Goal: Task Accomplishment & Management: Complete application form

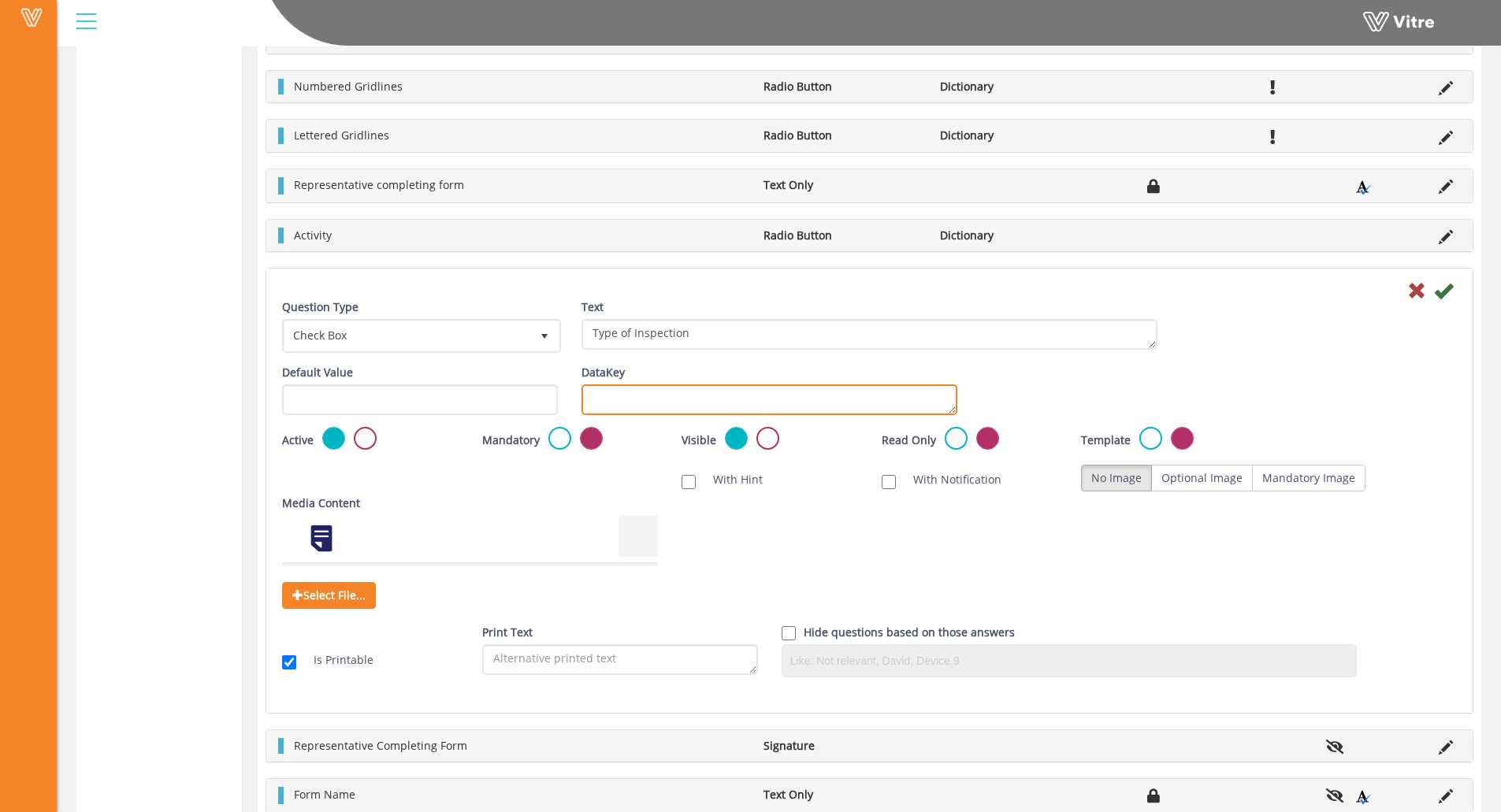
scroll to position [458, 0]
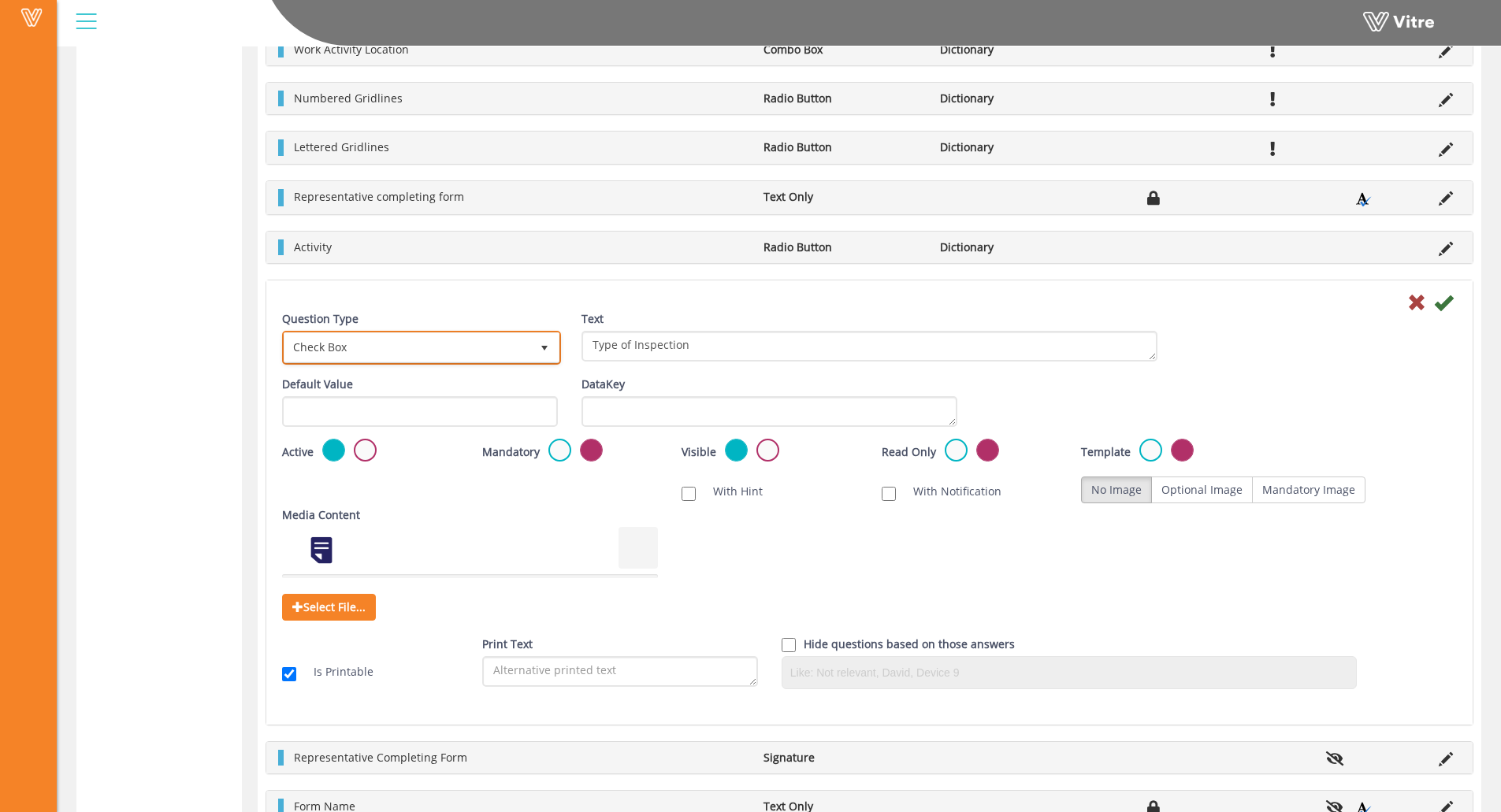
click at [365, 334] on span "Check Box" at bounding box center [408, 347] width 245 height 28
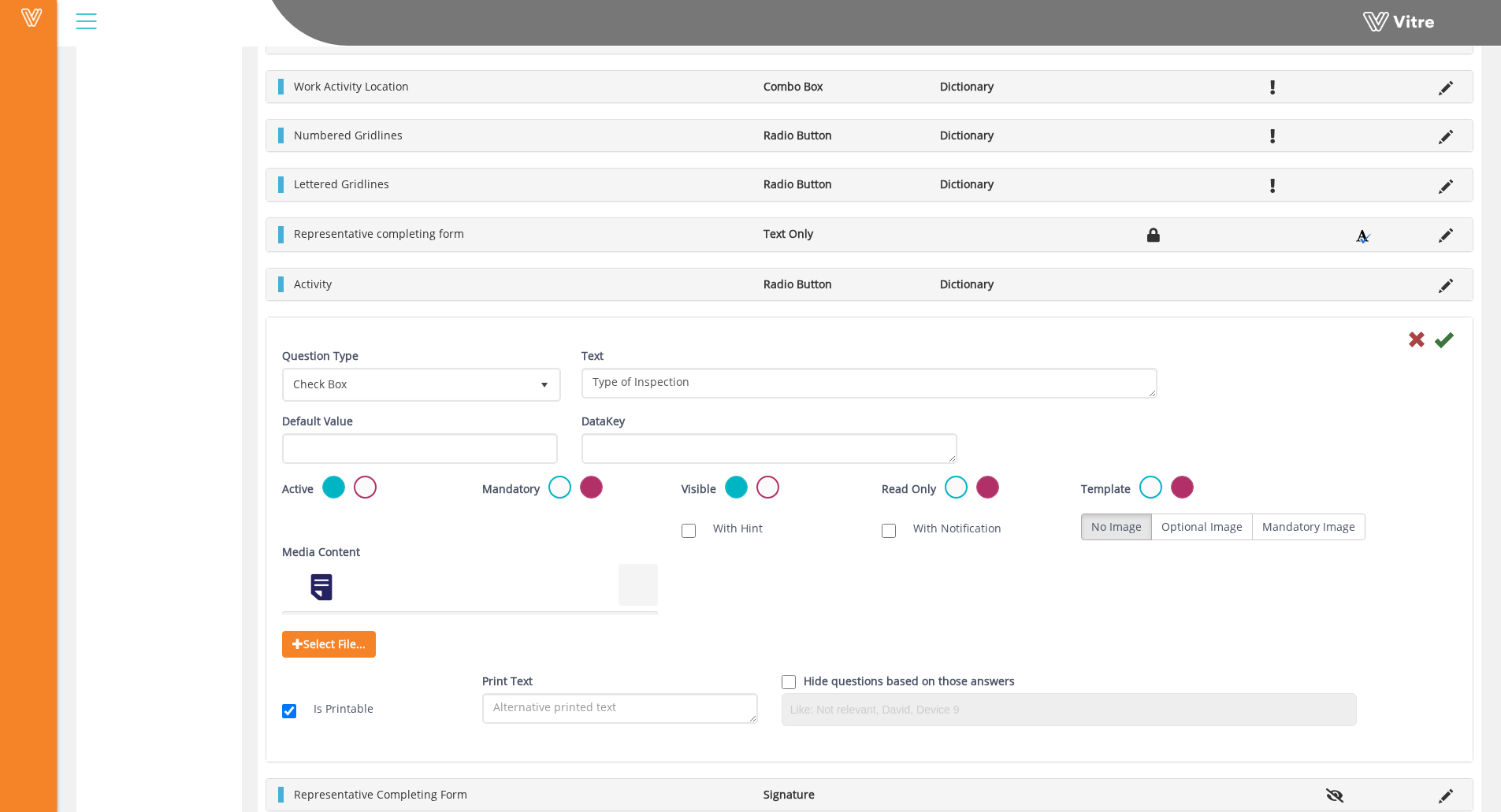
scroll to position [379, 0]
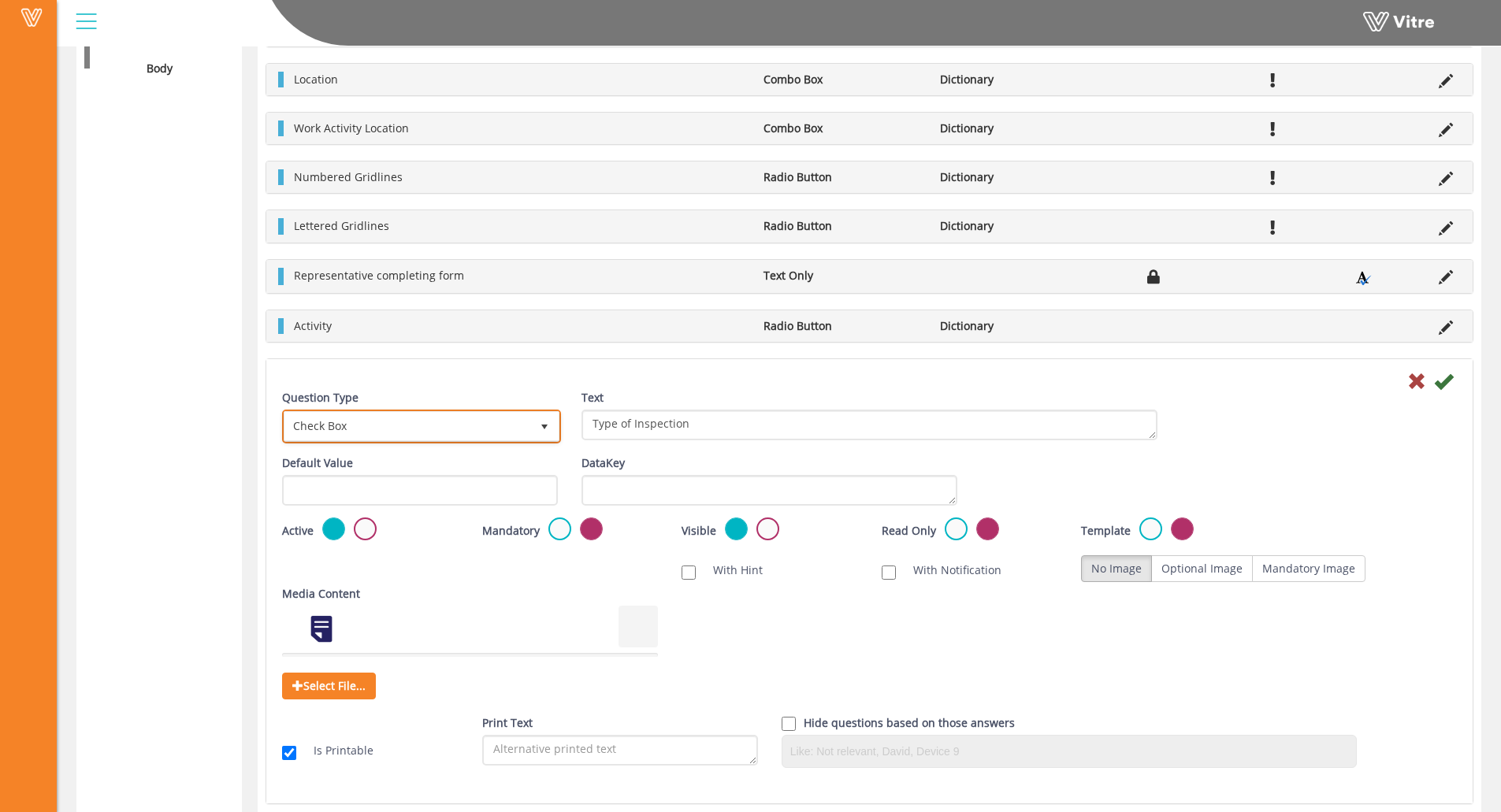
click at [465, 423] on span "Check Box" at bounding box center [408, 426] width 245 height 28
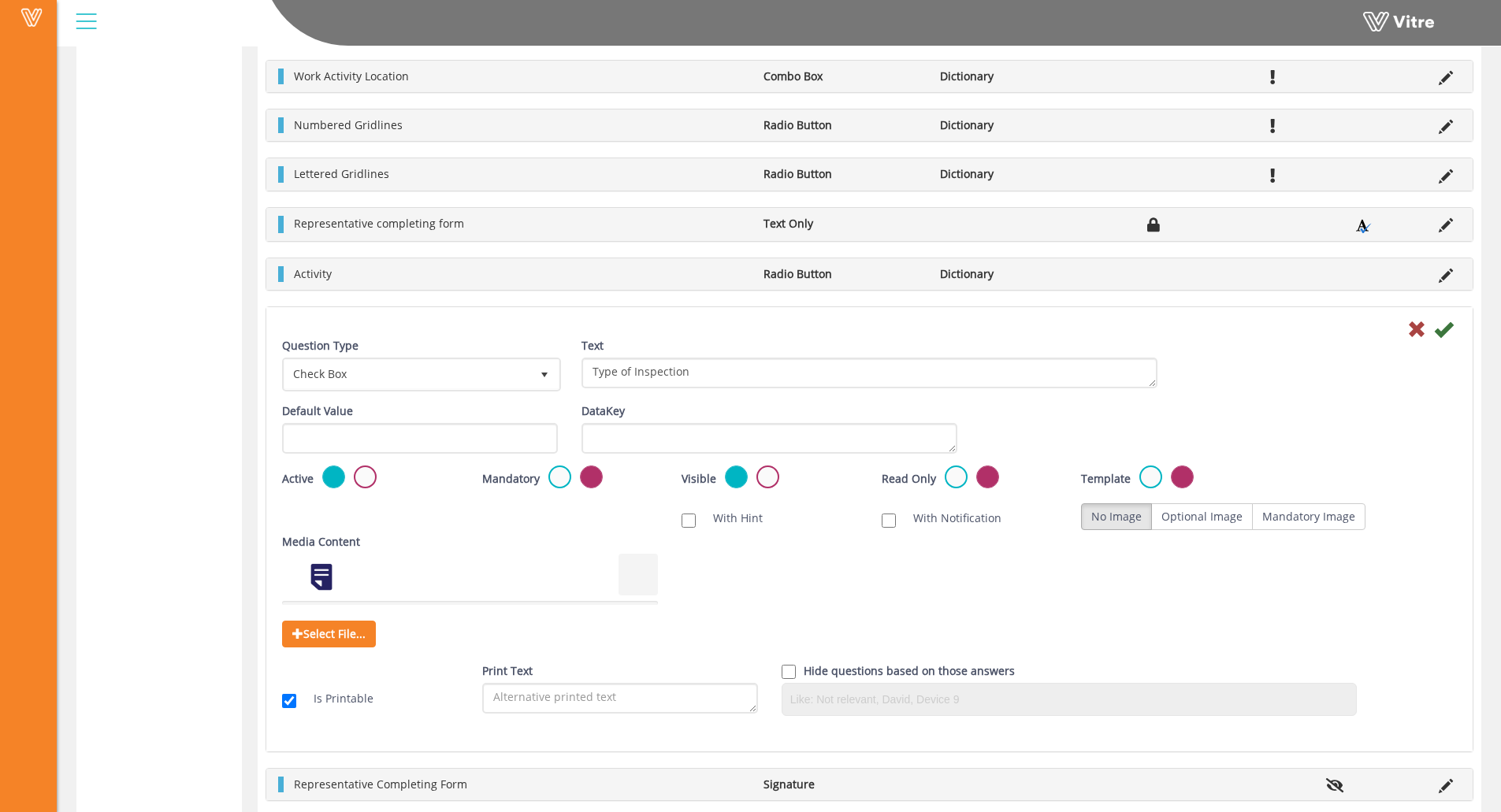
scroll to position [458, 0]
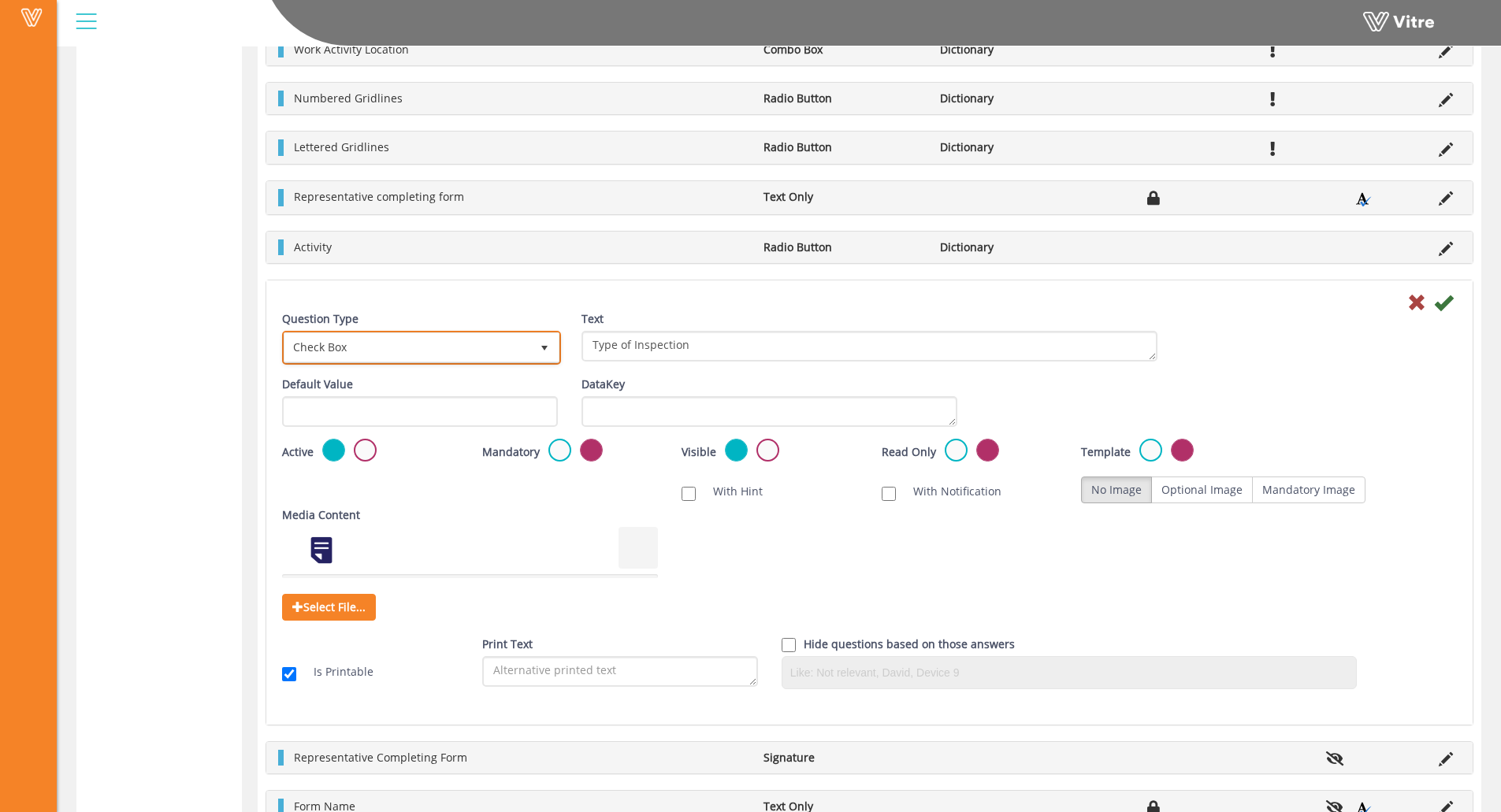
click at [474, 352] on span "Check Box" at bounding box center [408, 347] width 245 height 28
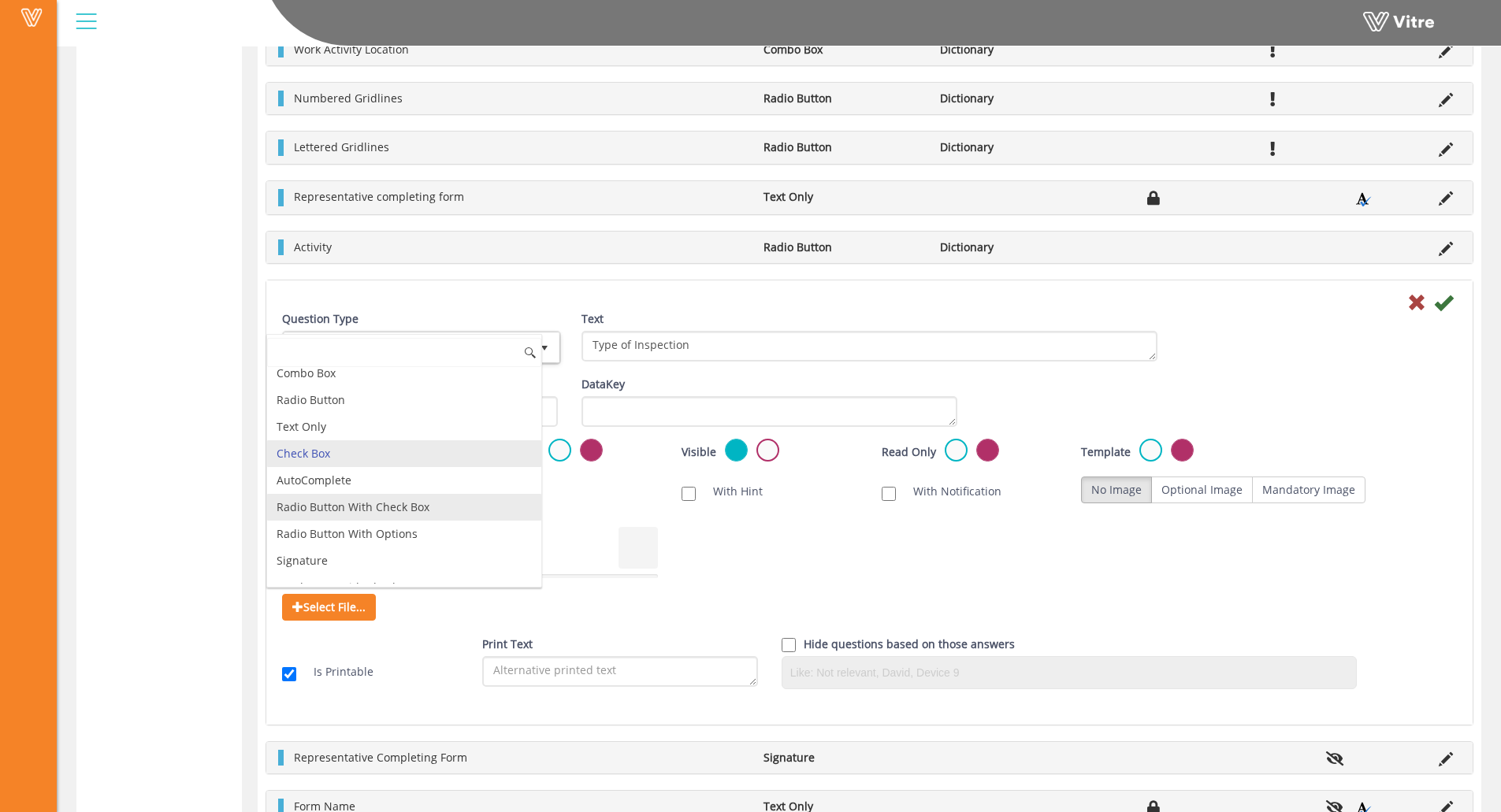
scroll to position [0, 0]
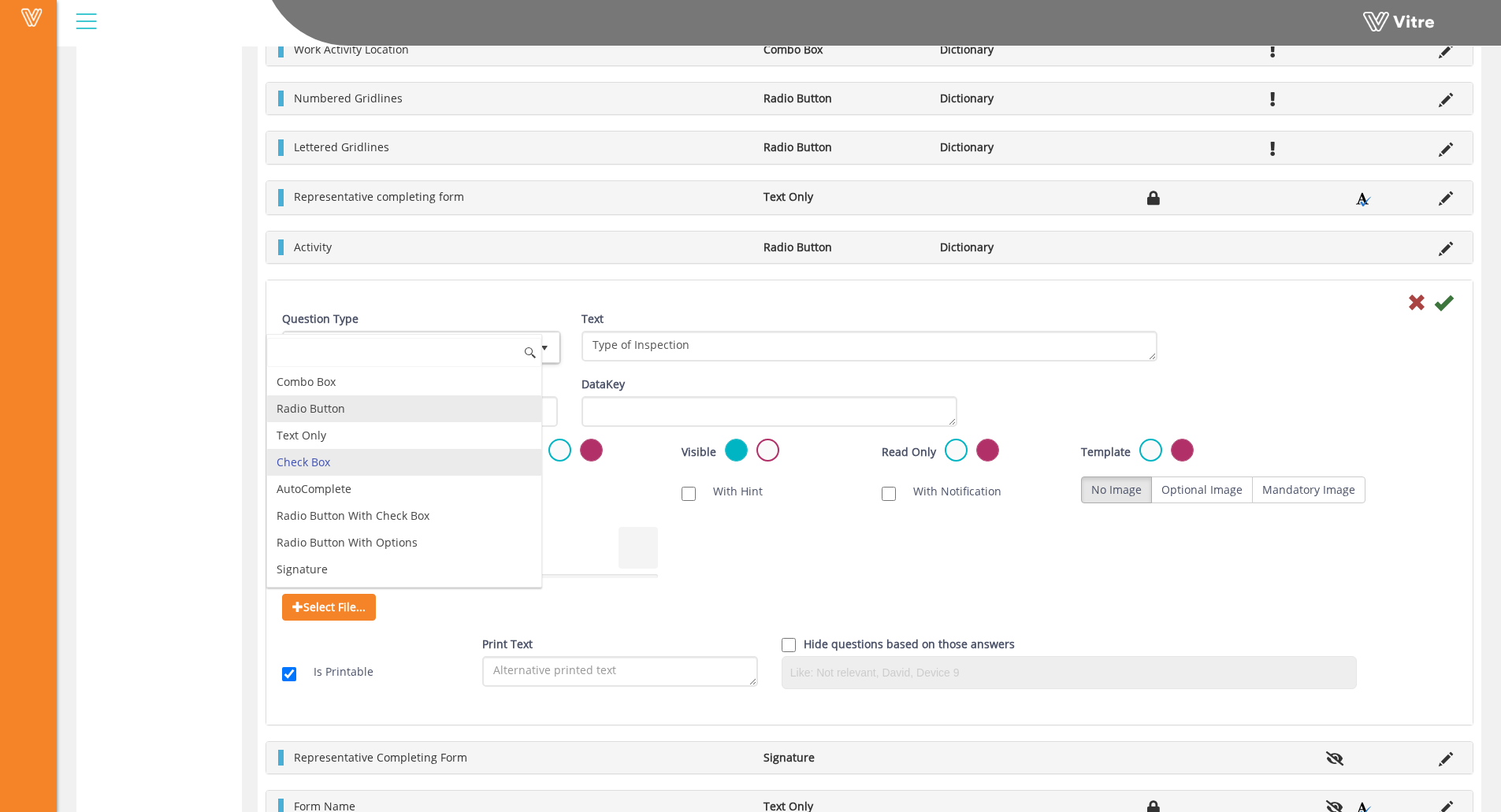
click at [386, 410] on li "Radio Button" at bounding box center [404, 408] width 274 height 27
type input "1"
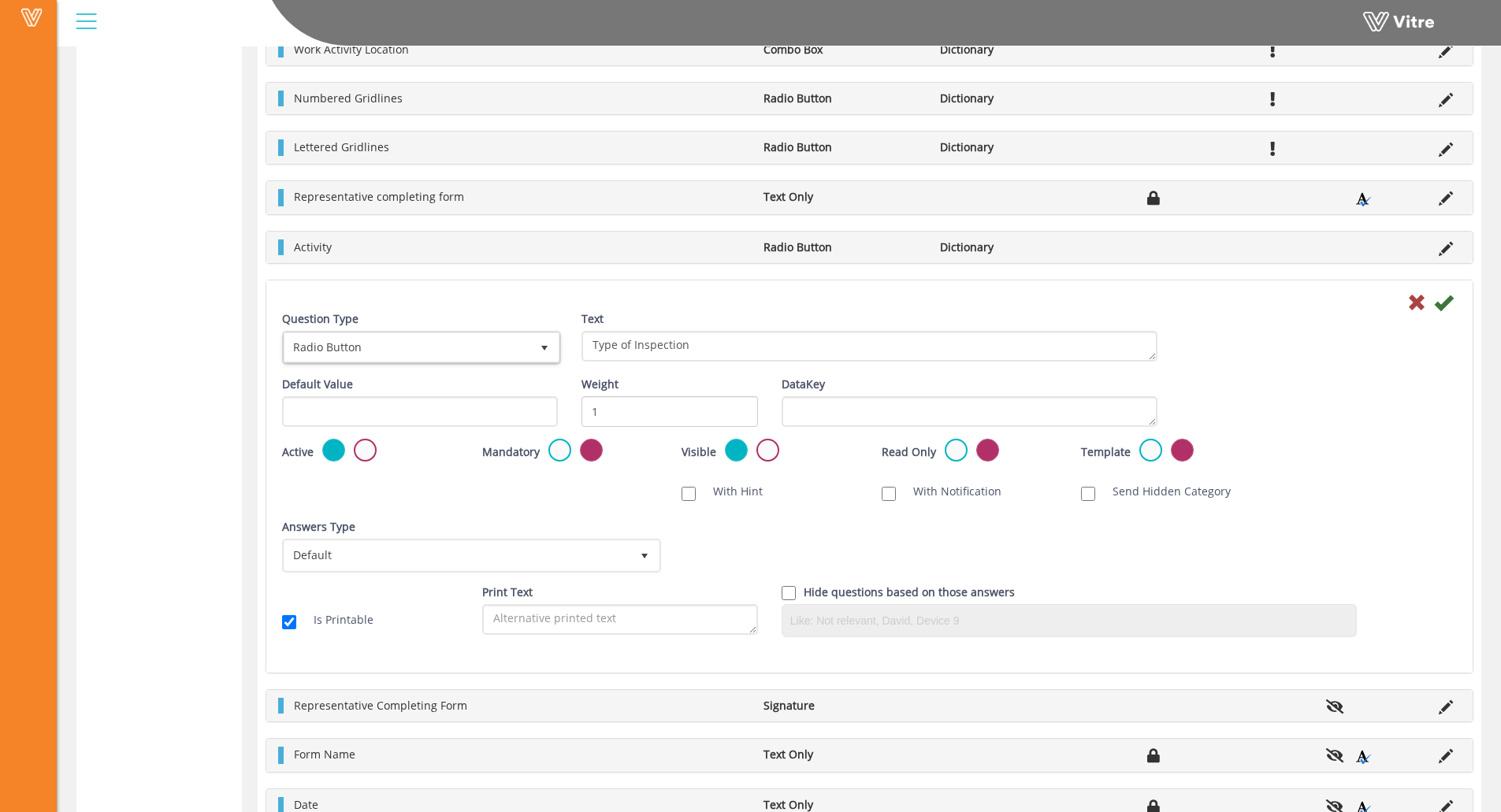
click at [410, 329] on div "Question Type Radio Button 3" at bounding box center [419, 338] width 276 height 54
click at [409, 336] on span "Radio Button" at bounding box center [408, 347] width 245 height 28
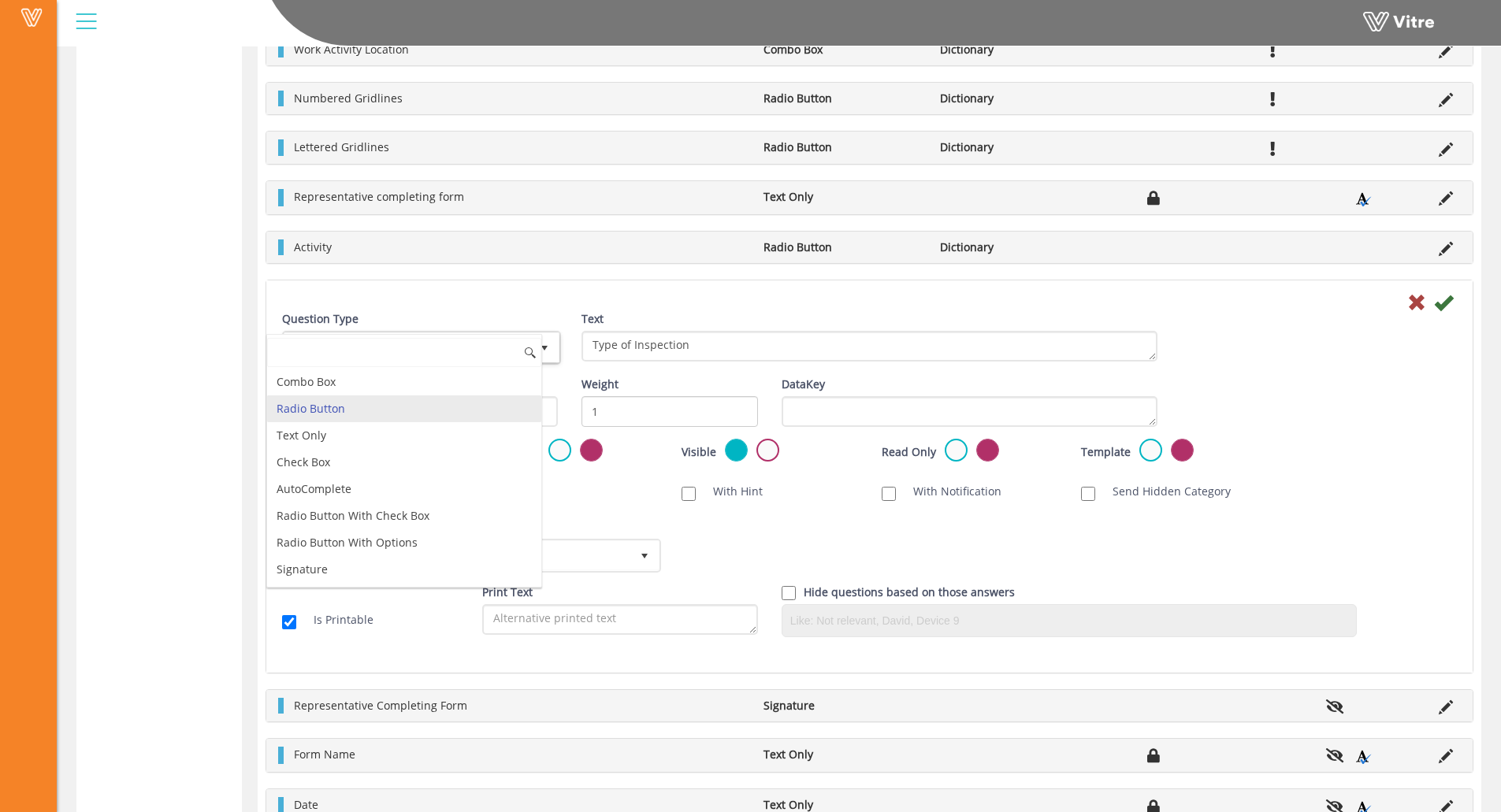
click at [317, 412] on li "Radio Button" at bounding box center [404, 408] width 274 height 27
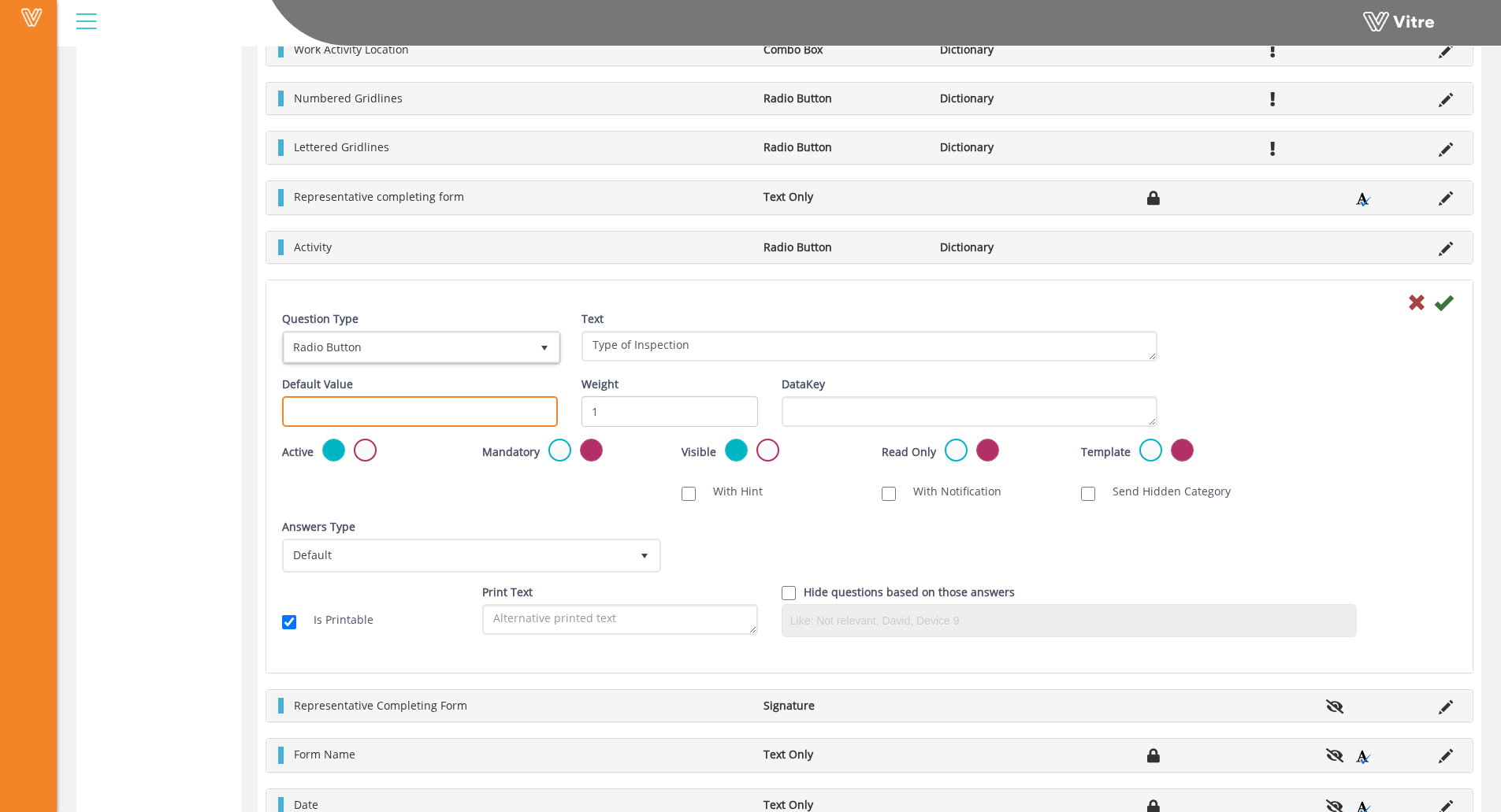
click at [391, 416] on input "text" at bounding box center [419, 412] width 276 height 31
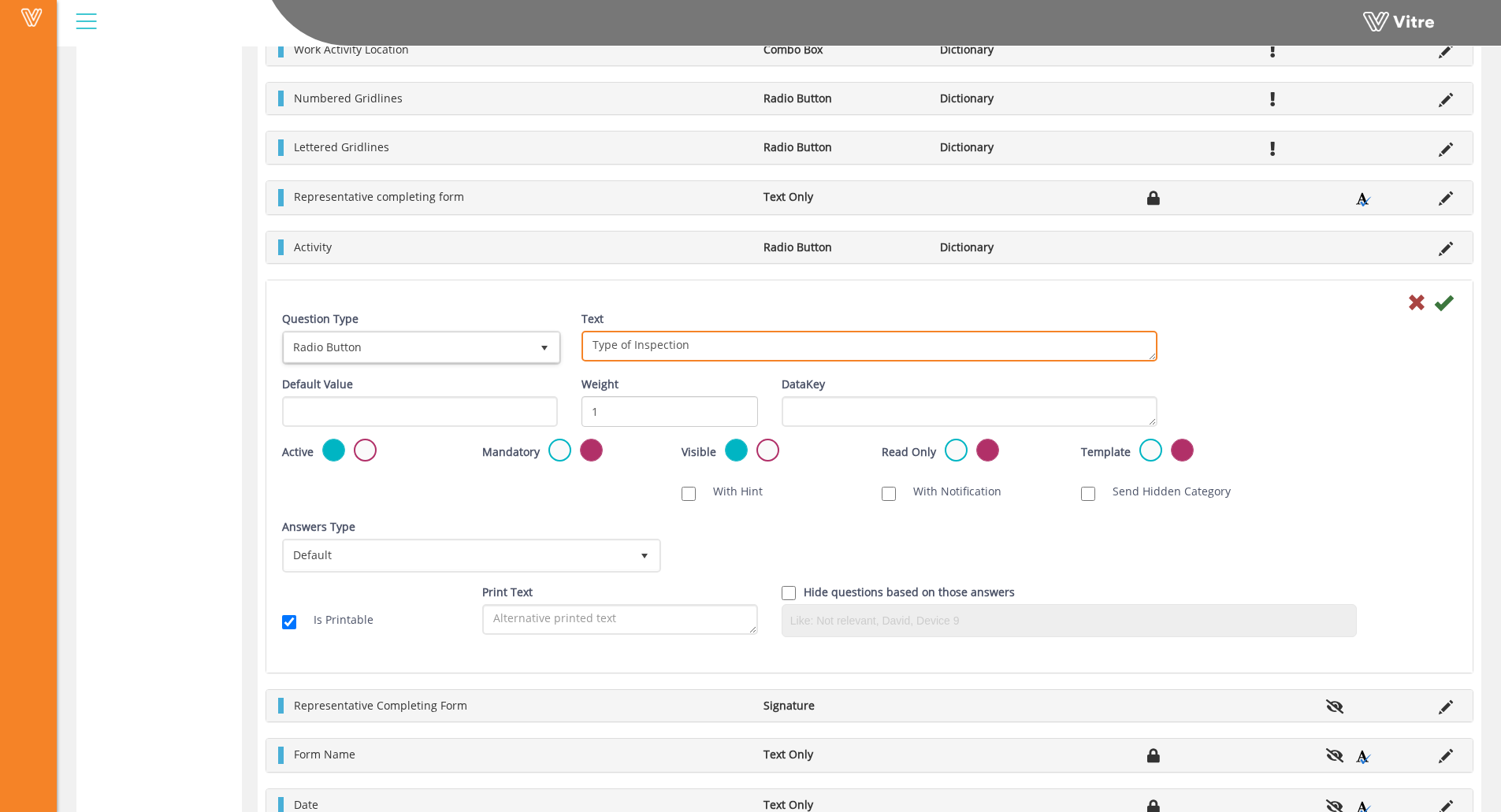
drag, startPoint x: 634, startPoint y: 347, endPoint x: 548, endPoint y: 352, distance: 86.1
click at [548, 352] on div "Question Type Radio Button 3 Text Type of Inspection" at bounding box center [869, 343] width 1199 height 65
click at [684, 350] on textarea "Type of Inspection" at bounding box center [869, 346] width 576 height 31
type textarea "Inspection Type"
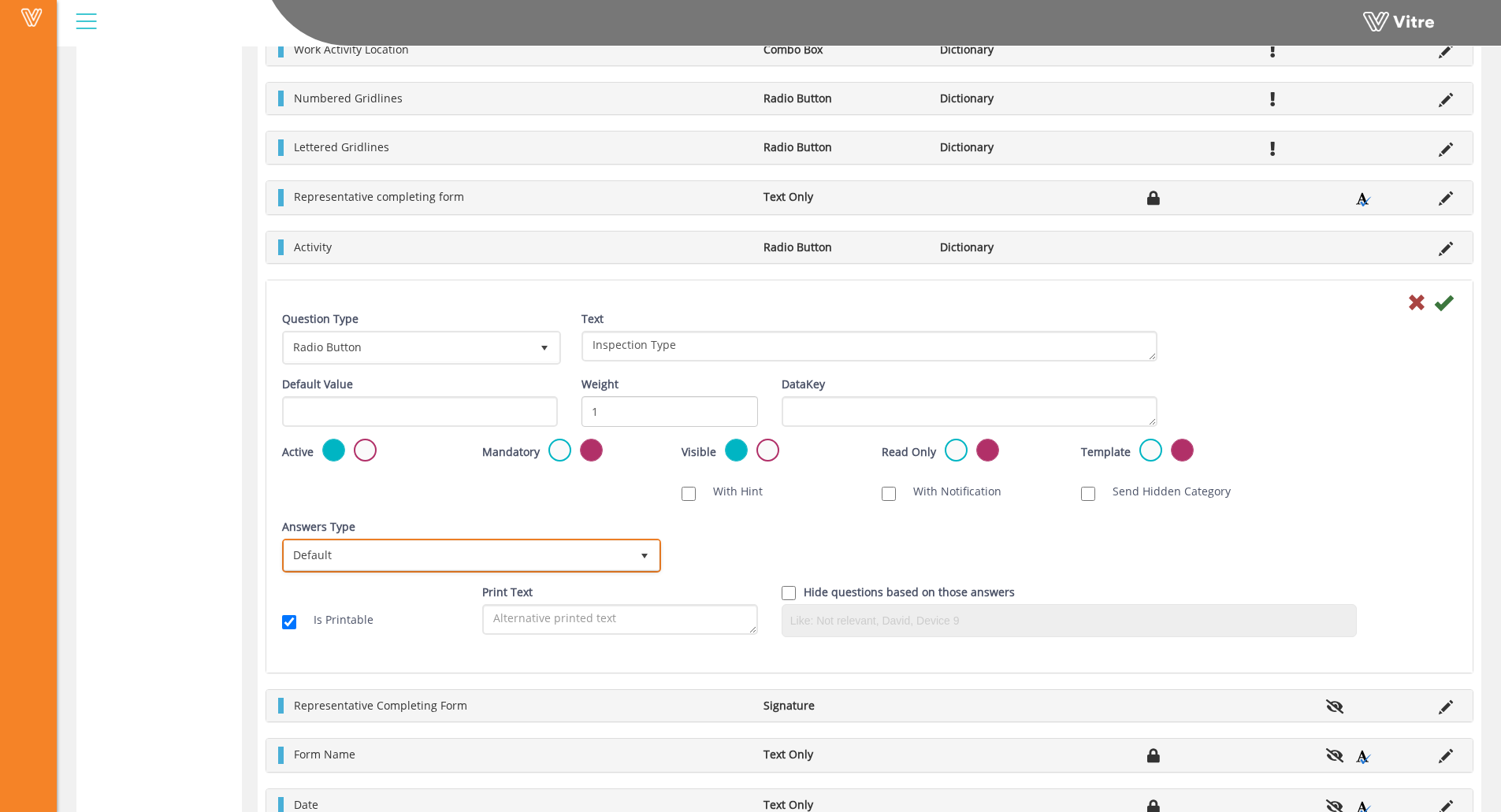
click at [467, 558] on span "Default" at bounding box center [458, 555] width 346 height 28
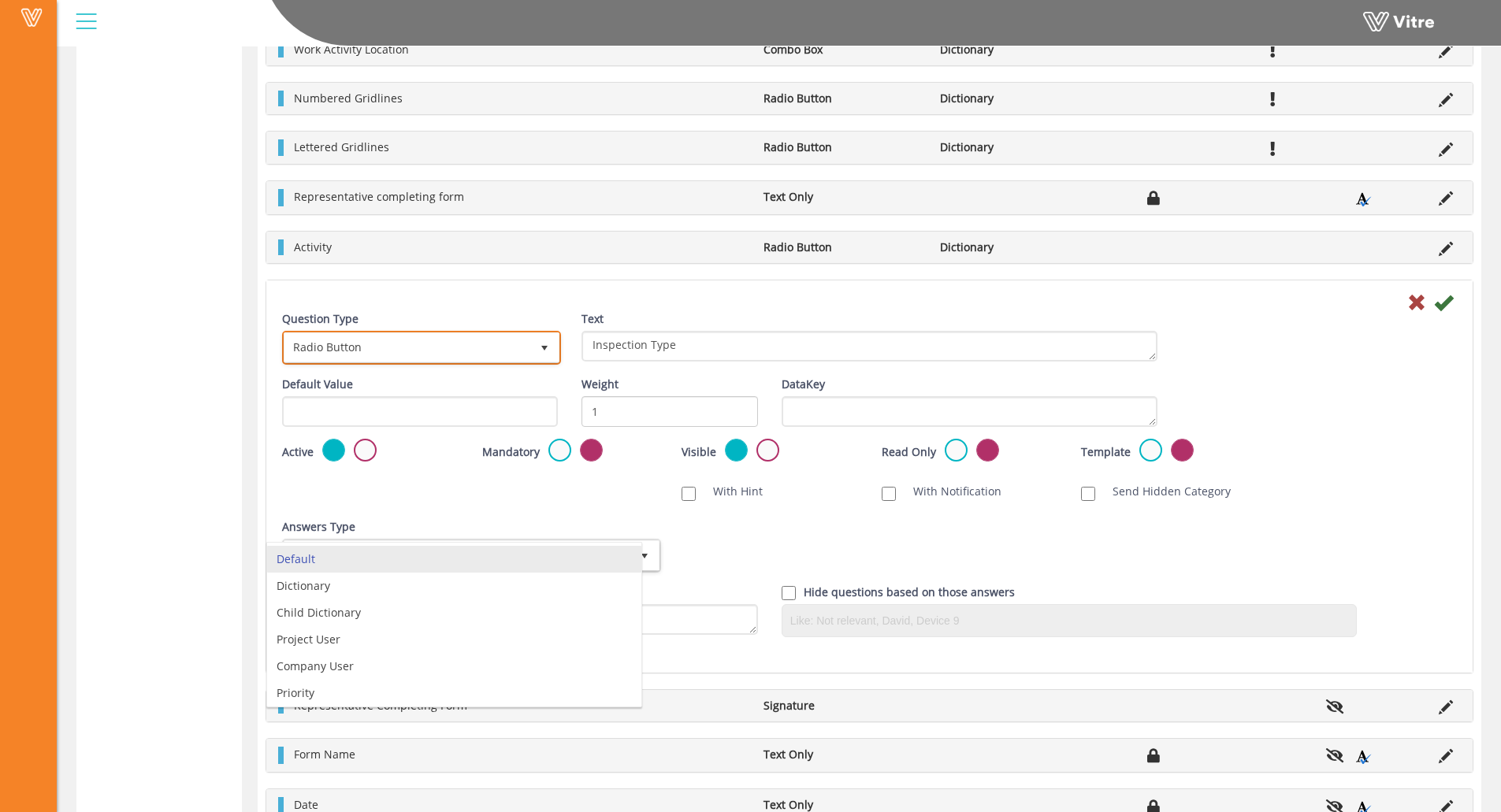
click at [427, 341] on span "Radio Button" at bounding box center [408, 347] width 245 height 28
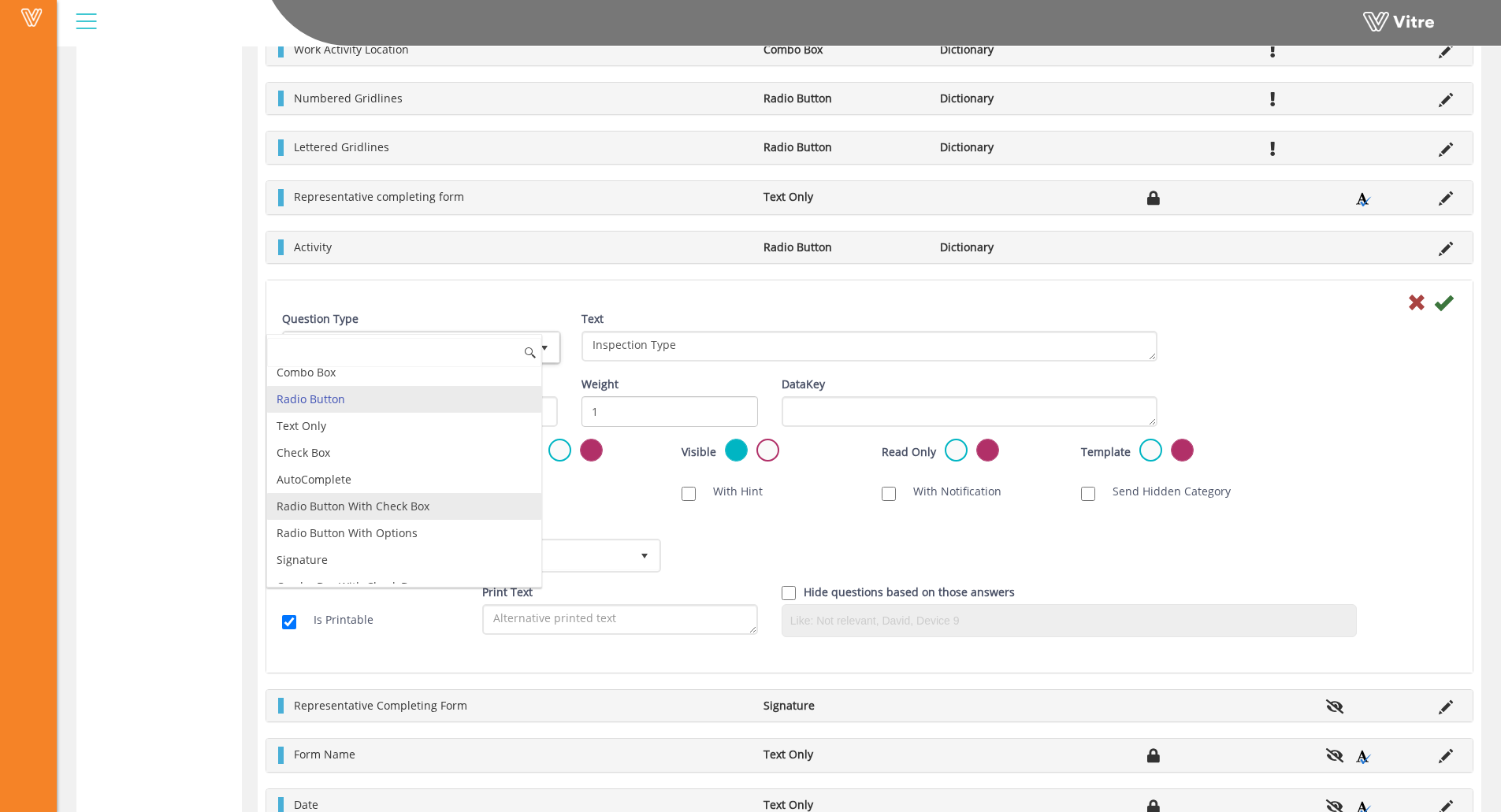
scroll to position [8, 0]
click at [614, 505] on div "Scan NFC Must scan With Hint With Notification Send Hidden Category No Image Op…" at bounding box center [869, 492] width 1199 height 31
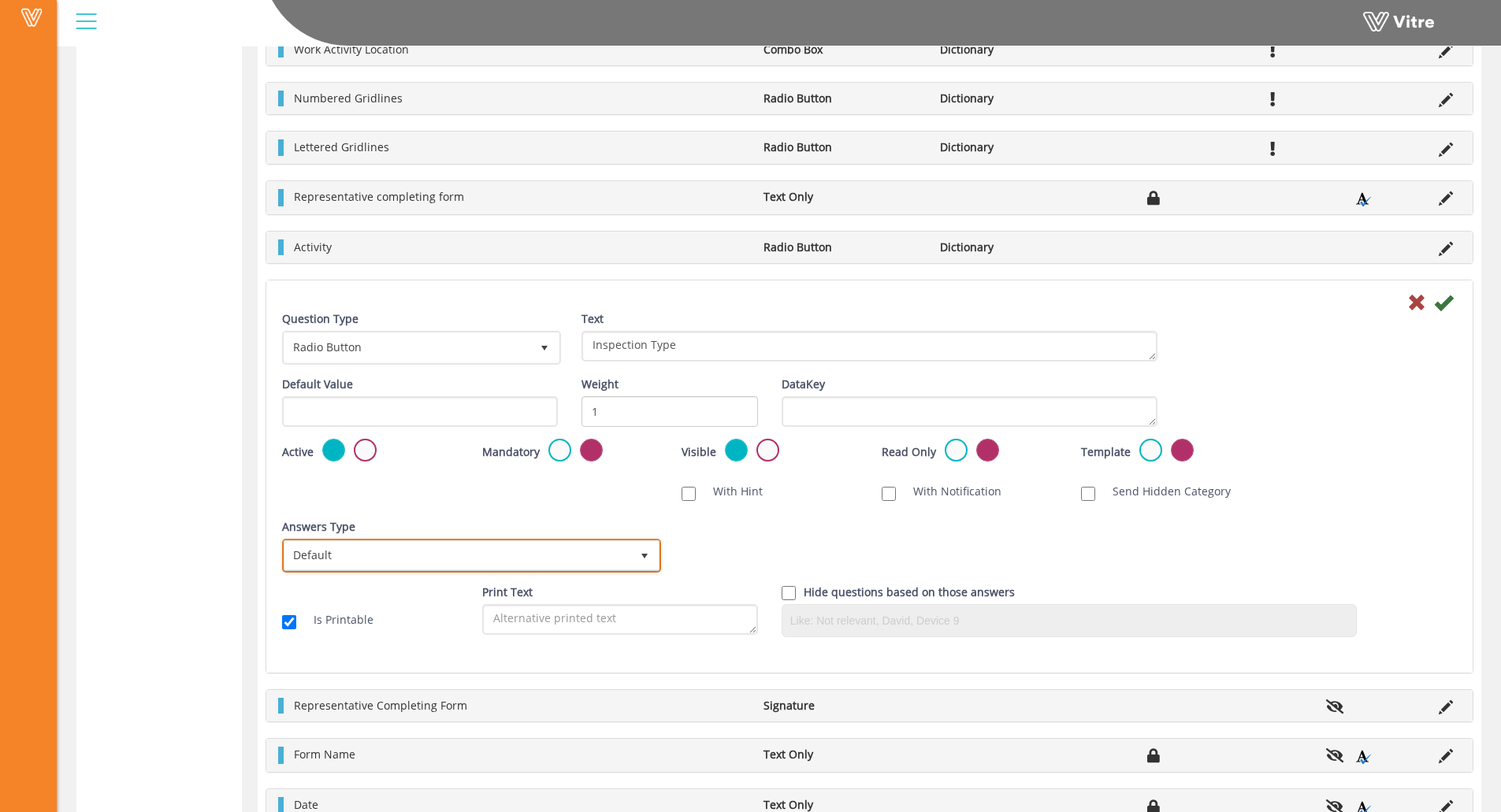
click at [433, 545] on span "Default" at bounding box center [458, 555] width 346 height 28
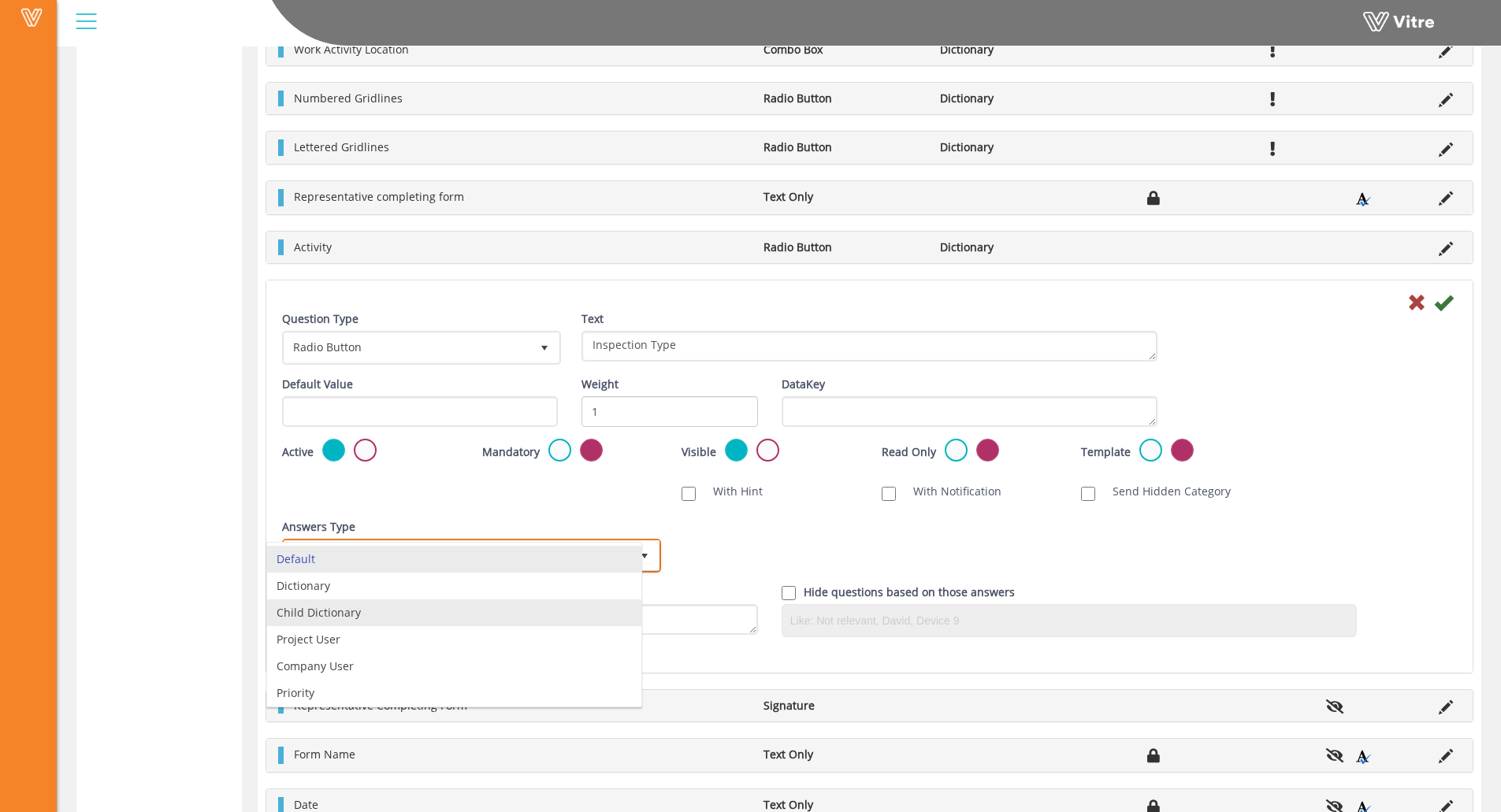
scroll to position [30, 0]
click at [312, 606] on li "Project User" at bounding box center [454, 609] width 375 height 27
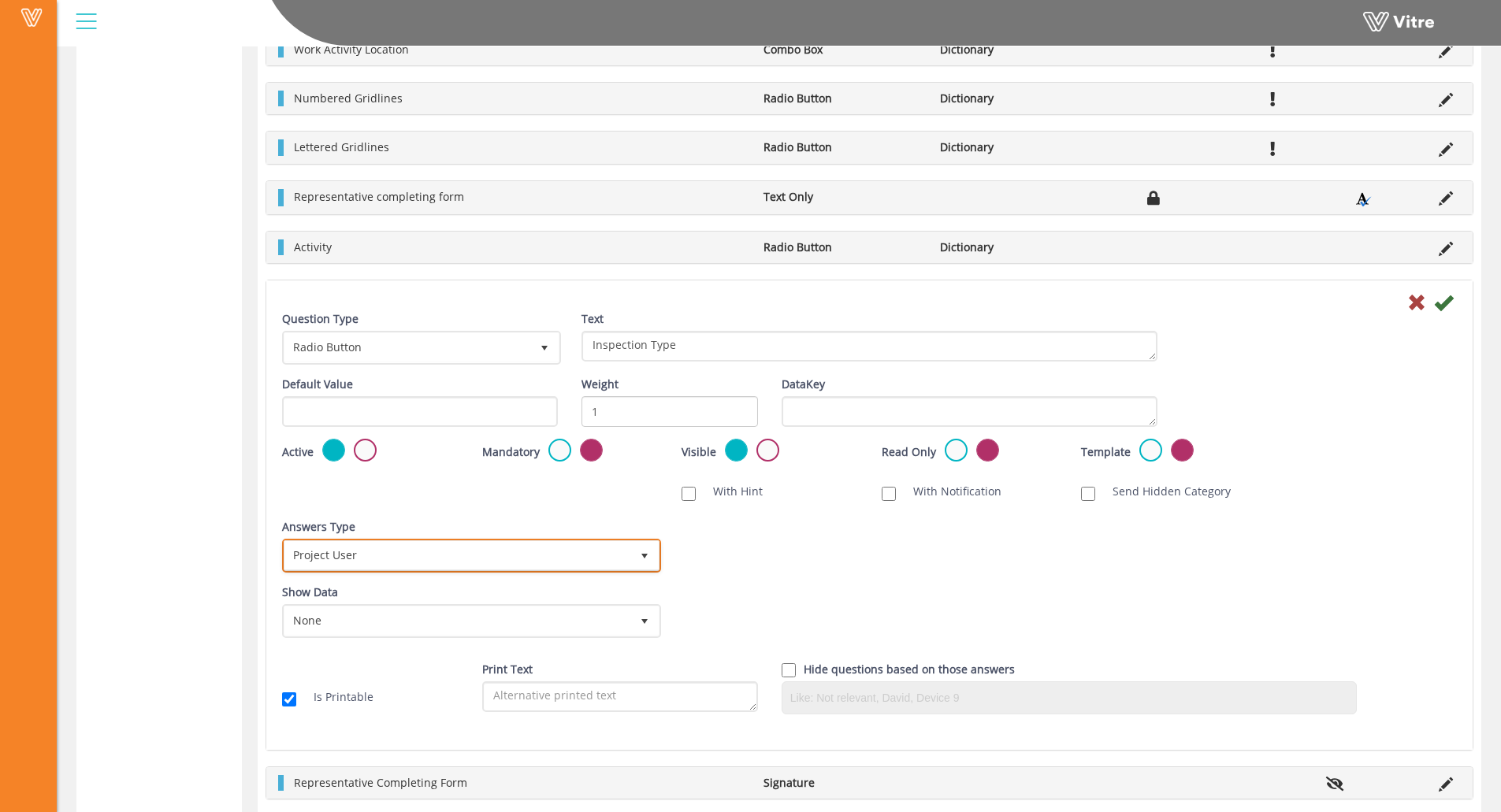
click at [438, 554] on span "Project User" at bounding box center [458, 555] width 346 height 28
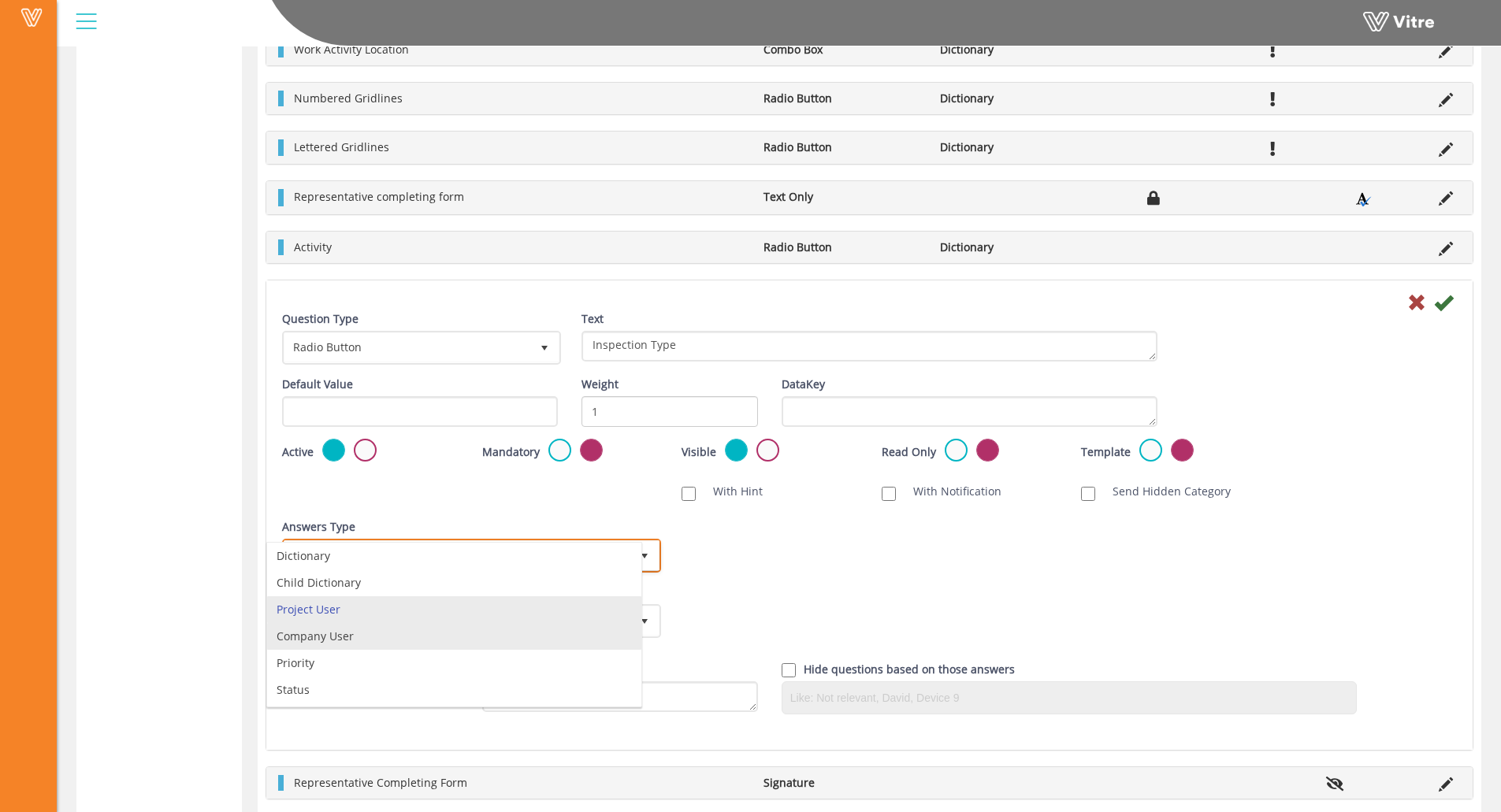
click at [361, 633] on li "Company User" at bounding box center [454, 636] width 375 height 27
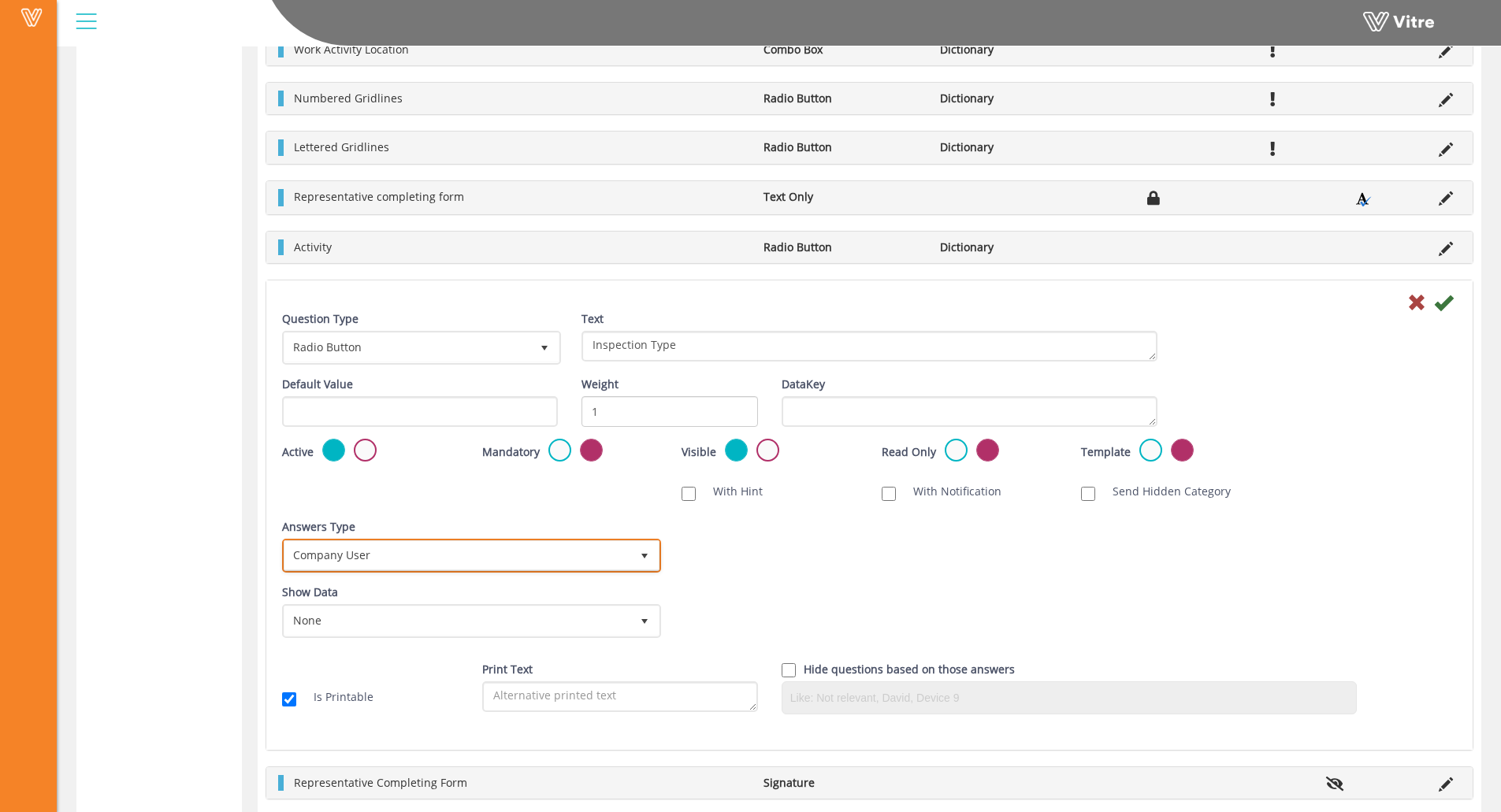
click at [396, 551] on span "Company User" at bounding box center [458, 555] width 346 height 28
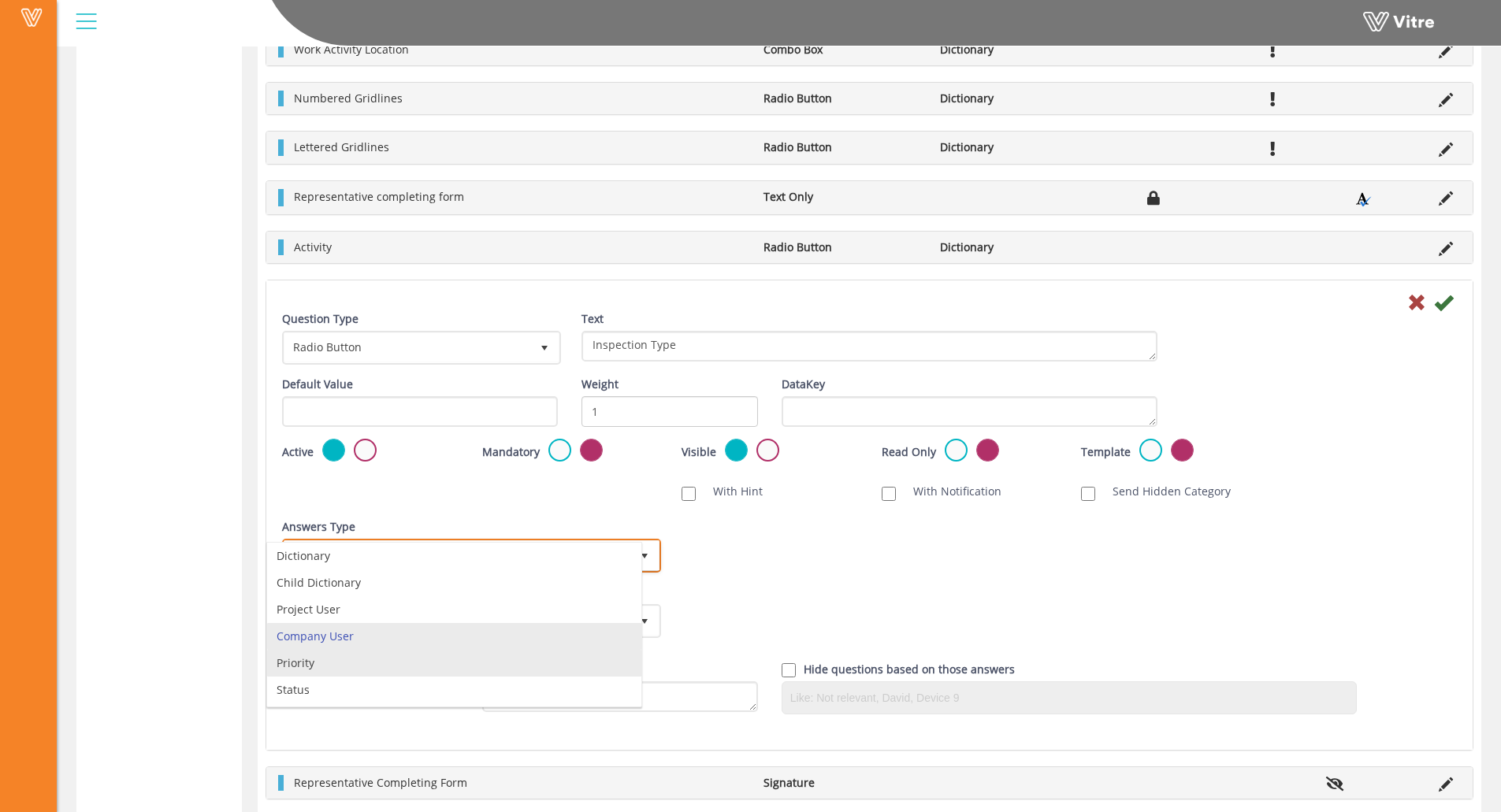
click at [364, 666] on li "Priority" at bounding box center [454, 663] width 375 height 27
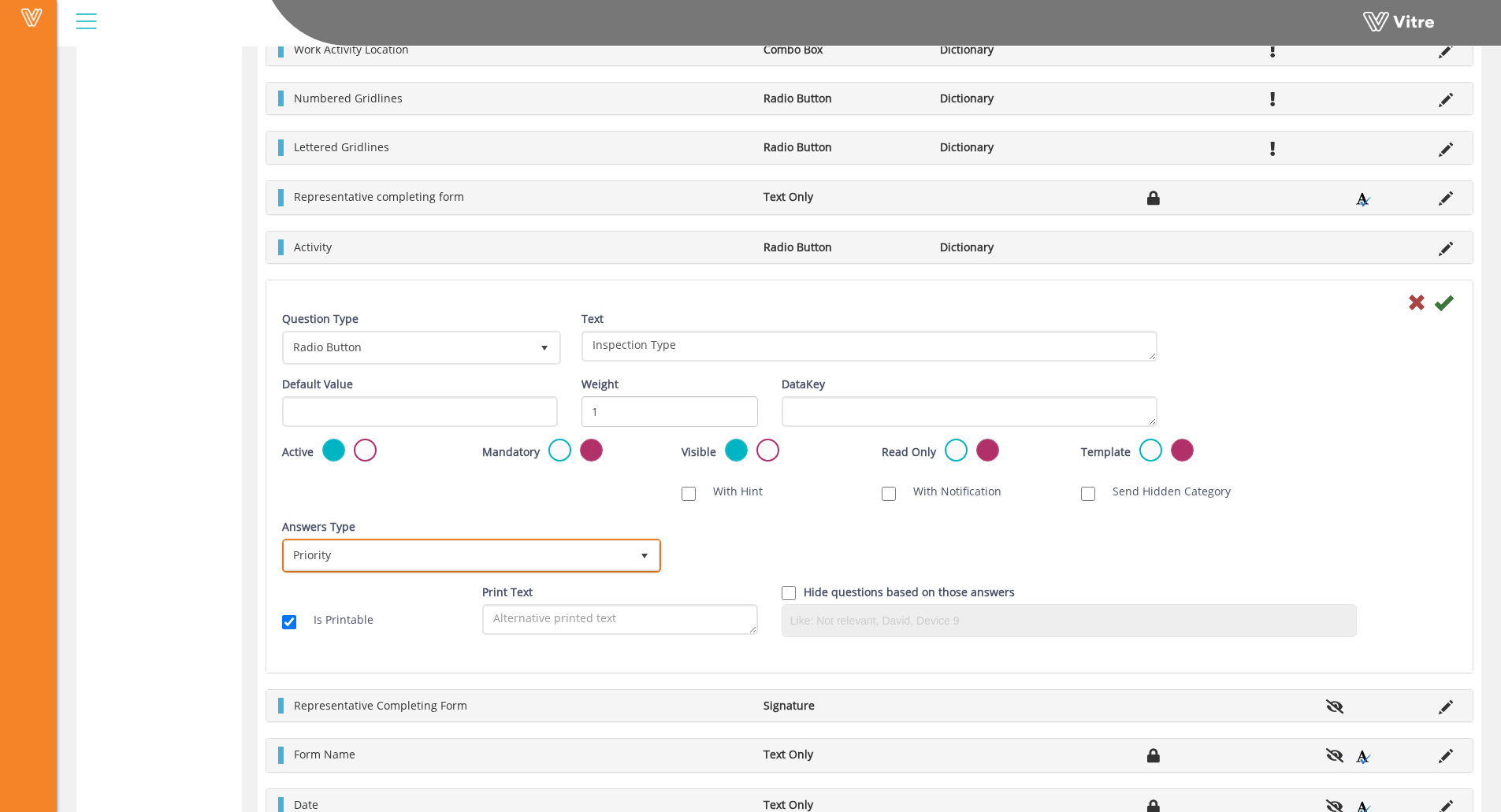
drag, startPoint x: 407, startPoint y: 558, endPoint x: 398, endPoint y: 572, distance: 16.6
click at [407, 563] on span "Priority" at bounding box center [458, 555] width 346 height 28
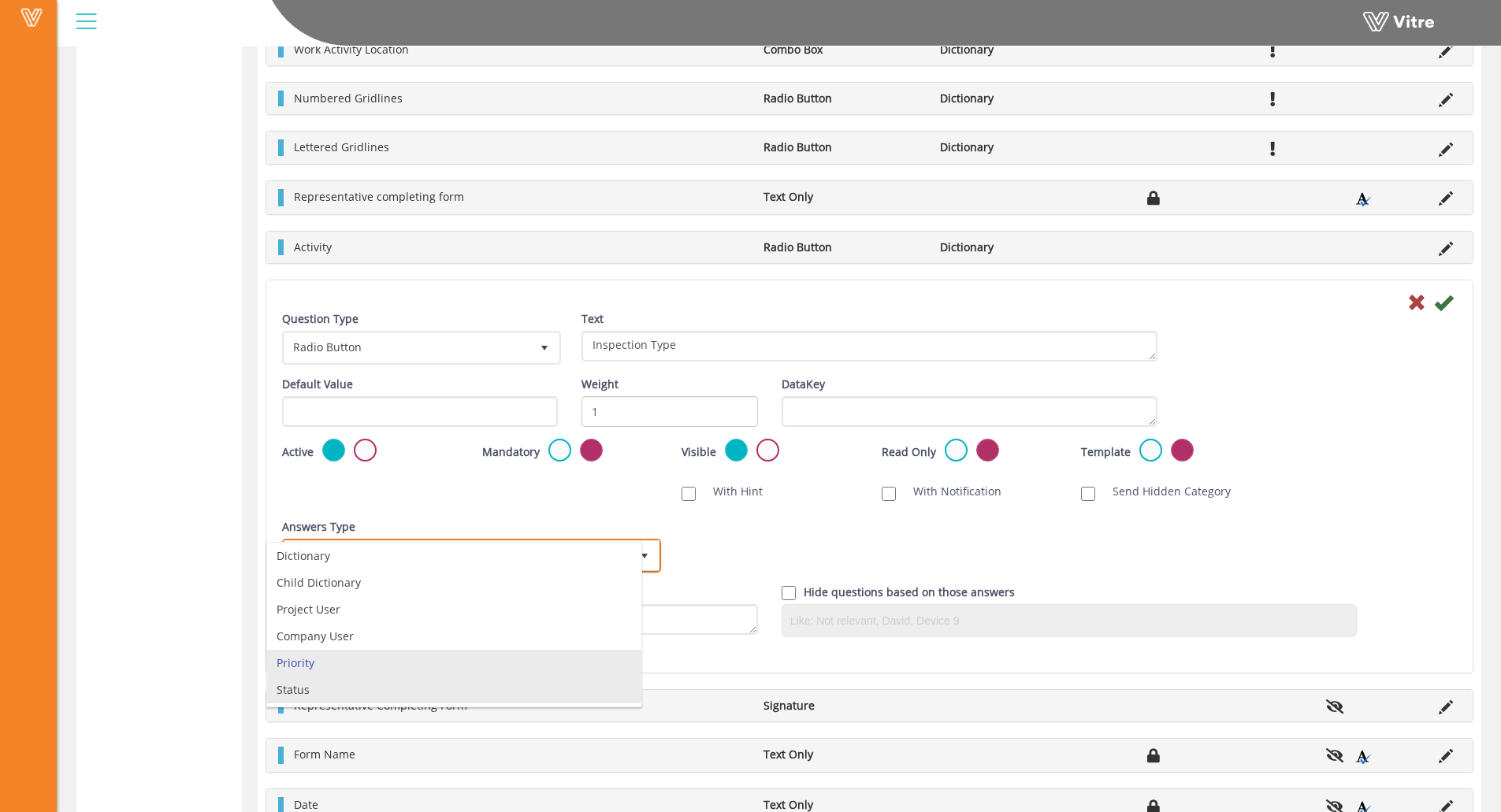
click at [311, 687] on li "Status" at bounding box center [454, 689] width 375 height 27
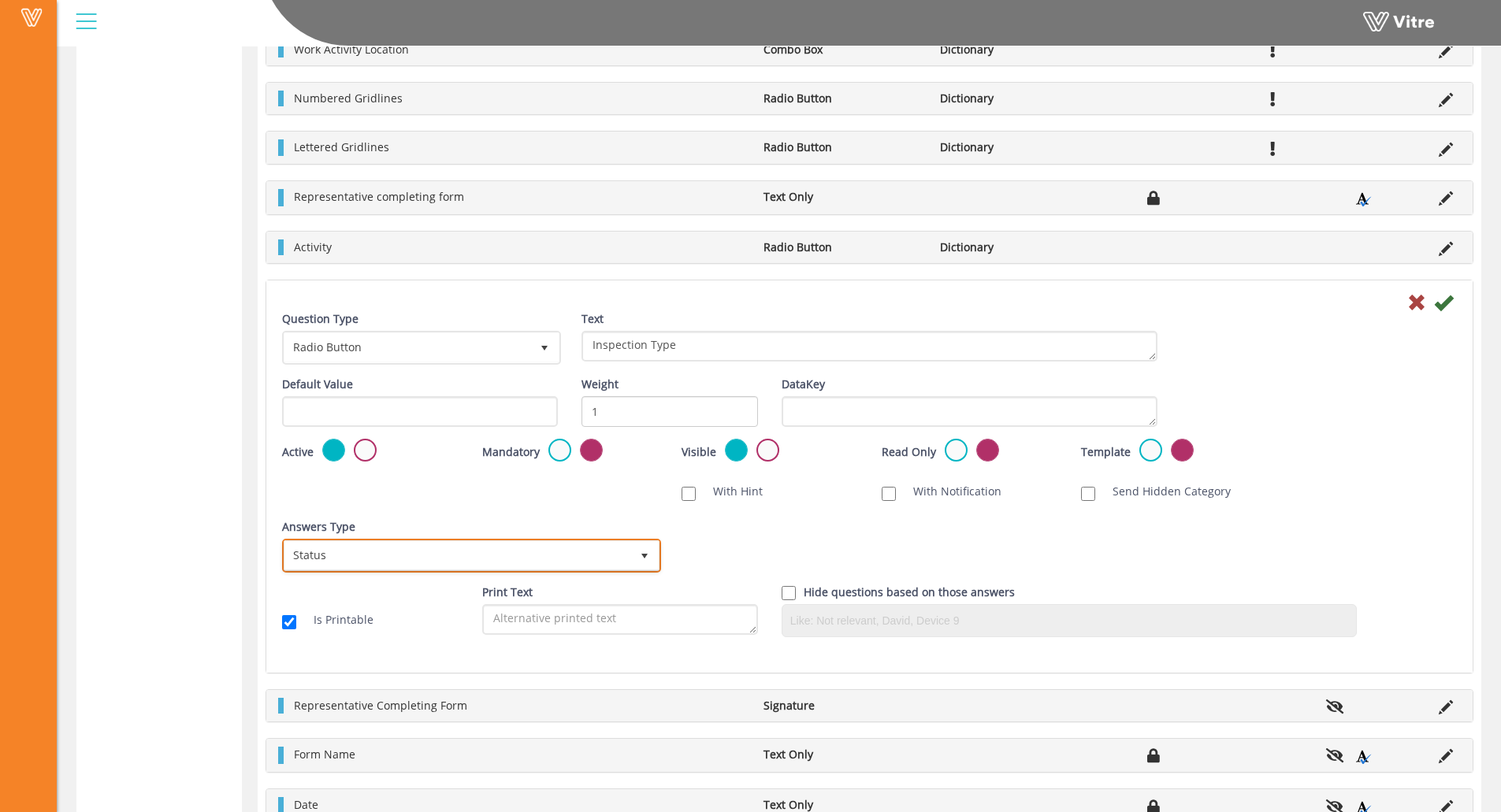
click at [343, 560] on span "Status" at bounding box center [458, 555] width 346 height 28
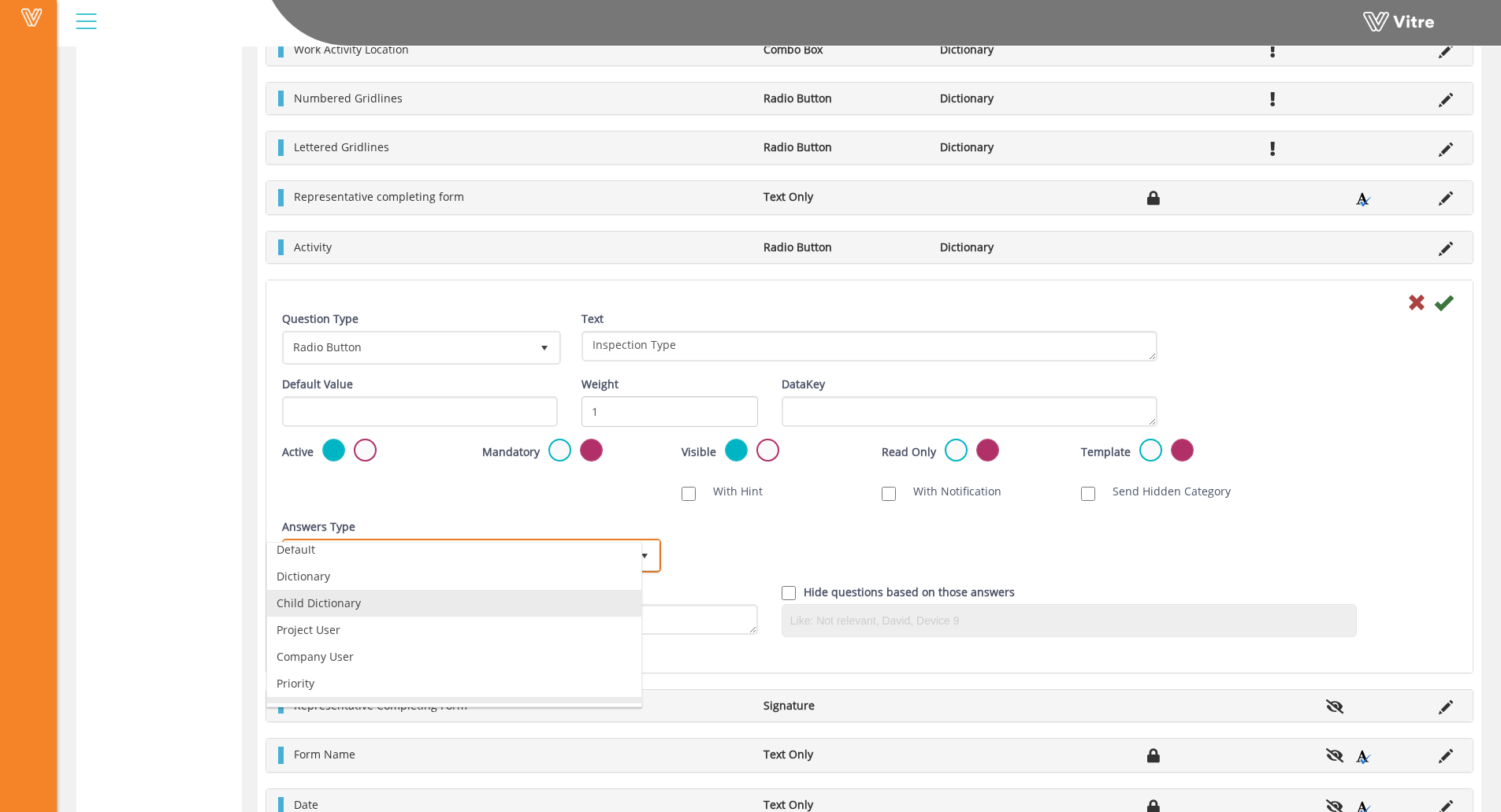
scroll to position [0, 0]
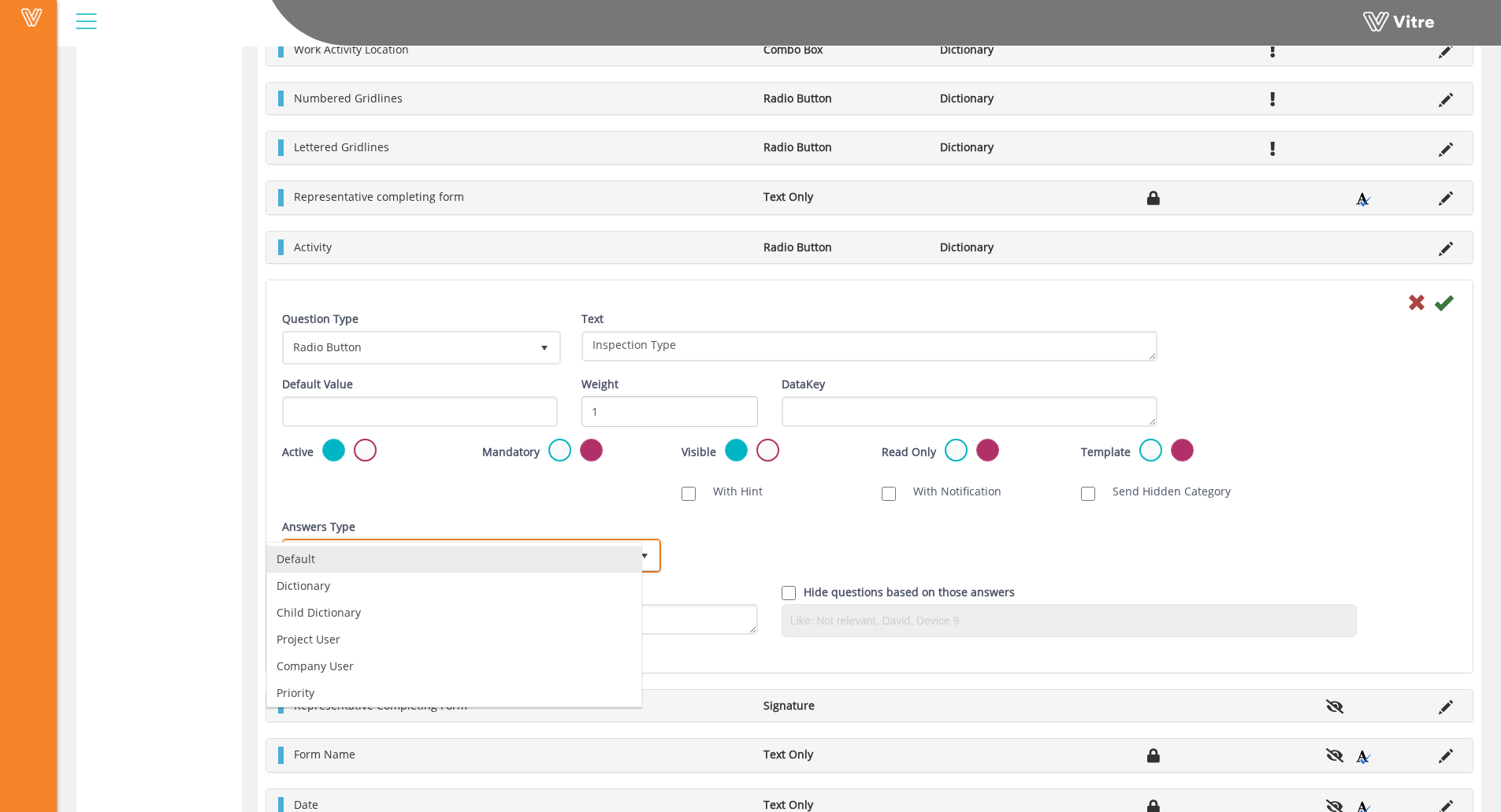
click at [347, 565] on li "Default" at bounding box center [454, 558] width 375 height 27
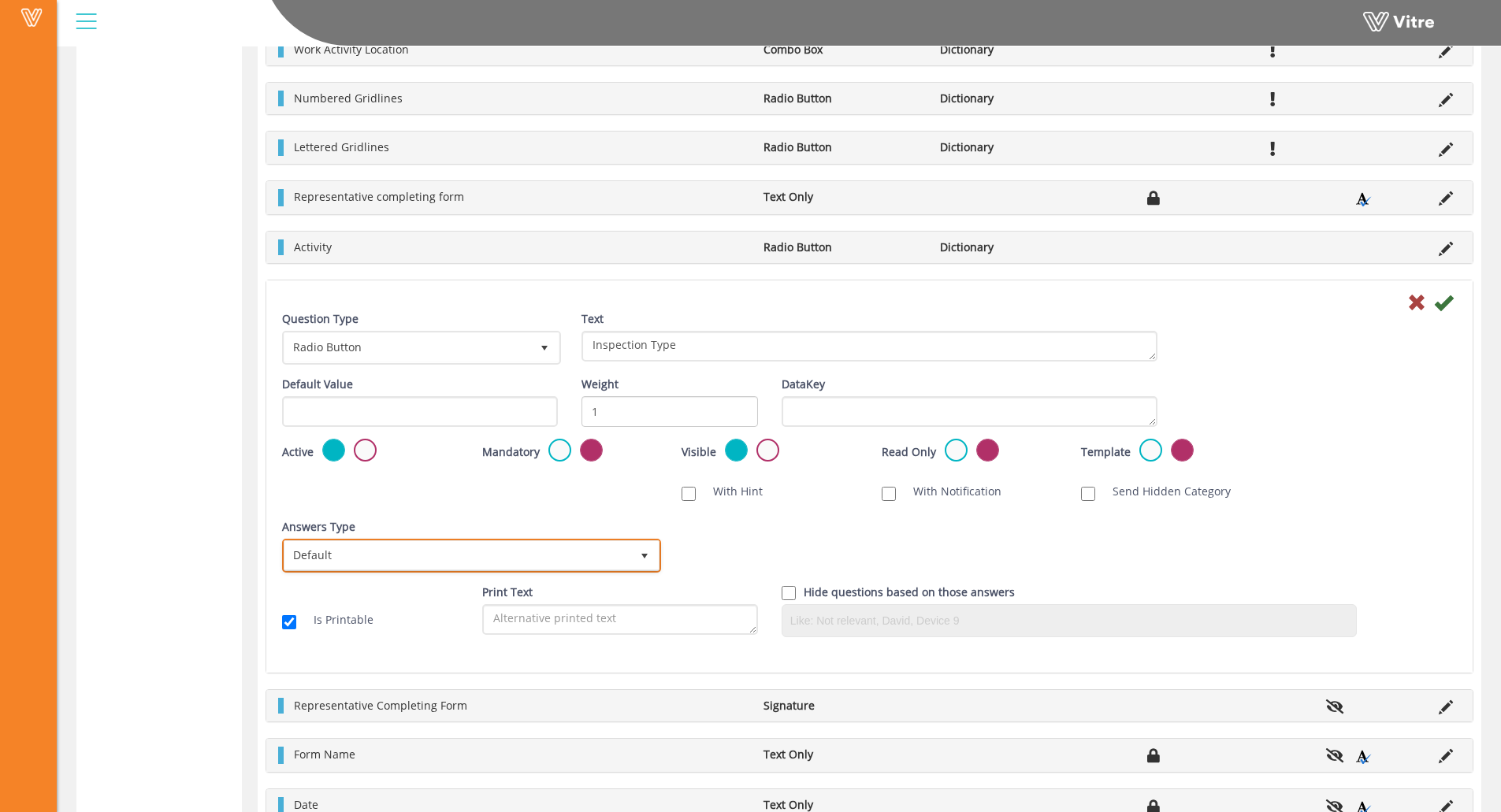
click at [358, 558] on span "Default" at bounding box center [458, 555] width 346 height 28
click at [475, 528] on div "Answers Type Default 0" at bounding box center [470, 546] width 375 height 54
click at [549, 449] on label at bounding box center [560, 449] width 23 height 23
click at [0, 0] on input "radio" at bounding box center [0, 0] width 0 height 0
click at [486, 558] on span "Default" at bounding box center [458, 555] width 346 height 28
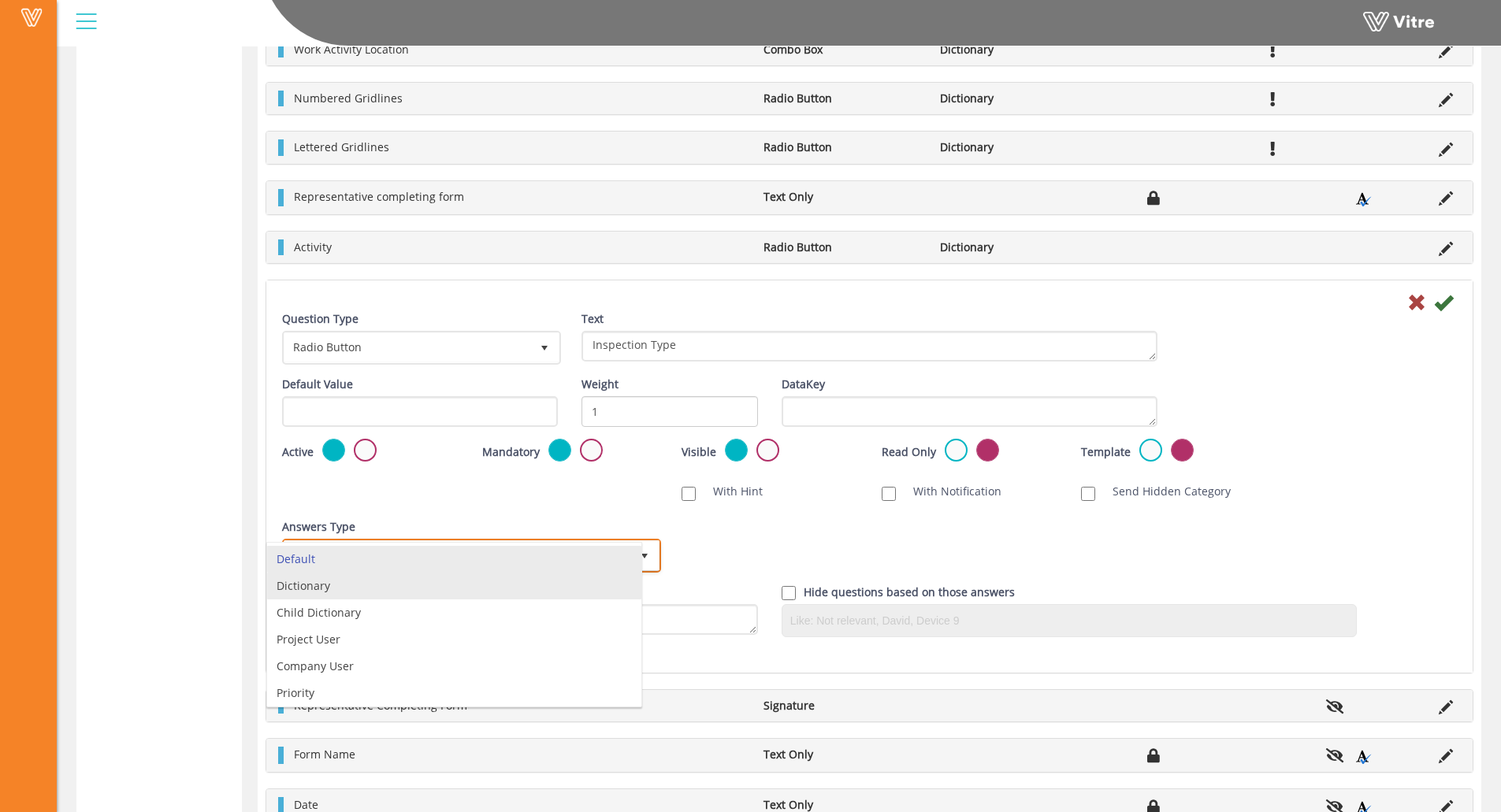
click at [428, 580] on li "Dictionary" at bounding box center [454, 586] width 375 height 27
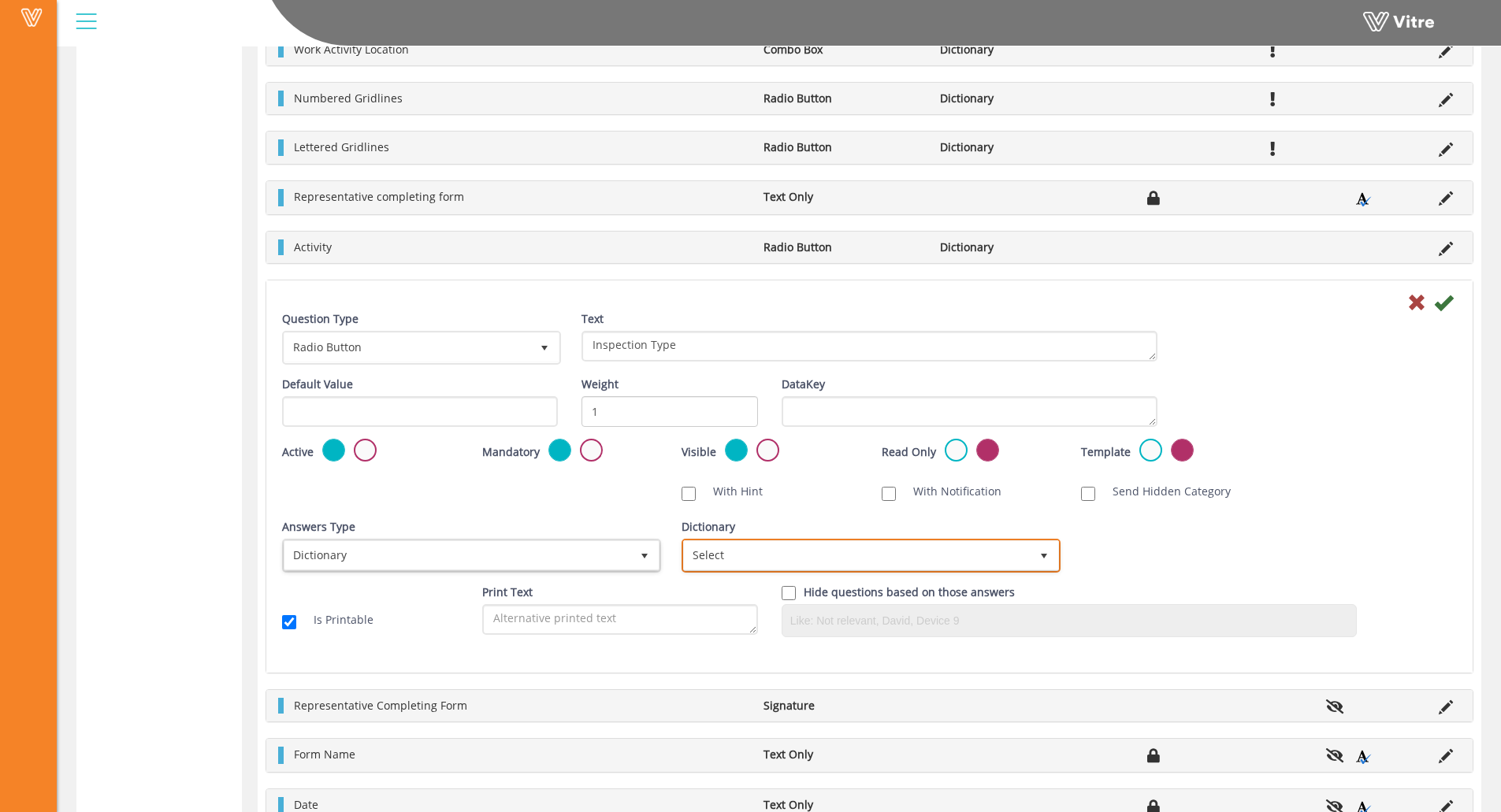
click at [744, 557] on span "Select" at bounding box center [857, 555] width 346 height 28
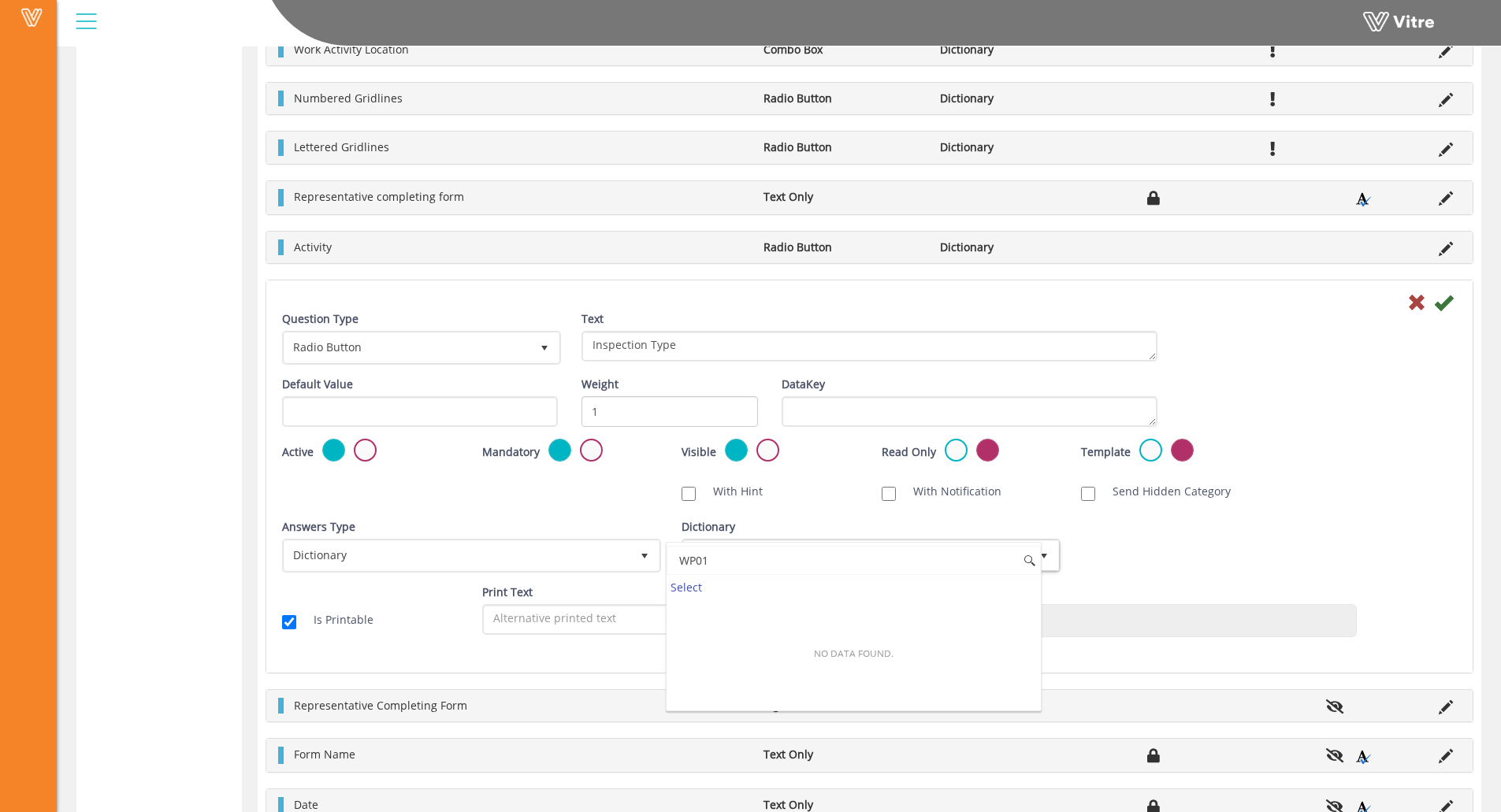
click at [1033, 563] on span at bounding box center [1030, 561] width 13 height 13
click at [697, 587] on div "Select" at bounding box center [854, 587] width 375 height 21
type input "WP01"
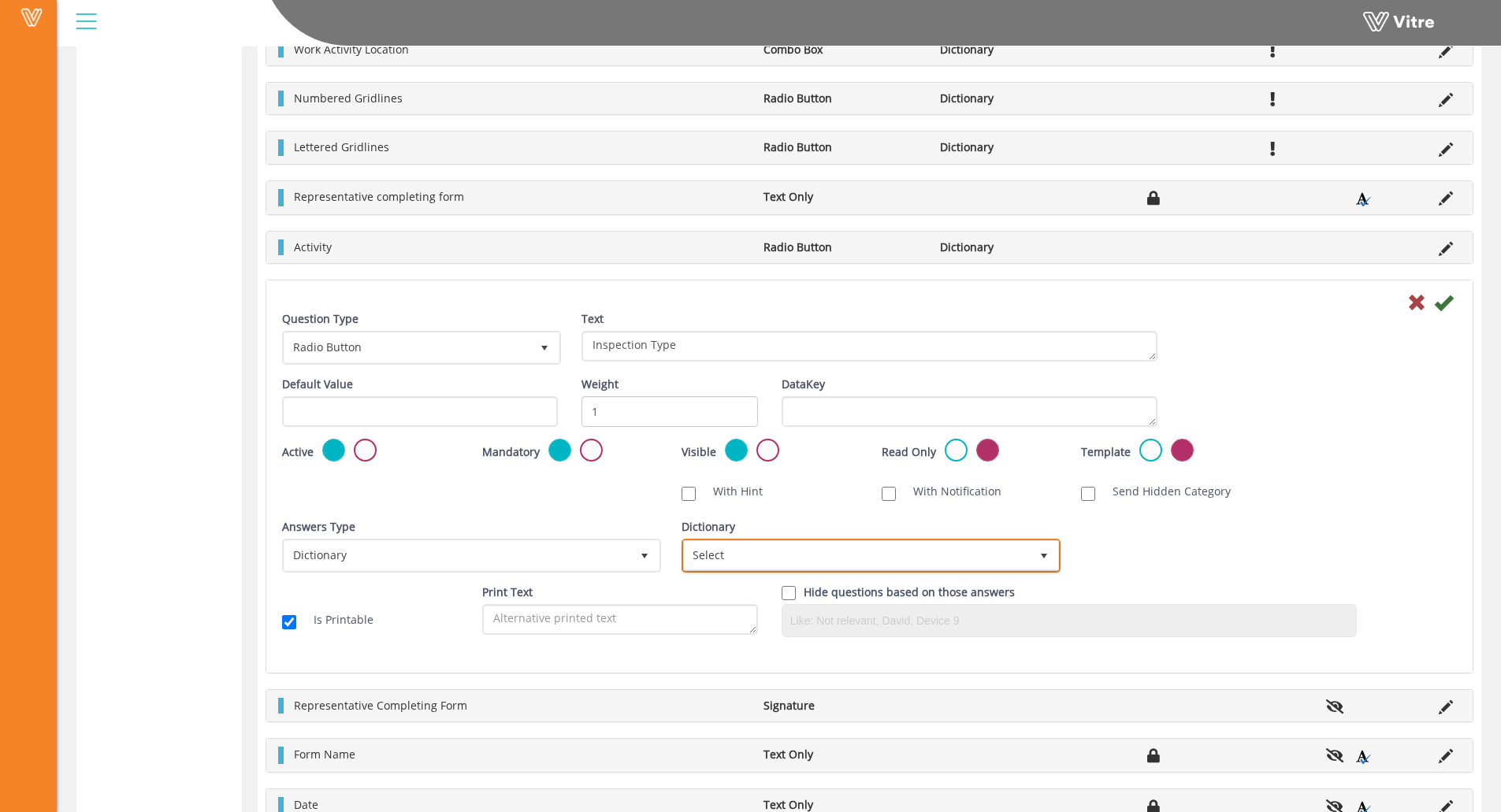
click at [732, 547] on span "Select" at bounding box center [857, 555] width 346 height 28
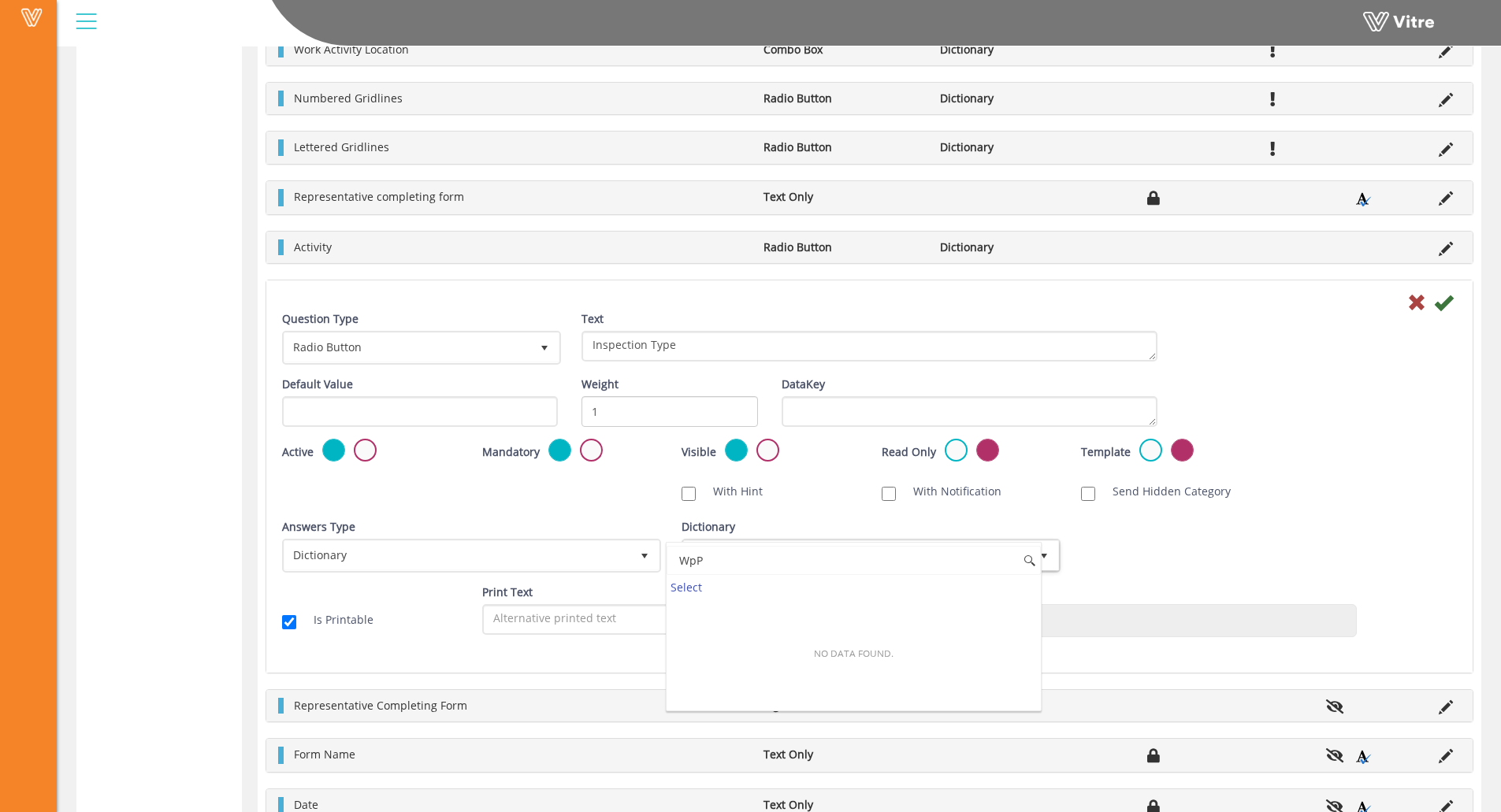
type input "WpP"
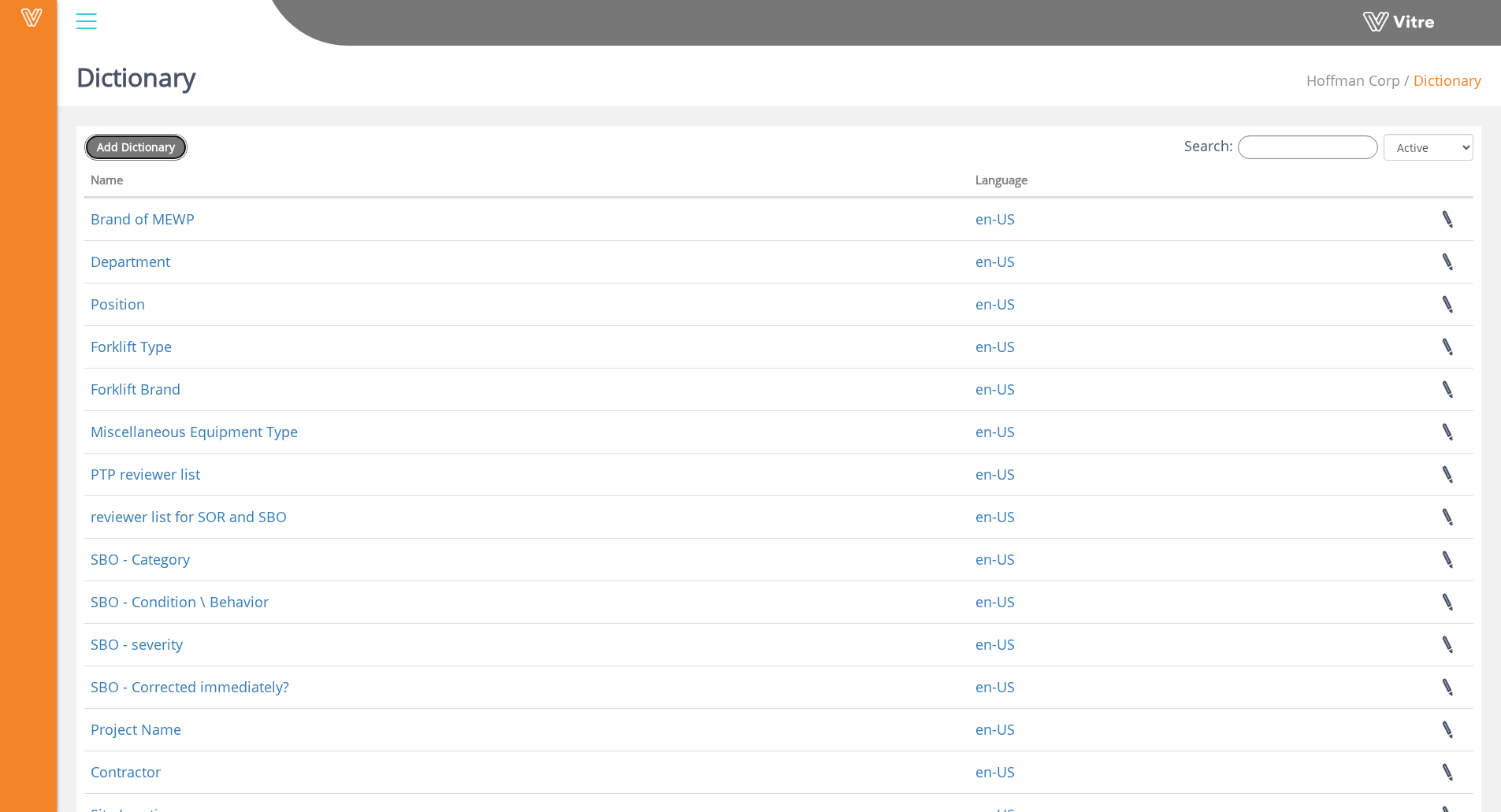
click at [114, 153] on span "Add Dictionary" at bounding box center [136, 146] width 78 height 15
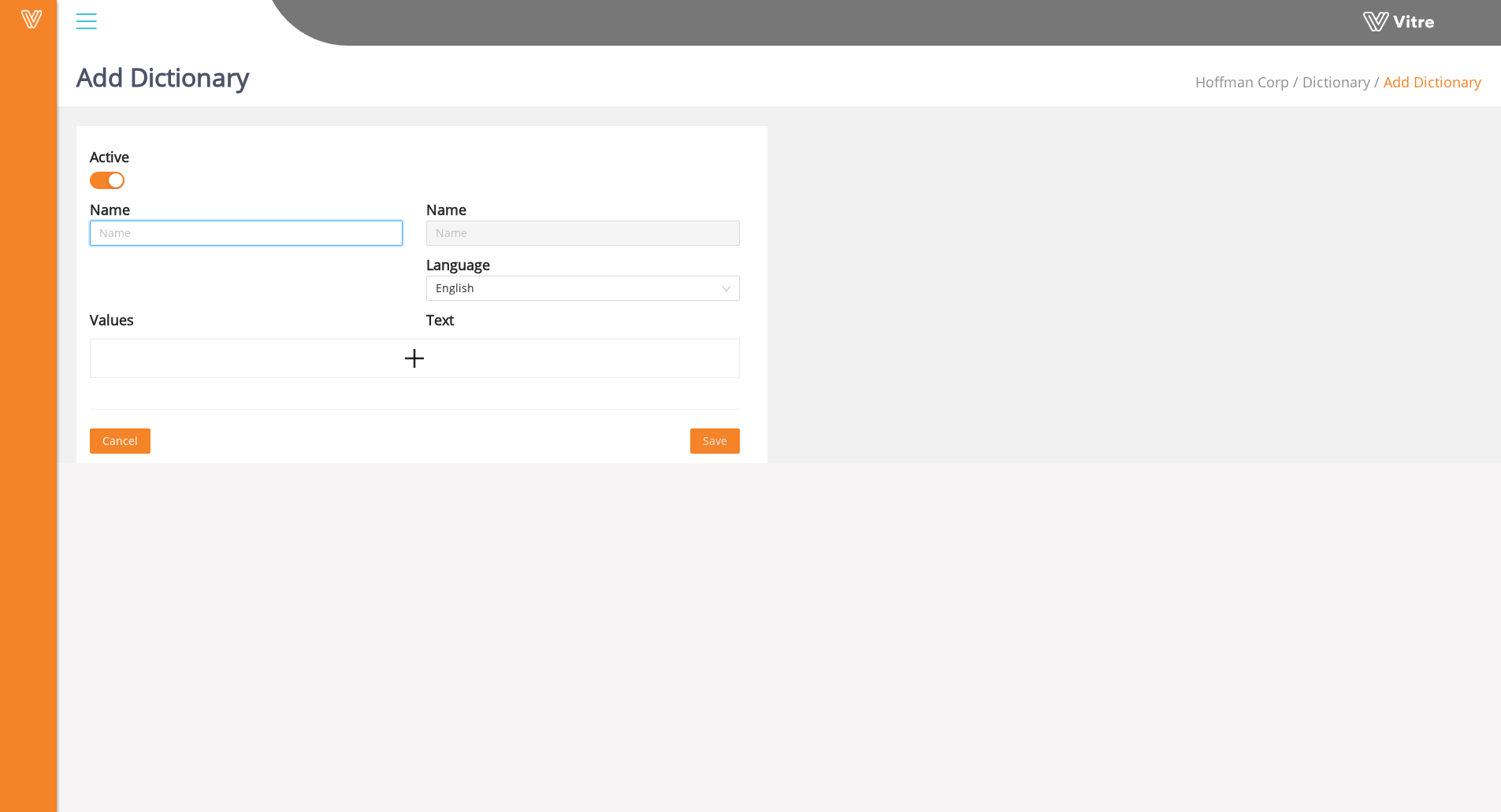
click at [300, 226] on input "text" at bounding box center [246, 233] width 313 height 26
type input "W"
type input "WP"
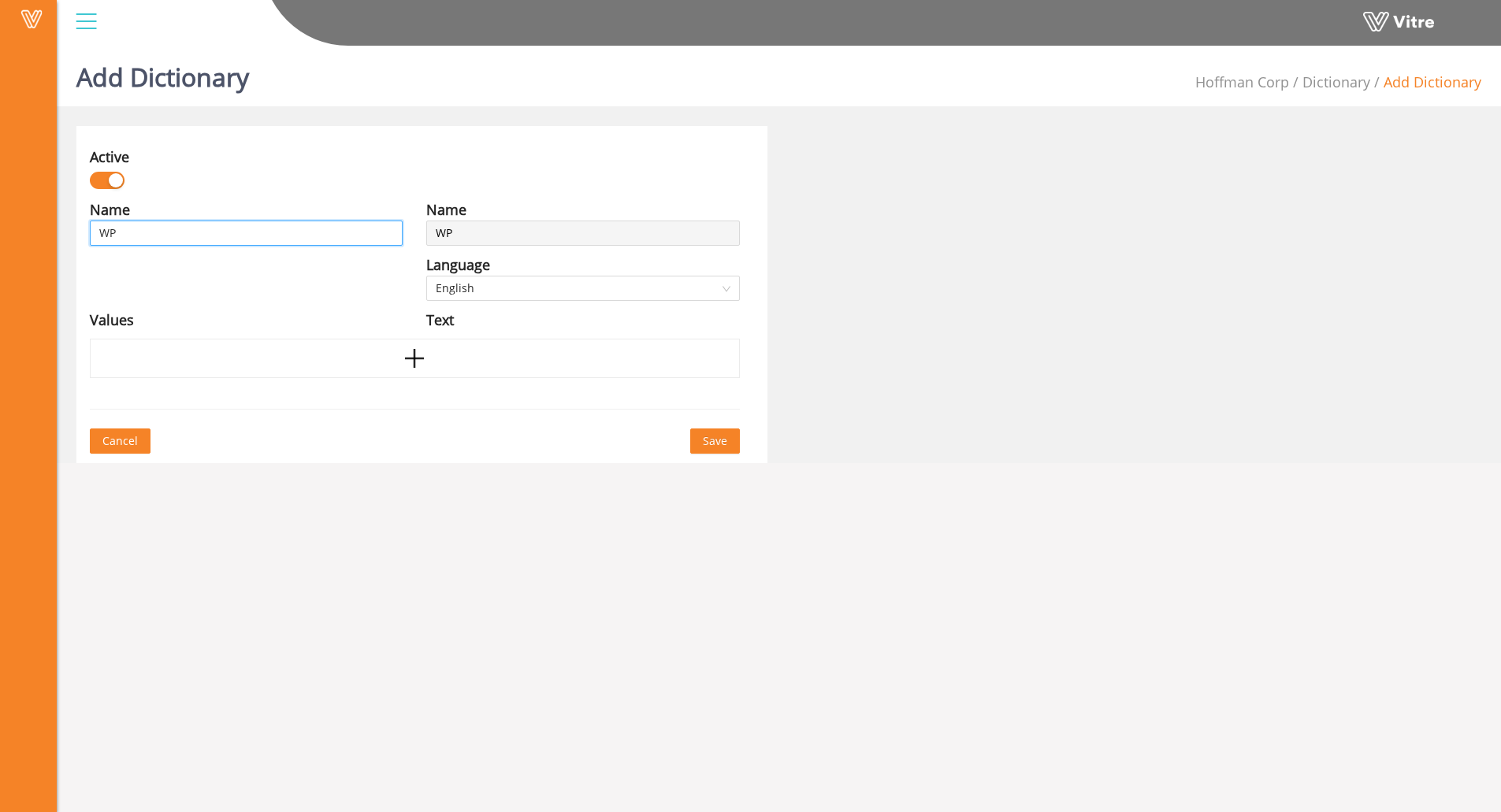
type input "WP0"
type input "WP01"
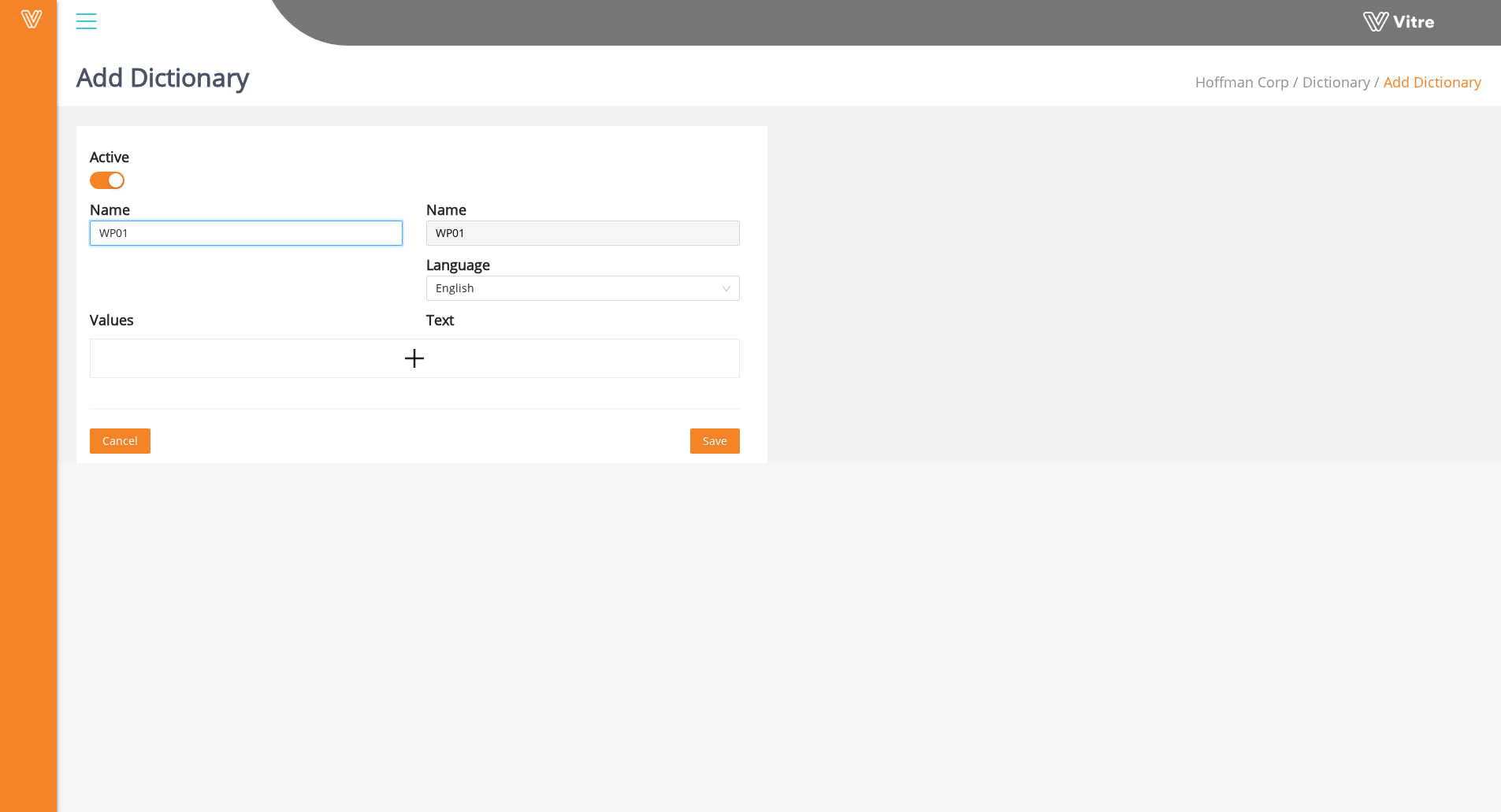
type input "WP01"
type input "WP01-"
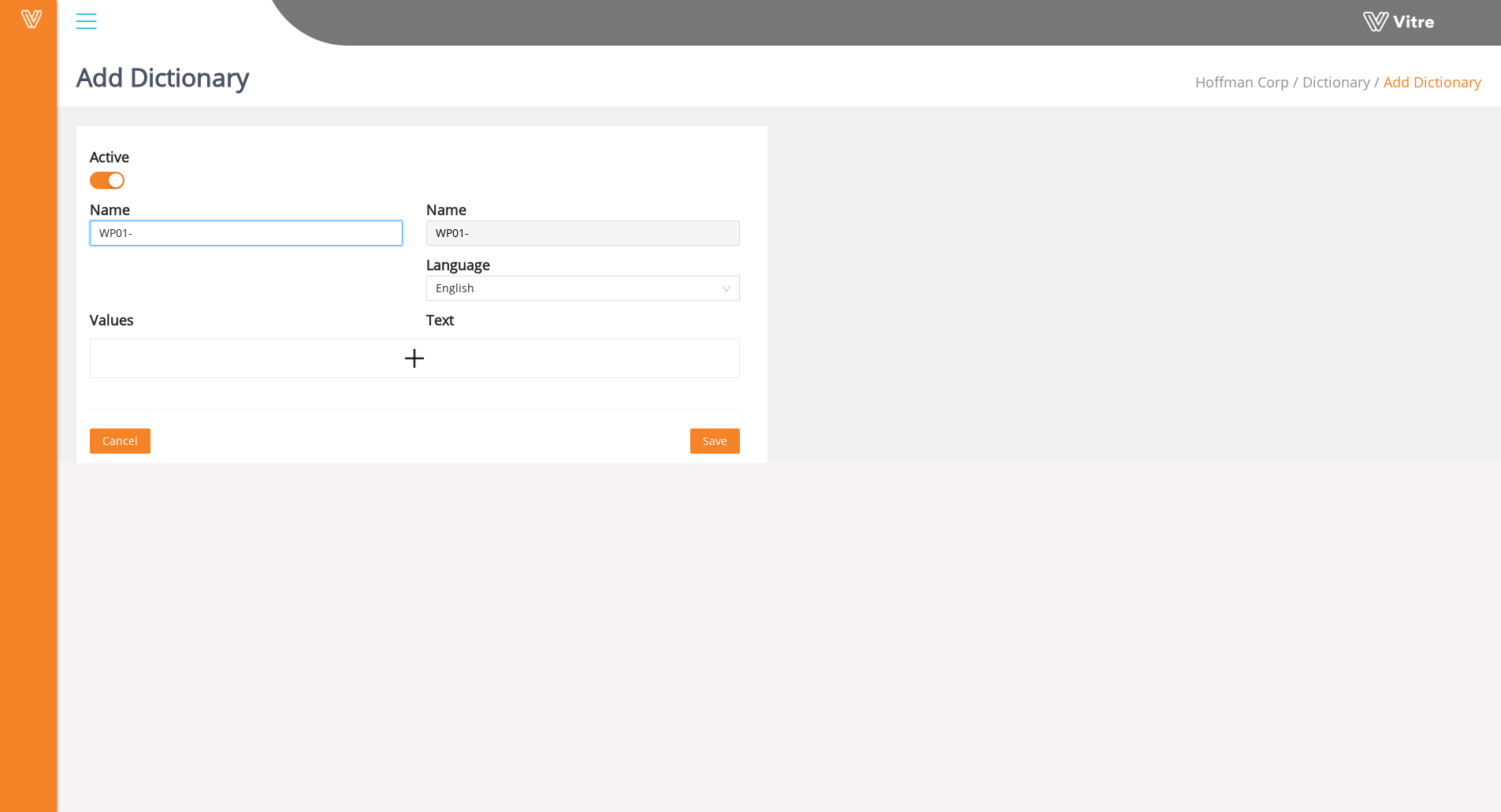
type input "WP01-"
type input "WP01-T"
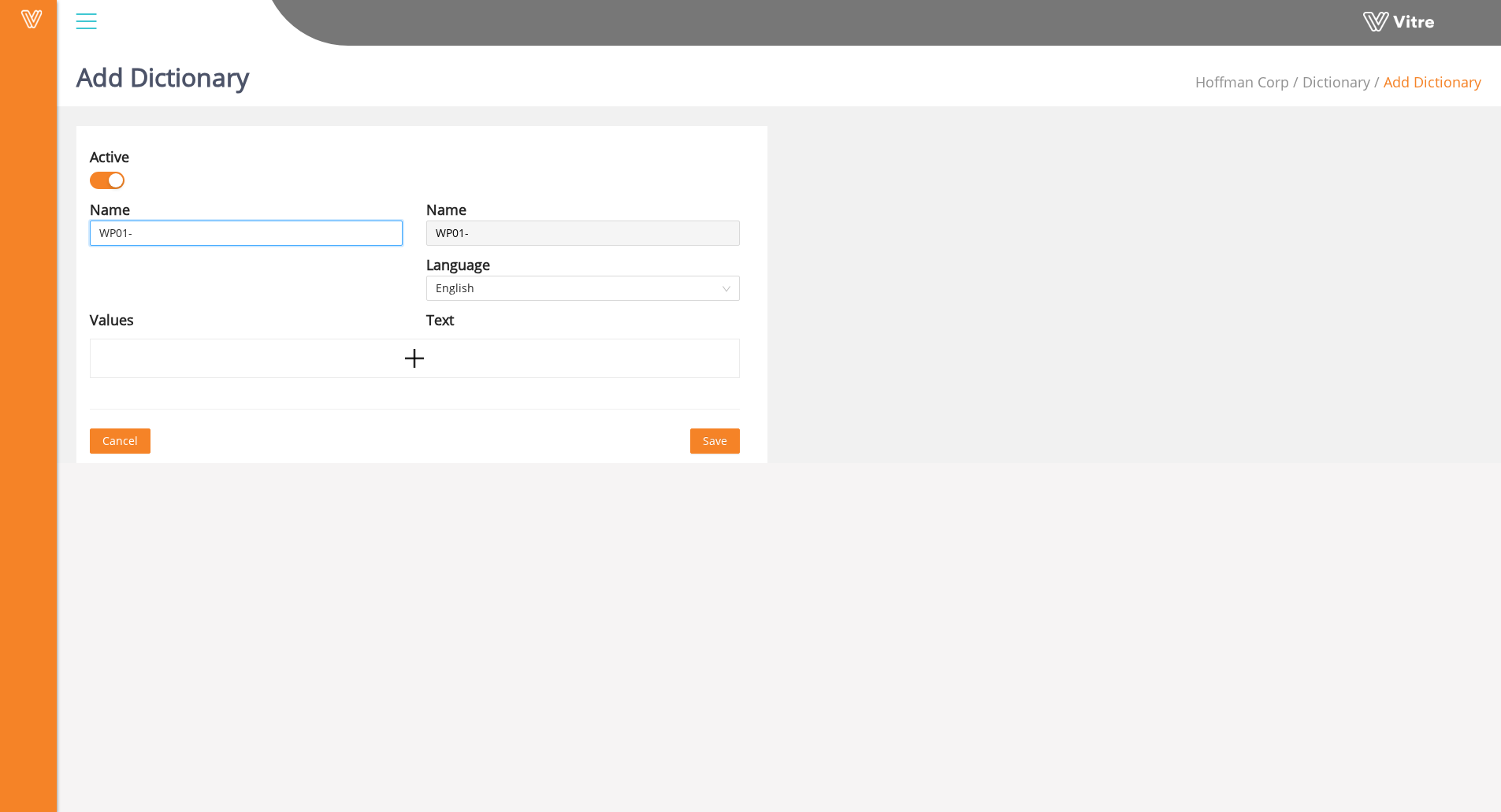
type input "WP01-T"
type input "WP01-TC"
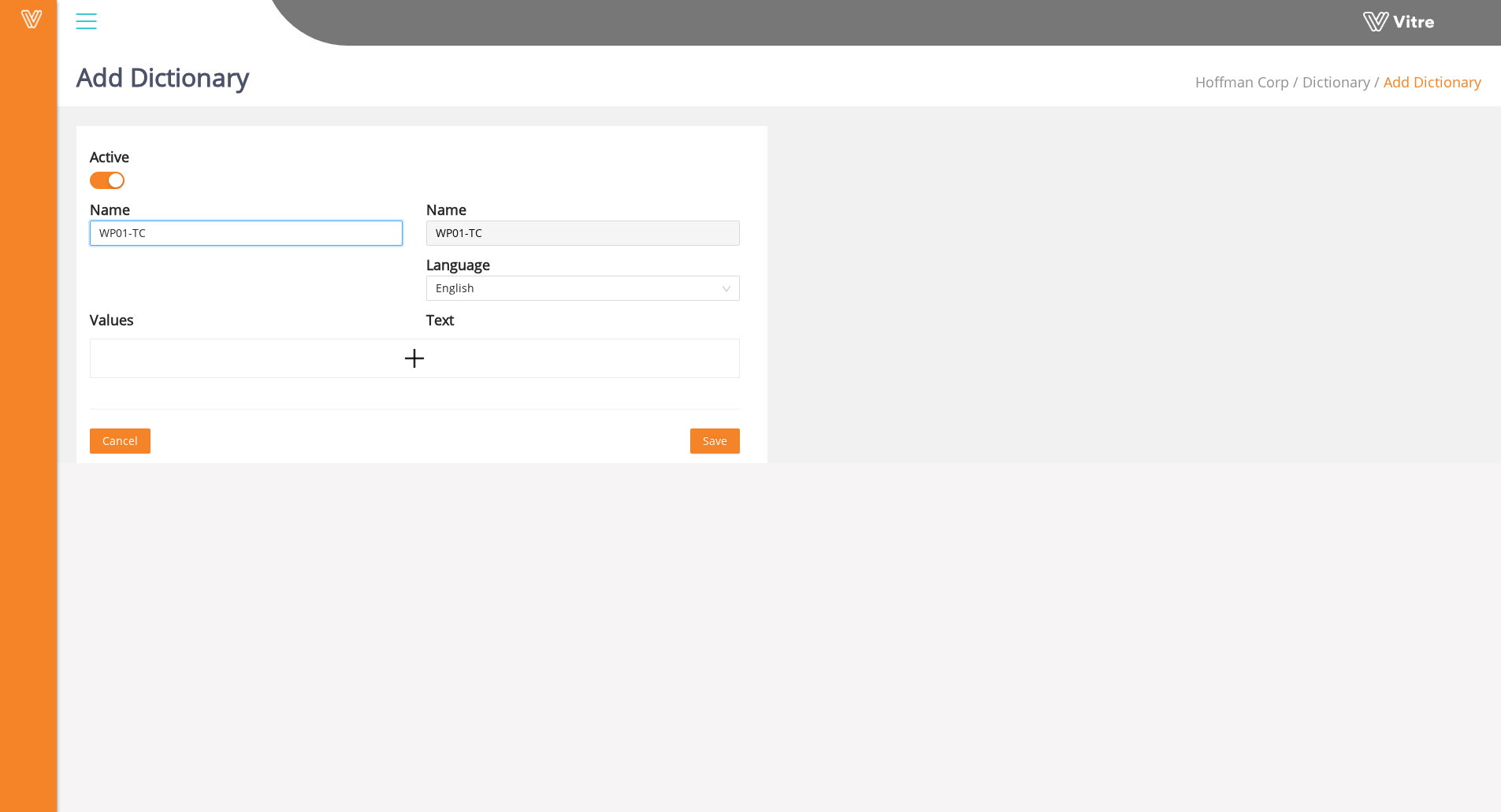
type input "WP01-TC B"
type input "WP01-TC Bo"
type input "WP01-TC Bol"
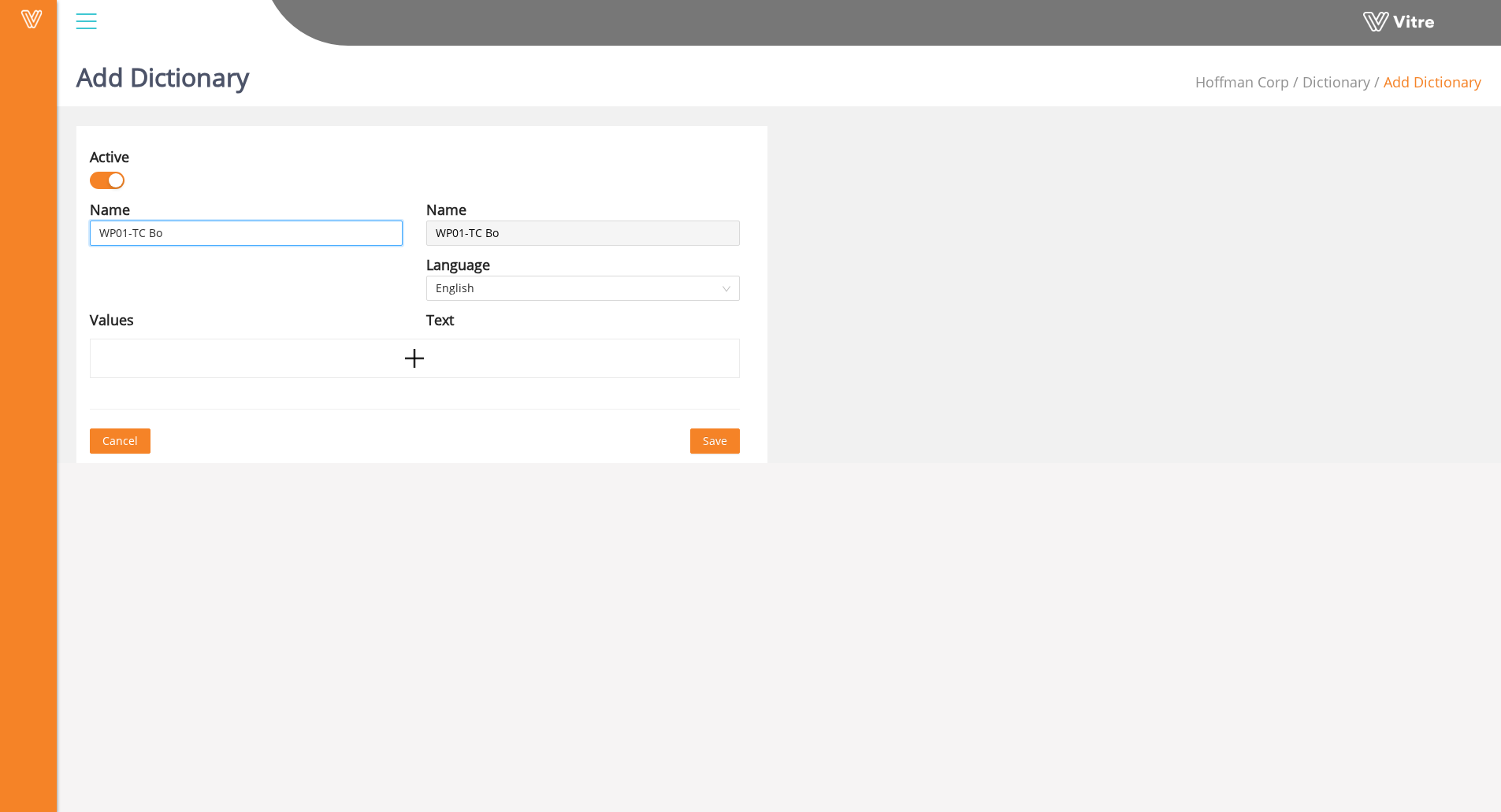
type input "WP01-TC Bol"
type input "WP01-TC Bolt"
type input "WP01-TC Bolts"
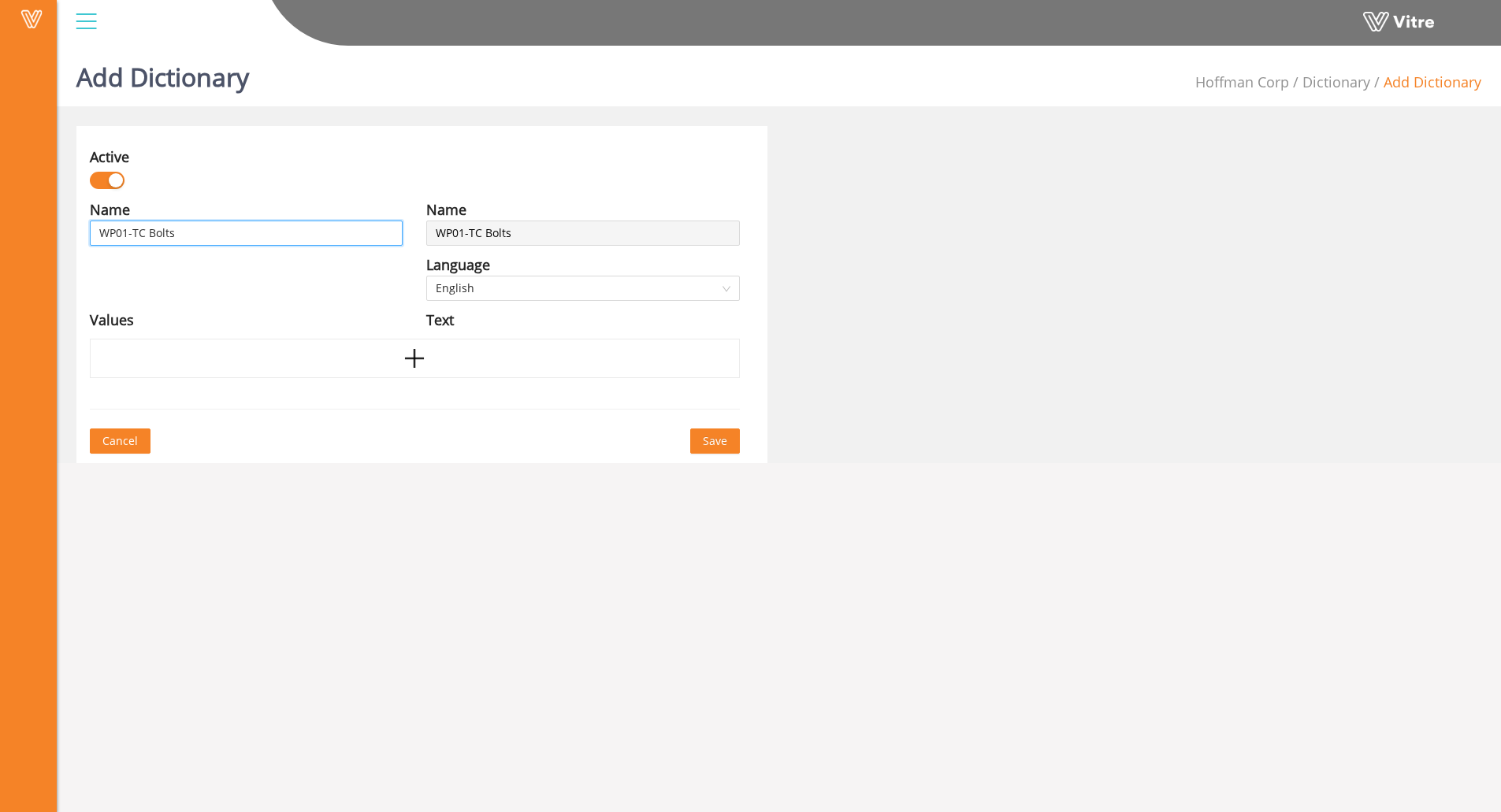
type input "WP01-TC Bolts"
type input "WP01-TC Bolts I"
type input "WP01-TC Bolts In"
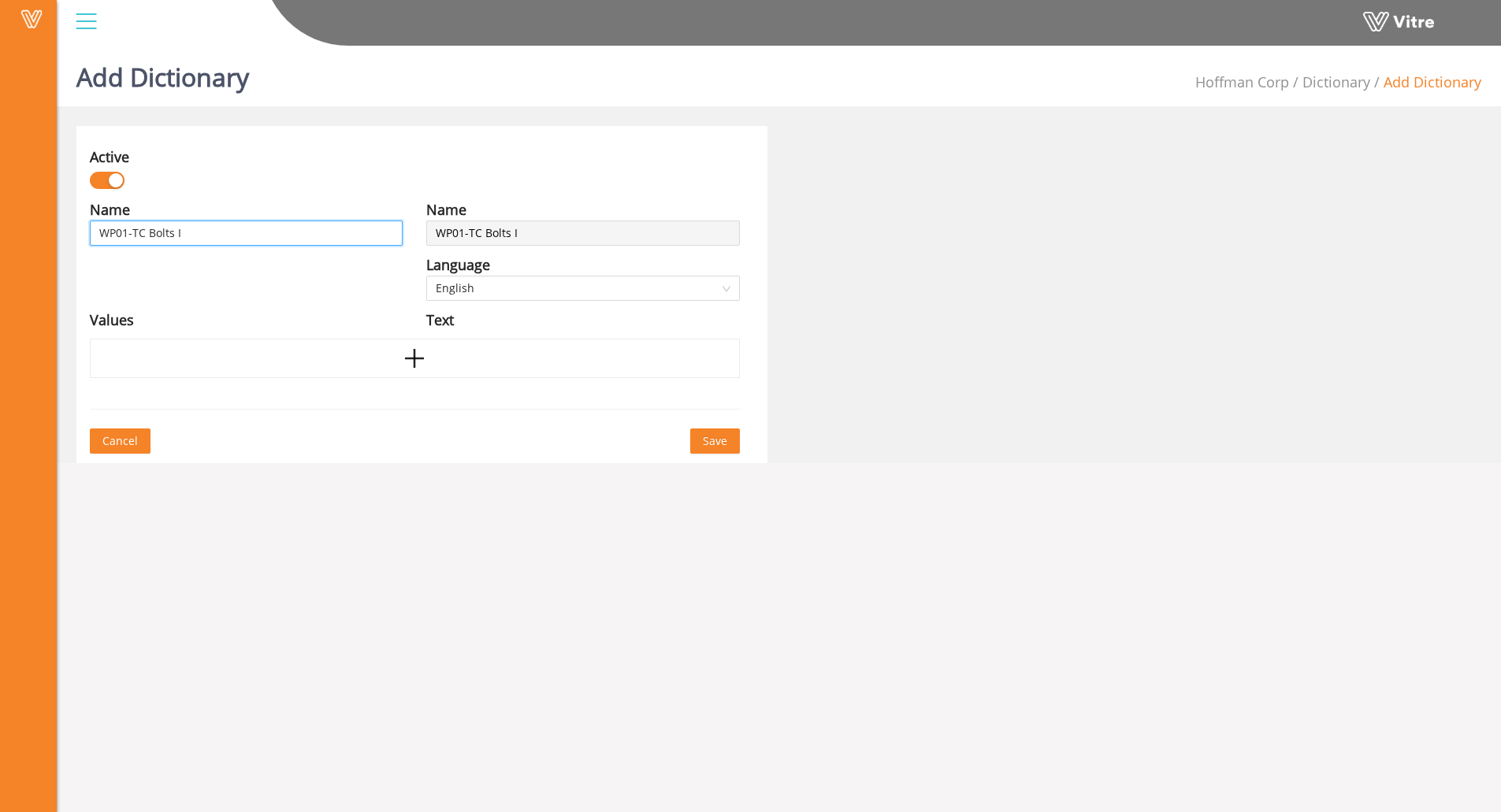
type input "WP01-TC Bolts In"
type input "WP01-TC Bolts Ins"
type input "WP01-TC Bolts Insp"
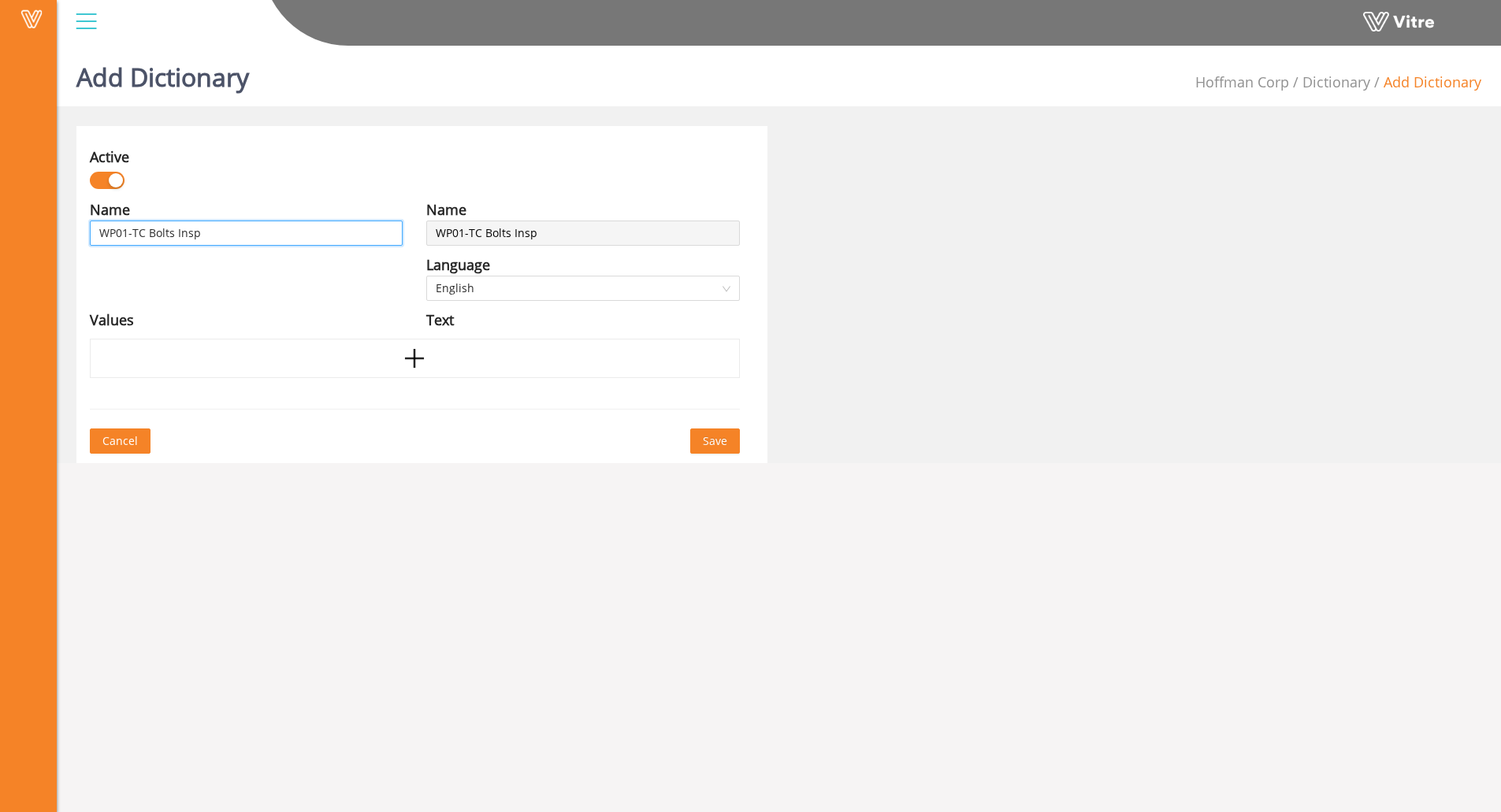
type input "WP01-TC Bolts Inspe"
type input "WP01-TC Bolts Inspec"
type input "WP01-TC Bolts Inspect"
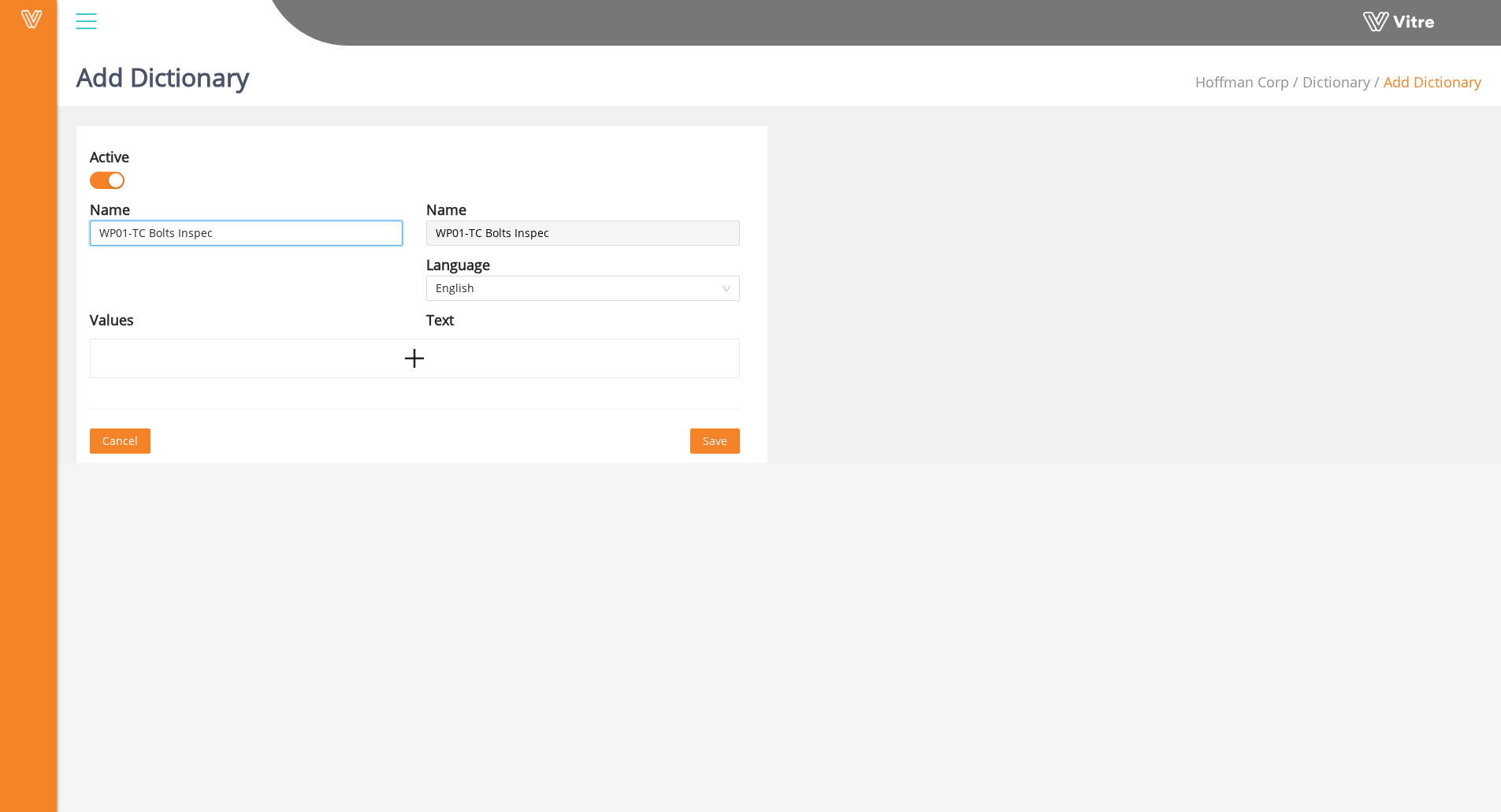
type input "WP01-TC Bolts Inspect"
type input "WP01-TC Bolts Inspecti"
type input "WP01-TC Bolts Inspectio"
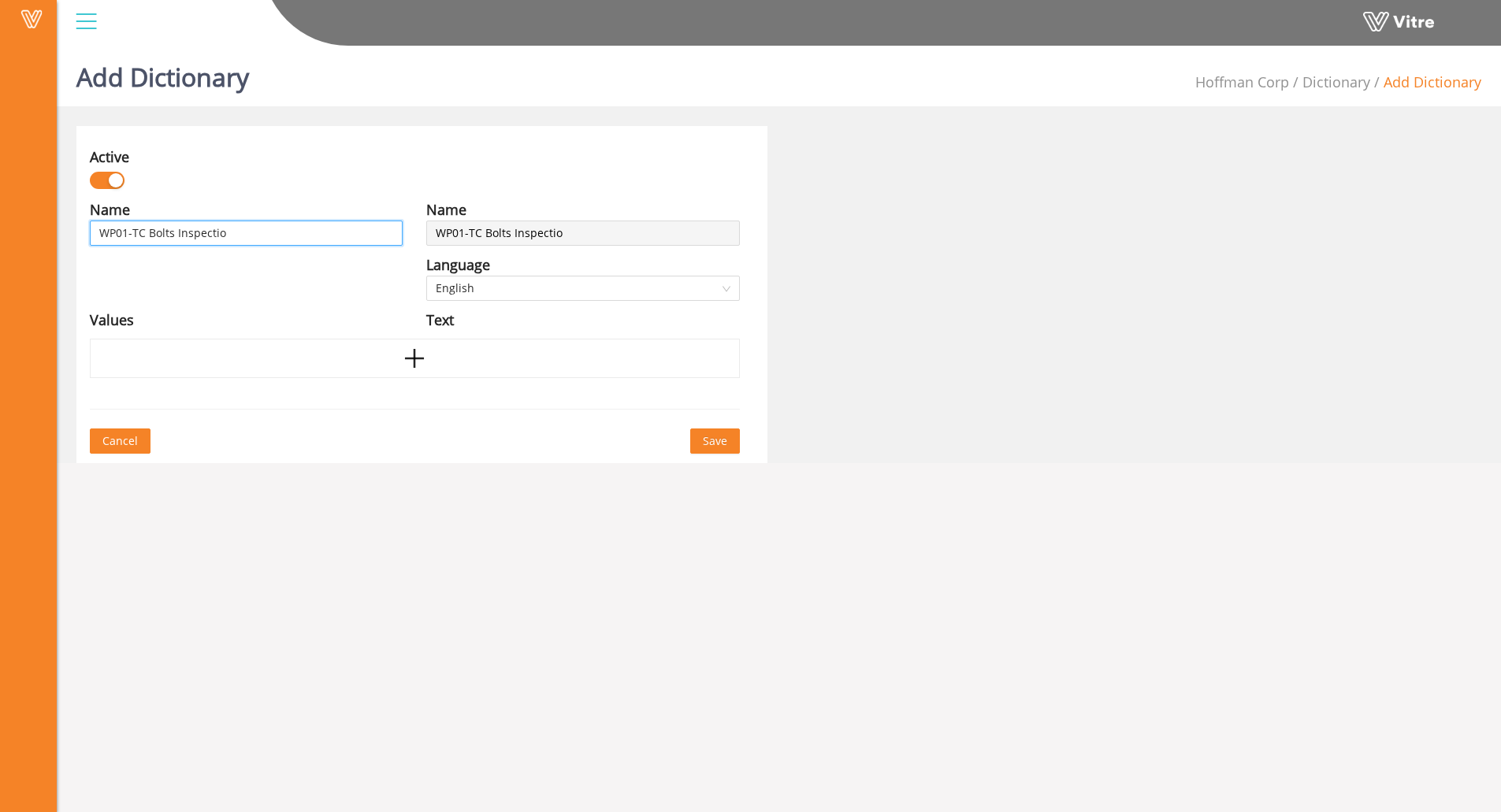
type input "WP01-TC Bolts Inspection"
type input "WP01-TC Bolts Inspection T"
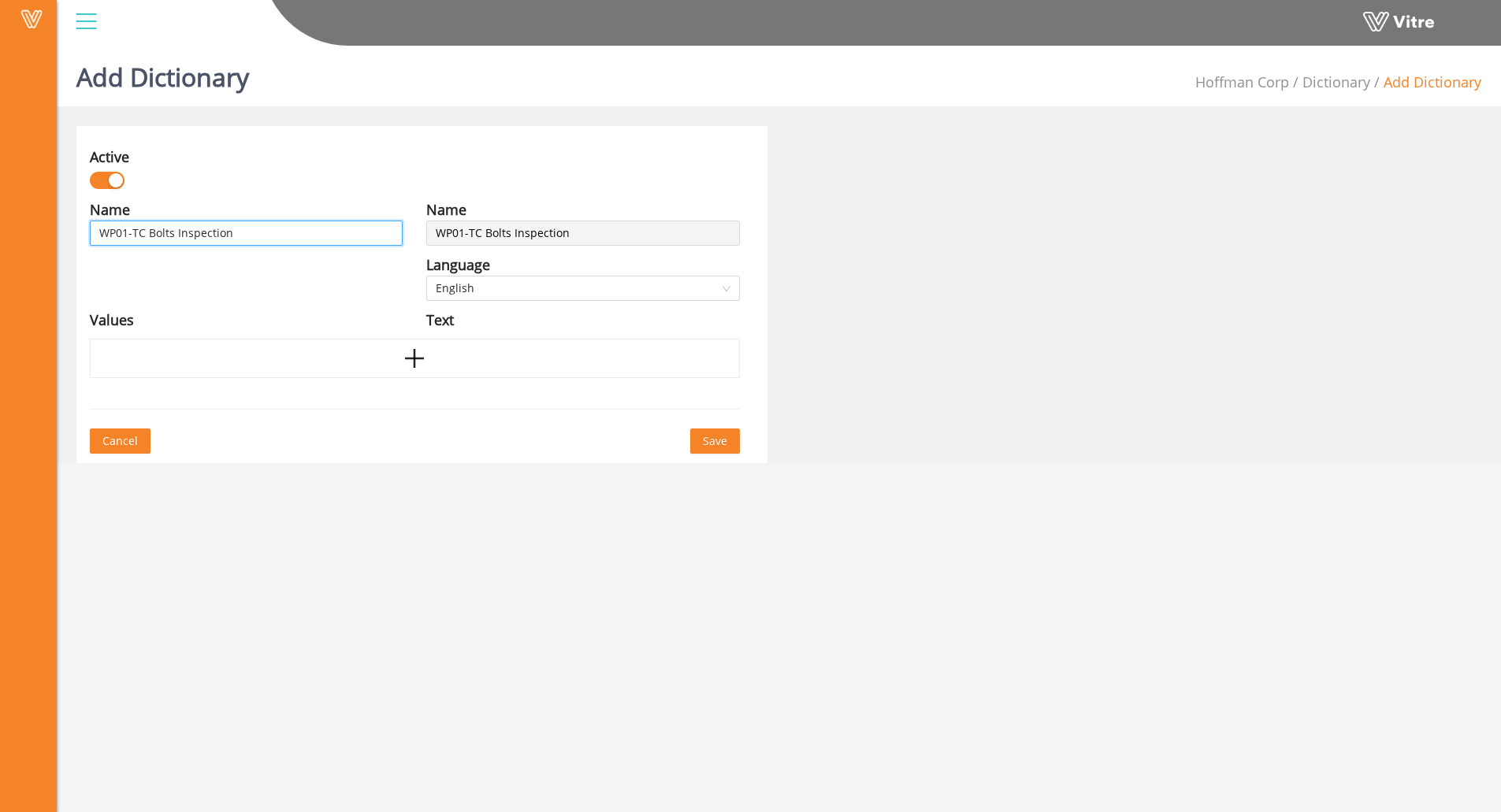
type input "WP01-TC Bolts Inspection T"
type input "WP01-TC Bolts Inspection Ty"
type input "WP01-TC Bolts Inspection Typ"
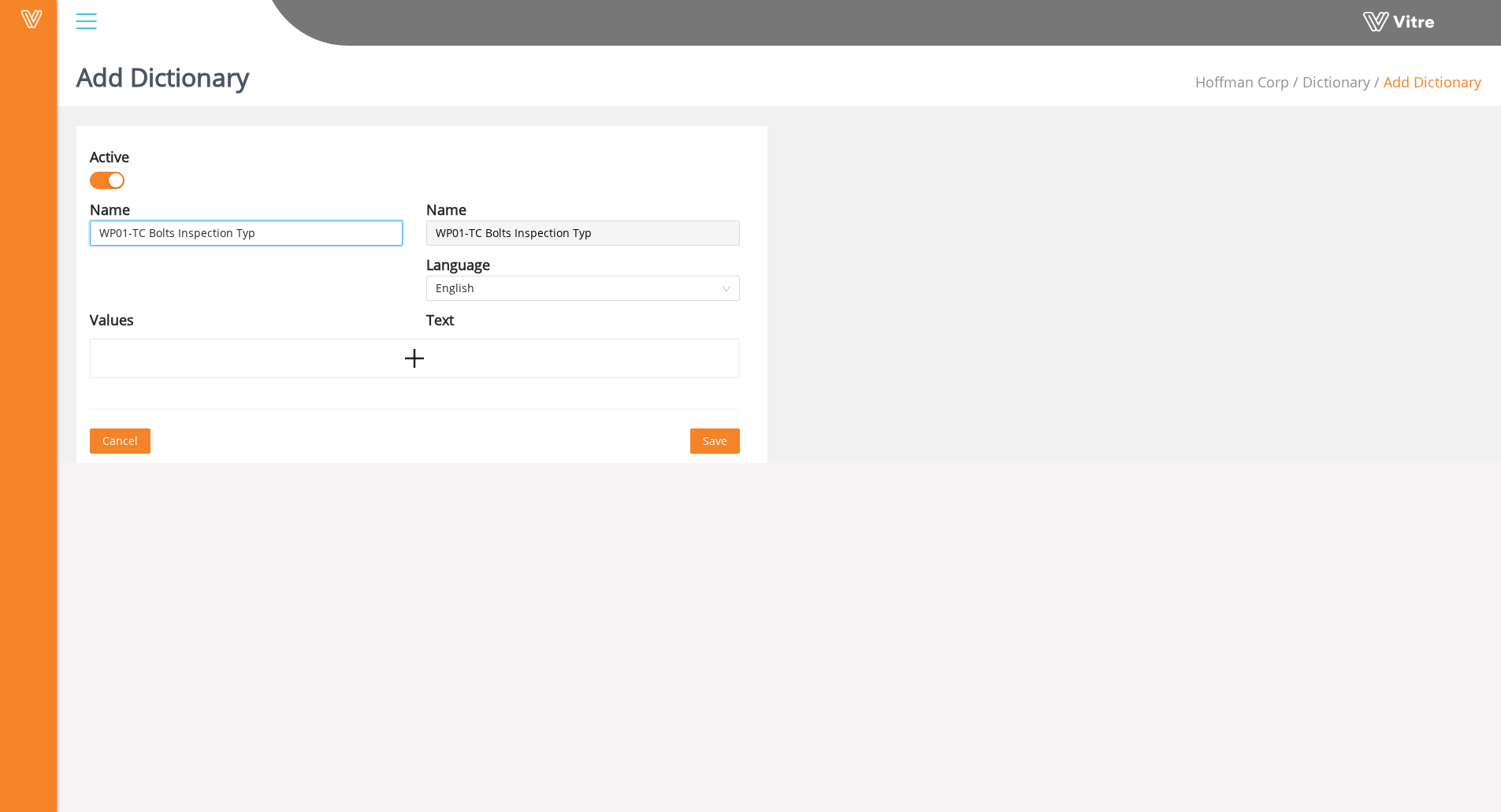
type input "WP01-TC Bolts Inspection Type"
type input "WP01-TC Bolts Inspection Type ("
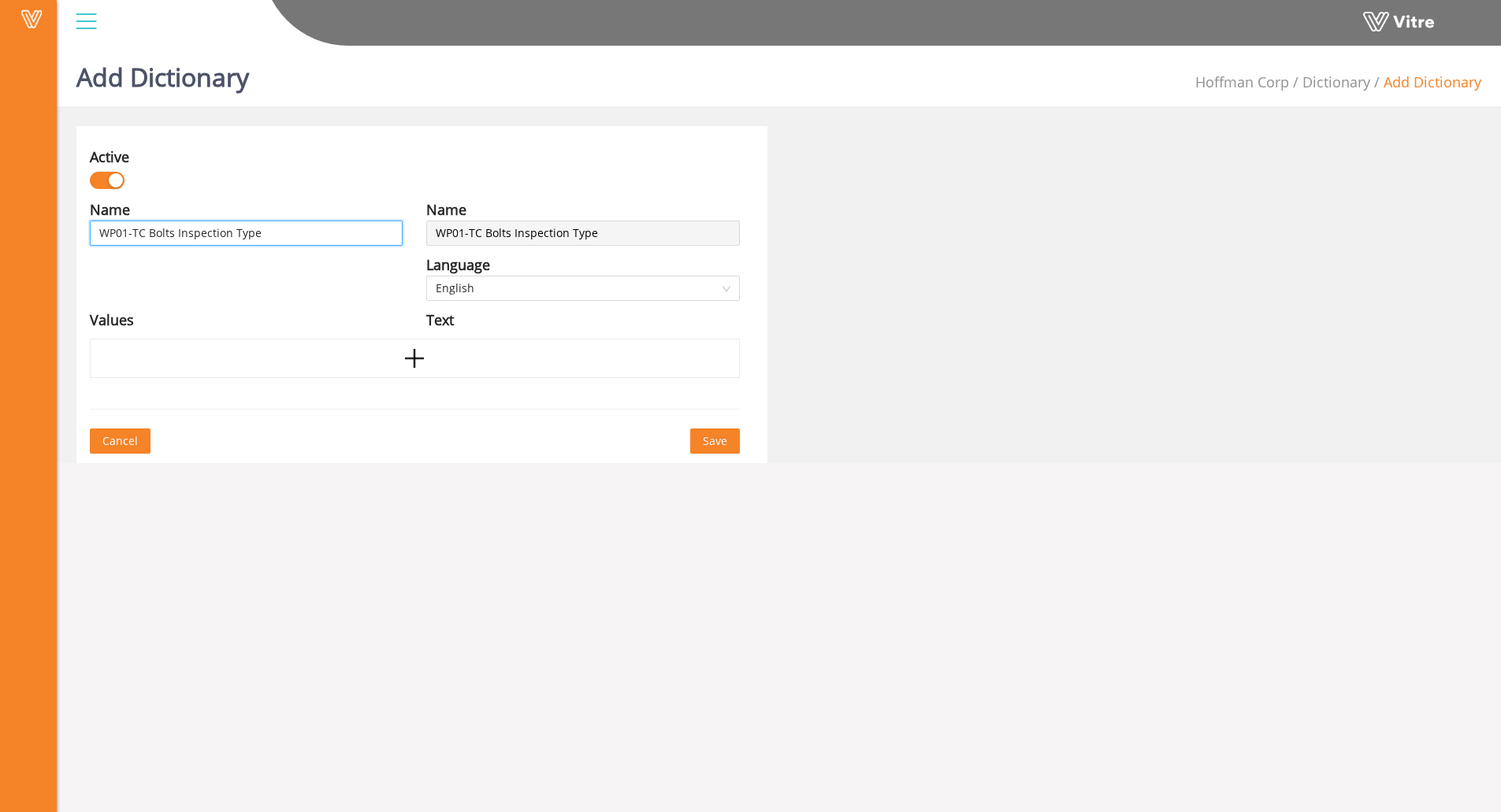
type input "WP01-TC Bolts Inspection Type ("
type input "WP01-TC Bolts Inspection Type (H"
type input "WP01-TC Bolts Inspection Type (HS"
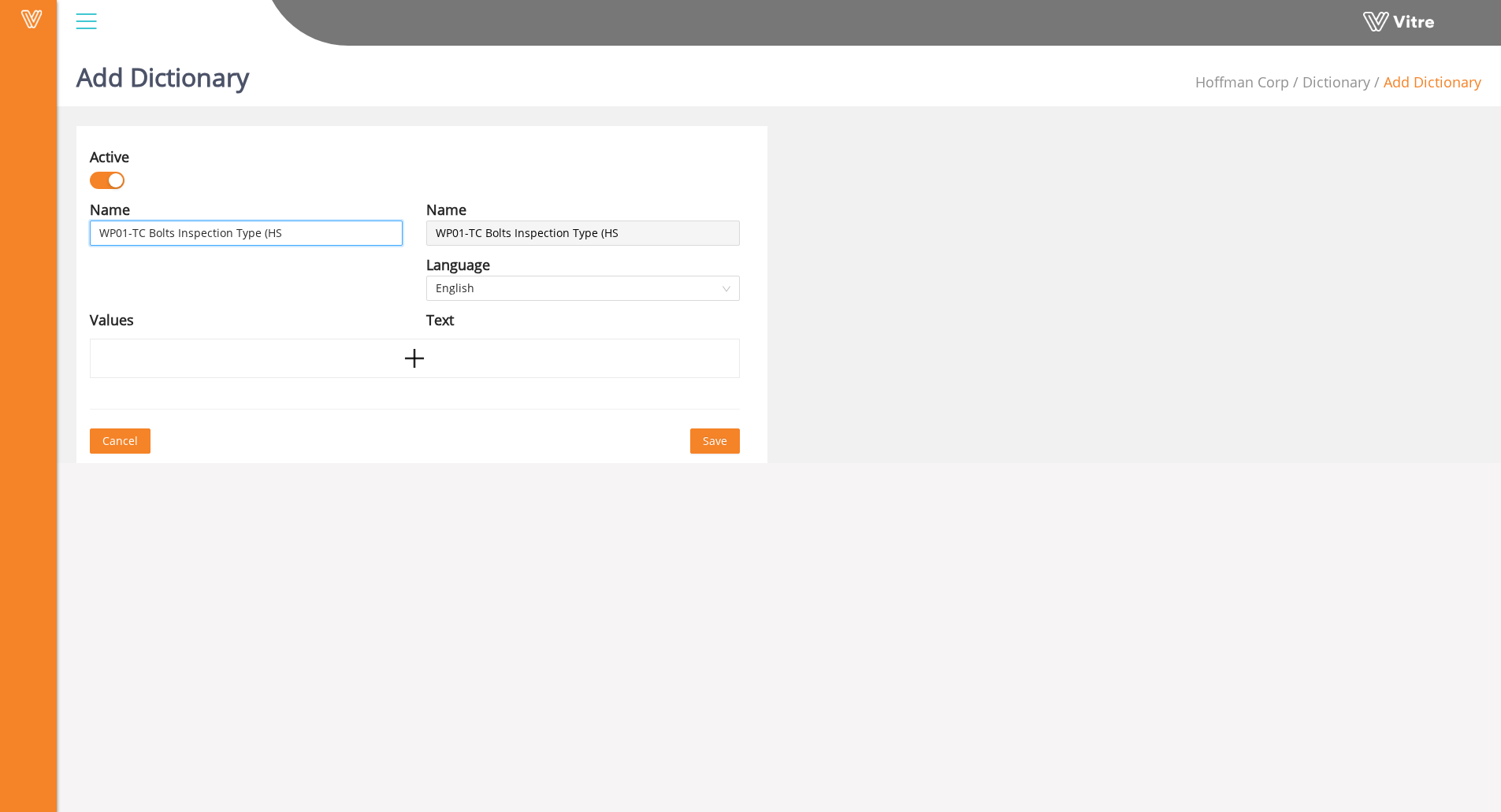
type input "WP01-TC Bolts Inspection Type (HSC"
type input "WP01-TC Bolts Inspection Type (HSC)"
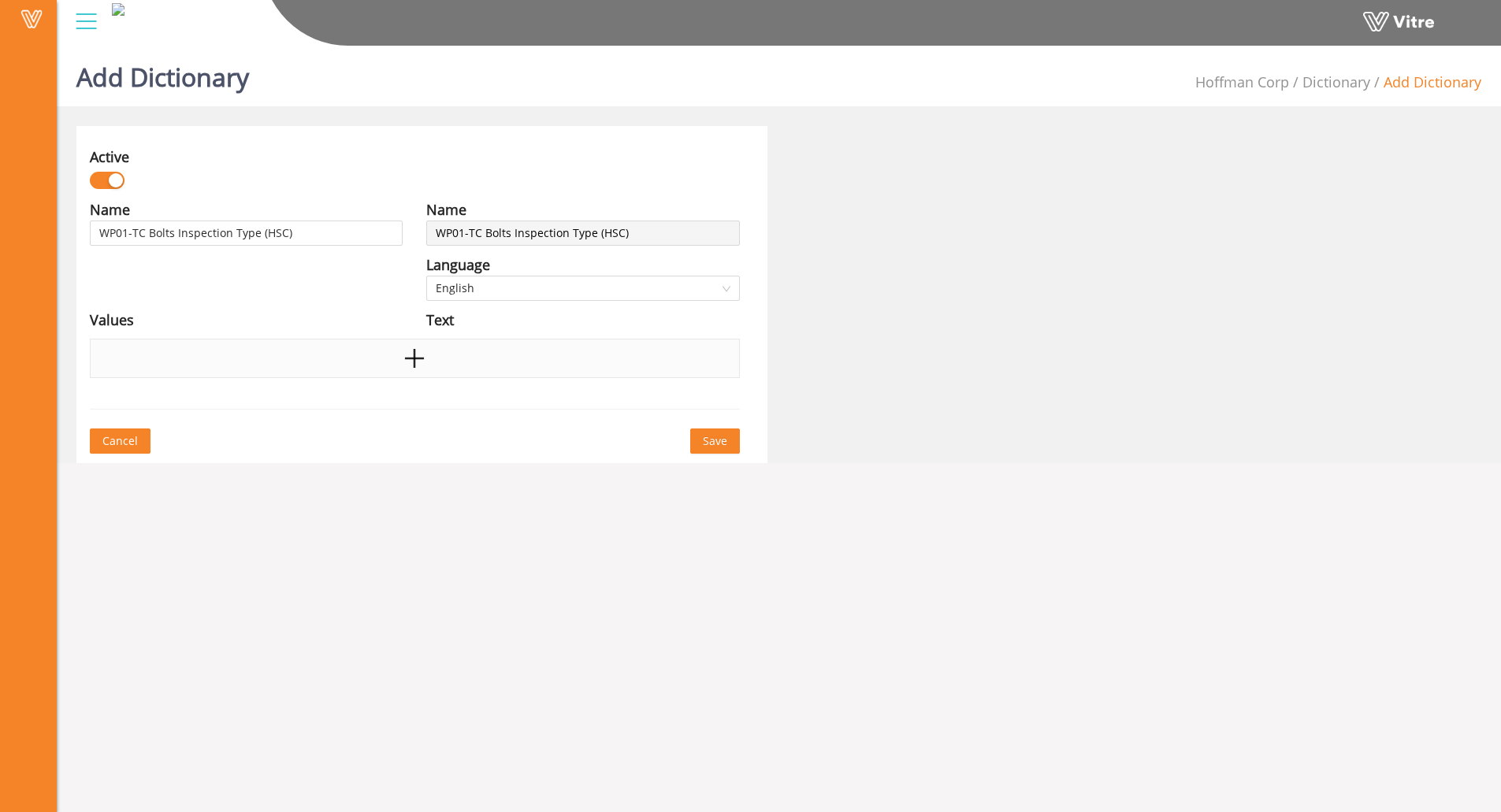
click at [419, 359] on icon "plus" at bounding box center [414, 359] width 19 height 3
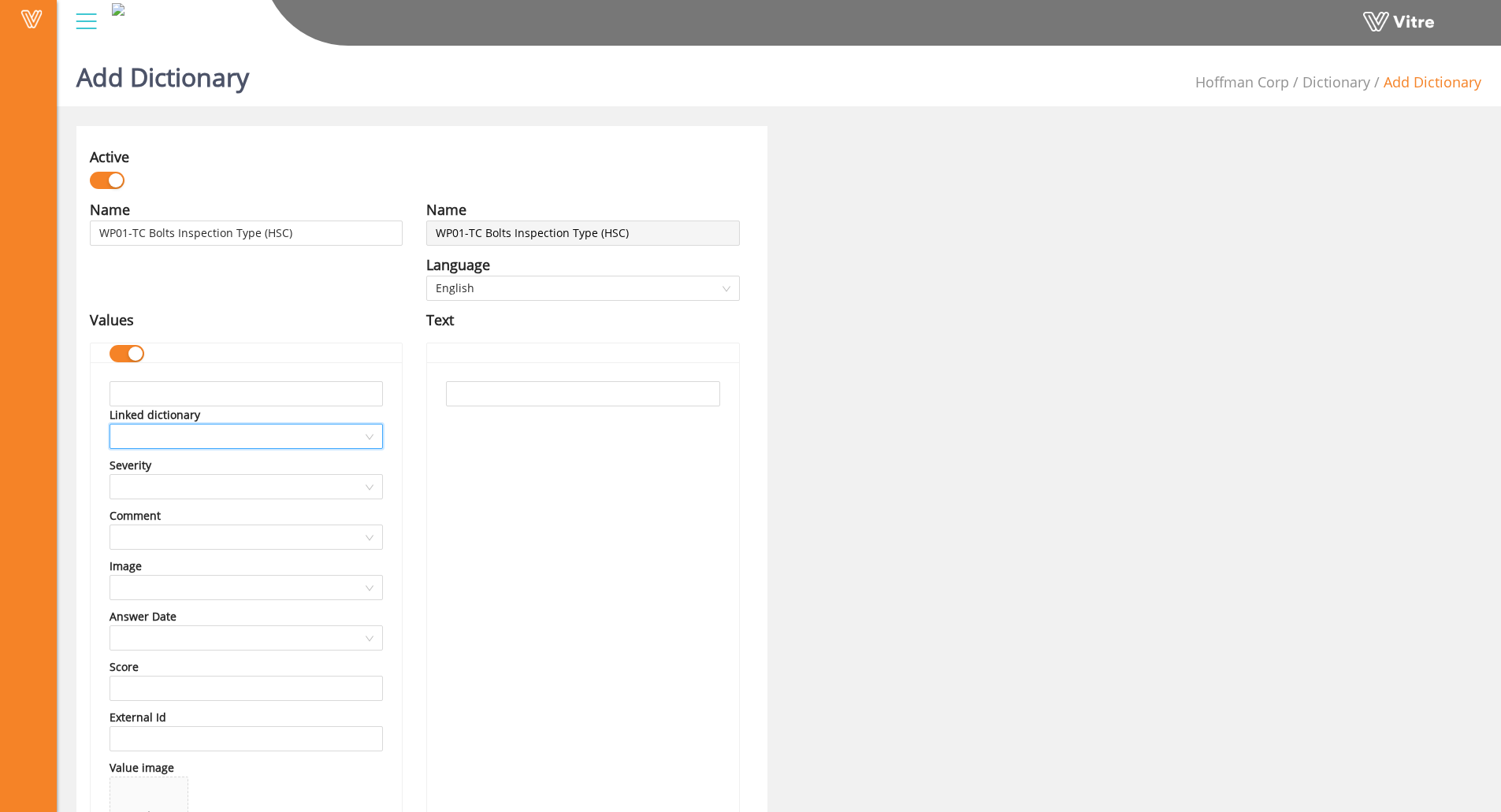
click at [302, 436] on input "search" at bounding box center [241, 437] width 244 height 24
click at [289, 396] on input "text" at bounding box center [246, 395] width 274 height 26
click at [248, 487] on input "search" at bounding box center [241, 487] width 244 height 24
click at [252, 586] on input "search" at bounding box center [241, 588] width 244 height 24
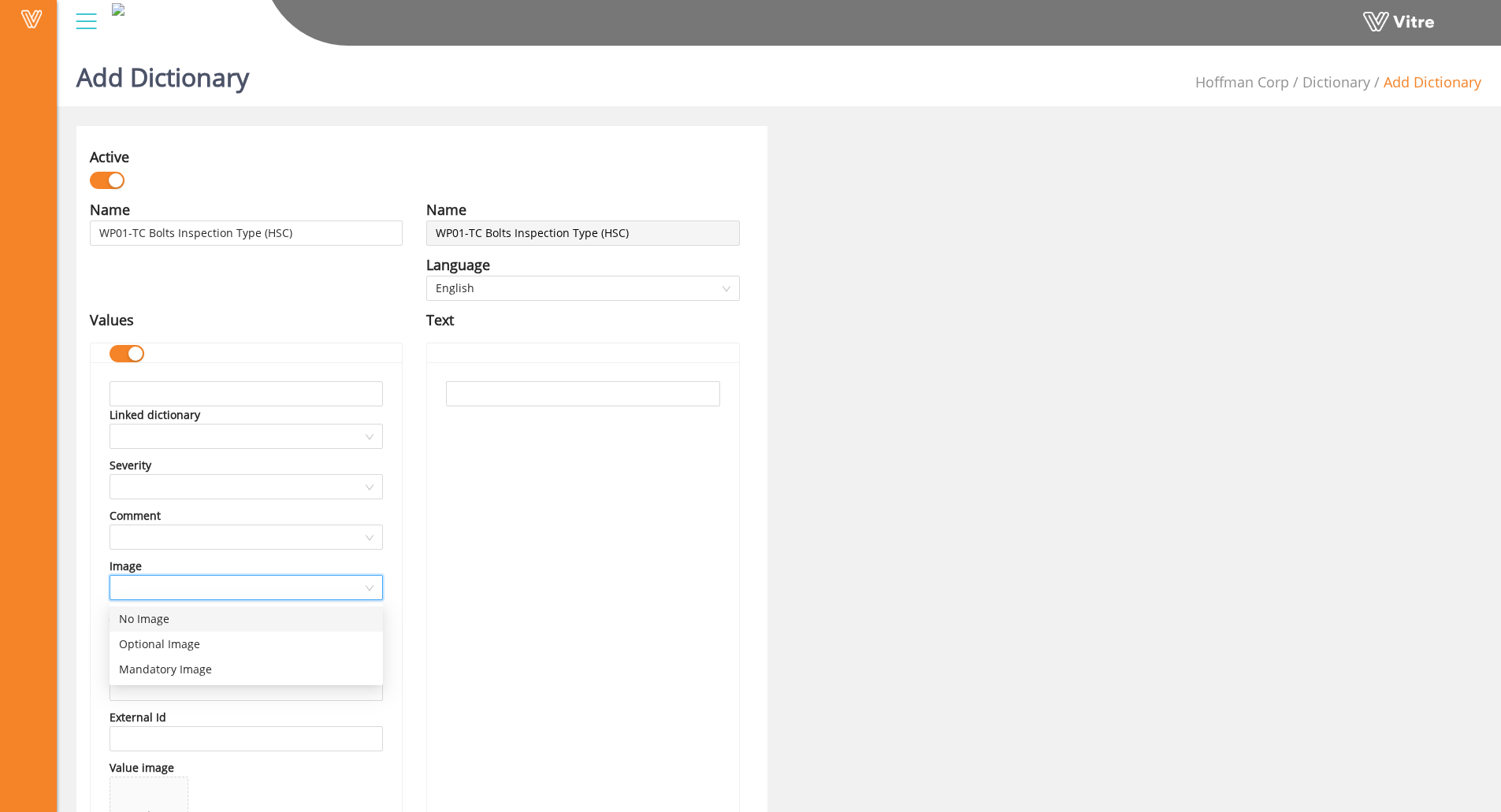
click at [253, 585] on input "search" at bounding box center [241, 588] width 244 height 24
click at [257, 525] on input "search" at bounding box center [241, 537] width 244 height 24
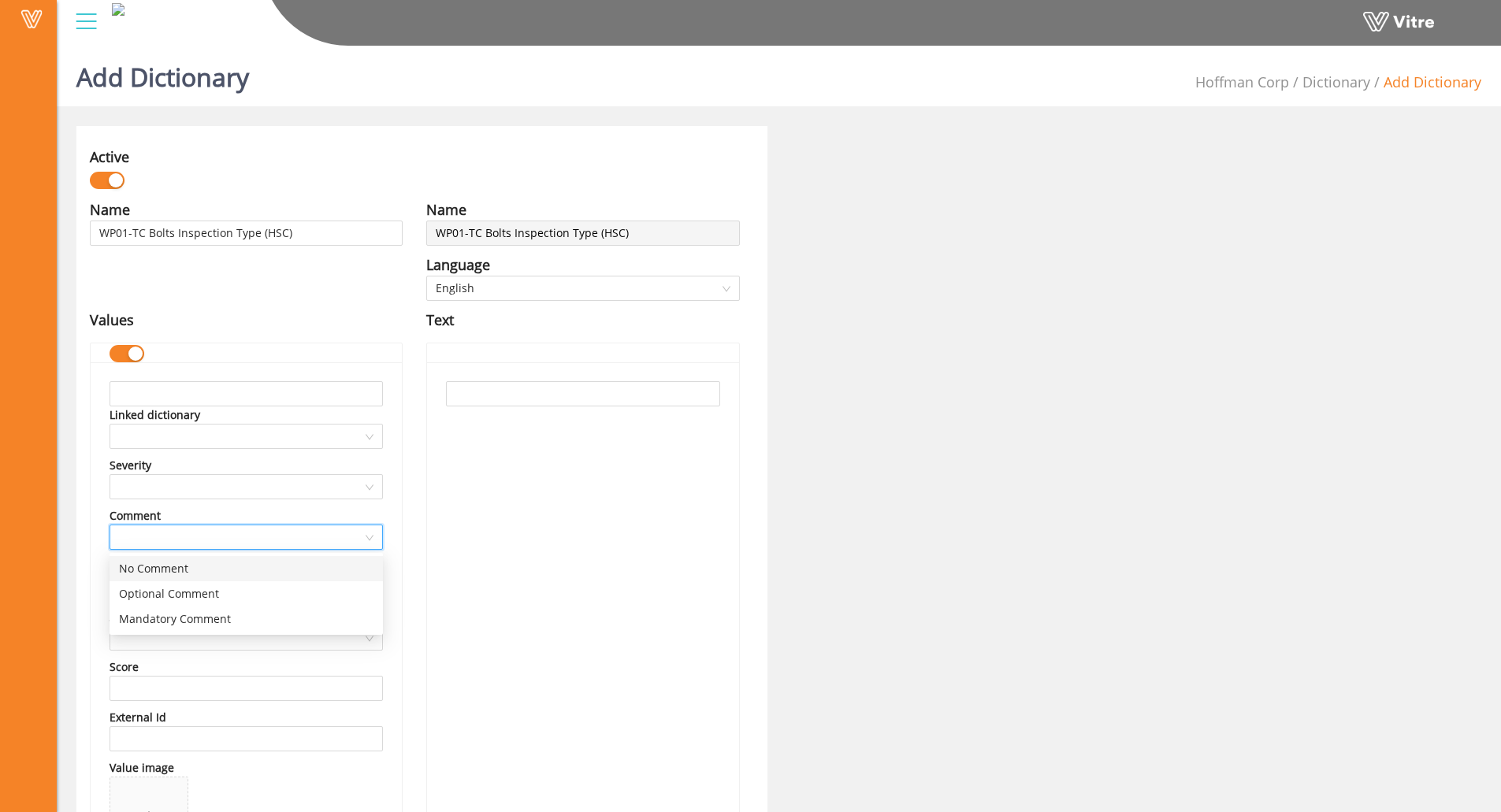
click at [257, 526] on input "search" at bounding box center [241, 537] width 244 height 24
click at [512, 409] on div at bounding box center [582, 632] width 311 height 539
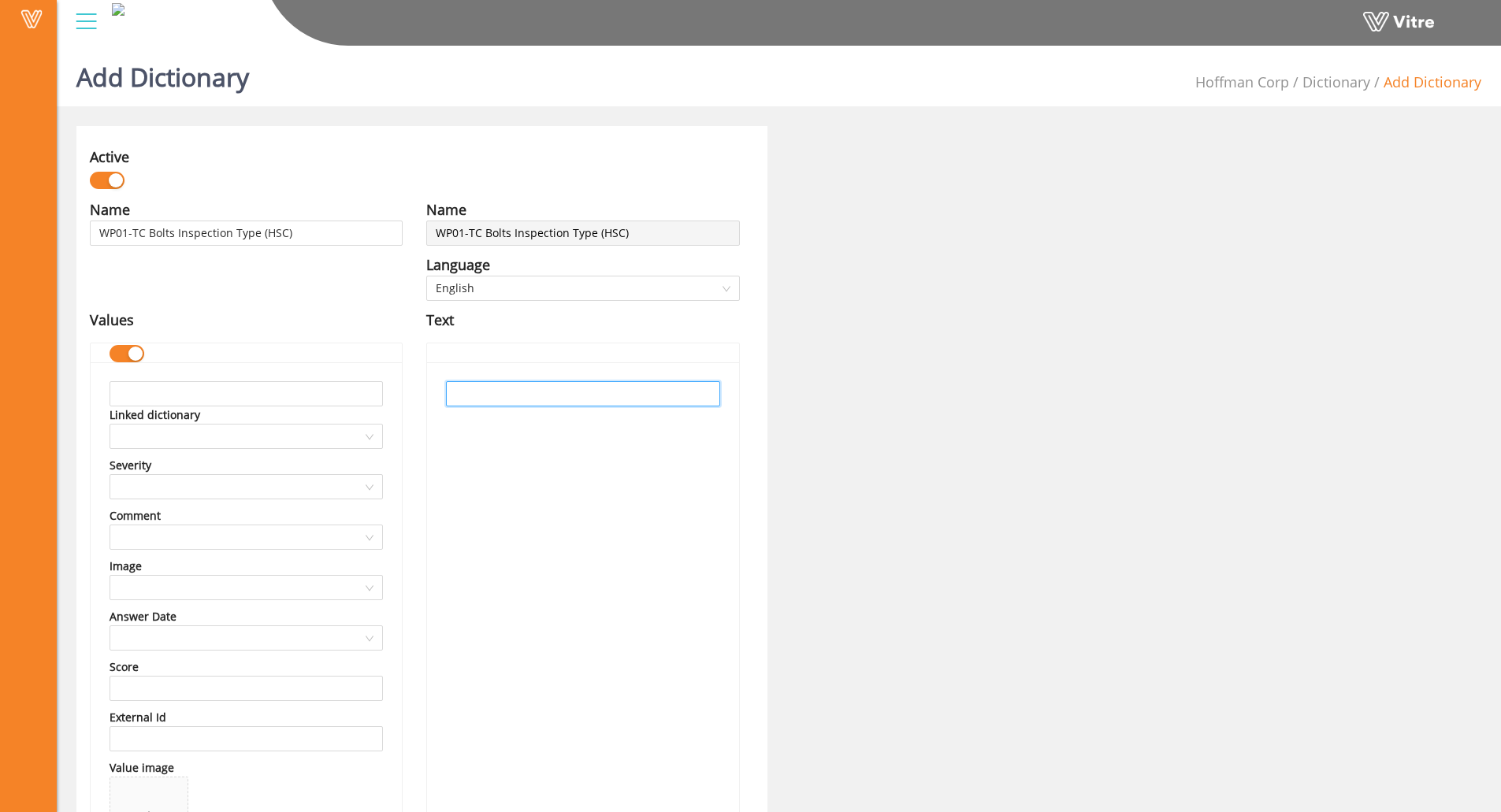
click at [492, 393] on input "text" at bounding box center [582, 395] width 274 height 26
type input "Pre-Installation Inspection"
click at [539, 523] on div "Pre-Installation Inspection" at bounding box center [582, 632] width 311 height 539
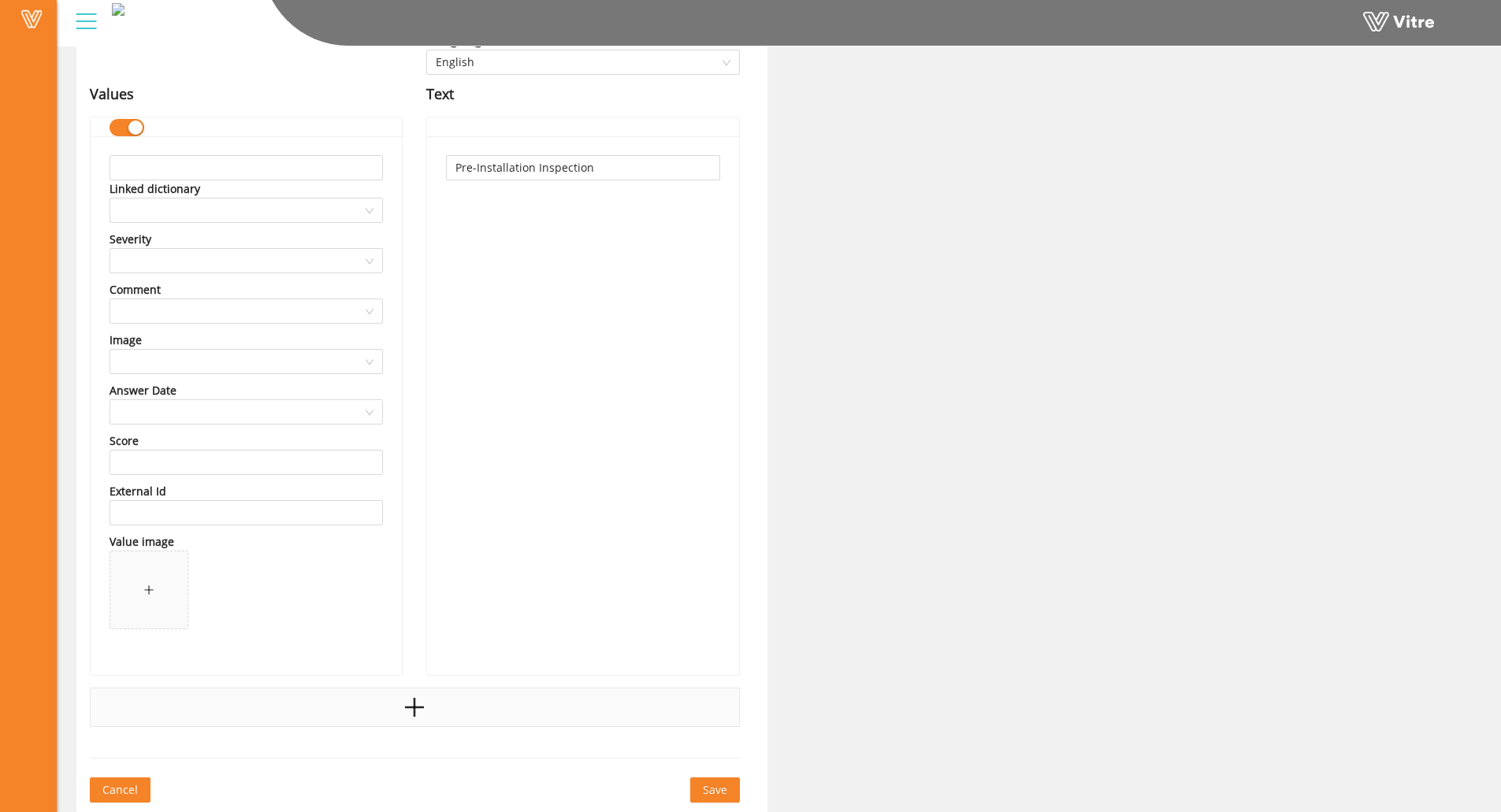
click at [396, 703] on div at bounding box center [415, 707] width 650 height 39
click at [520, 738] on input "text" at bounding box center [582, 739] width 274 height 26
type input "Final Inspection"
click at [757, 715] on div "Active Name WP01-TC Bolts Inspection Type (HSC) Language English Values Linked …" at bounding box center [421, 642] width 691 height 1483
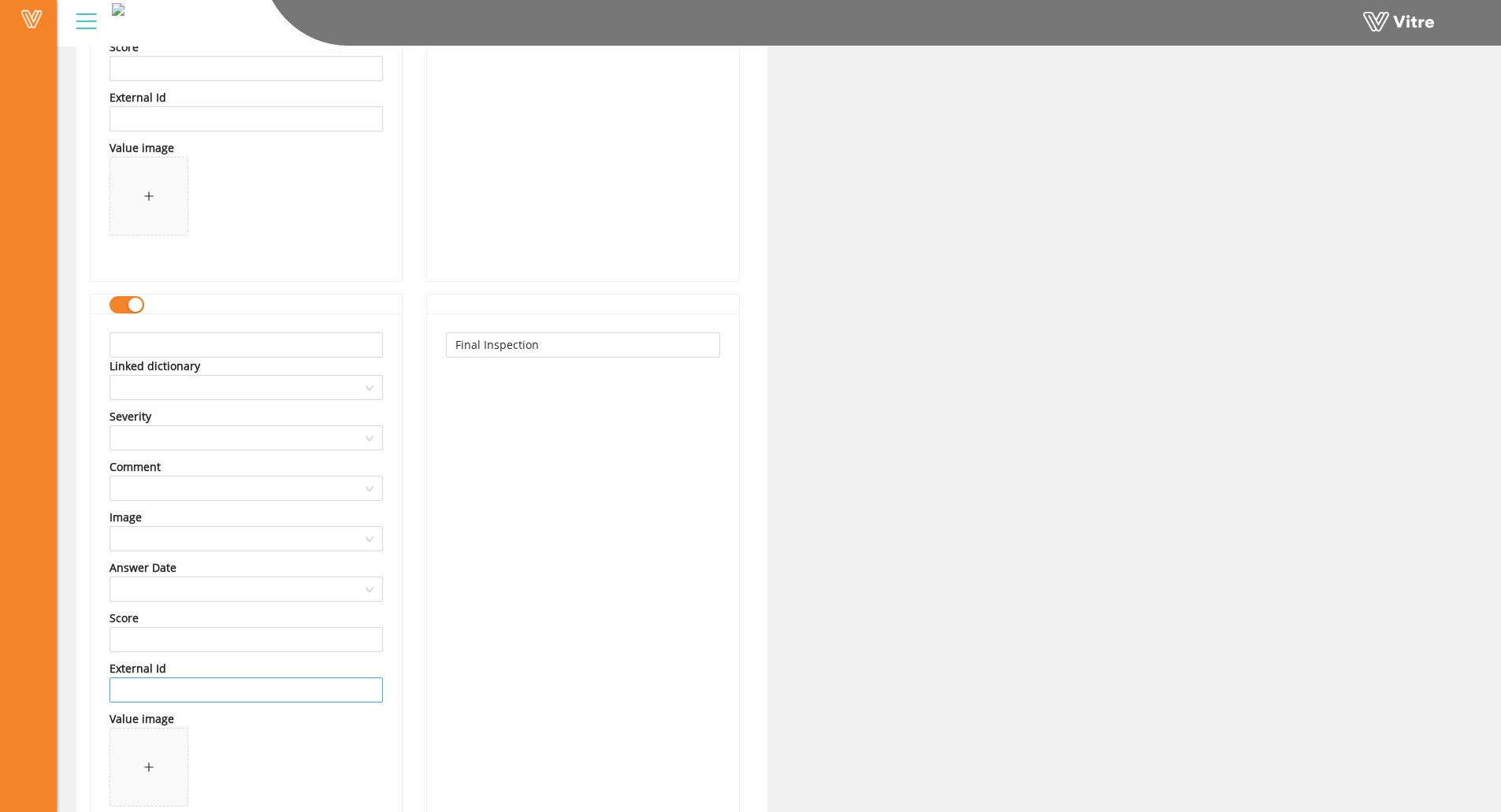
scroll to position [698, 0]
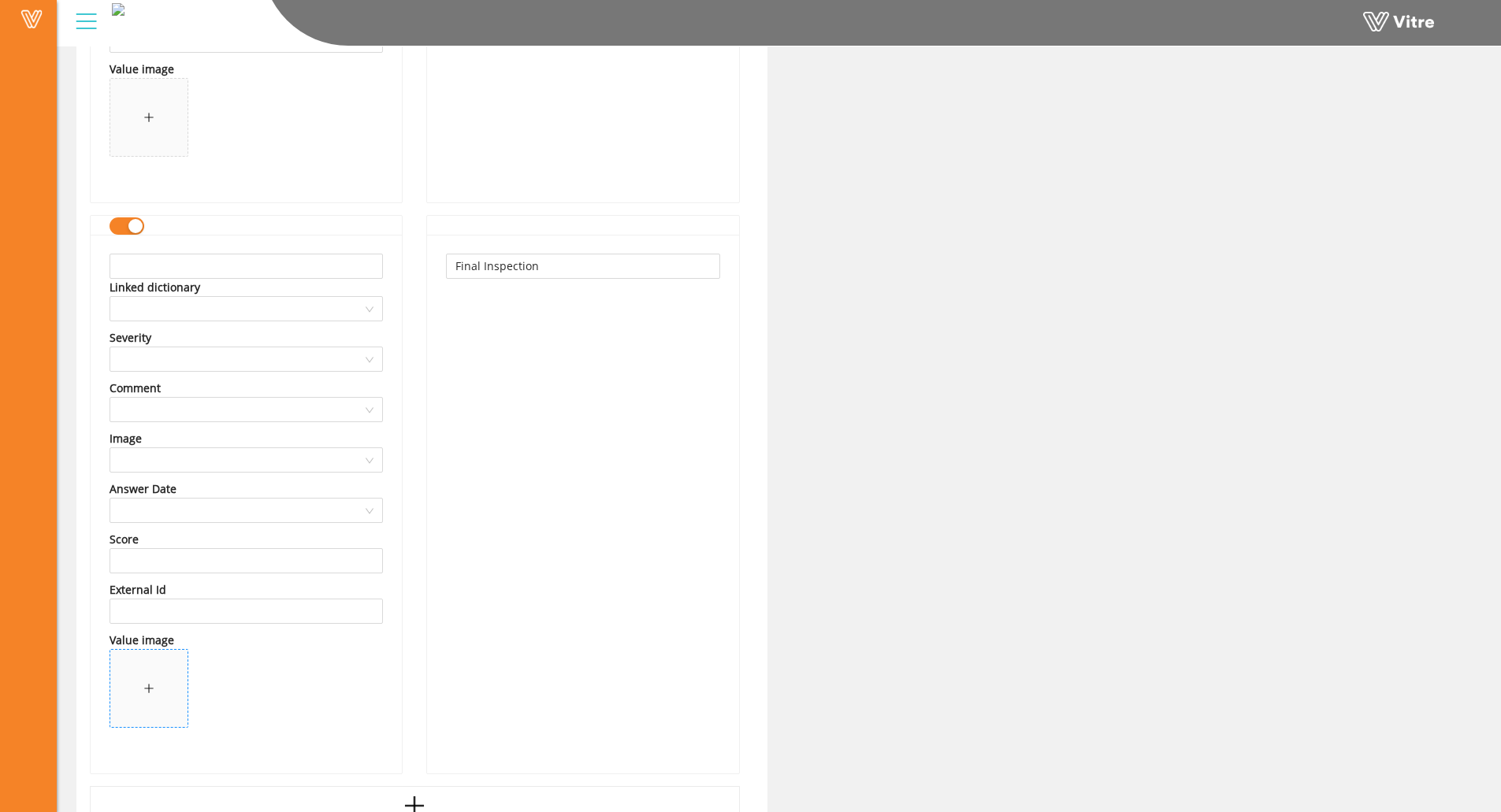
click at [136, 687] on span at bounding box center [148, 688] width 77 height 77
click at [292, 461] on input "search" at bounding box center [241, 460] width 244 height 24
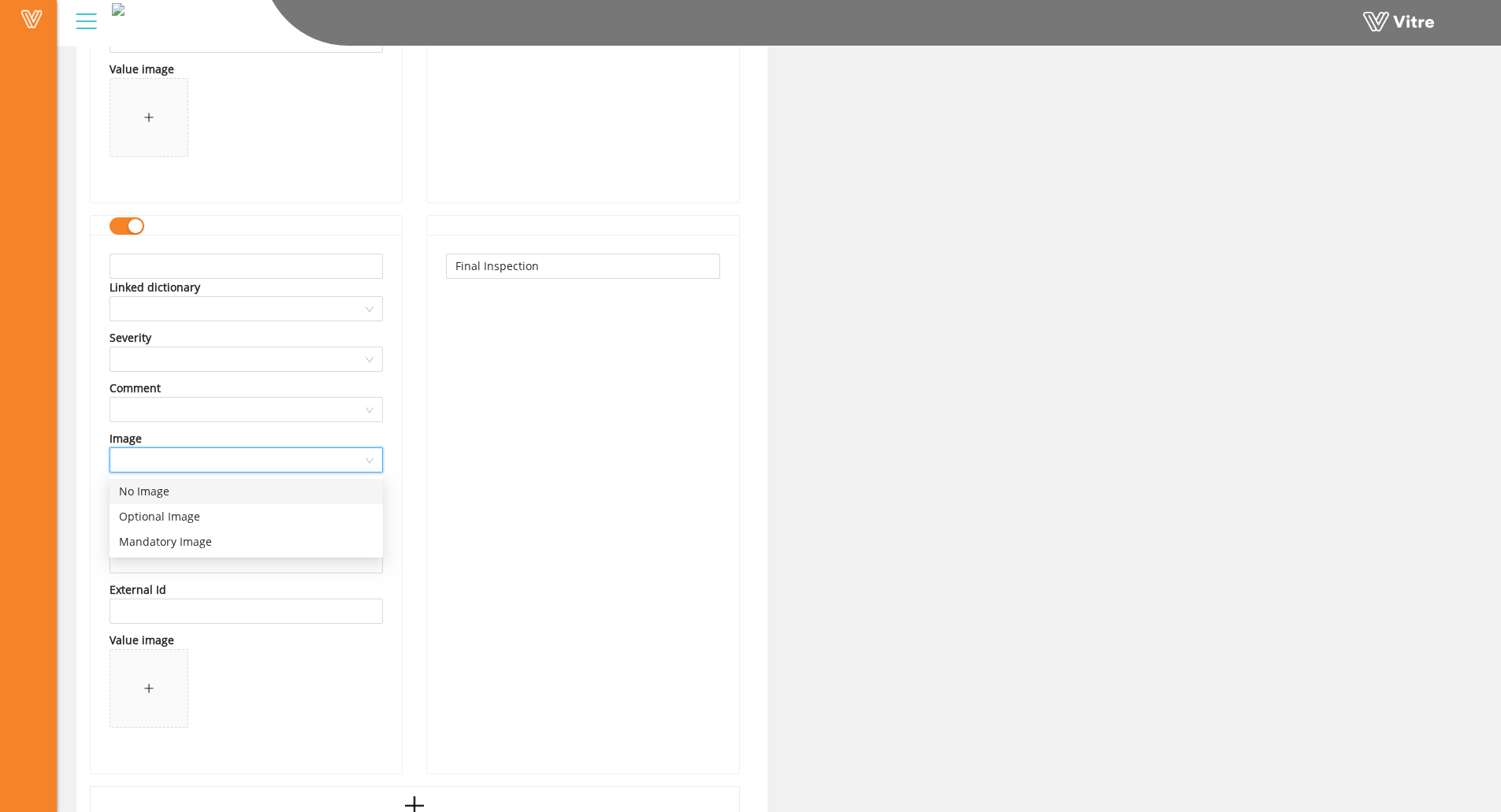
click at [525, 502] on div "Final Inspection" at bounding box center [582, 503] width 311 height 539
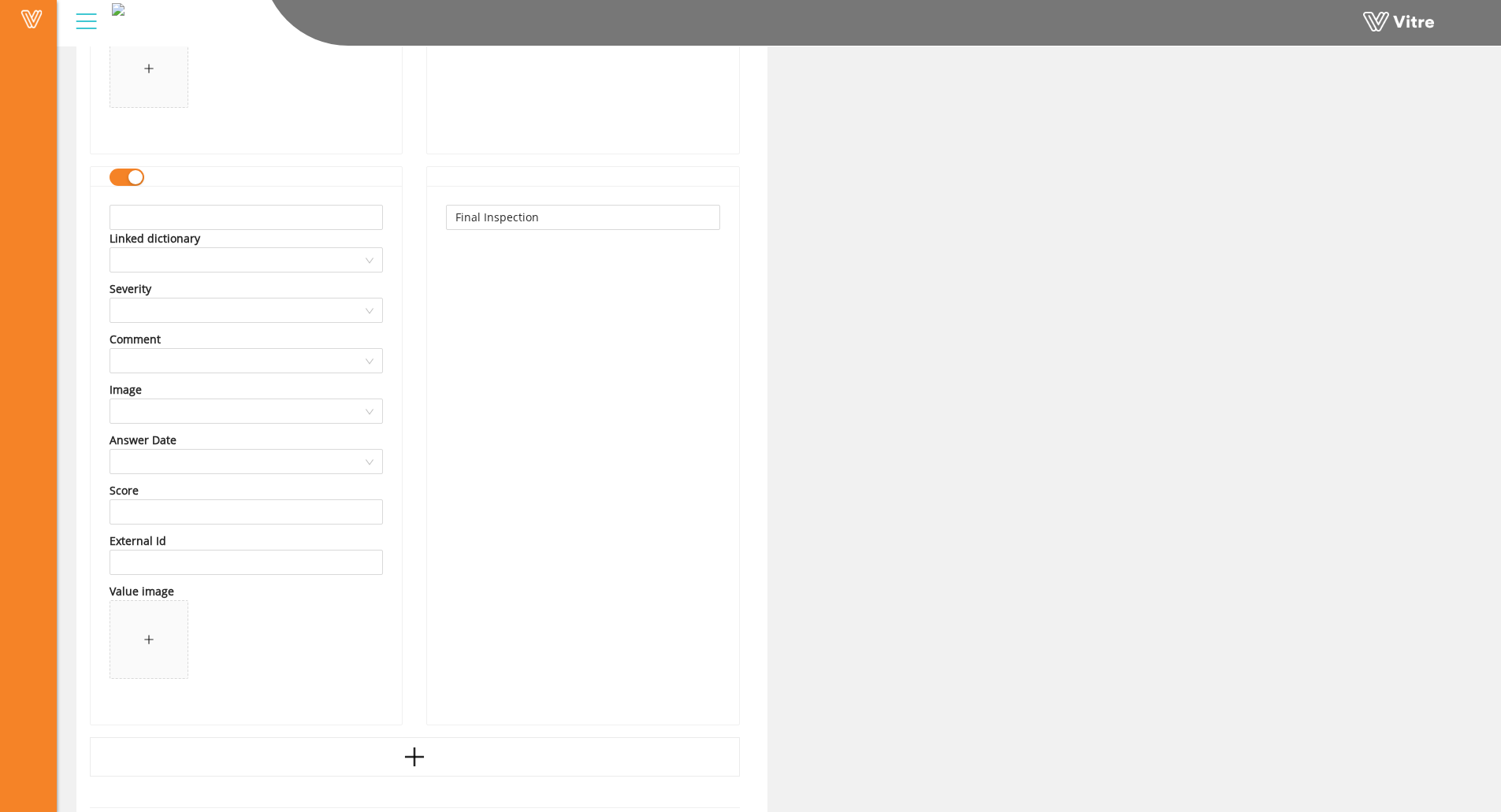
scroll to position [797, 0]
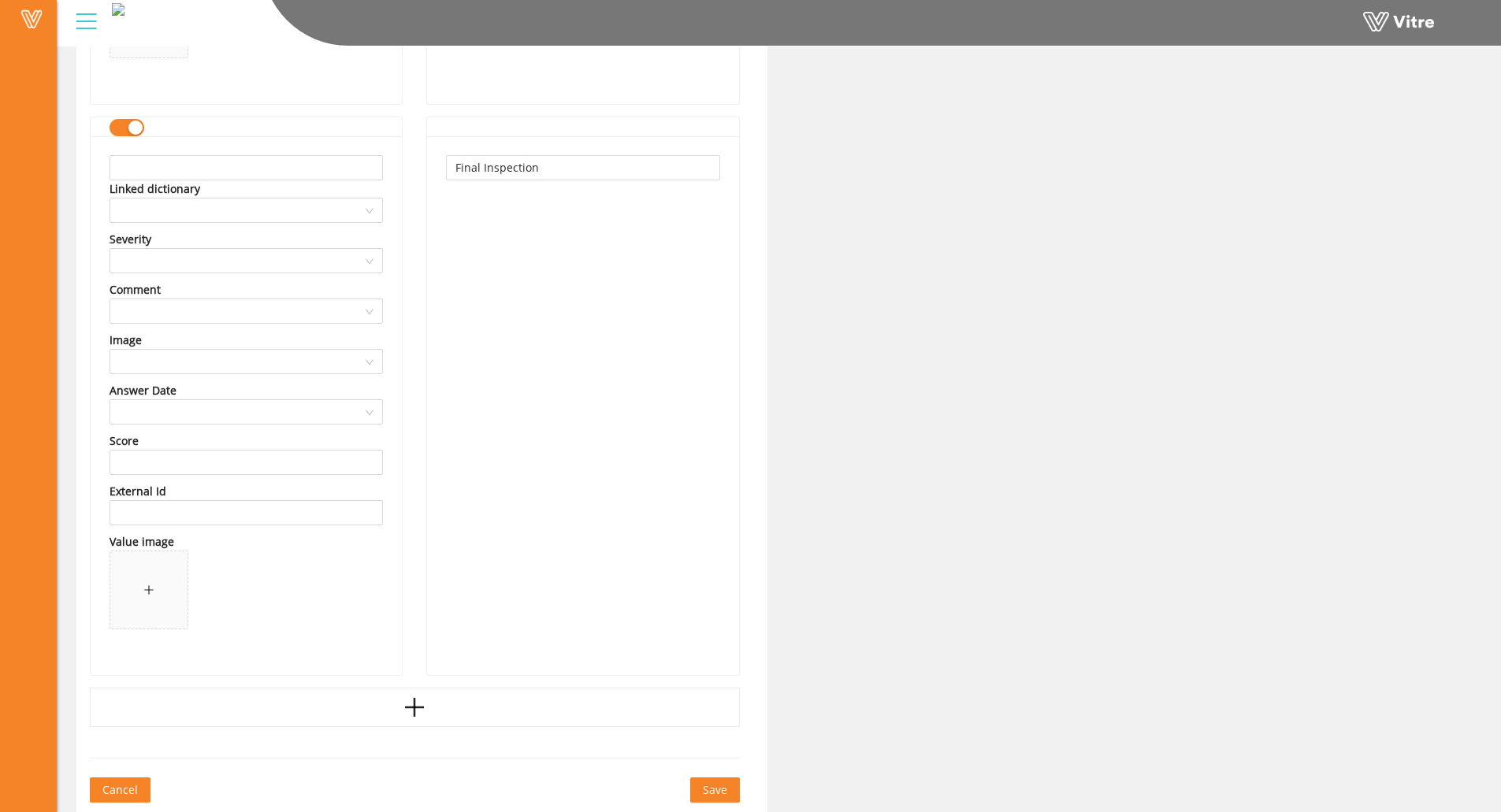
click at [721, 794] on span "Save" at bounding box center [715, 790] width 25 height 17
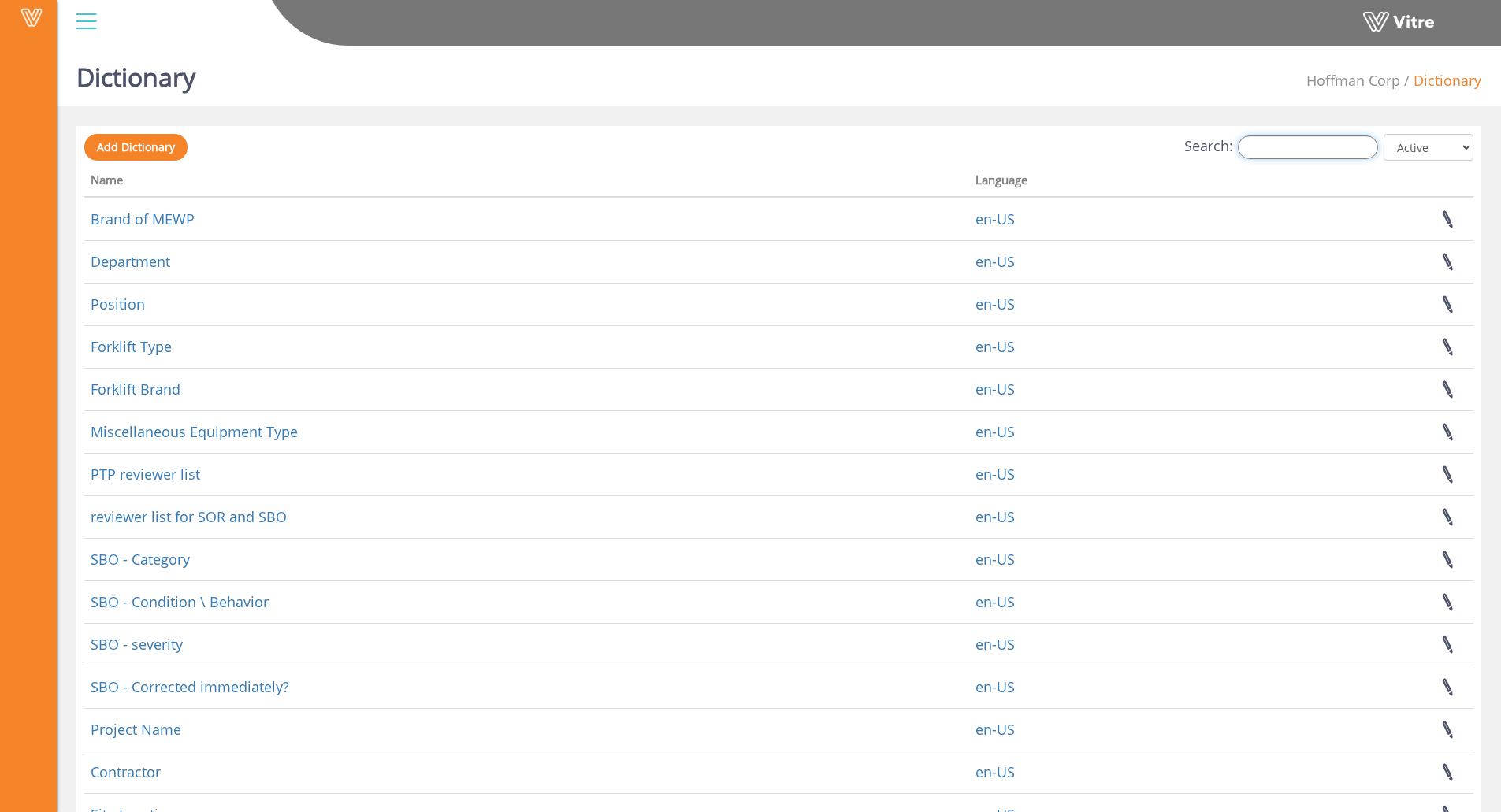
click at [1280, 150] on input "Search:" at bounding box center [1308, 147] width 140 height 24
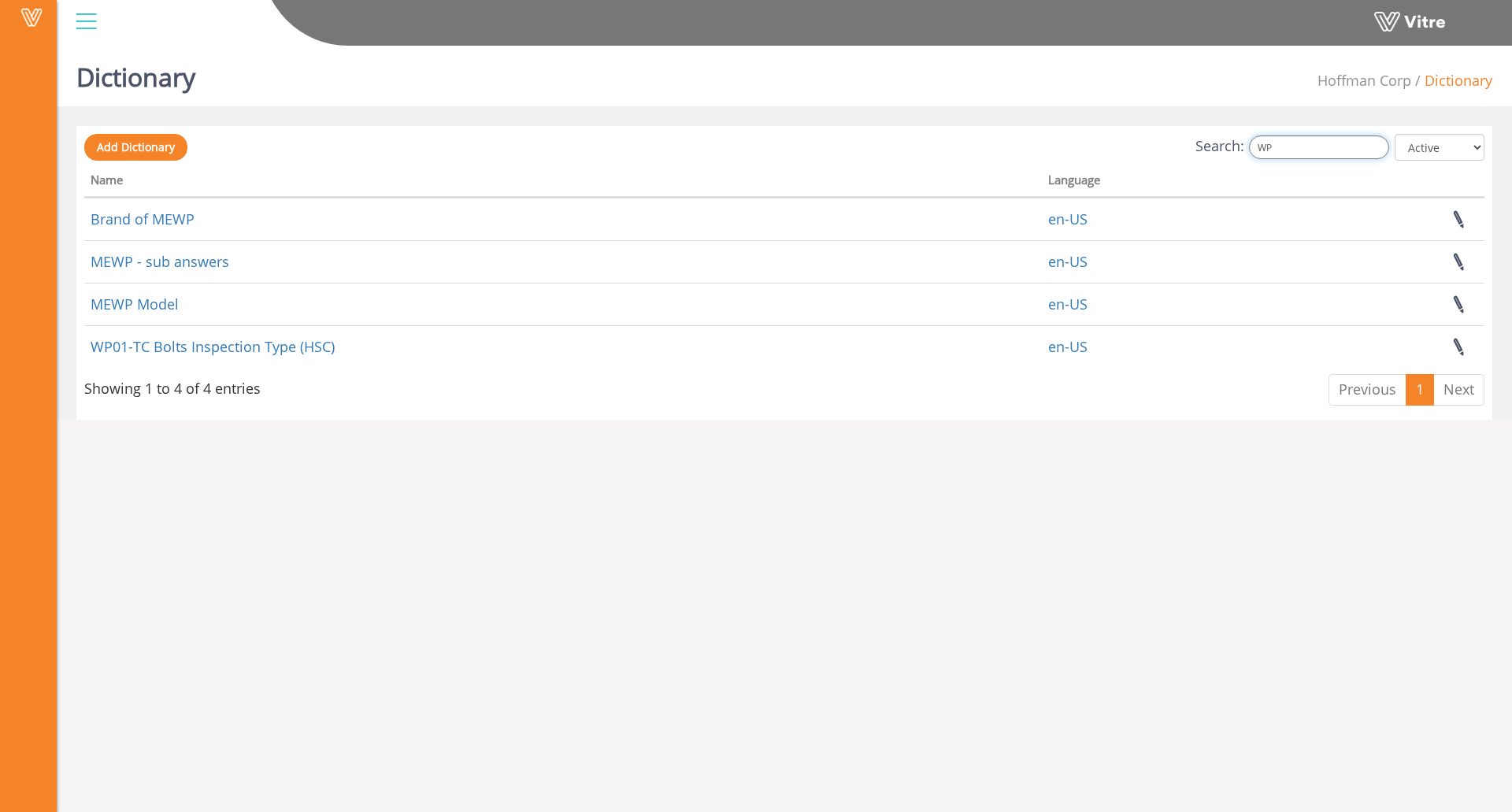
type input "WP"
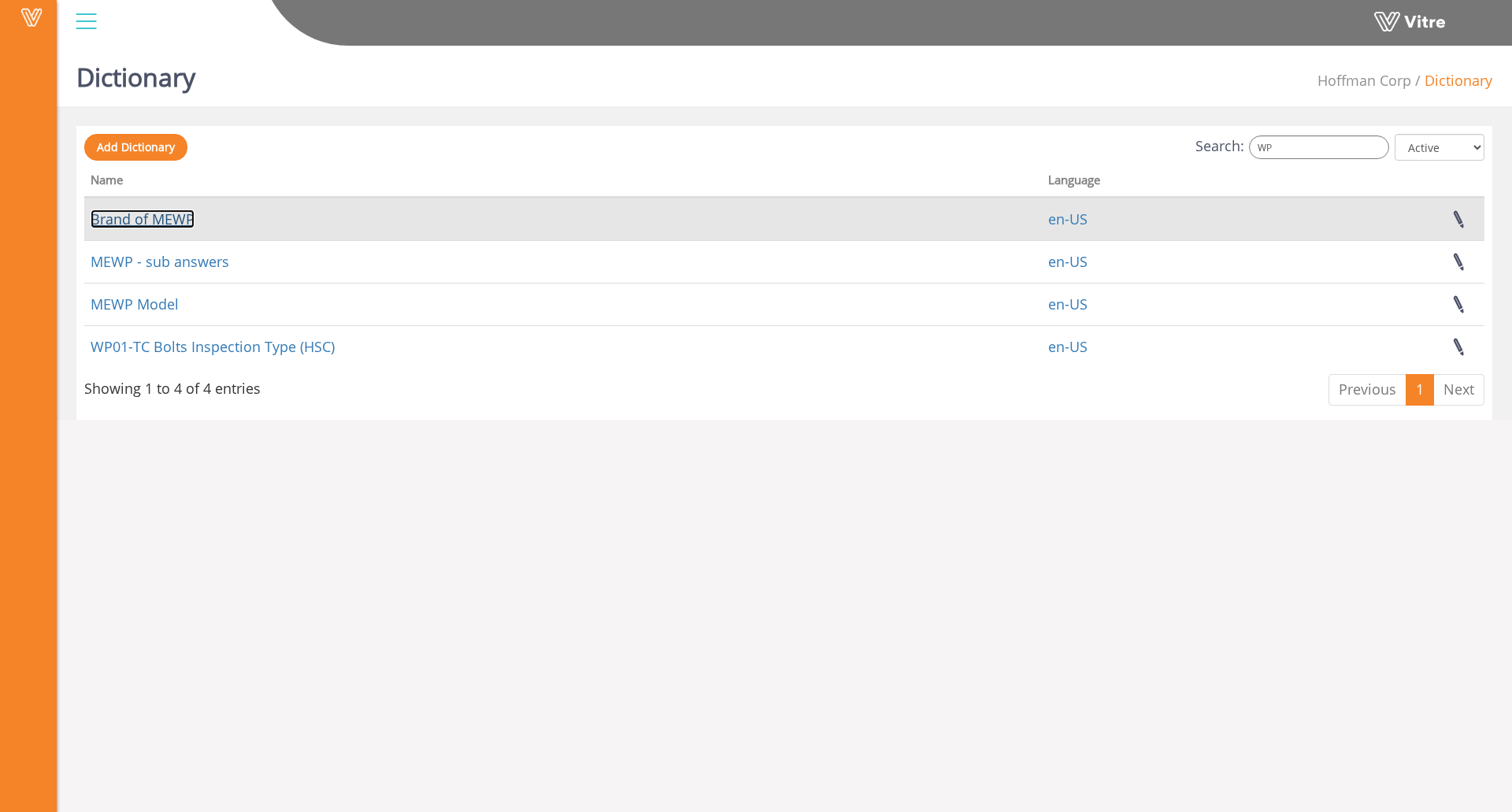
click at [169, 214] on link "Brand of MEWP" at bounding box center [143, 219] width 104 height 19
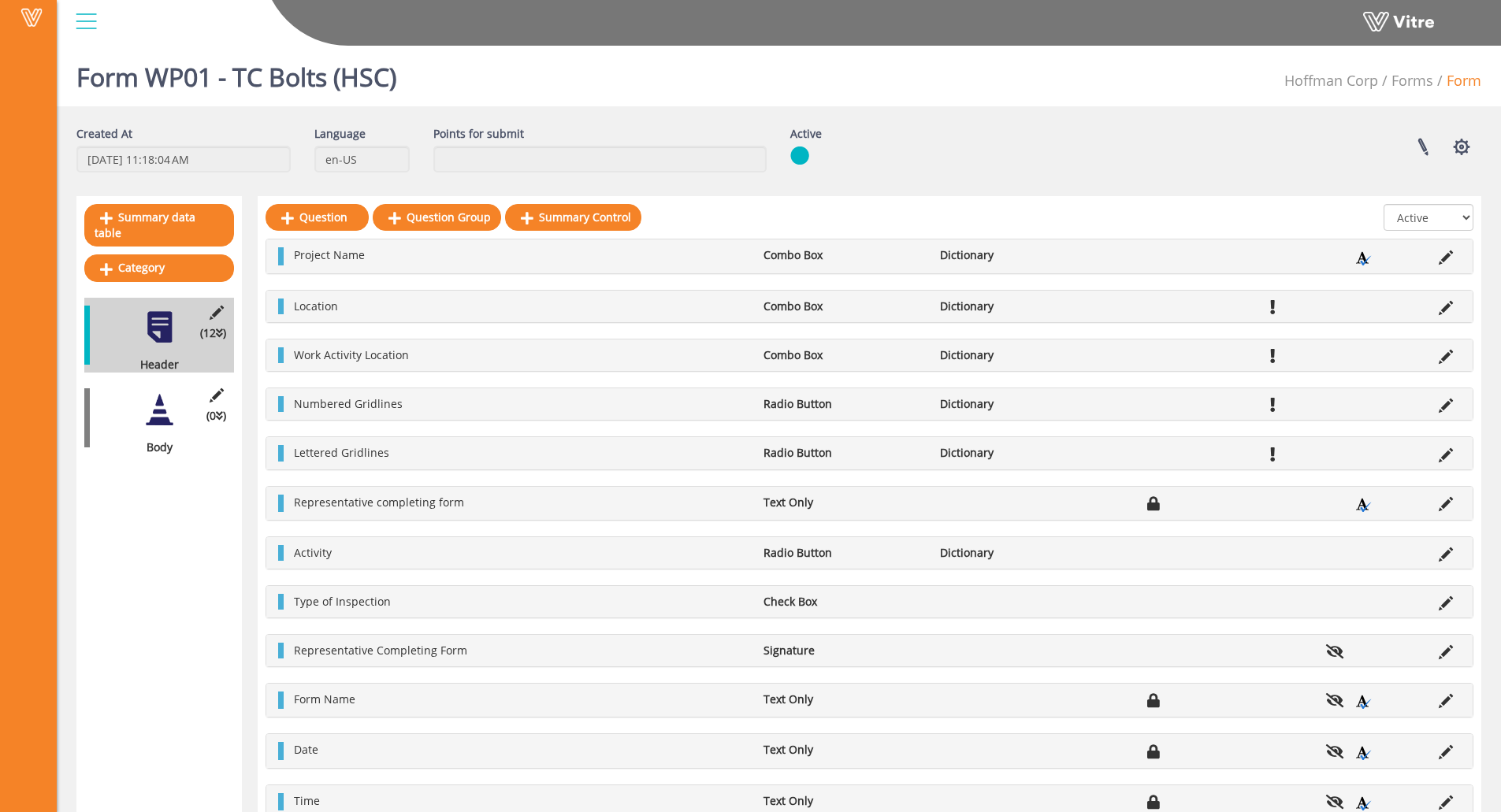
click at [619, 605] on li "Type of Inspection" at bounding box center [520, 601] width 470 height 16
click at [1453, 596] on li at bounding box center [1446, 601] width 30 height 16
click at [1444, 600] on icon at bounding box center [1445, 602] width 14 height 14
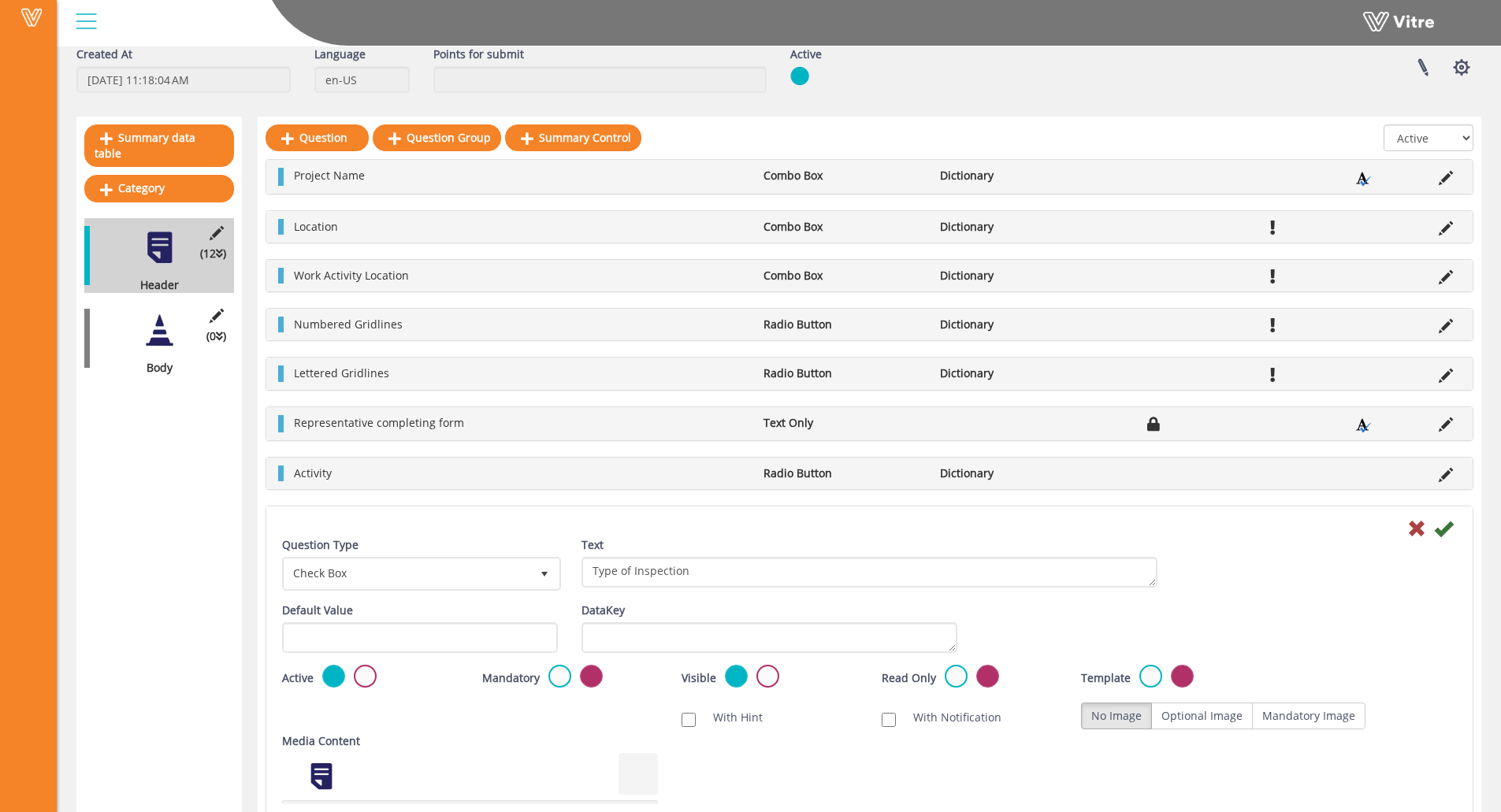
scroll to position [315, 0]
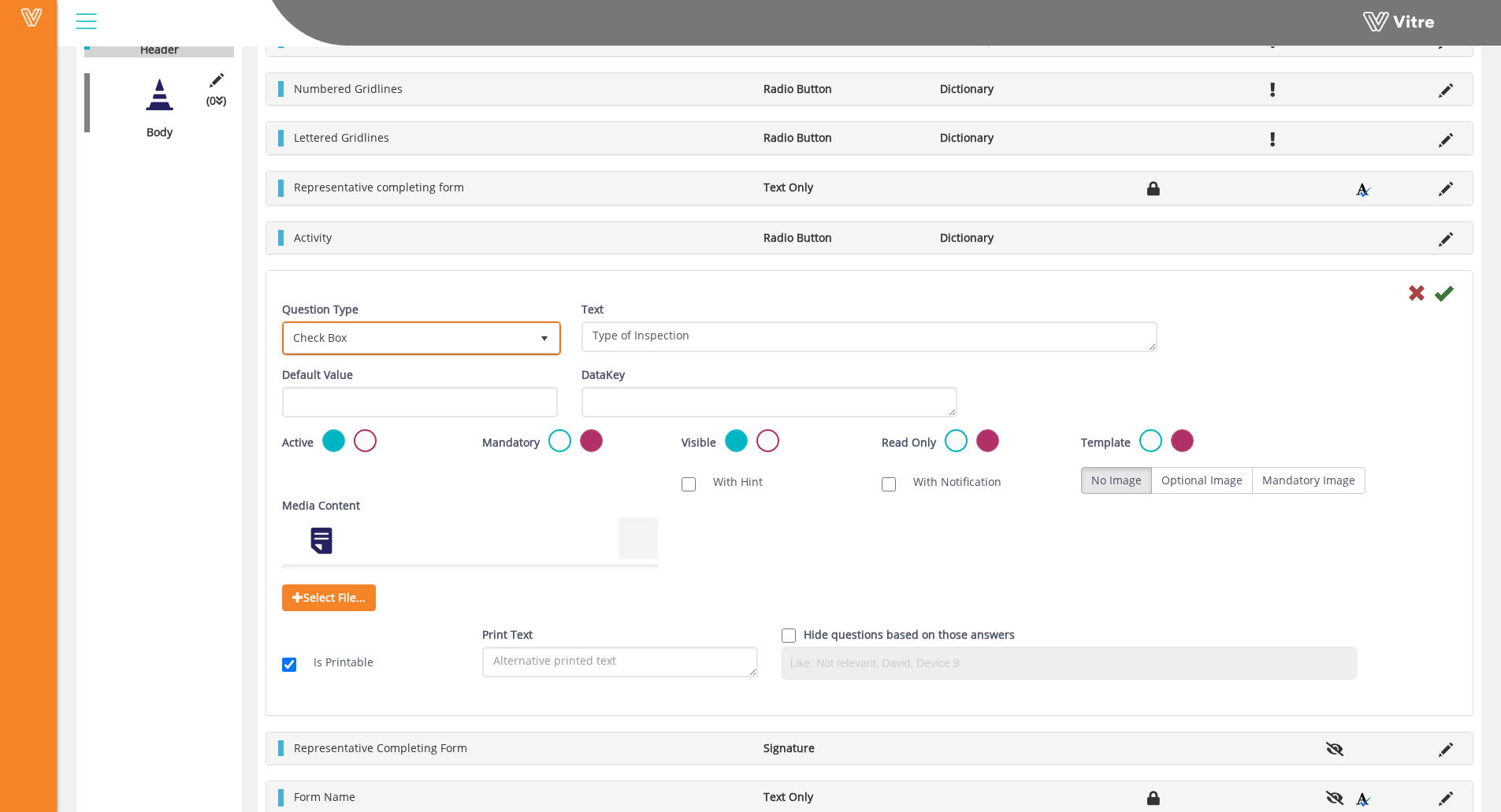
click at [472, 338] on span "Check Box" at bounding box center [408, 338] width 245 height 28
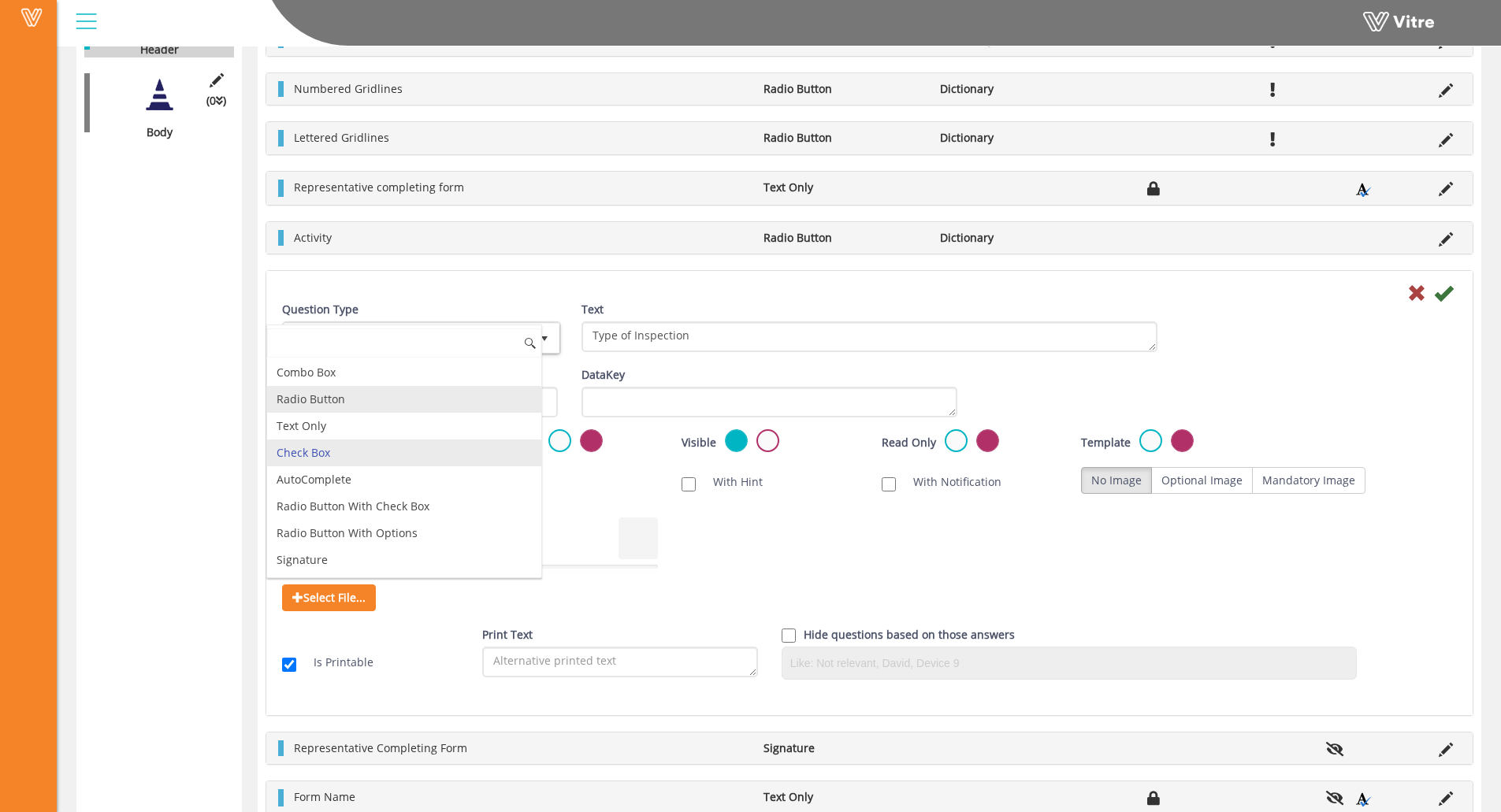
click at [377, 400] on li "Radio Button" at bounding box center [404, 399] width 274 height 27
type input "1"
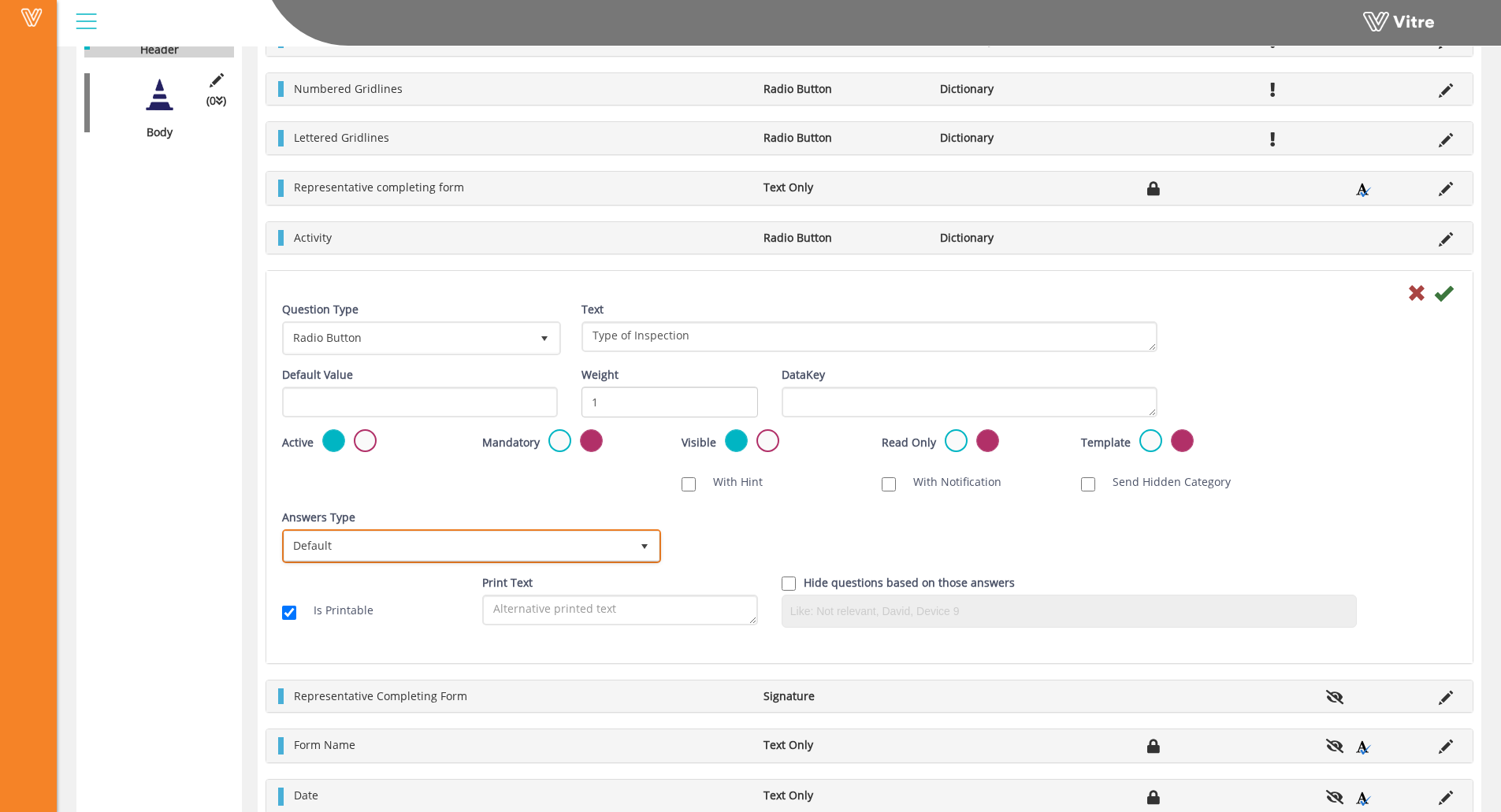
click at [486, 543] on span "Default" at bounding box center [458, 546] width 346 height 28
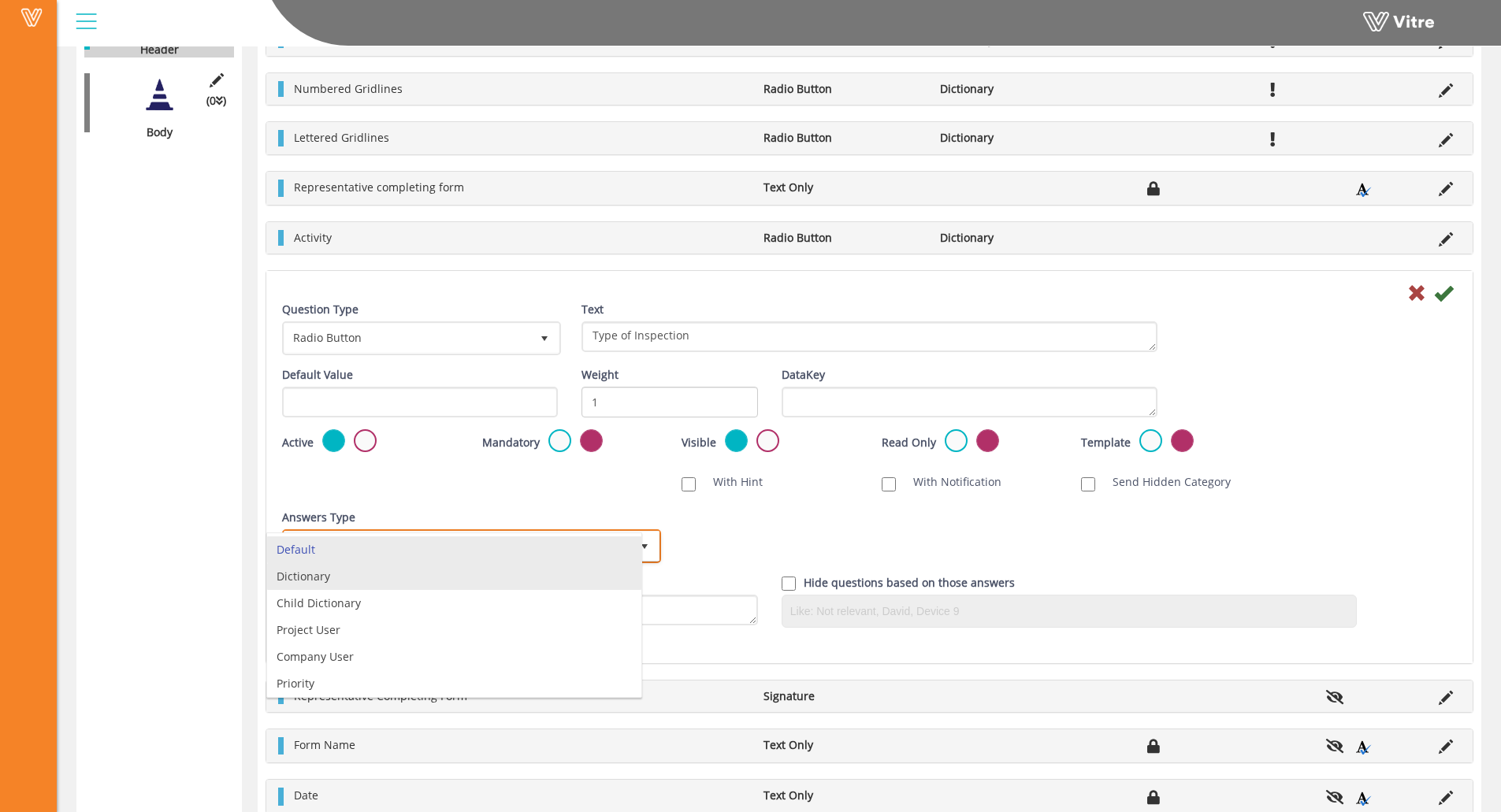
click at [488, 579] on li "Dictionary" at bounding box center [454, 576] width 375 height 27
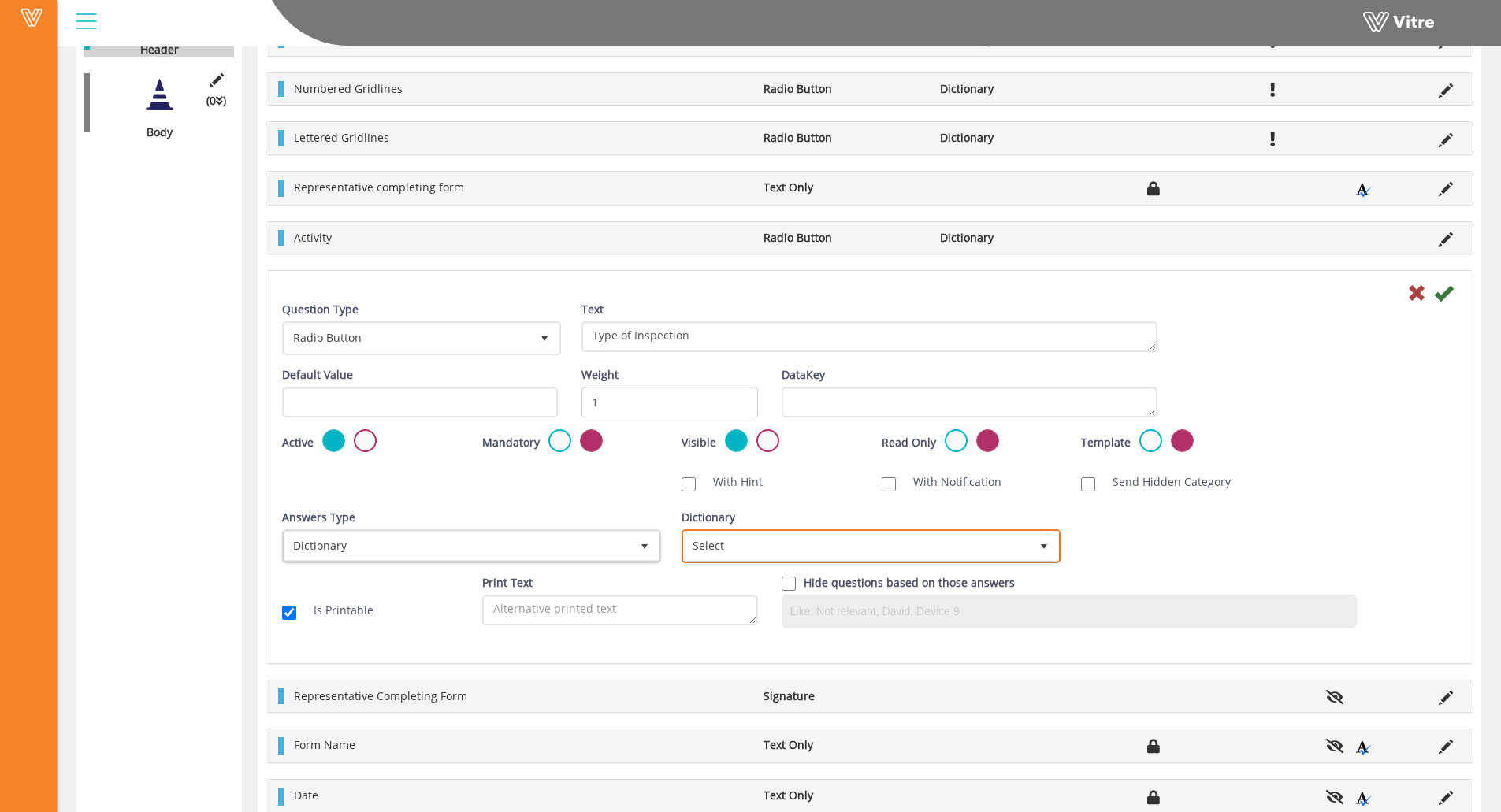
click at [746, 536] on span "Select" at bounding box center [857, 546] width 346 height 28
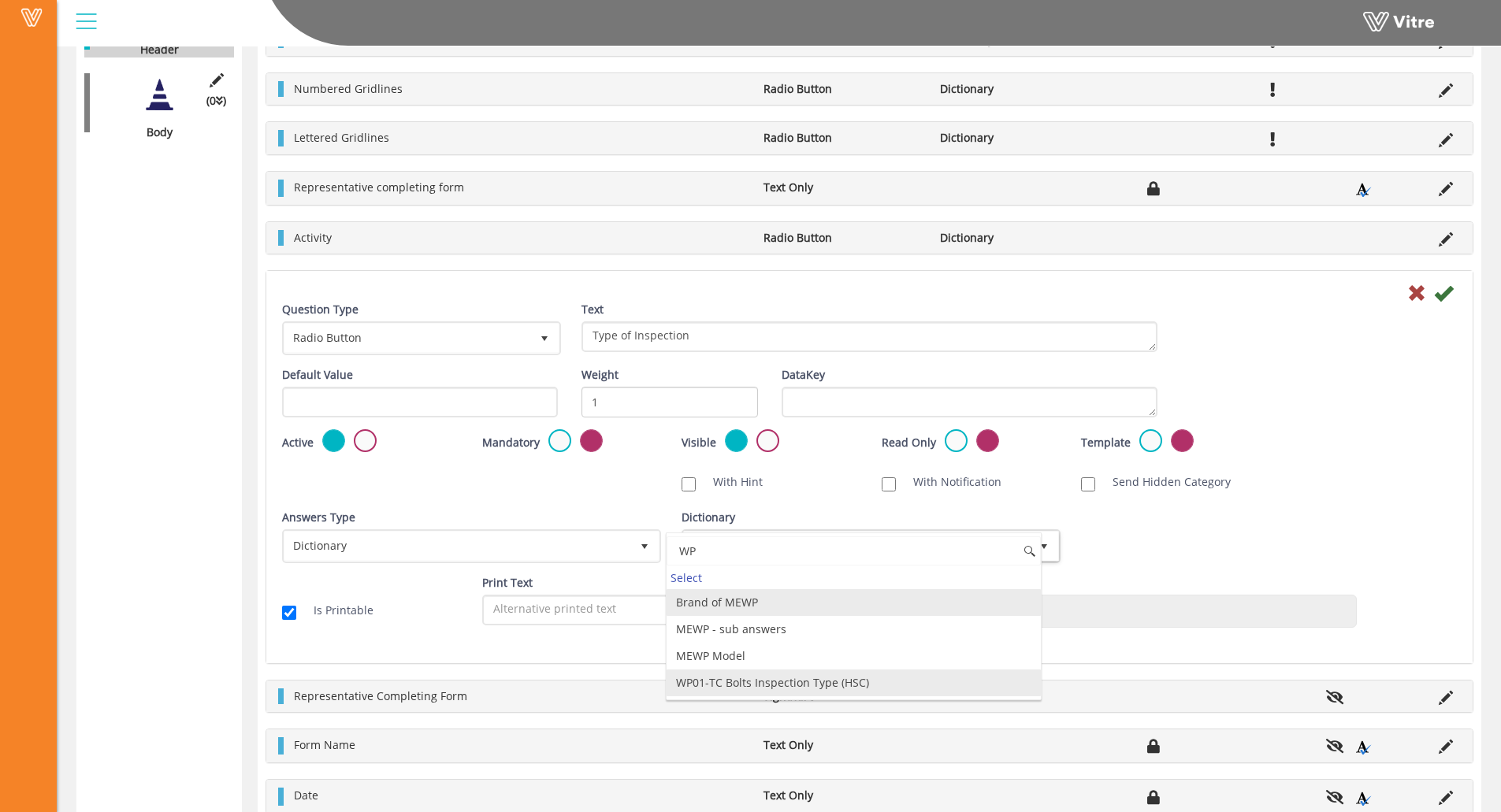
click at [799, 684] on li "WP01-TC Bolts Inspection Type (HSC)" at bounding box center [854, 682] width 375 height 27
type input "WP"
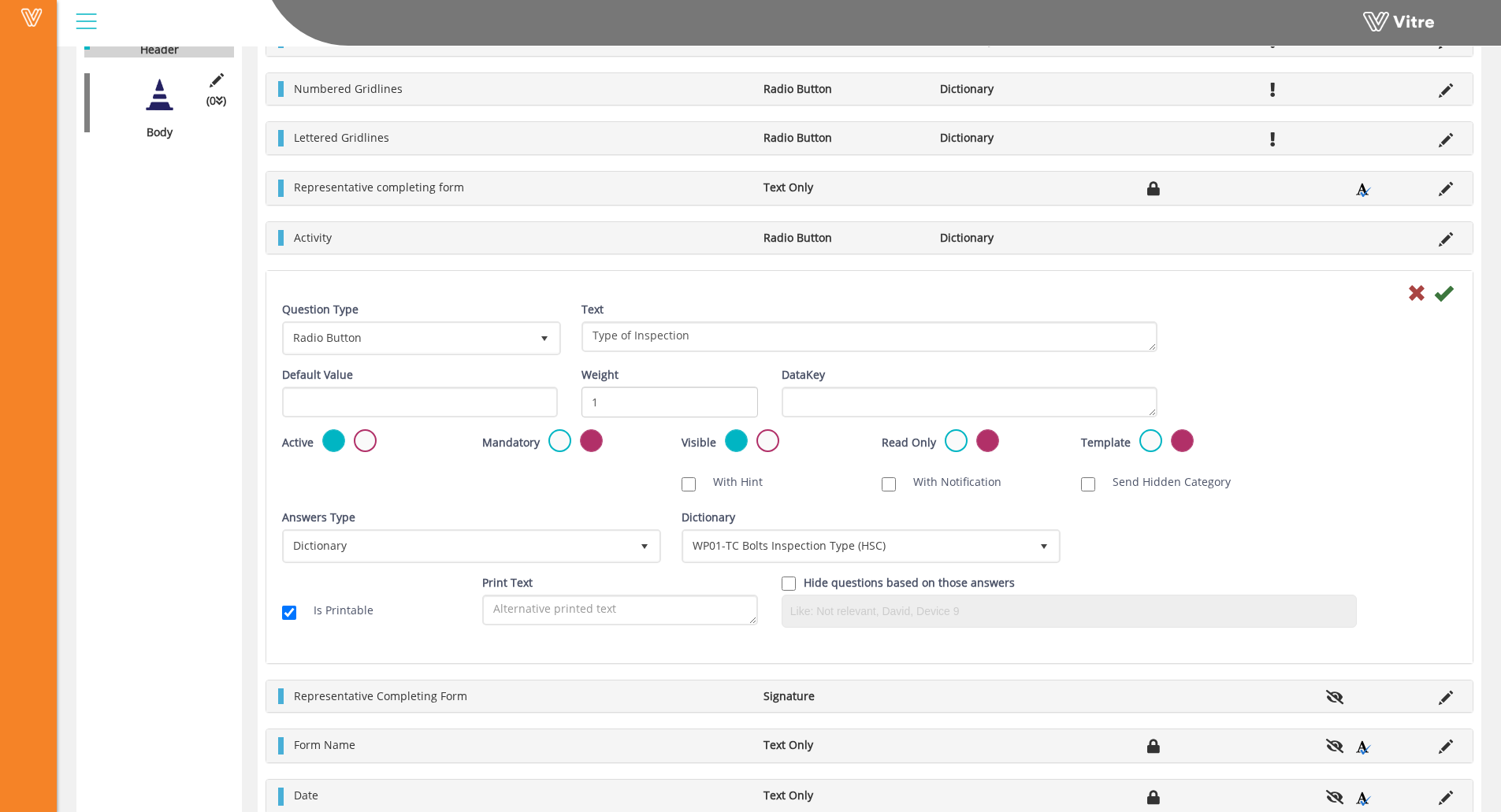
click at [1206, 534] on div "Answers Type Dictionary 1 Answers Type Default 0 Module Select Form Context (li…" at bounding box center [869, 542] width 1199 height 65
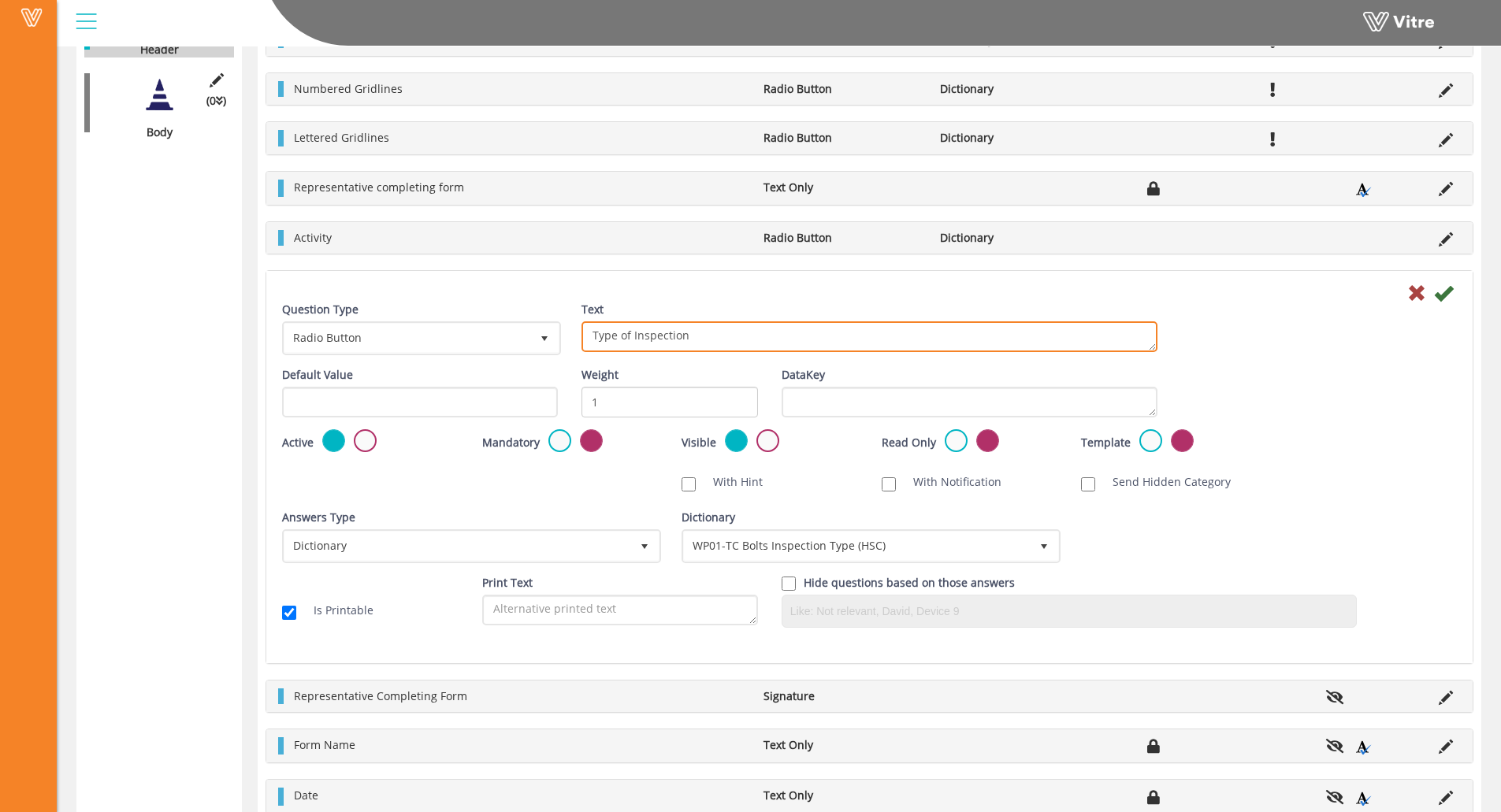
drag, startPoint x: 634, startPoint y: 336, endPoint x: 573, endPoint y: 336, distance: 61.0
click at [573, 336] on div "Text Type of Inspection" at bounding box center [869, 333] width 600 height 62
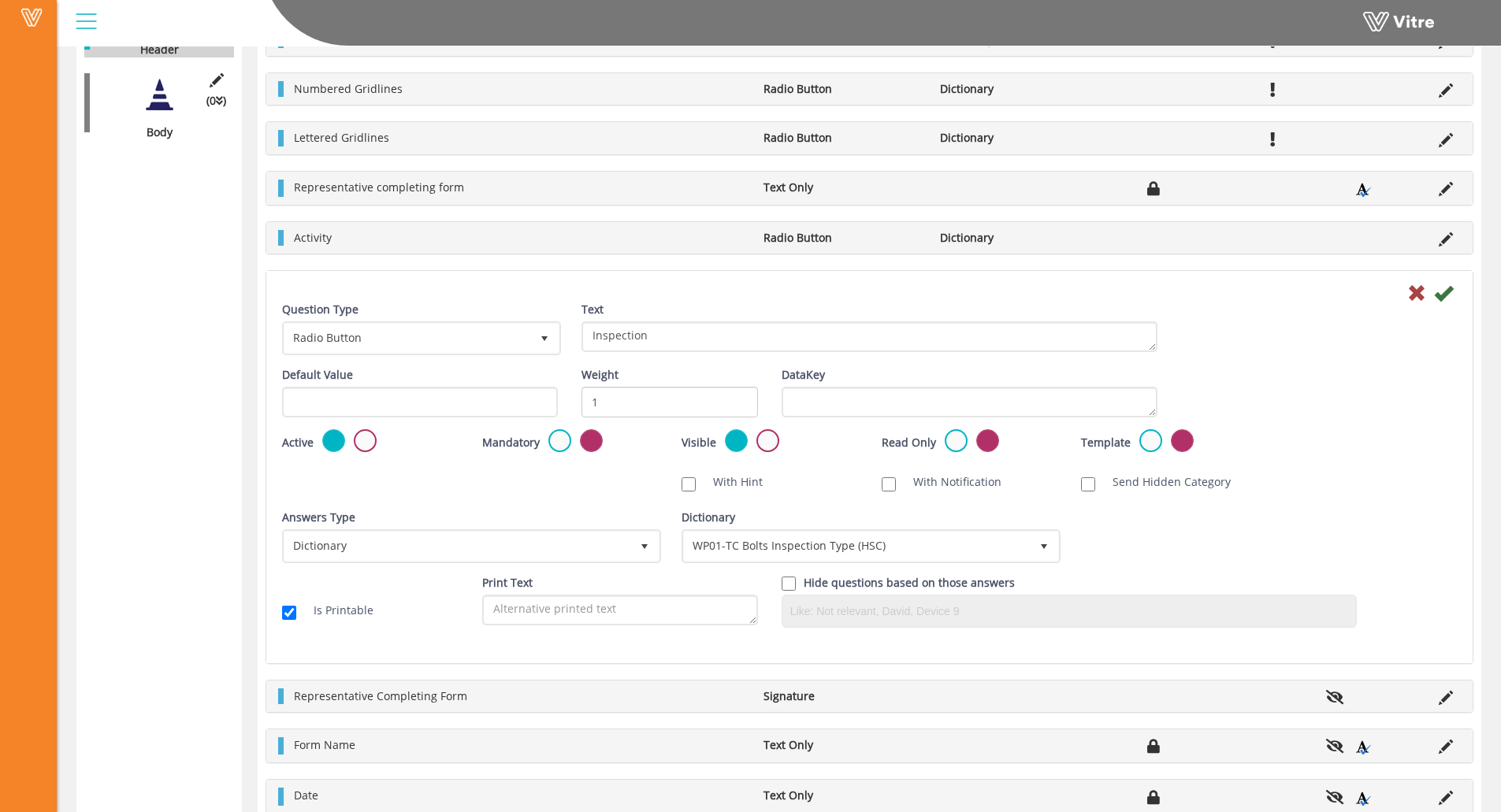
click at [546, 438] on div "Mandatory" at bounding box center [571, 442] width 177 height 26
click at [563, 431] on label at bounding box center [560, 440] width 23 height 23
click at [0, 0] on input "radio" at bounding box center [0, 0] width 0 height 0
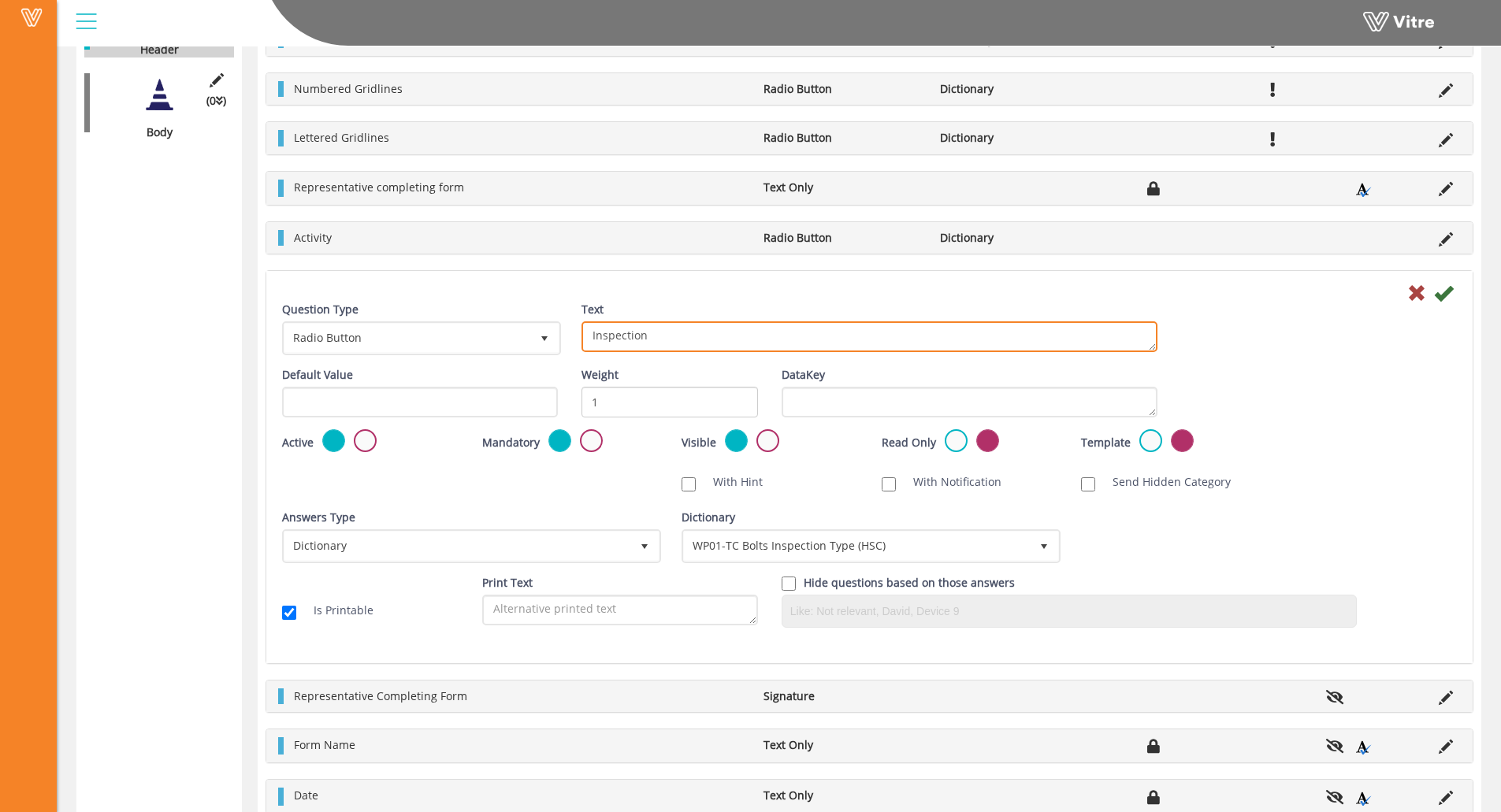
click at [712, 336] on textarea "Type of Inspection" at bounding box center [869, 337] width 576 height 31
type textarea "Inspection Type"
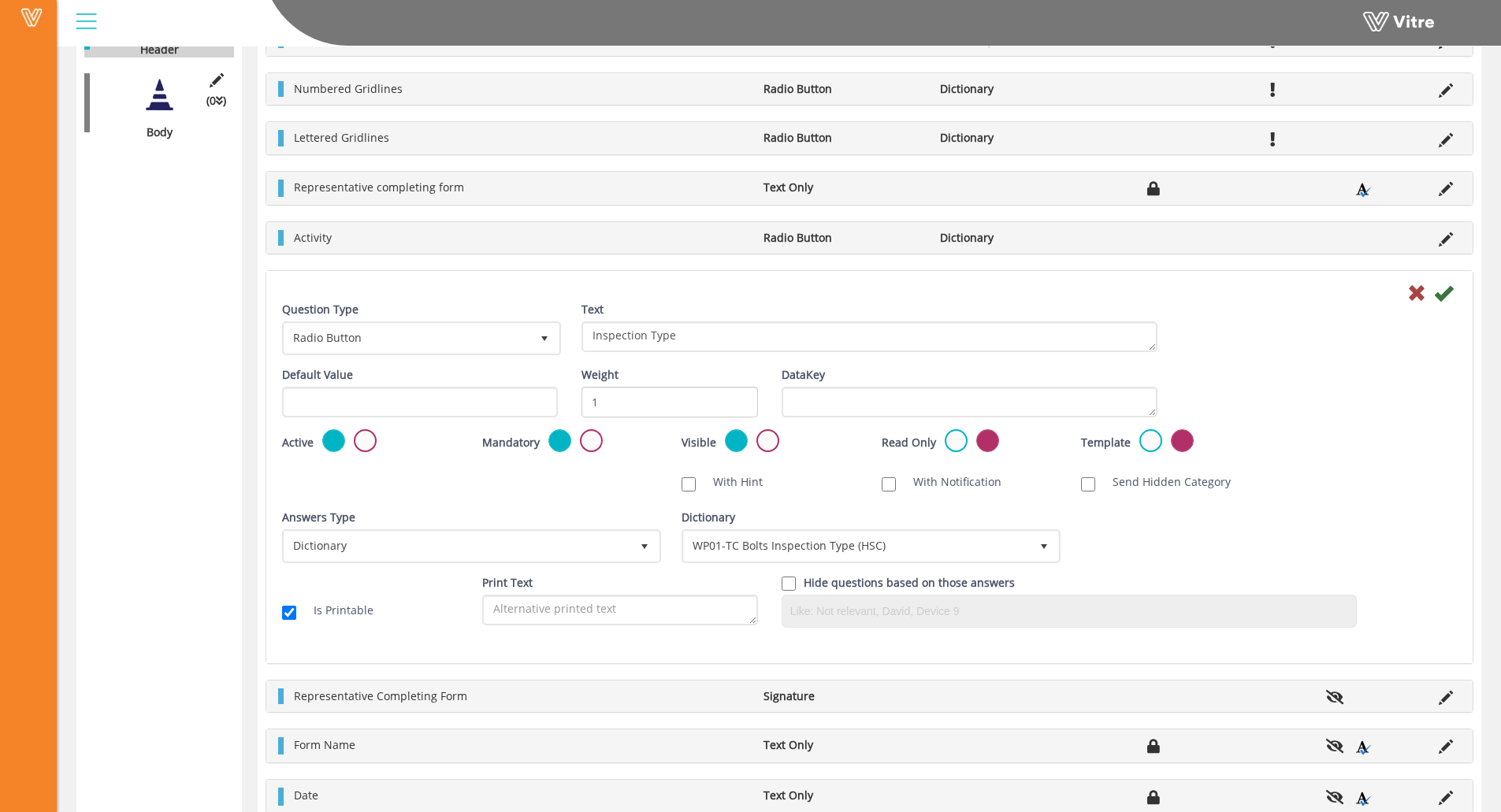
click at [618, 500] on div "Question Type Radio Button 3 Text Type of Inspection Default Value Weight 1 Dat…" at bounding box center [869, 471] width 1175 height 338
click at [1445, 287] on icon at bounding box center [1443, 293] width 19 height 19
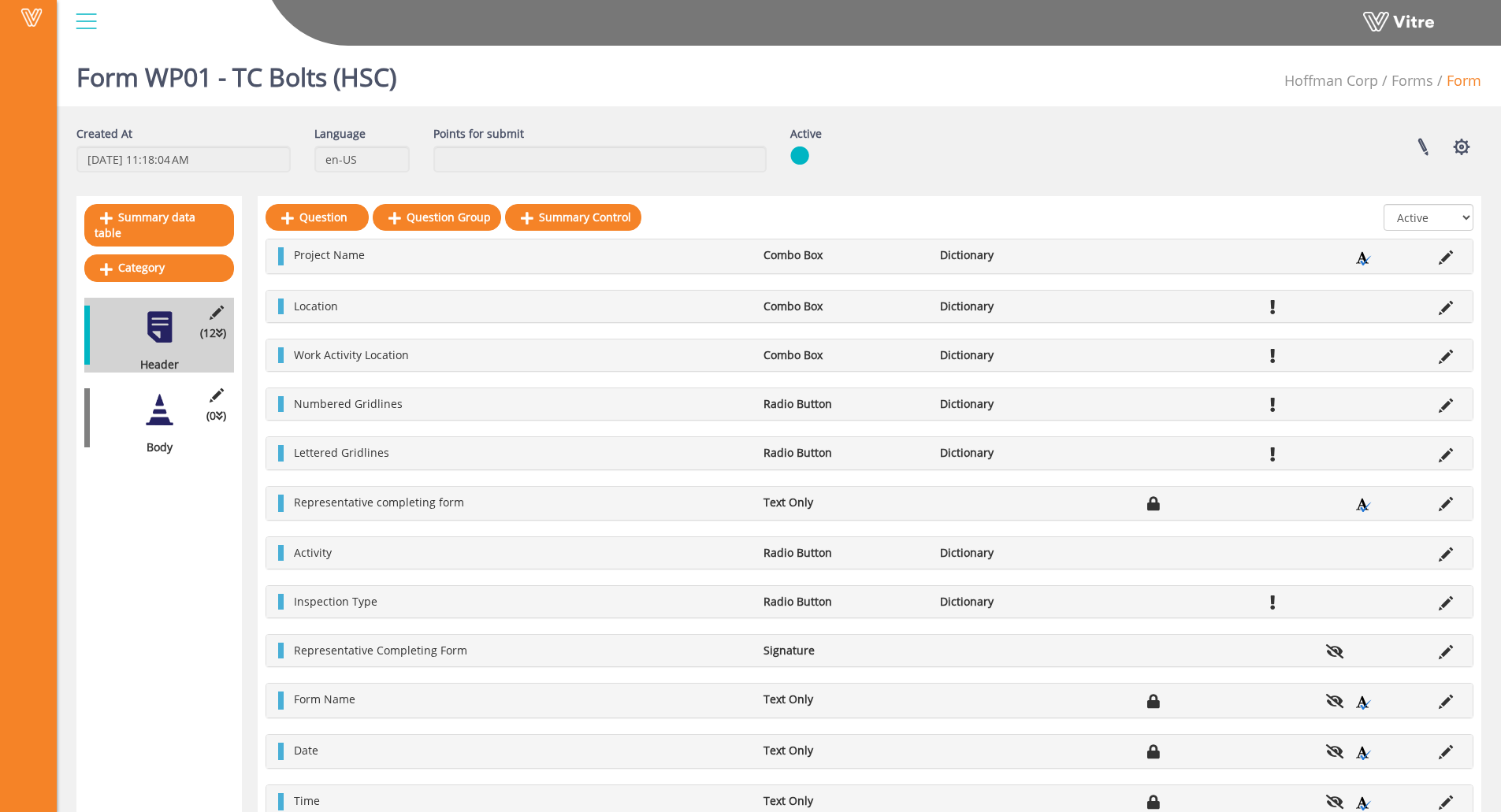
click at [125, 398] on div "(0 ) Body" at bounding box center [159, 418] width 150 height 75
click at [148, 401] on div at bounding box center [159, 410] width 36 height 36
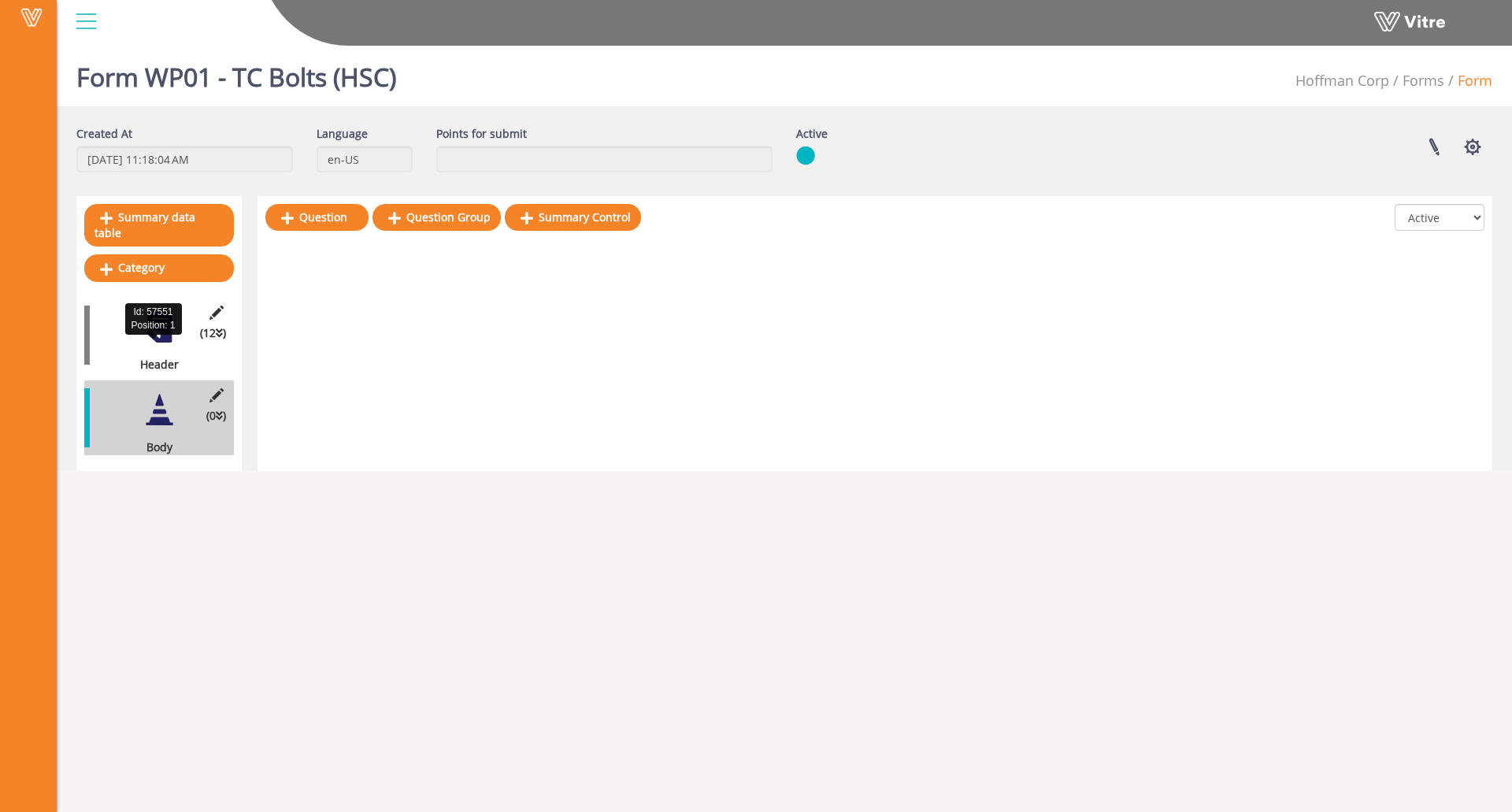
click at [131, 357] on div "Header" at bounding box center [153, 364] width 138 height 16
click at [156, 319] on div at bounding box center [159, 327] width 36 height 36
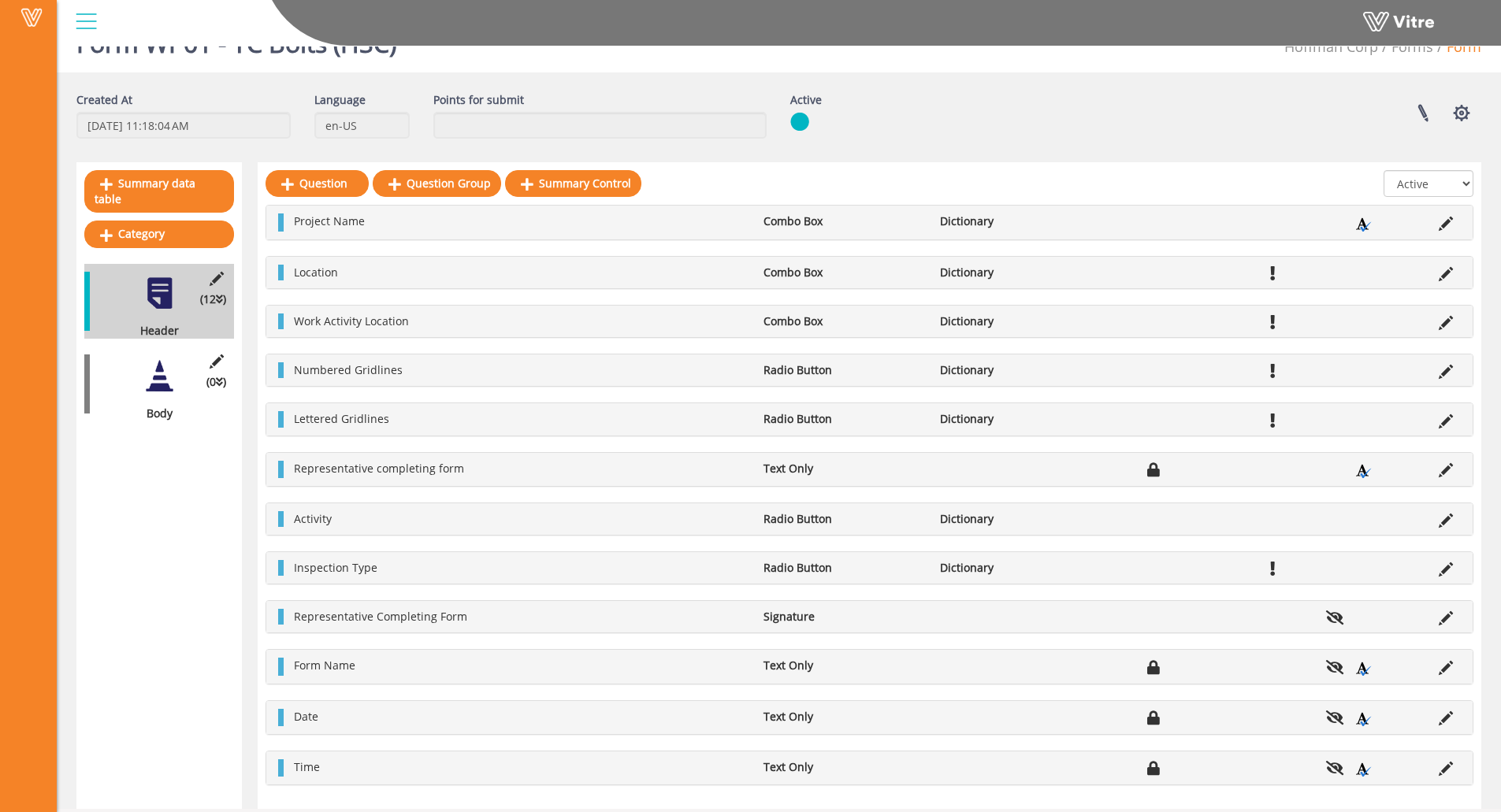
scroll to position [50, 0]
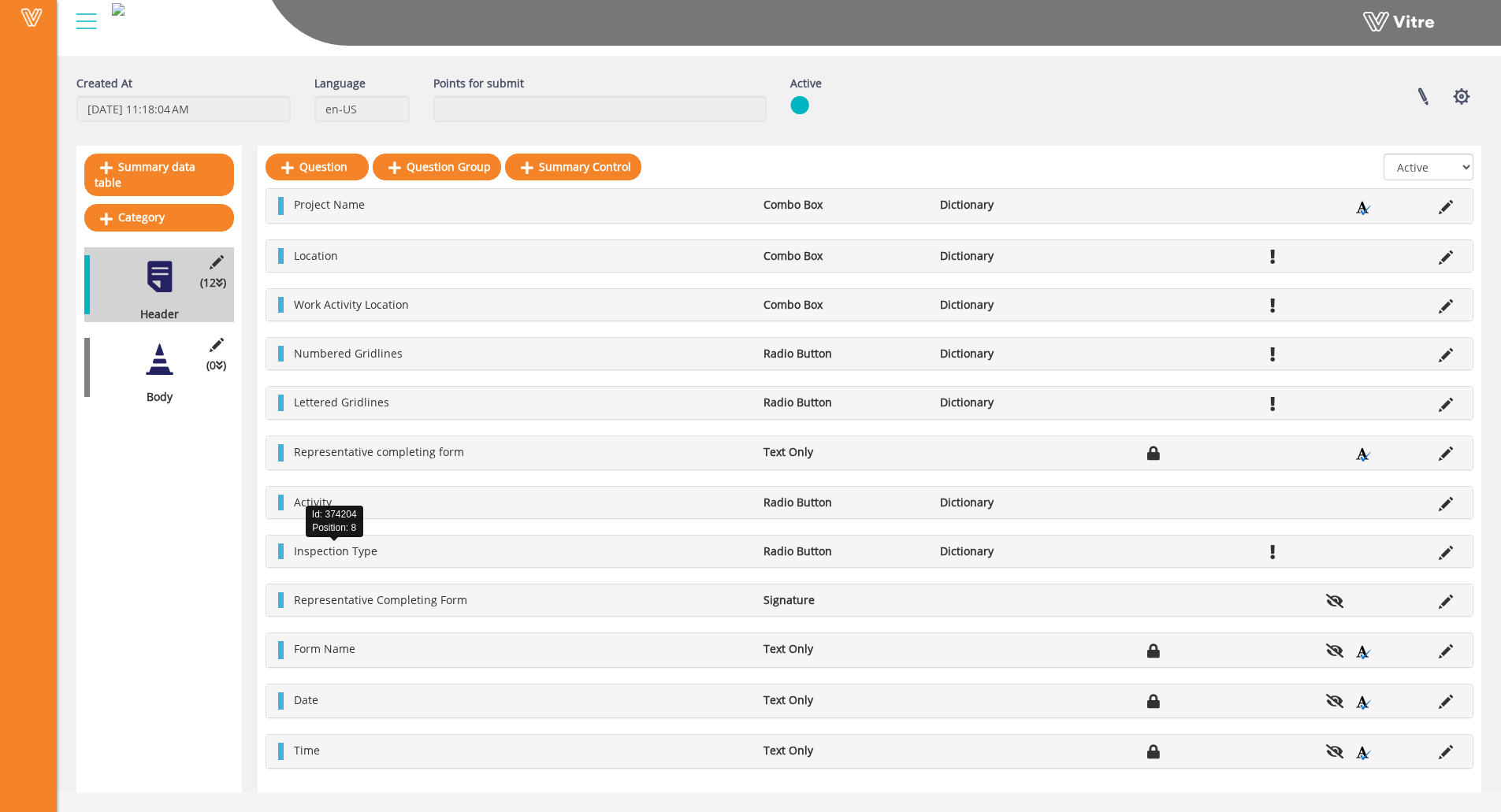
click at [371, 548] on span "Inspection Type" at bounding box center [335, 551] width 83 height 15
click at [1441, 551] on icon at bounding box center [1445, 552] width 14 height 14
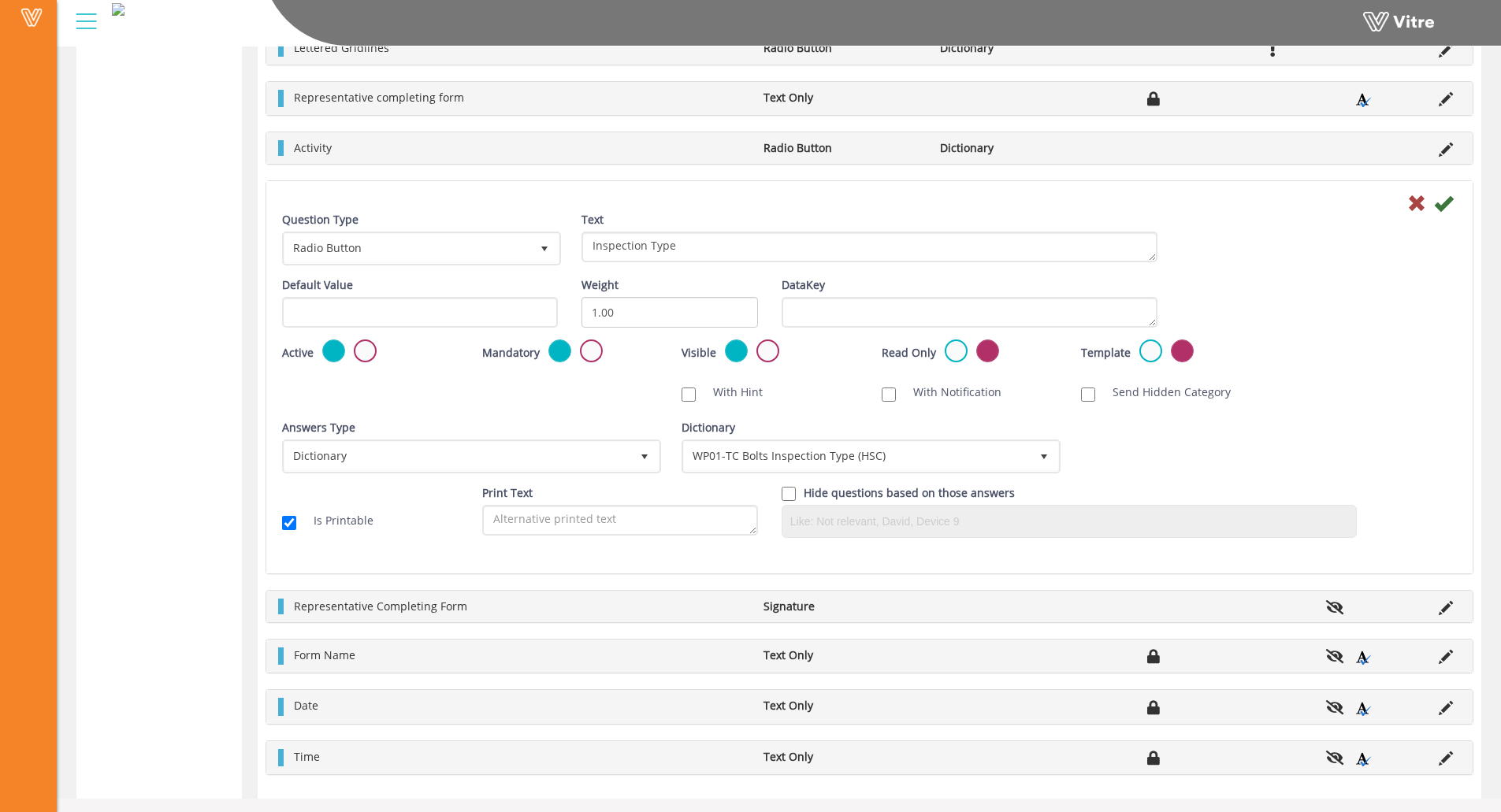
scroll to position [574, 0]
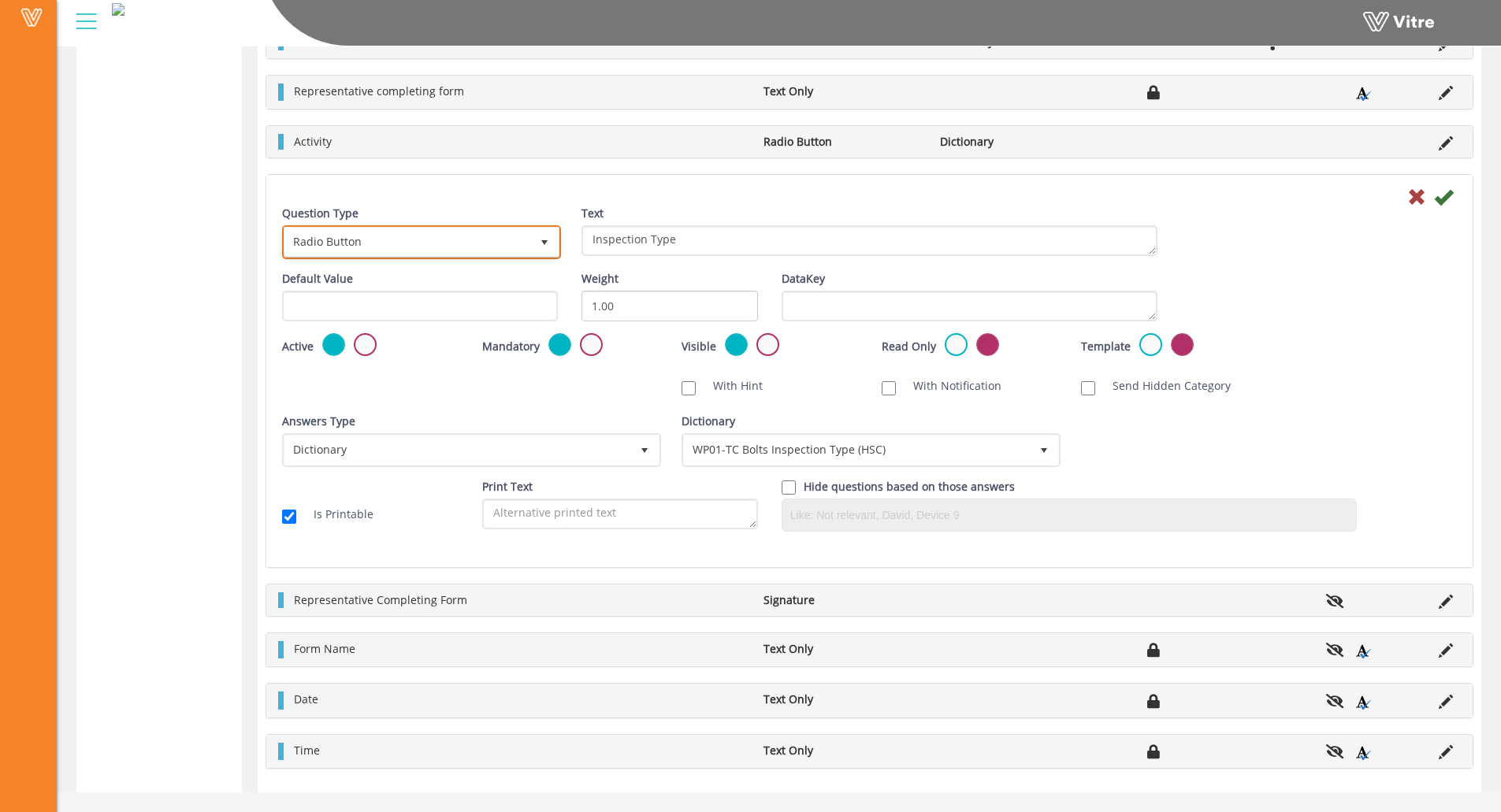
click at [469, 233] on span "Radio Button" at bounding box center [408, 242] width 245 height 28
click at [532, 202] on div at bounding box center [869, 196] width 1199 height 19
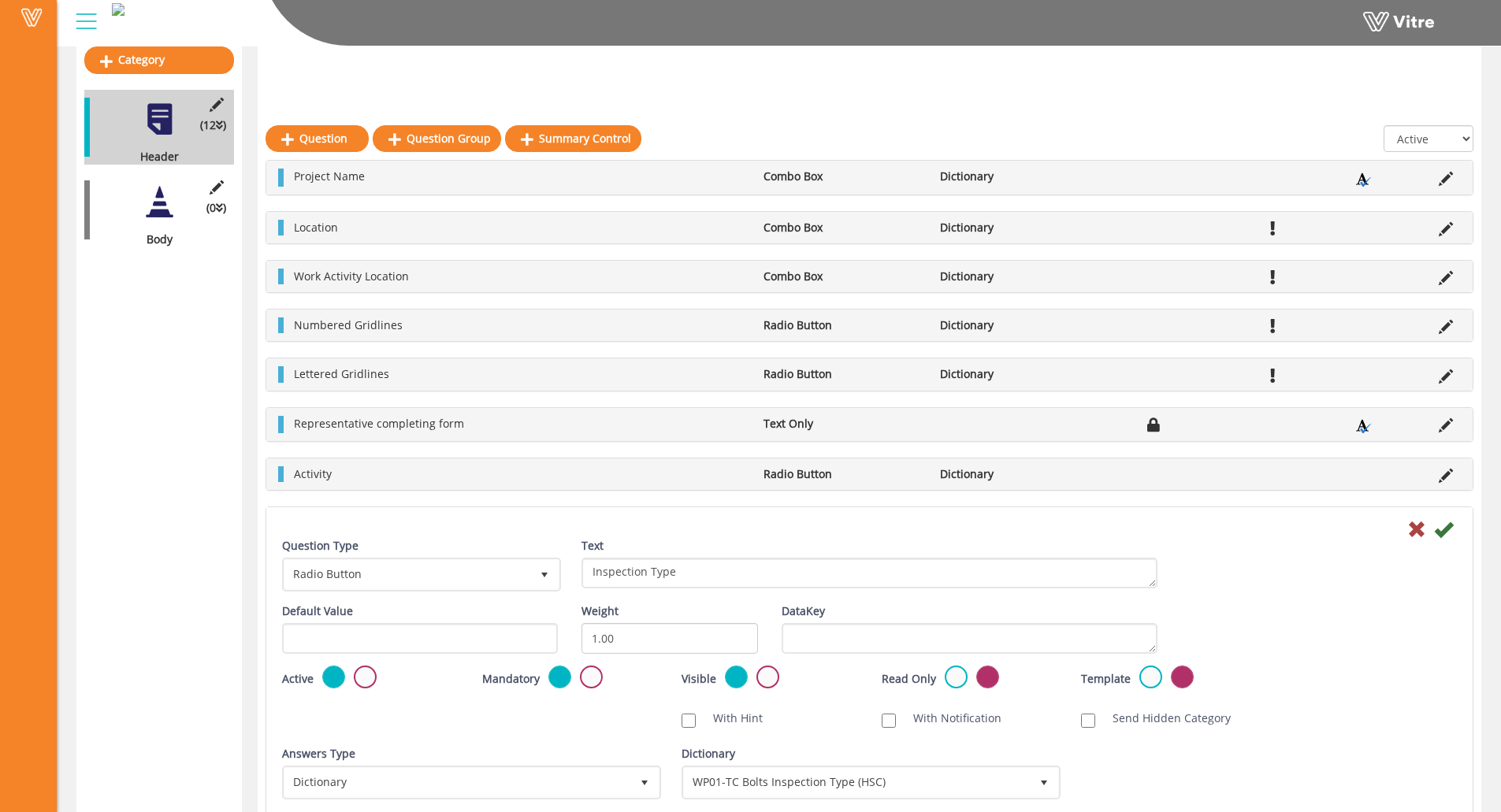
scroll to position [180, 0]
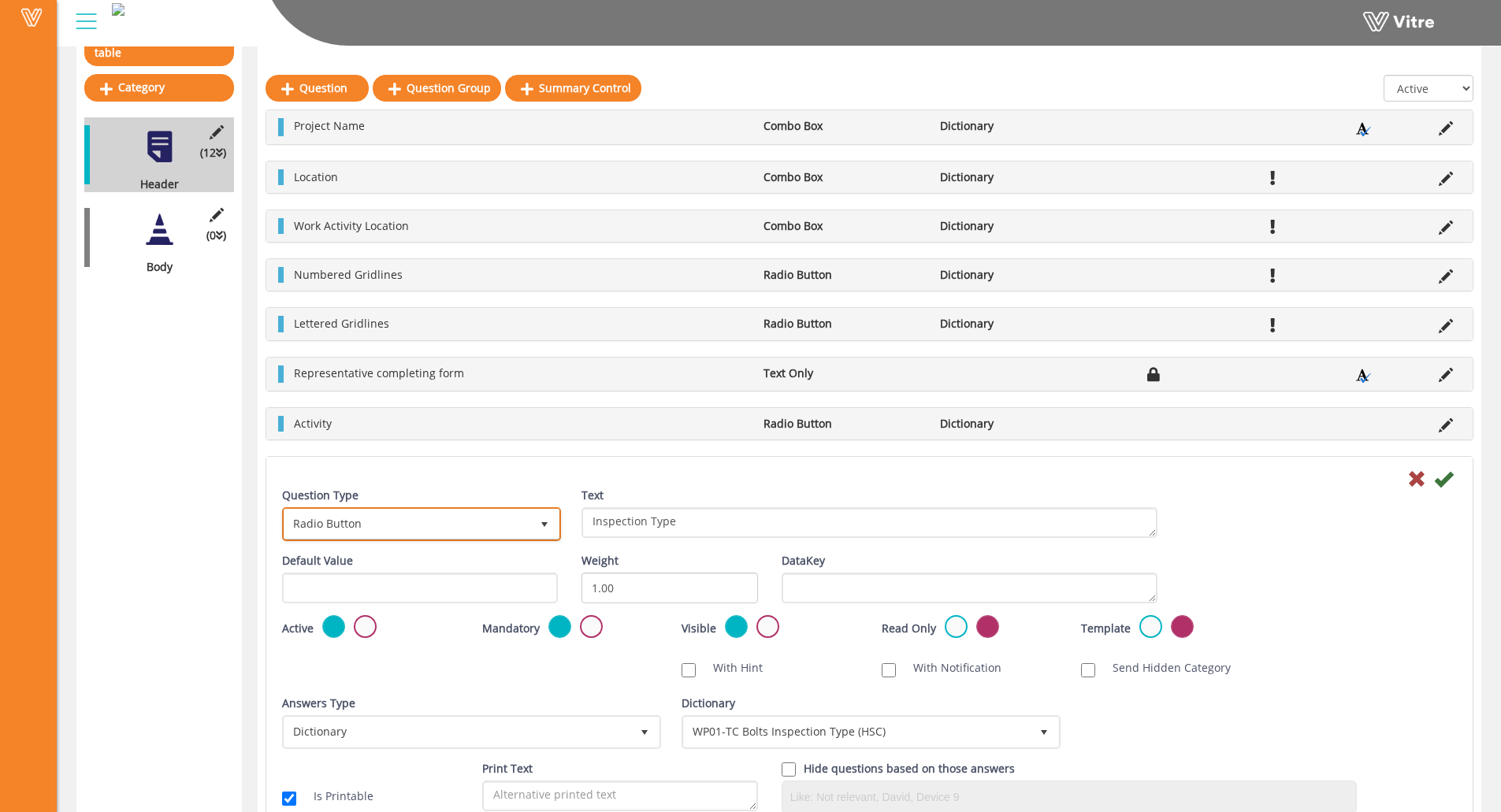
click at [450, 523] on span "Radio Button" at bounding box center [408, 524] width 245 height 28
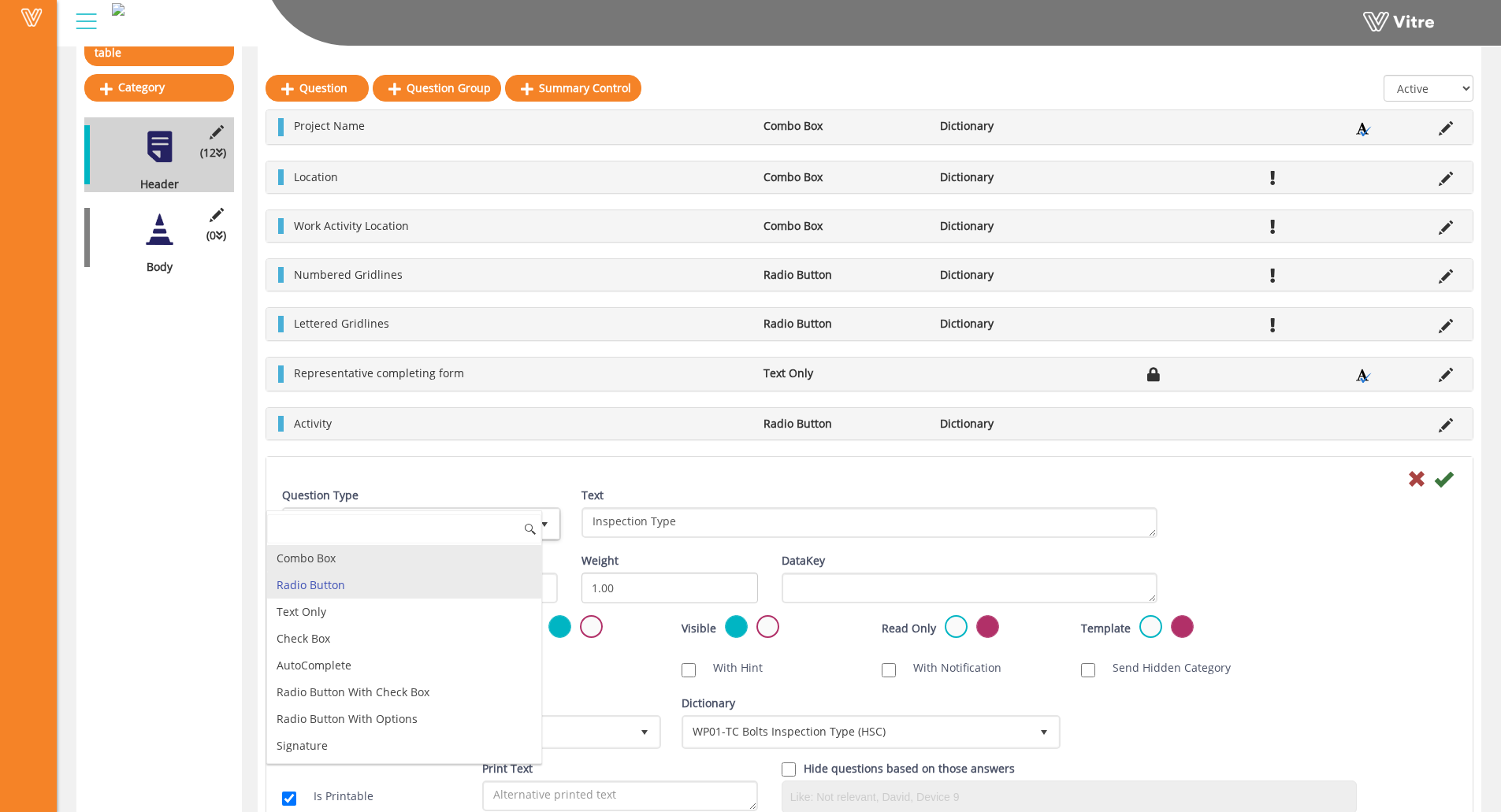
click at [397, 560] on li "Combo Box" at bounding box center [404, 558] width 274 height 27
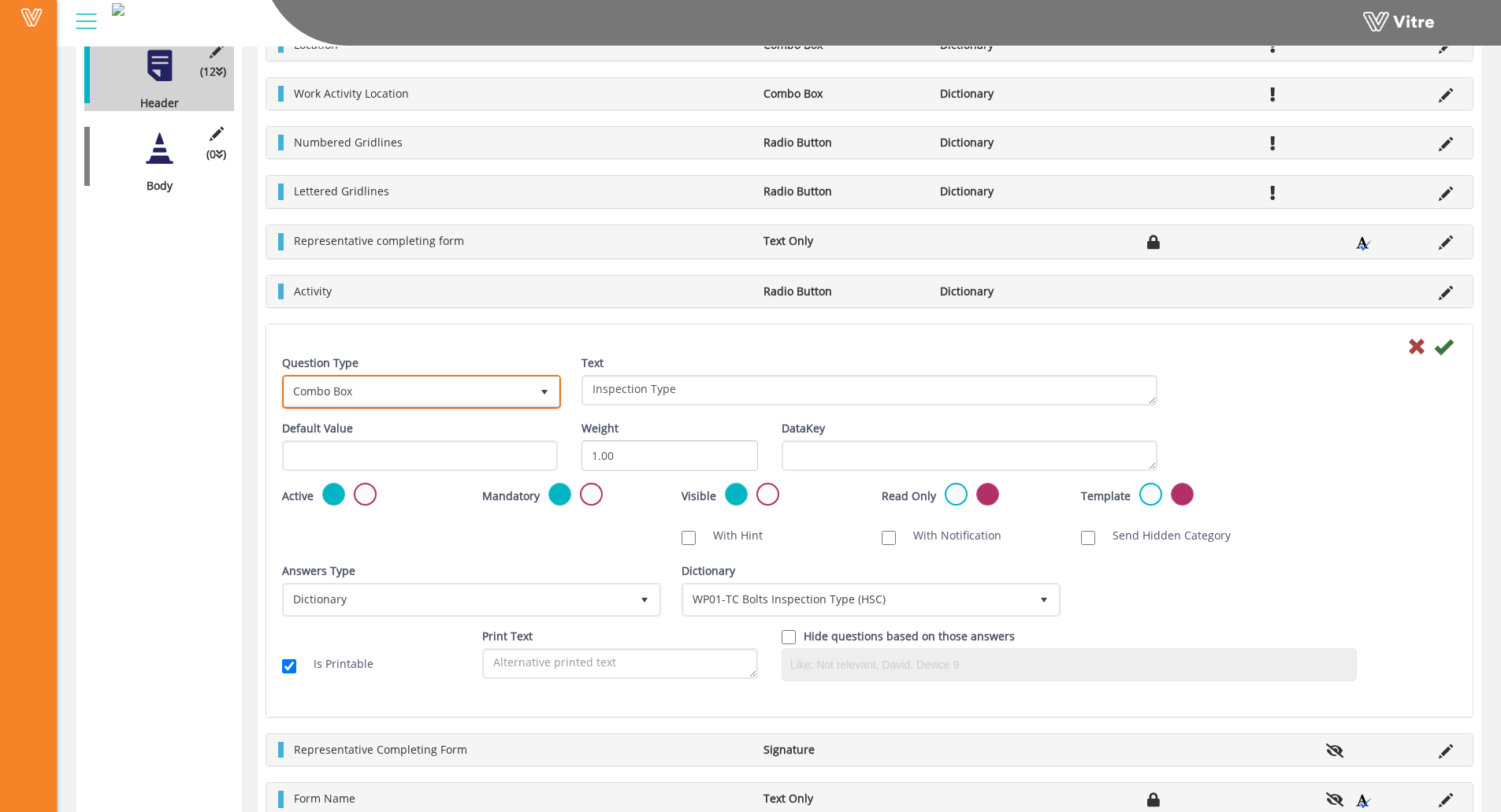
scroll to position [338, 0]
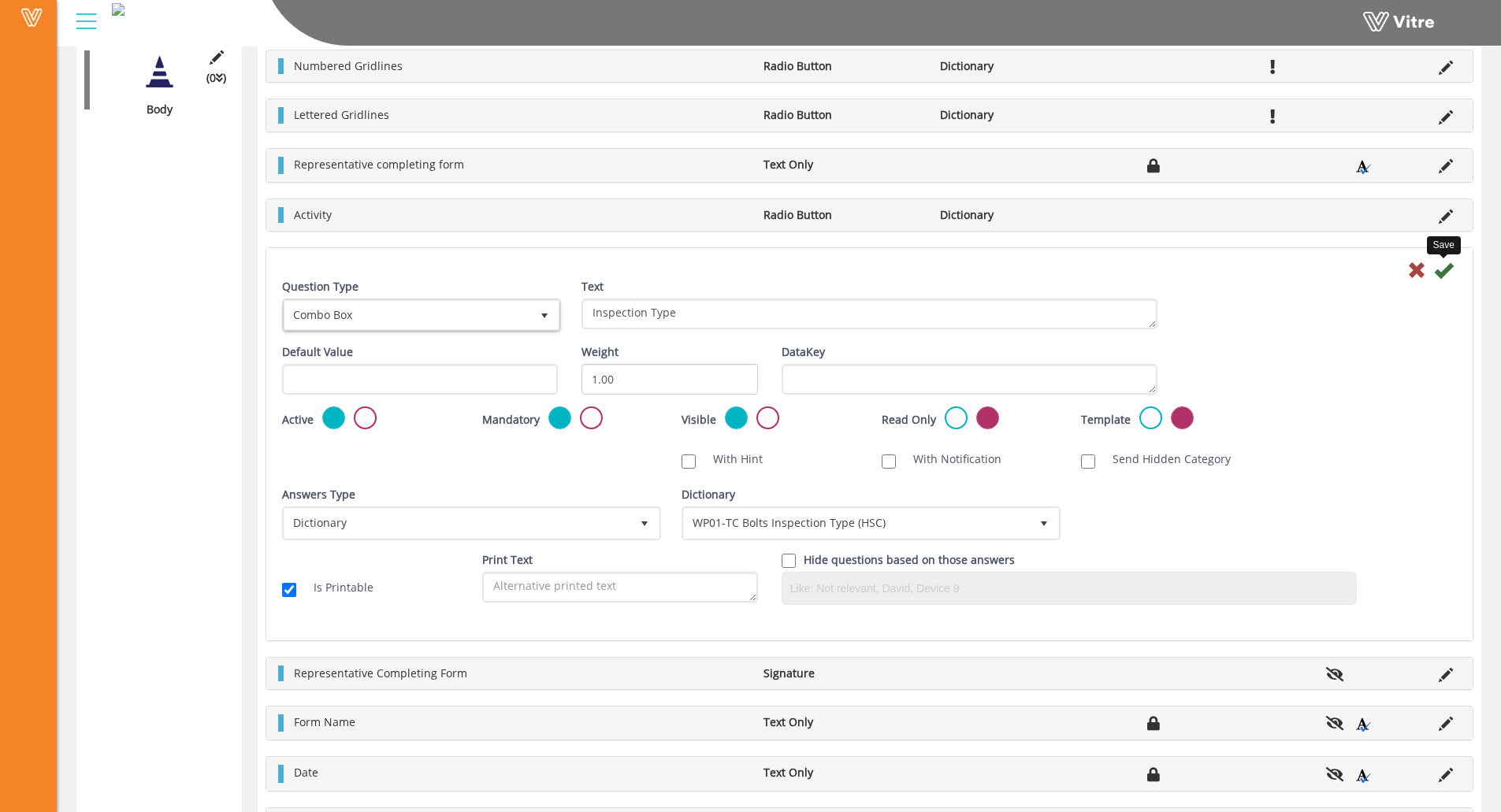
click at [1449, 274] on icon at bounding box center [1443, 270] width 19 height 19
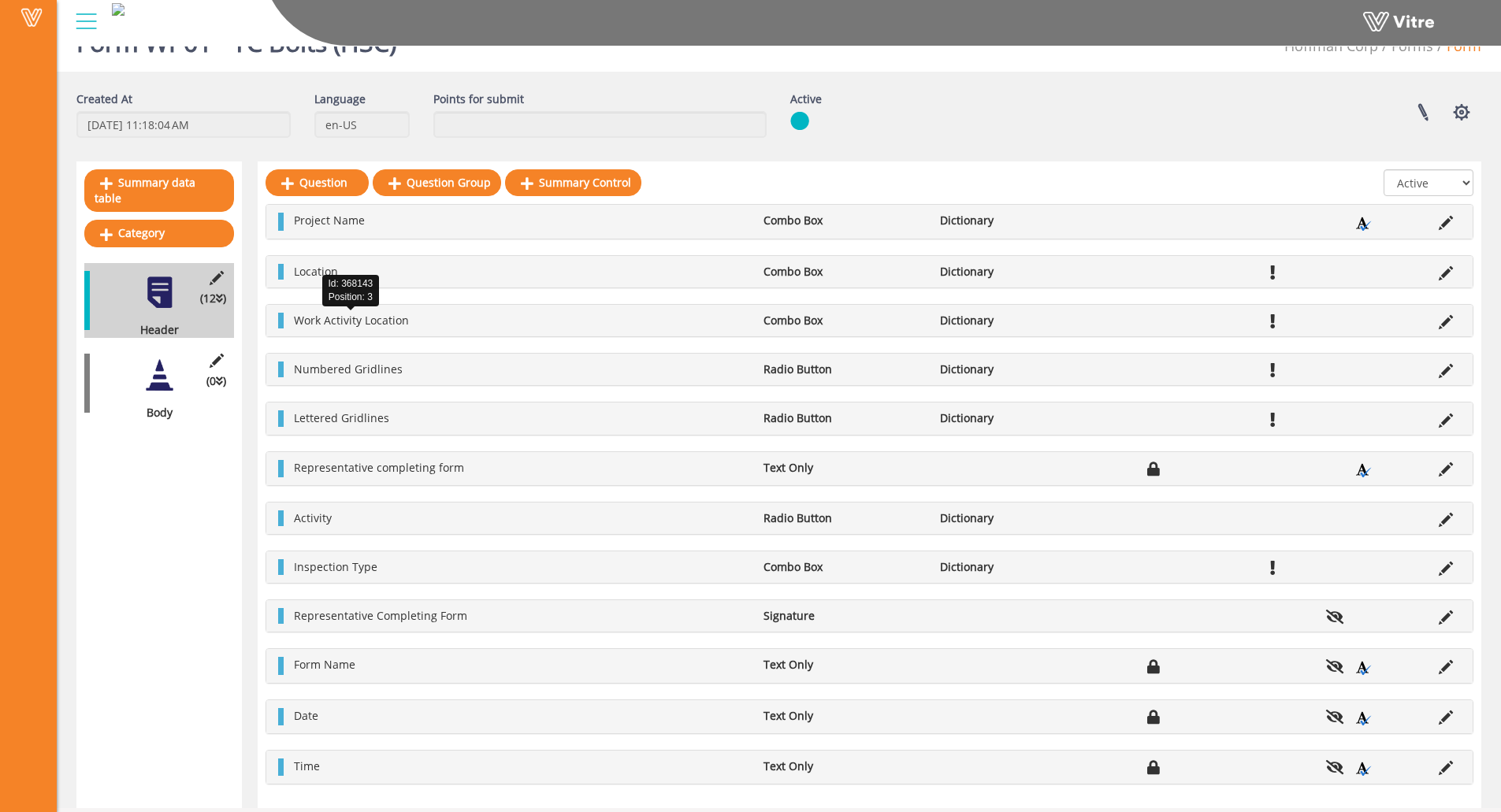
scroll to position [50, 0]
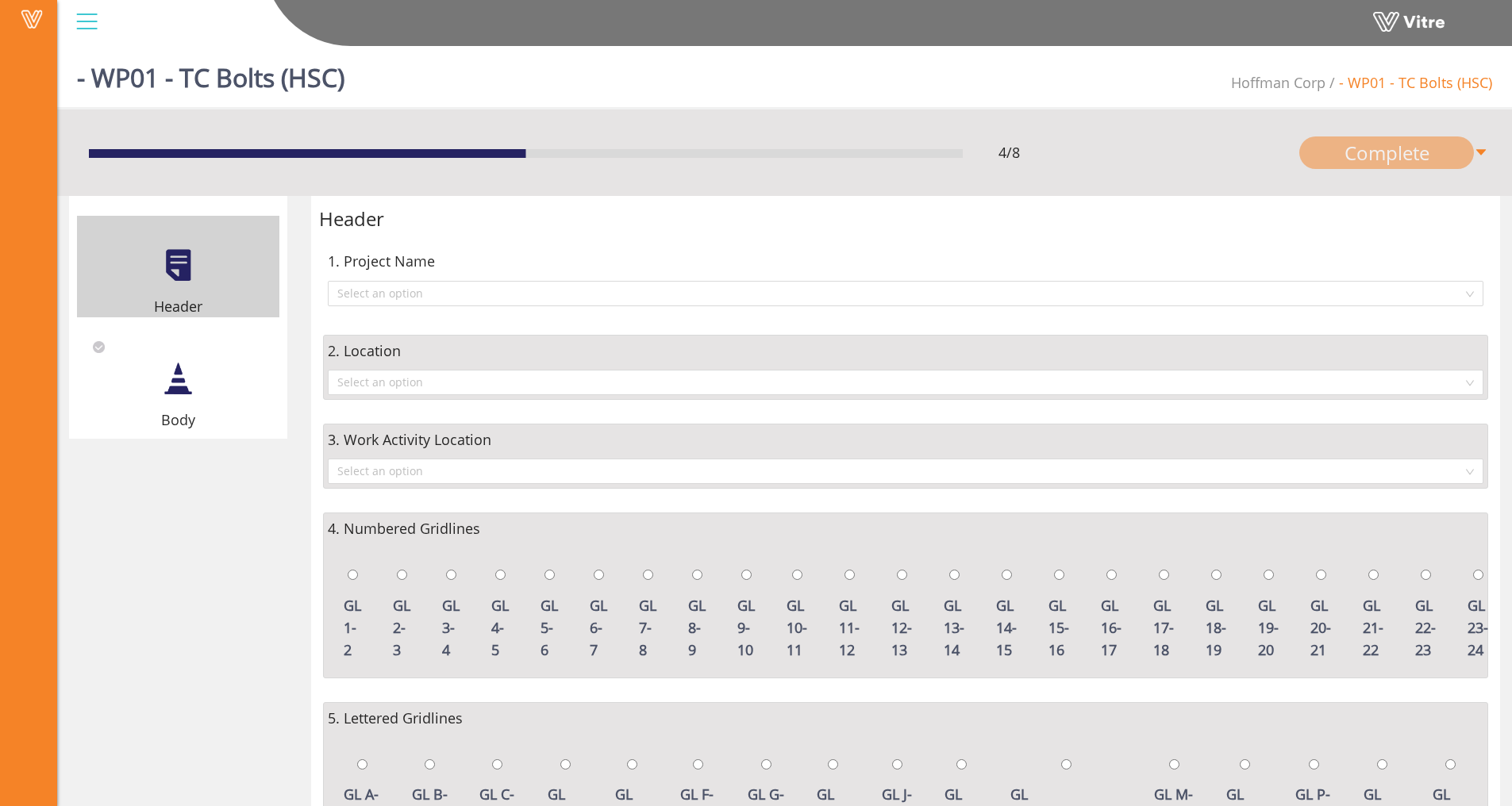
scroll to position [514, 0]
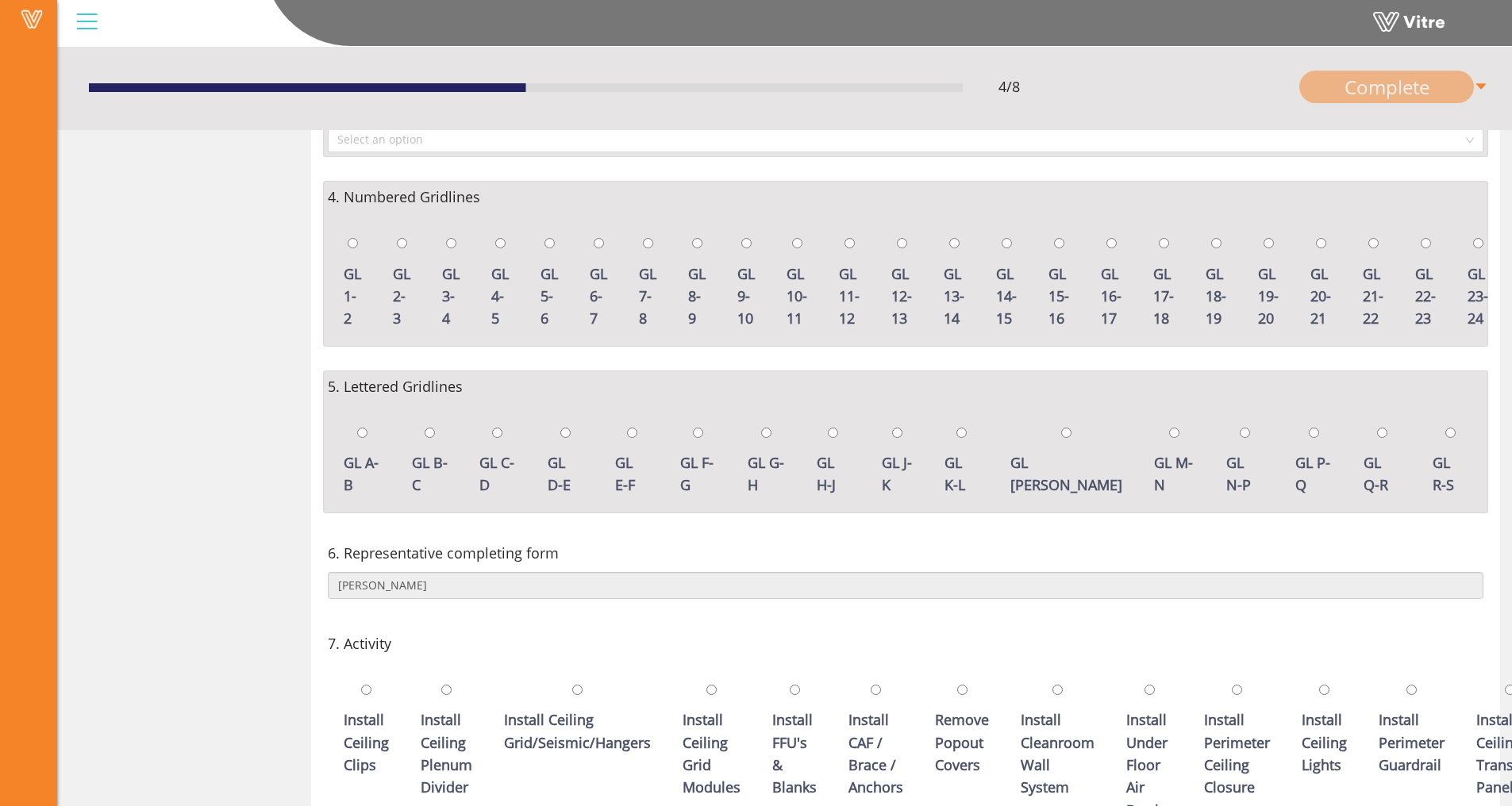
scroll to position [514, 0]
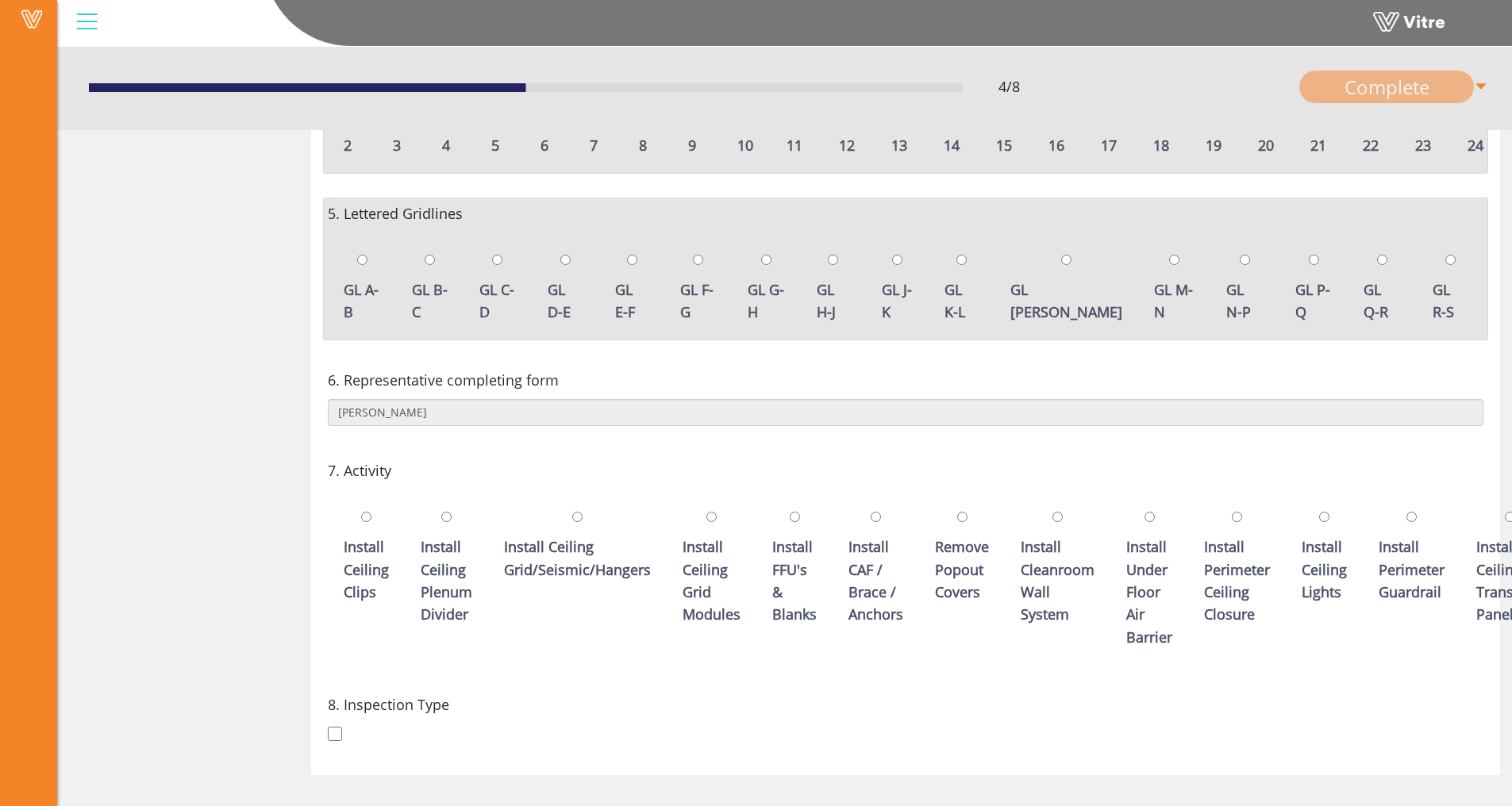
scroll to position [514, 0]
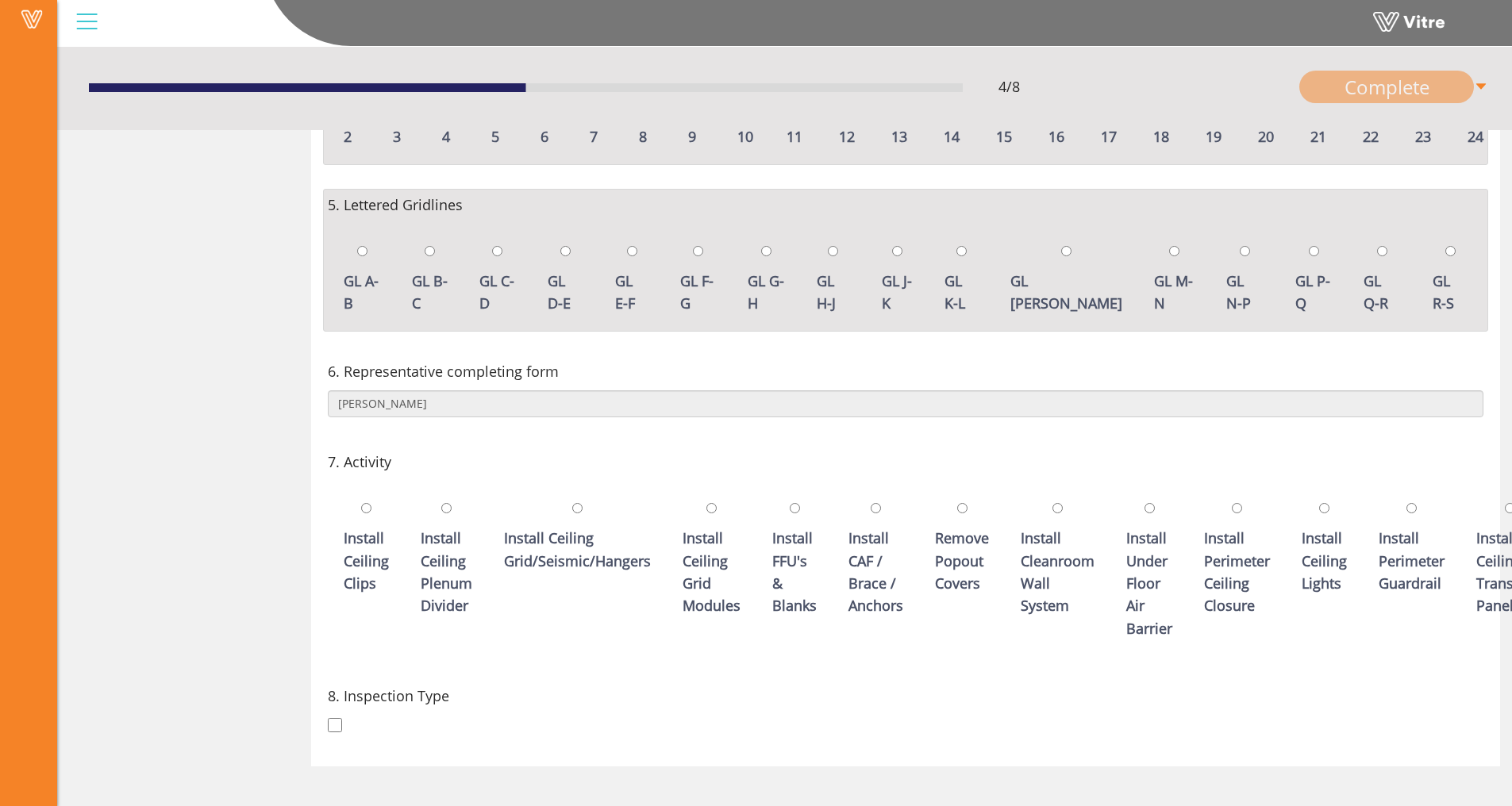
click at [327, 719] on div "8. Inspection Type" at bounding box center [905, 713] width 1165 height 67
click at [333, 730] on input "checkbox" at bounding box center [334, 725] width 14 height 14
click at [333, 727] on input "checkbox" at bounding box center [334, 725] width 14 height 14
checkbox input "false"
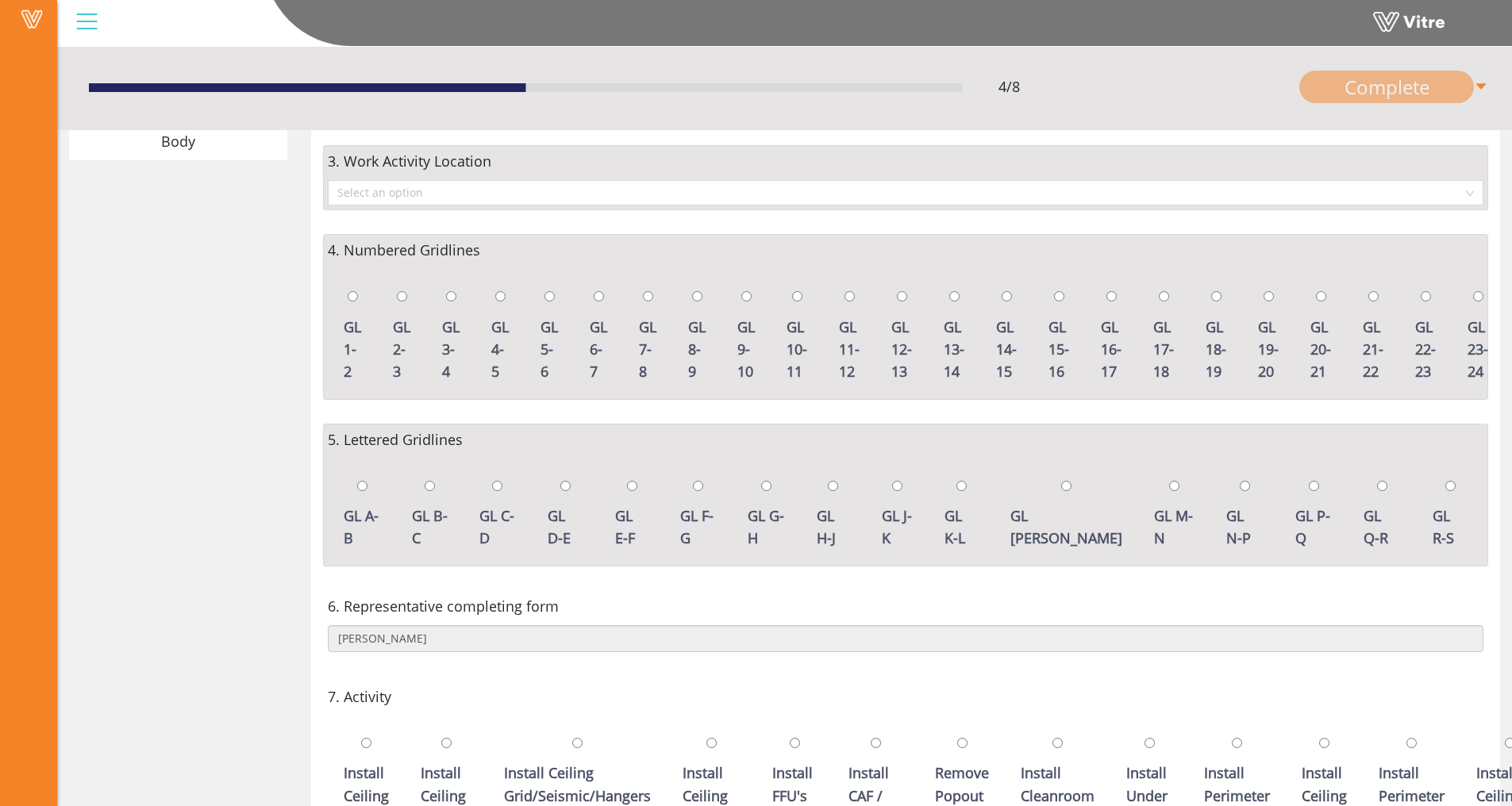
scroll to position [514, 0]
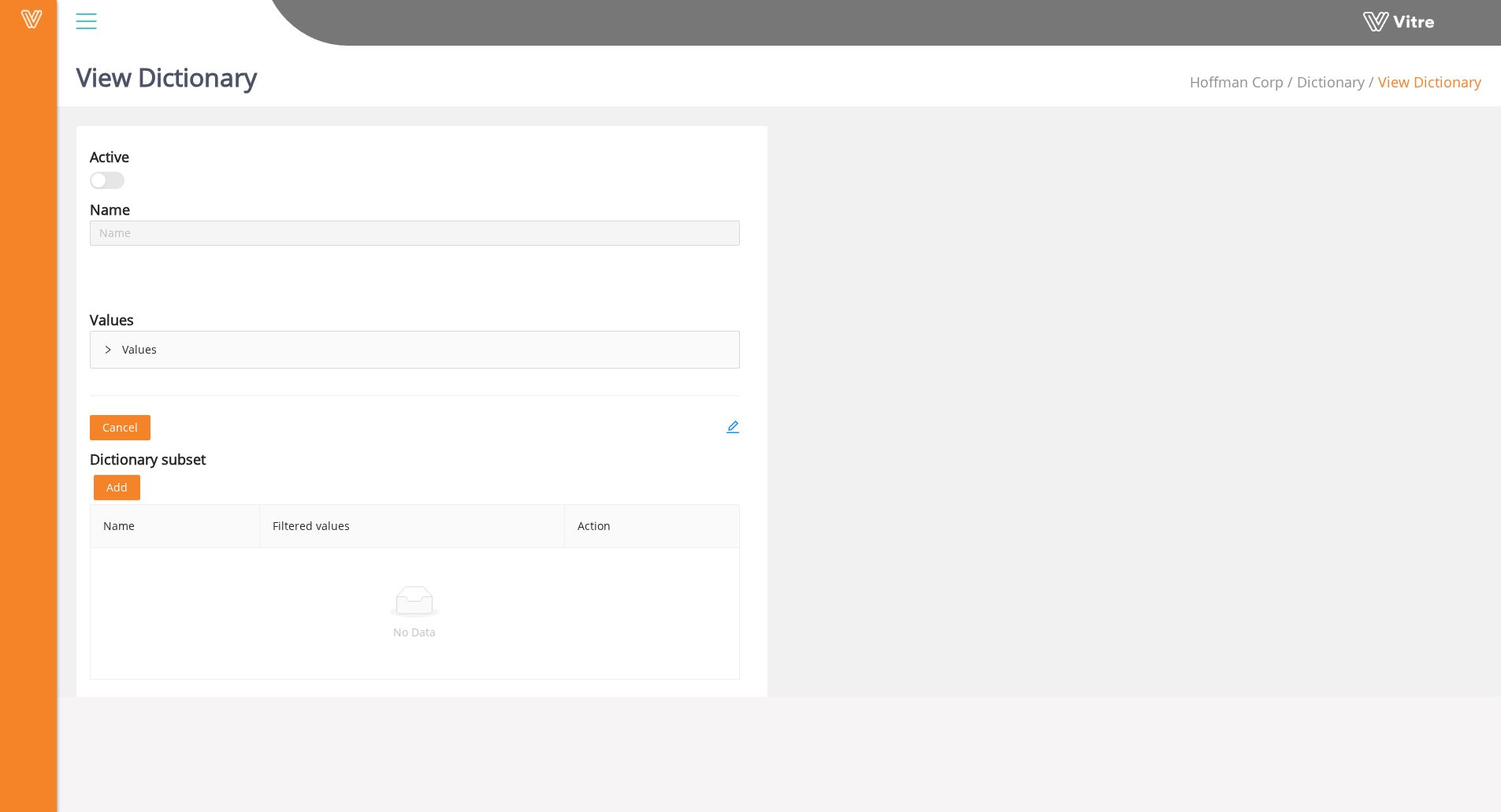
type input "Brand of MEWP"
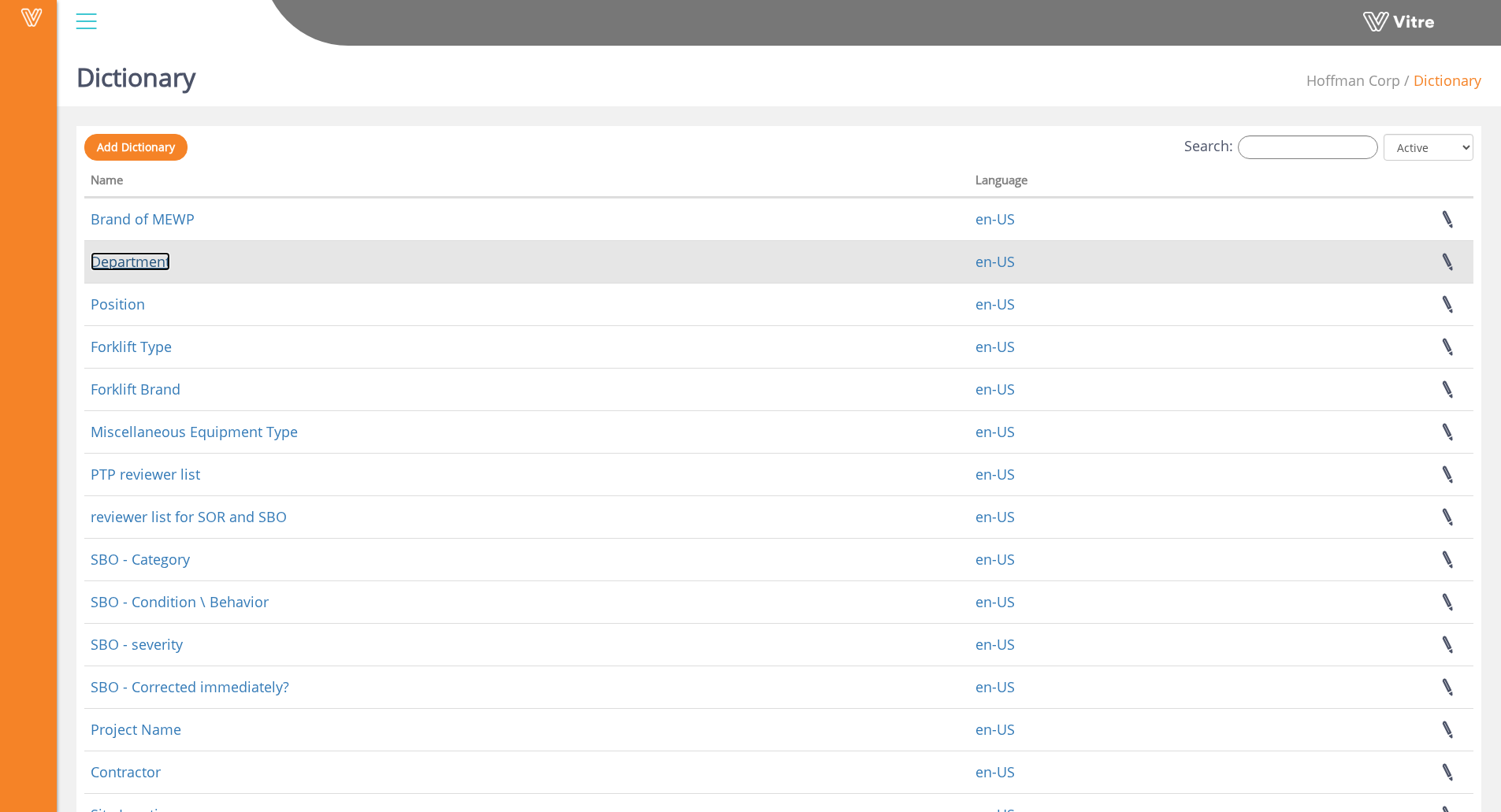
click at [151, 261] on link "Department" at bounding box center [130, 261] width 80 height 19
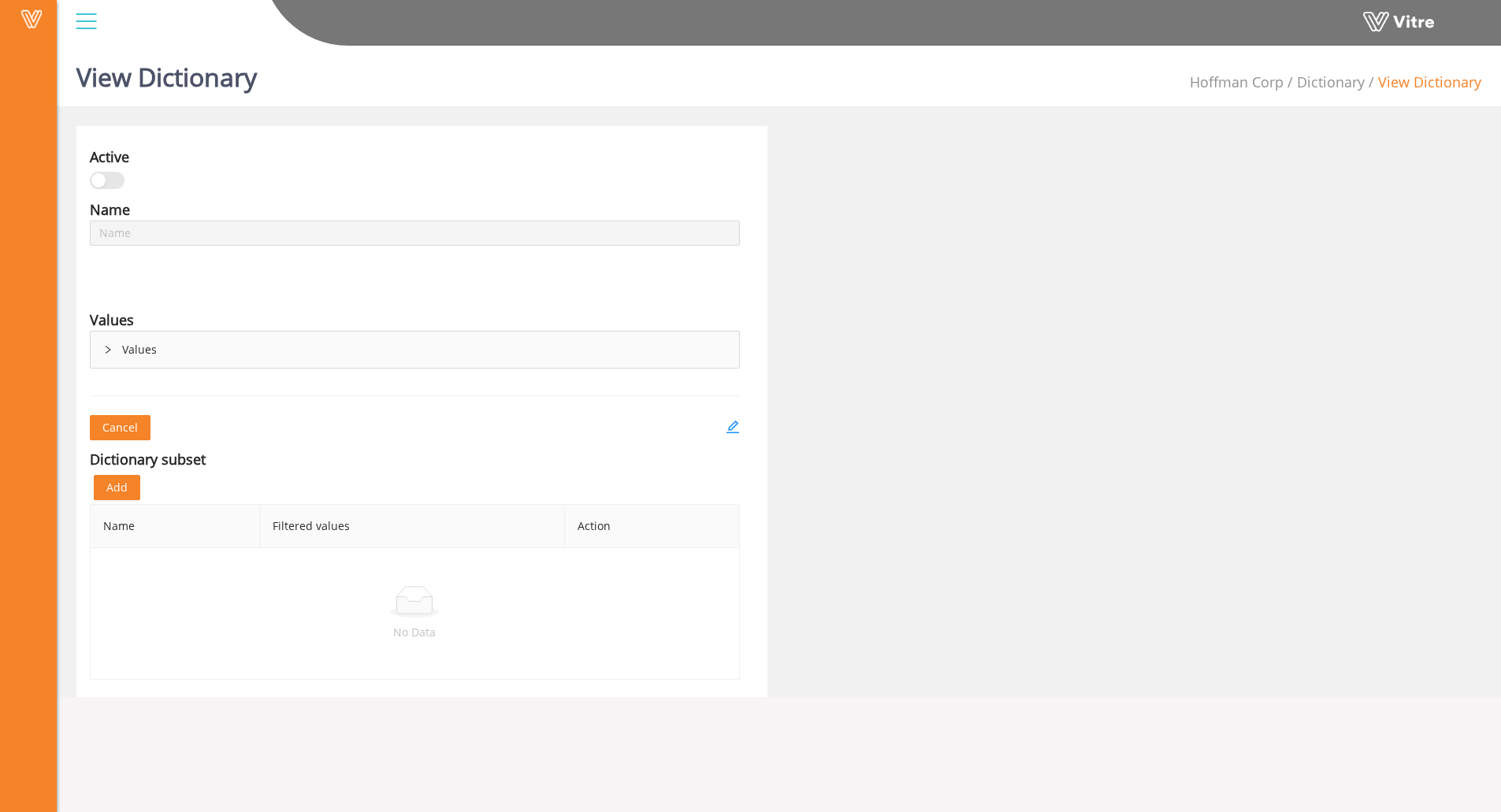
type input "Department"
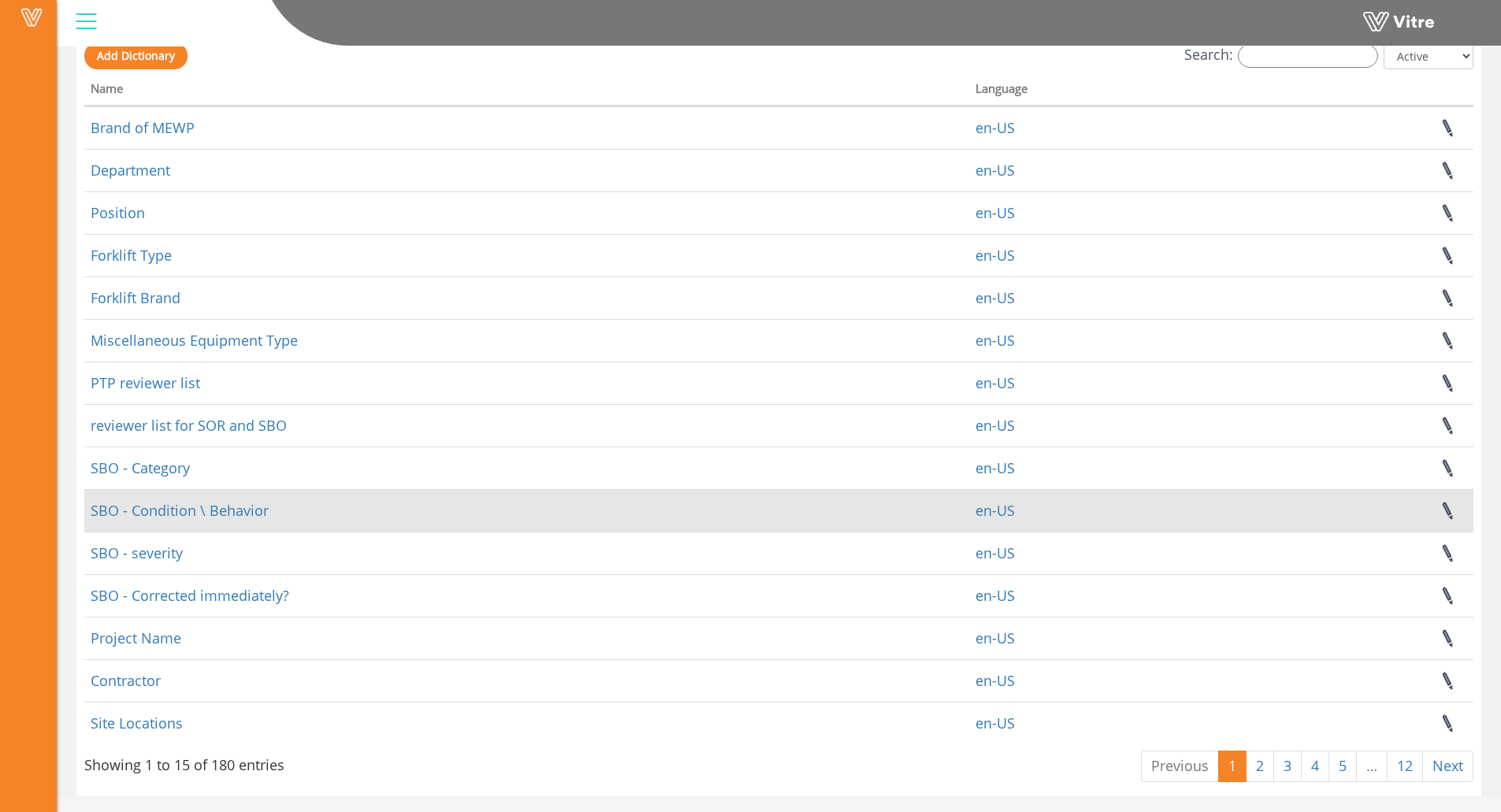
scroll to position [95, 0]
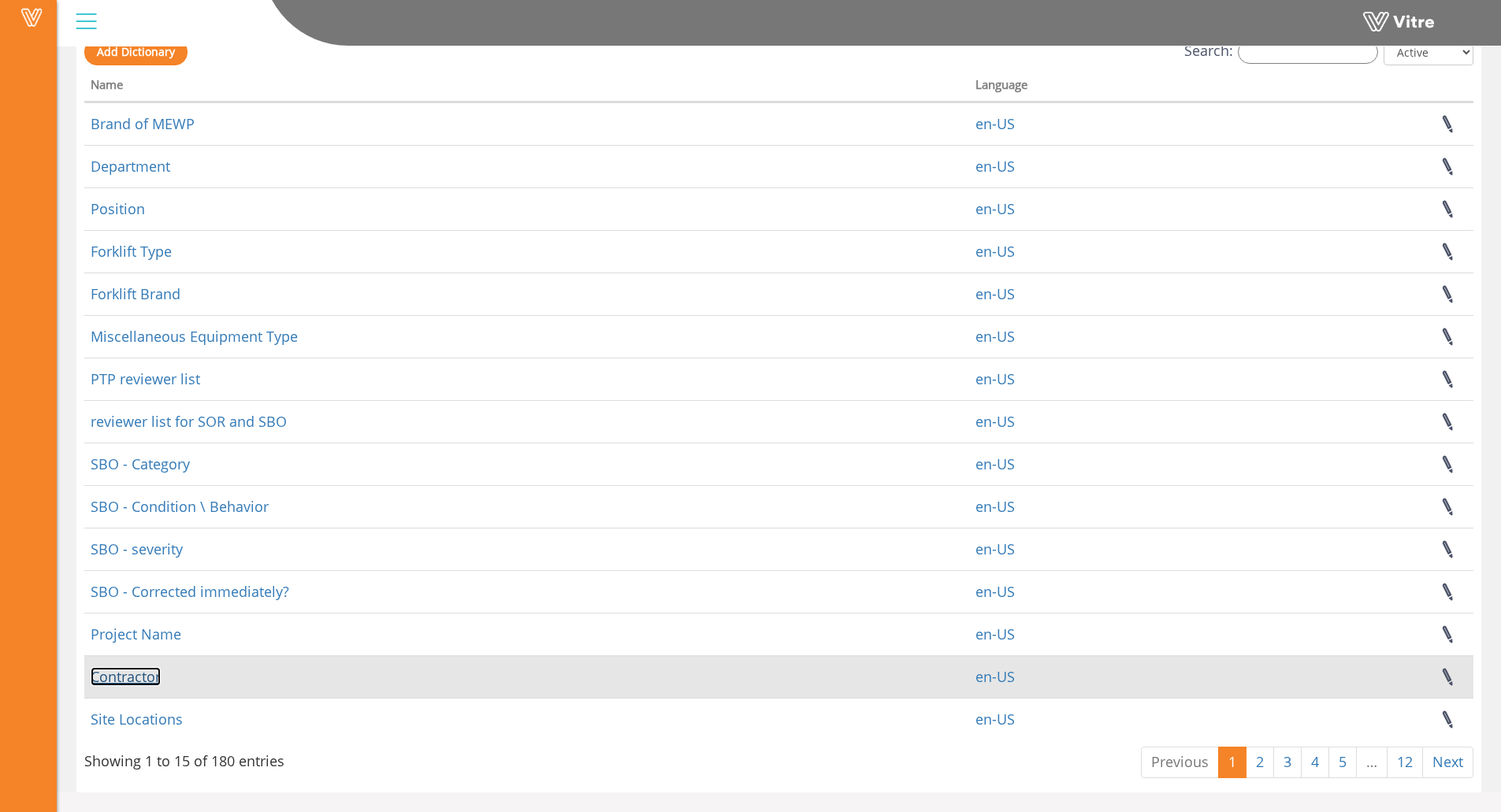
click at [119, 673] on link "Contractor" at bounding box center [125, 677] width 71 height 19
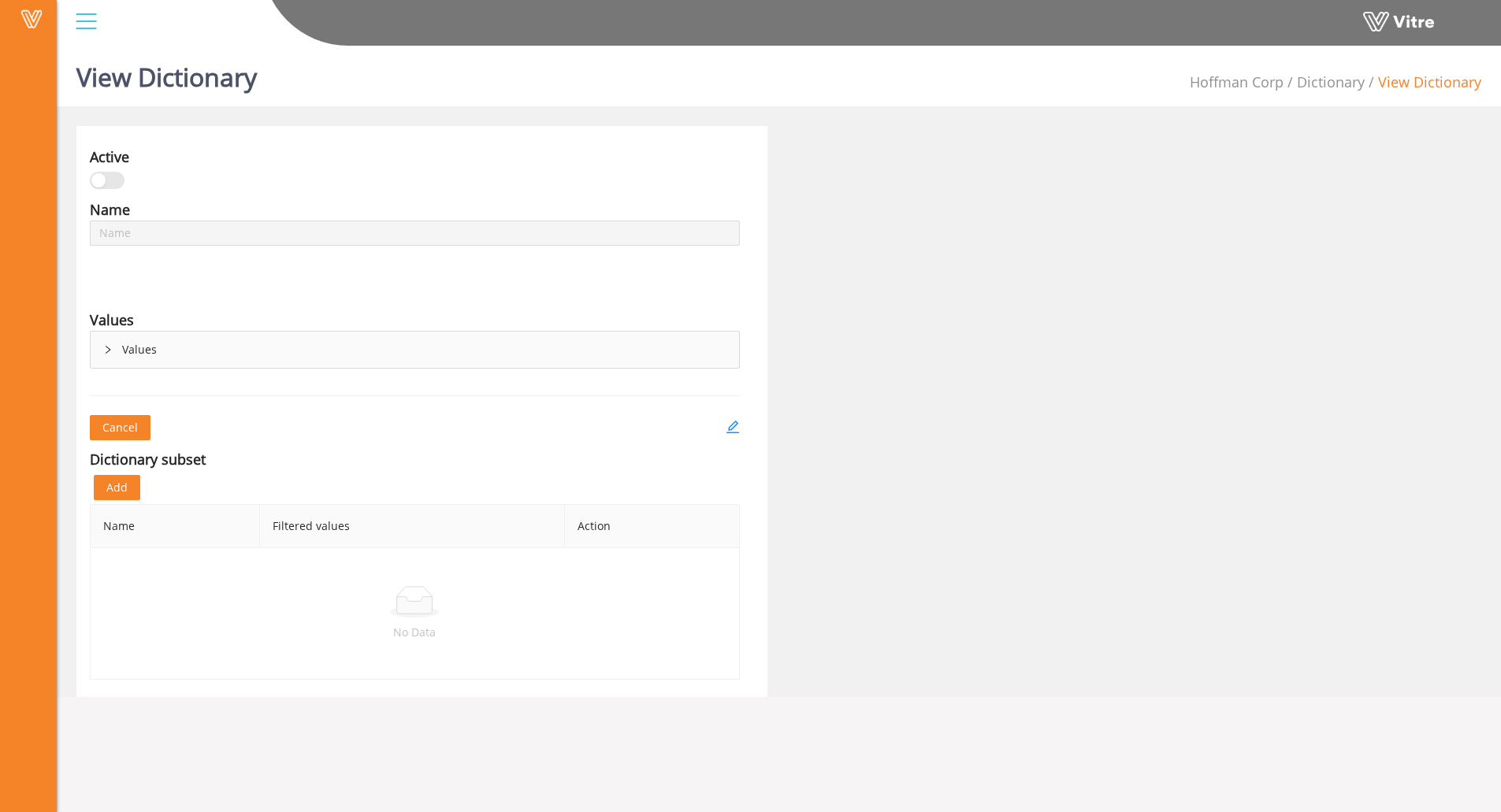
type input "Contractor"
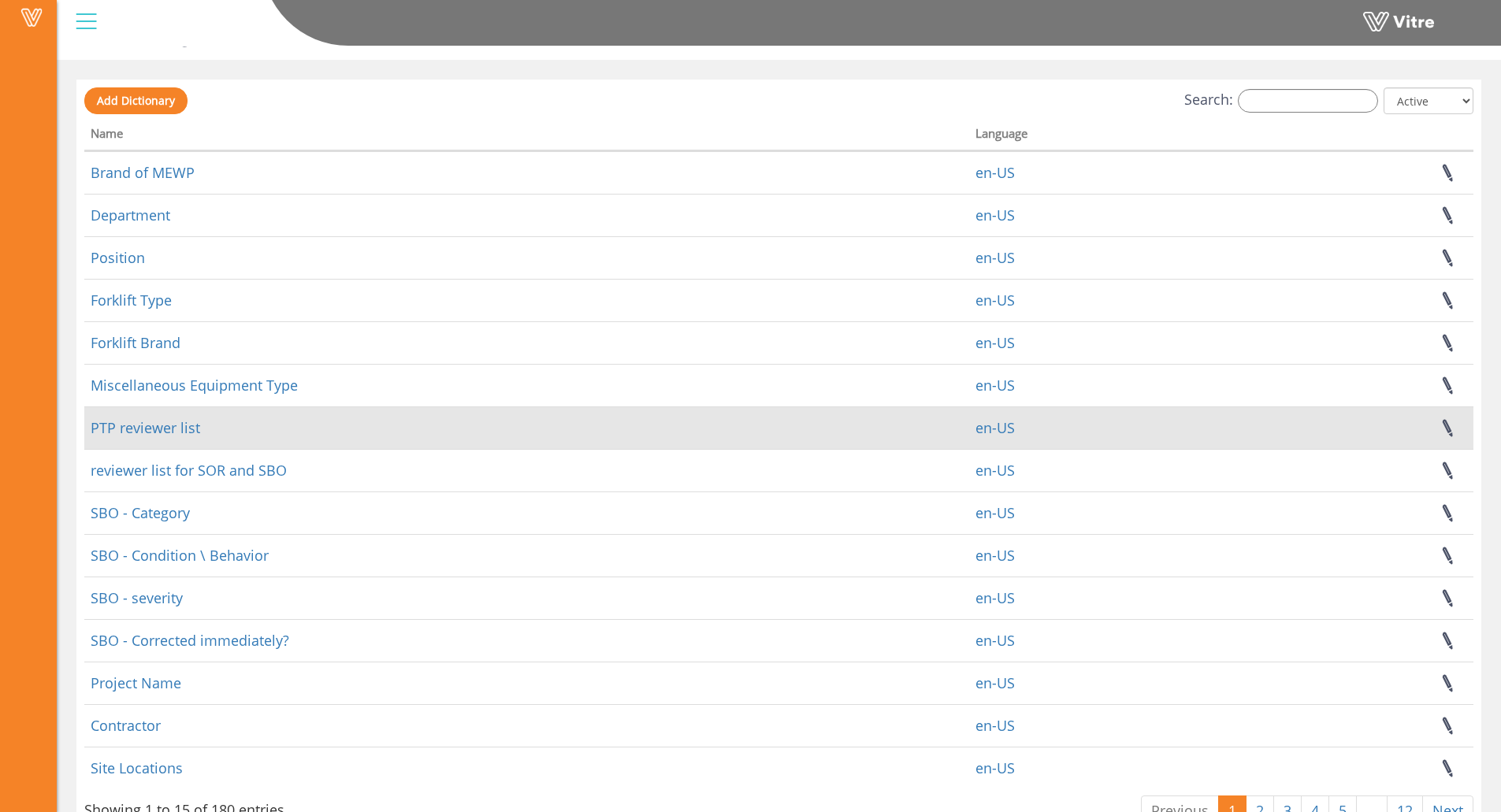
scroll to position [95, 0]
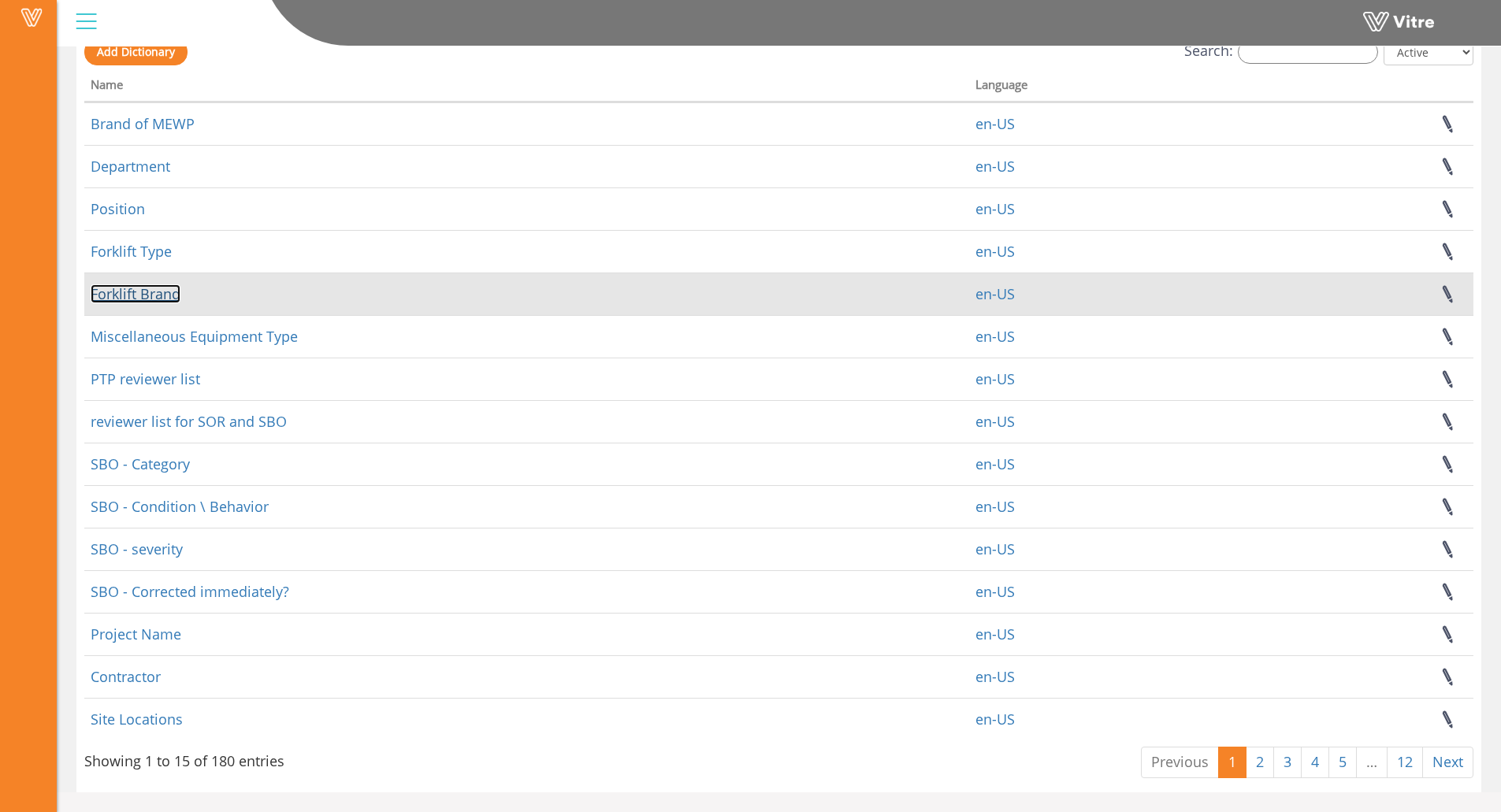
click at [161, 296] on link "Forklift Brand" at bounding box center [136, 294] width 90 height 19
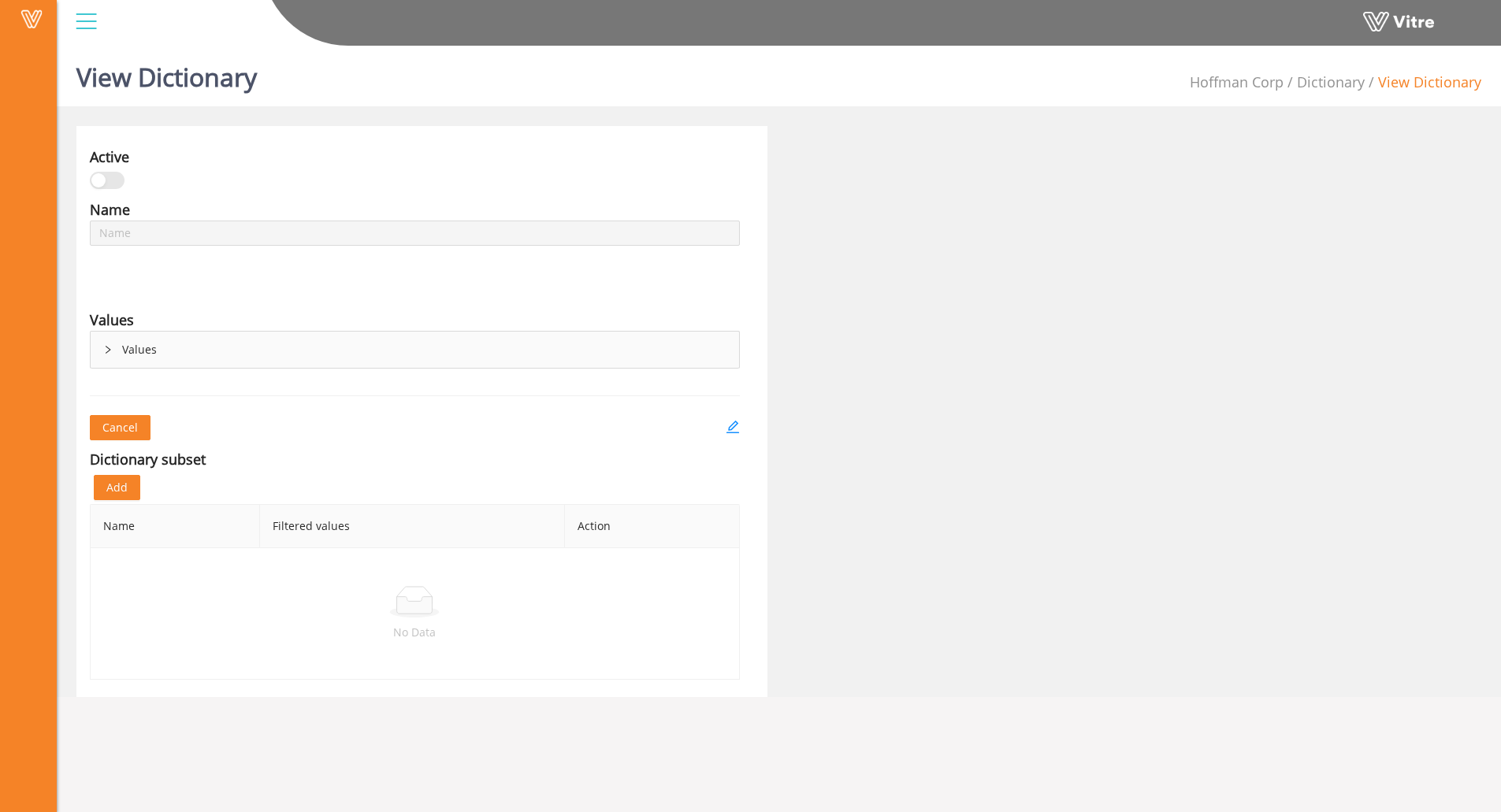
type input "Forklift Brand"
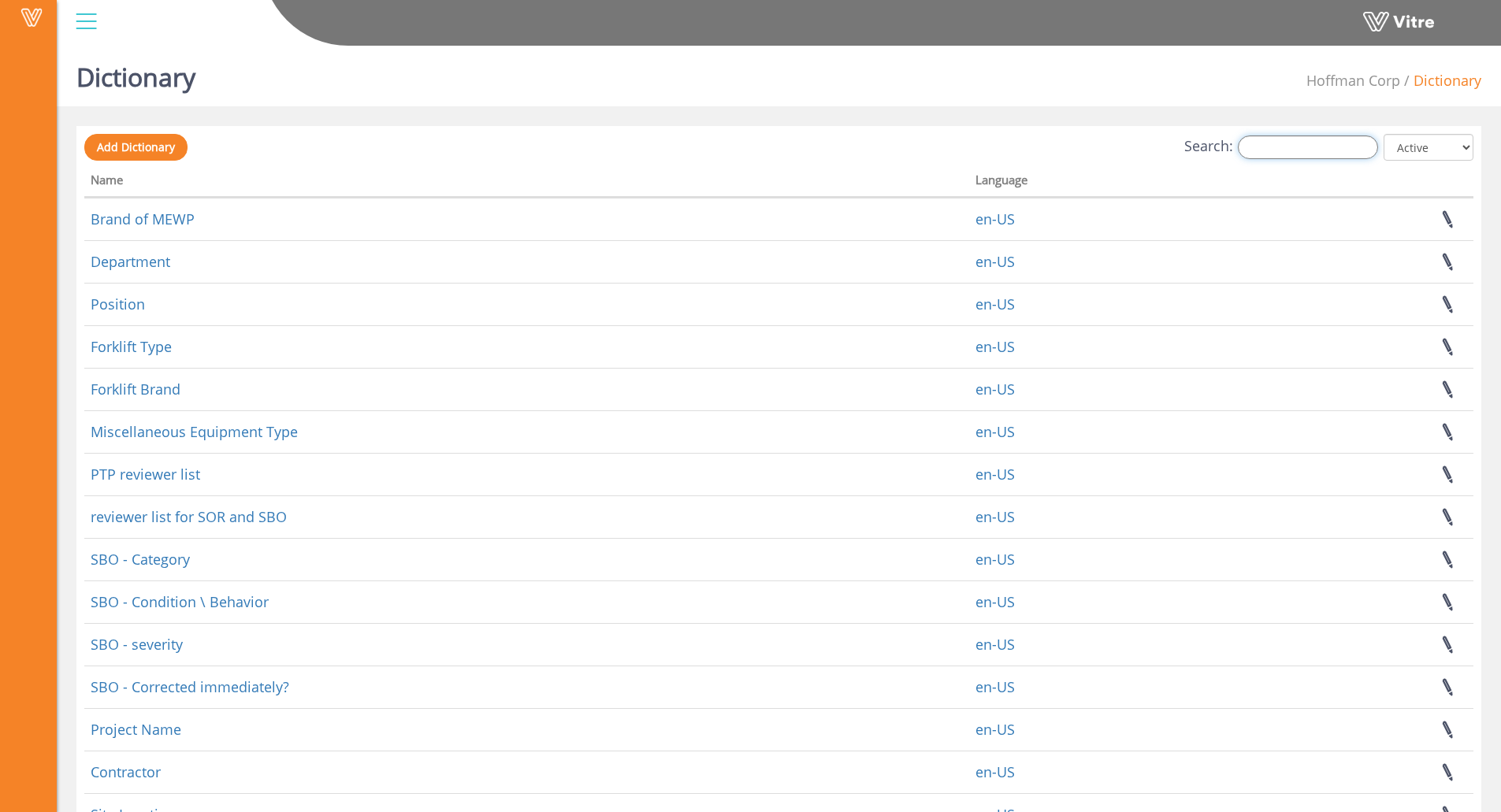
click at [1289, 157] on input "Search:" at bounding box center [1308, 147] width 140 height 24
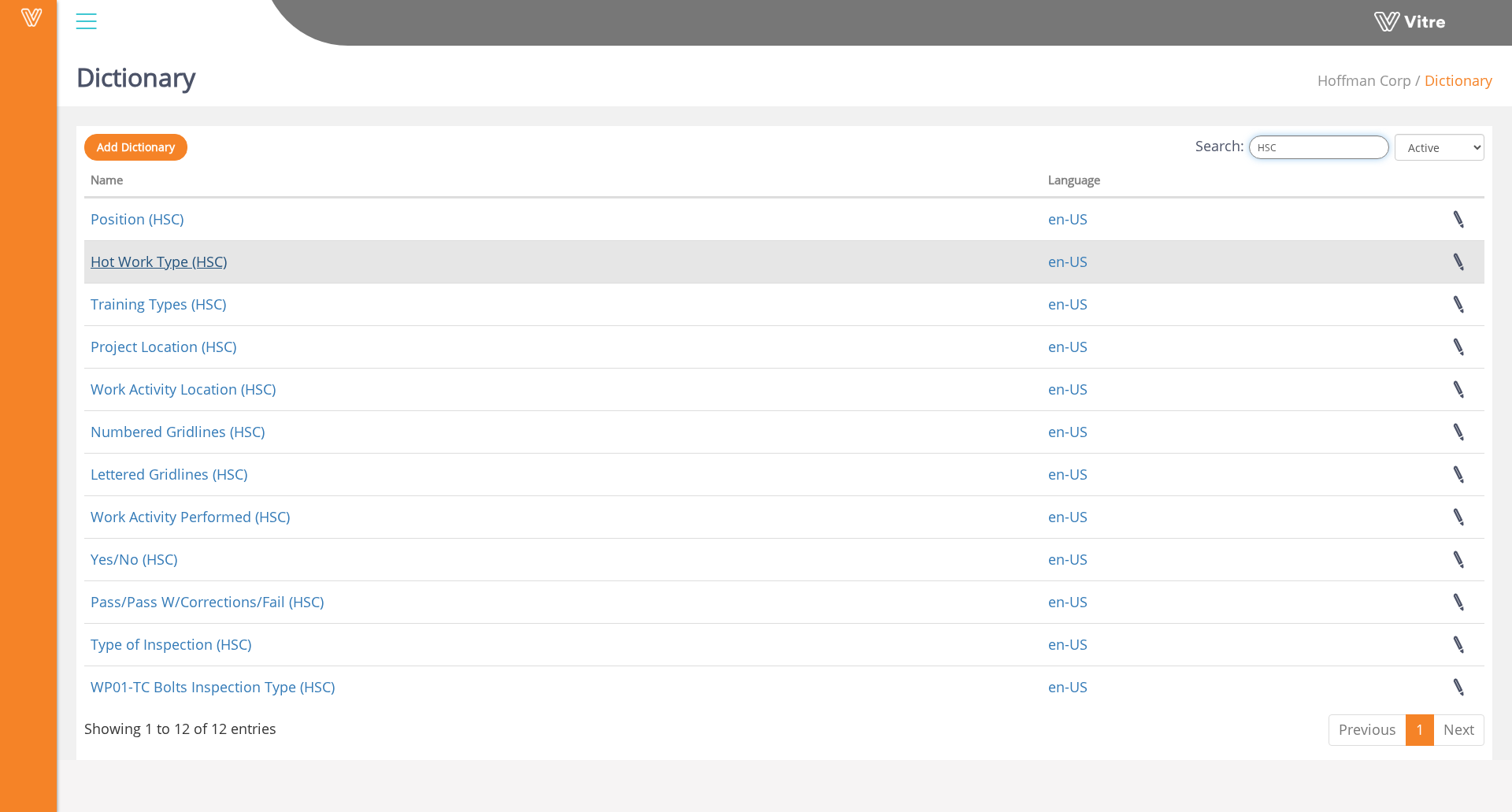
type input "HSC"
click at [151, 262] on link "Hot Work Type (HSC)" at bounding box center [158, 261] width 136 height 19
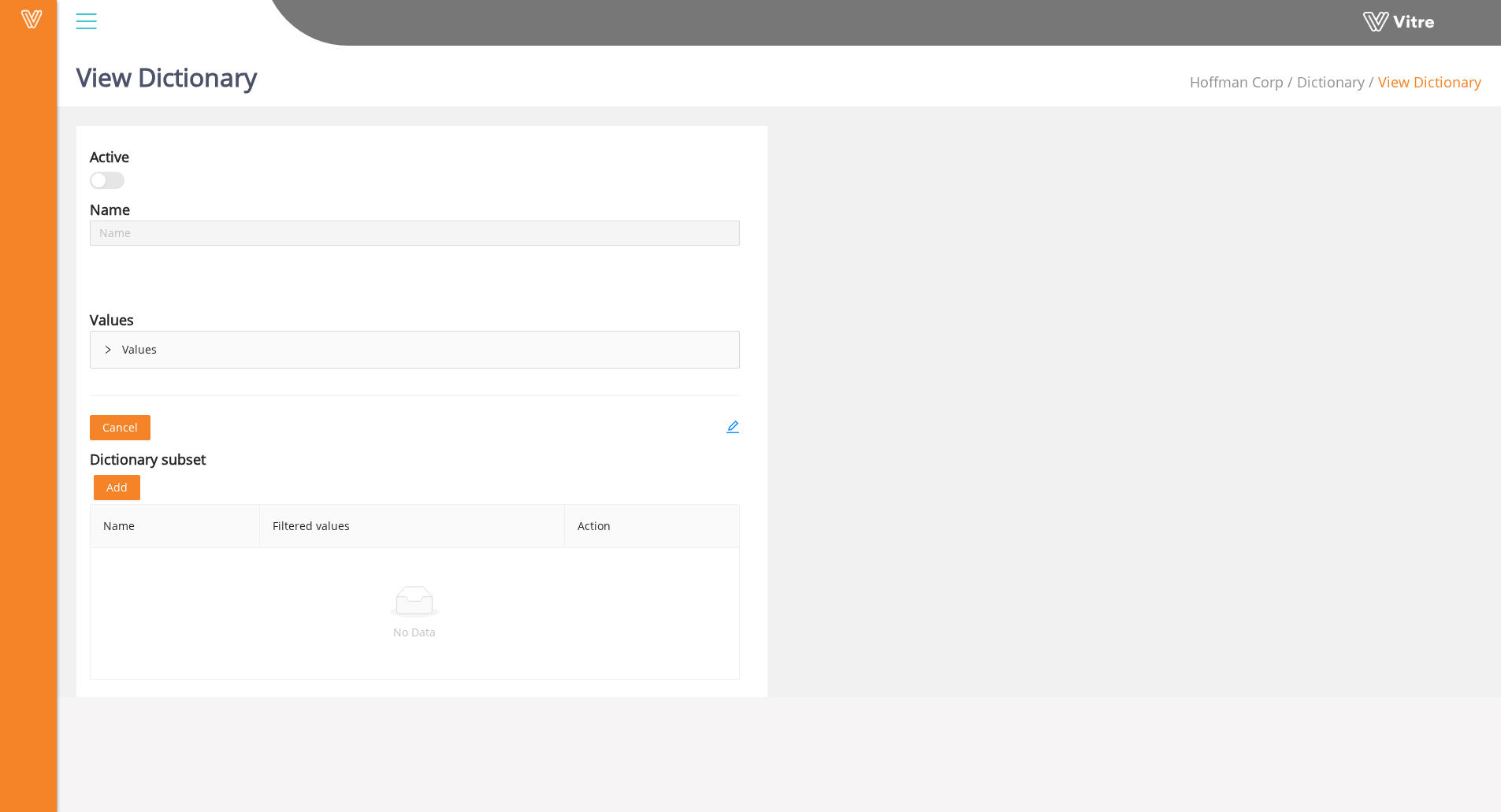
type input "Hot Work Type (HSC)"
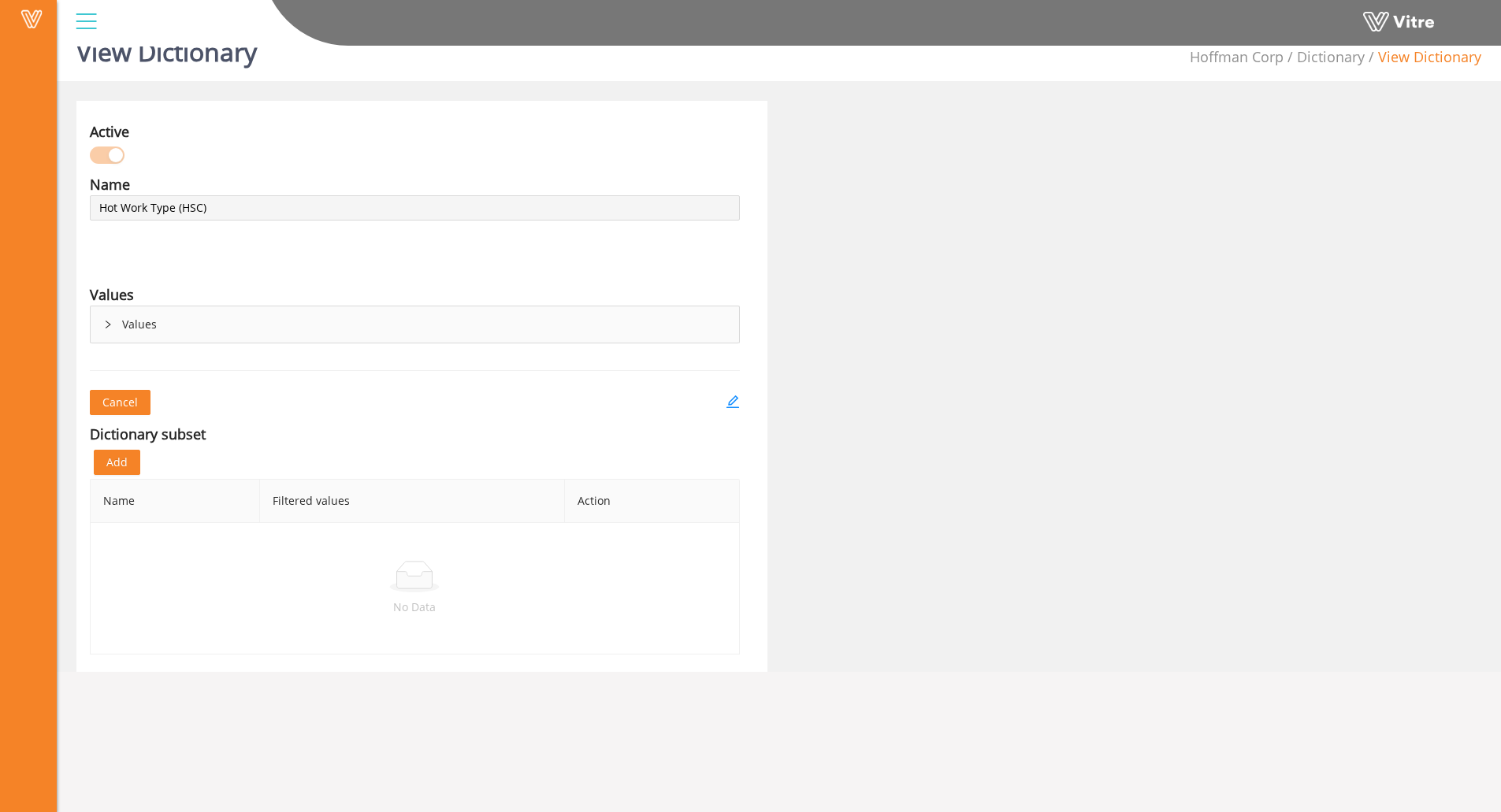
scroll to position [39, 0]
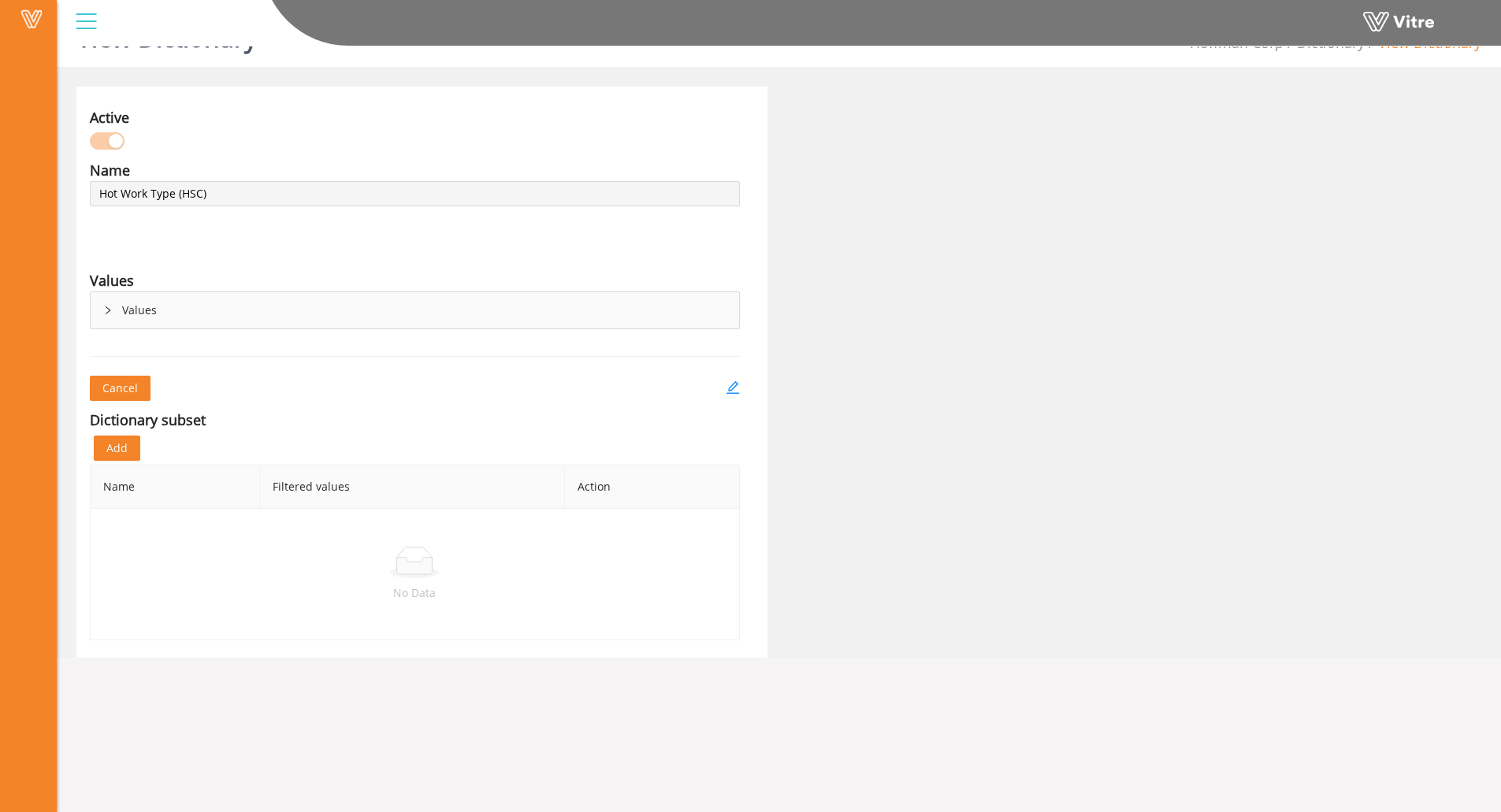
click at [109, 298] on div "Values" at bounding box center [415, 310] width 648 height 37
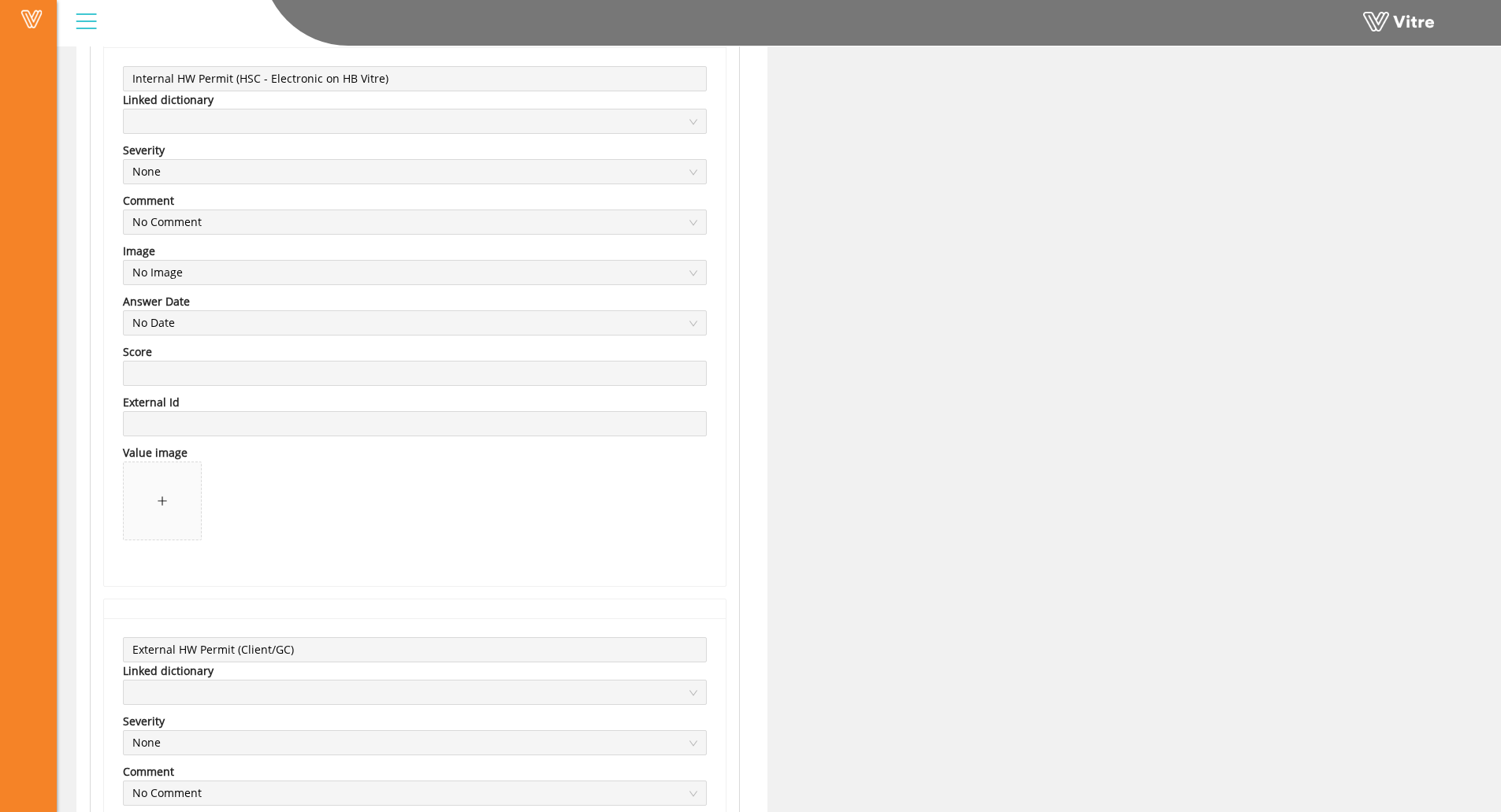
scroll to position [0, 0]
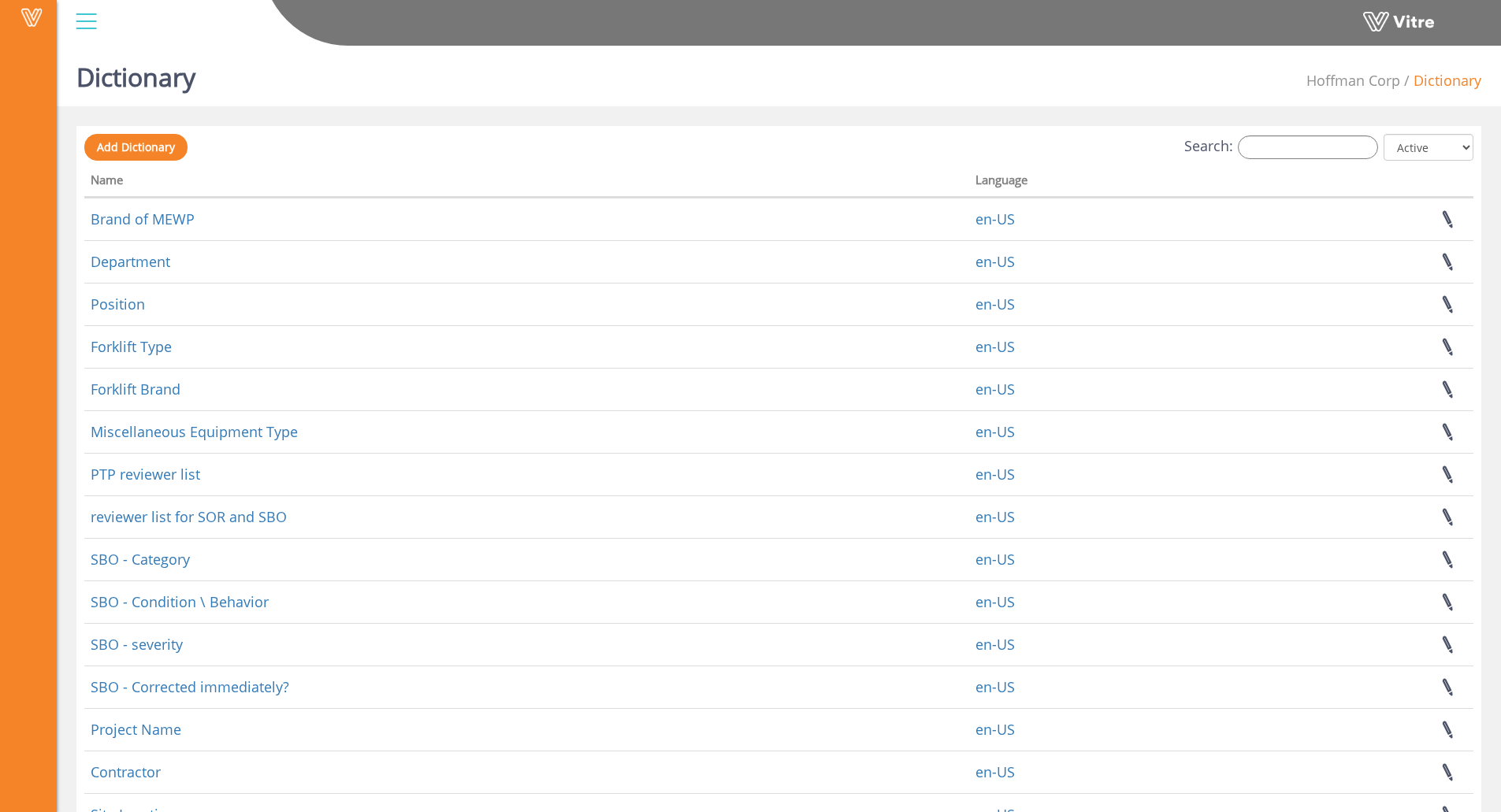
click at [1289, 161] on div "Search: All Active Not Active" at bounding box center [778, 148] width 1389 height 29
click at [1289, 125] on div "Dictionary [PERSON_NAME] Corp Dictionary Add Dictionary Search: All Active Not …" at bounding box center [778, 463] width 1444 height 849
click at [1286, 142] on input "Search:" at bounding box center [1308, 147] width 140 height 24
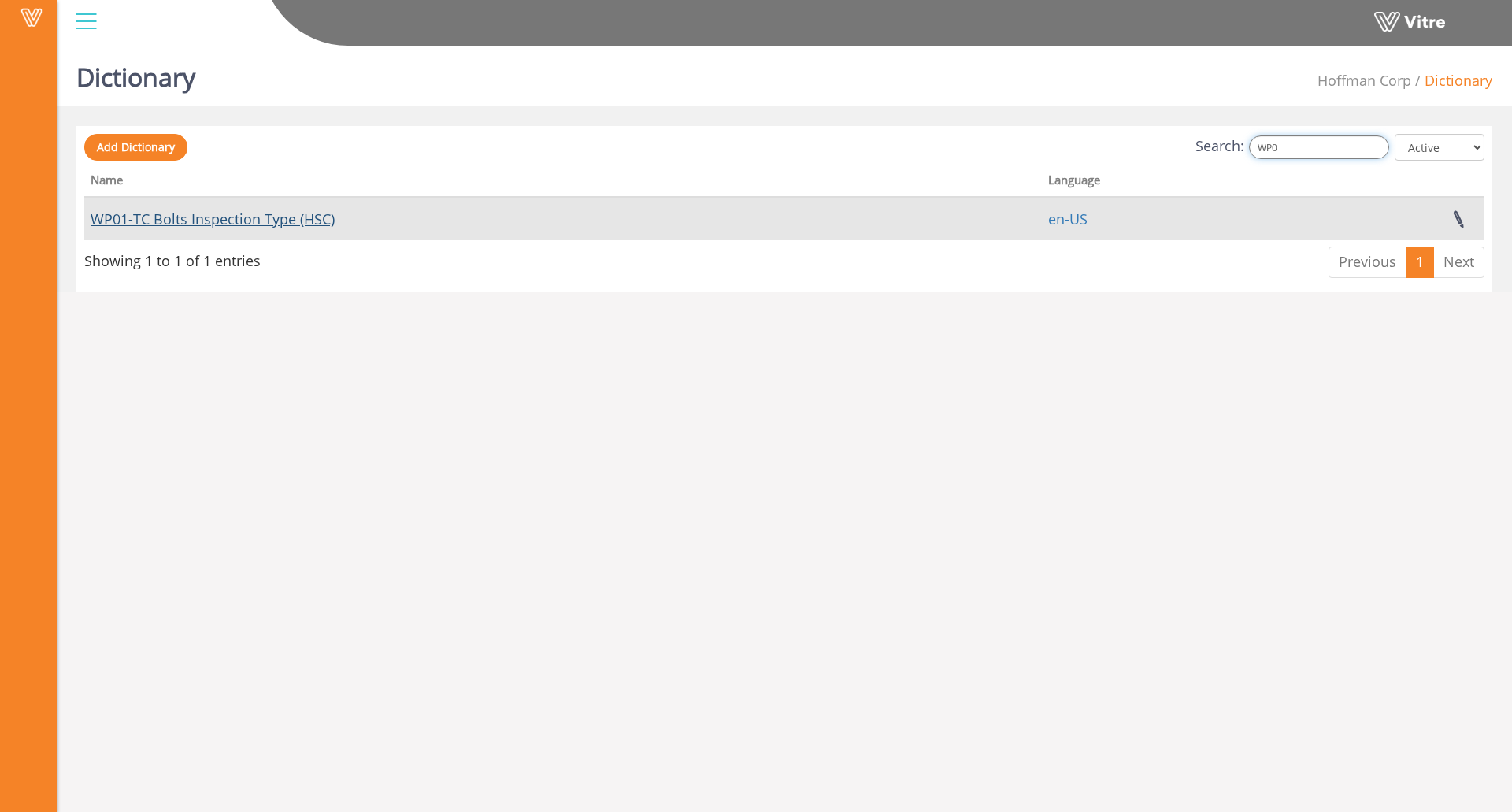
type input "WP0"
click at [315, 218] on link "WP01-TC Bolts Inspection Type (HSC)" at bounding box center [212, 219] width 244 height 19
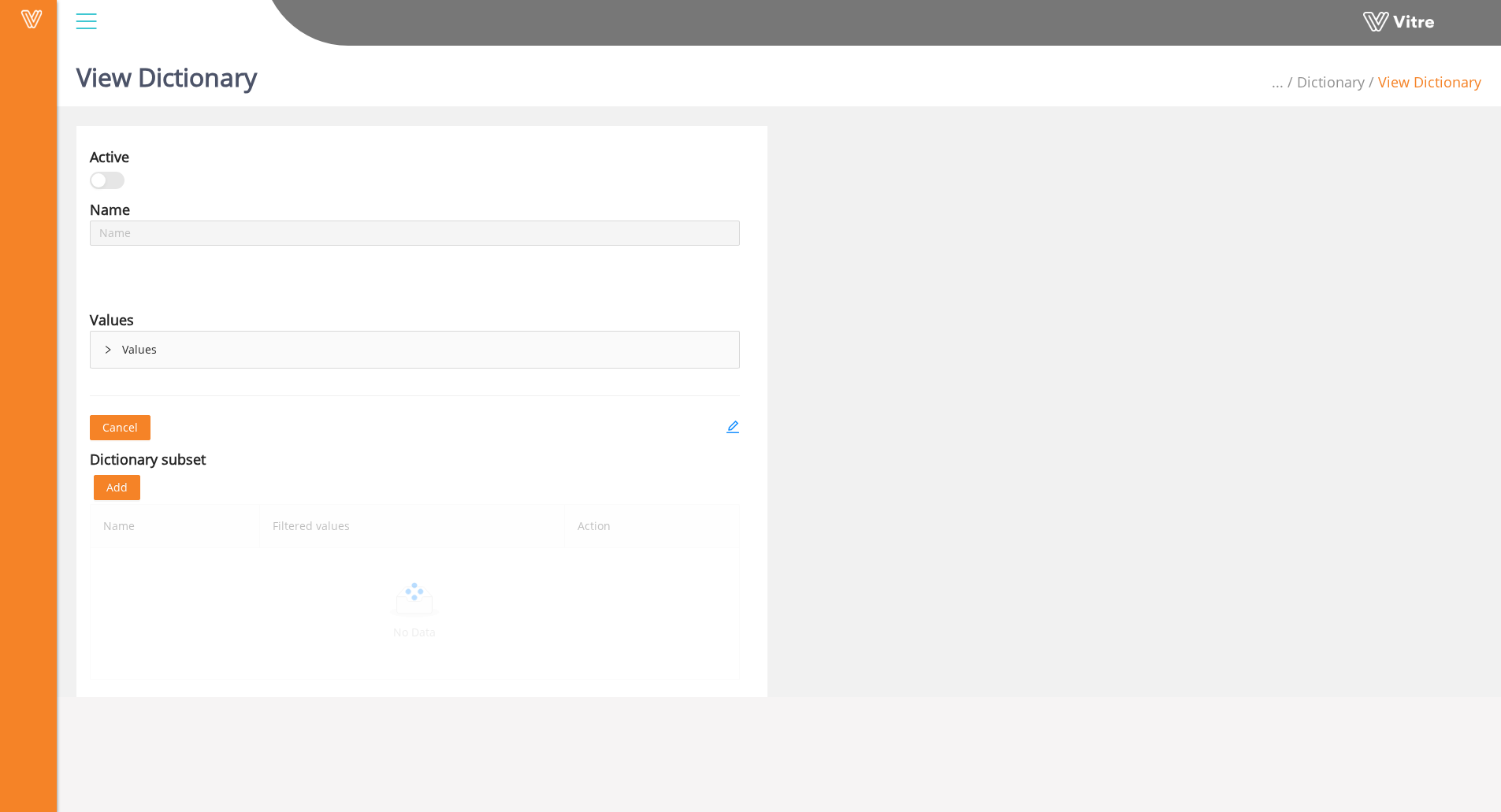
type input "WP01-TC Bolts Inspection Type (HSC)"
click at [99, 344] on div "Values" at bounding box center [415, 350] width 648 height 37
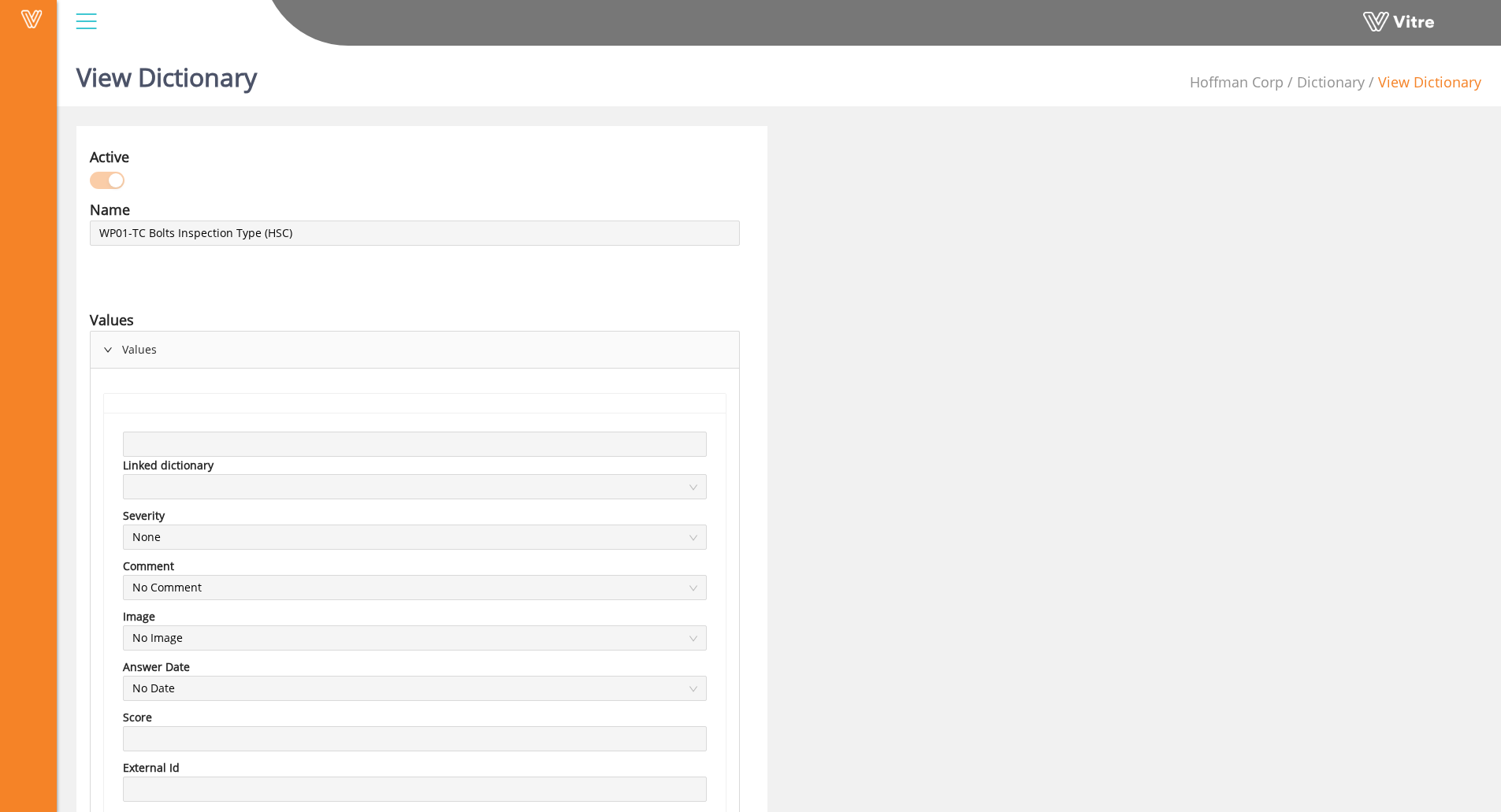
click at [138, 354] on div "Values" at bounding box center [415, 350] width 648 height 37
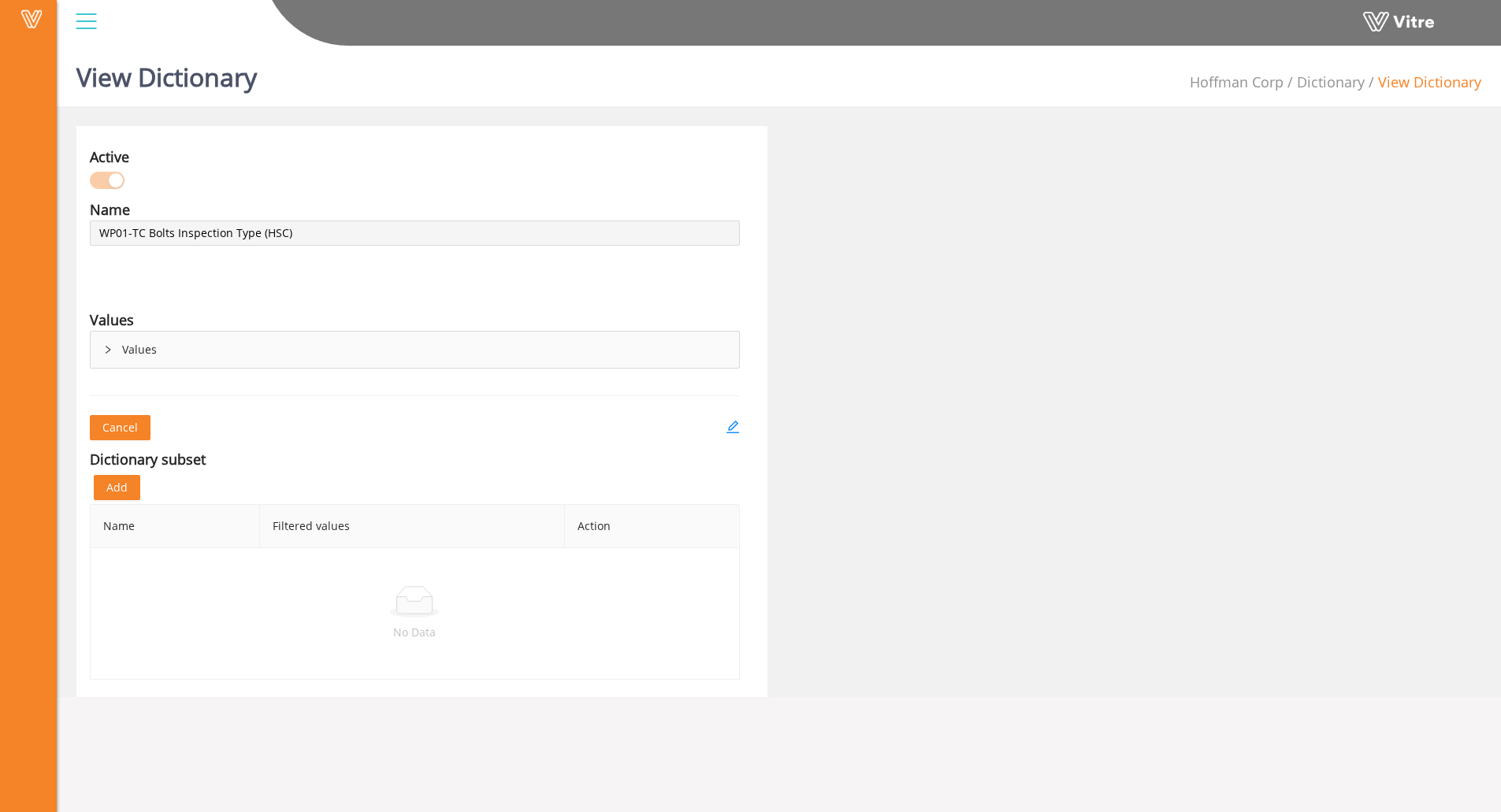
drag, startPoint x: 125, startPoint y: 348, endPoint x: 234, endPoint y: 319, distance: 112.8
click at [234, 319] on div "Values" at bounding box center [415, 319] width 650 height 22
click at [735, 425] on icon "edit" at bounding box center [733, 428] width 13 height 13
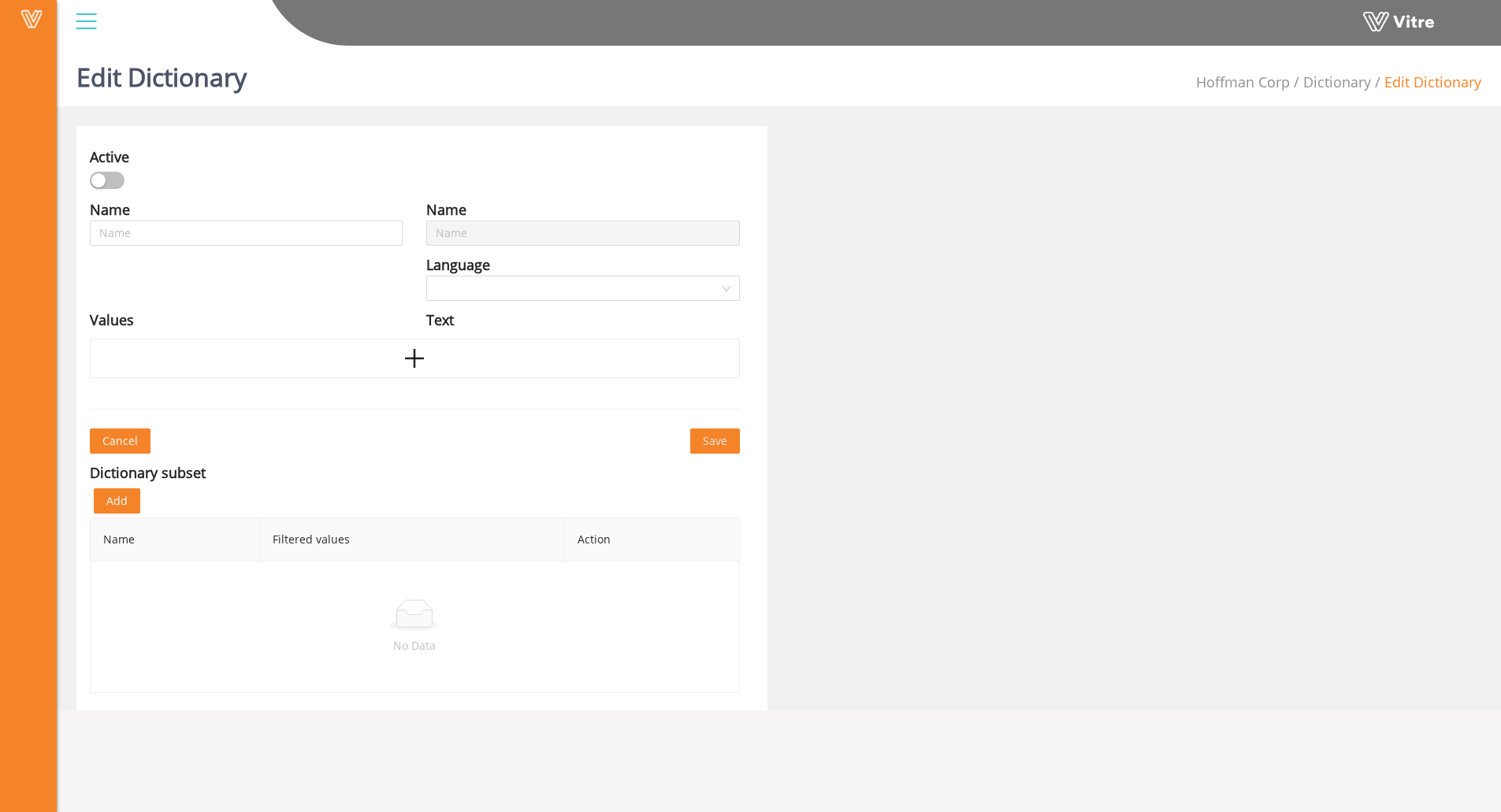
type input "WP01-TC Bolts Inspection Type (HSC)"
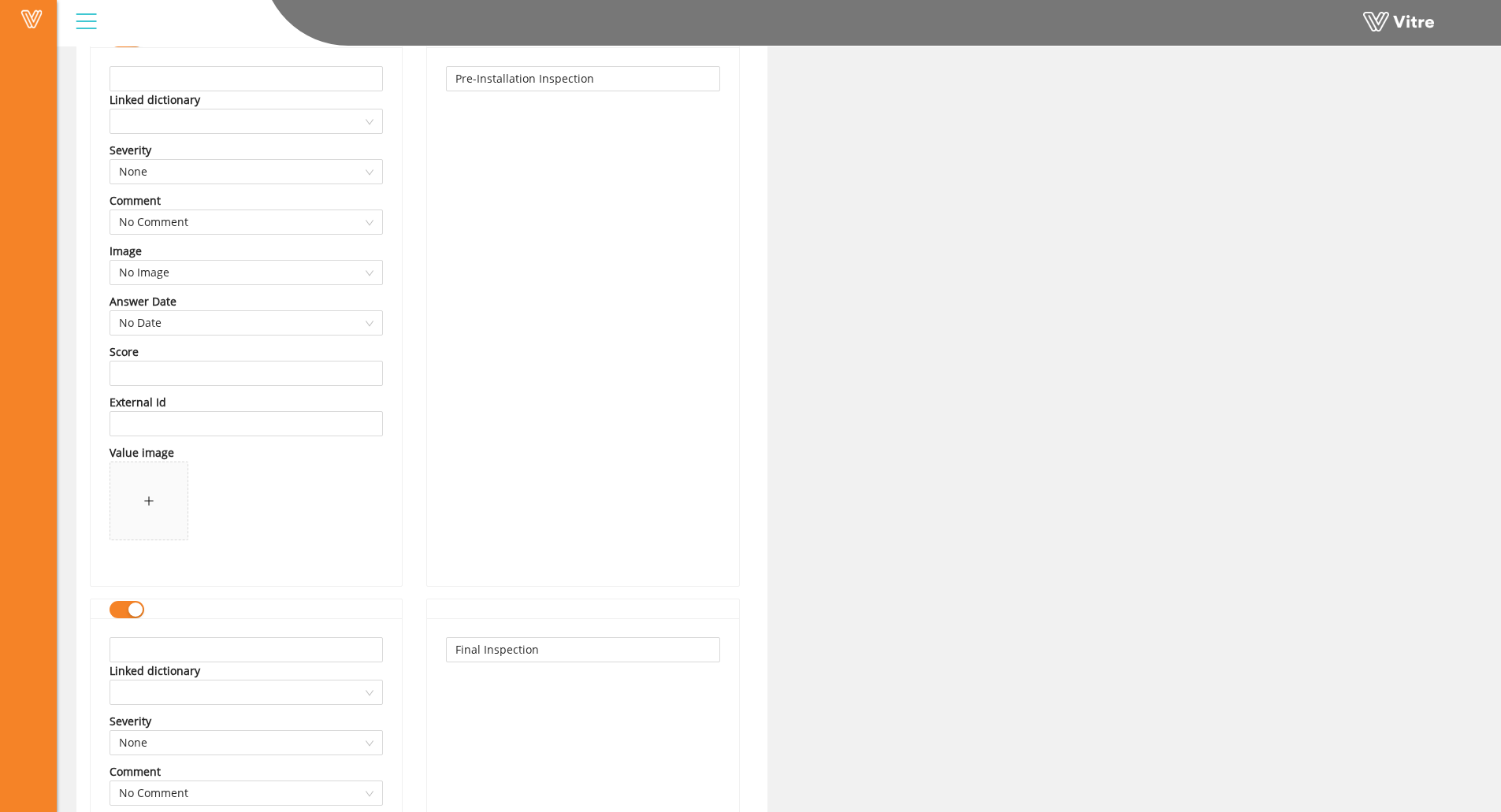
scroll to position [630, 0]
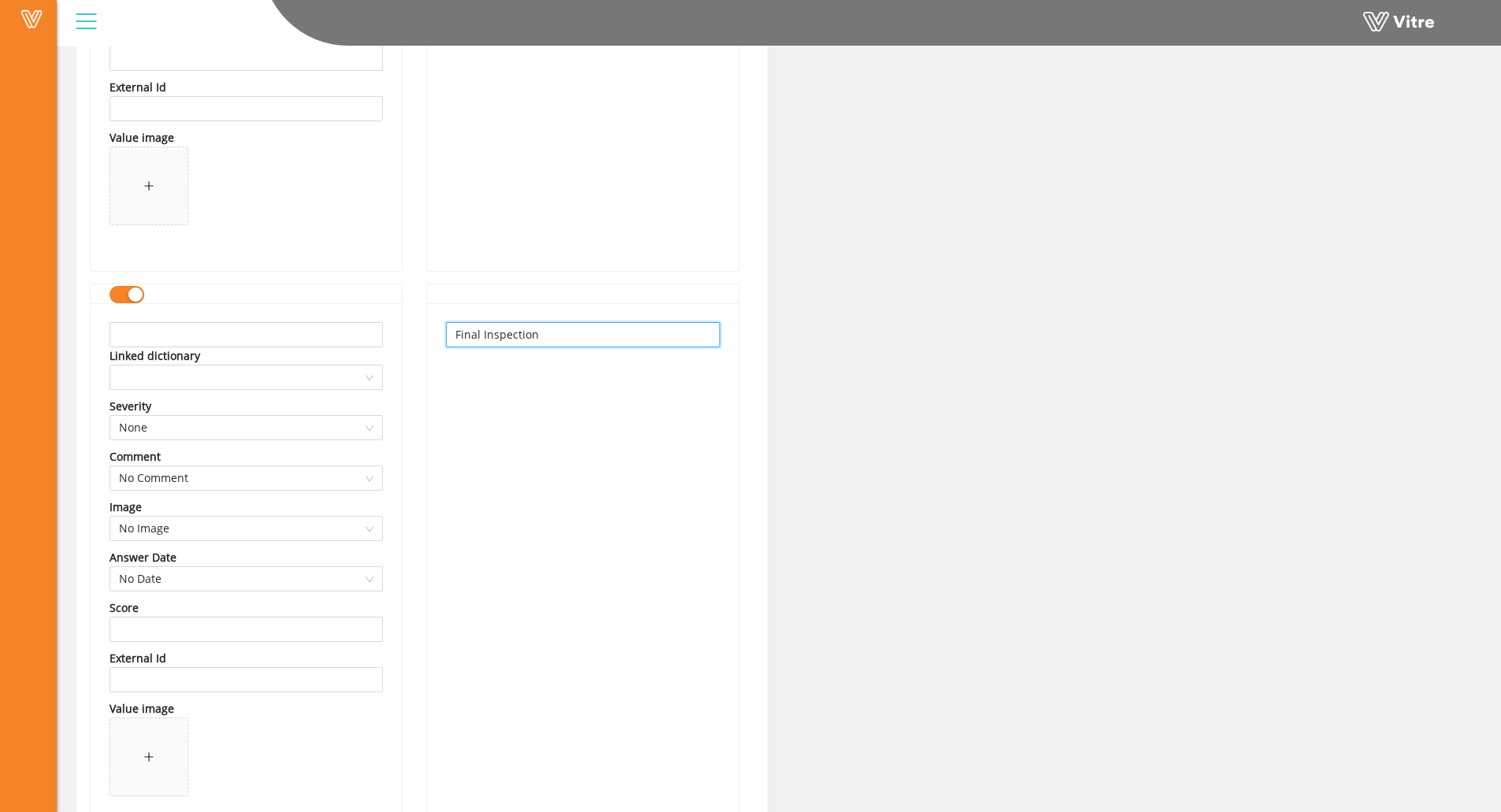
drag, startPoint x: 585, startPoint y: 344, endPoint x: 416, endPoint y: 341, distance: 169.0
click at [416, 341] on div "Name WP01-TC Bolts Inspection Type (HSC) Language English Text Pre-Installation…" at bounding box center [582, 211] width 336 height 1287
click at [188, 347] on input "text" at bounding box center [246, 335] width 274 height 26
paste input "Final Inspection"
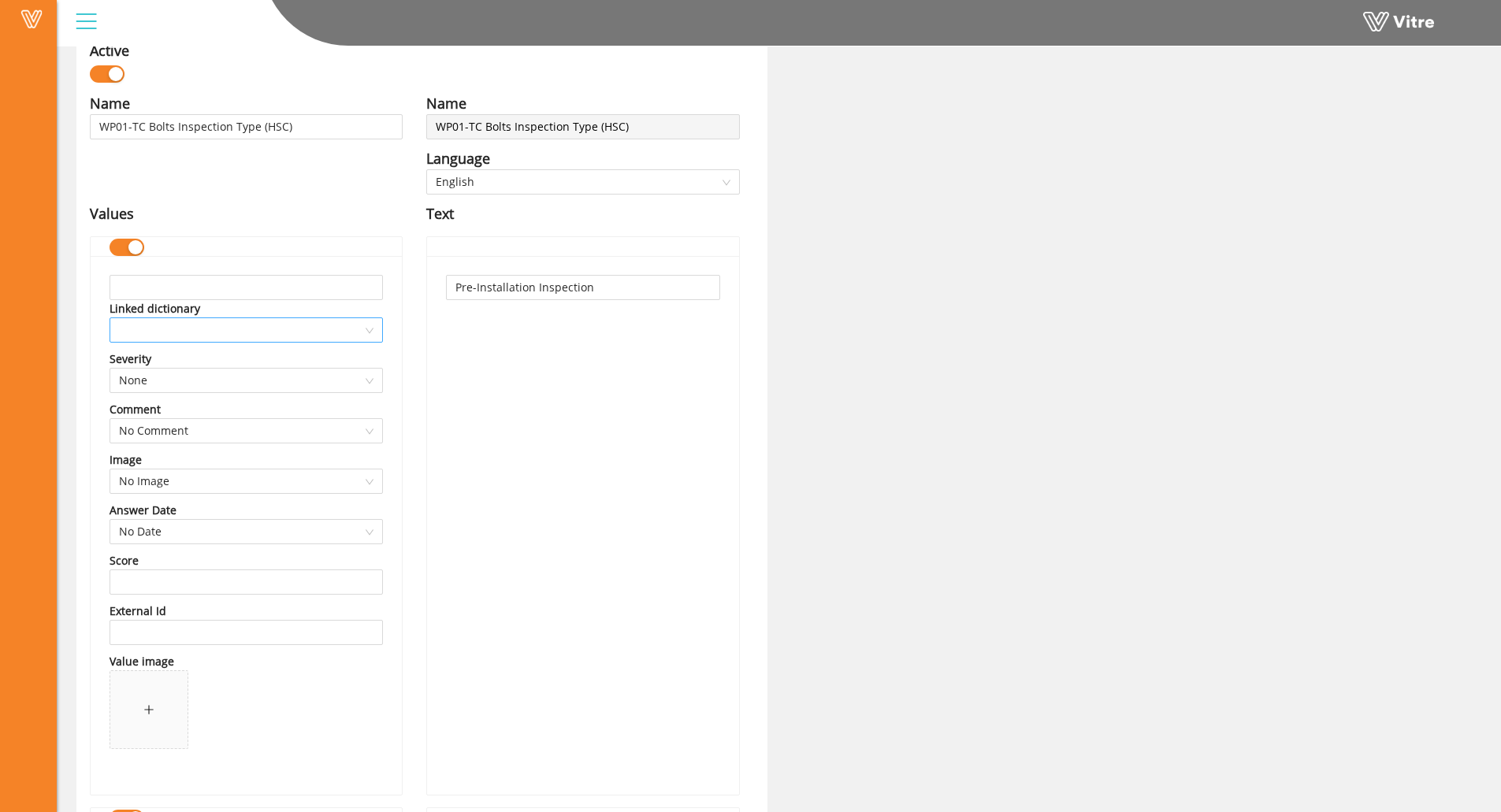
scroll to position [79, 0]
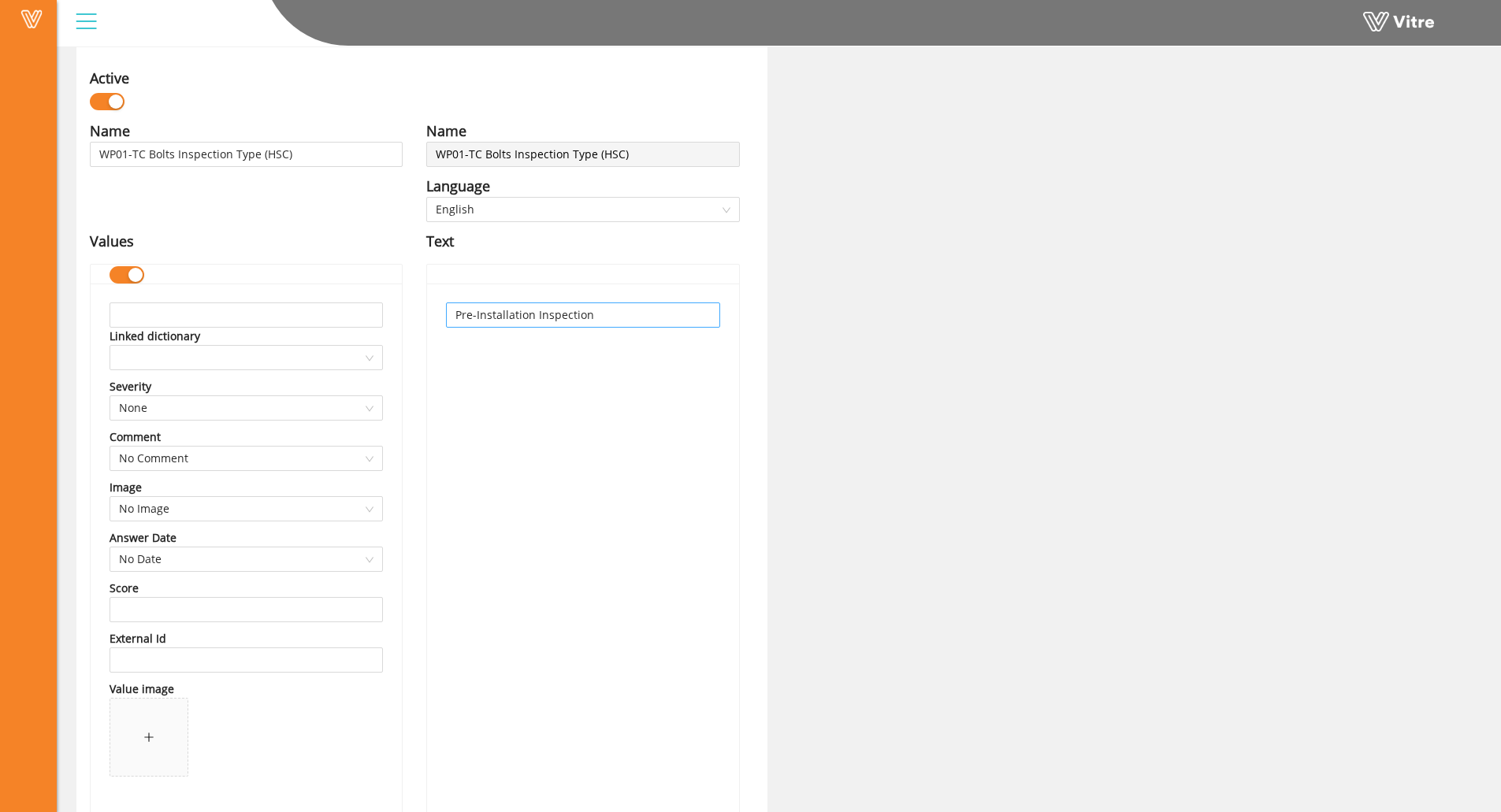
type input "Final Inspection"
drag, startPoint x: 630, startPoint y: 318, endPoint x: 414, endPoint y: 324, distance: 216.1
click at [414, 324] on div "Name WP01-TC Bolts Inspection Type (HSC) Language English Values Linked diction…" at bounding box center [415, 789] width 674 height 1338
click at [235, 317] on input "text" at bounding box center [246, 315] width 274 height 26
paste input "Pre-Installation Inspection"
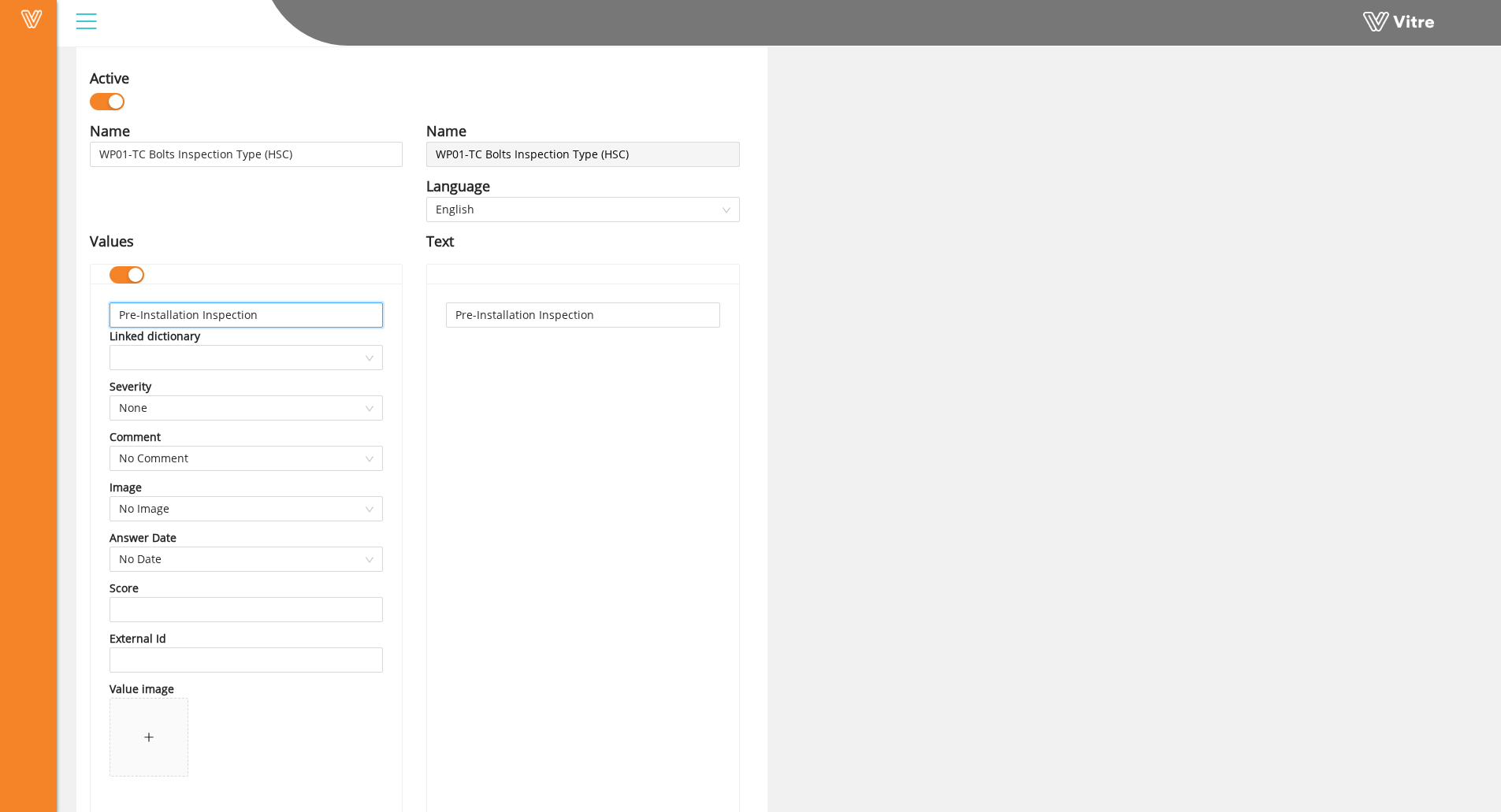
type input "Pre-Installation Inspection"
click at [431, 410] on div "Pre-Installation Inspection" at bounding box center [582, 553] width 311 height 539
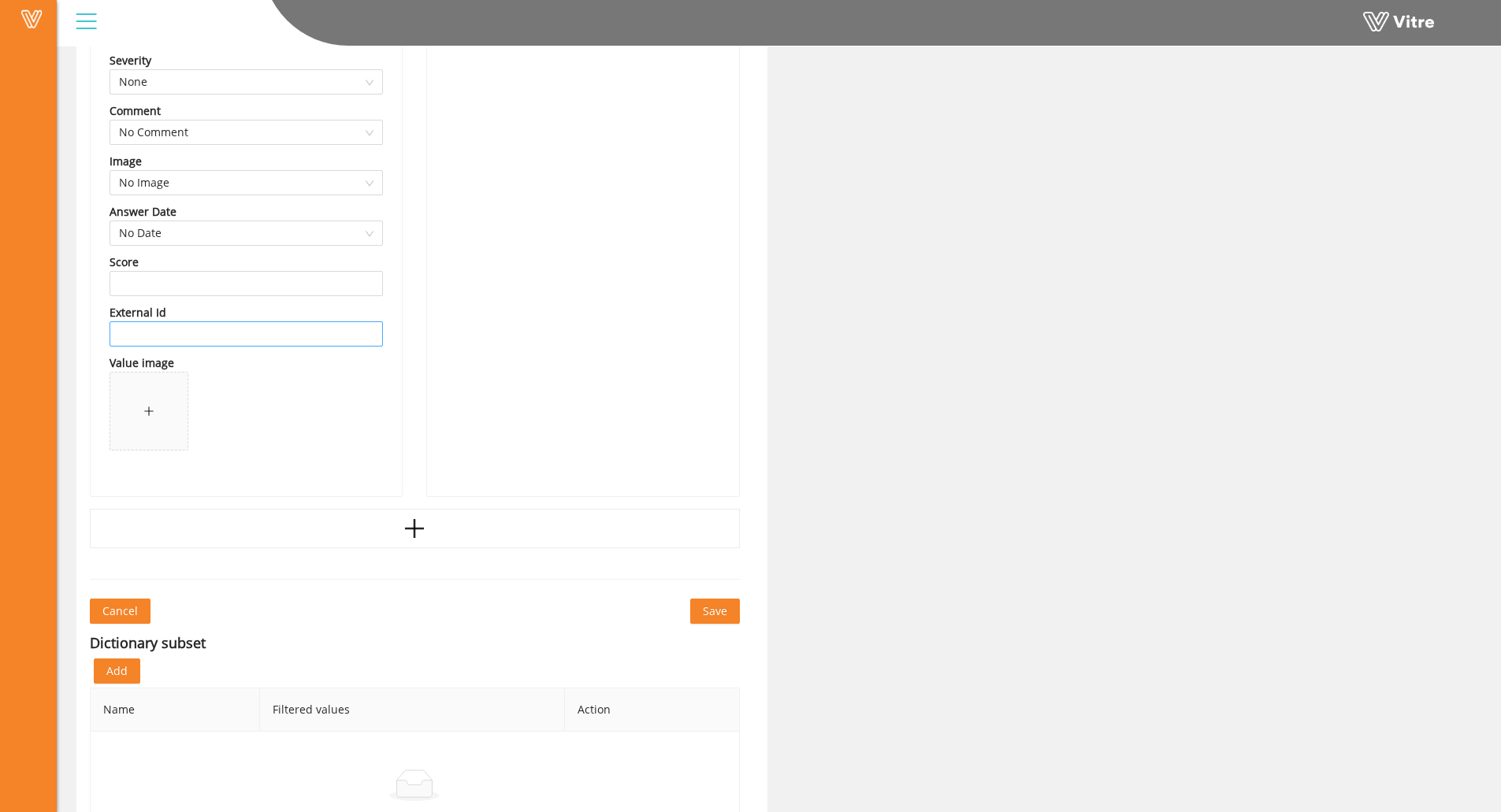
scroll to position [1045, 0]
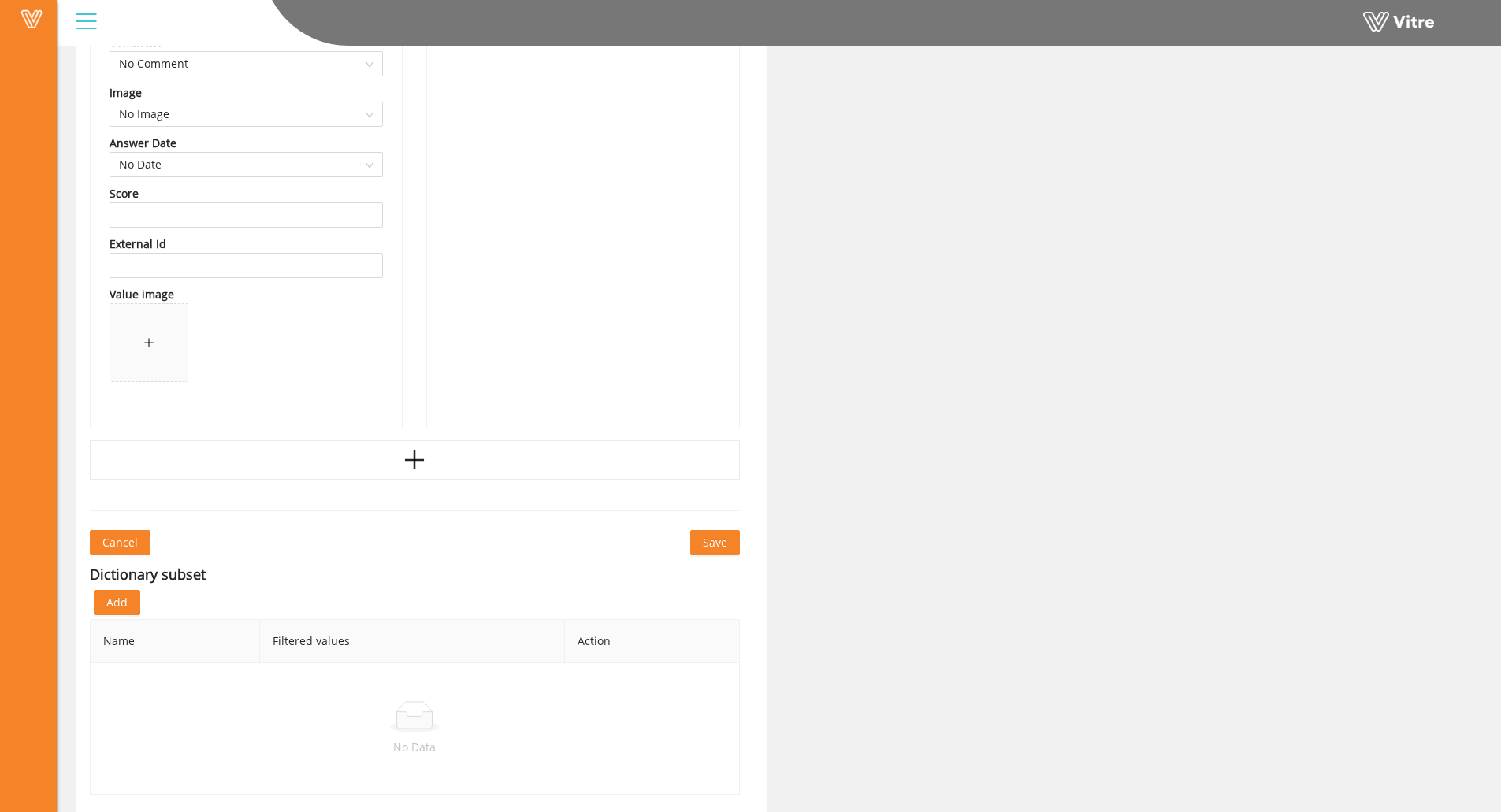
click at [712, 534] on button "Save" at bounding box center [715, 543] width 49 height 26
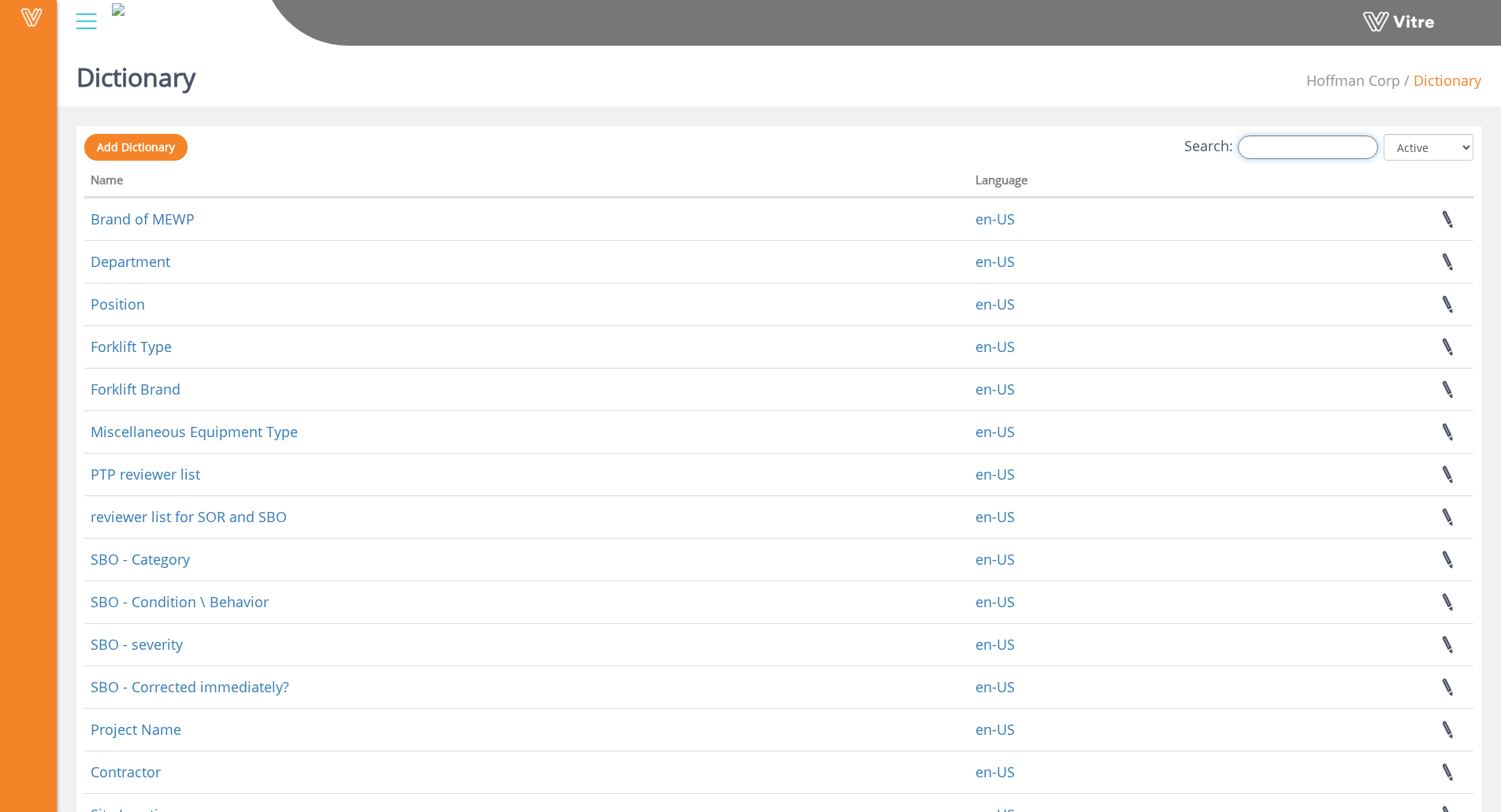
click at [1283, 148] on input "Search:" at bounding box center [1308, 147] width 140 height 24
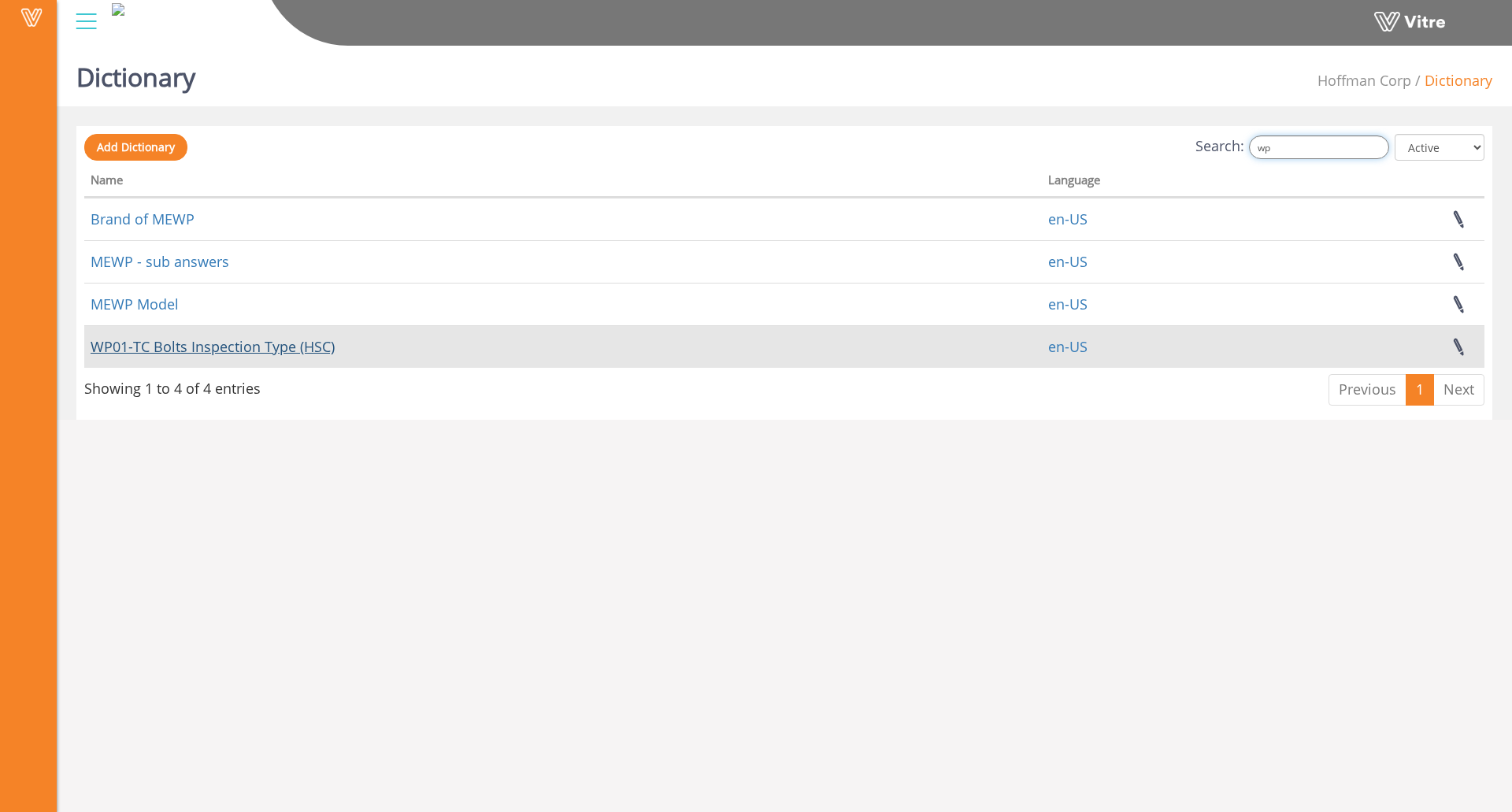
type input "wp"
click at [196, 339] on link "WP01-TC Bolts Inspection Type (HSC)" at bounding box center [212, 346] width 244 height 19
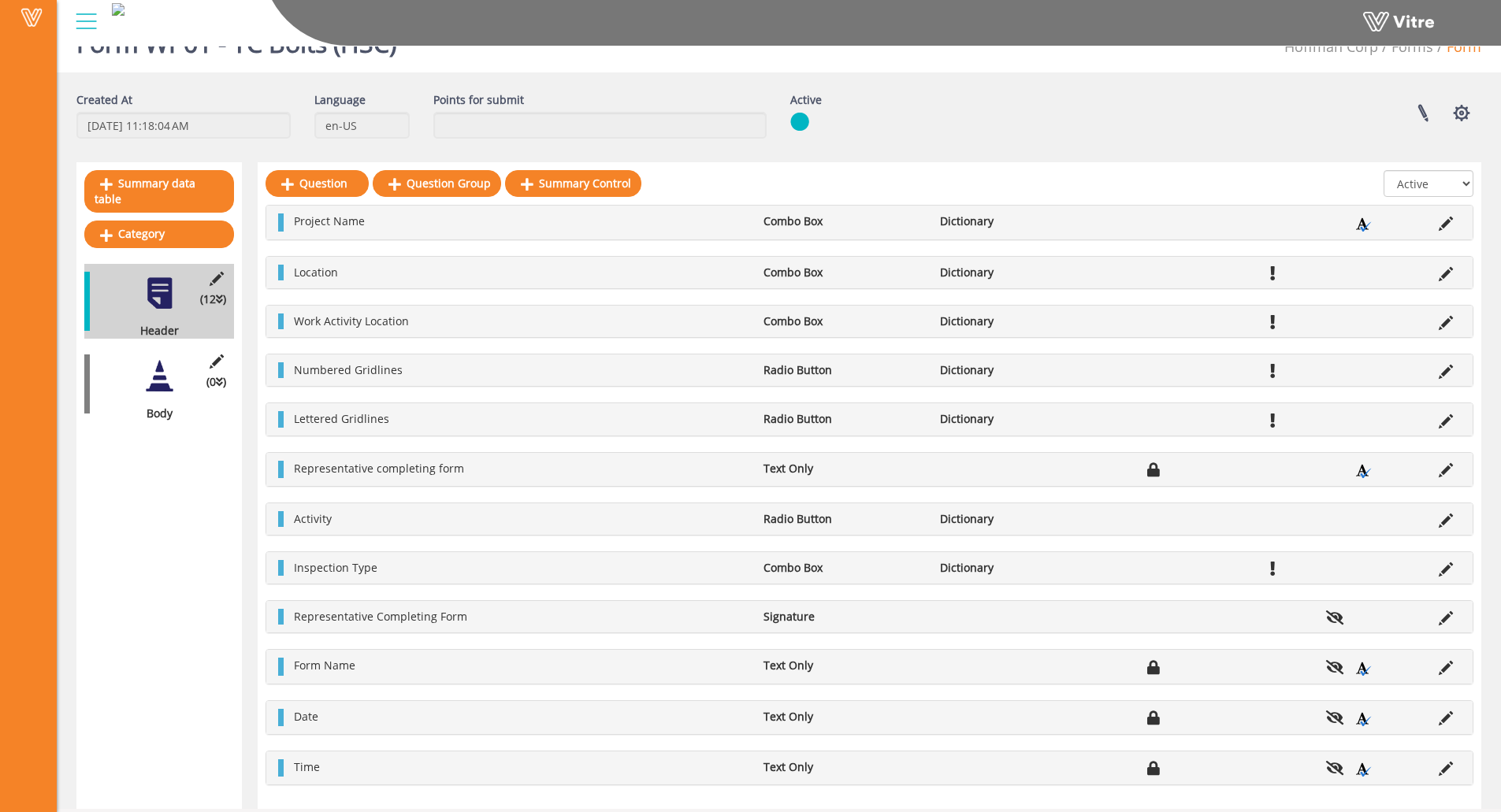
scroll to position [50, 0]
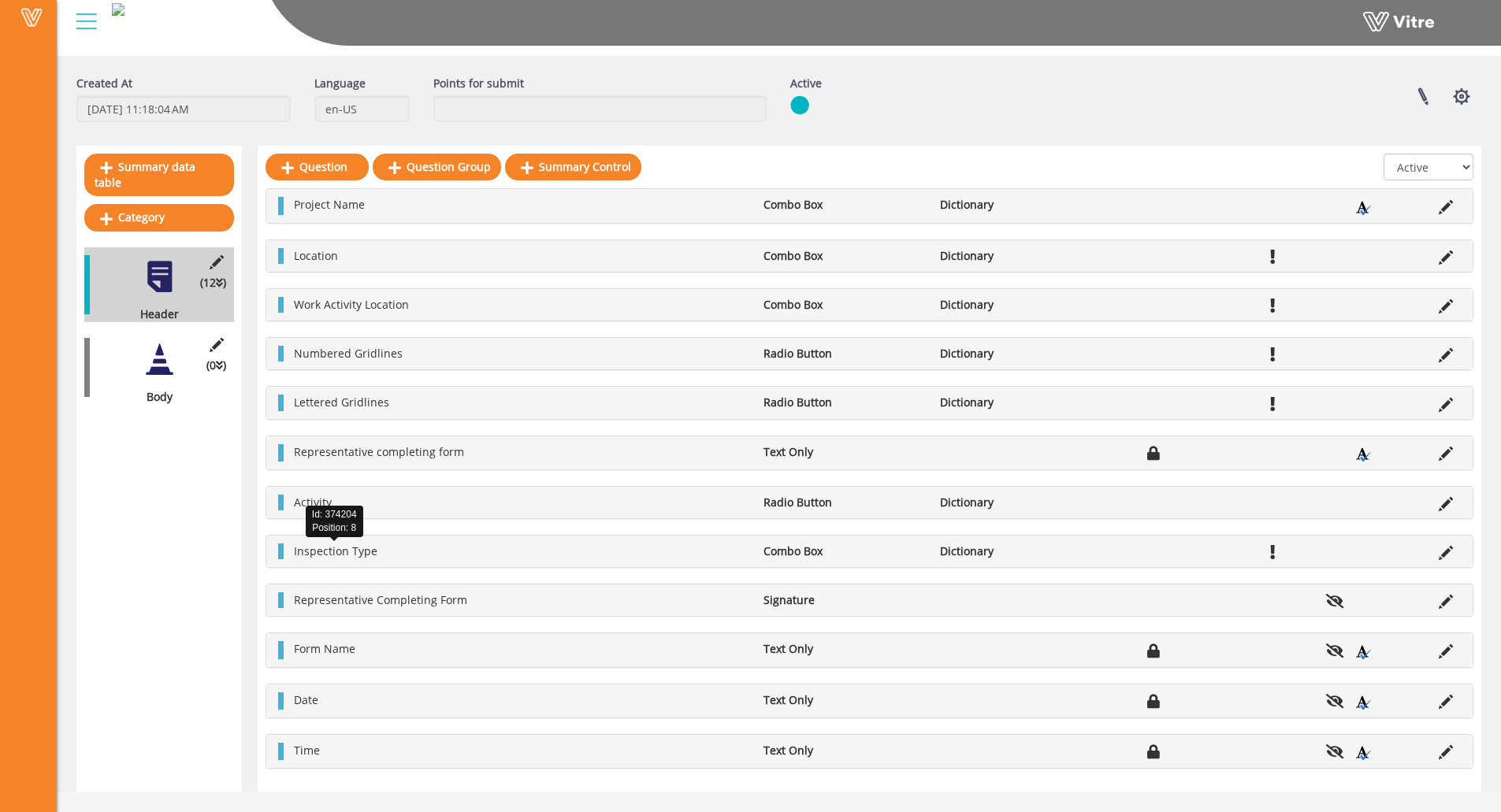
click at [301, 549] on span "Inspection Type" at bounding box center [335, 551] width 83 height 15
click at [1420, 544] on ul "Inspection Type Combo Box Dictionary" at bounding box center [873, 551] width 1175 height 16
click at [1439, 547] on li at bounding box center [1446, 551] width 30 height 16
click at [1441, 551] on icon at bounding box center [1445, 552] width 14 height 14
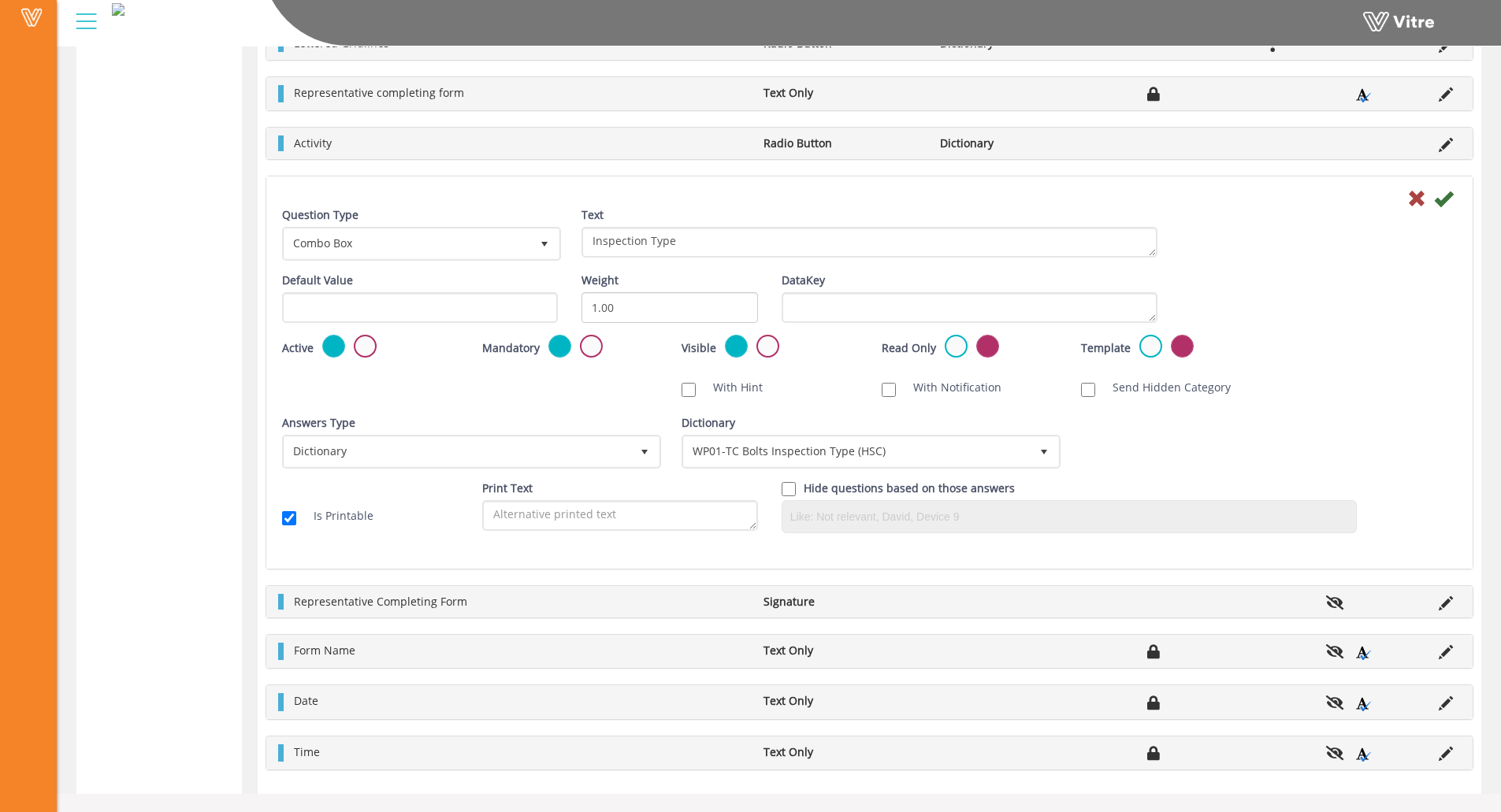
scroll to position [582, 0]
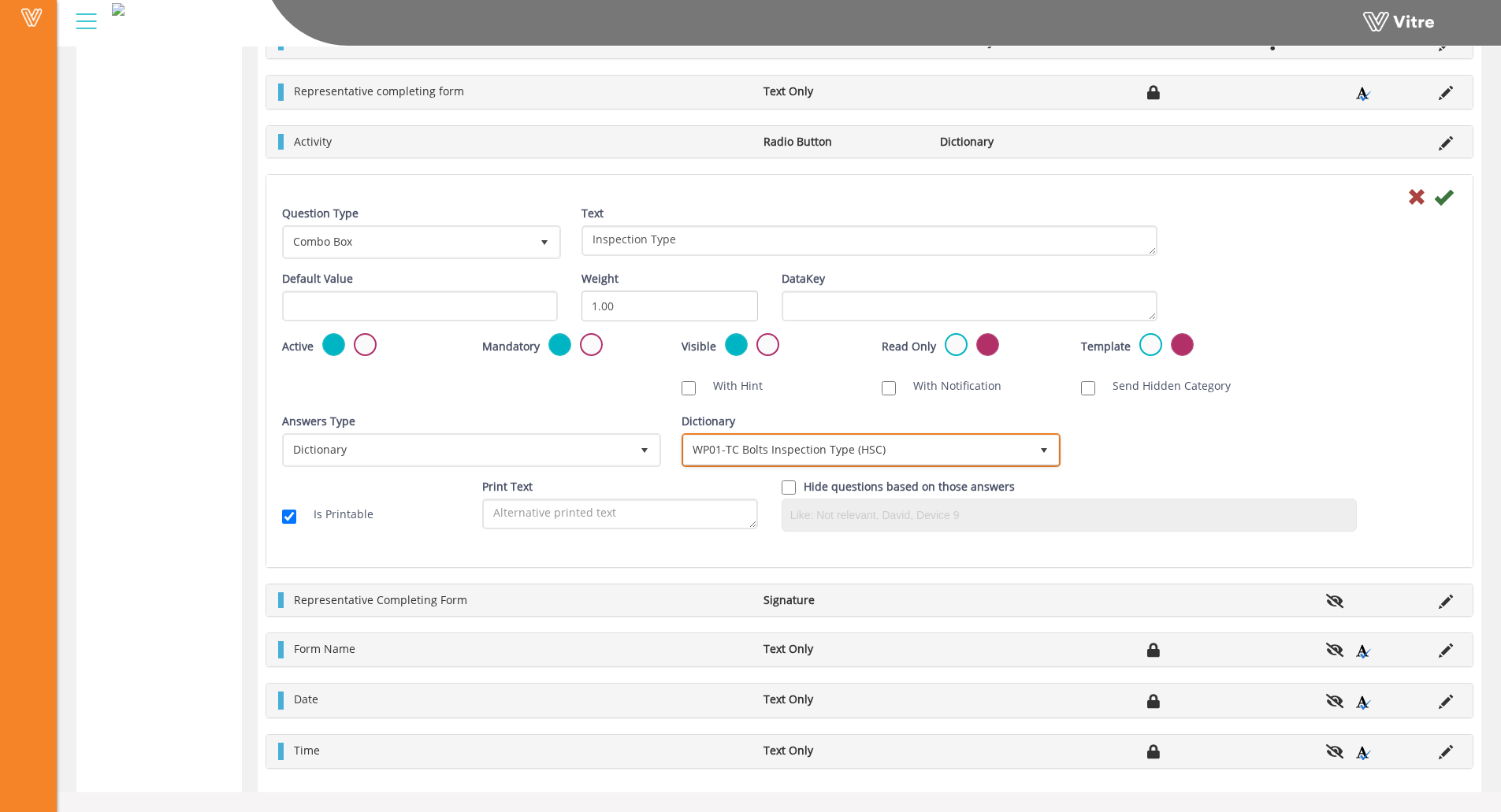
click at [833, 444] on span "WP01-TC Bolts Inspection Type (HSC)" at bounding box center [857, 449] width 346 height 28
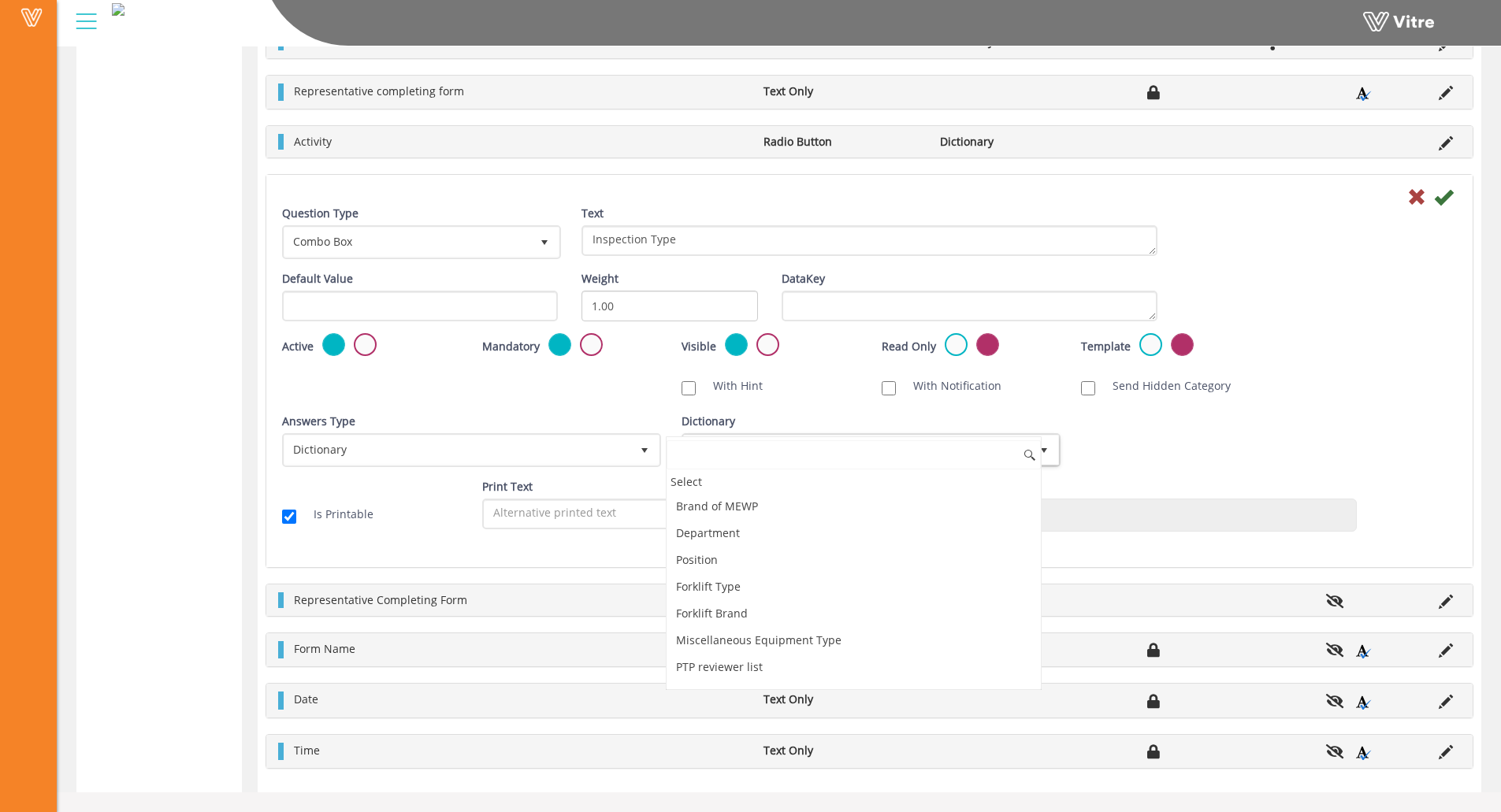
scroll to position [4628, 0]
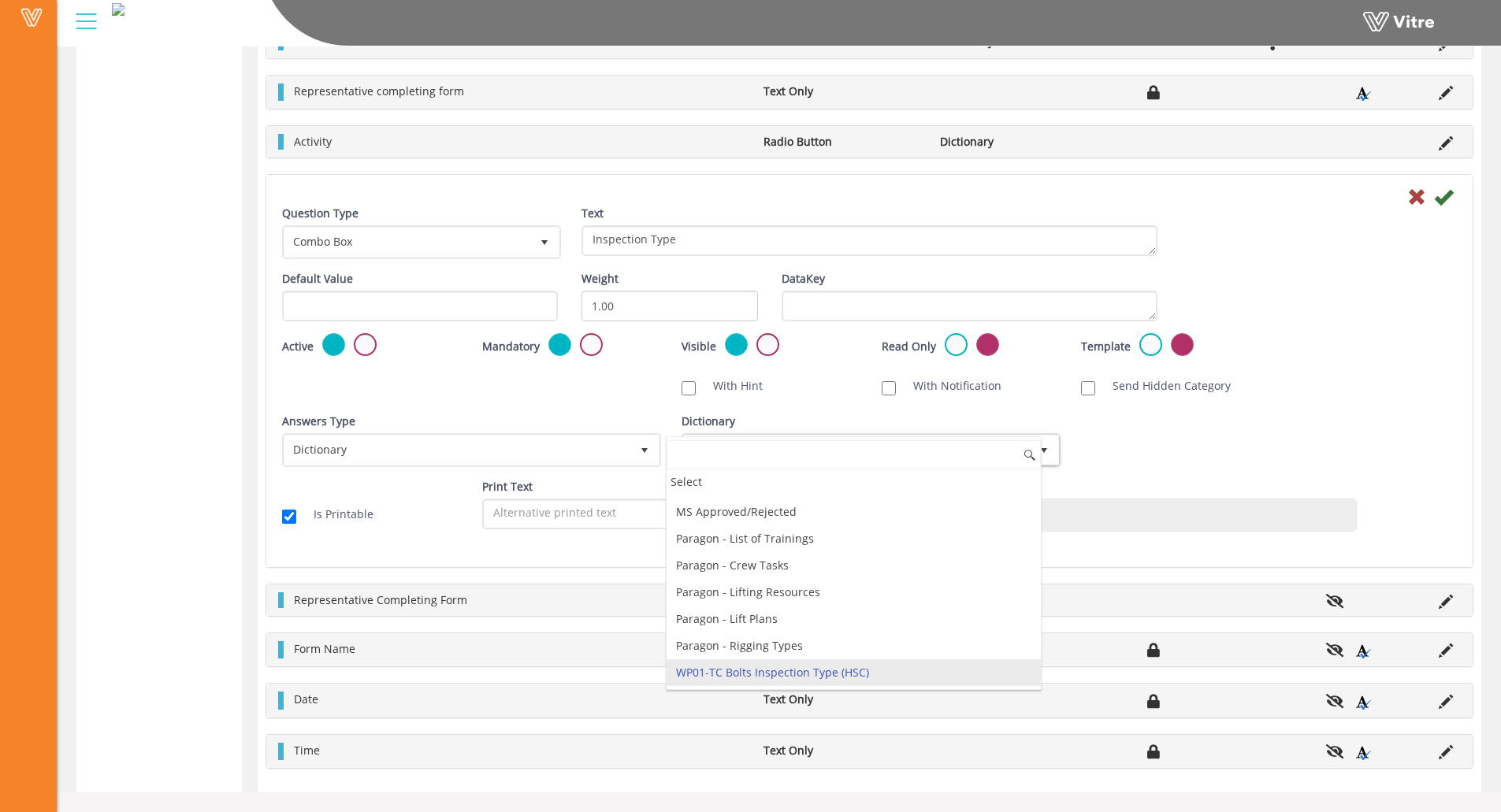
click at [1135, 449] on div "Answers Type Dictionary 1 Answers Type Dictionary 1 Module Select Form Context …" at bounding box center [869, 446] width 1199 height 65
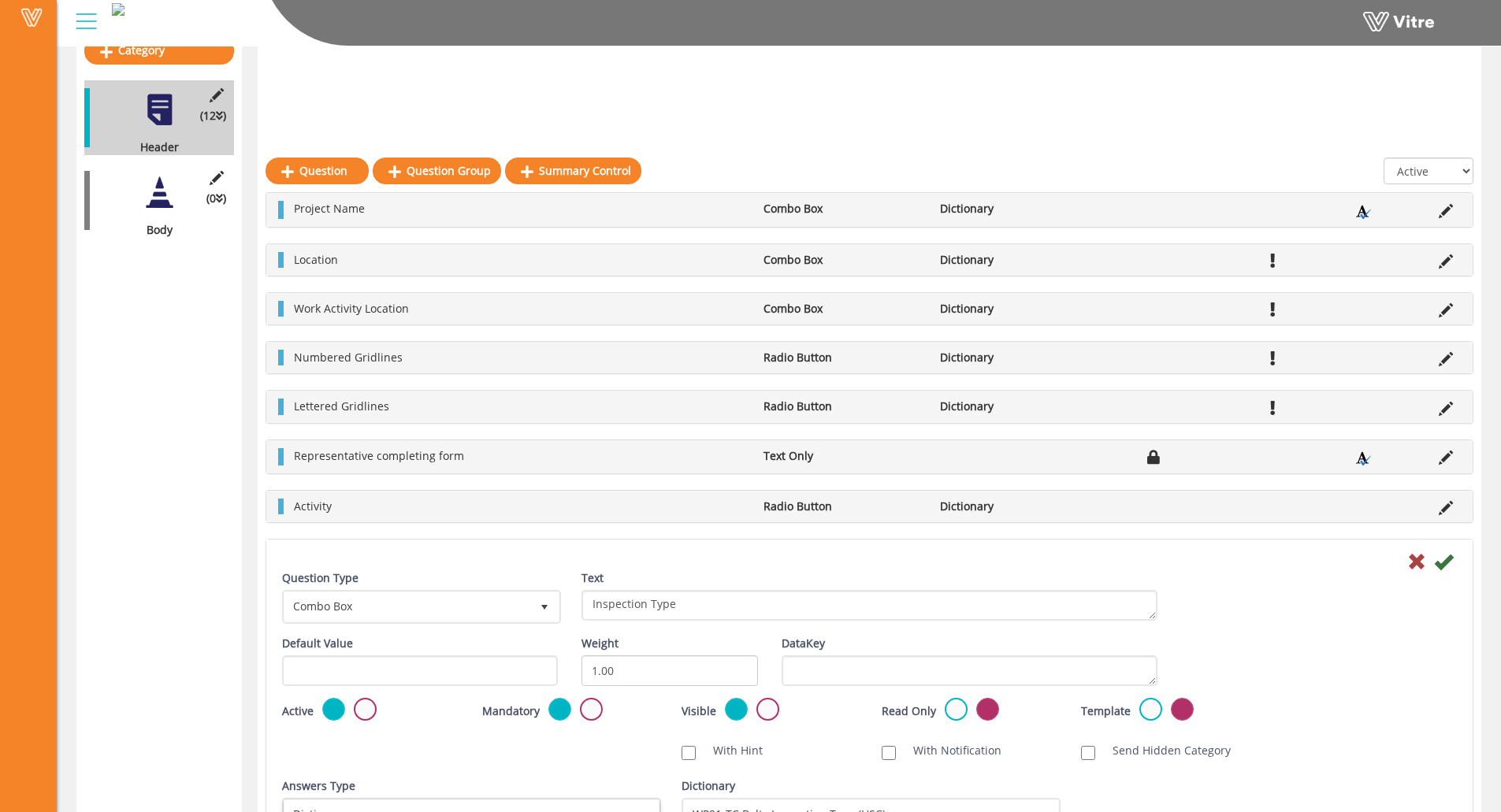
scroll to position [110, 0]
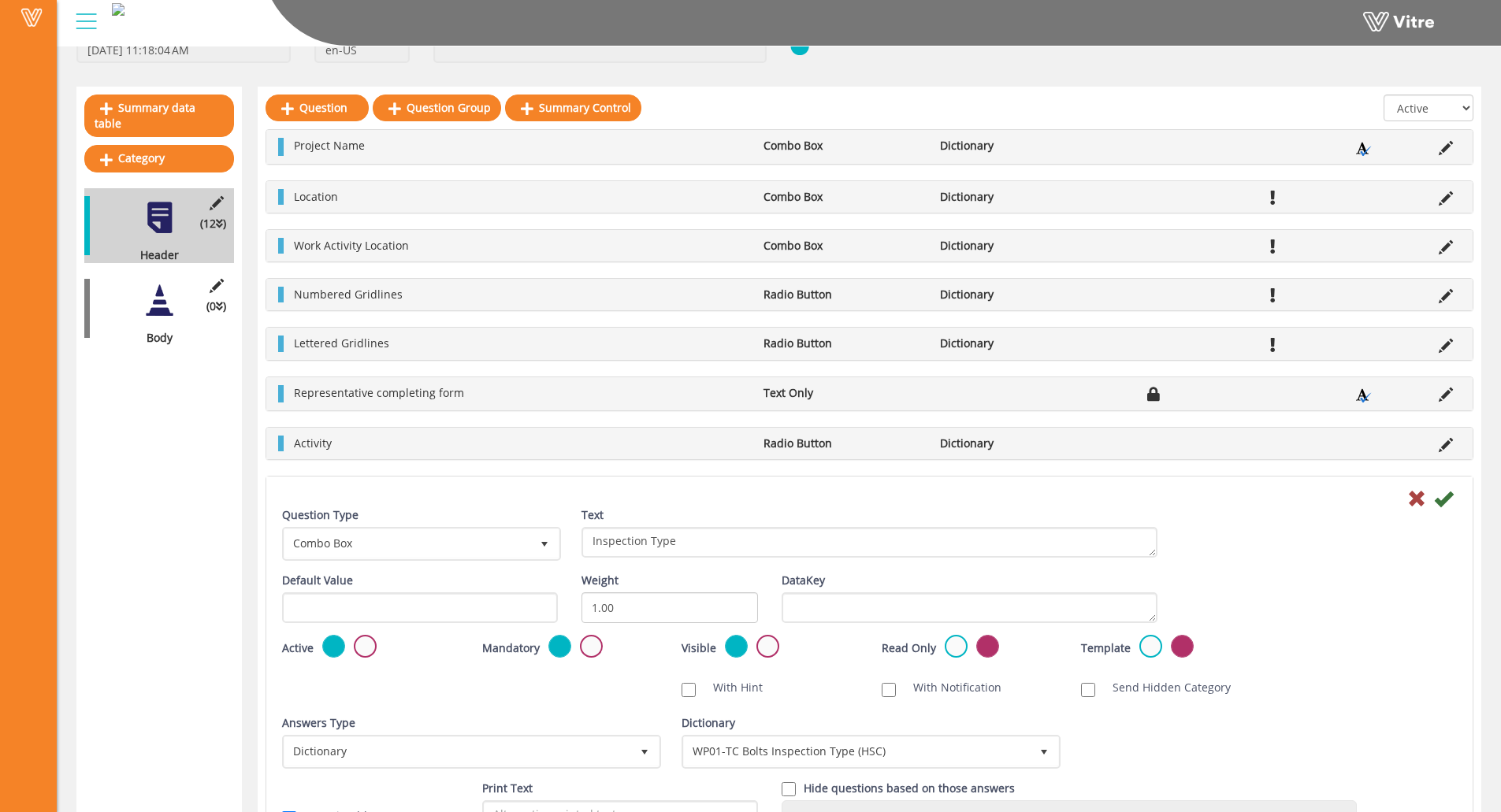
click at [478, 465] on div "Project Name Combo Box Dictionary Location Combo Box Dictionary Work Activity L…" at bounding box center [869, 600] width 1208 height 941
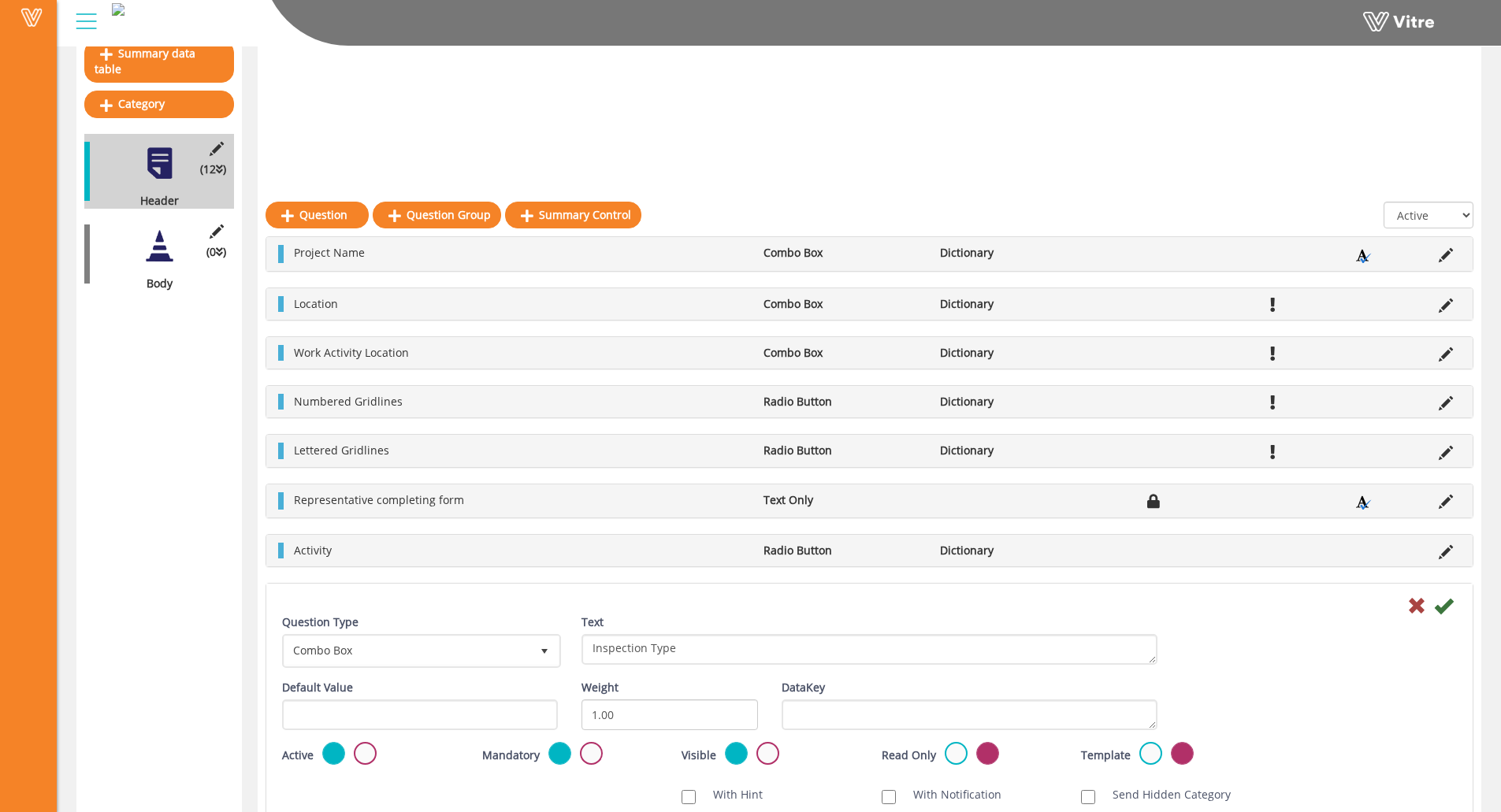
scroll to position [346, 0]
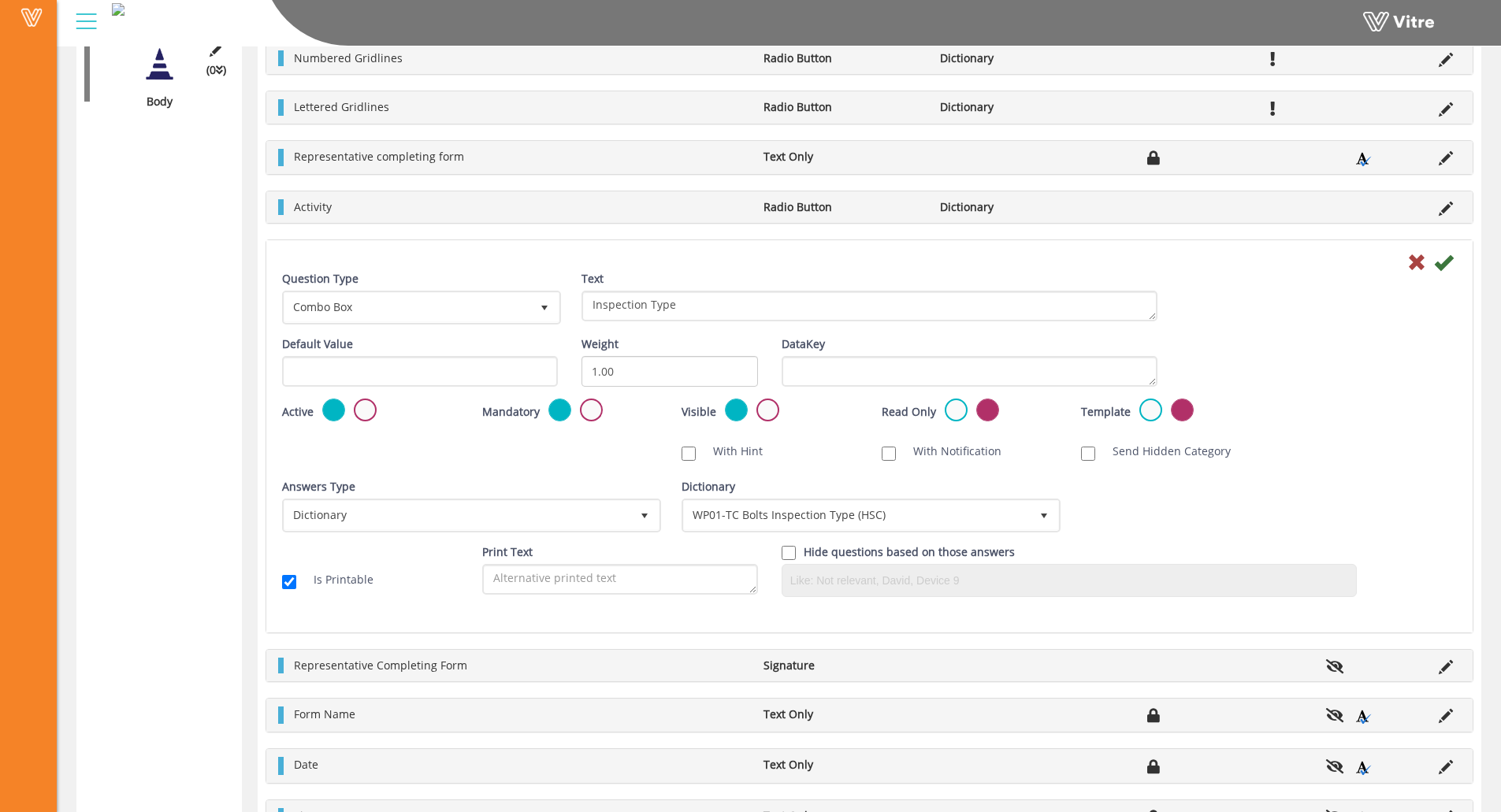
click at [1454, 266] on div "Save" at bounding box center [869, 261] width 1199 height 19
click at [1445, 263] on icon at bounding box center [1443, 262] width 19 height 19
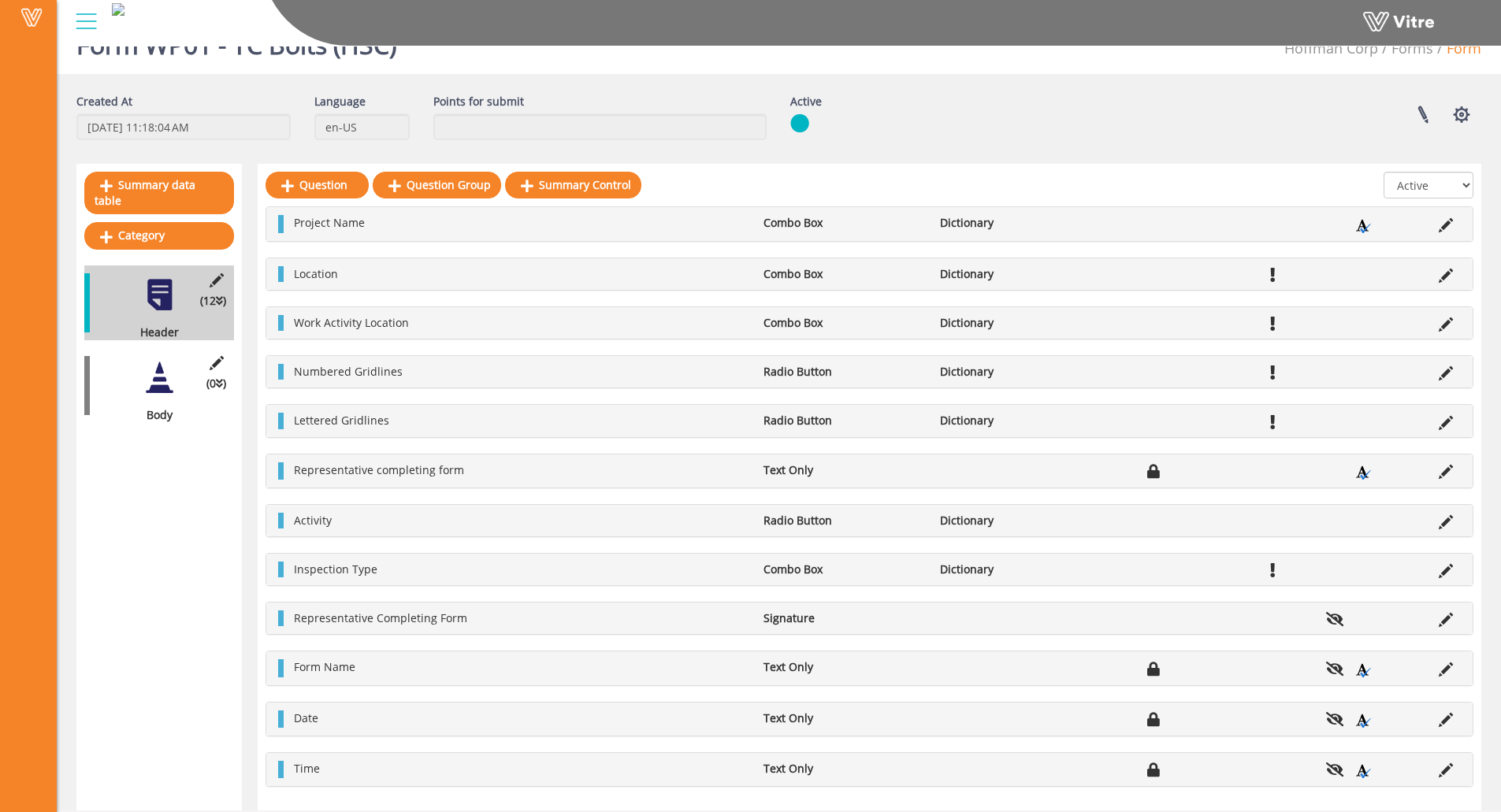
scroll to position [50, 0]
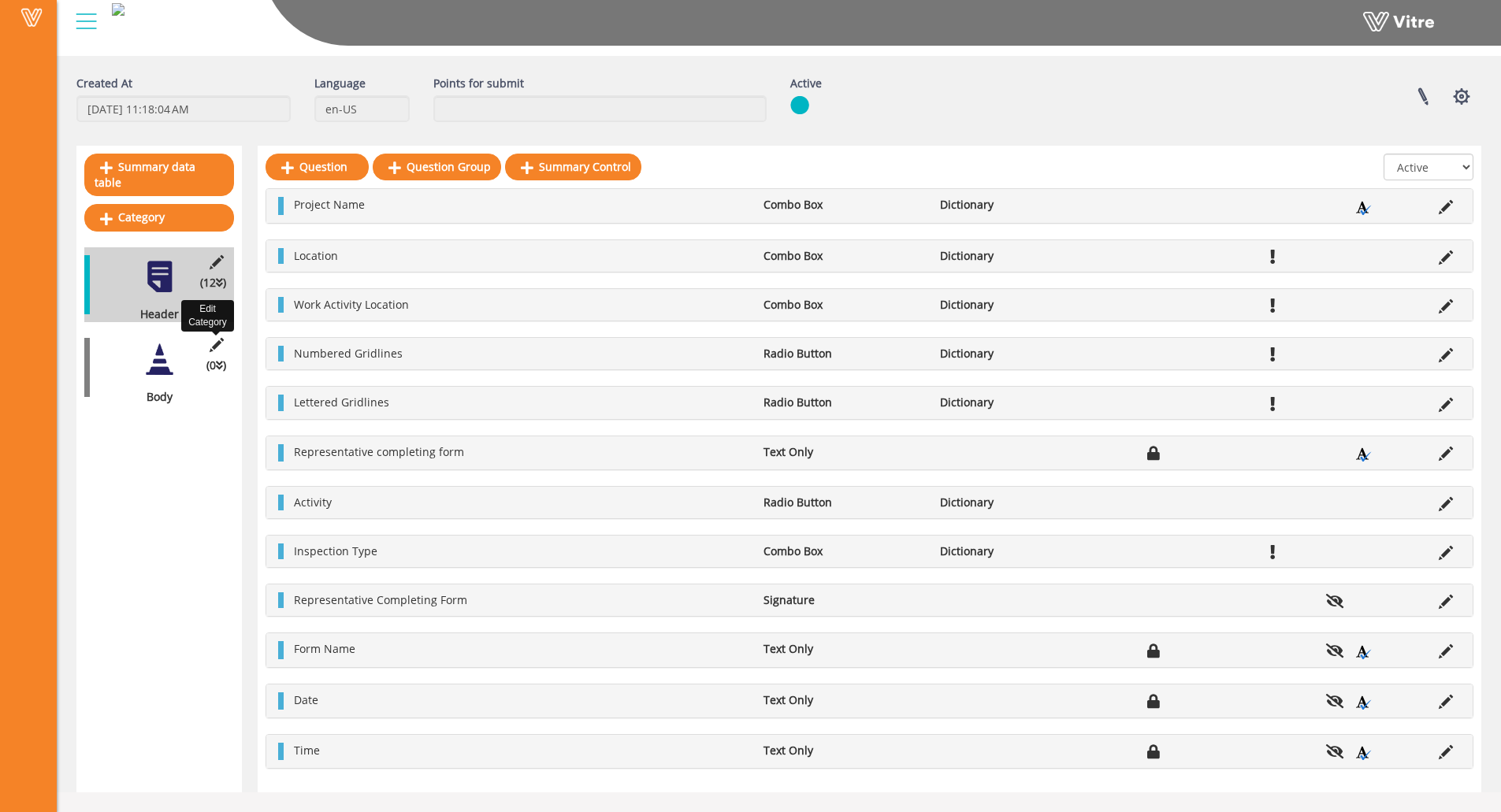
click at [216, 338] on icon at bounding box center [216, 344] width 20 height 14
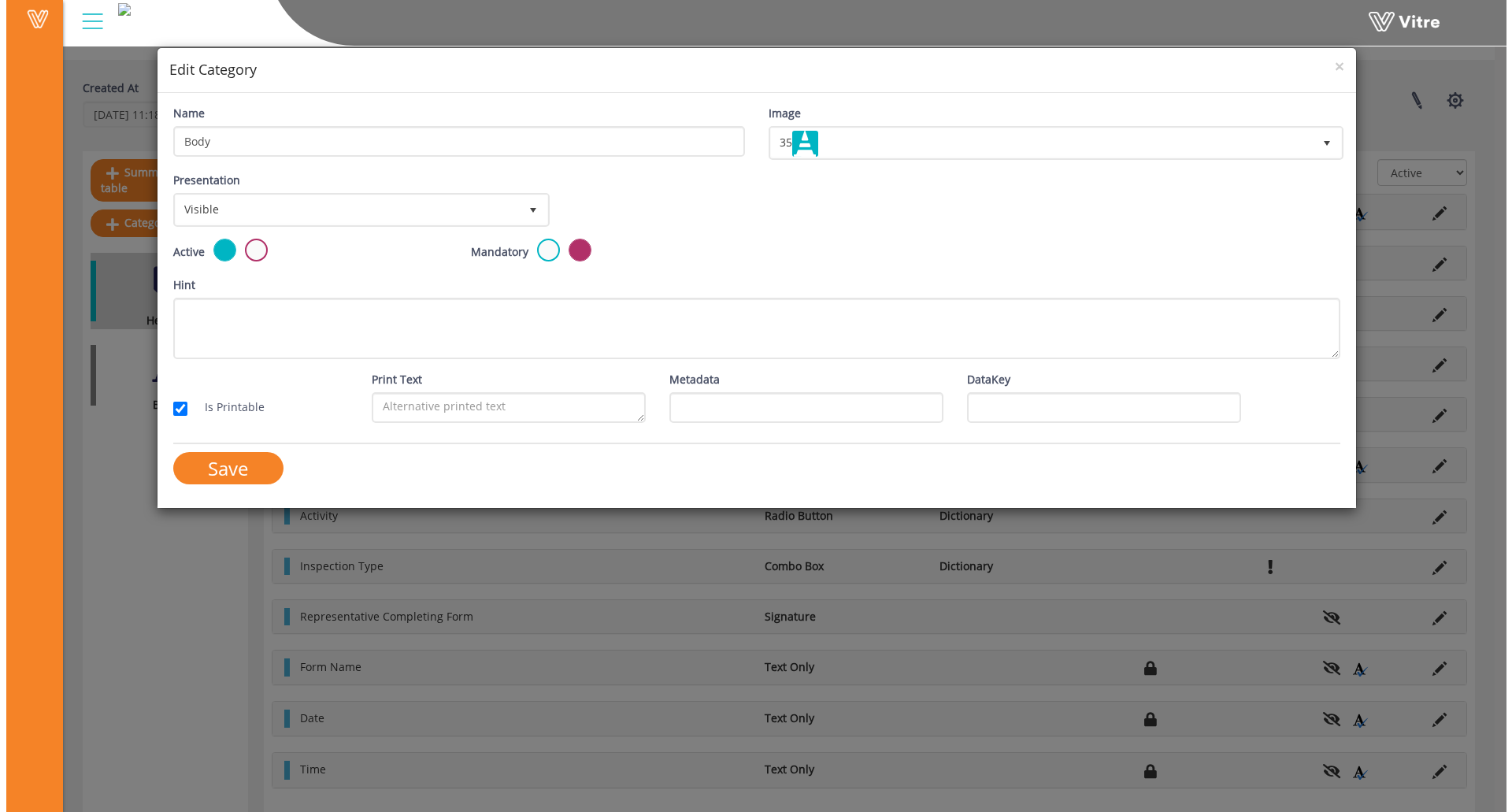
scroll to position [47, 0]
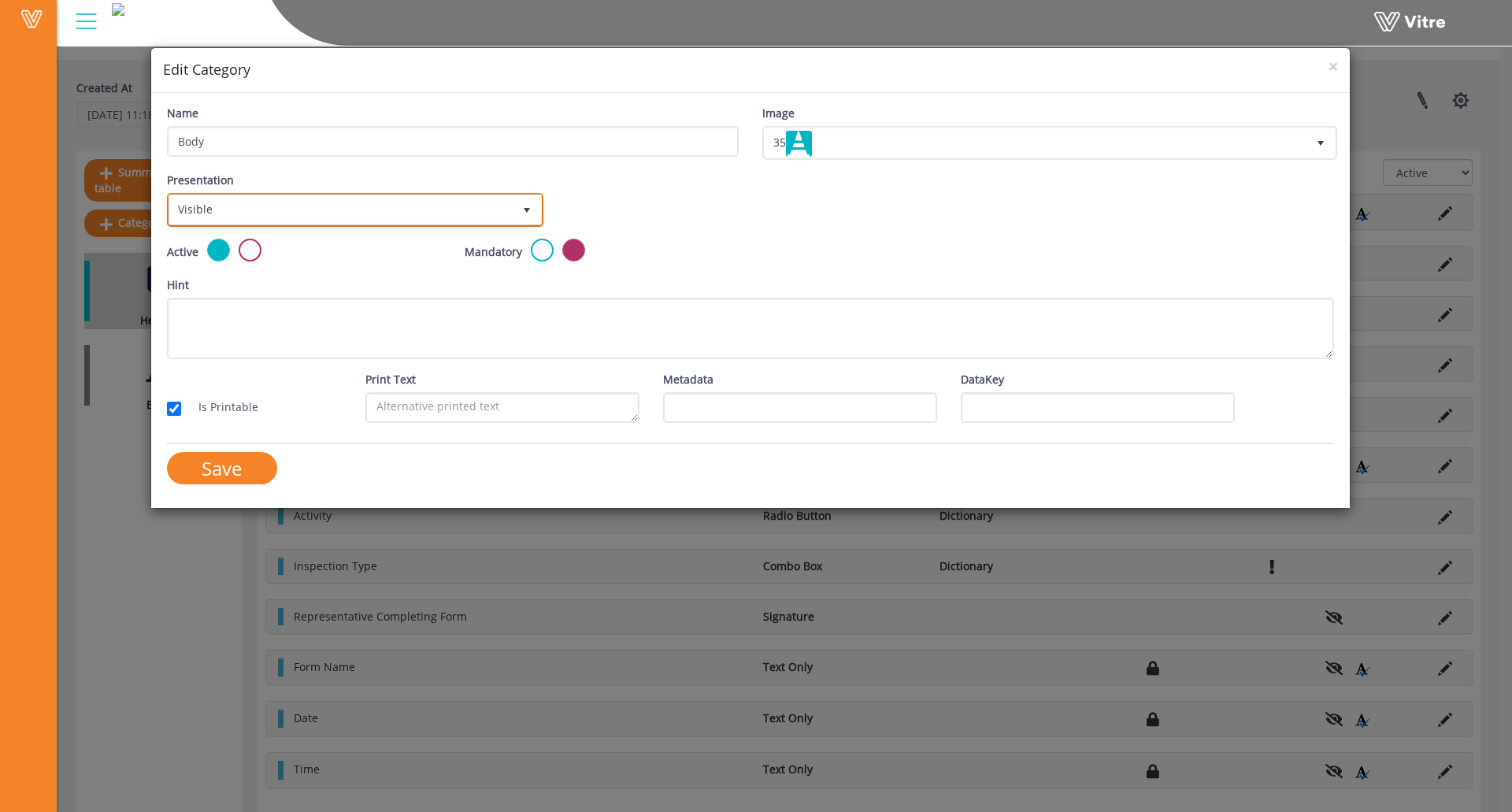
click at [309, 216] on span "Visible" at bounding box center [340, 209] width 343 height 28
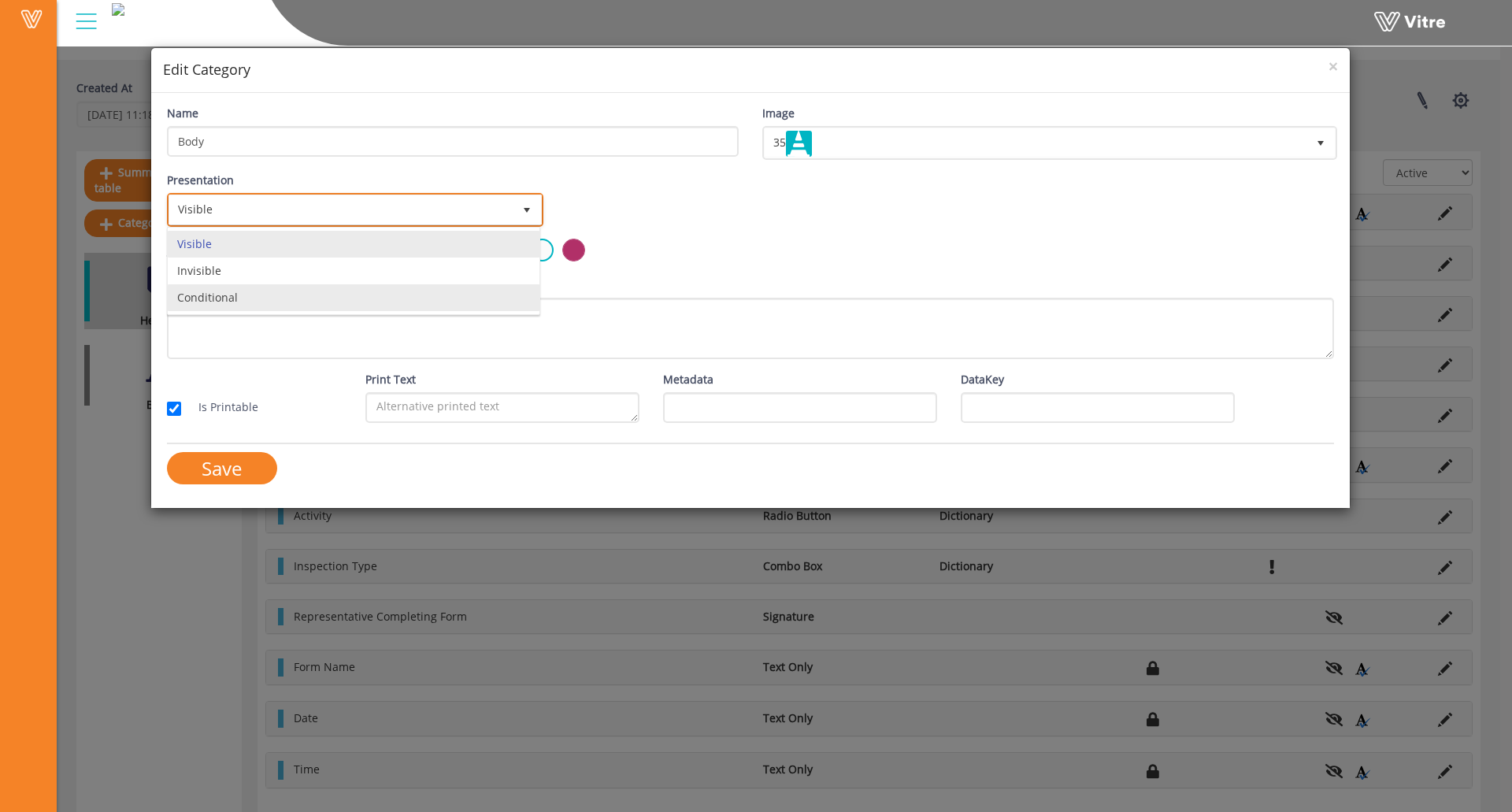
click at [286, 301] on li "Conditional" at bounding box center [353, 298] width 372 height 27
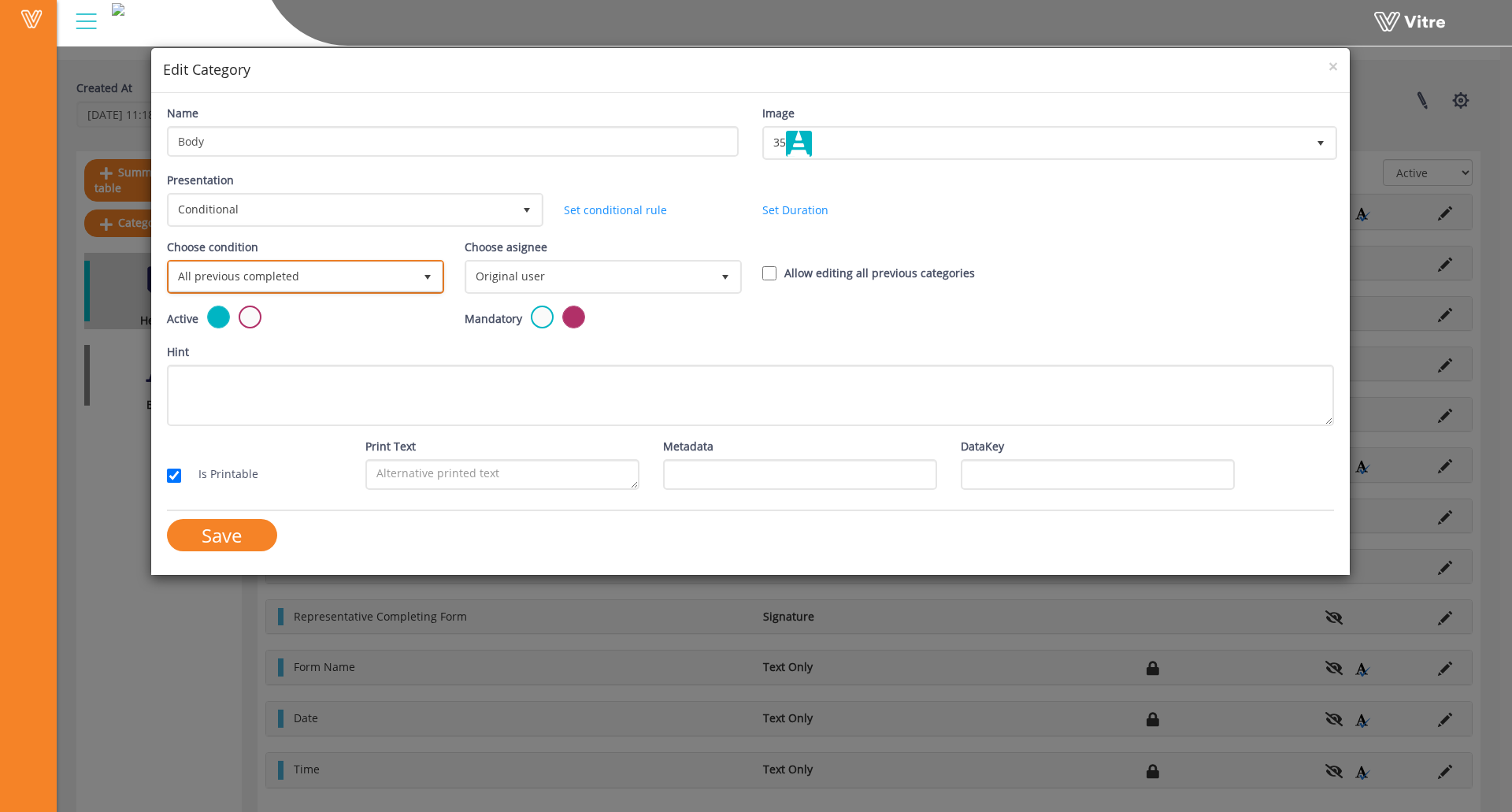
click at [386, 264] on span "All previous completed" at bounding box center [291, 276] width 244 height 28
click at [339, 341] on li "Based on answer" at bounding box center [304, 338] width 273 height 27
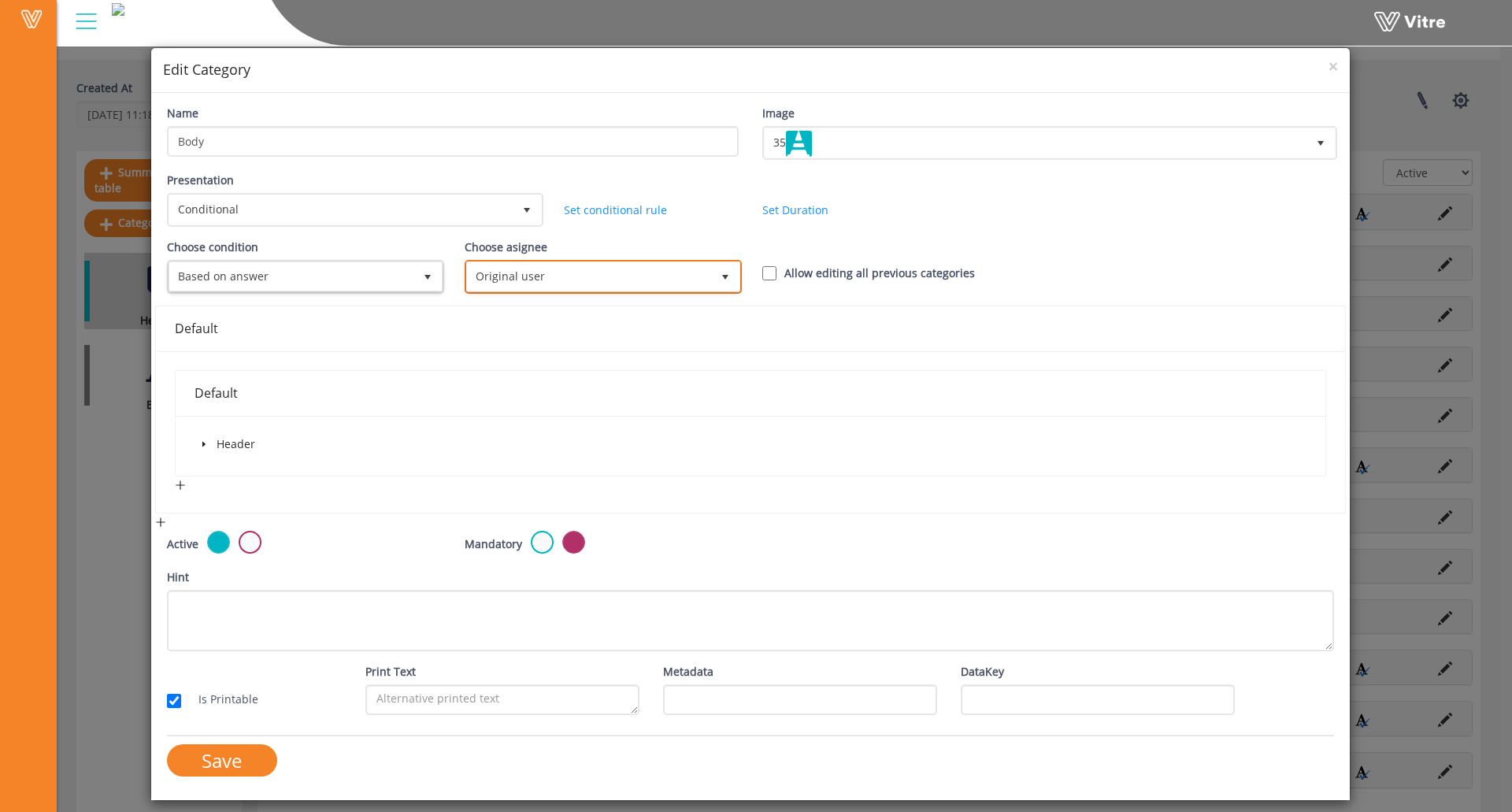
click at [561, 274] on span "Original user" at bounding box center [589, 276] width 244 height 28
click at [658, 236] on div "Presentation Conditional 5 Set Duration Minutes 0 Set conditional rule Set Dura…" at bounding box center [751, 205] width 1191 height 67
drag, startPoint x: 230, startPoint y: 441, endPoint x: 221, endPoint y: 441, distance: 9.0
click at [228, 441] on span "Header" at bounding box center [236, 444] width 38 height 15
click at [209, 441] on span at bounding box center [204, 444] width 19 height 19
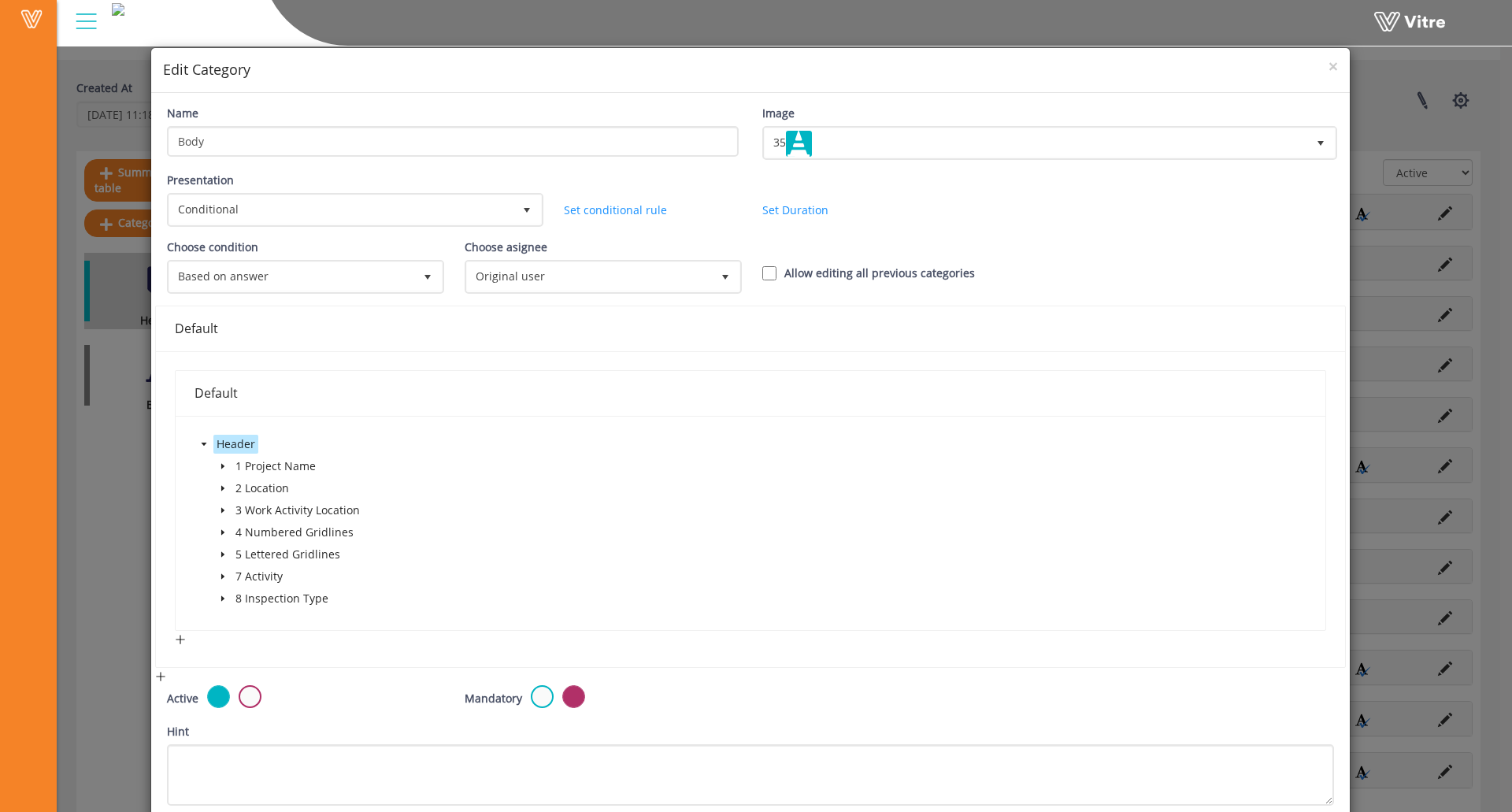
click at [222, 599] on icon "caret-down" at bounding box center [221, 599] width 3 height 5
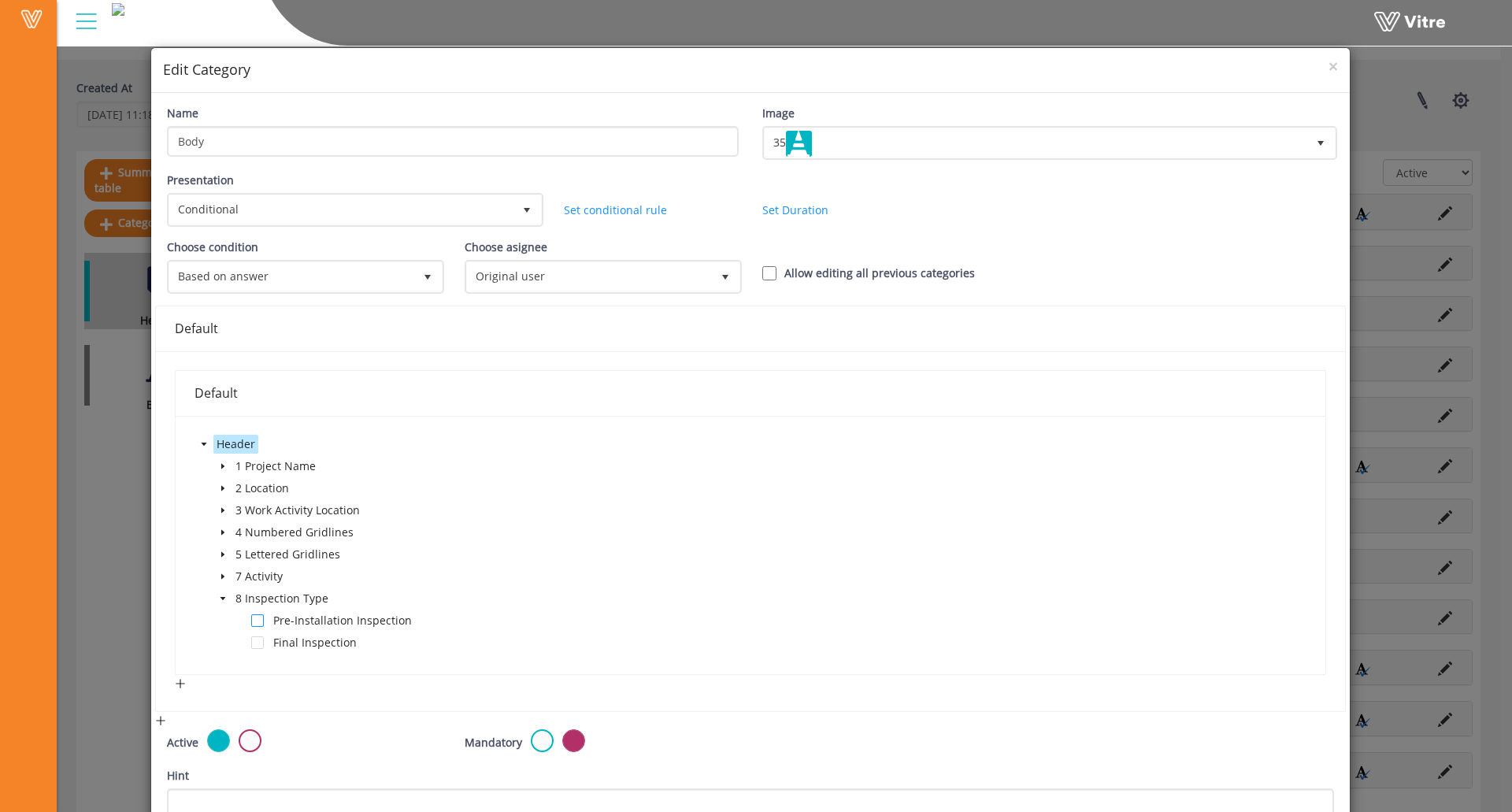
click at [254, 623] on span at bounding box center [258, 621] width 13 height 13
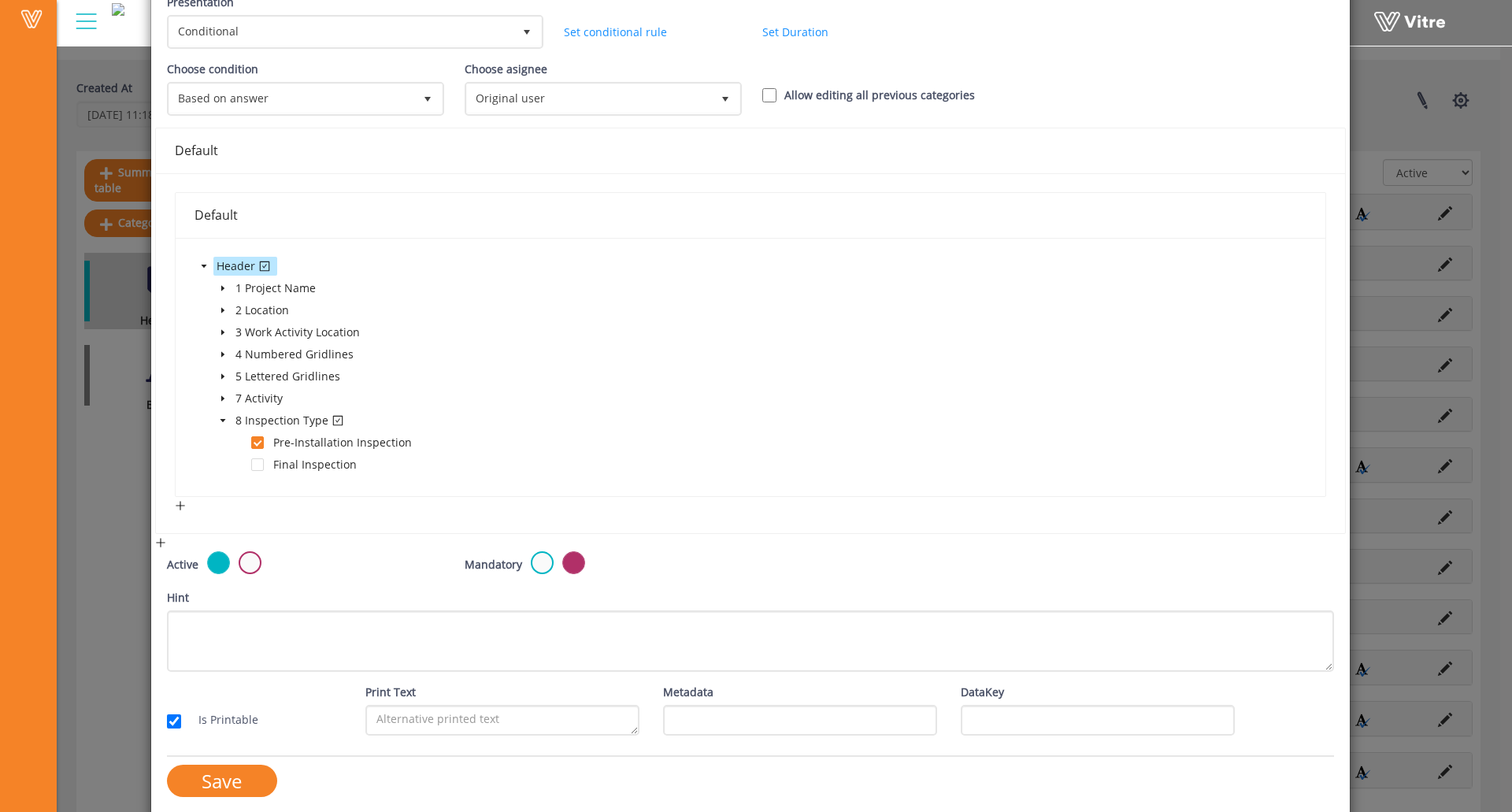
scroll to position [188, 0]
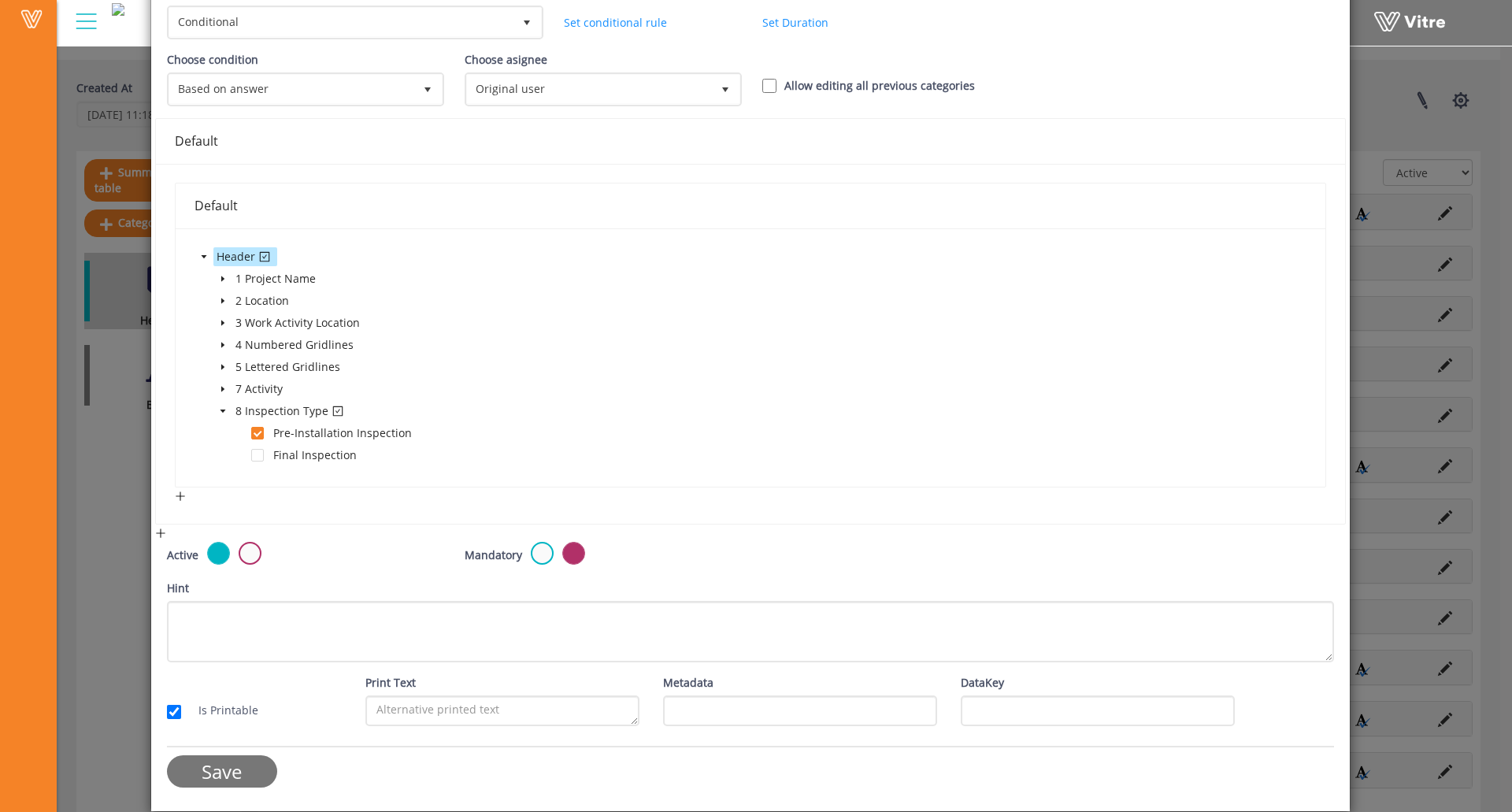
click at [231, 771] on input "Save" at bounding box center [221, 771] width 110 height 32
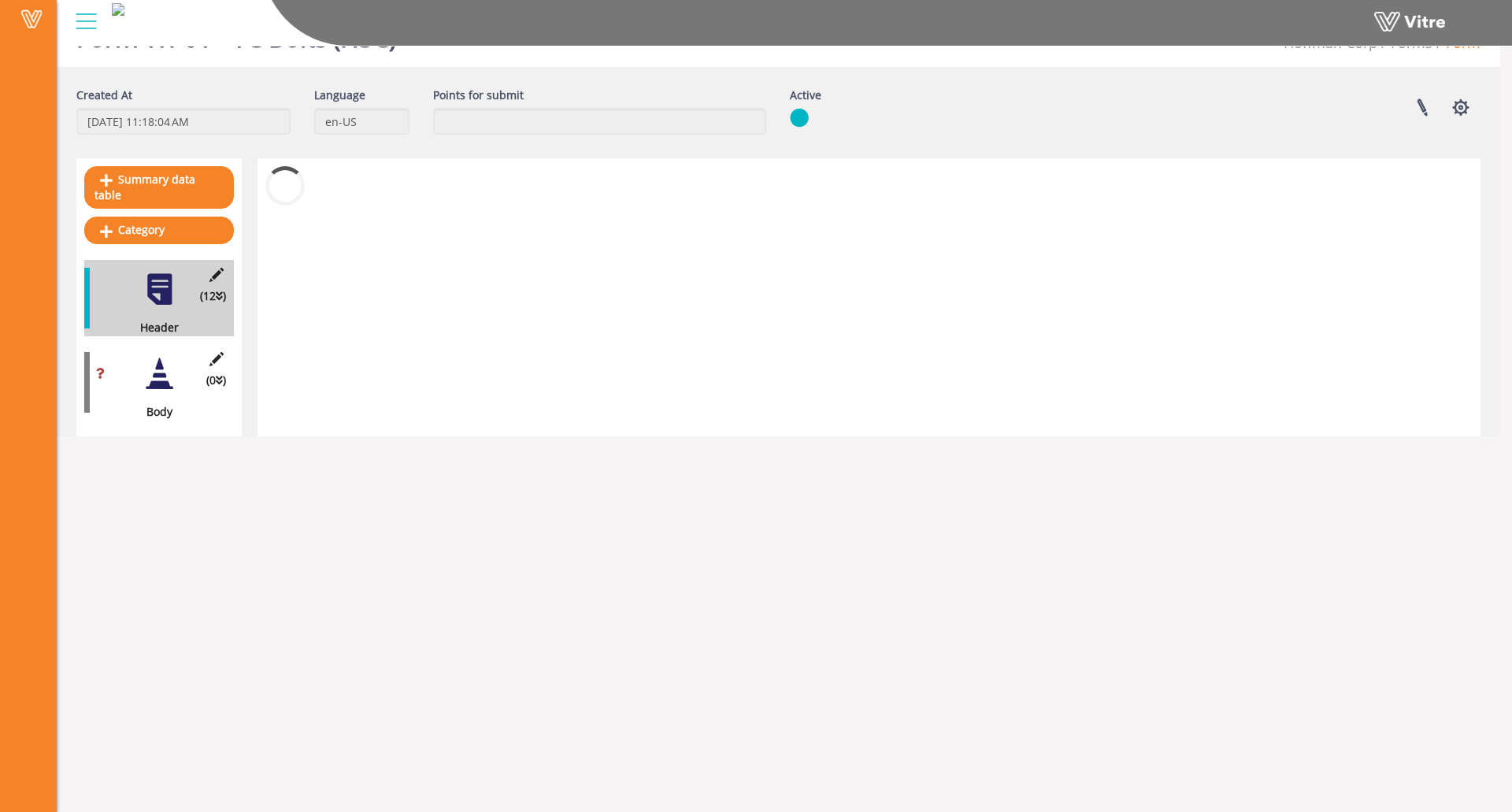
scroll to position [39, 0]
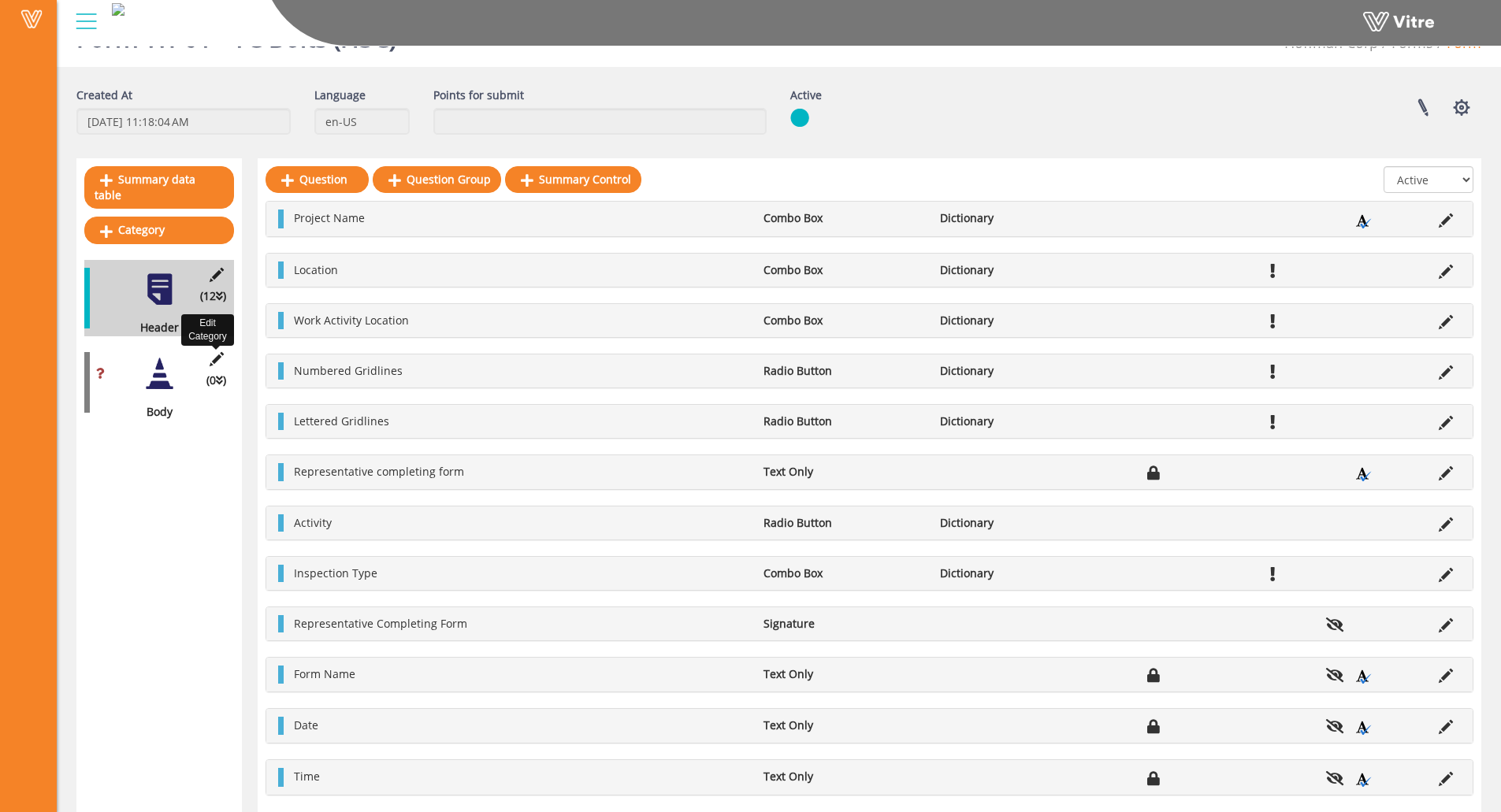
click at [209, 352] on icon at bounding box center [216, 359] width 20 height 14
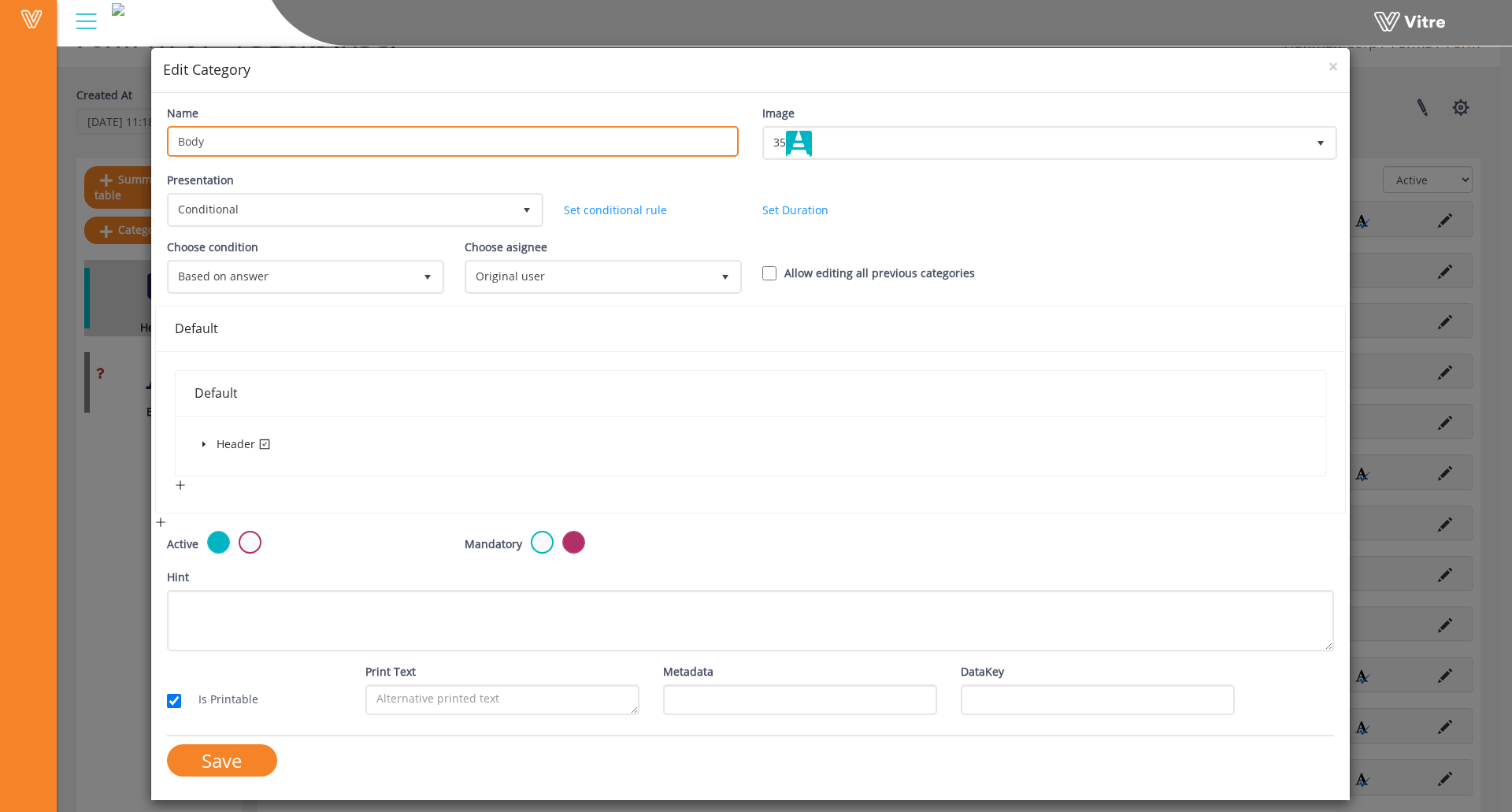
click at [234, 129] on input "Body" at bounding box center [452, 142] width 572 height 31
type input "Pre-Installation Inspection"
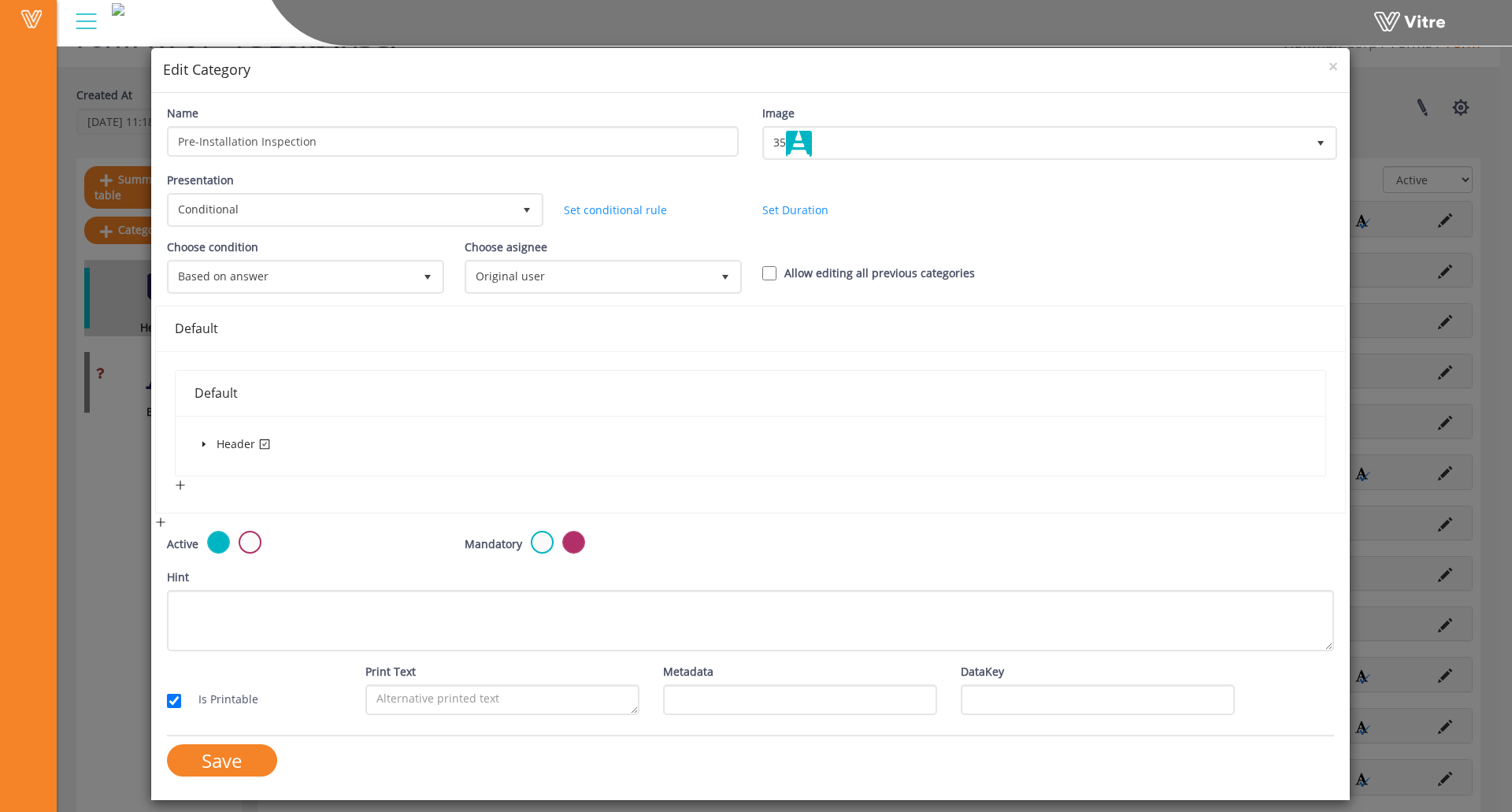
click at [204, 436] on span at bounding box center [204, 444] width 19 height 19
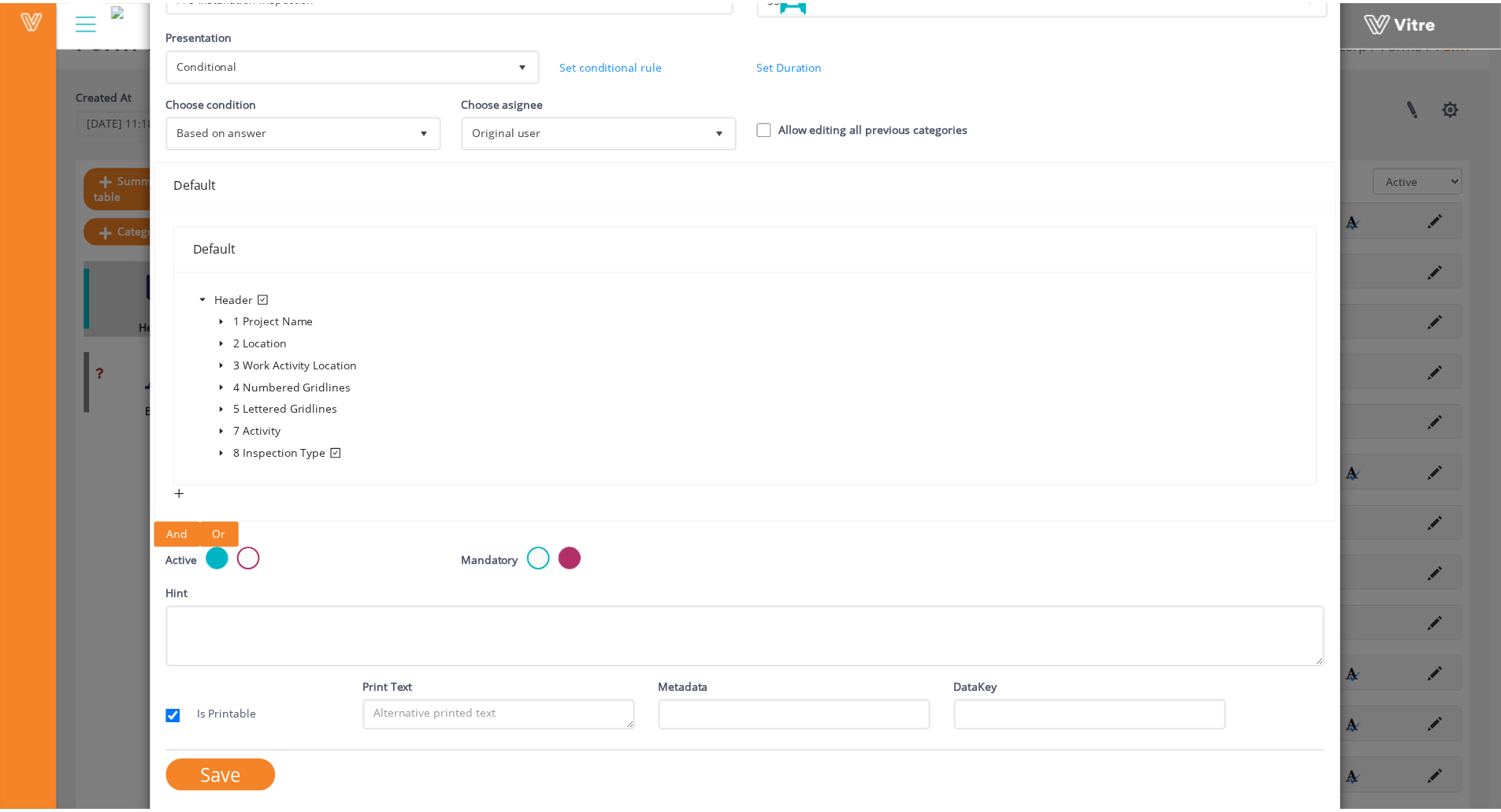
scroll to position [144, 0]
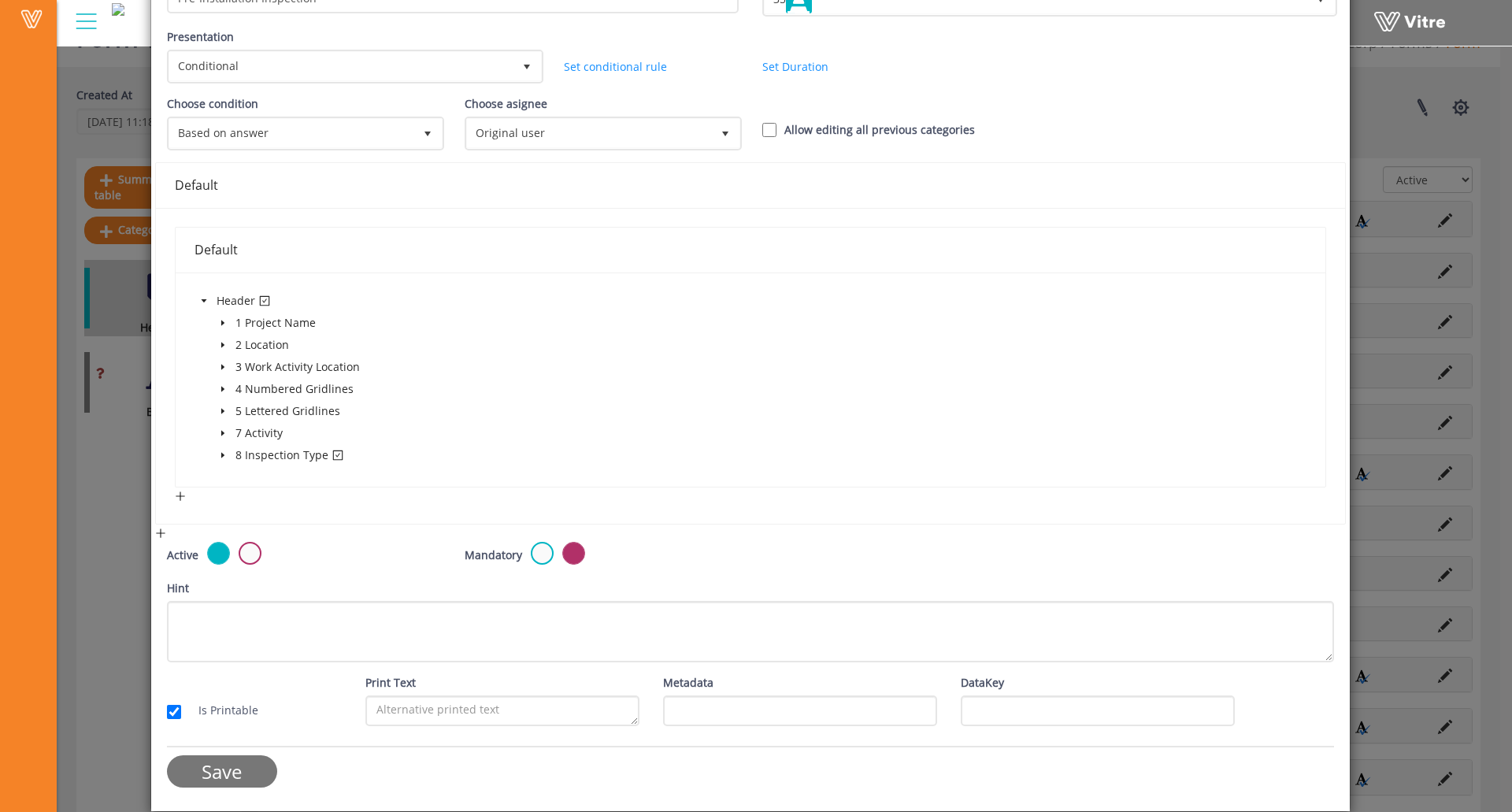
click at [234, 771] on input "Save" at bounding box center [221, 771] width 110 height 32
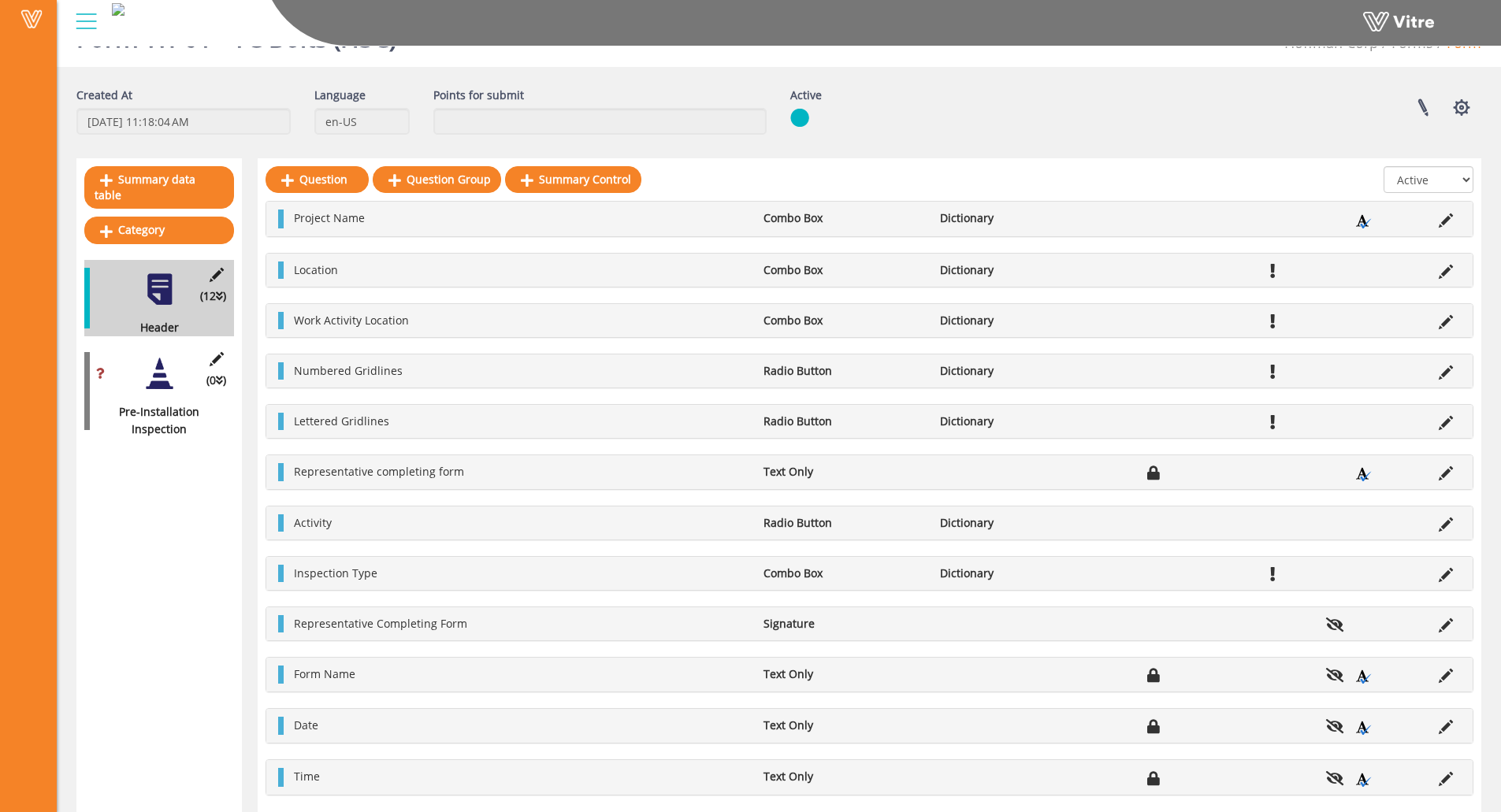
click at [151, 356] on div at bounding box center [159, 374] width 36 height 36
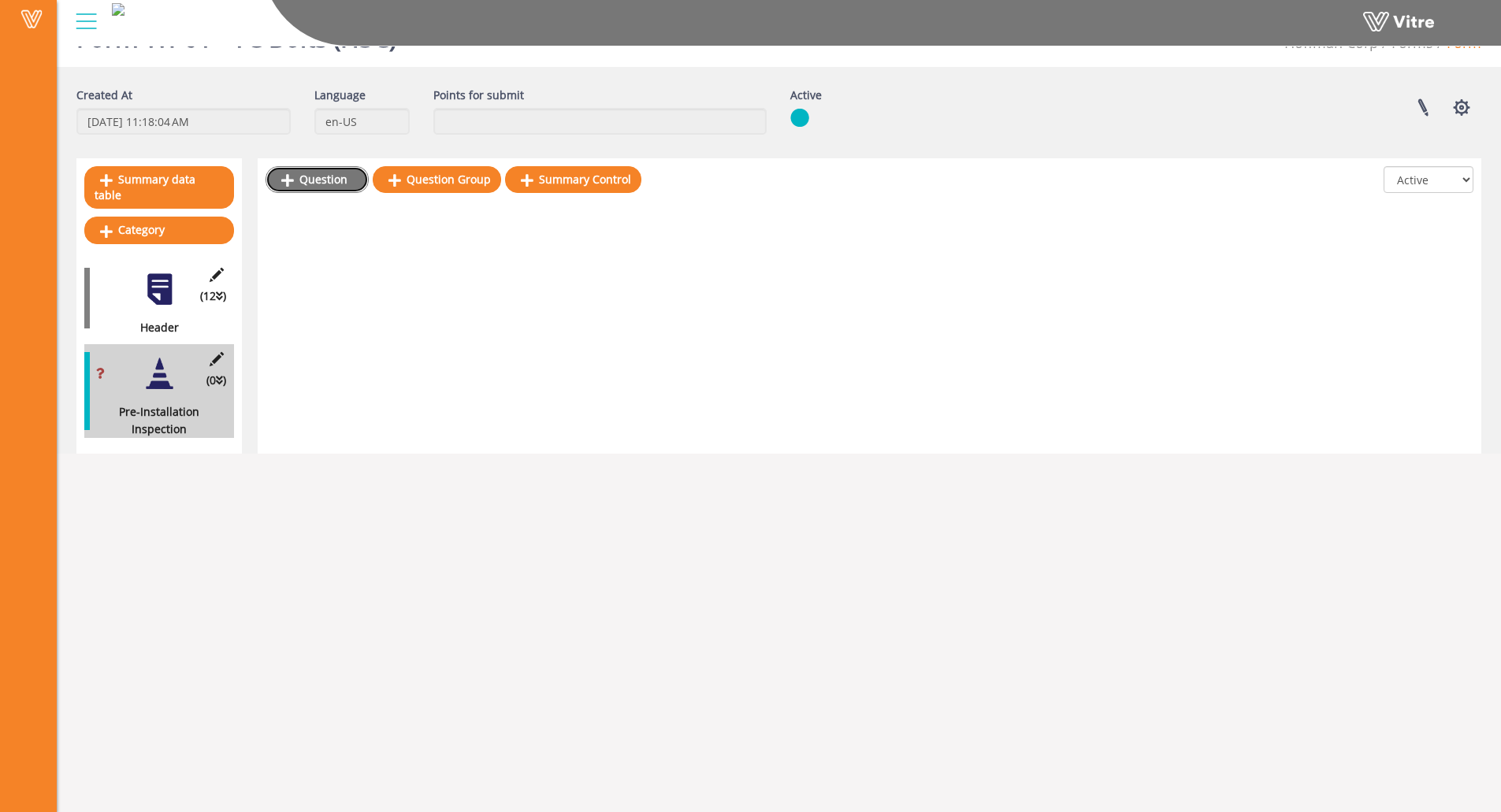
click at [308, 185] on link "Question" at bounding box center [317, 179] width 103 height 27
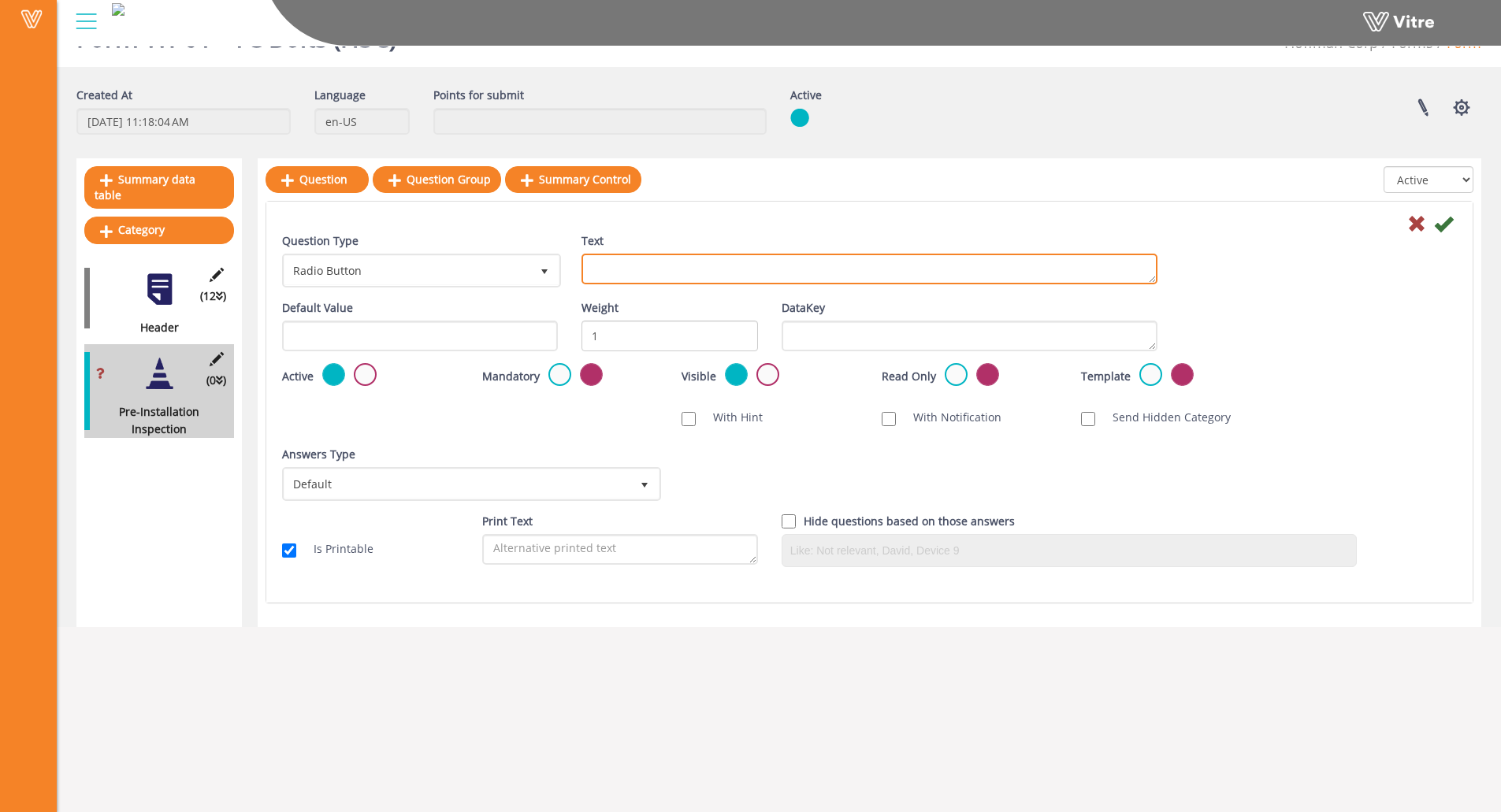
click at [616, 273] on textarea "Text" at bounding box center [869, 269] width 576 height 31
paste textarea "Verify substrate conditions have been accepted and direction to proceeed has be…"
type textarea "Verify substrate conditions have been accepted and direction to proceed has bee…"
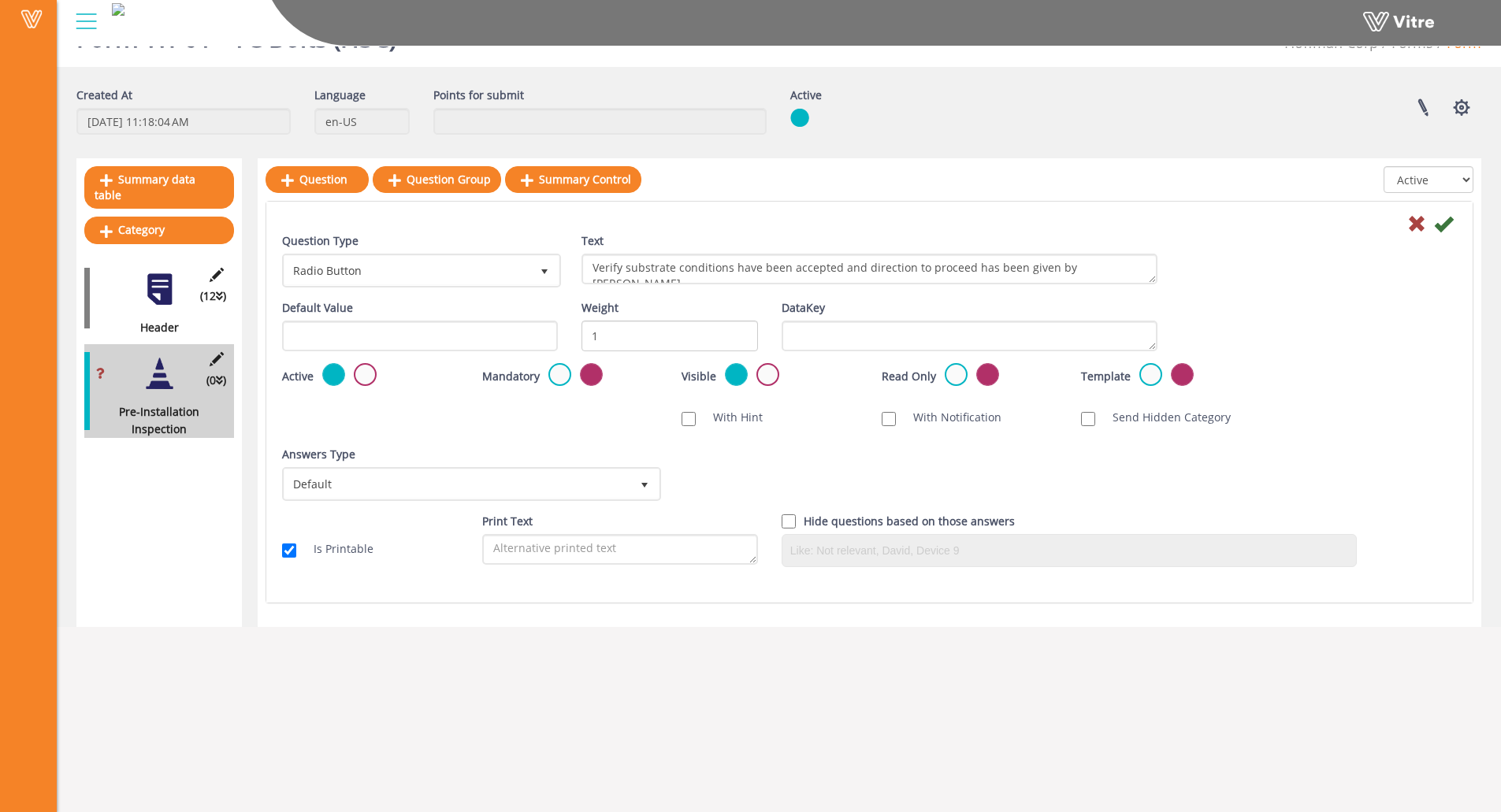
click at [645, 298] on div "Question Type Radio Button 3 Text Verify substrate conditions have been accepte…" at bounding box center [869, 265] width 1199 height 67
click at [410, 275] on span "Radio Button" at bounding box center [408, 270] width 245 height 28
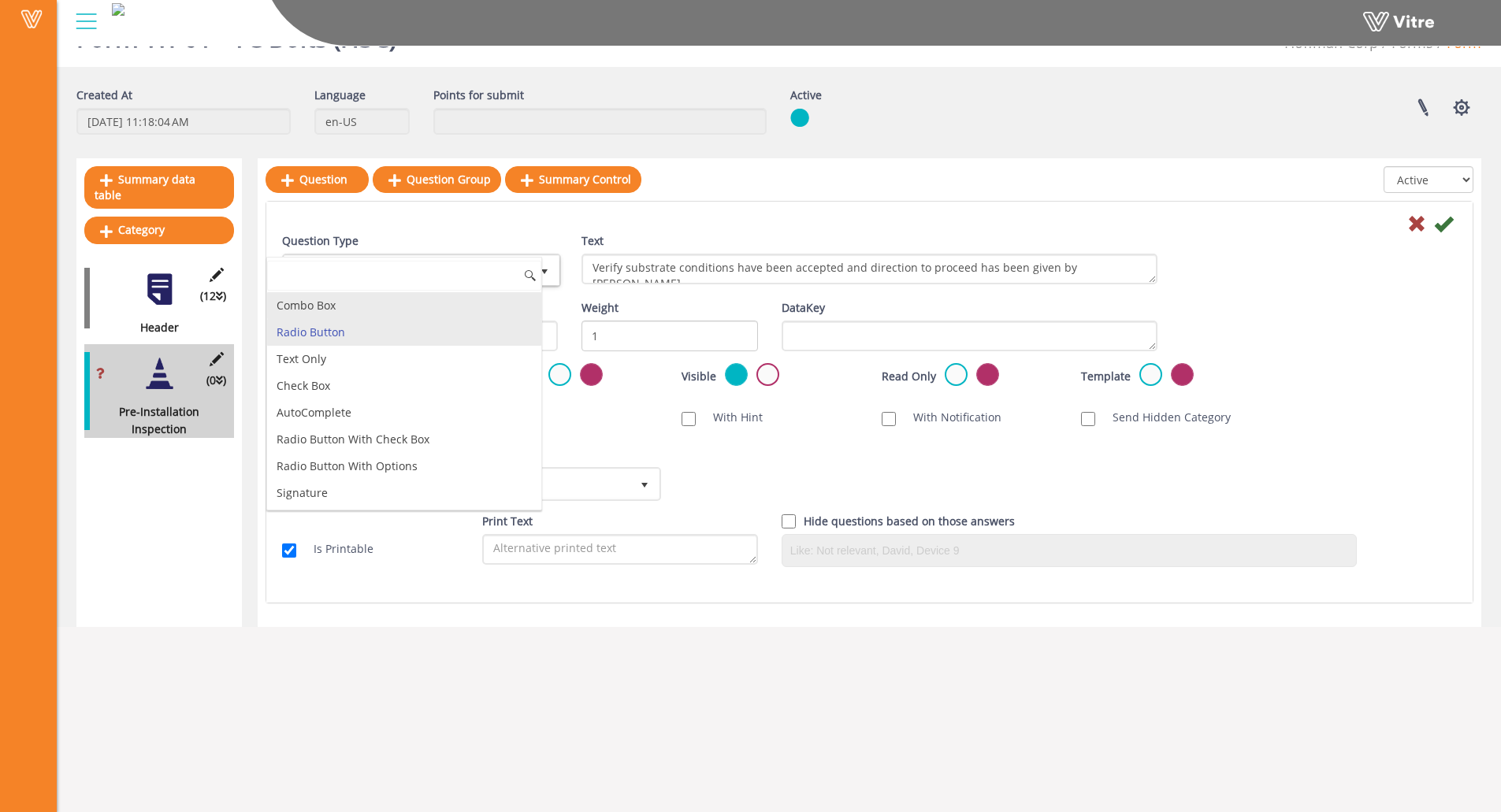
click at [383, 311] on li "Combo Box" at bounding box center [404, 305] width 274 height 27
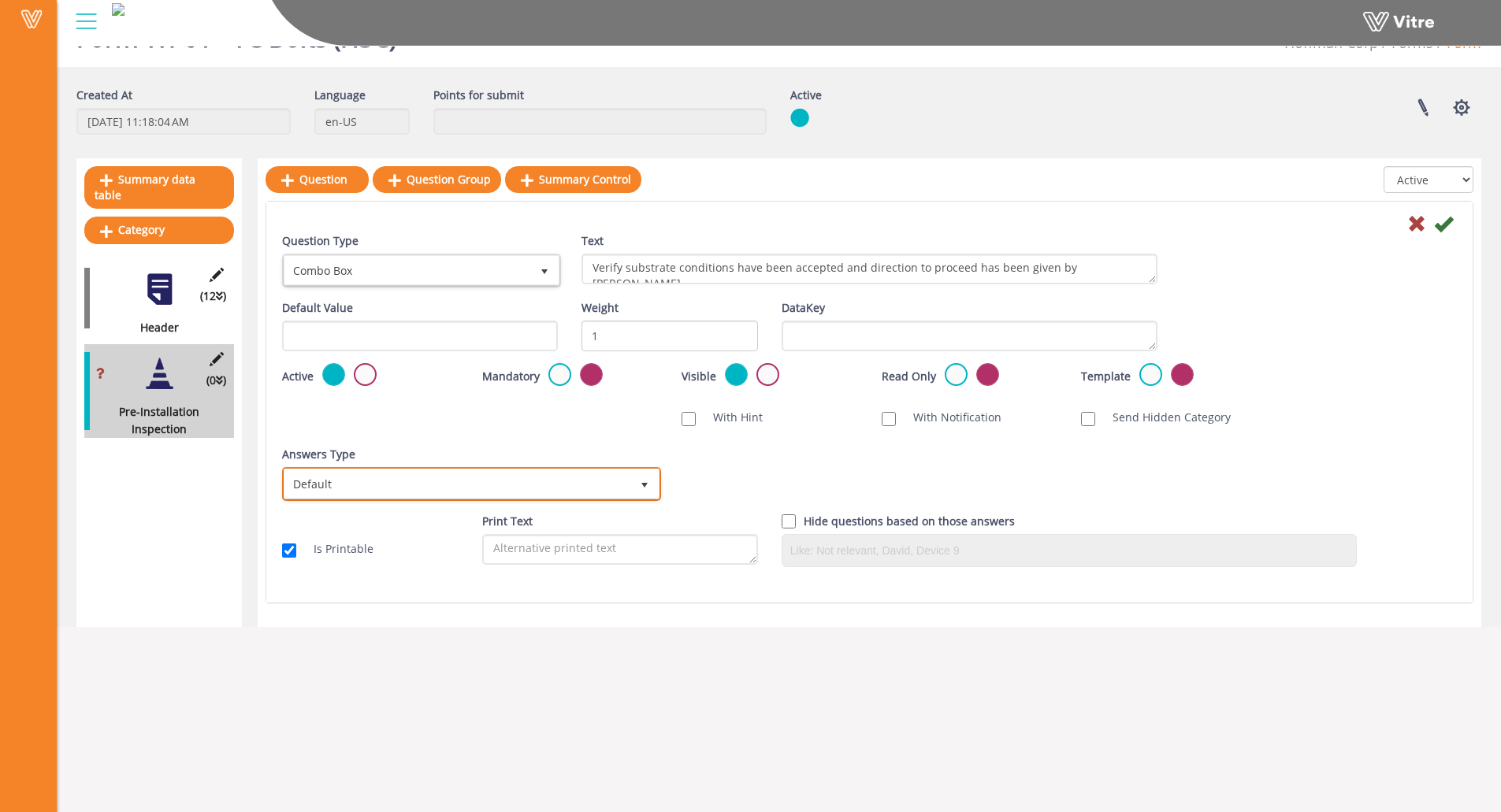
click at [395, 483] on span "Default" at bounding box center [458, 483] width 346 height 28
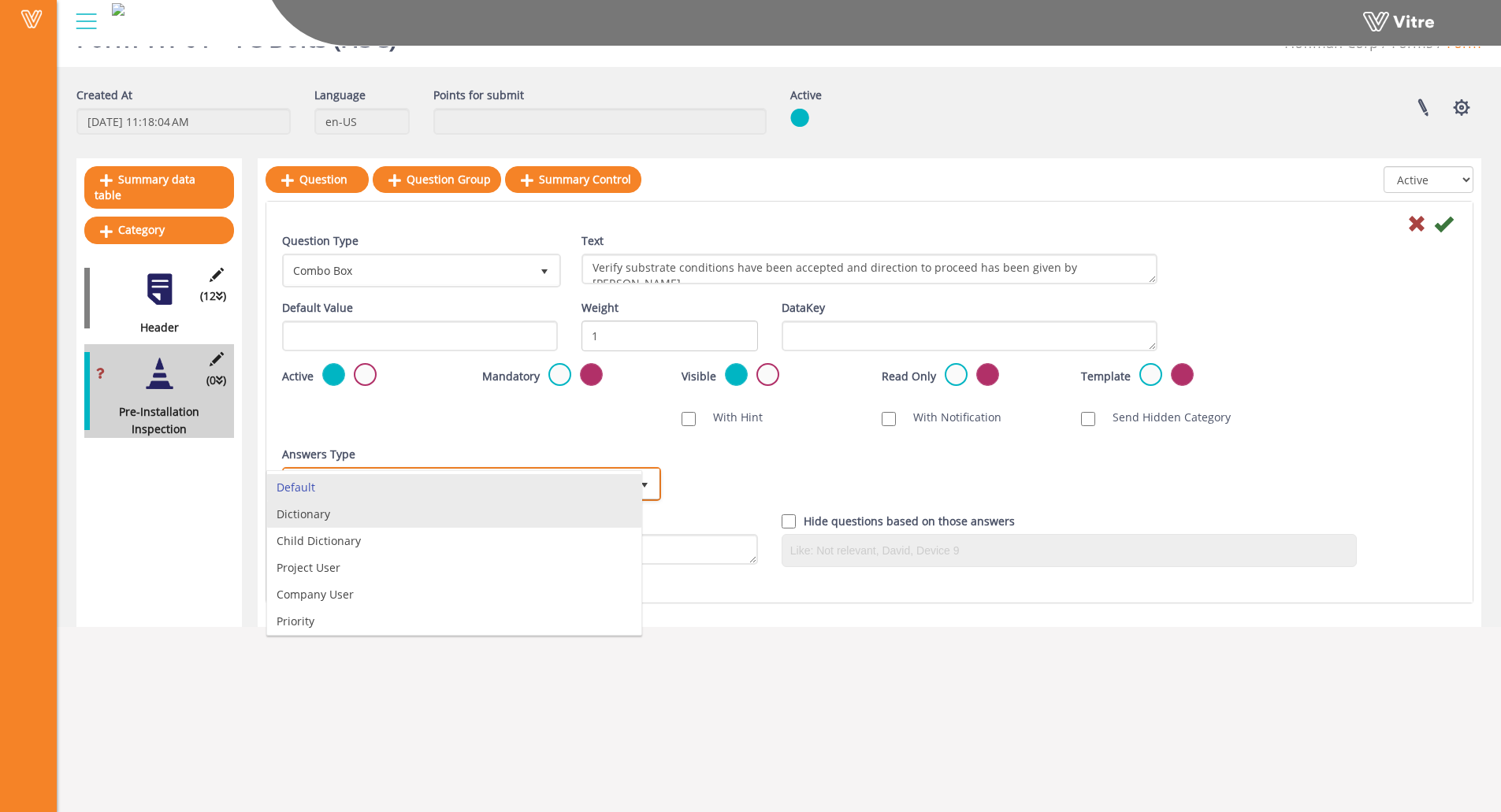
click at [379, 519] on li "Dictionary" at bounding box center [454, 514] width 375 height 27
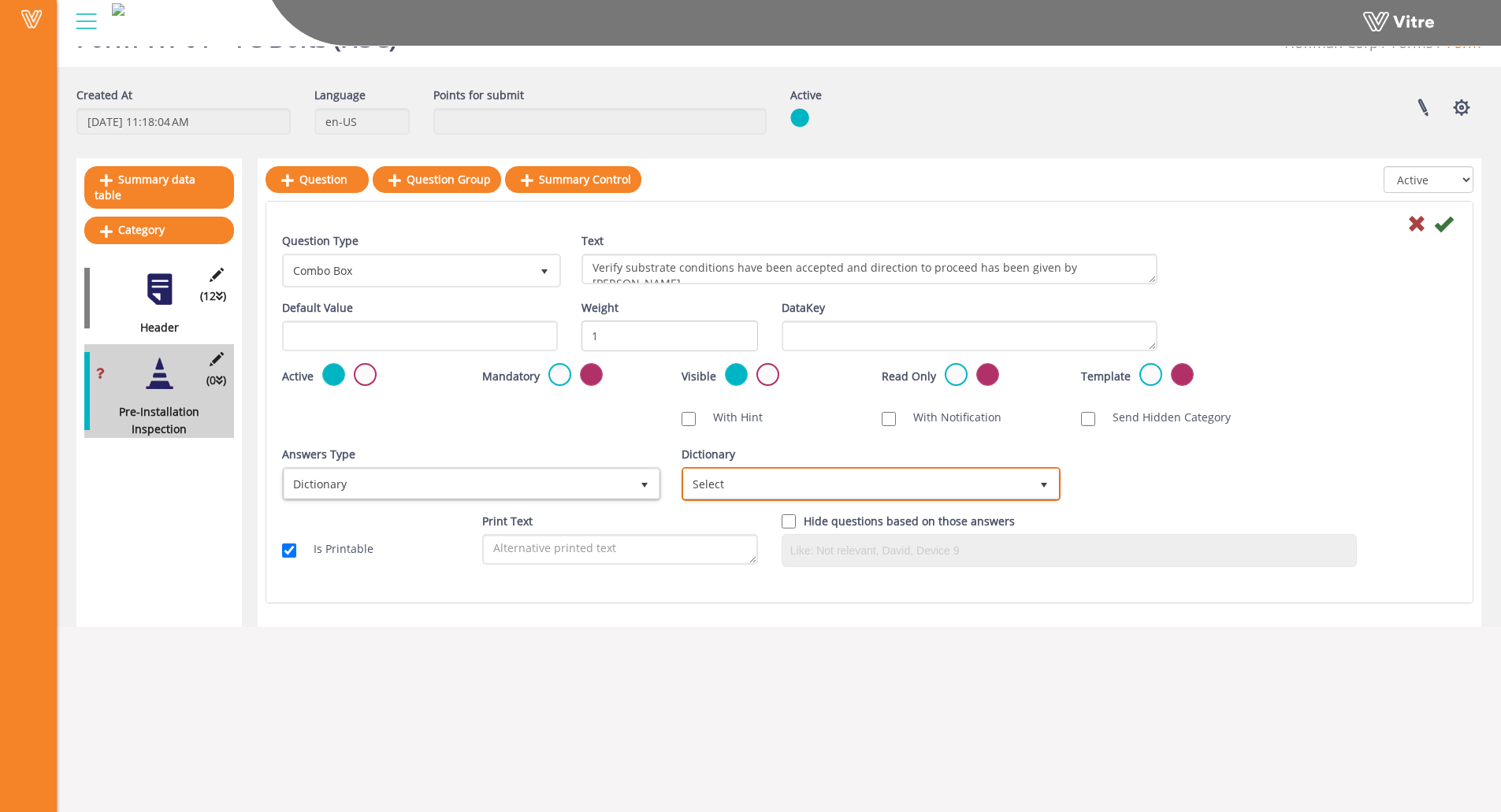
click at [773, 493] on span "Select" at bounding box center [857, 483] width 346 height 28
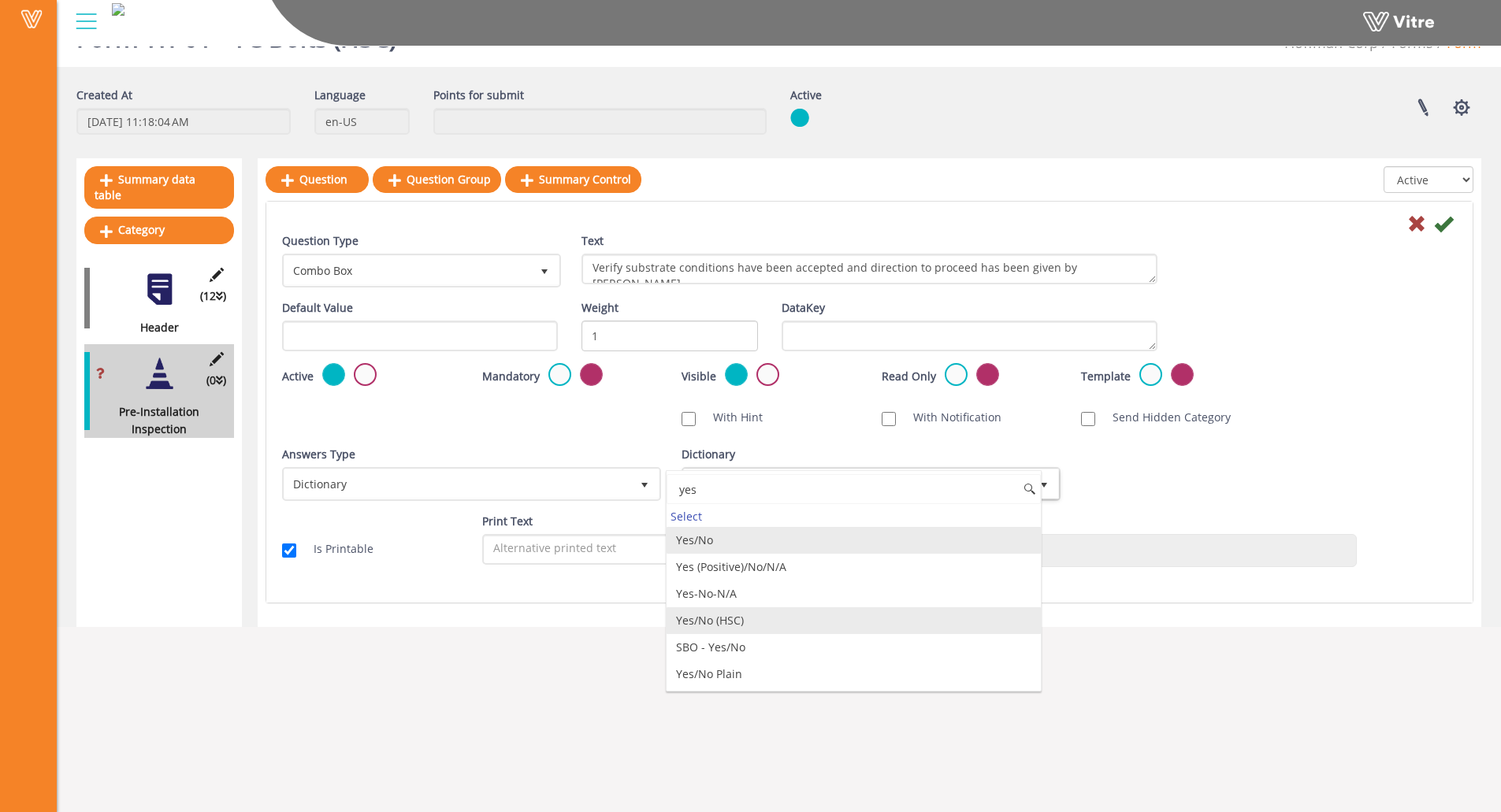
click at [709, 618] on li "Yes/No (HSC)" at bounding box center [854, 620] width 375 height 27
type input "yes"
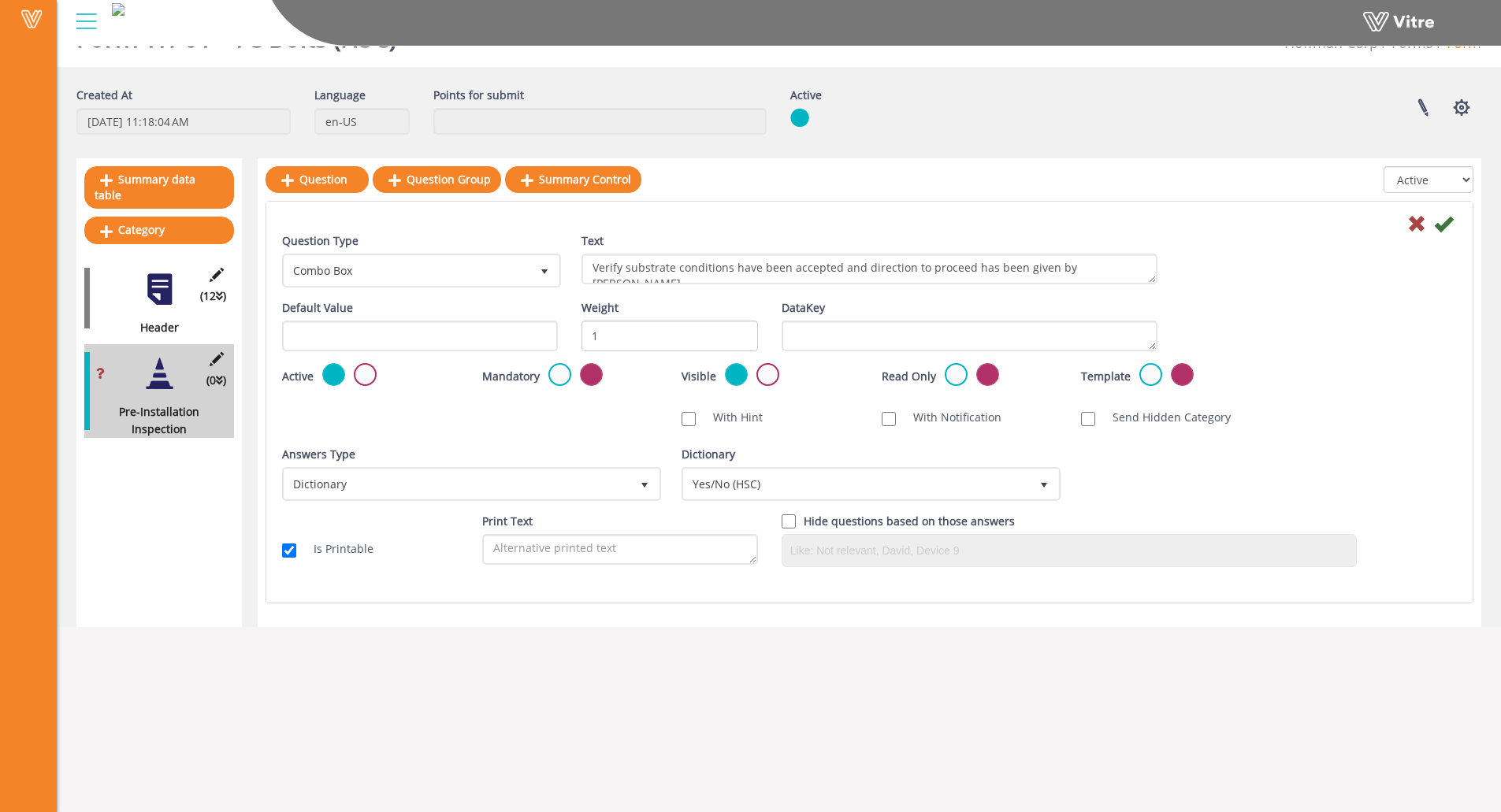
click at [717, 590] on div "Question Type Combo Box 2 Text Verify substrate conditions have been accepted a…" at bounding box center [869, 402] width 1206 height 401
click at [555, 374] on label at bounding box center [560, 374] width 23 height 23
click at [0, 0] on input "radio" at bounding box center [0, 0] width 0 height 0
click at [1444, 222] on icon at bounding box center [1443, 223] width 19 height 19
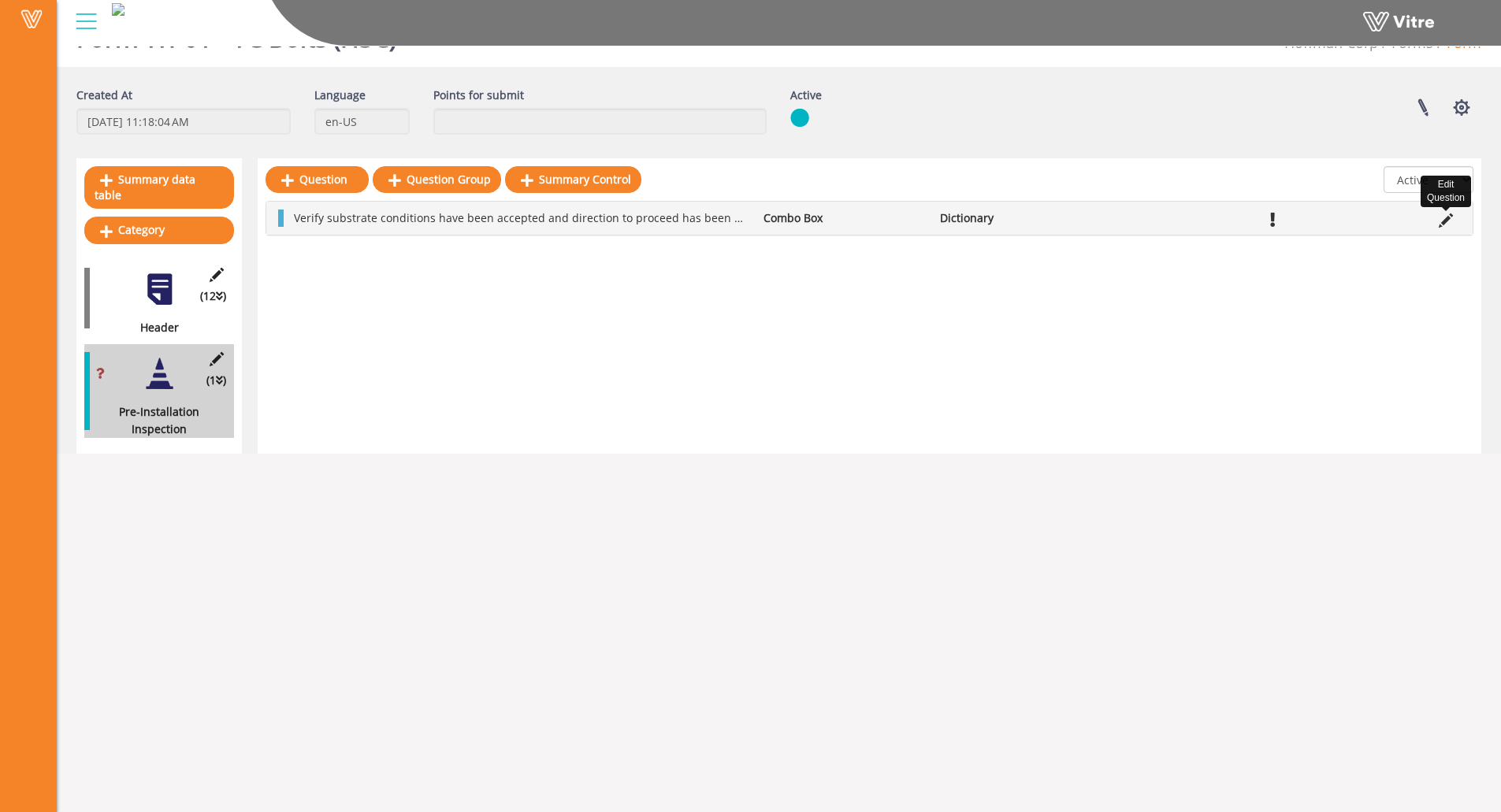
click at [1441, 222] on icon at bounding box center [1445, 220] width 14 height 14
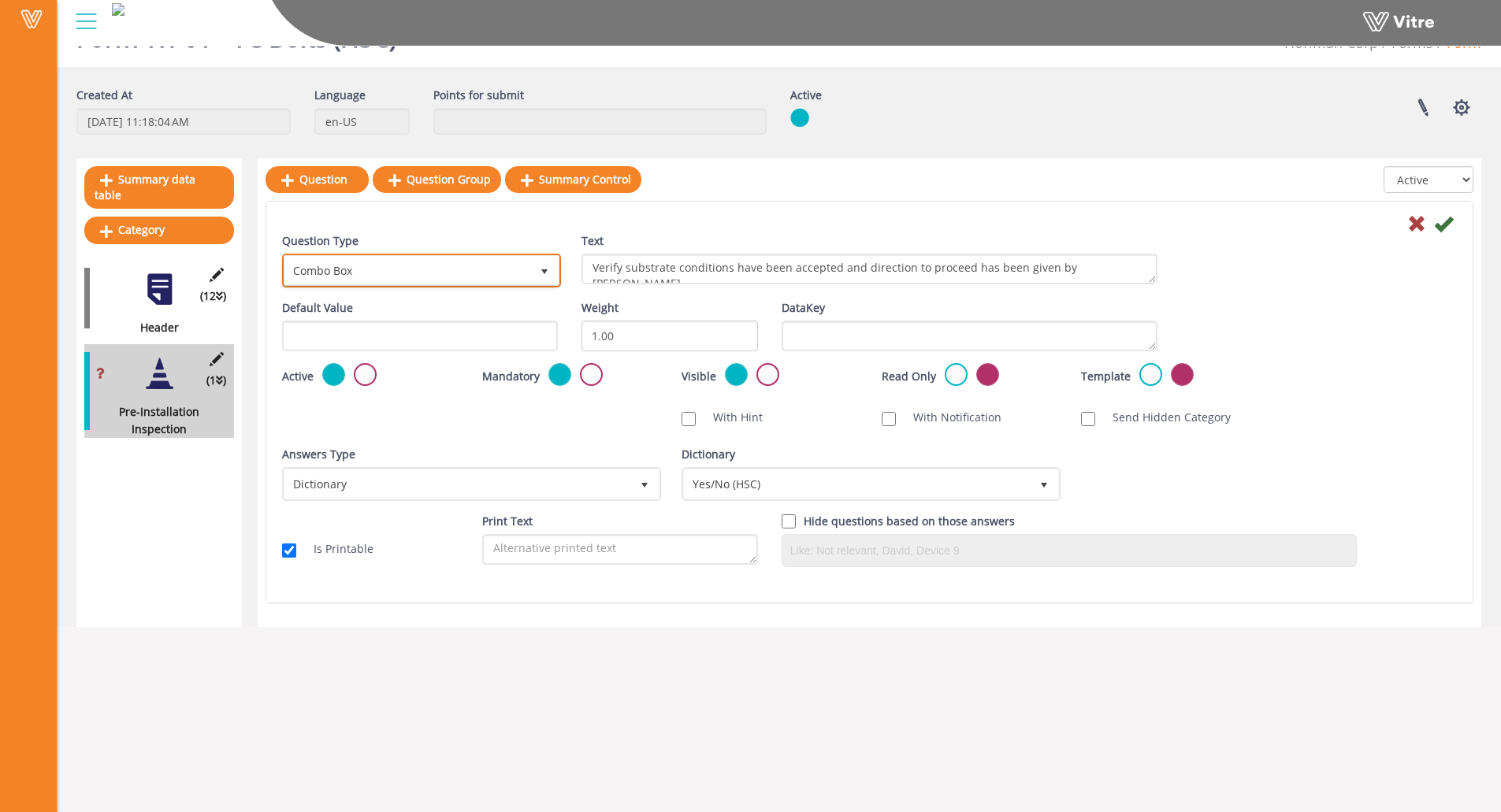
click at [404, 280] on span "Combo Box" at bounding box center [408, 270] width 245 height 28
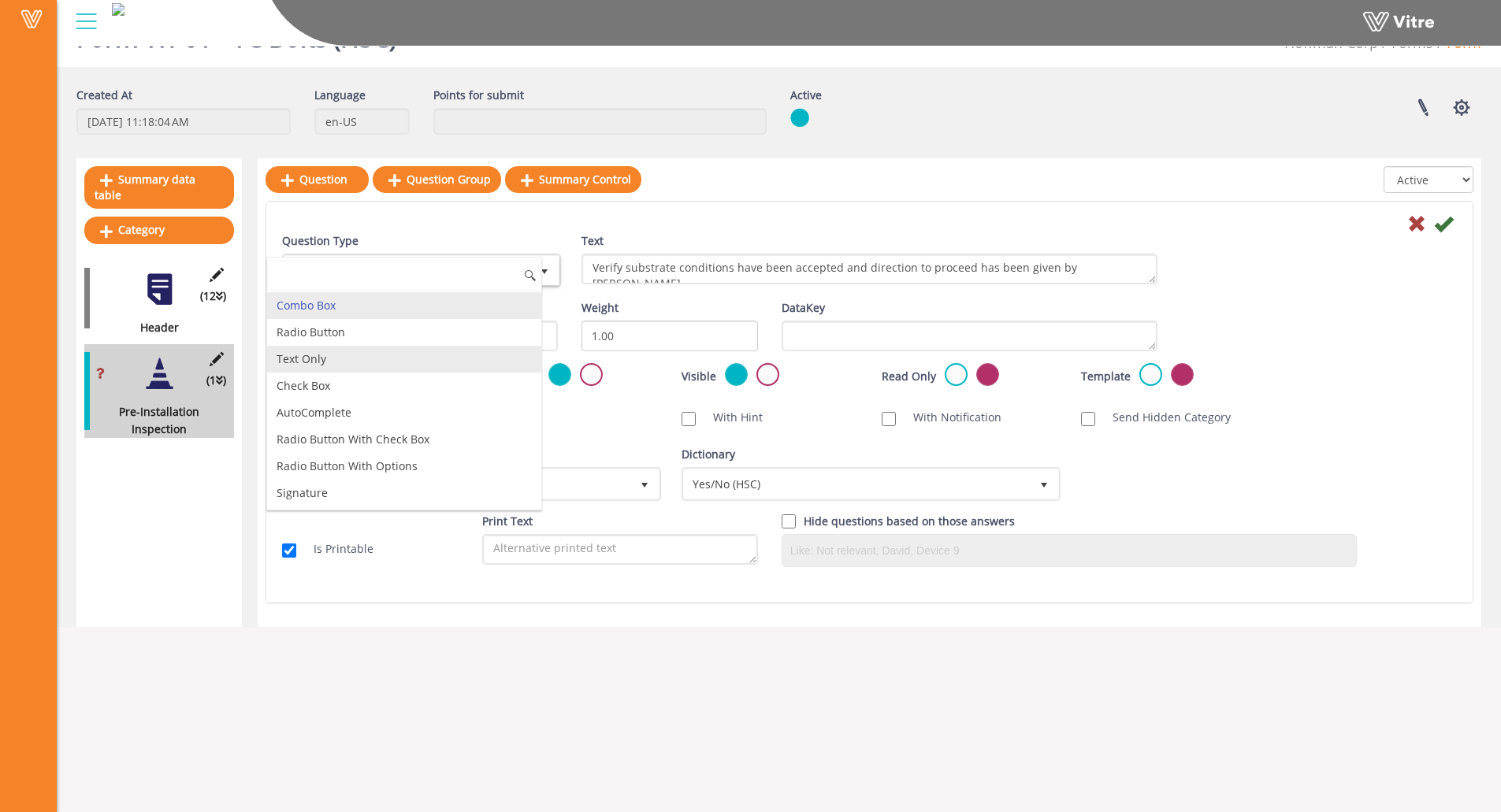
click at [353, 356] on li "Text Only" at bounding box center [404, 359] width 274 height 27
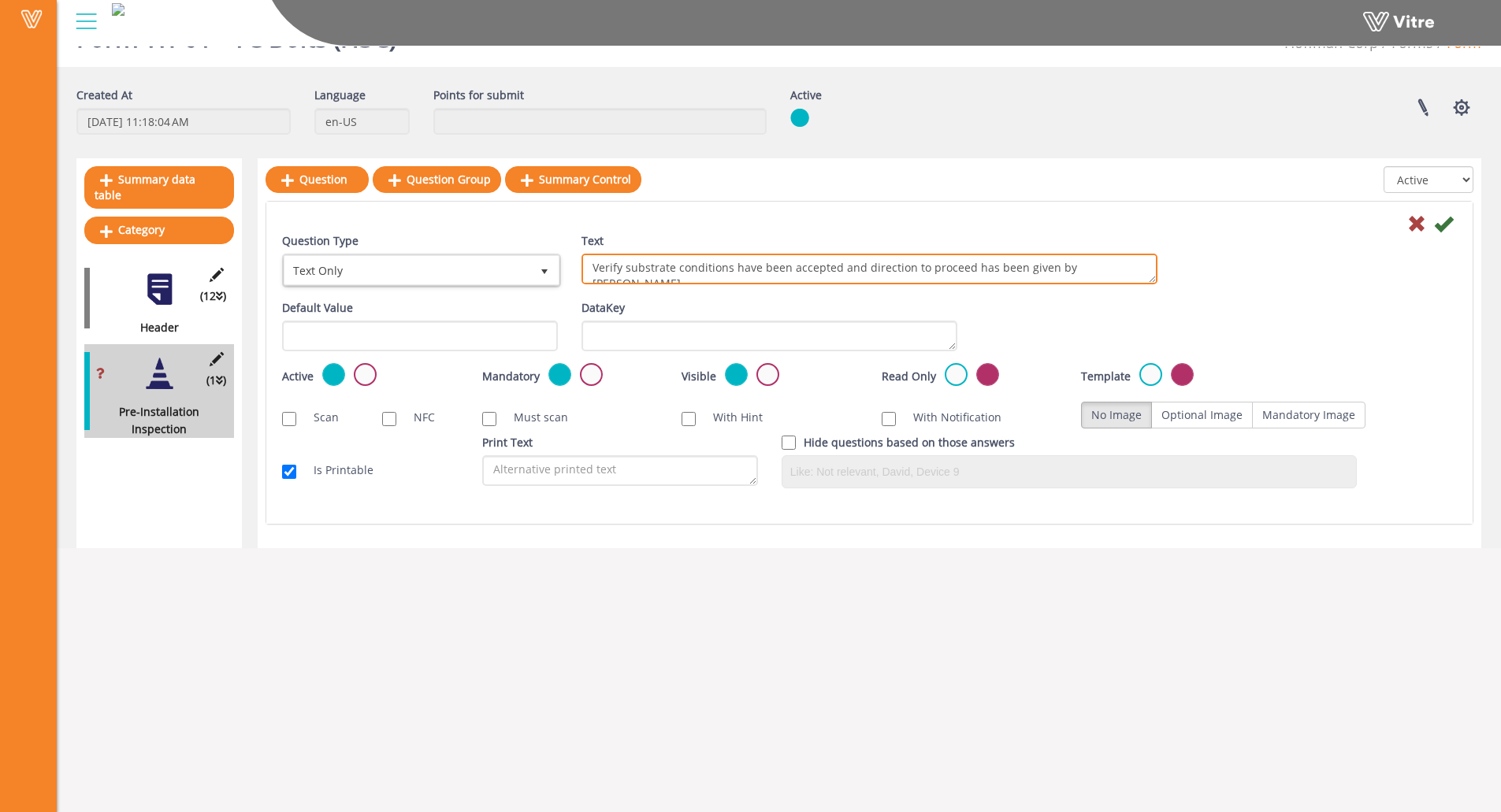
click at [861, 267] on textarea "Verify substrate conditions have been accepted and direction to proceed has bee…" at bounding box center [869, 269] width 576 height 31
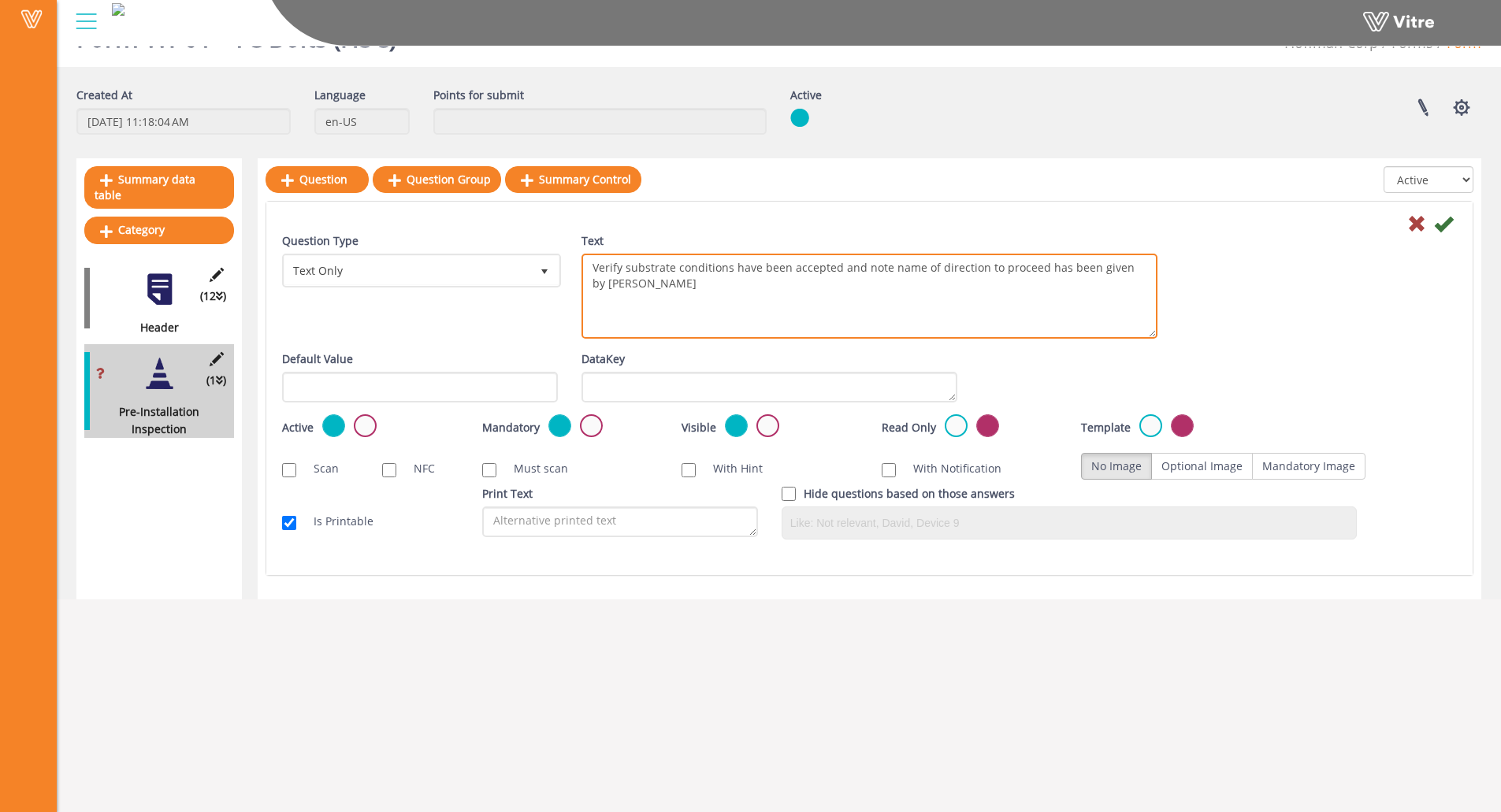
drag, startPoint x: 1147, startPoint y: 277, endPoint x: 1128, endPoint y: 332, distance: 58.2
click at [1128, 332] on textarea "Verify substrate conditions have been accepted and direction to proceed has bee…" at bounding box center [869, 296] width 576 height 85
drag, startPoint x: 700, startPoint y: 281, endPoint x: 901, endPoint y: 286, distance: 201.1
click at [901, 286] on textarea "Verify substrate conditions have been accepted and direction to proceed has bee…" at bounding box center [869, 297] width 576 height 86
click at [847, 293] on textarea "Verify substrate conditions have been accepted and direction to proceed has bee…" at bounding box center [869, 297] width 576 height 86
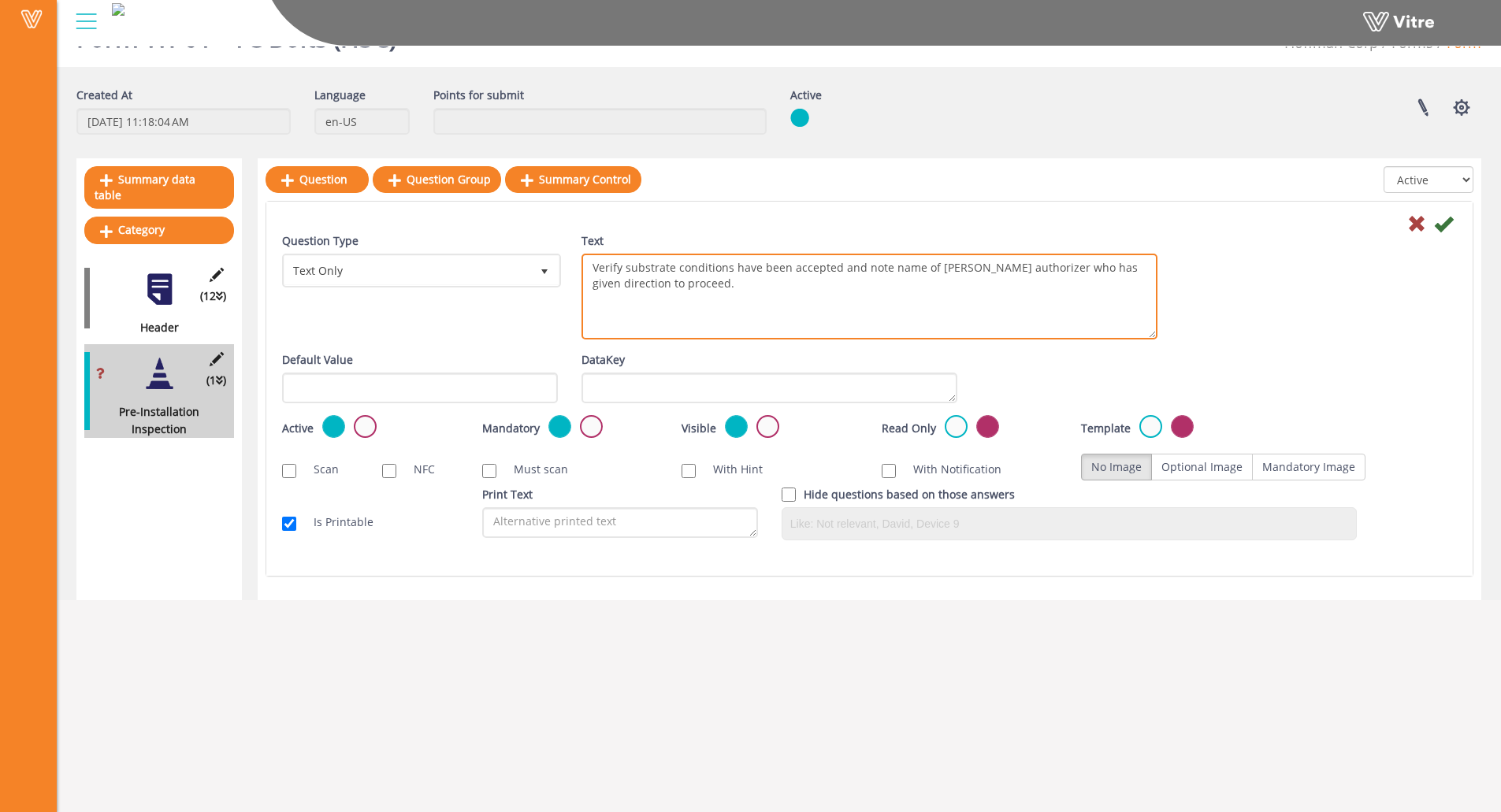
type textarea "Verify substrate conditions have been accepted and note name of Hoffman authori…"
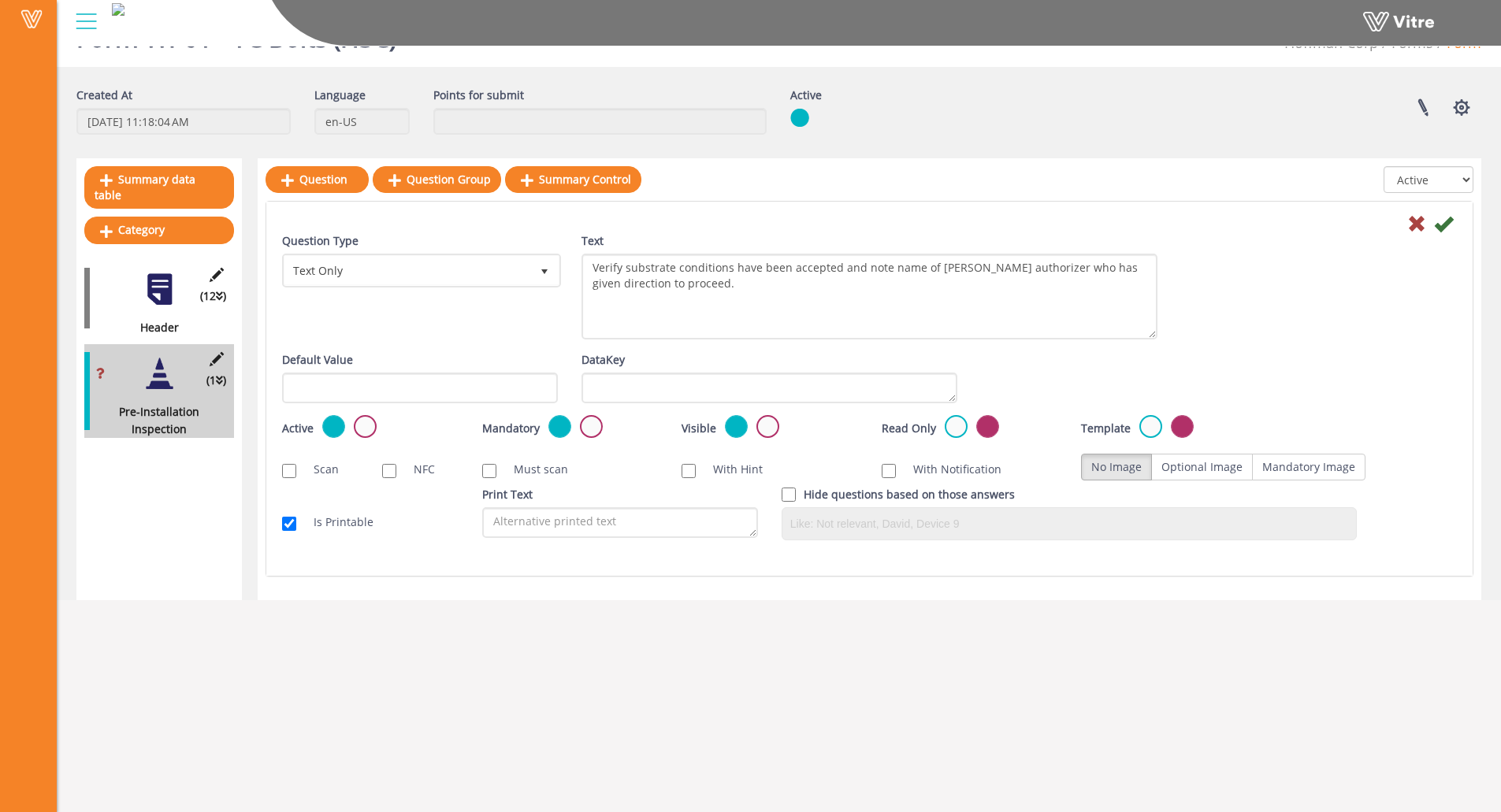
click at [546, 321] on div "Question Type Text Only 5 Text Verify substrate conditions have been accepted a…" at bounding box center [869, 292] width 1199 height 119
click at [534, 304] on div "Question Type Text Only 5 Text Verify substrate conditions have been accepted a…" at bounding box center [869, 292] width 1199 height 119
click at [499, 395] on input "text" at bounding box center [419, 388] width 276 height 31
click at [478, 394] on input "text" at bounding box center [419, 388] width 276 height 31
type input "Hoffman authorizer name"
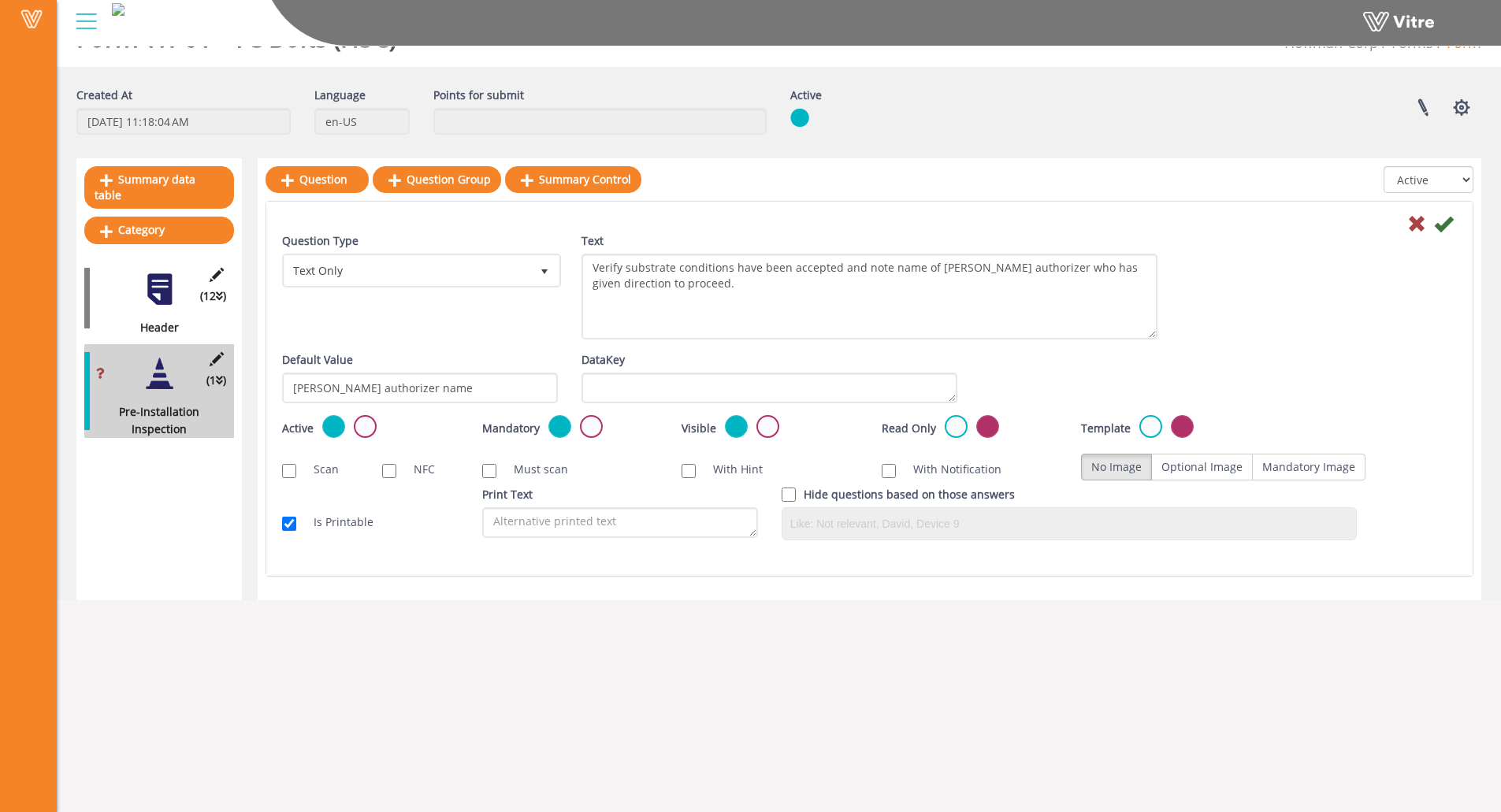
click at [481, 564] on div "Question Type Text Only 5 Text Verify substrate conditions have been accepted a…" at bounding box center [869, 388] width 1206 height 374
click at [1448, 226] on icon at bounding box center [1443, 223] width 19 height 19
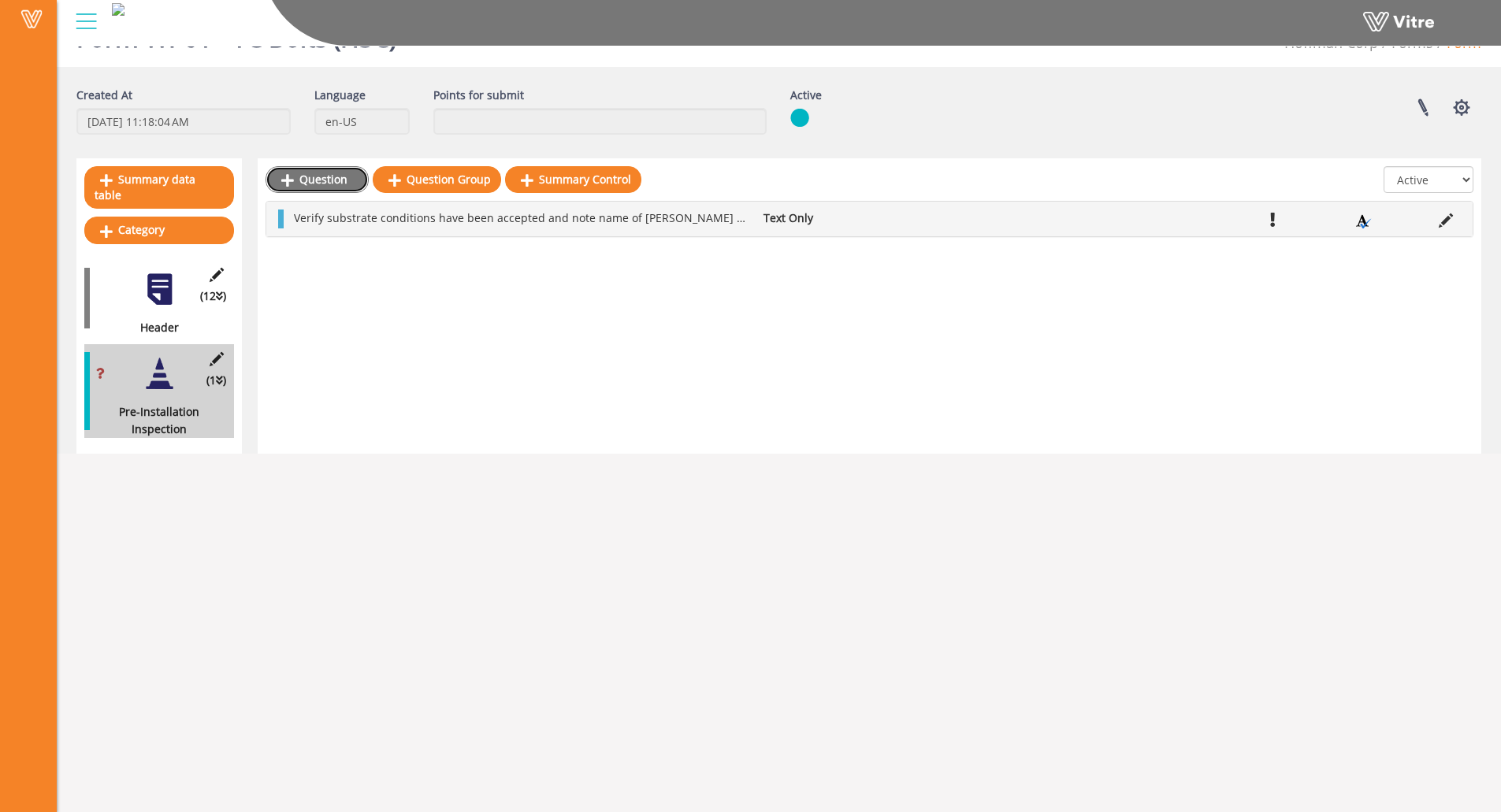
click at [325, 186] on link "Question" at bounding box center [317, 179] width 103 height 27
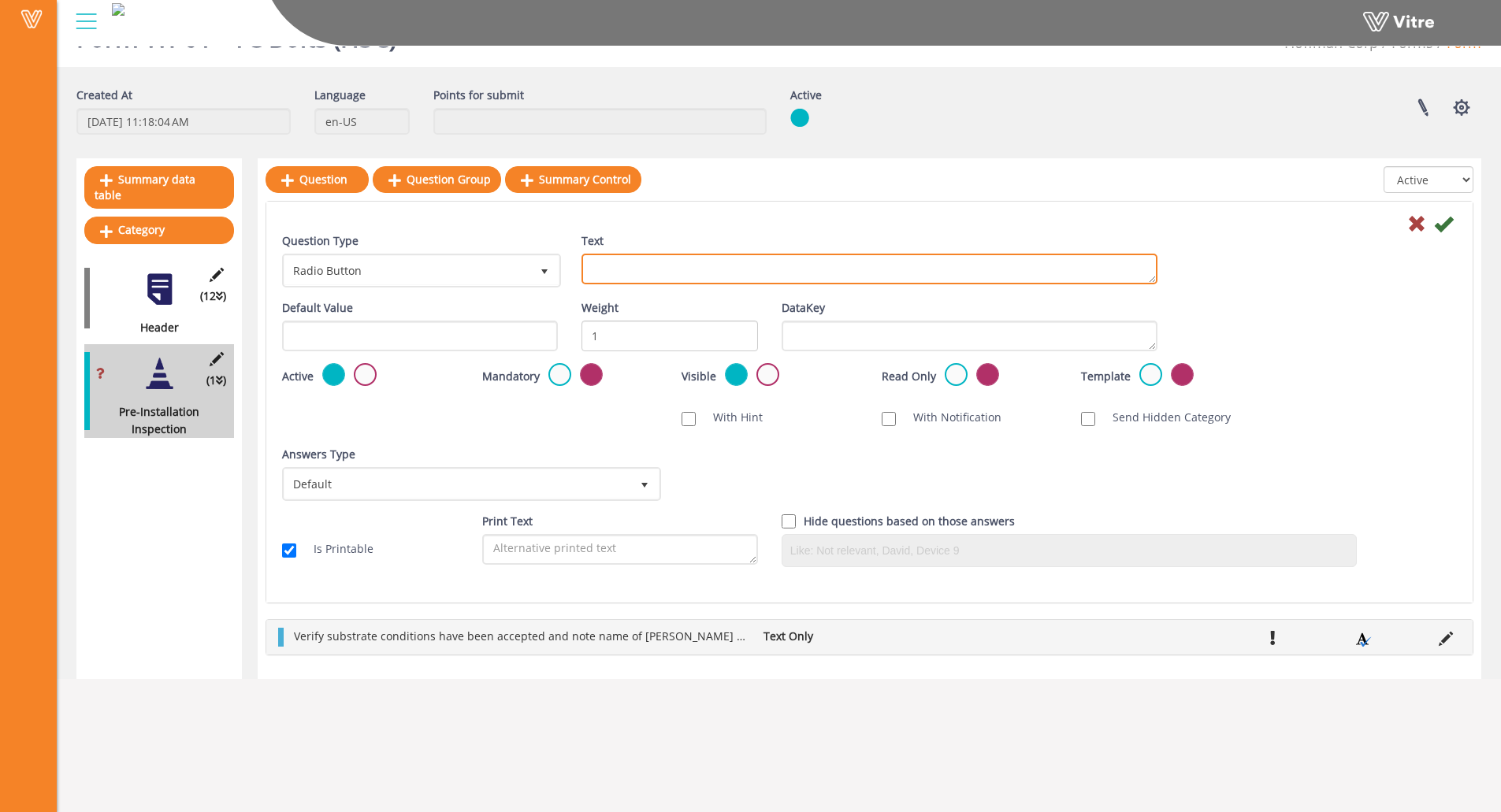
click at [781, 276] on textarea "Text" at bounding box center [869, 269] width 576 height 31
paste textarea "Survey crosshair locations clearly marked on slab and verified to within 1/8" p…"
type textarea "Survey crosshair locations clearly marked on slab and verified to within 1/8" p…"
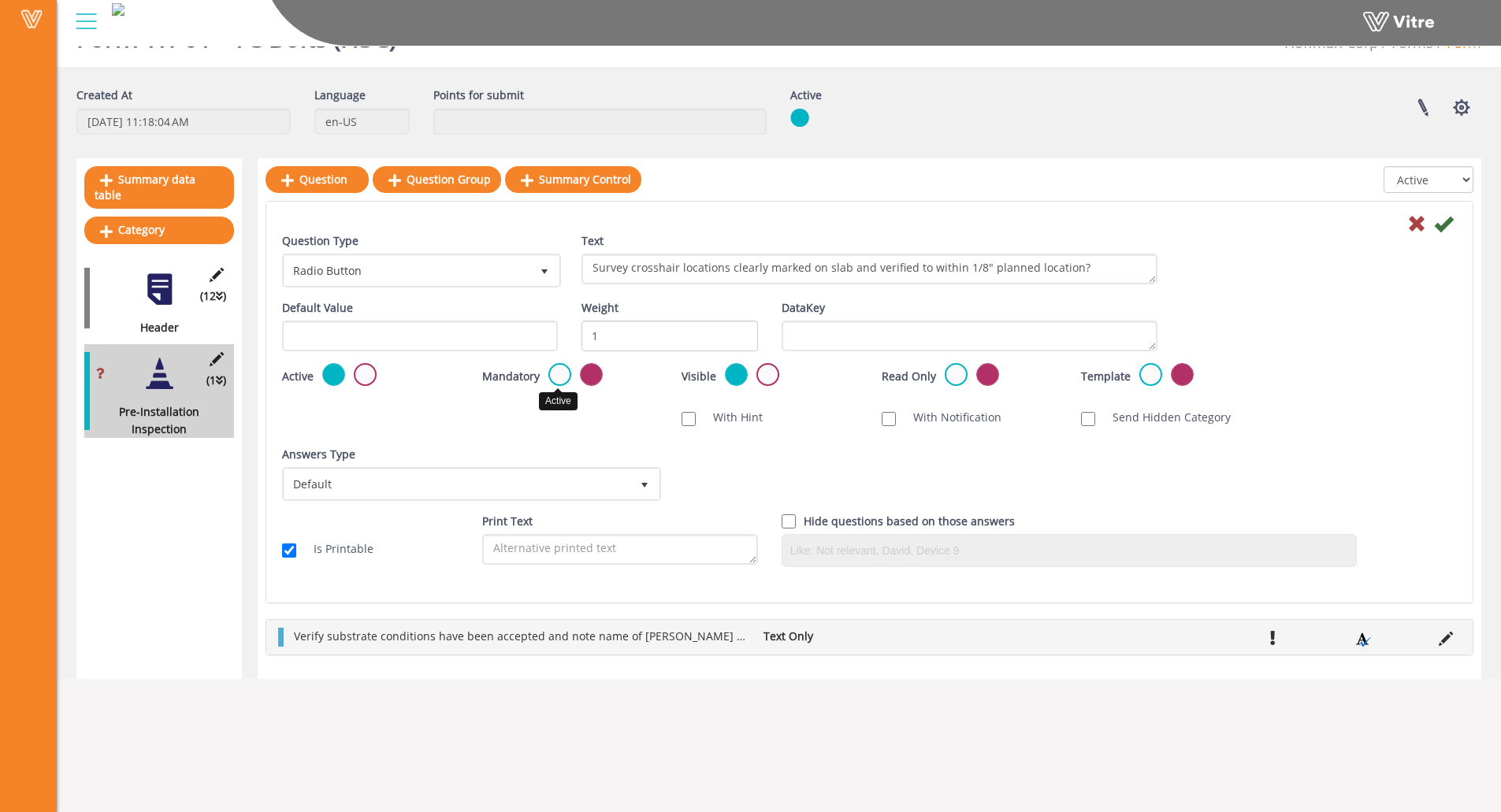
click at [550, 376] on label at bounding box center [560, 374] width 23 height 23
click at [0, 0] on input "radio" at bounding box center [0, 0] width 0 height 0
click at [450, 260] on span "Radio Button" at bounding box center [408, 270] width 245 height 28
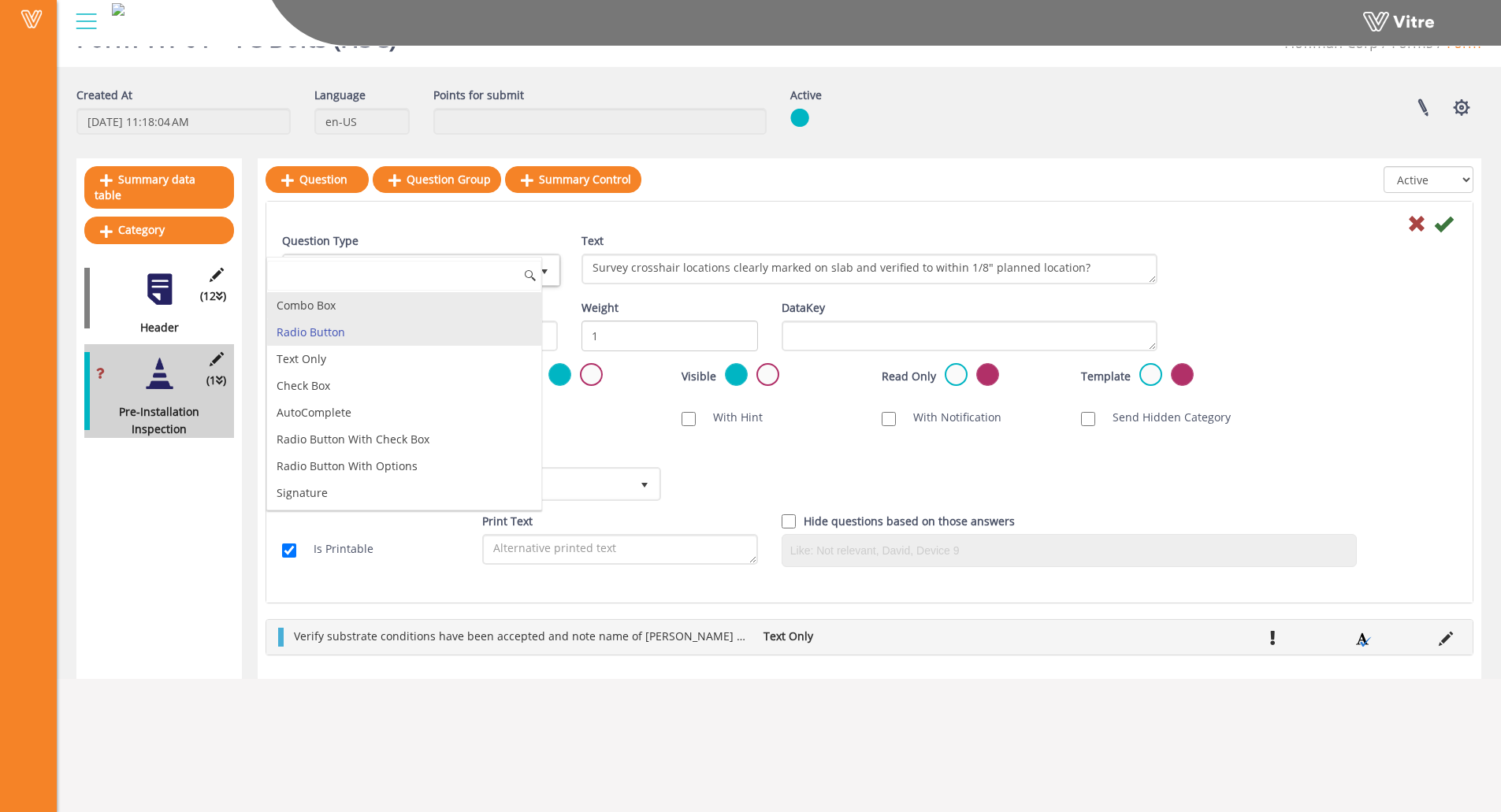
click at [446, 308] on li "Combo Box" at bounding box center [404, 305] width 274 height 27
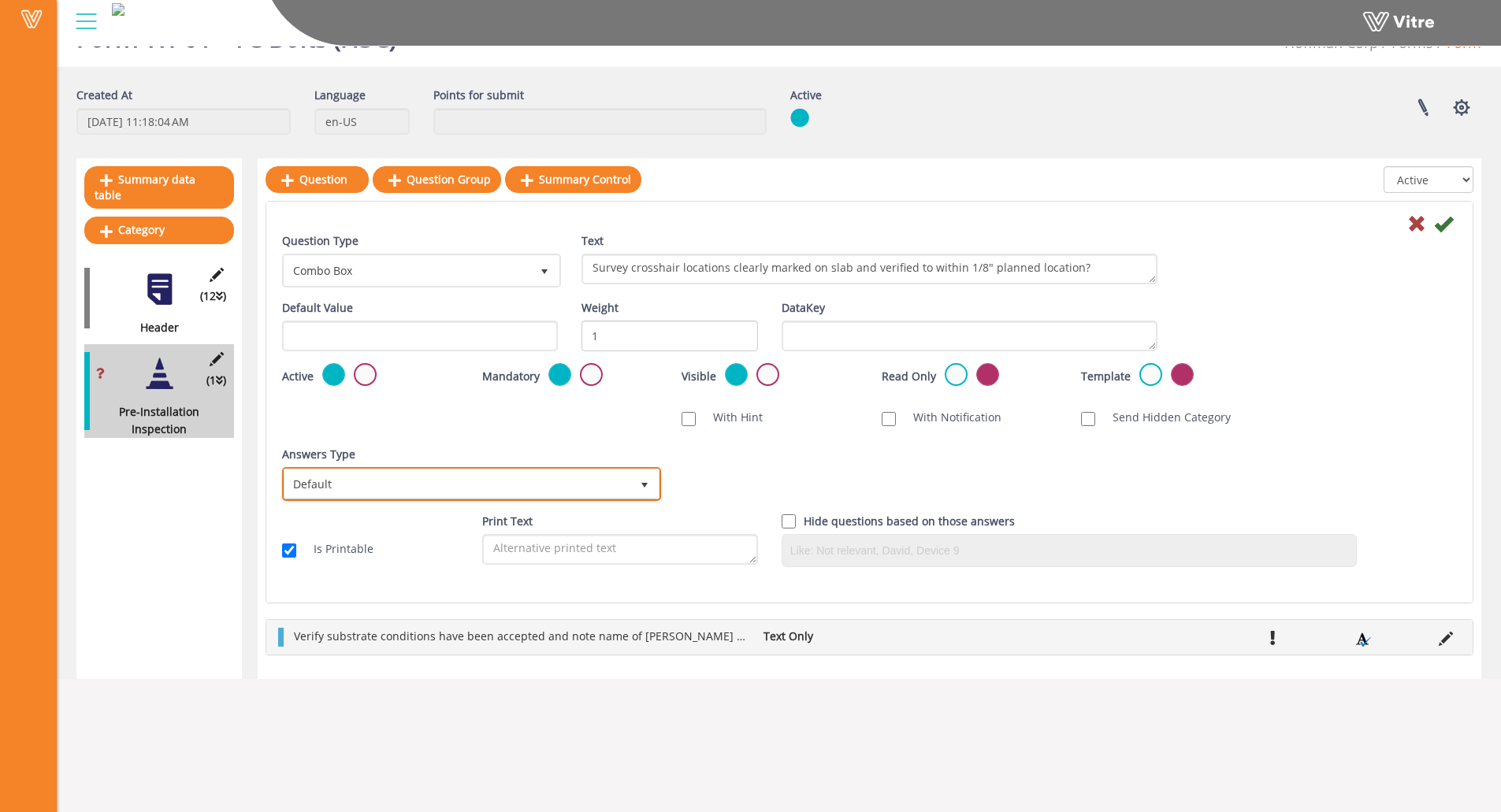
click at [463, 488] on span "Default" at bounding box center [458, 483] width 346 height 28
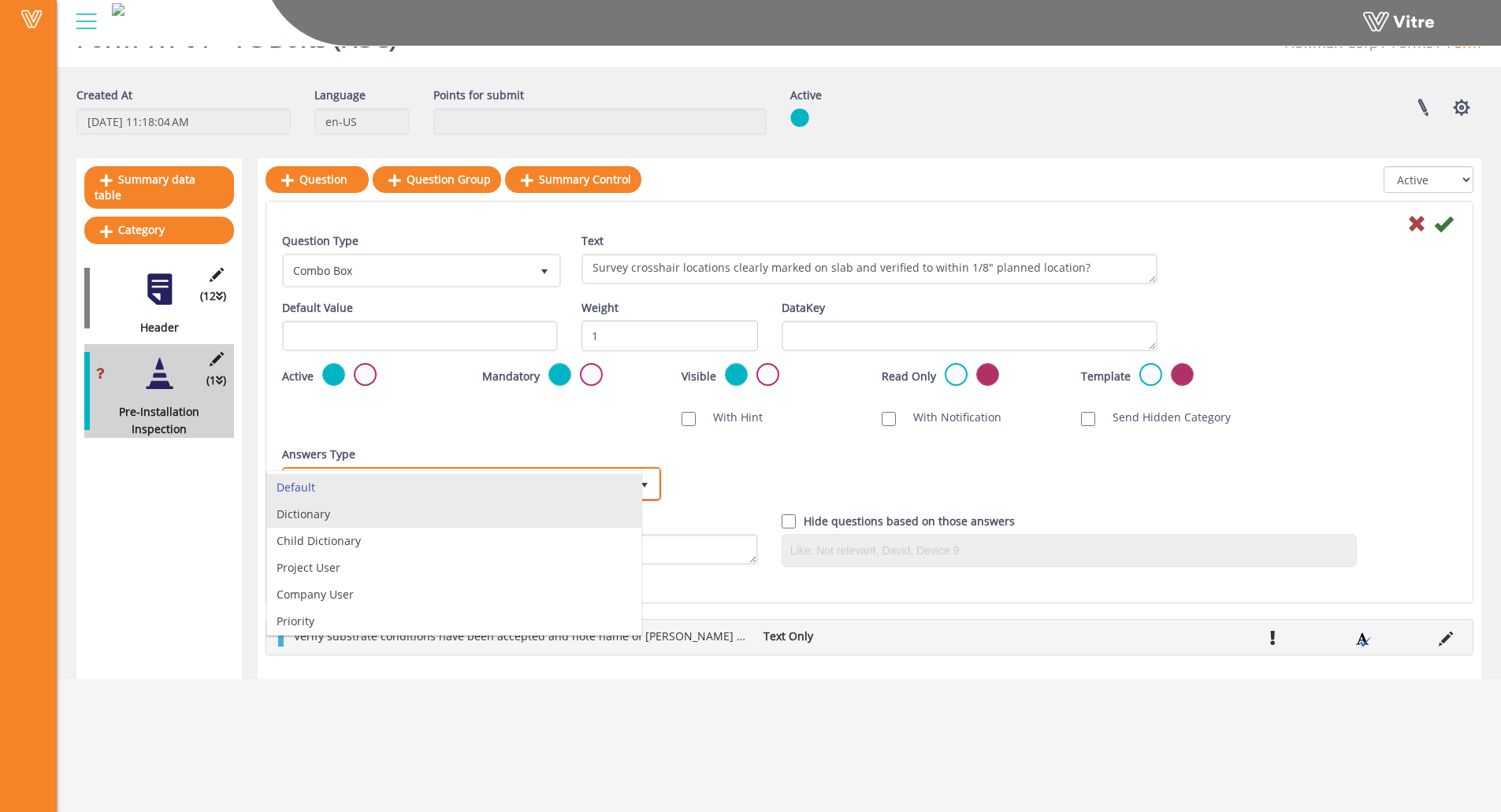
click at [399, 518] on li "Dictionary" at bounding box center [454, 514] width 375 height 27
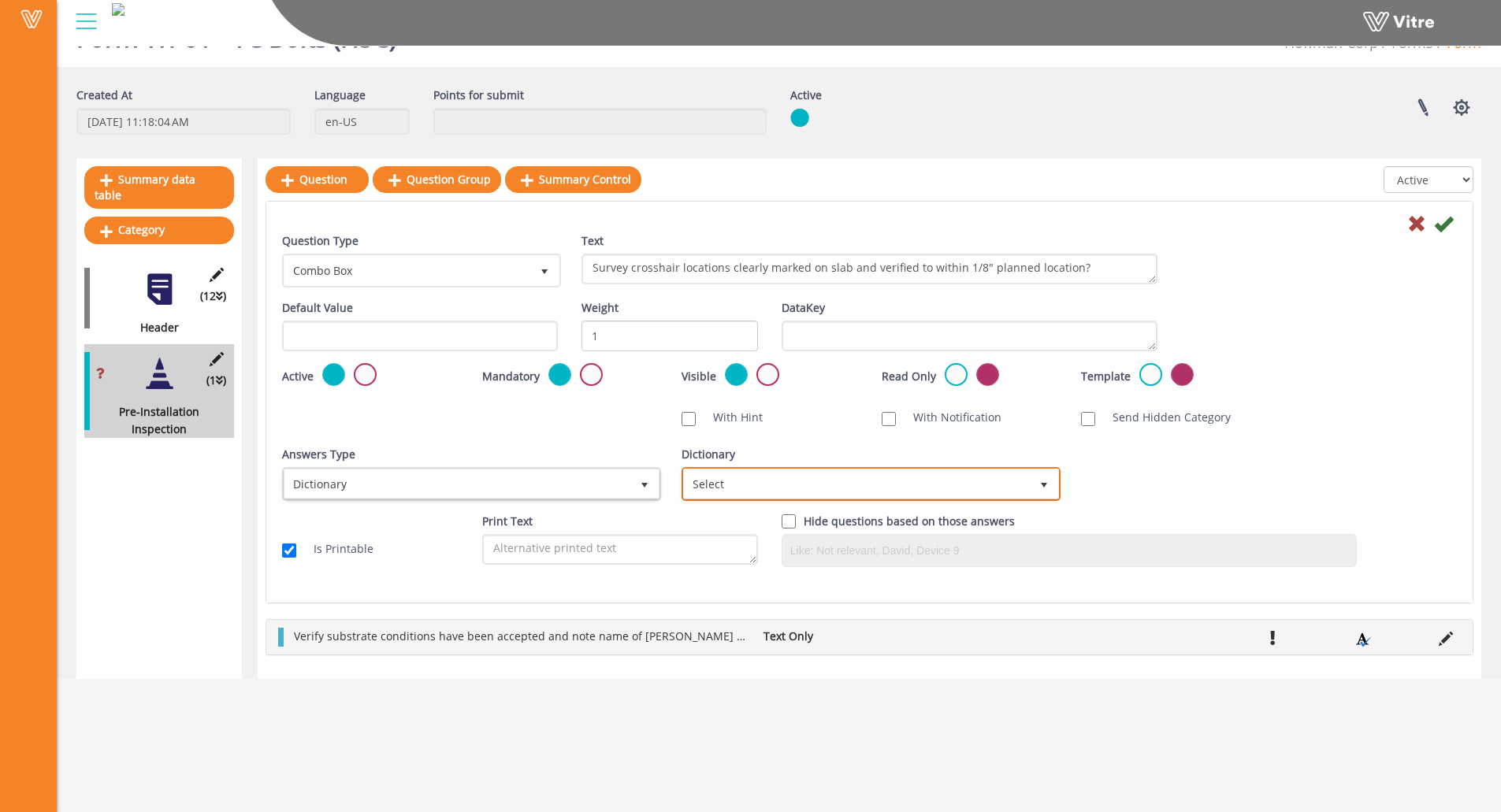
click at [786, 489] on span "Select" at bounding box center [857, 483] width 346 height 28
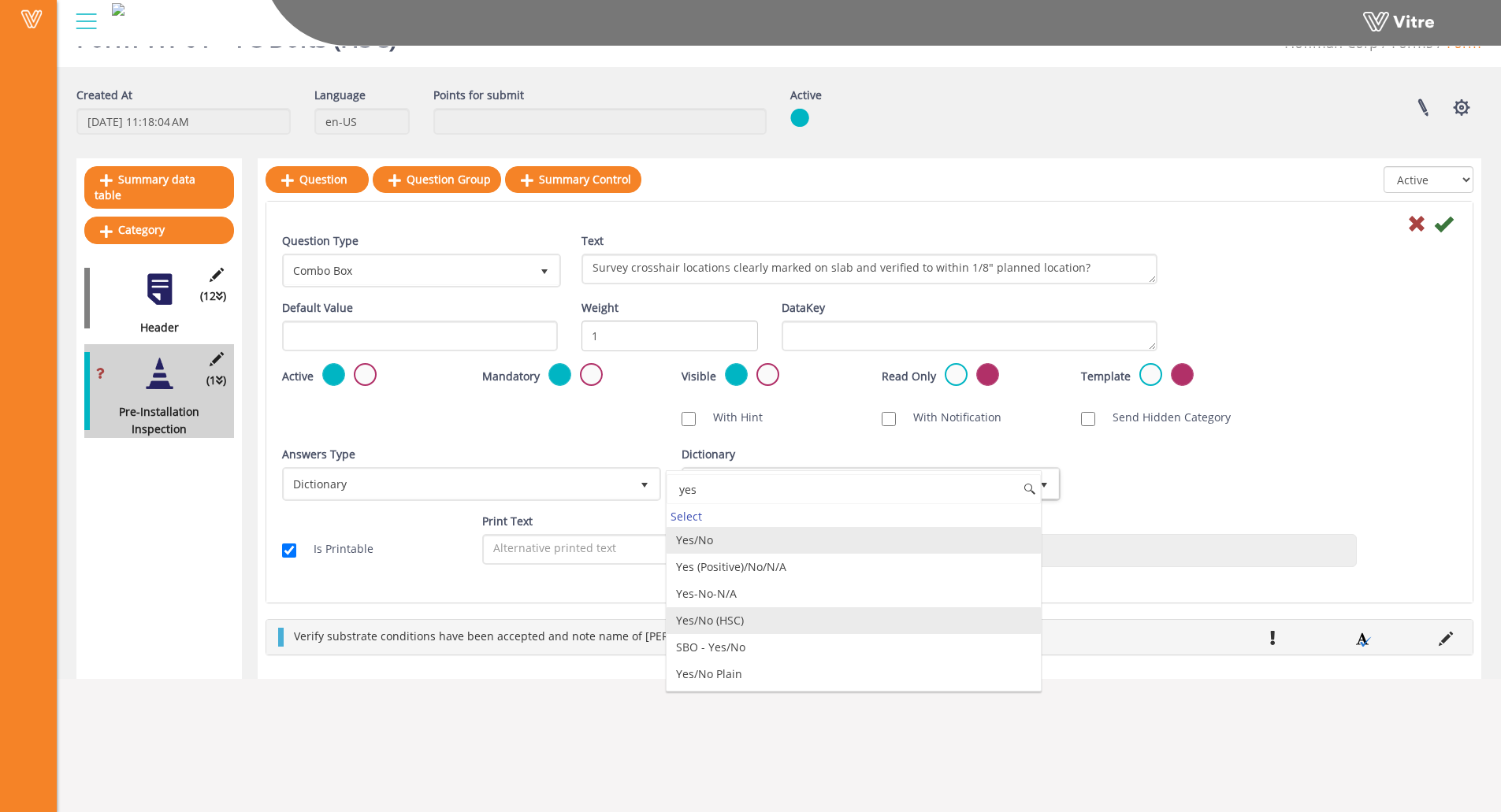
click at [746, 624] on li "Yes/No (HSC)" at bounding box center [854, 620] width 375 height 27
type input "yes"
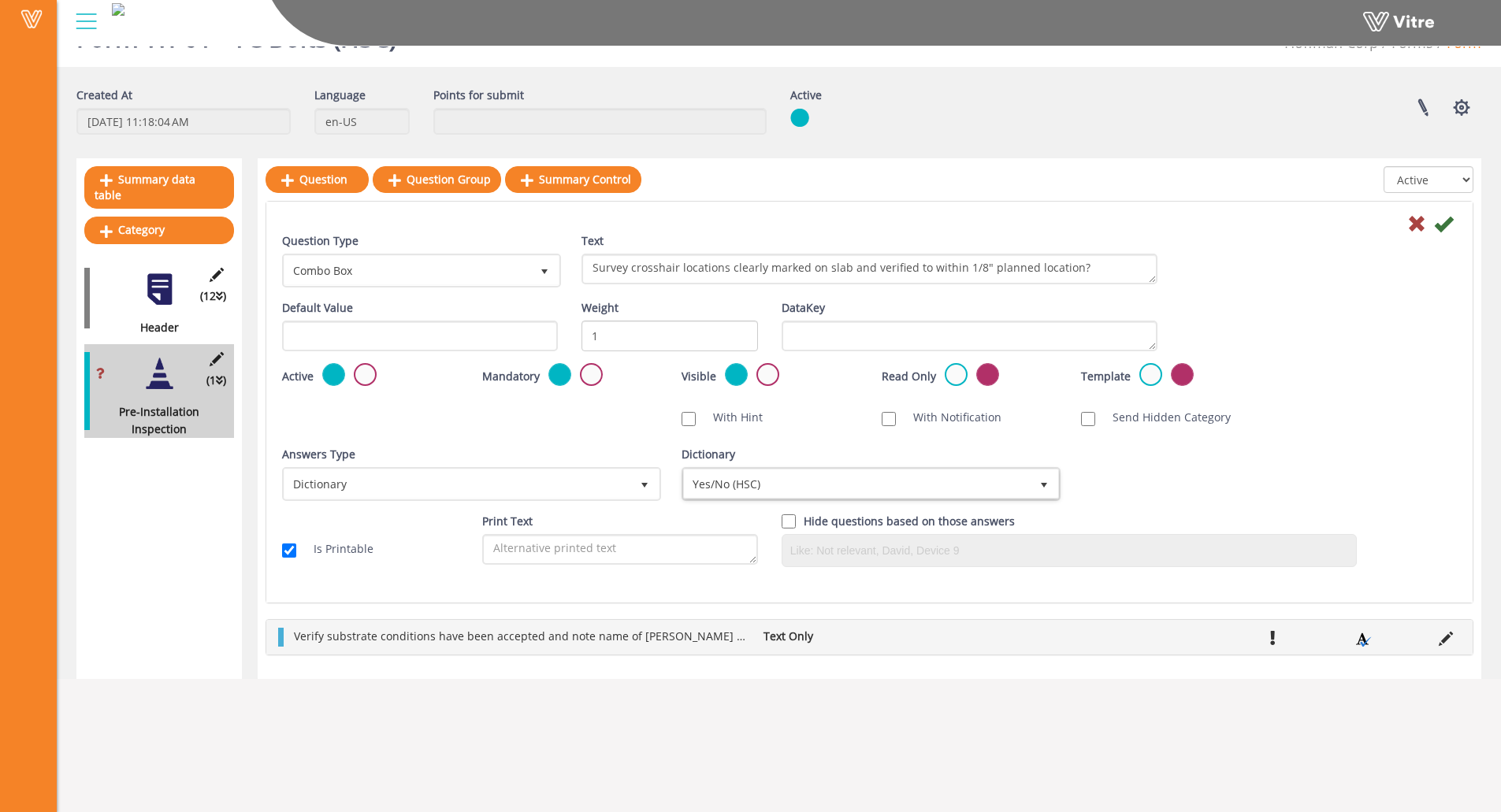
click at [622, 587] on div "Question Type Combo Box 2 Text Survey crosshair locations clearly marked on sla…" at bounding box center [869, 402] width 1206 height 401
click at [1436, 224] on icon at bounding box center [1443, 223] width 19 height 19
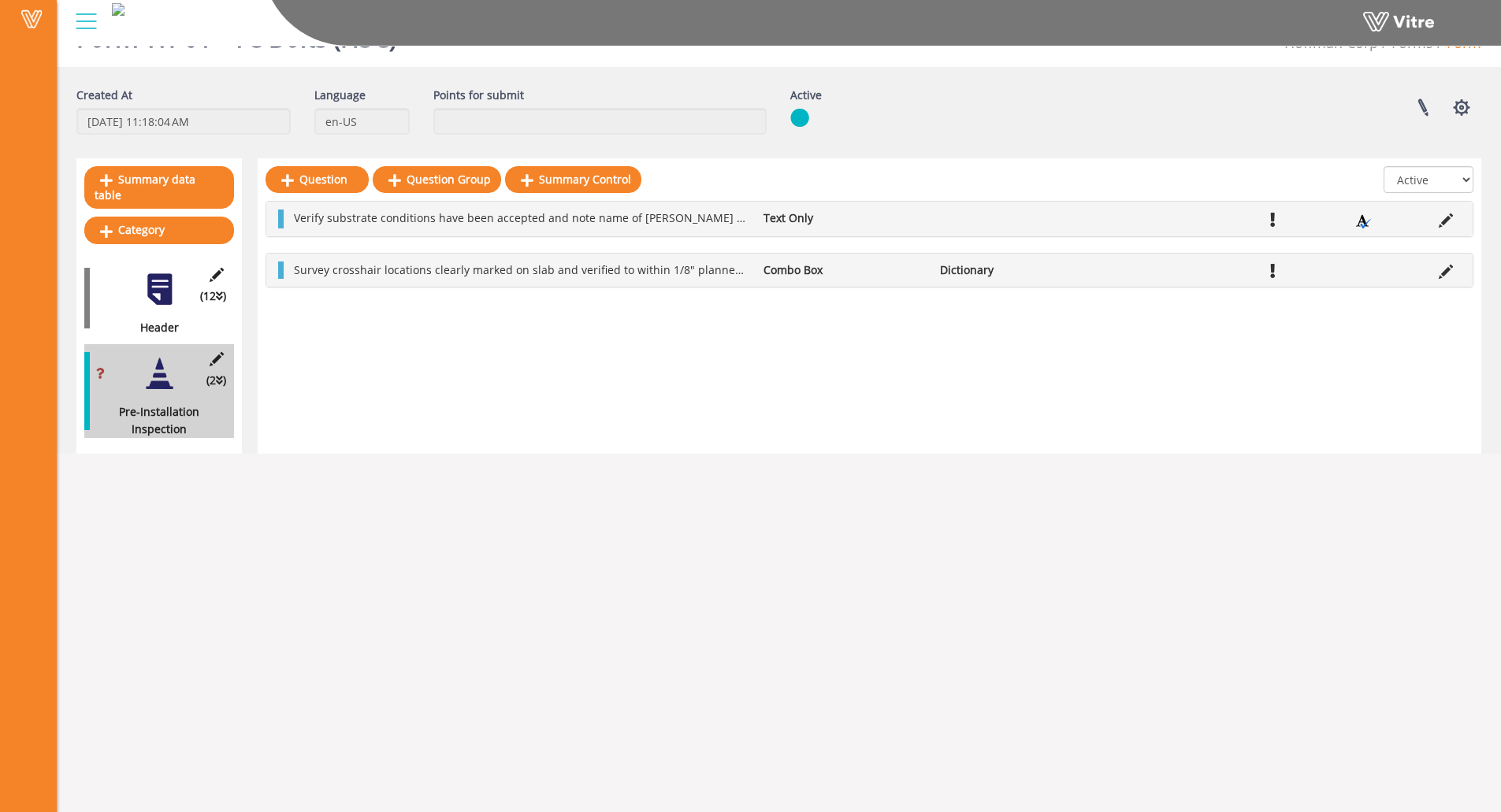
click at [382, 336] on div "Question Question Group Summary Control All Active Not Active Verify substrate …" at bounding box center [869, 306] width 1224 height 296
click at [324, 179] on link "Question" at bounding box center [317, 179] width 103 height 27
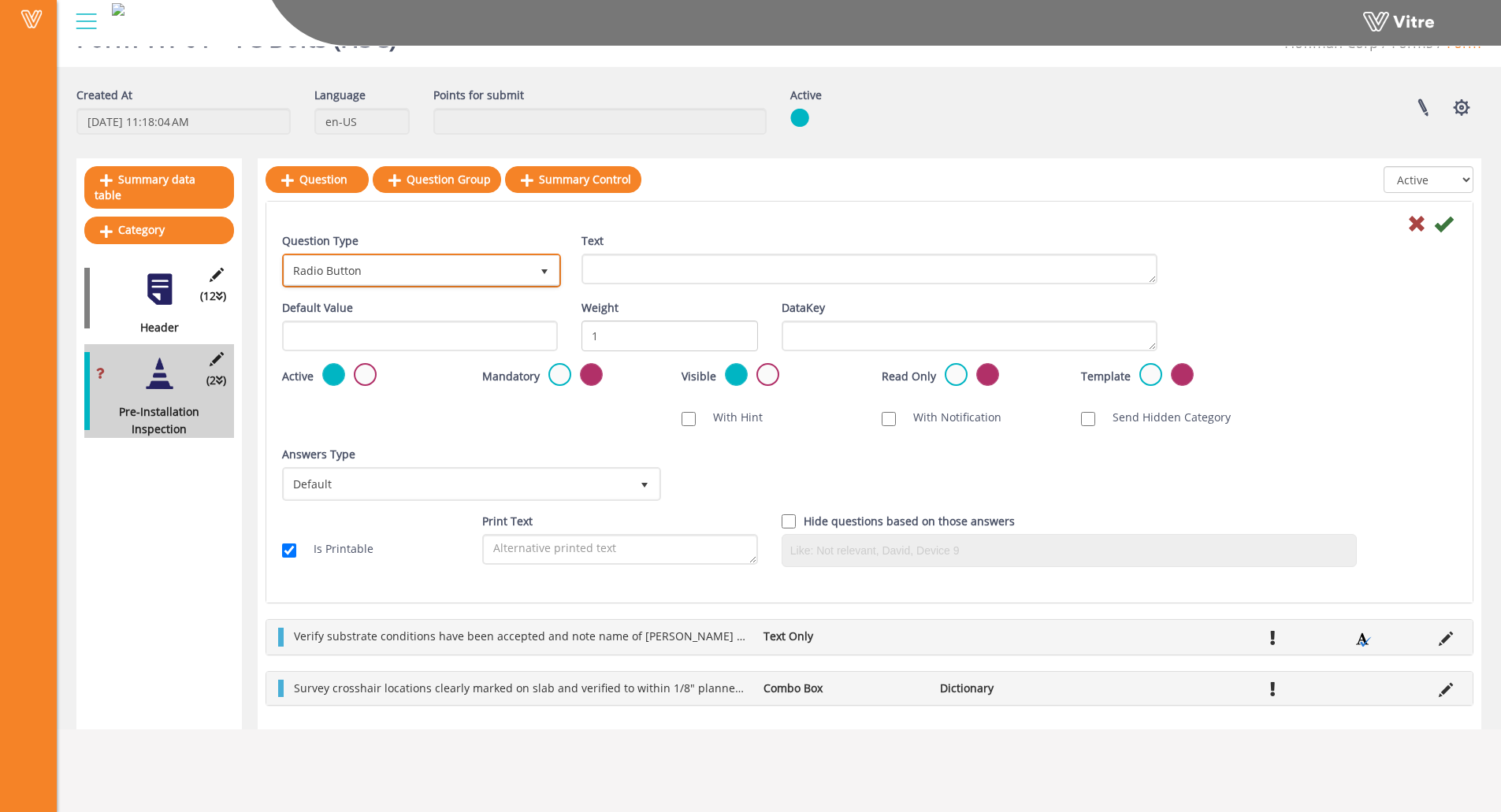
click at [498, 273] on span "Radio Button" at bounding box center [408, 270] width 245 height 28
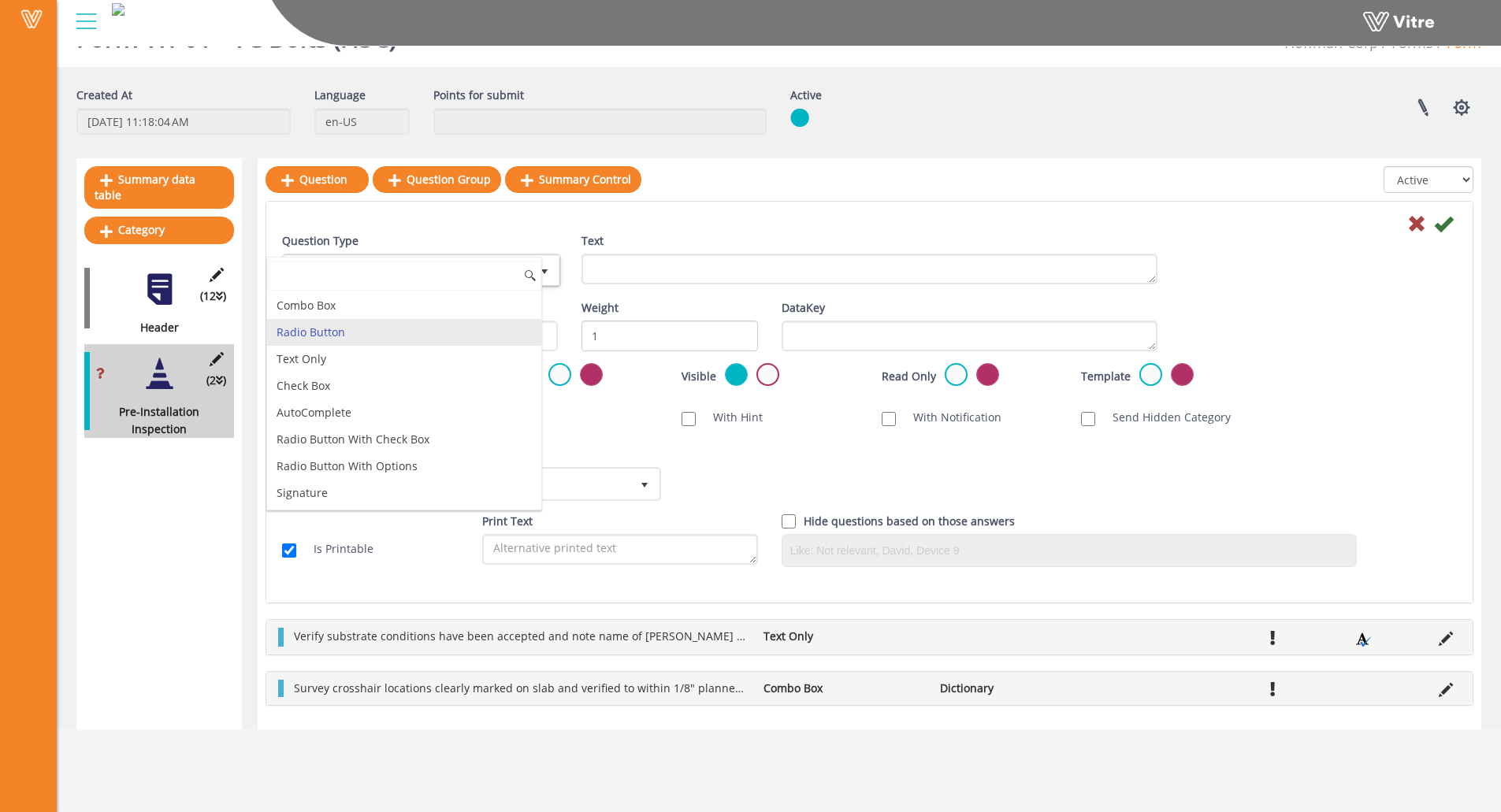
click at [498, 273] on input at bounding box center [404, 276] width 274 height 30
click at [661, 225] on div at bounding box center [869, 222] width 1199 height 19
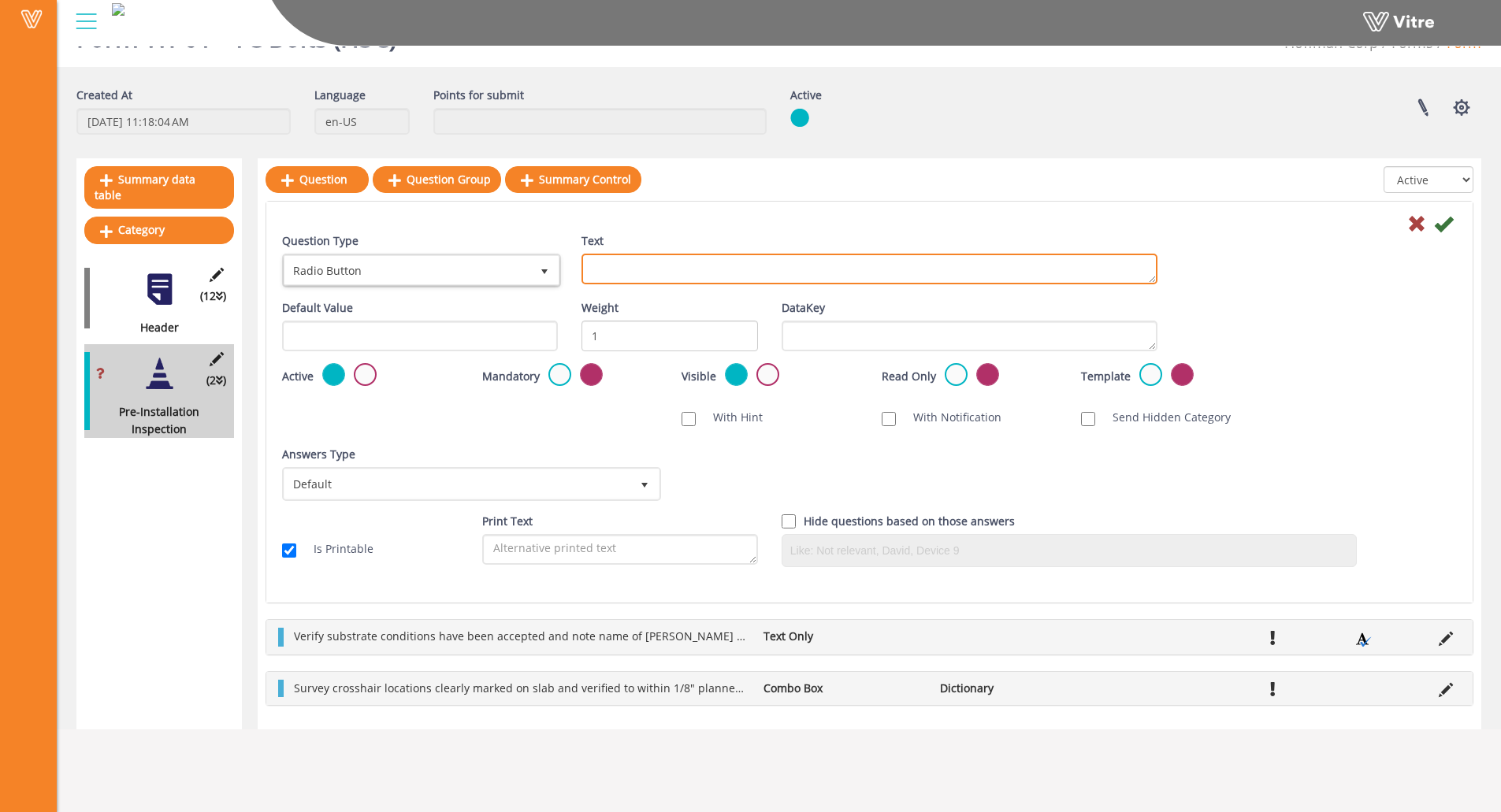
click at [641, 279] on textarea "Text" at bounding box center [869, 269] width 576 height 31
paste textarea "Confirm Skidmore test and TC Bolt MTR's were received by HSC (from HCC)"
type textarea "Confirm Skidmore test and TC Bolt MTR's were received by HSC (from HCC)"
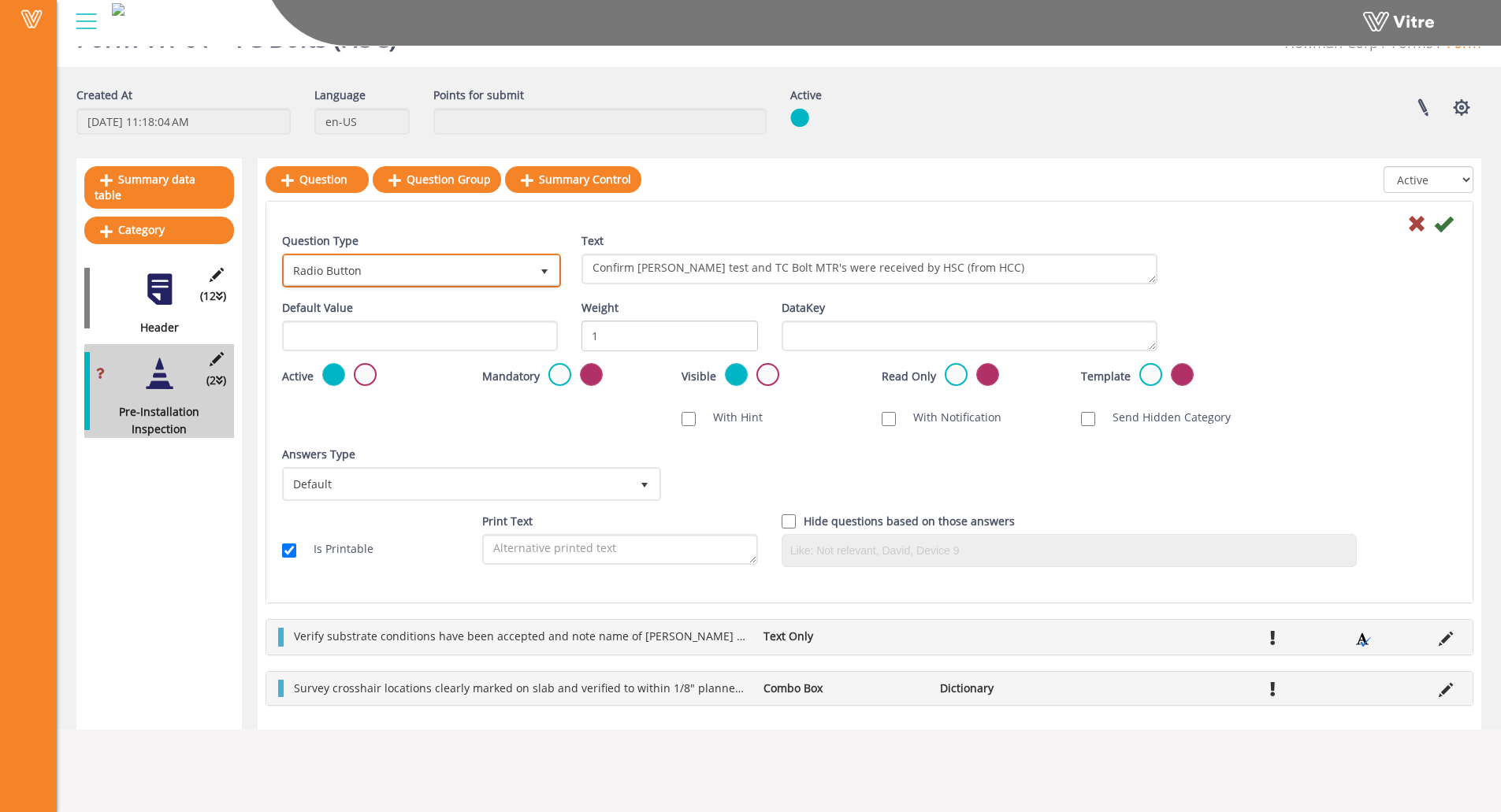
click at [479, 267] on span "Radio Button" at bounding box center [408, 270] width 245 height 28
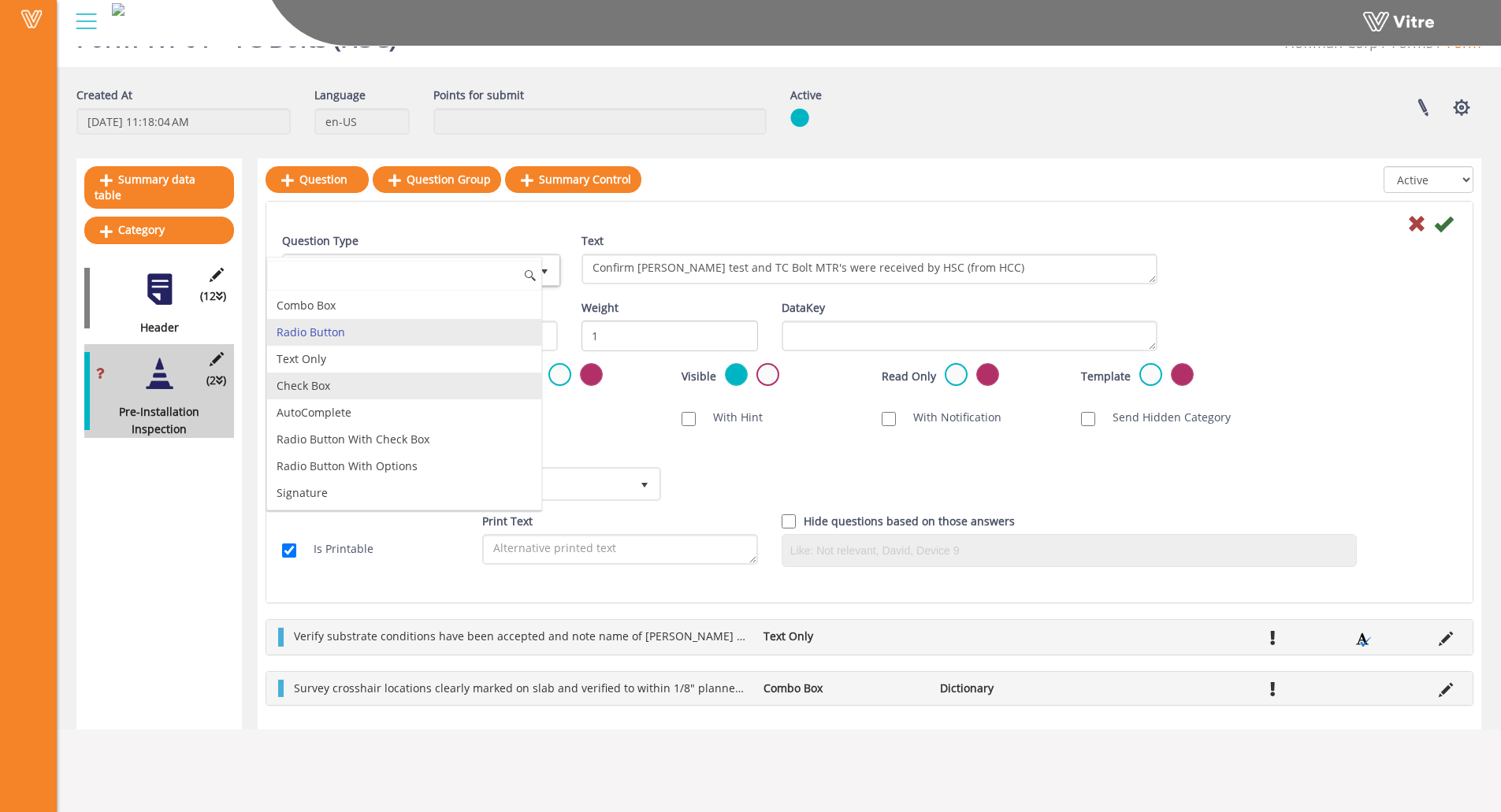
click at [414, 379] on li "Check Box" at bounding box center [404, 385] width 274 height 27
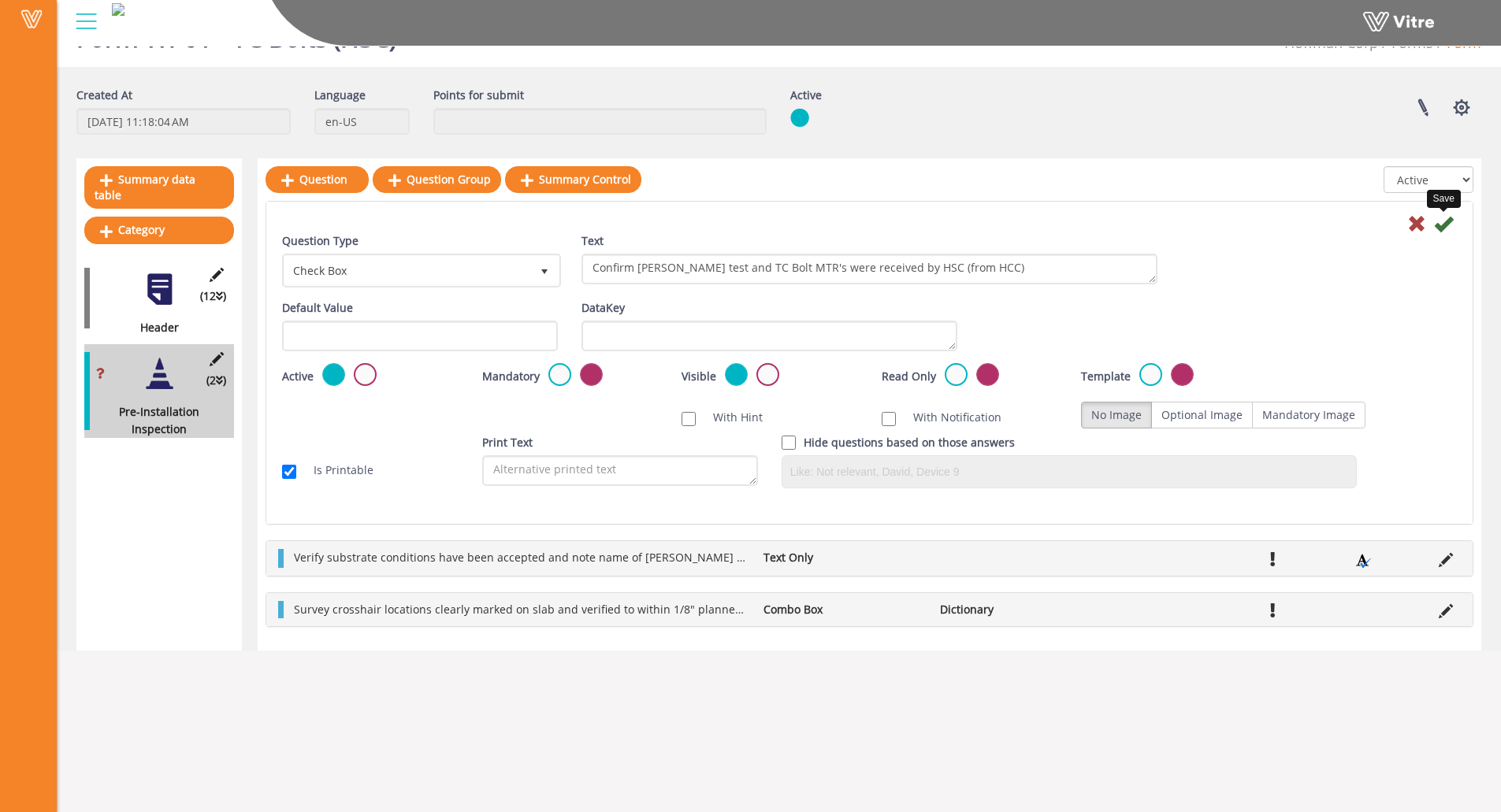
click at [1446, 222] on icon at bounding box center [1443, 223] width 19 height 19
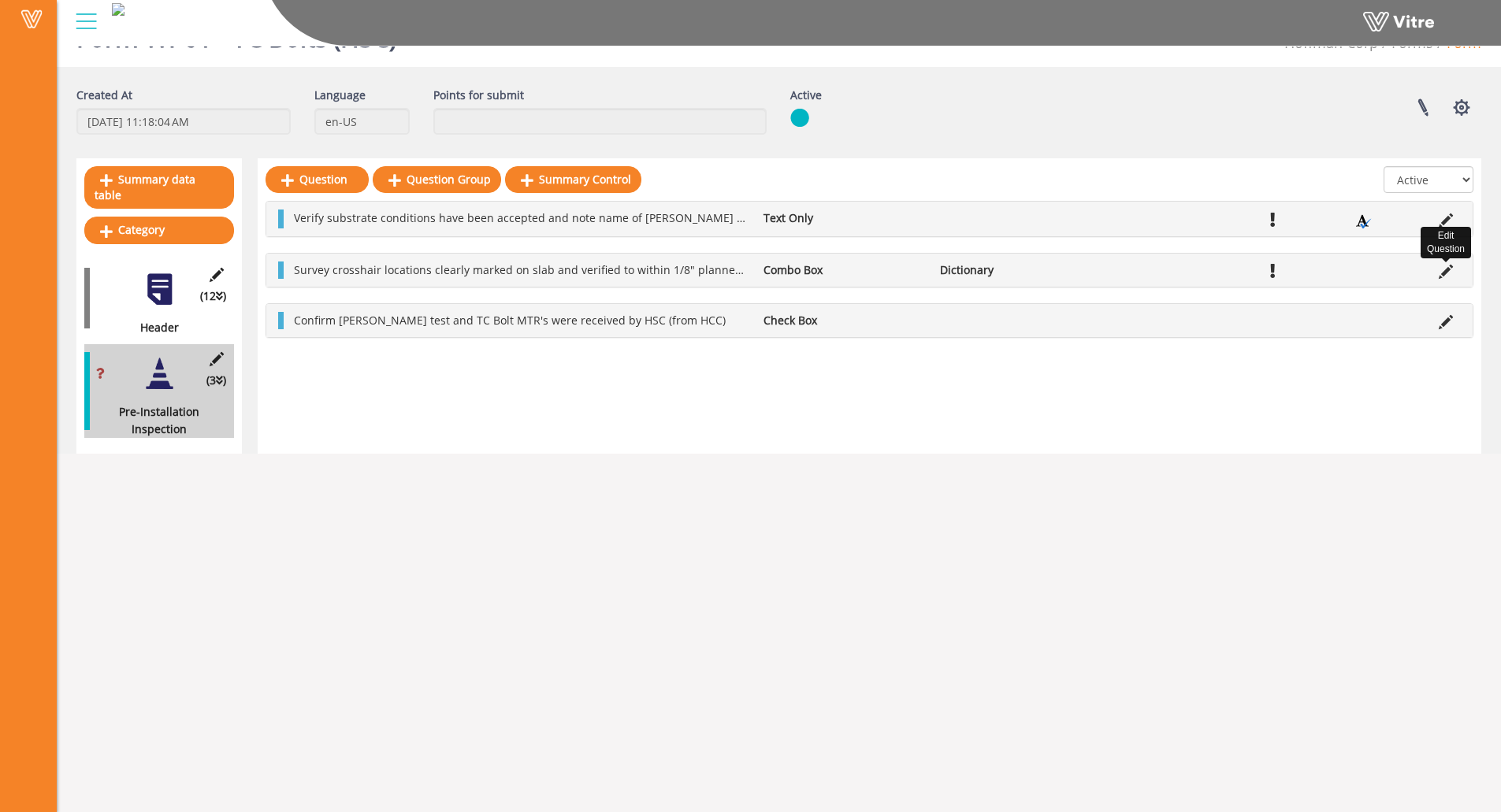
click at [1446, 274] on icon at bounding box center [1445, 271] width 14 height 14
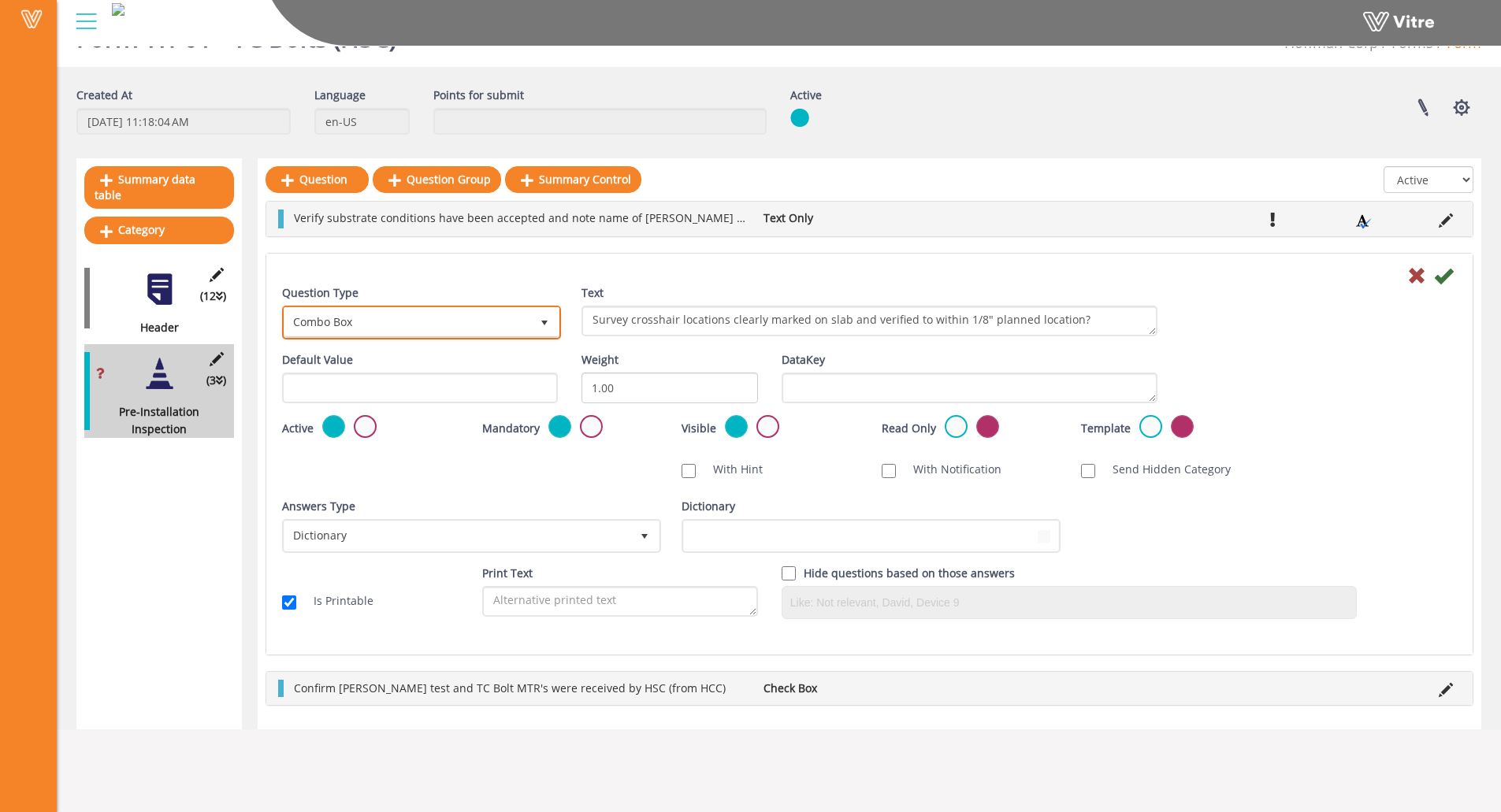
click at [407, 308] on span "Combo Box" at bounding box center [421, 322] width 276 height 30
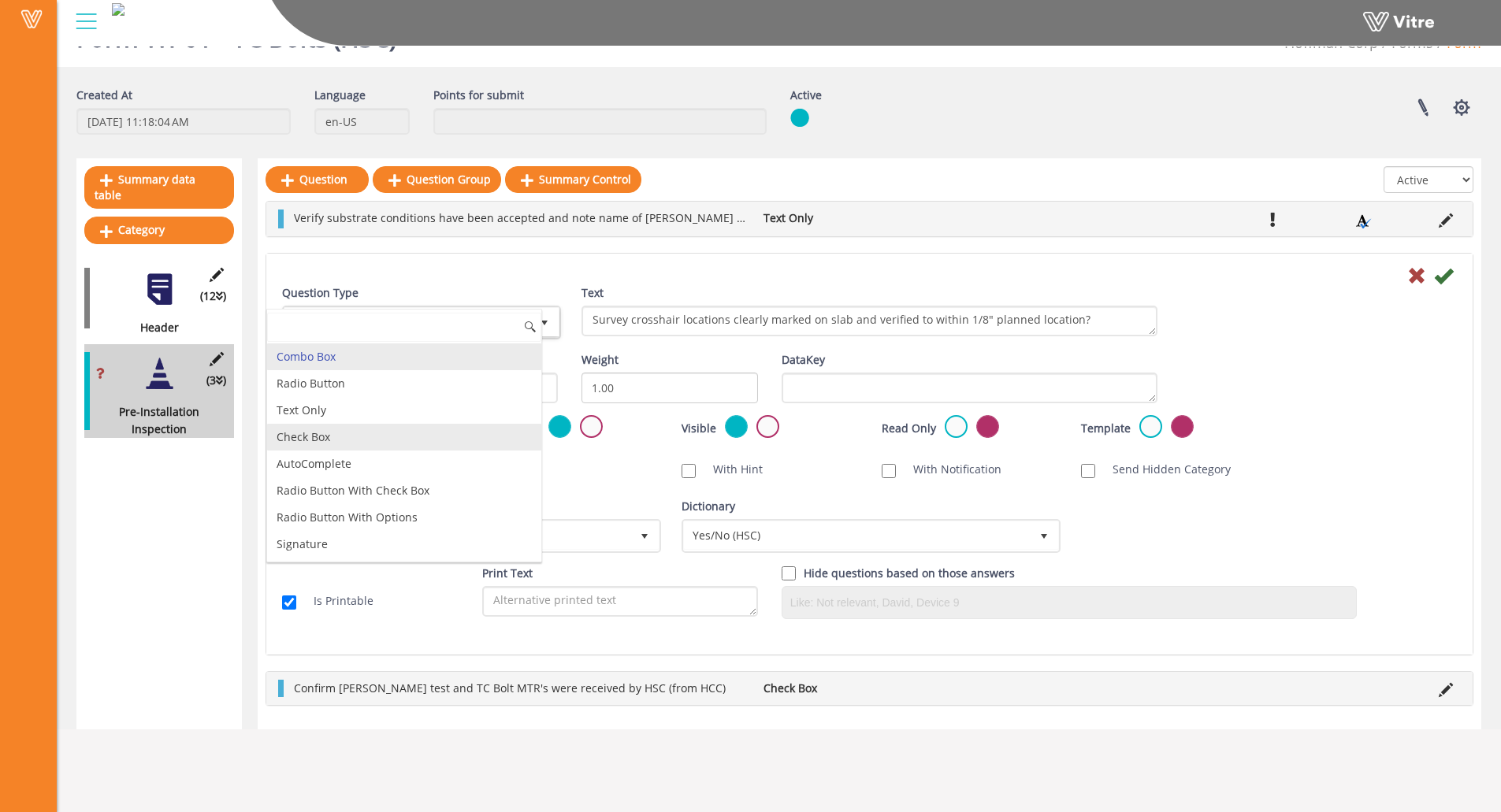
click at [364, 436] on li "Check Box" at bounding box center [404, 437] width 274 height 27
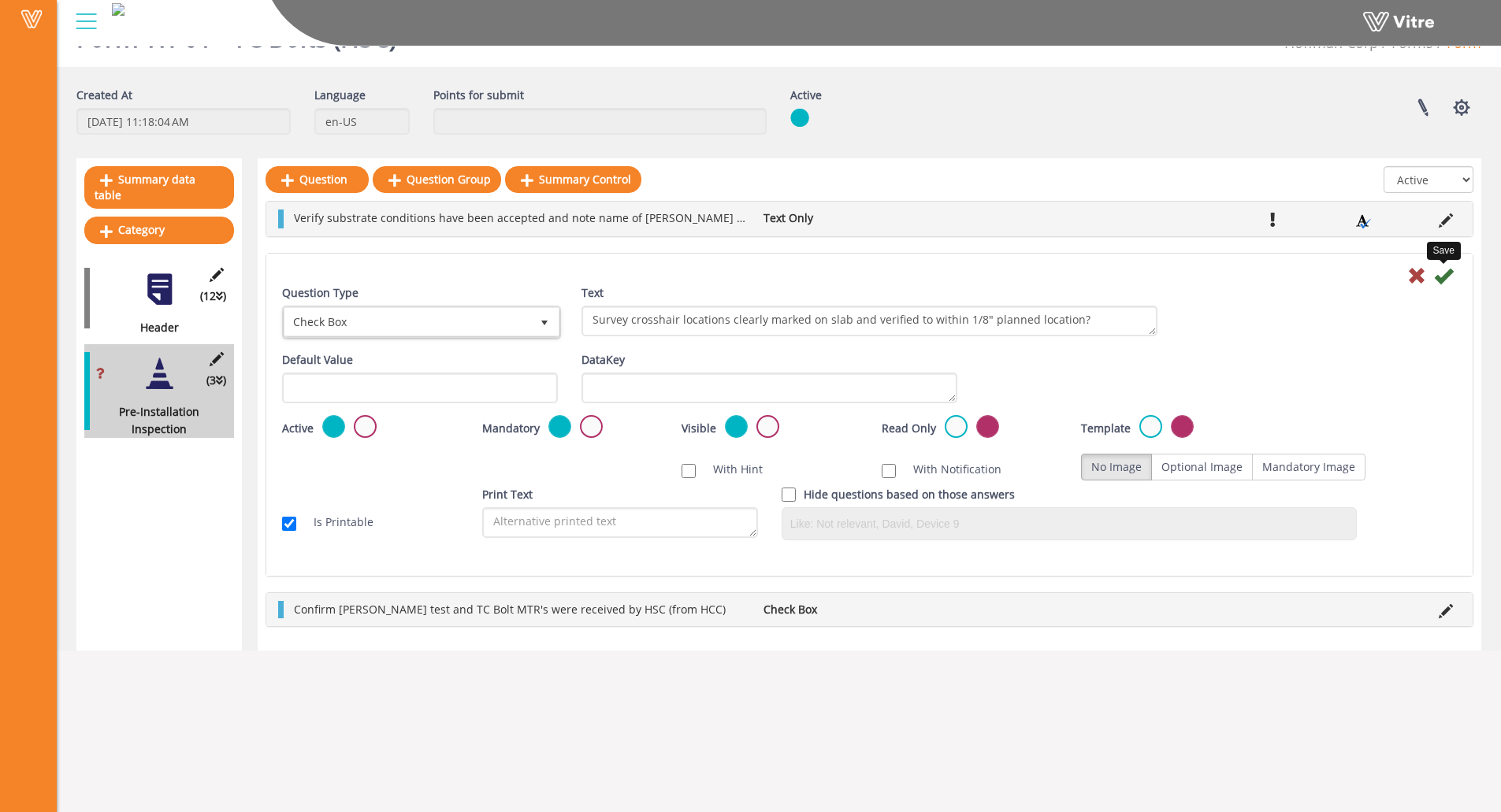
click at [1450, 276] on icon at bounding box center [1443, 276] width 19 height 19
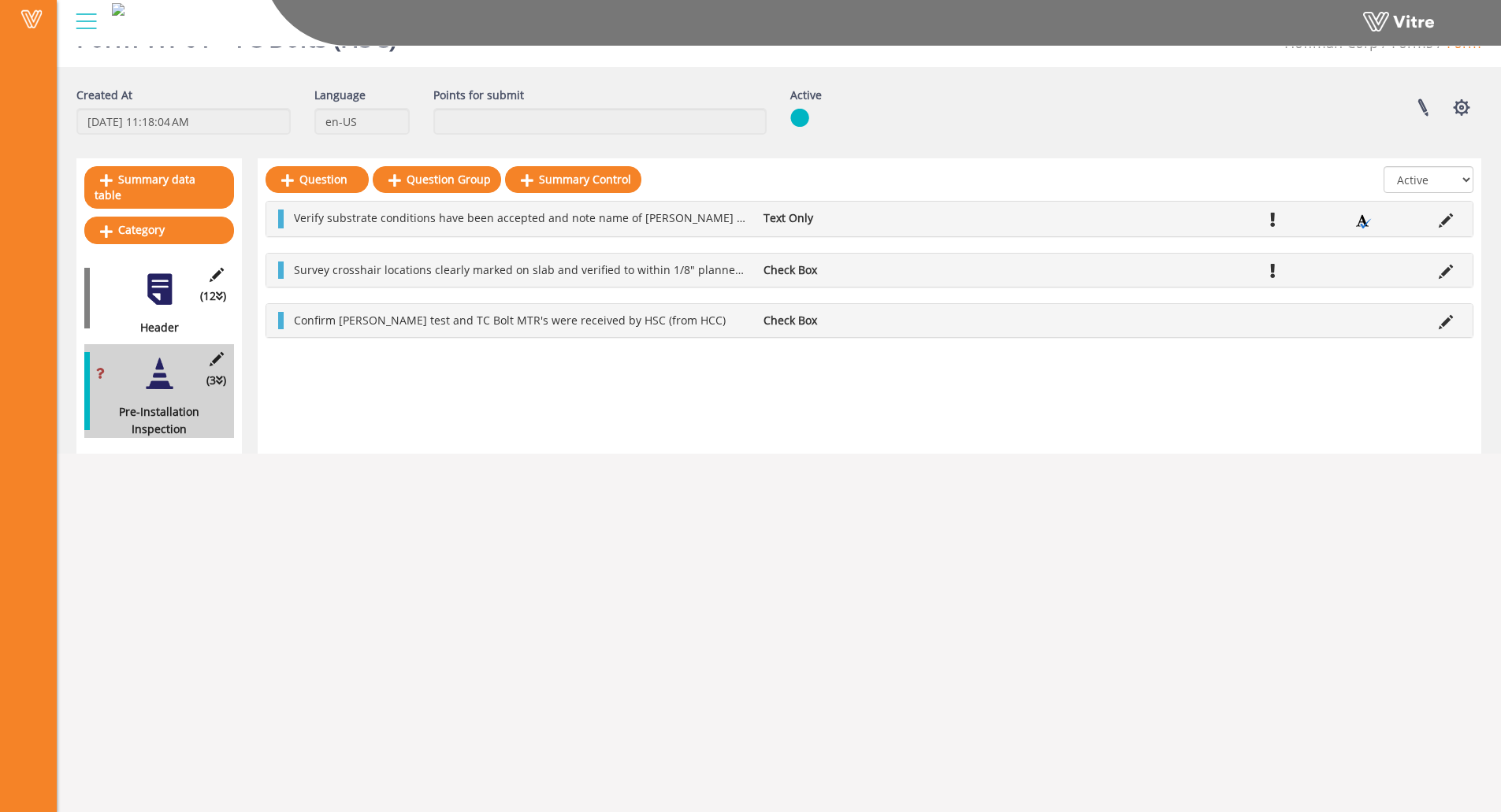
click at [987, 310] on div "Confirm Skidmore test and TC Bolt MTR's were received by HSC (from HCC) Check B…" at bounding box center [869, 320] width 1206 height 33
click at [1447, 322] on icon at bounding box center [1445, 321] width 14 height 14
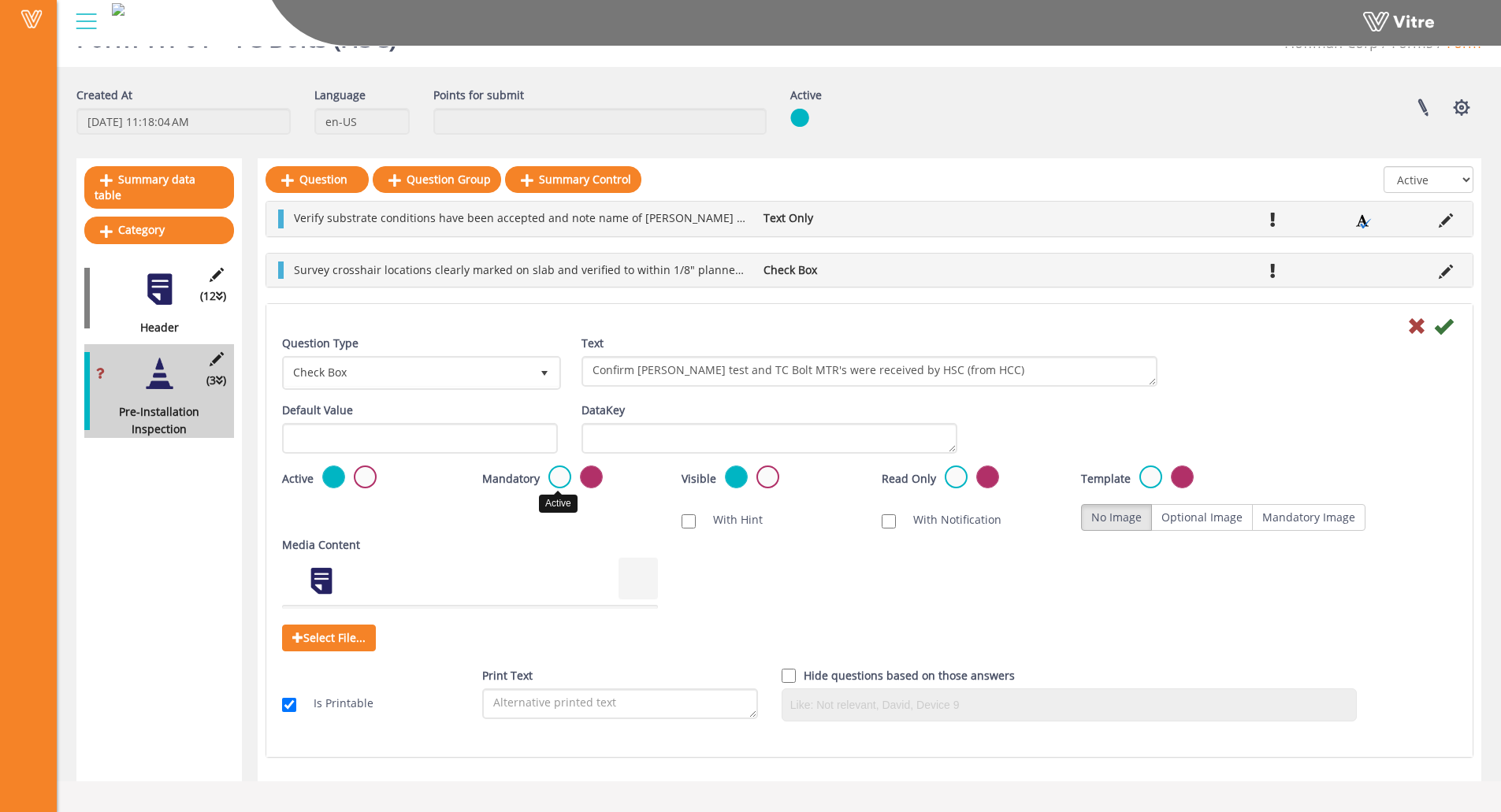
click at [551, 477] on label at bounding box center [560, 477] width 23 height 23
click at [0, 0] on input "radio" at bounding box center [0, 0] width 0 height 0
click at [1450, 327] on icon at bounding box center [1443, 326] width 19 height 19
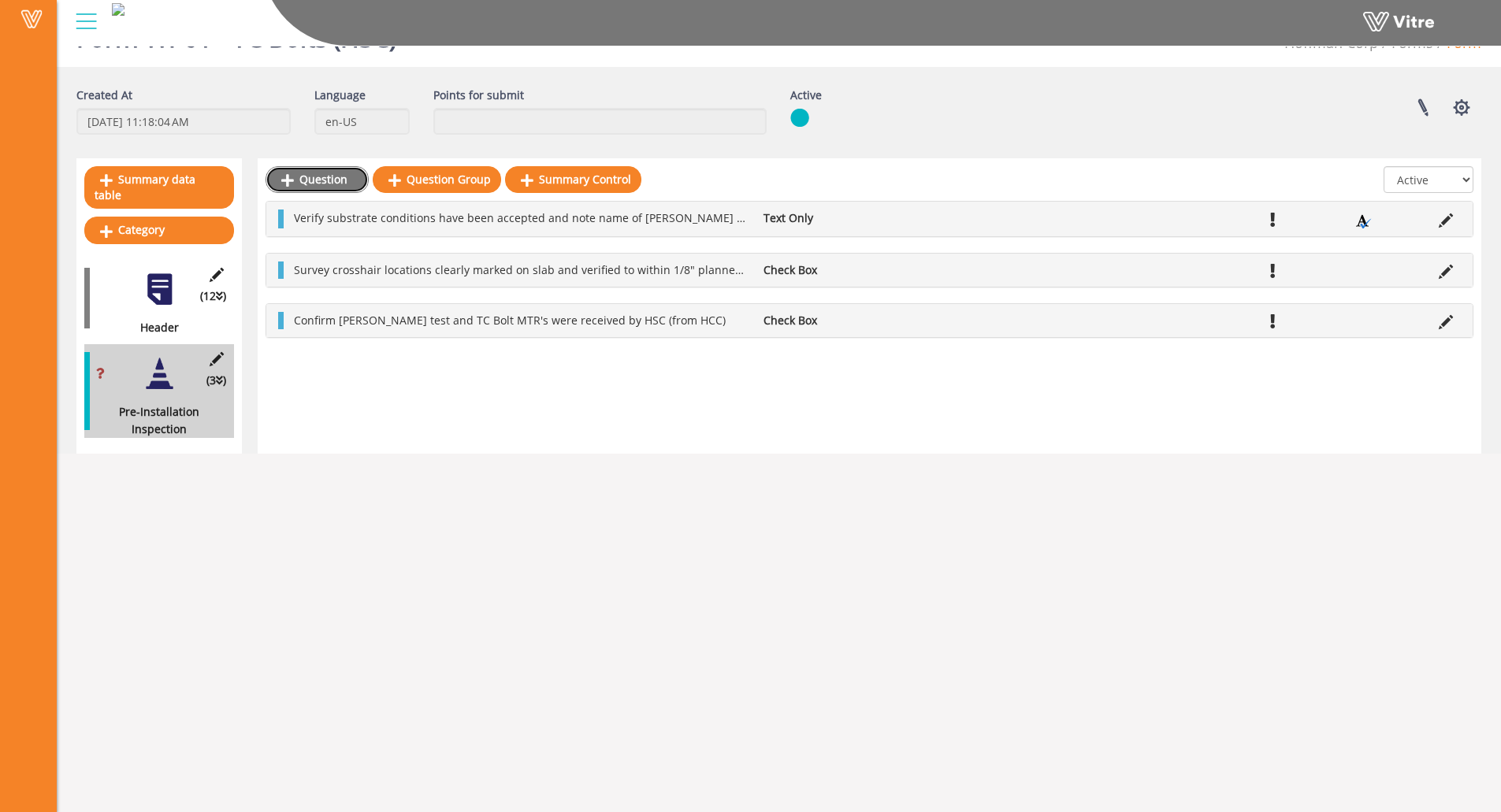
click at [321, 183] on link "Question" at bounding box center [317, 179] width 103 height 27
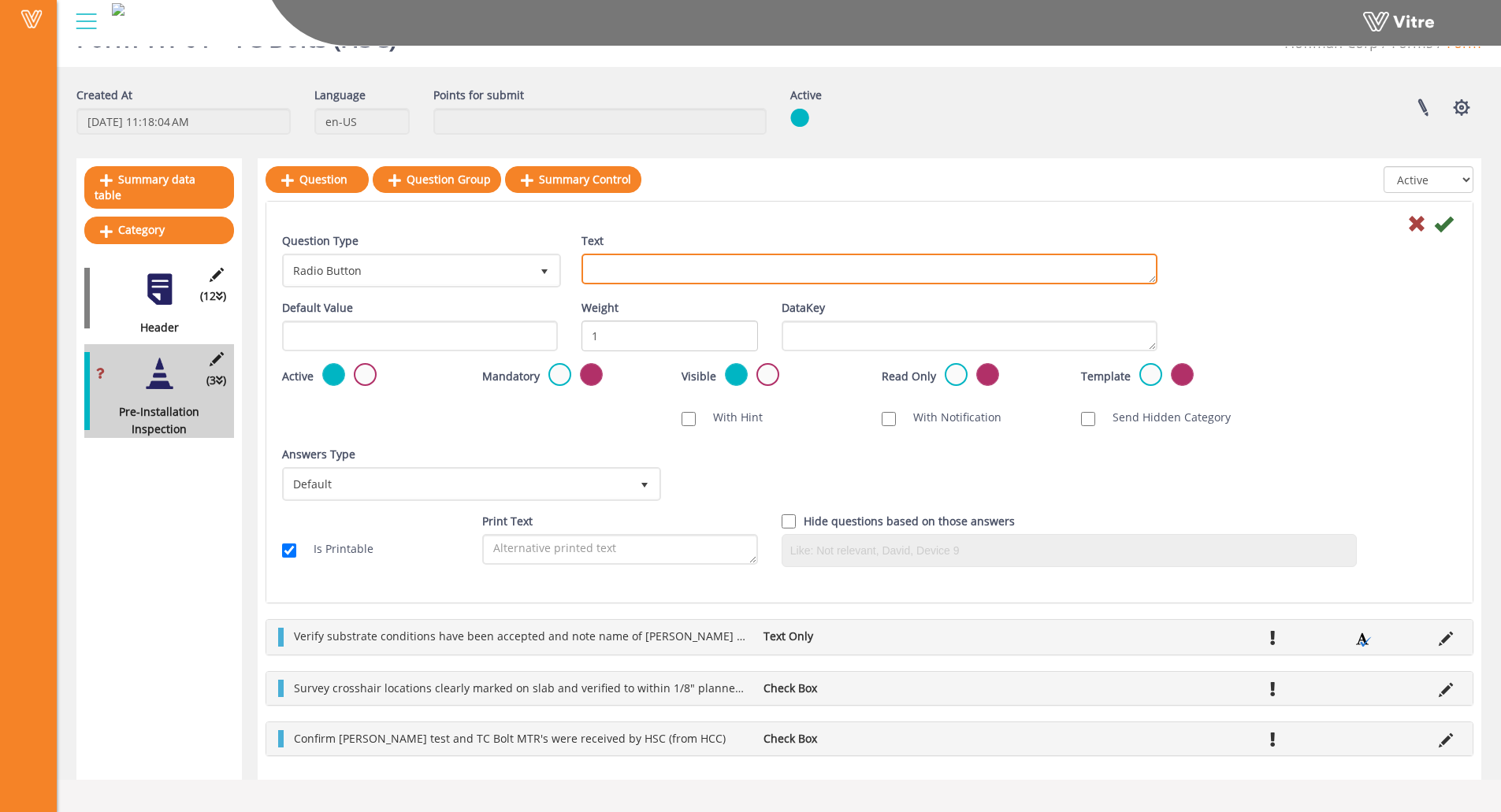
click at [749, 273] on textarea "Text" at bounding box center [869, 269] width 576 height 31
paste textarea "Visual inspection that Bolt Lubrication was uncomprimised? (free of rust, dirt,…"
type textarea "Visual inspection that Bolt Lubrication was uncompromised? (free of rust, dirt,…"
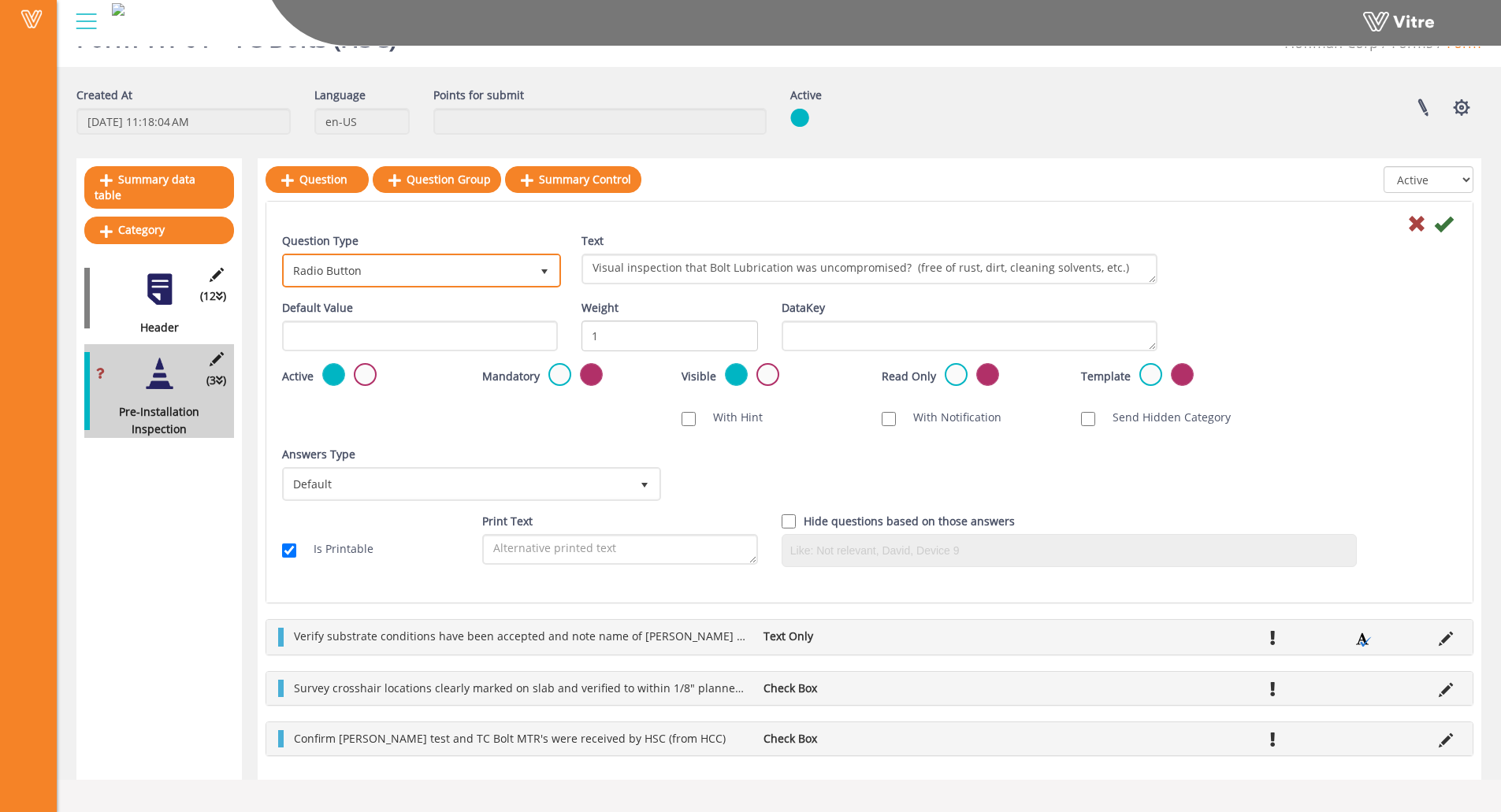
click at [395, 277] on span "Radio Button" at bounding box center [408, 270] width 245 height 28
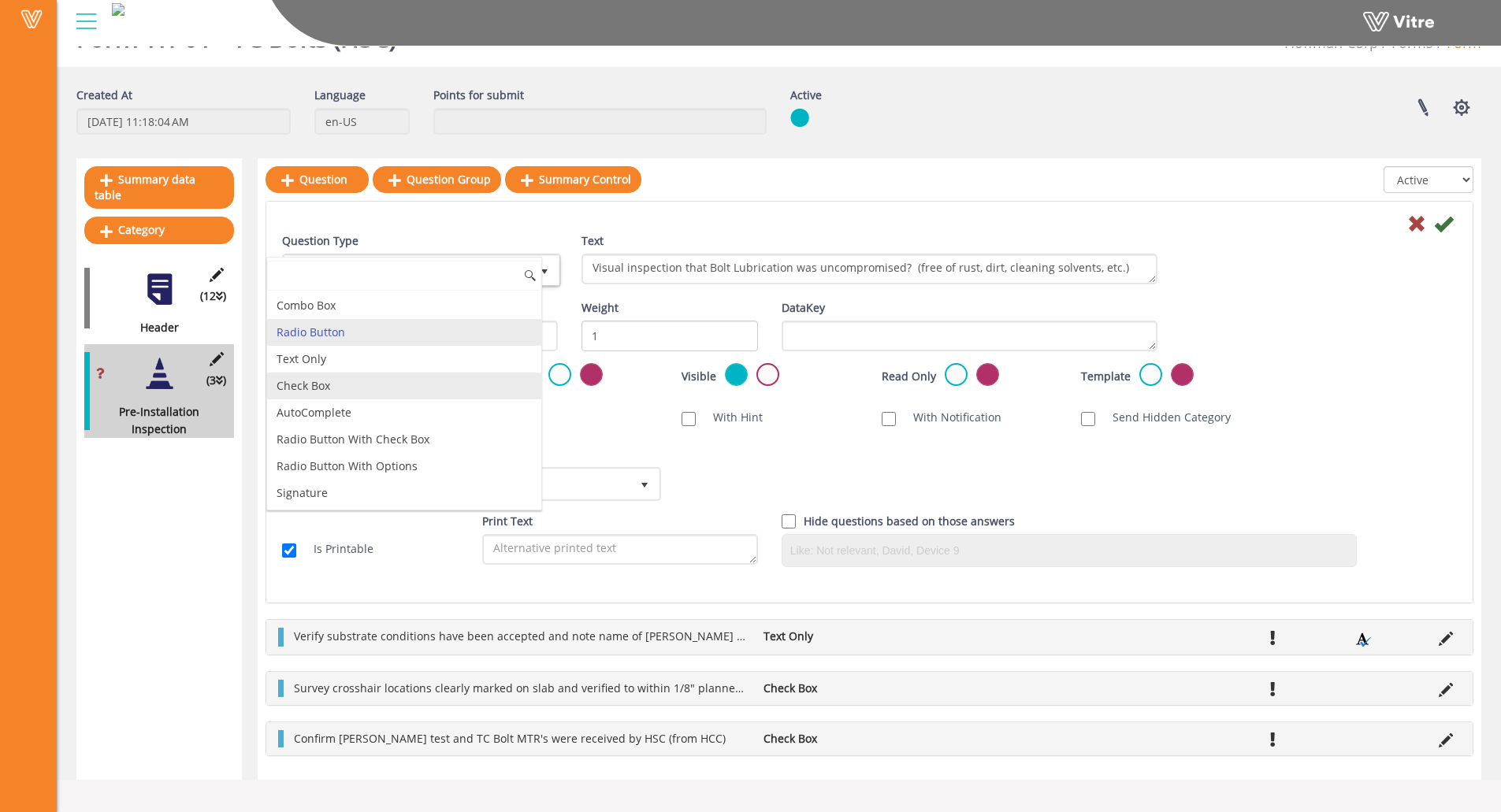
click at [389, 388] on li "Check Box" at bounding box center [404, 385] width 274 height 27
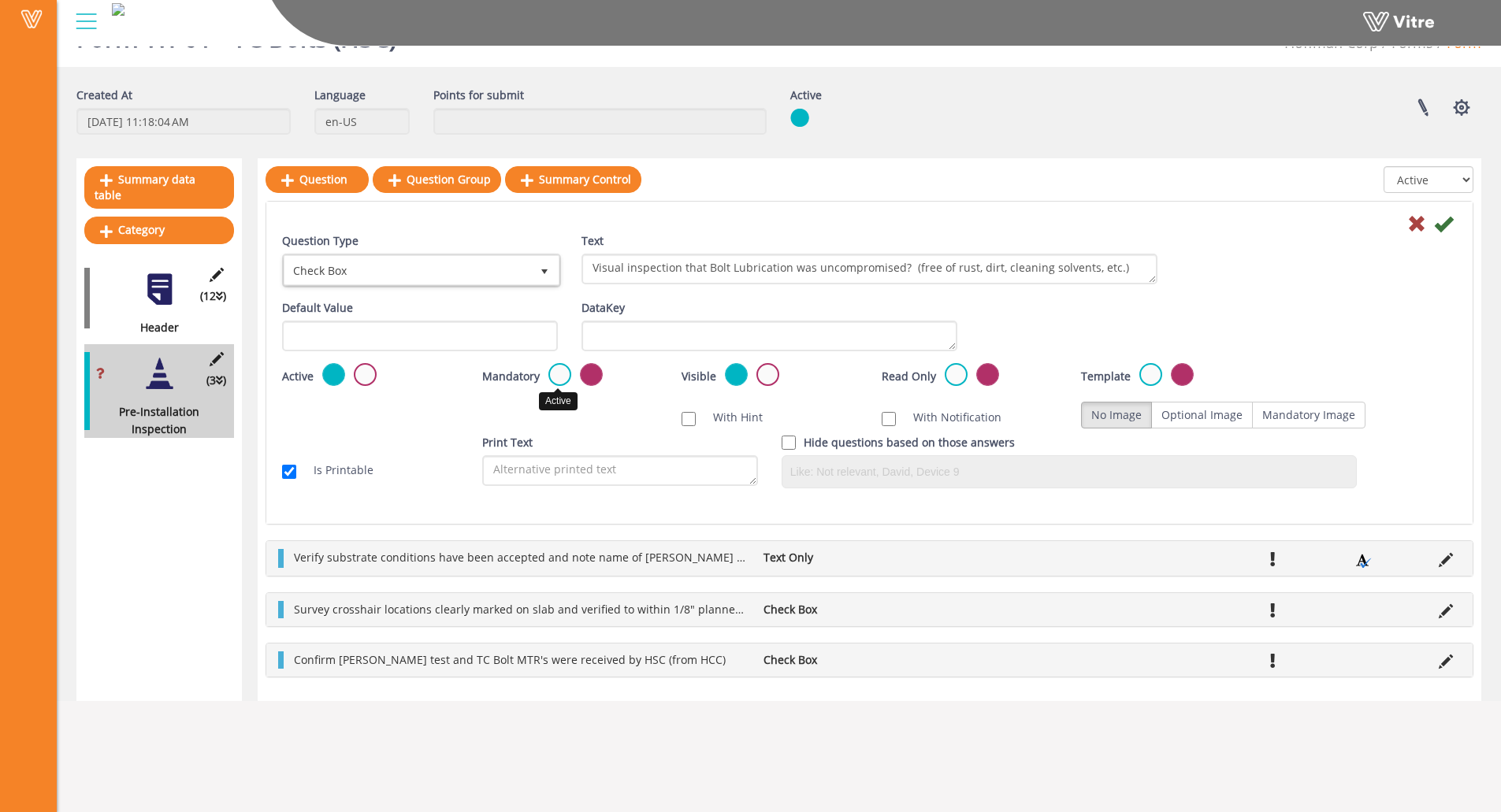
click at [560, 375] on label at bounding box center [560, 374] width 23 height 23
click at [0, 0] on input "radio" at bounding box center [0, 0] width 0 height 0
click at [1445, 229] on icon at bounding box center [1443, 223] width 19 height 19
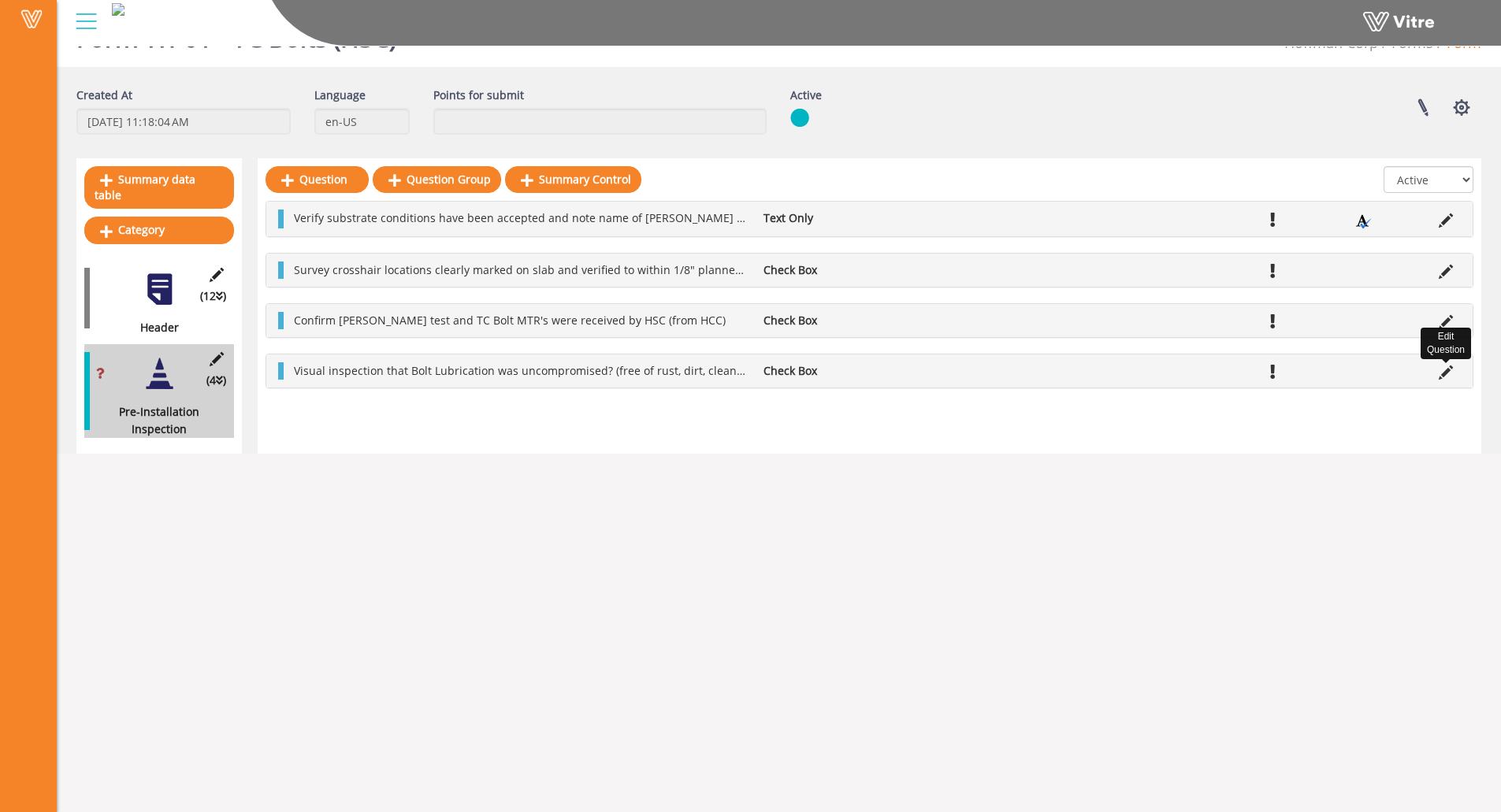
click at [1447, 370] on icon at bounding box center [1445, 372] width 14 height 14
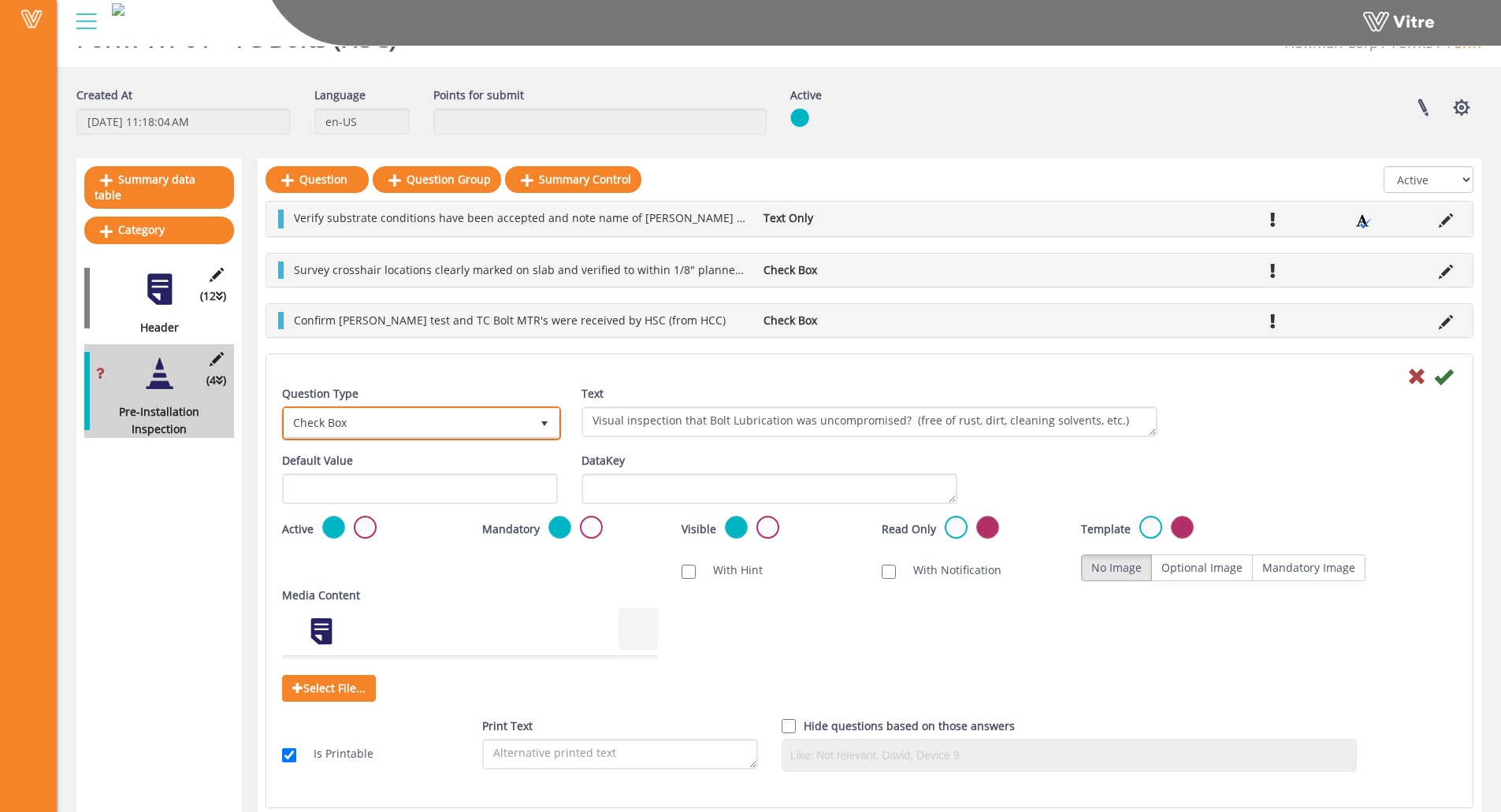
click at [481, 428] on span "Check Box" at bounding box center [408, 423] width 245 height 28
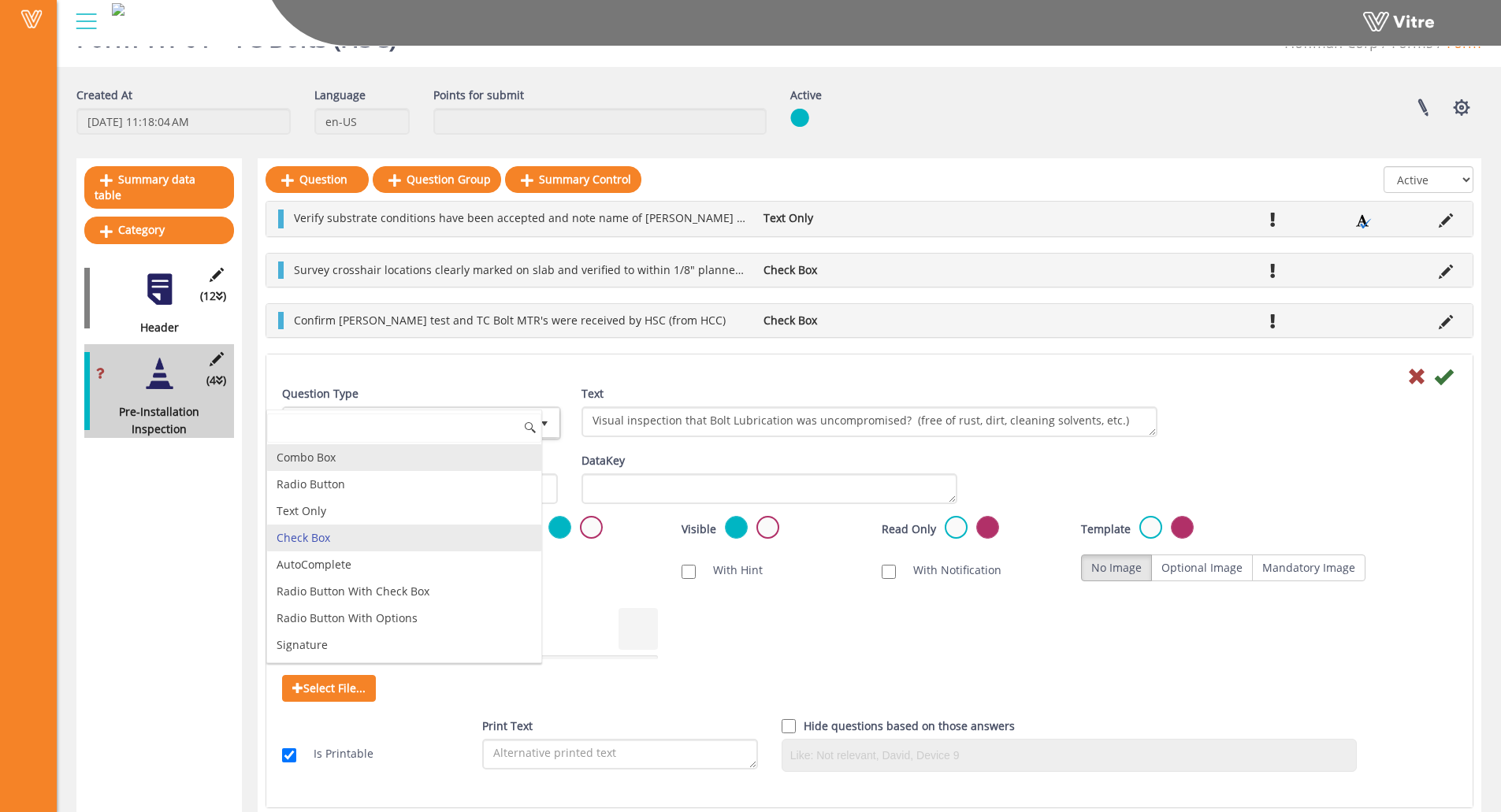
click at [416, 460] on li "Combo Box" at bounding box center [404, 457] width 274 height 27
type input "1"
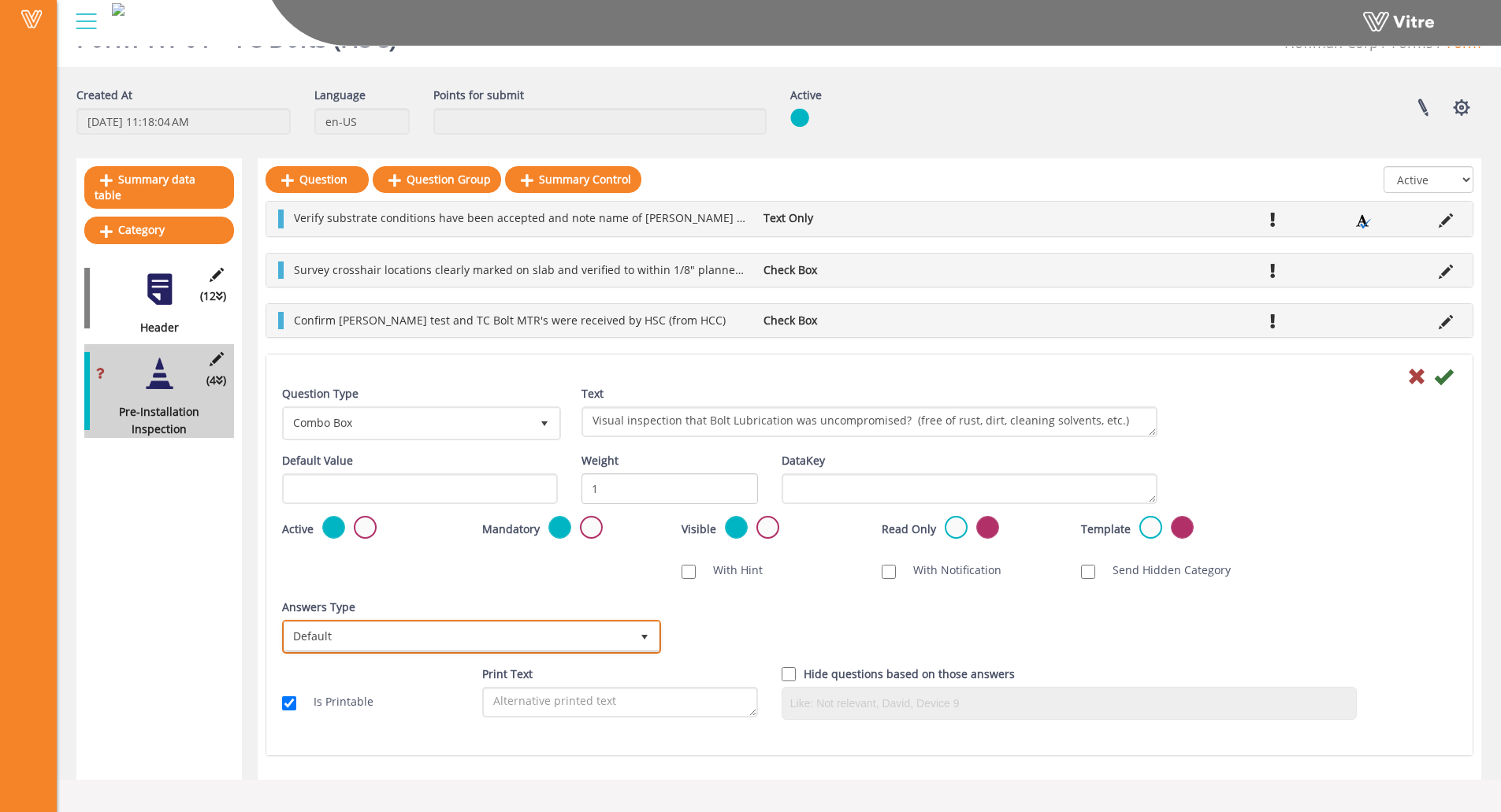
click at [527, 625] on span "Default" at bounding box center [458, 636] width 346 height 28
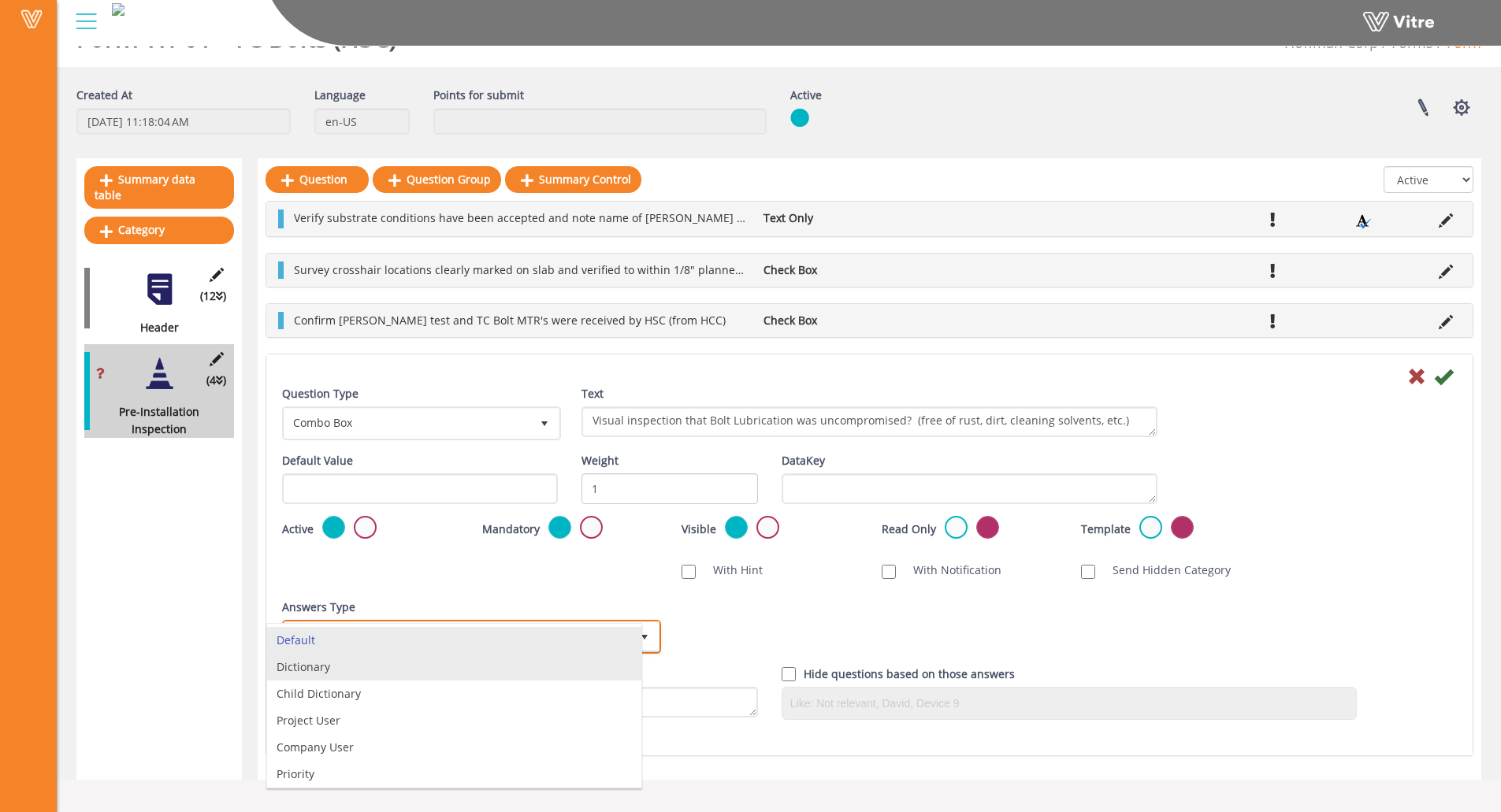
click at [414, 671] on li "Dictionary" at bounding box center [454, 666] width 375 height 27
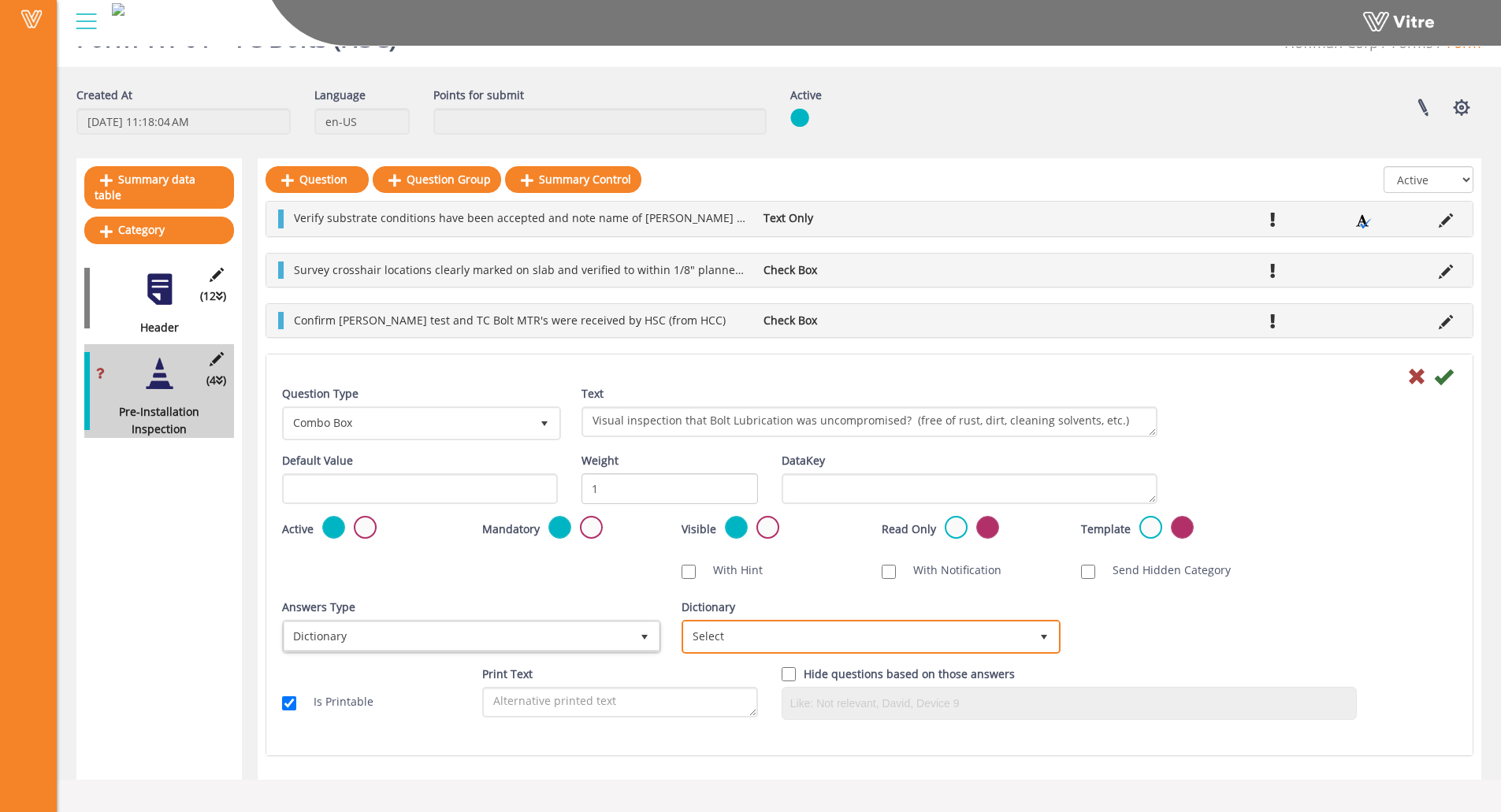
click at [807, 644] on span "Select" at bounding box center [857, 636] width 346 height 28
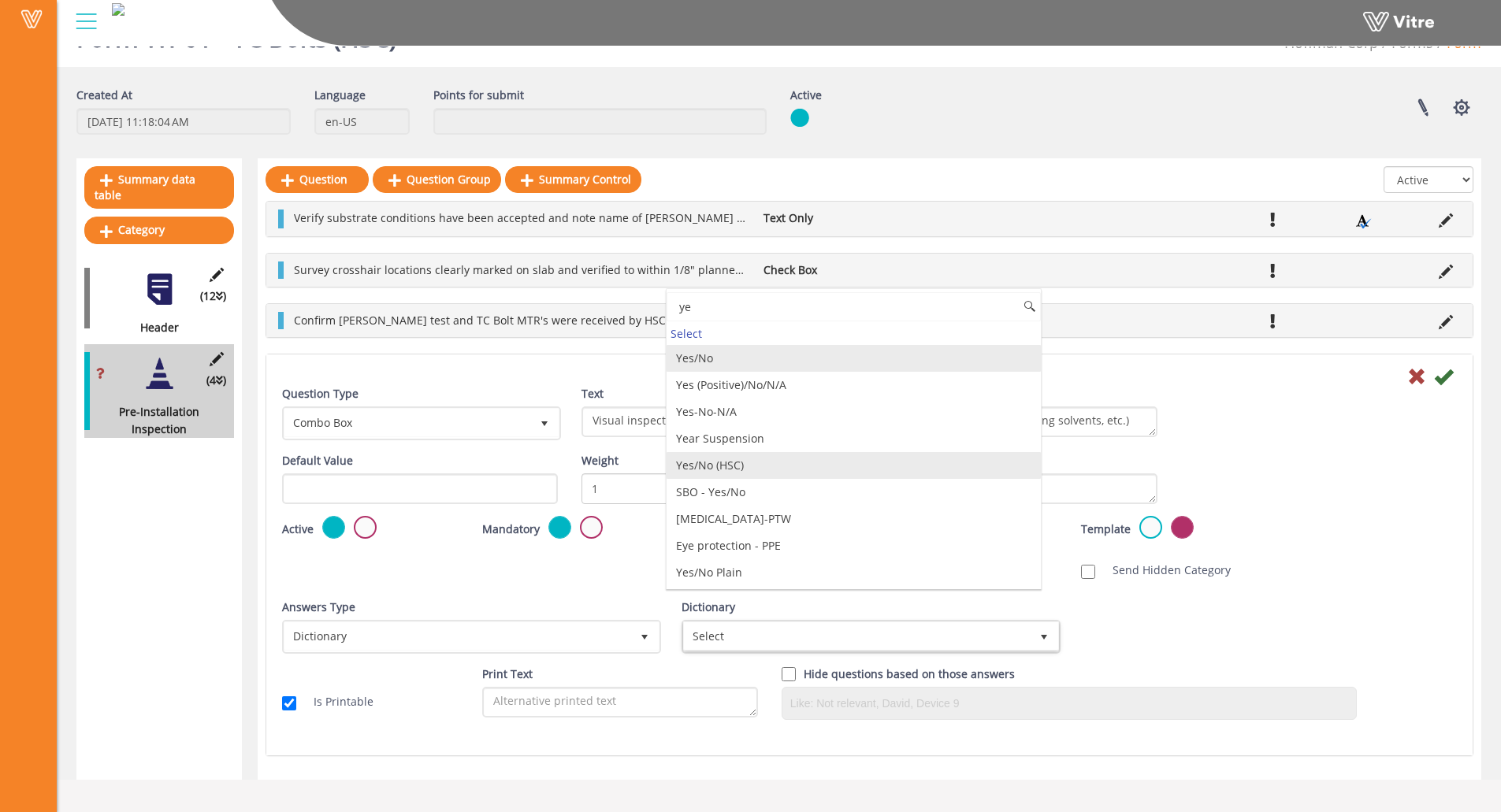
click at [779, 473] on li "Yes/No (HSC)" at bounding box center [854, 465] width 375 height 27
type input "ye"
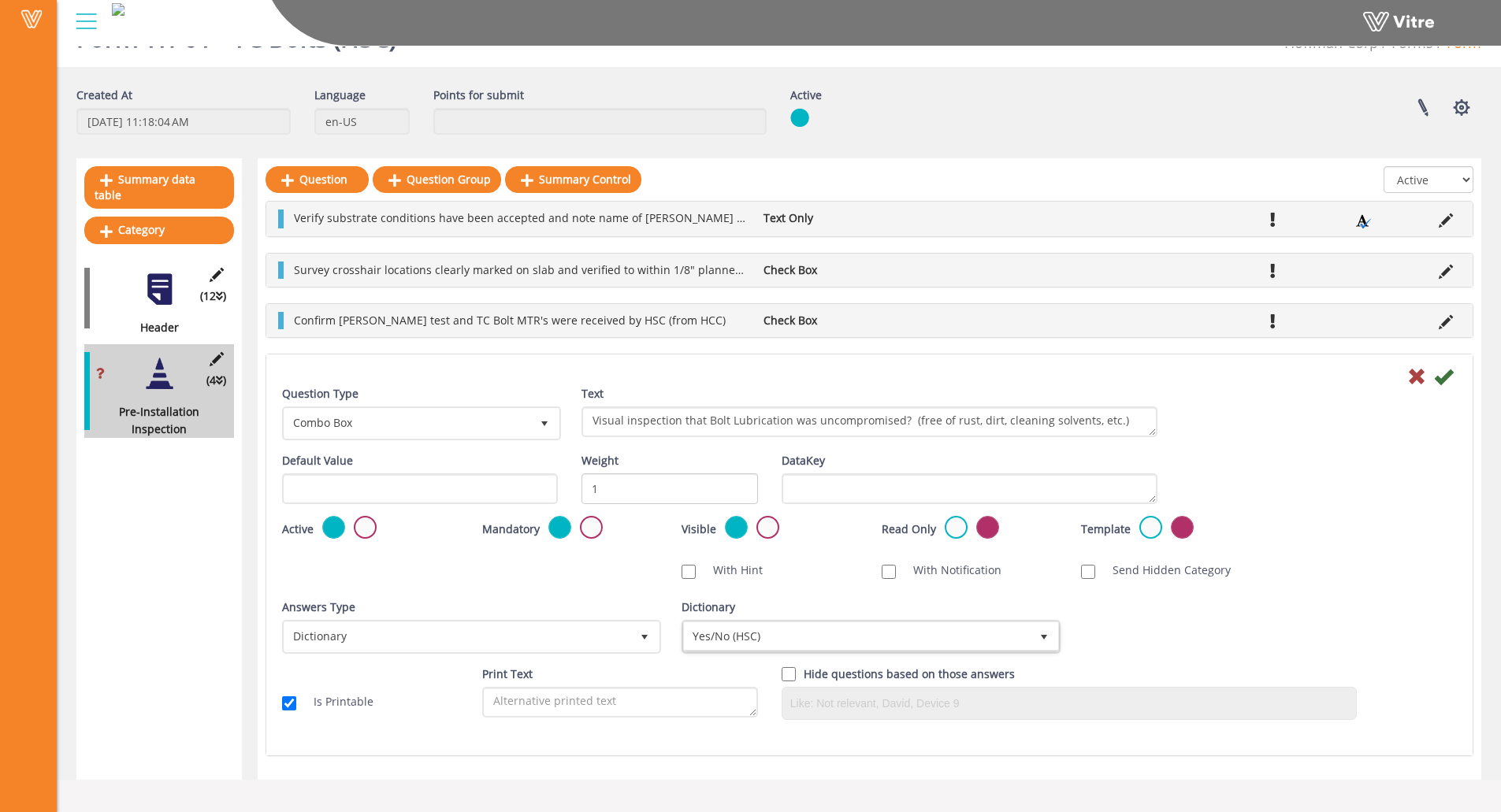
click at [1178, 651] on div "Answers Type Dictionary 1 Answers Type Default 0 Module Select Form Context (li…" at bounding box center [869, 632] width 1199 height 67
click at [1448, 382] on icon at bounding box center [1443, 376] width 19 height 19
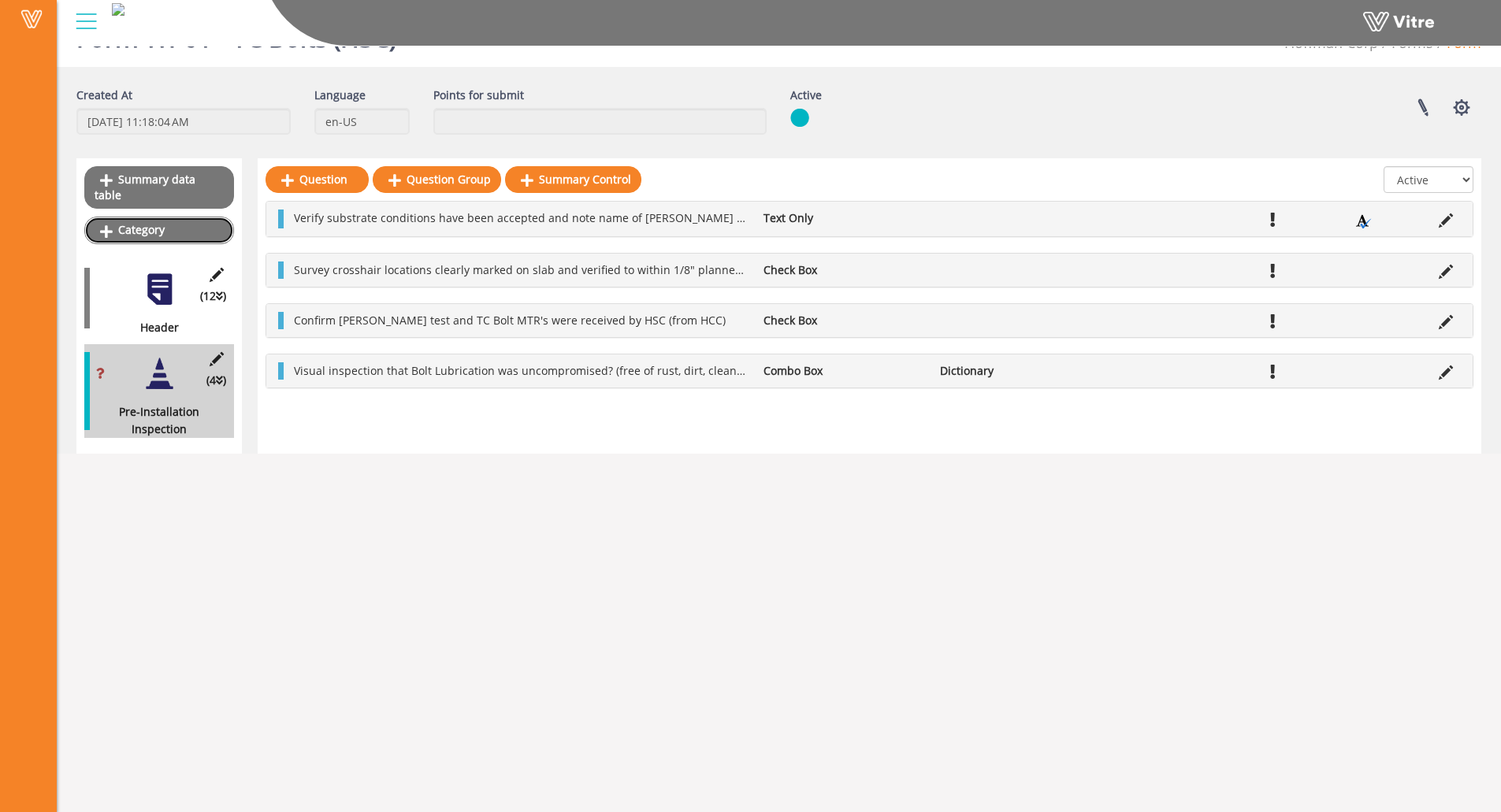
click at [166, 218] on link "Category" at bounding box center [159, 230] width 150 height 27
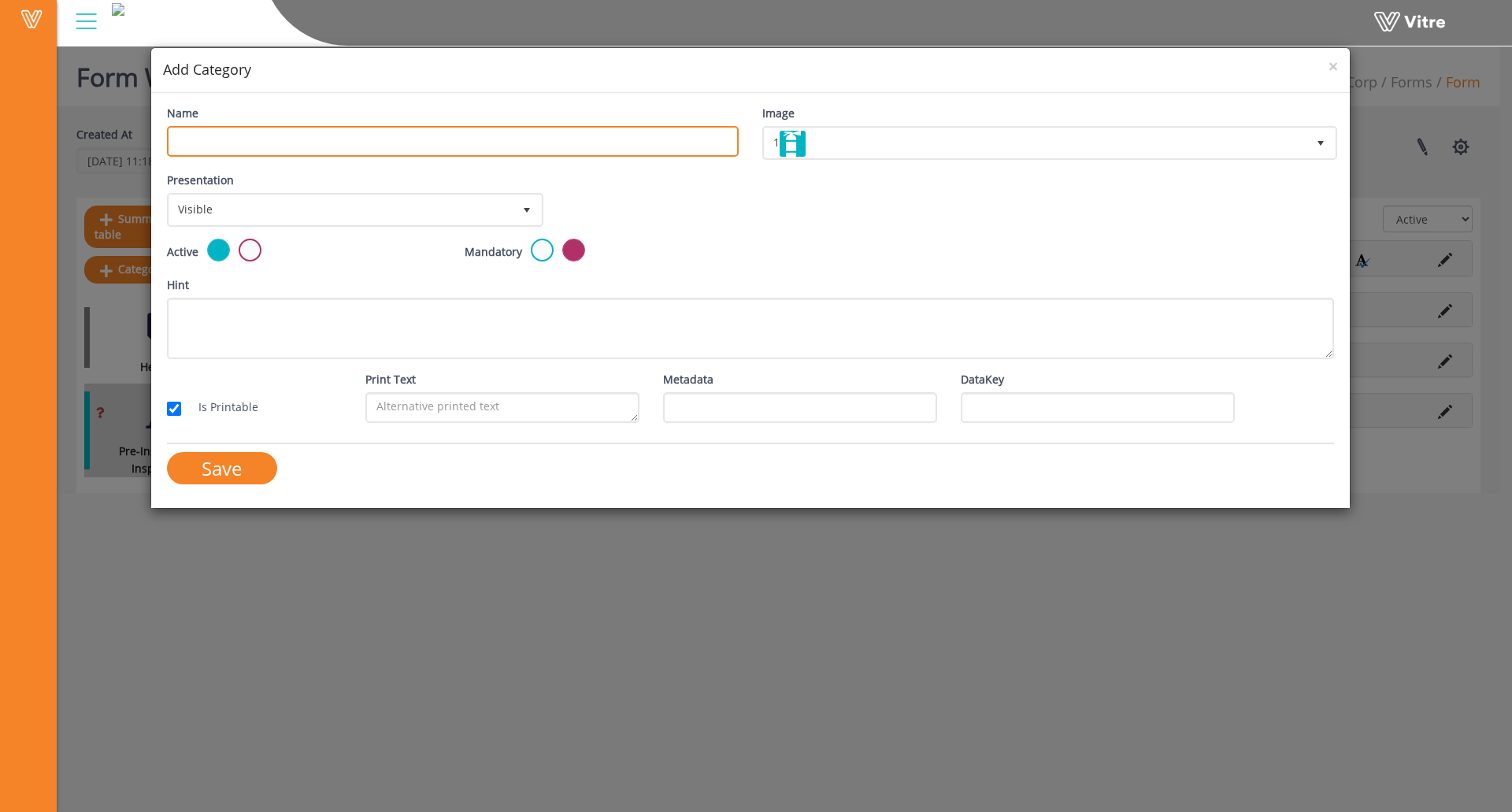
click at [377, 141] on input "Name" at bounding box center [452, 142] width 572 height 31
type input "Compromised Bolt Lubricant"
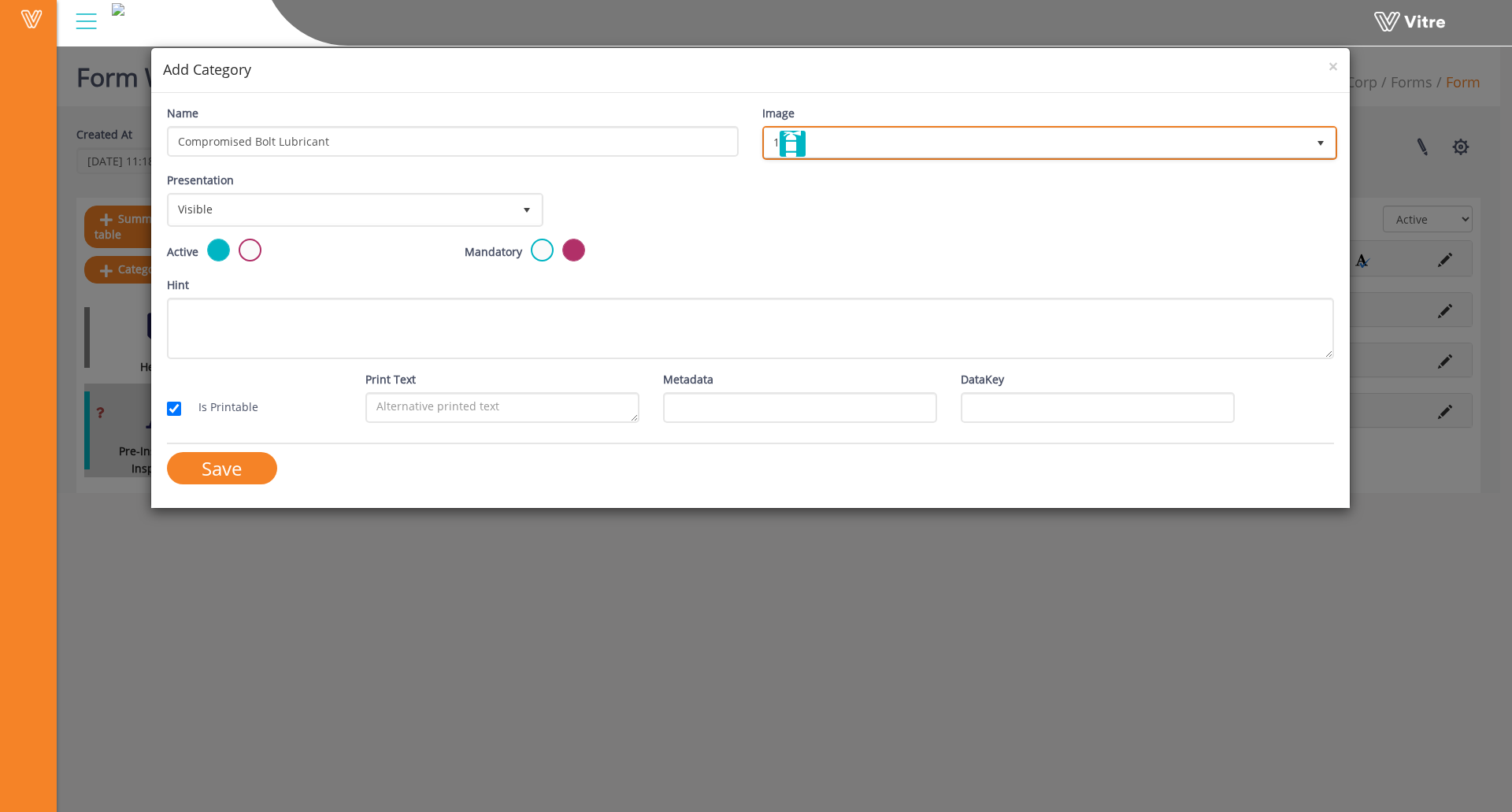
click at [945, 138] on span "1" at bounding box center [1036, 142] width 542 height 28
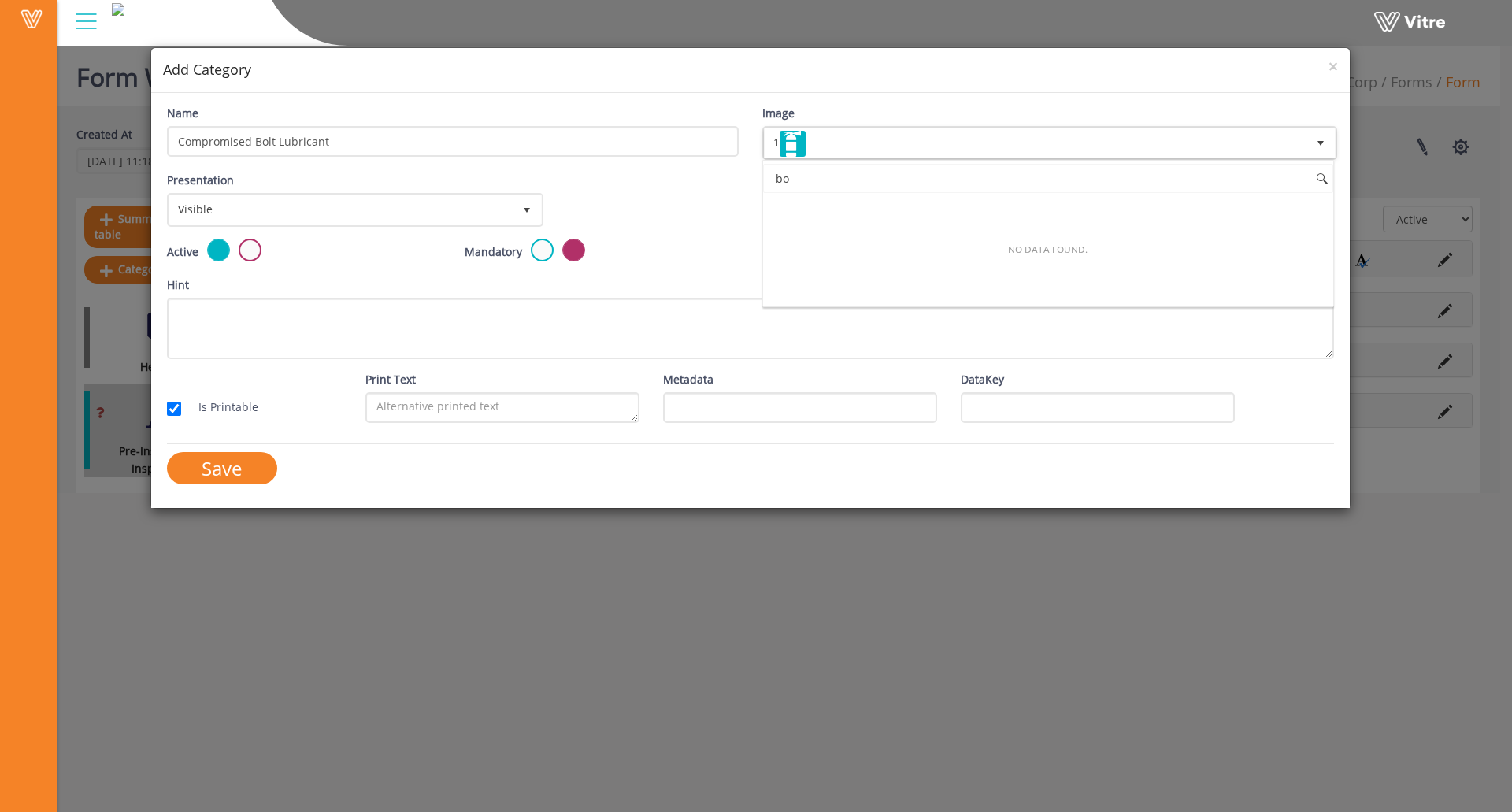
type input "b"
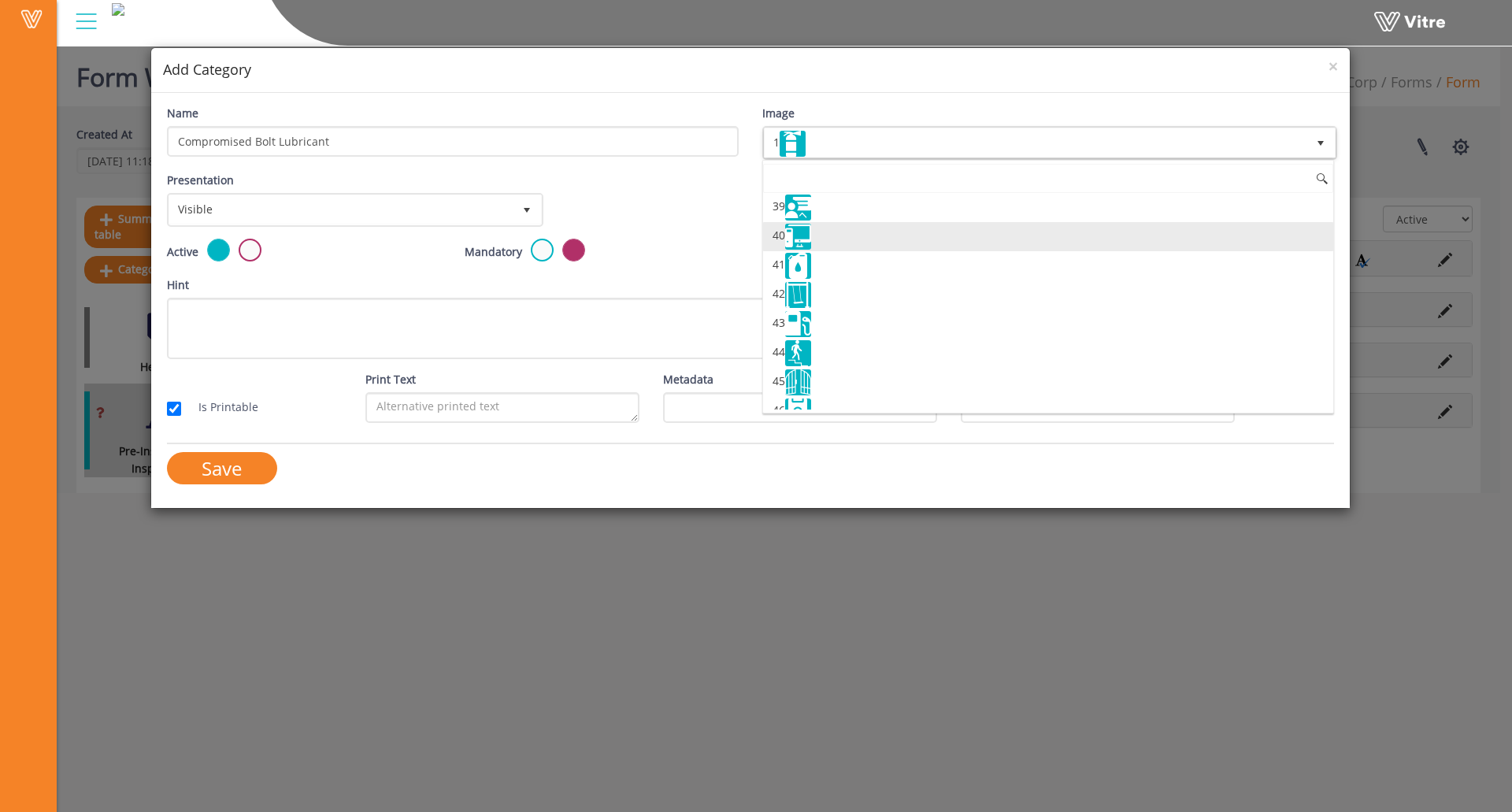
scroll to position [1088, 0]
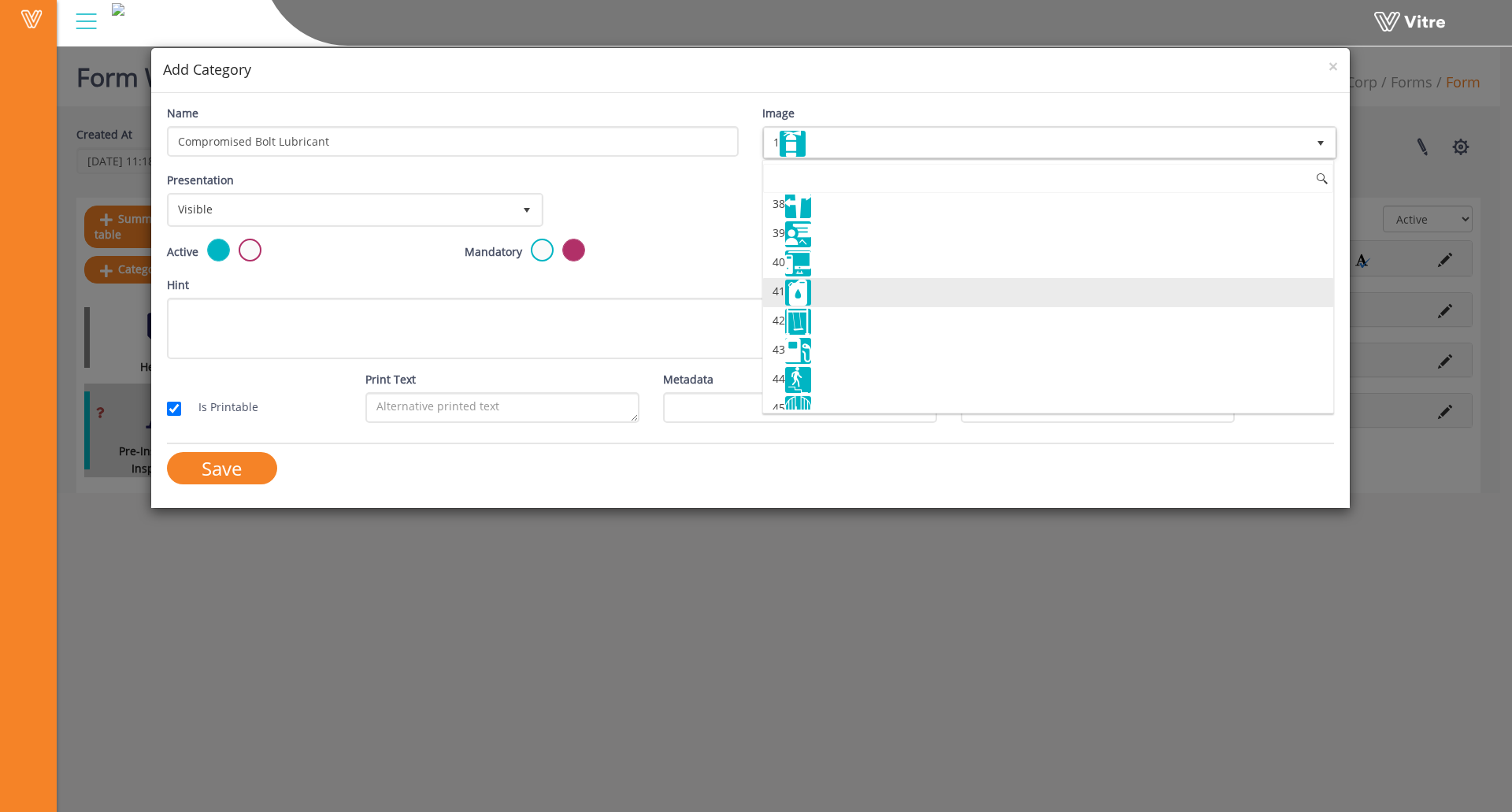
click at [815, 299] on li "41" at bounding box center [1048, 293] width 570 height 29
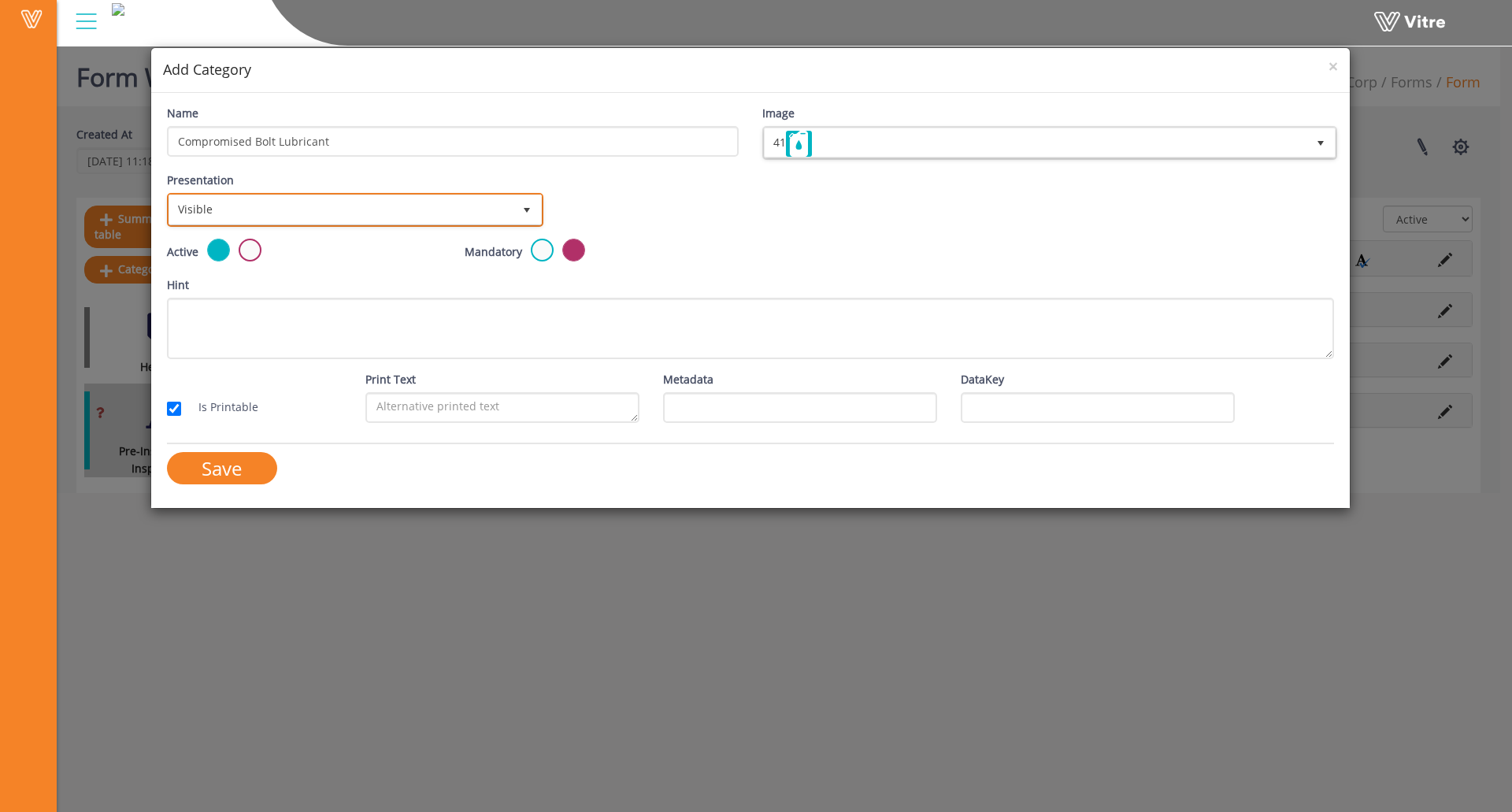
click at [390, 217] on span "Visible" at bounding box center [340, 209] width 343 height 28
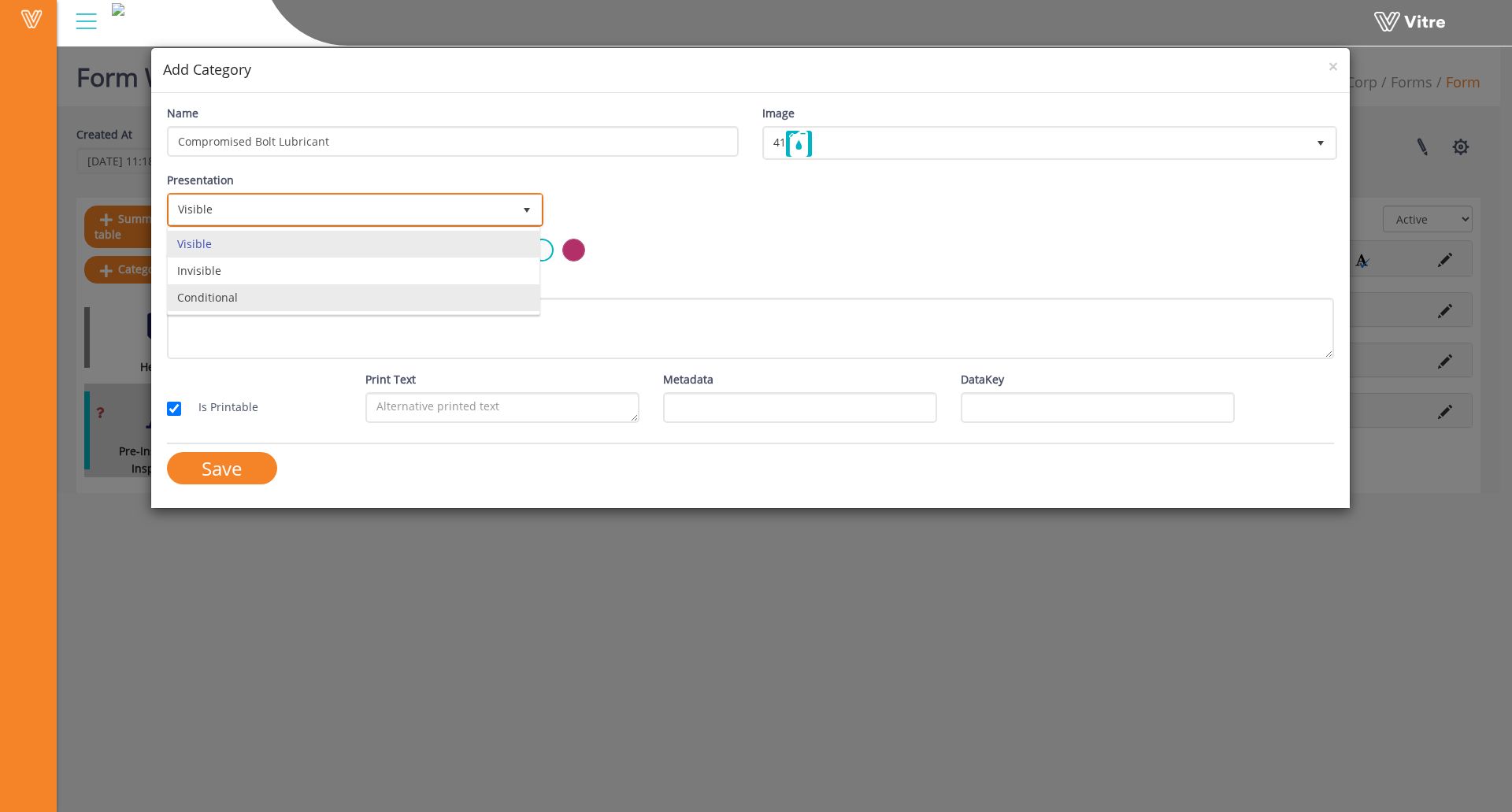
click at [320, 302] on li "Conditional" at bounding box center [353, 298] width 372 height 27
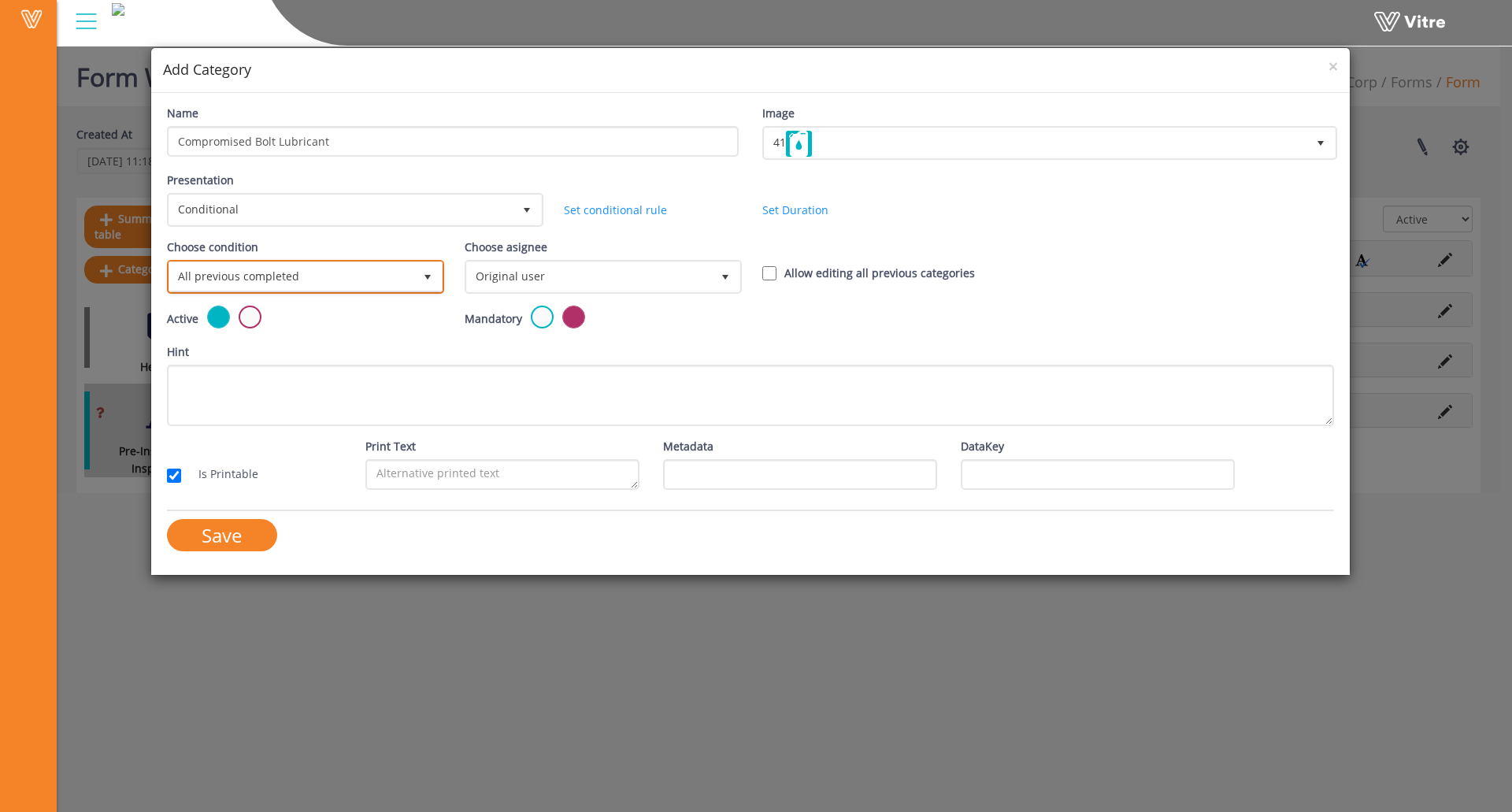
click at [320, 278] on span "All previous completed" at bounding box center [291, 276] width 244 height 28
click at [284, 344] on li "Based on answer" at bounding box center [304, 338] width 273 height 27
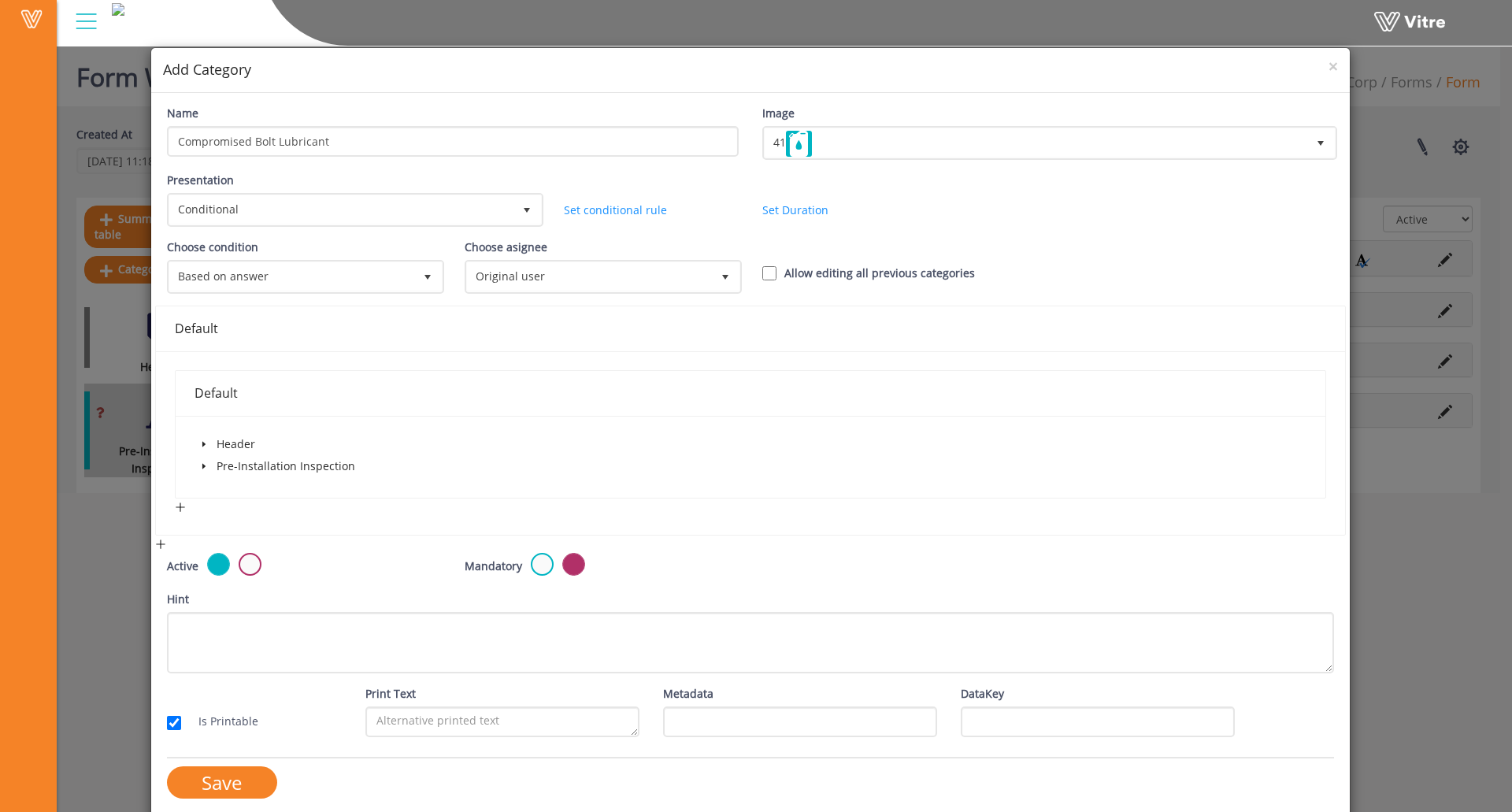
click at [201, 468] on icon "caret-down" at bounding box center [202, 467] width 3 height 5
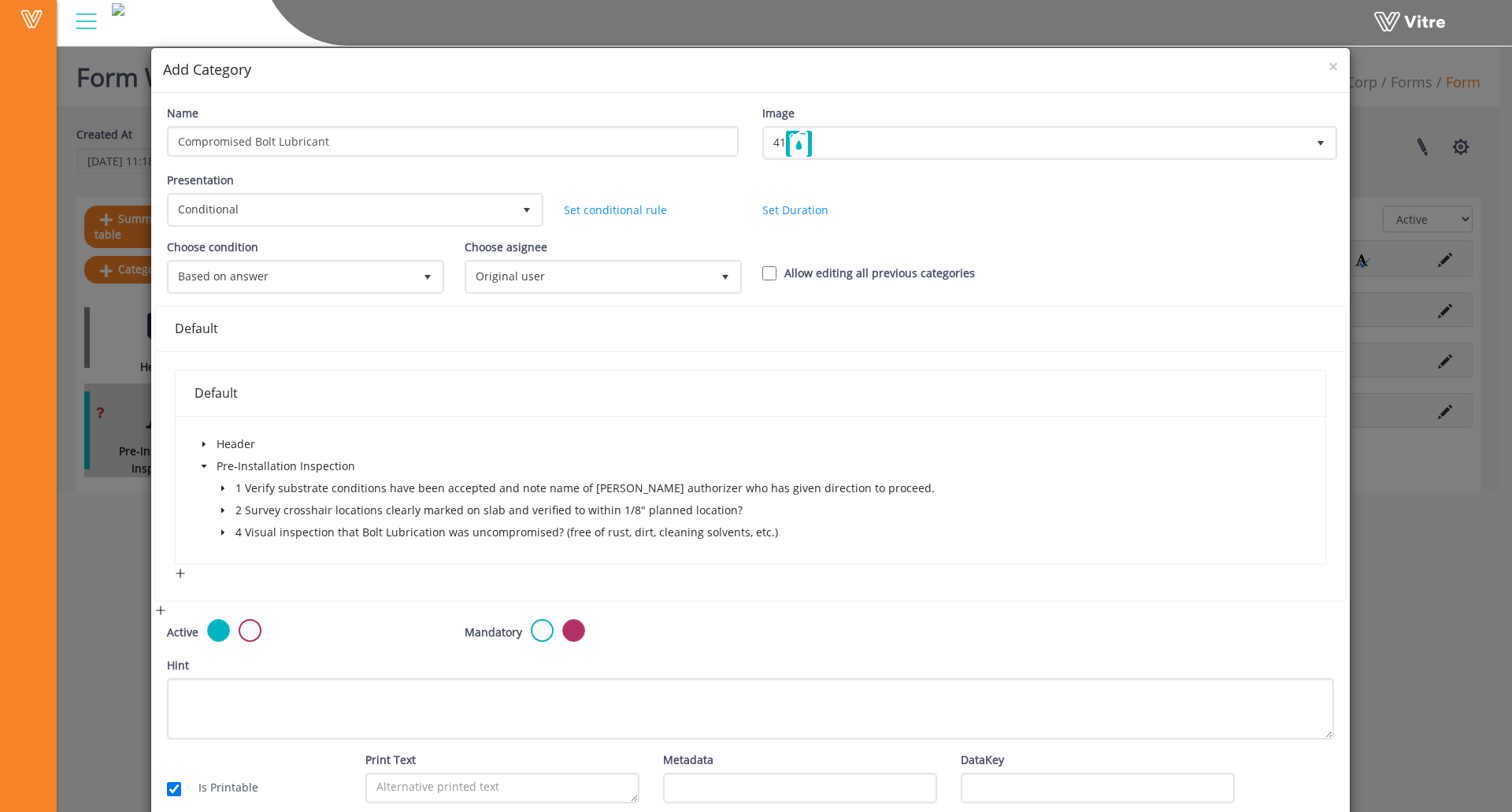
click at [223, 535] on icon "caret-down" at bounding box center [222, 532] width 8 height 8
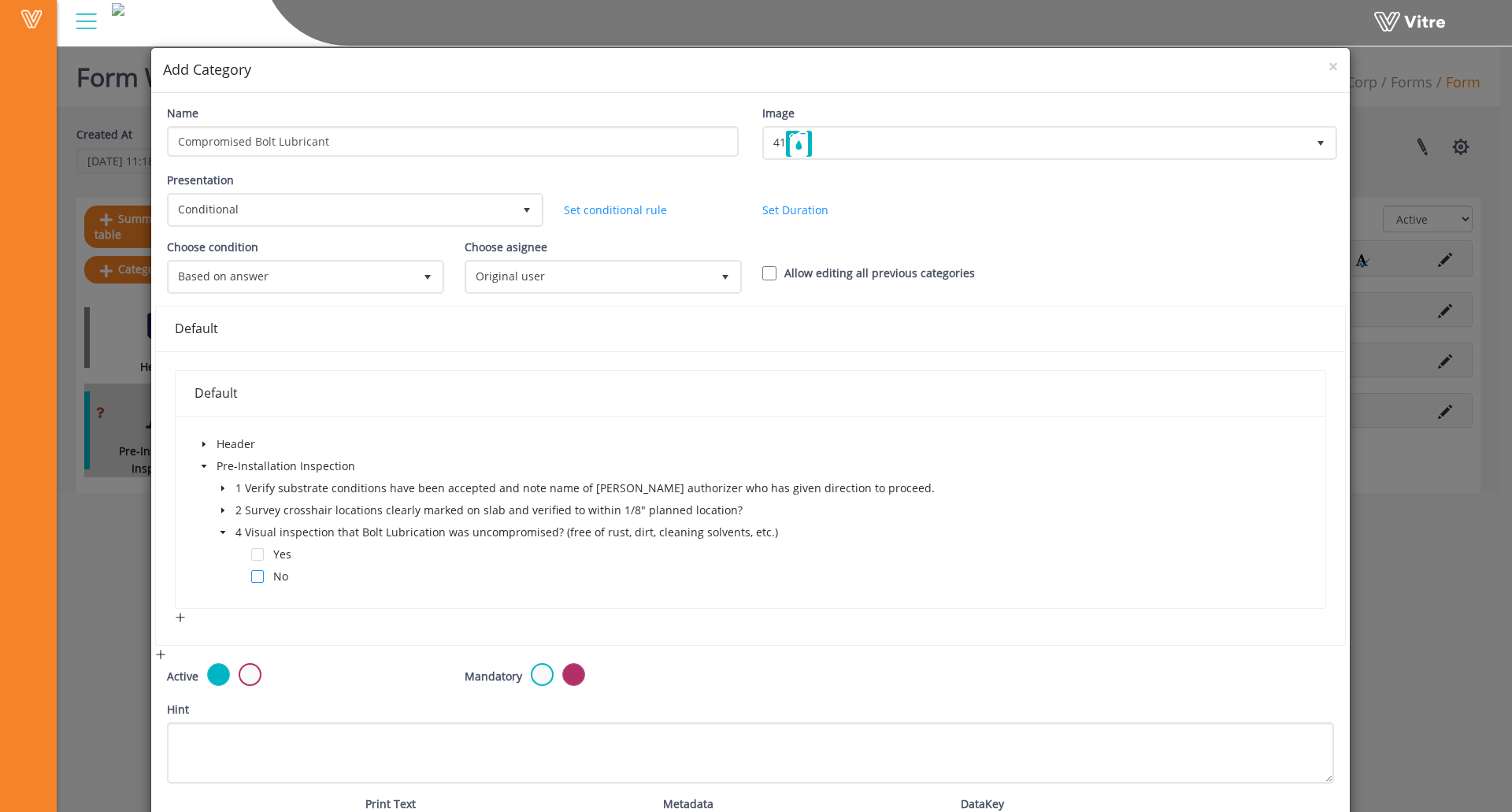
click at [257, 576] on span at bounding box center [258, 577] width 13 height 13
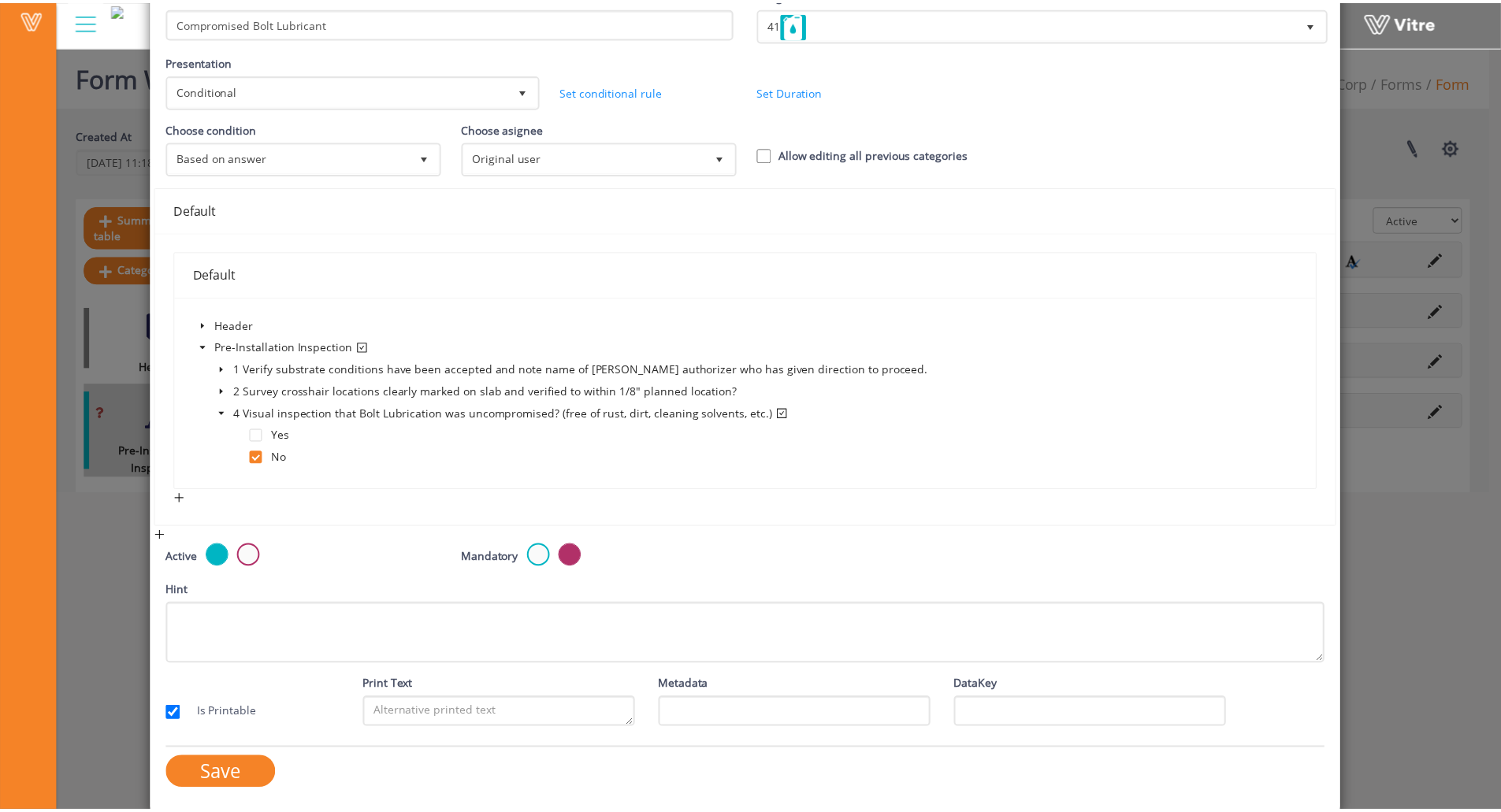
scroll to position [122, 0]
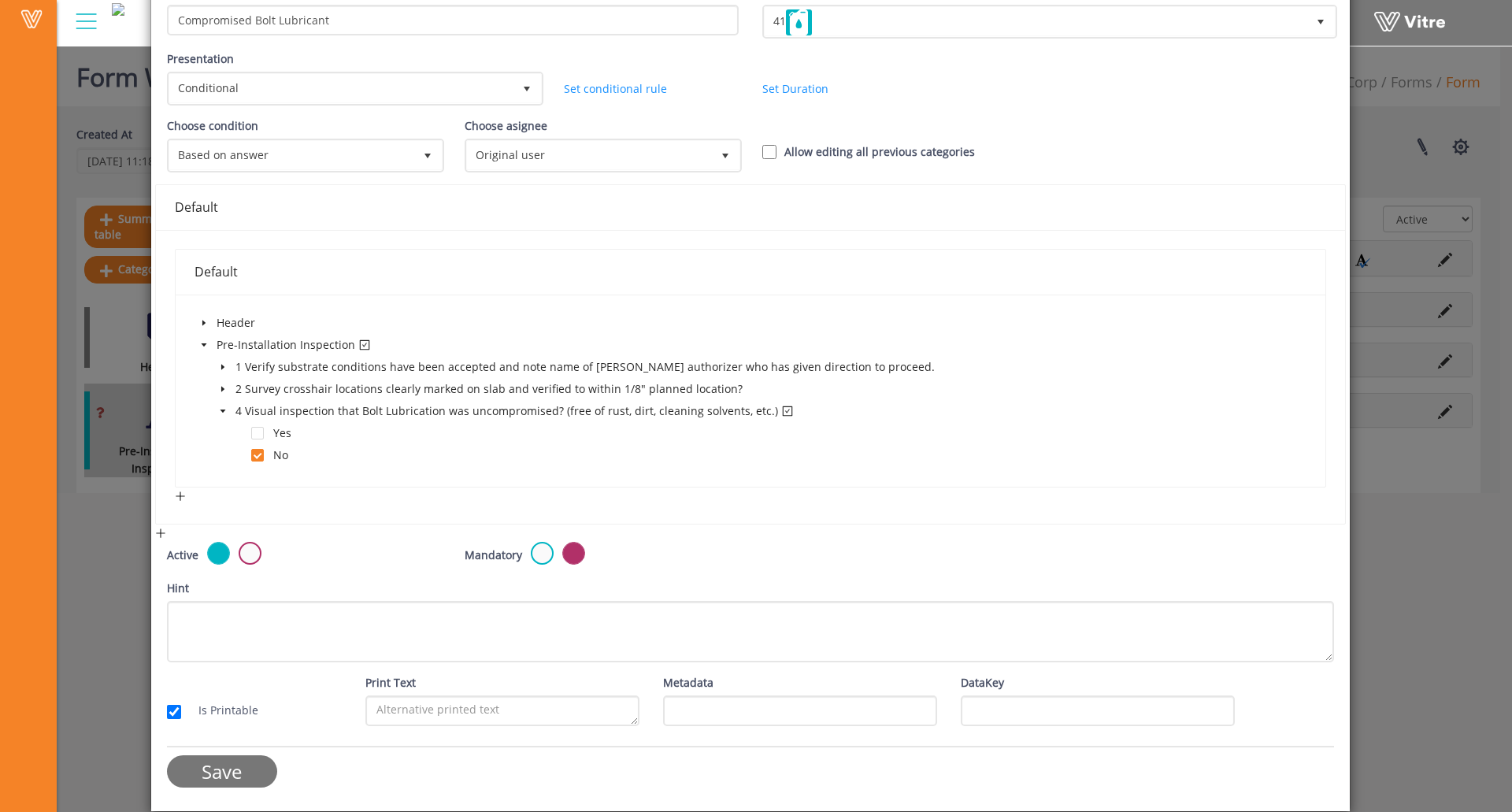
click at [226, 763] on input "Save" at bounding box center [221, 771] width 110 height 32
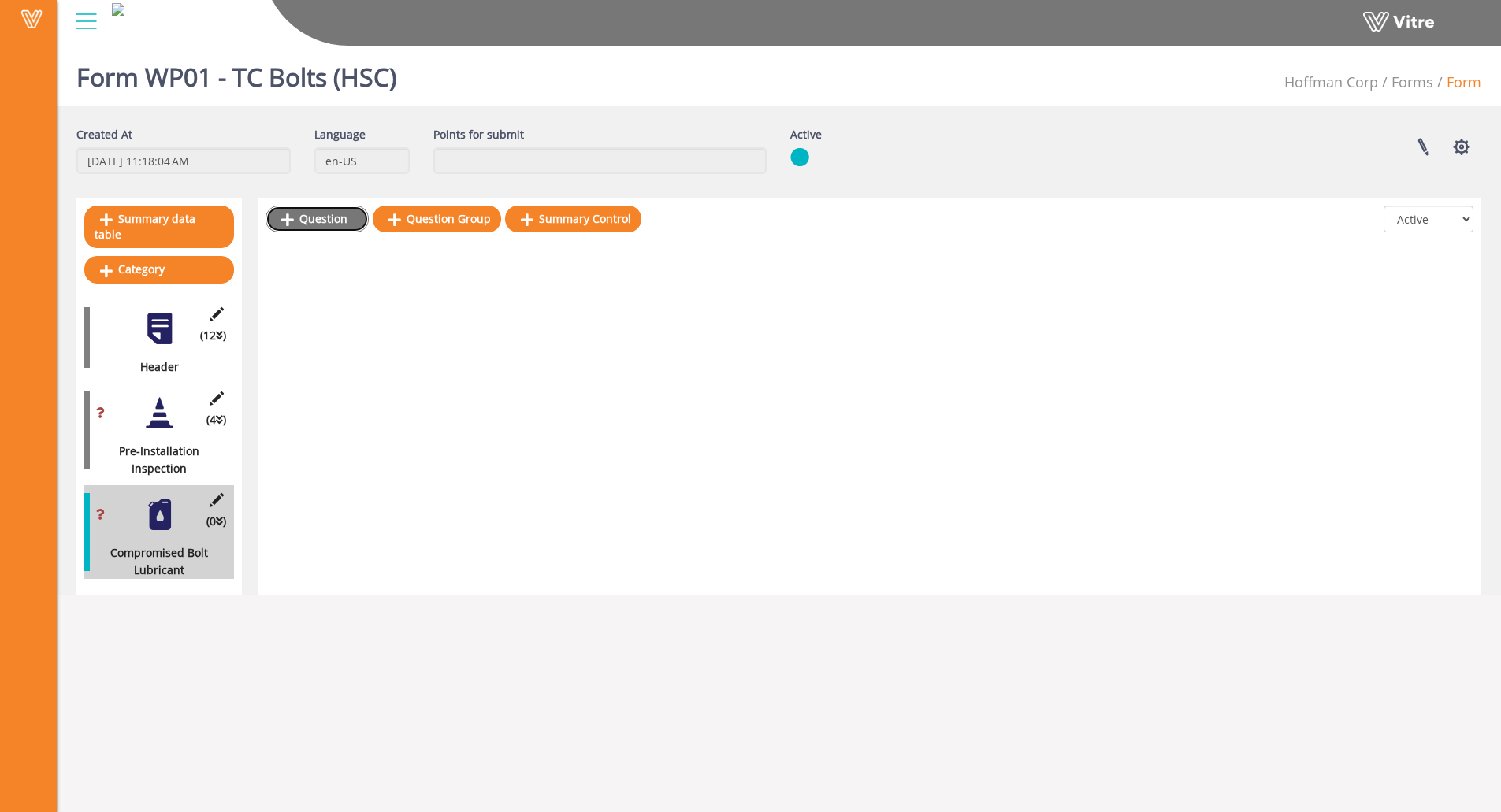
click at [310, 219] on link "Question" at bounding box center [317, 219] width 103 height 27
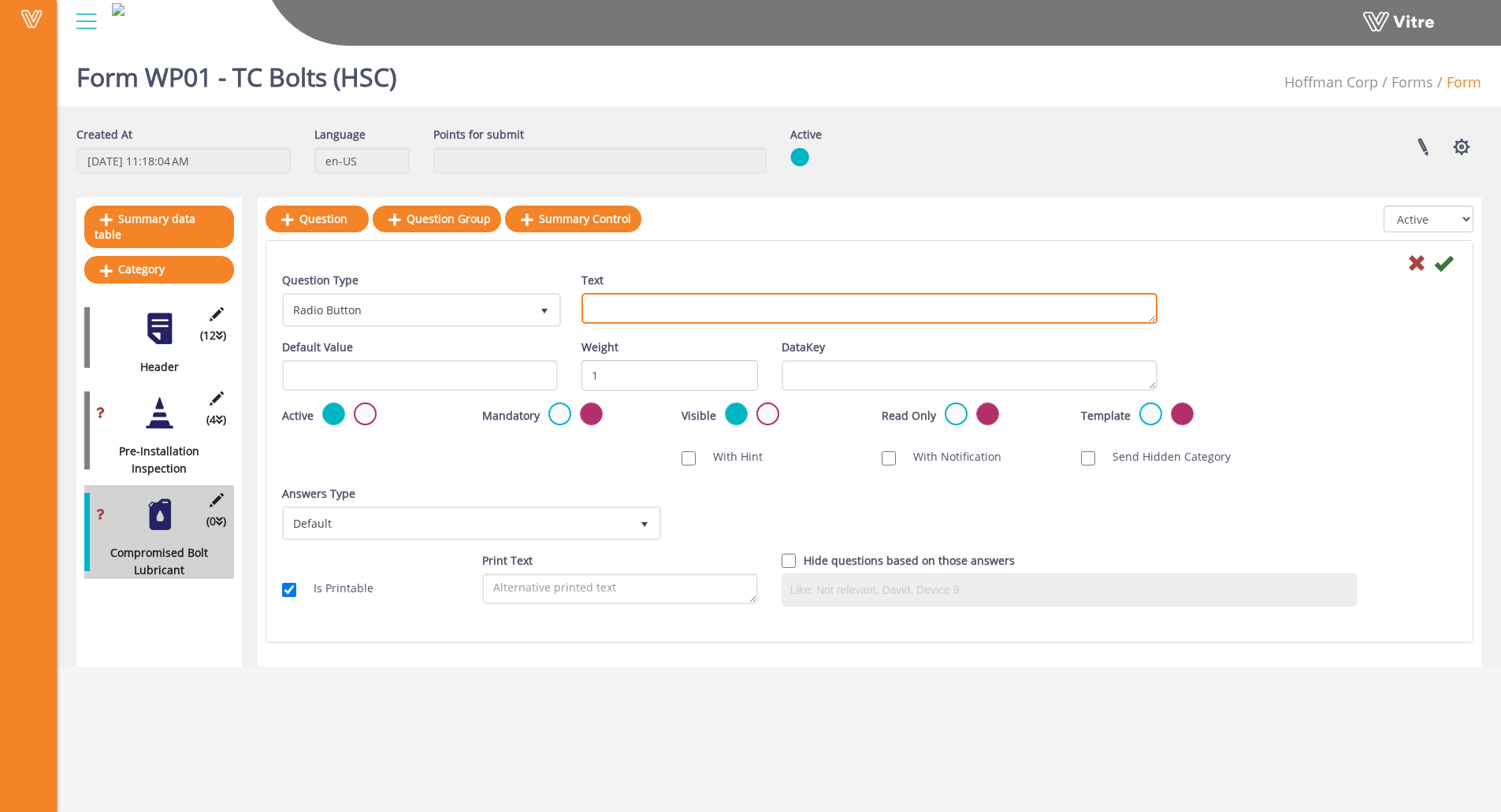
click at [812, 298] on textarea "Text" at bounding box center [869, 309] width 576 height 31
paste textarea "* Create punch item in Procore (bolts must be replaced, cannot re-lube)"
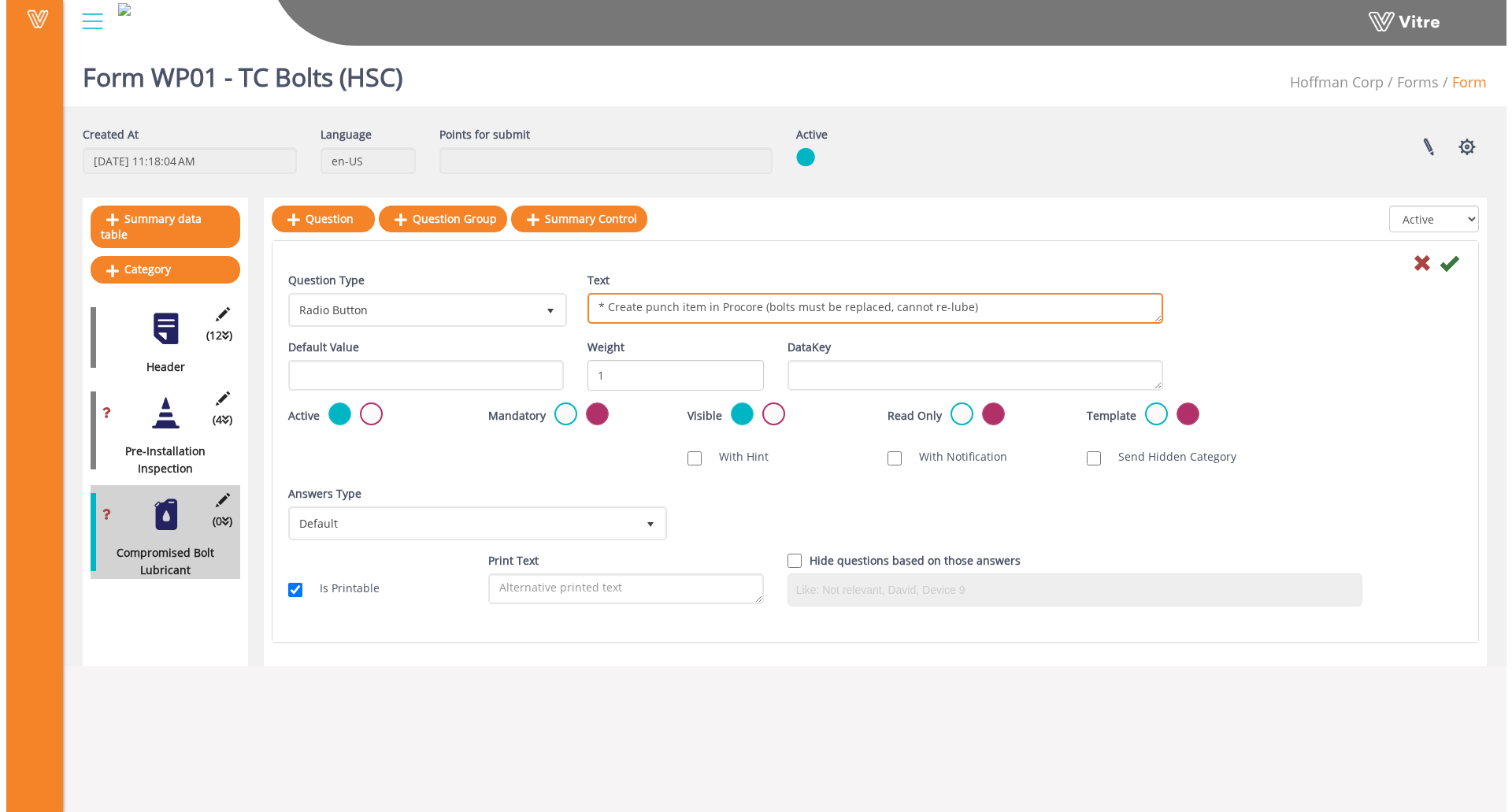
scroll to position [0, 0]
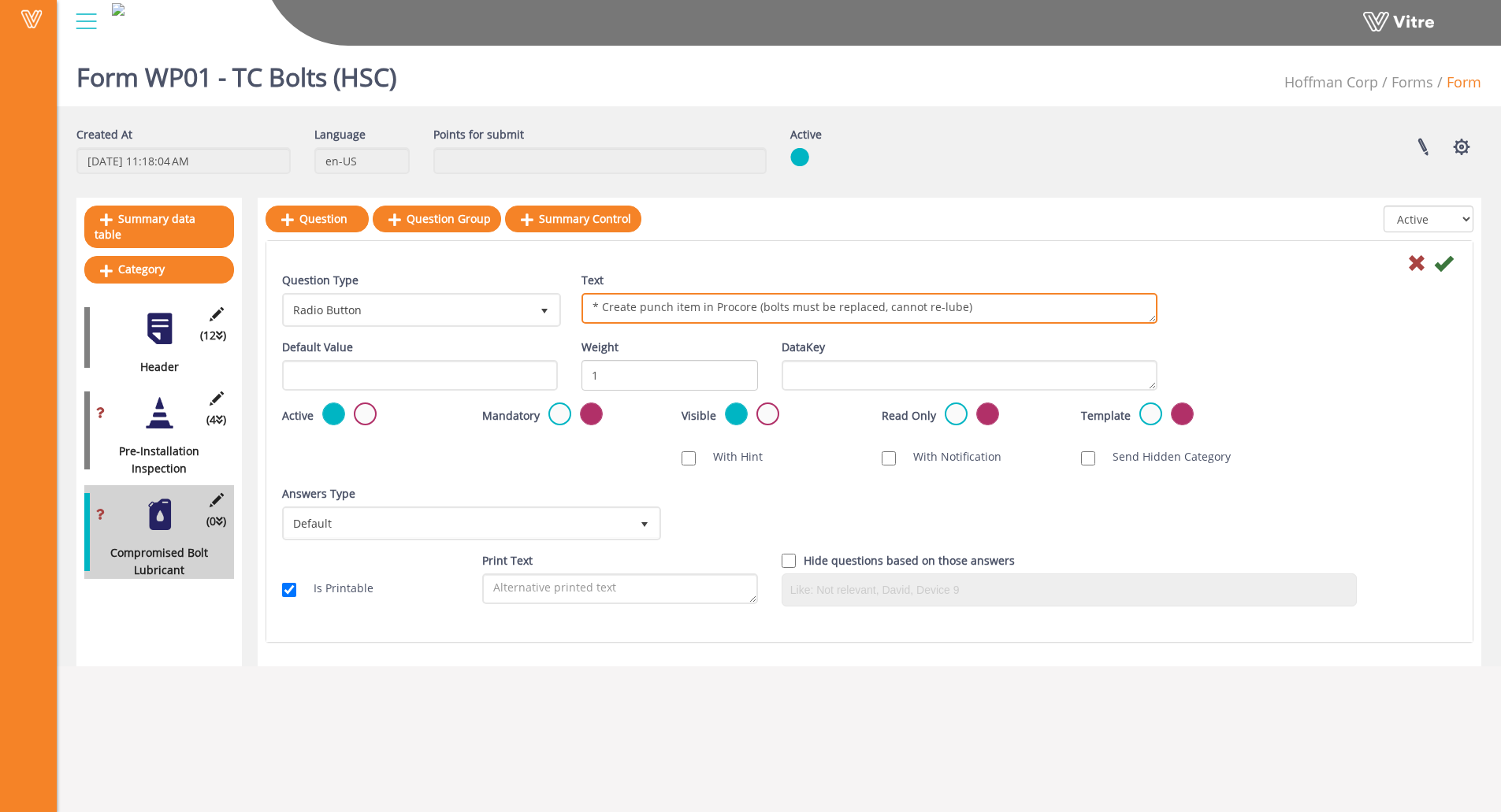
click at [602, 308] on textarea "* Create punch item in Procore (bolts must be replaced, cannot re-lube)" at bounding box center [869, 309] width 576 height 31
type textarea "Create punch item in Procore (bolts must be replaced, cannot re-lube)"
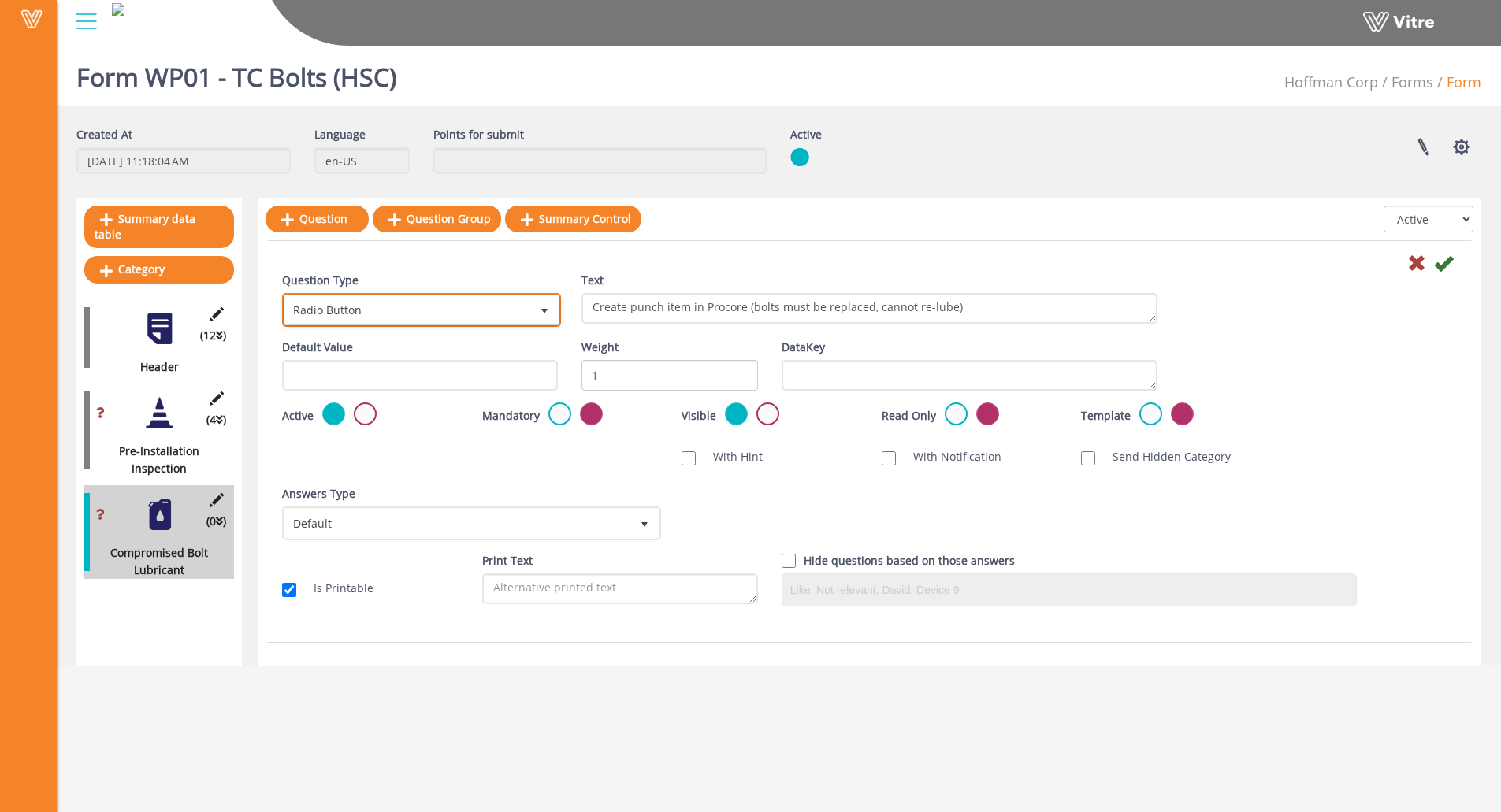
click at [516, 308] on span "Radio Button" at bounding box center [408, 309] width 245 height 28
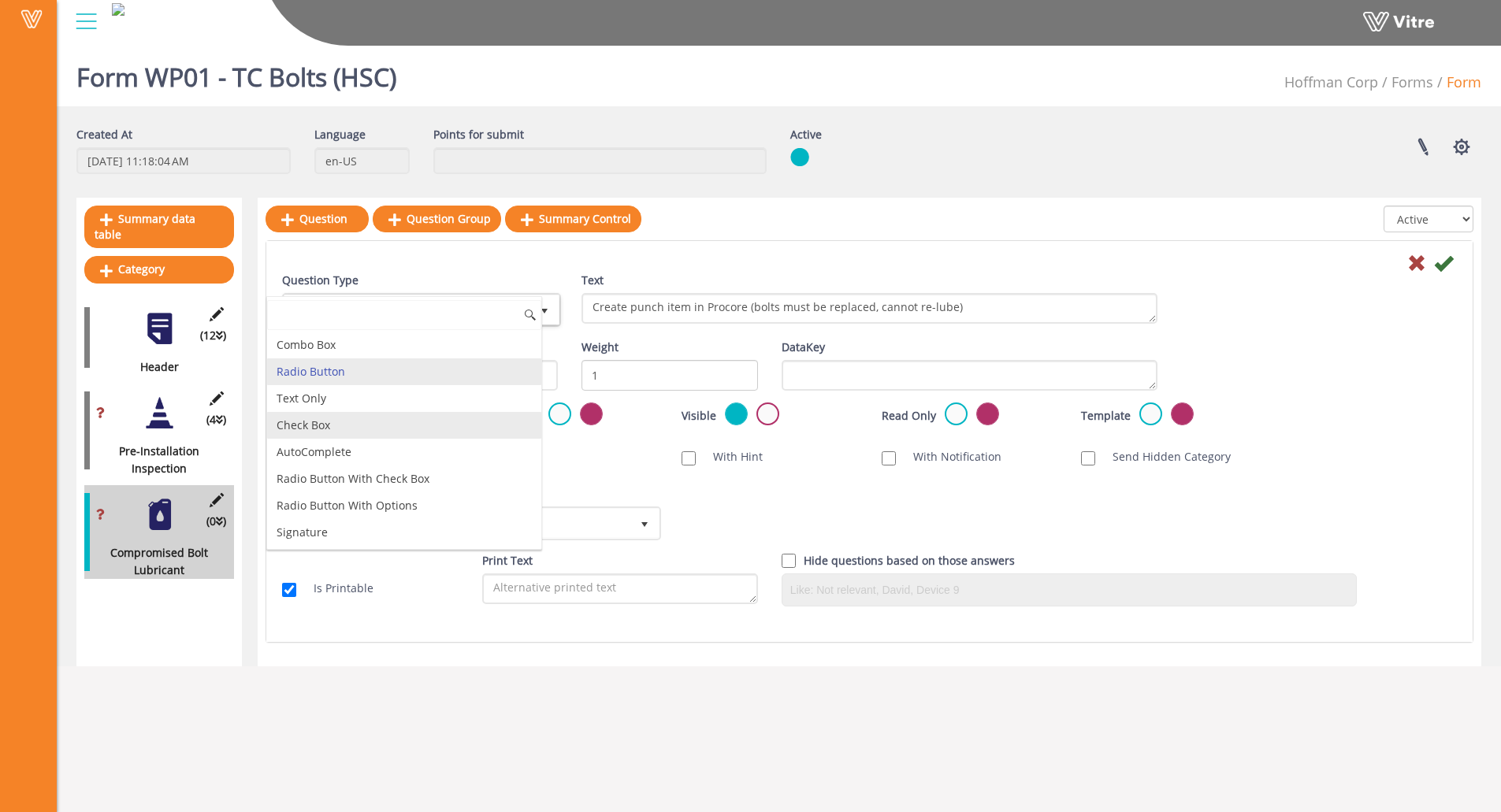
click at [369, 424] on li "Check Box" at bounding box center [404, 425] width 274 height 27
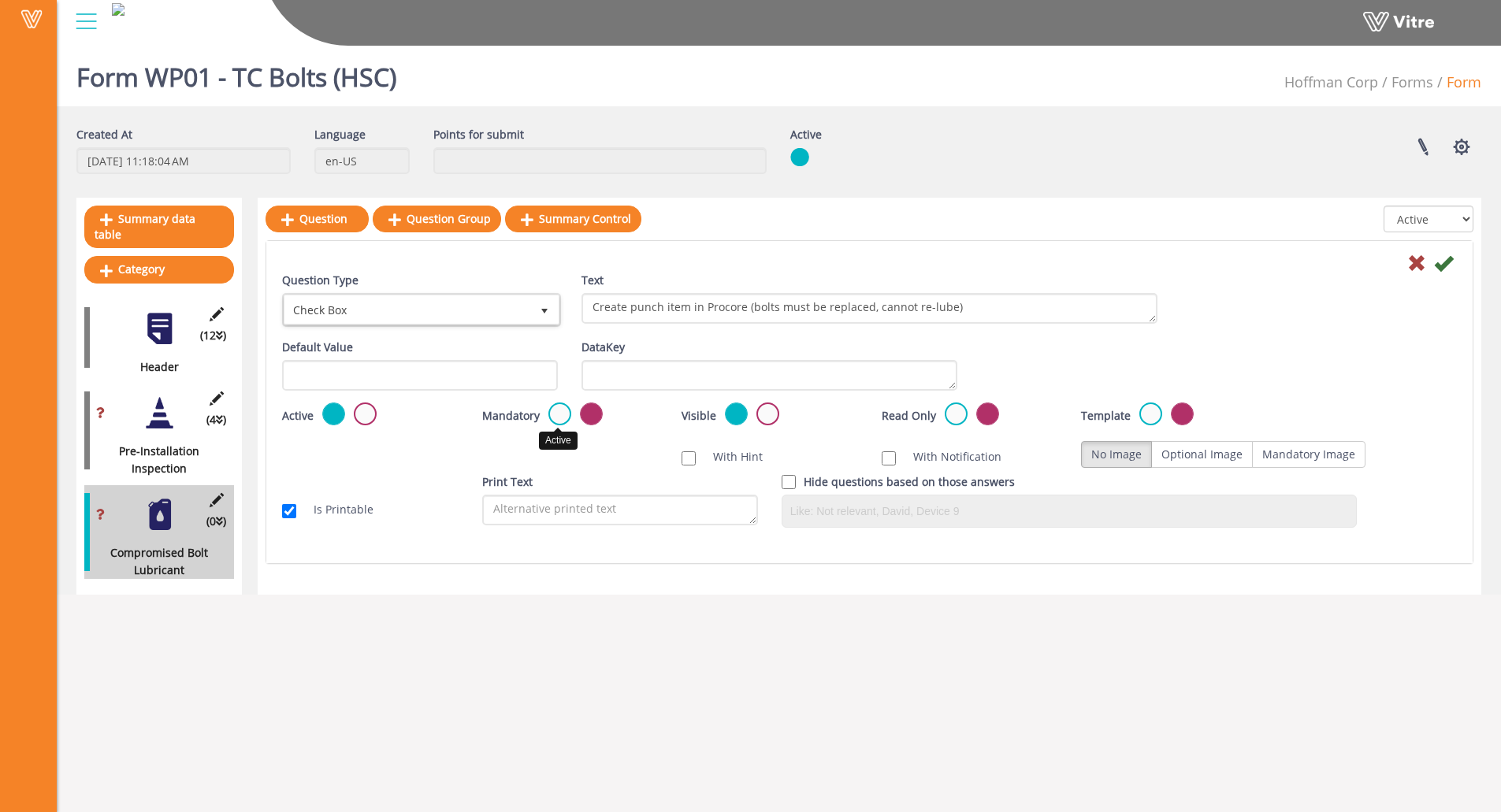
click at [551, 417] on label at bounding box center [560, 414] width 23 height 23
click at [0, 0] on input "radio" at bounding box center [0, 0] width 0 height 0
click at [1442, 269] on icon at bounding box center [1443, 263] width 19 height 19
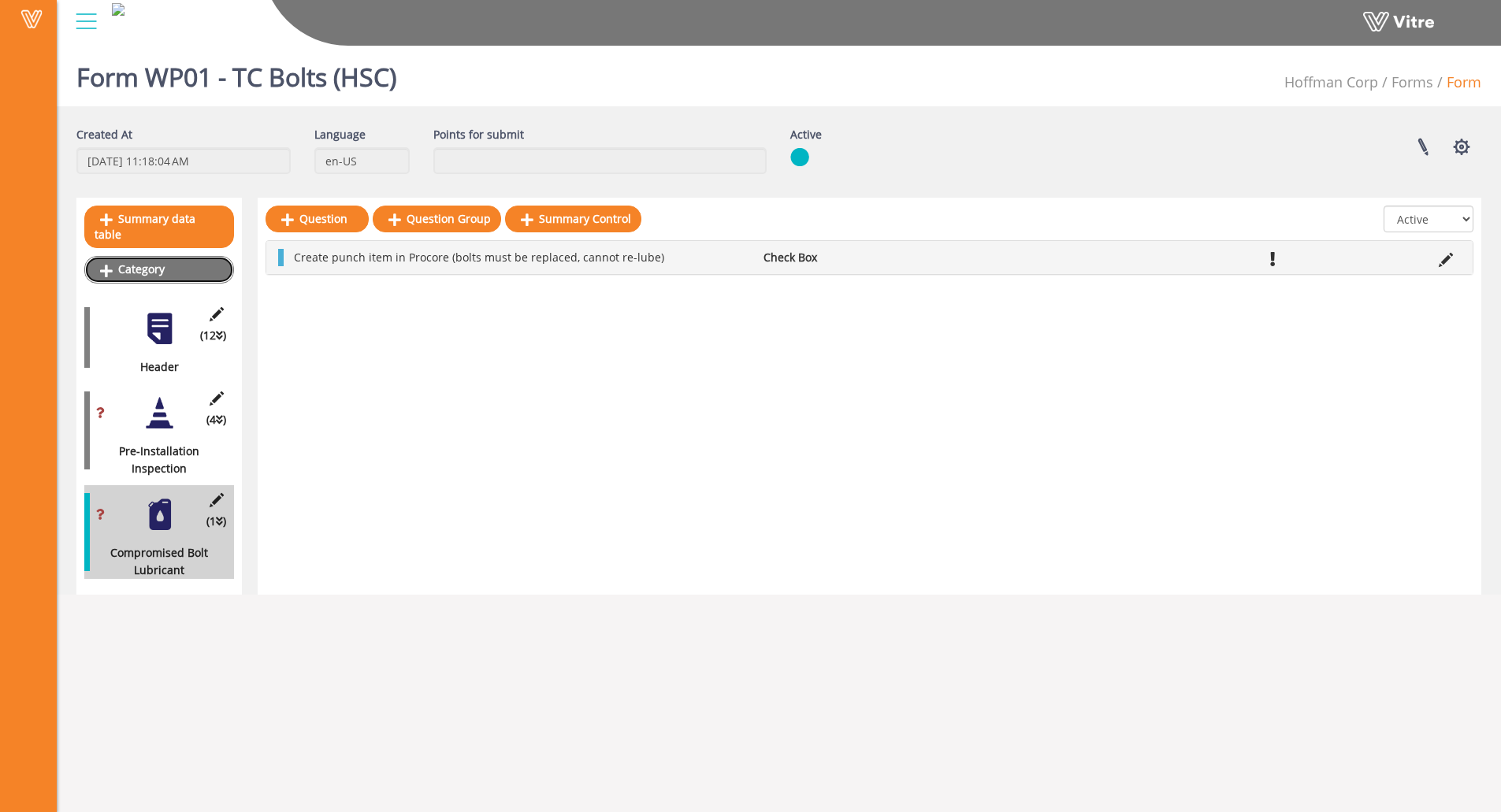
click at [127, 265] on link "Category" at bounding box center [159, 269] width 150 height 27
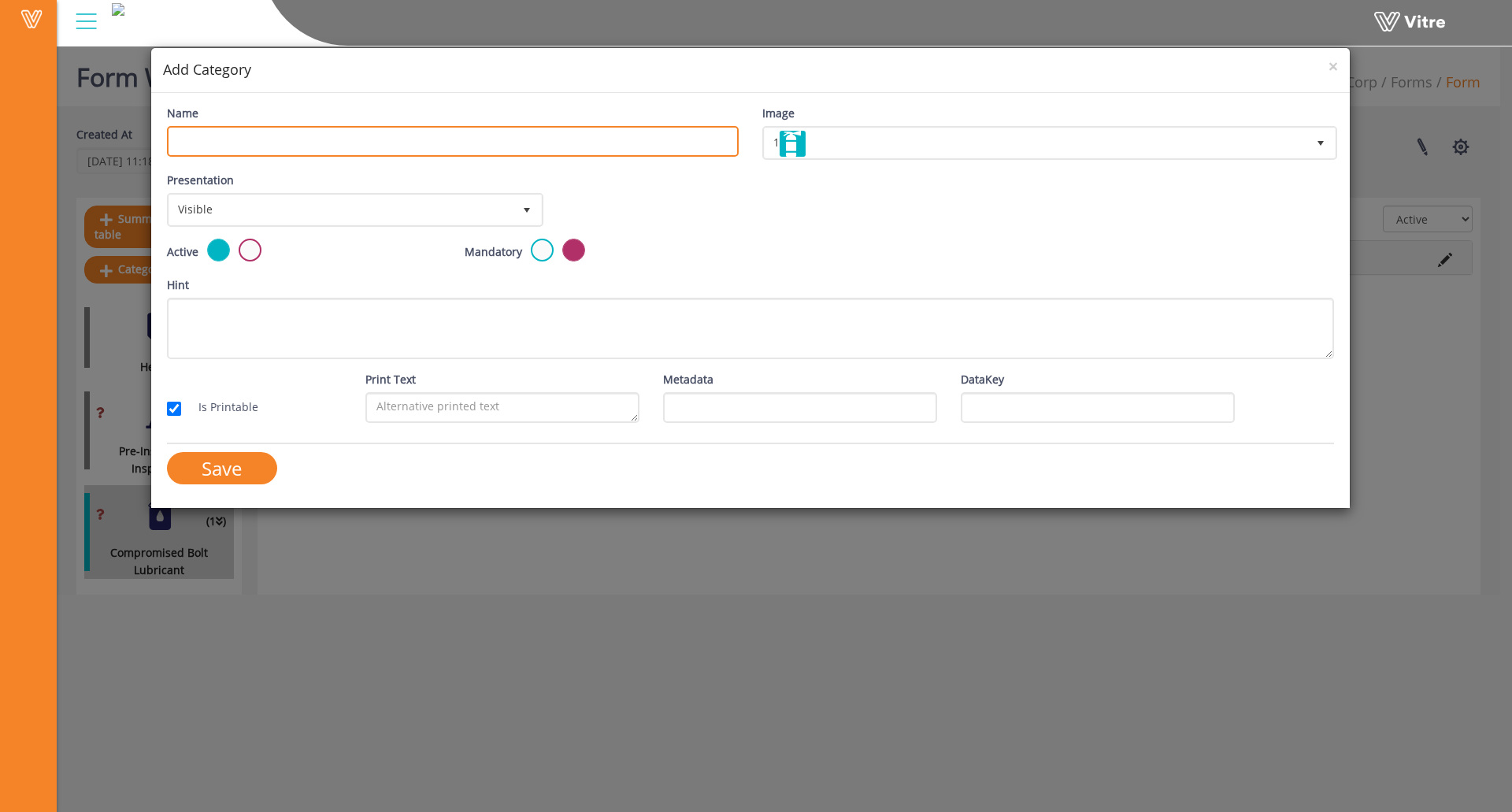
click at [364, 146] on input "Name" at bounding box center [452, 142] width 572 height 31
type input "Final Inspection"
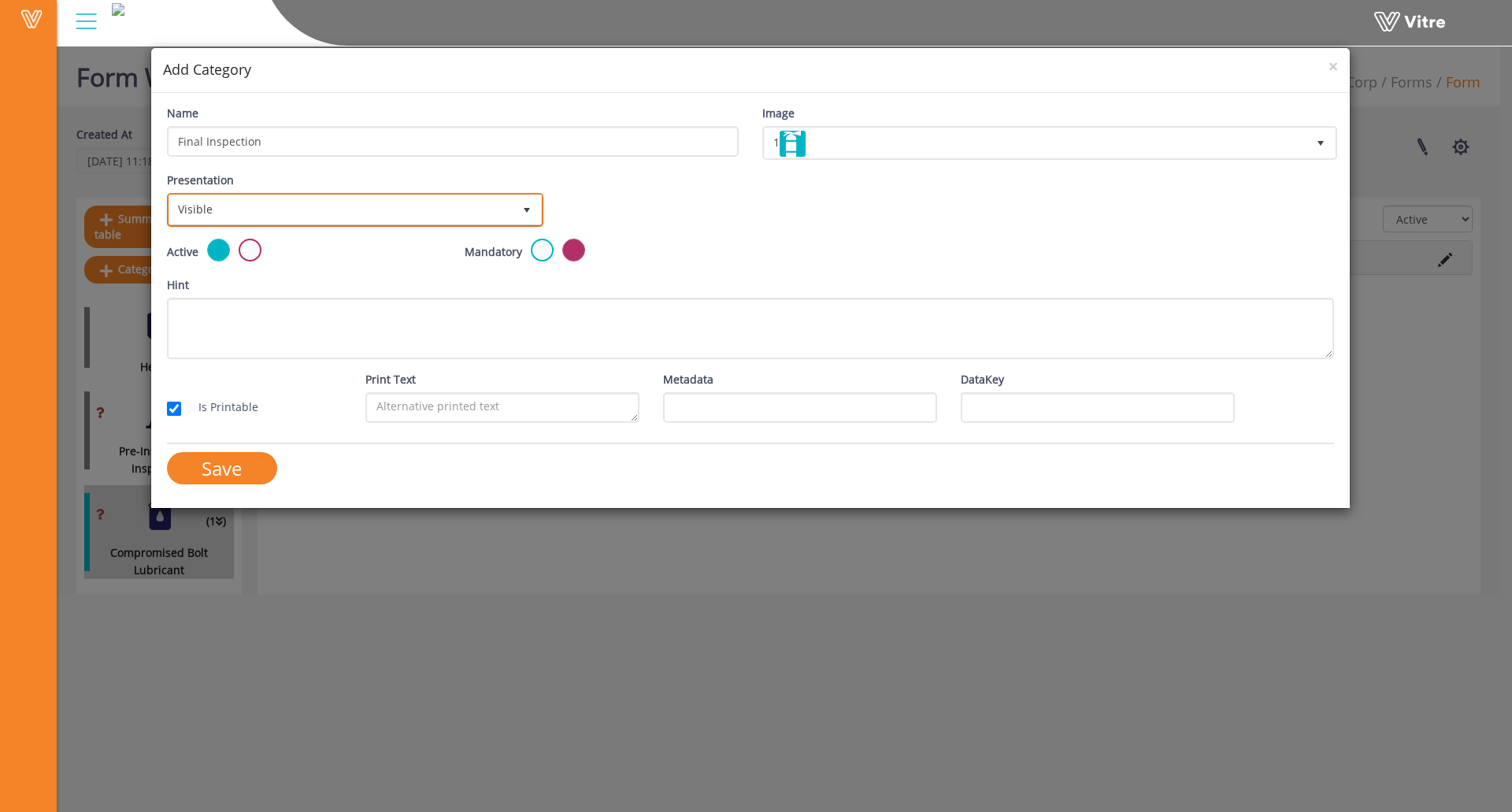
click at [326, 220] on span "Visible" at bounding box center [340, 209] width 343 height 28
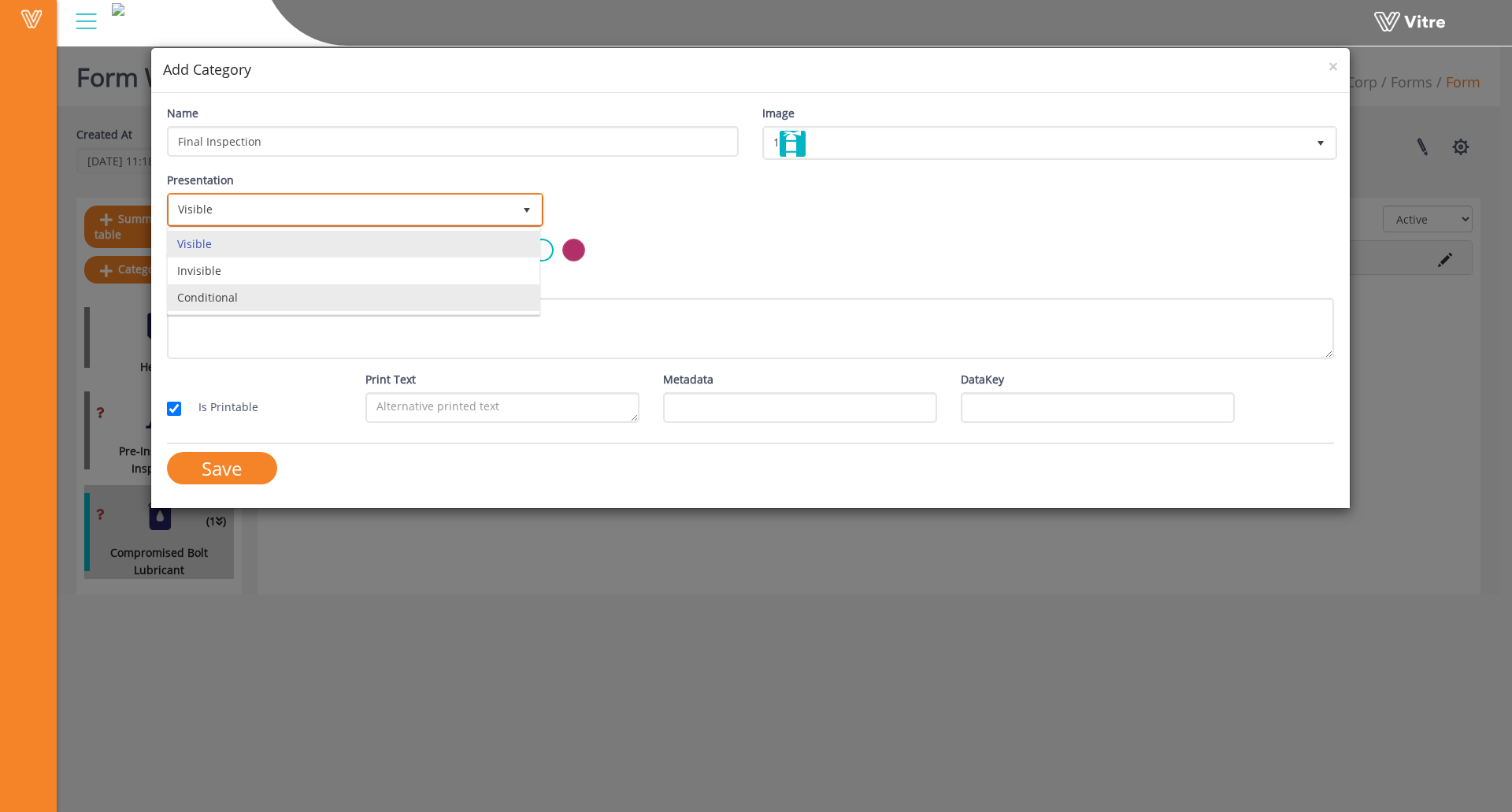
click at [319, 290] on li "Conditional" at bounding box center [353, 298] width 372 height 27
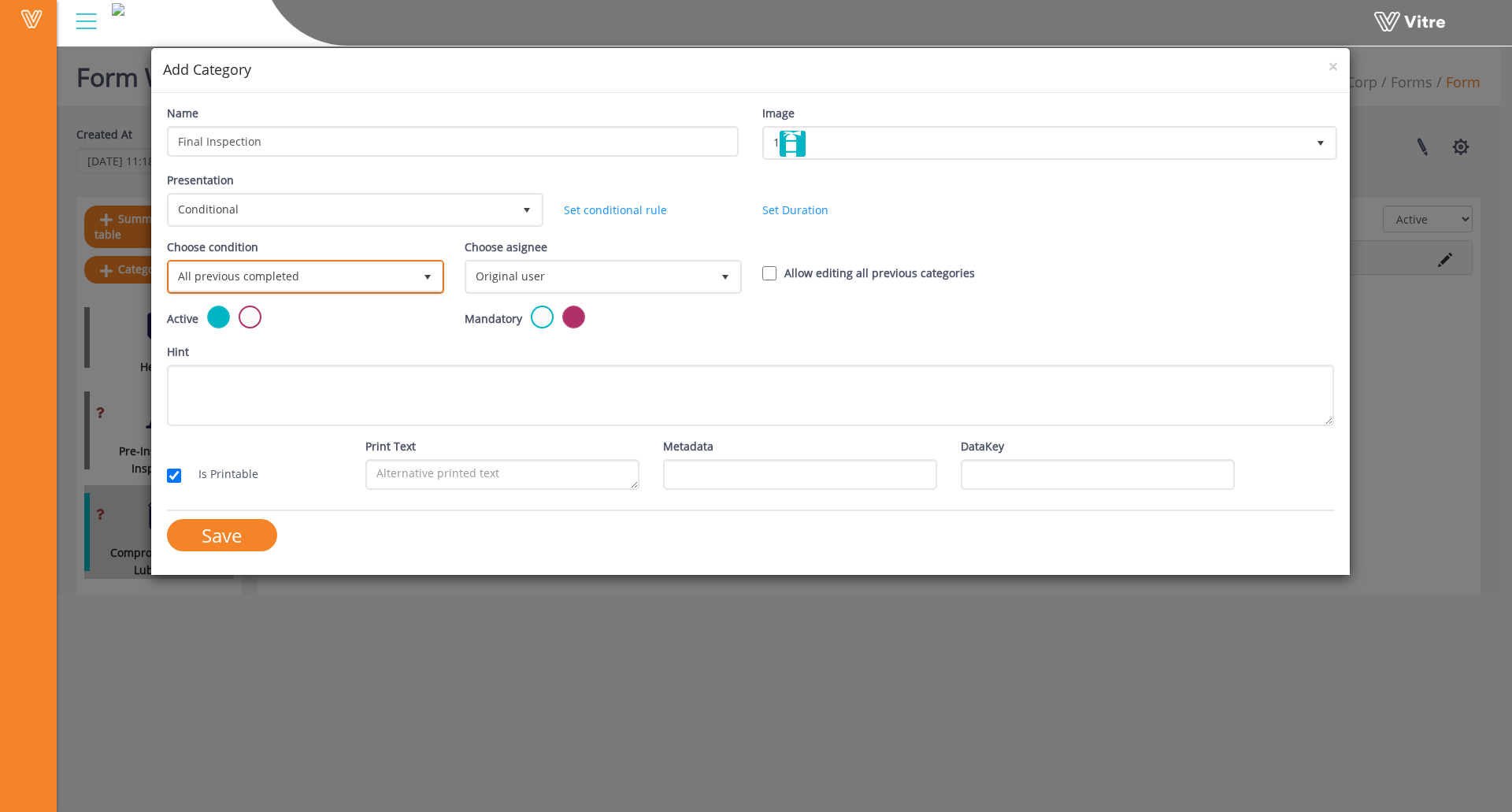
click at [330, 274] on span "All previous completed" at bounding box center [291, 276] width 244 height 28
click at [253, 344] on li "Based on answer" at bounding box center [304, 338] width 273 height 27
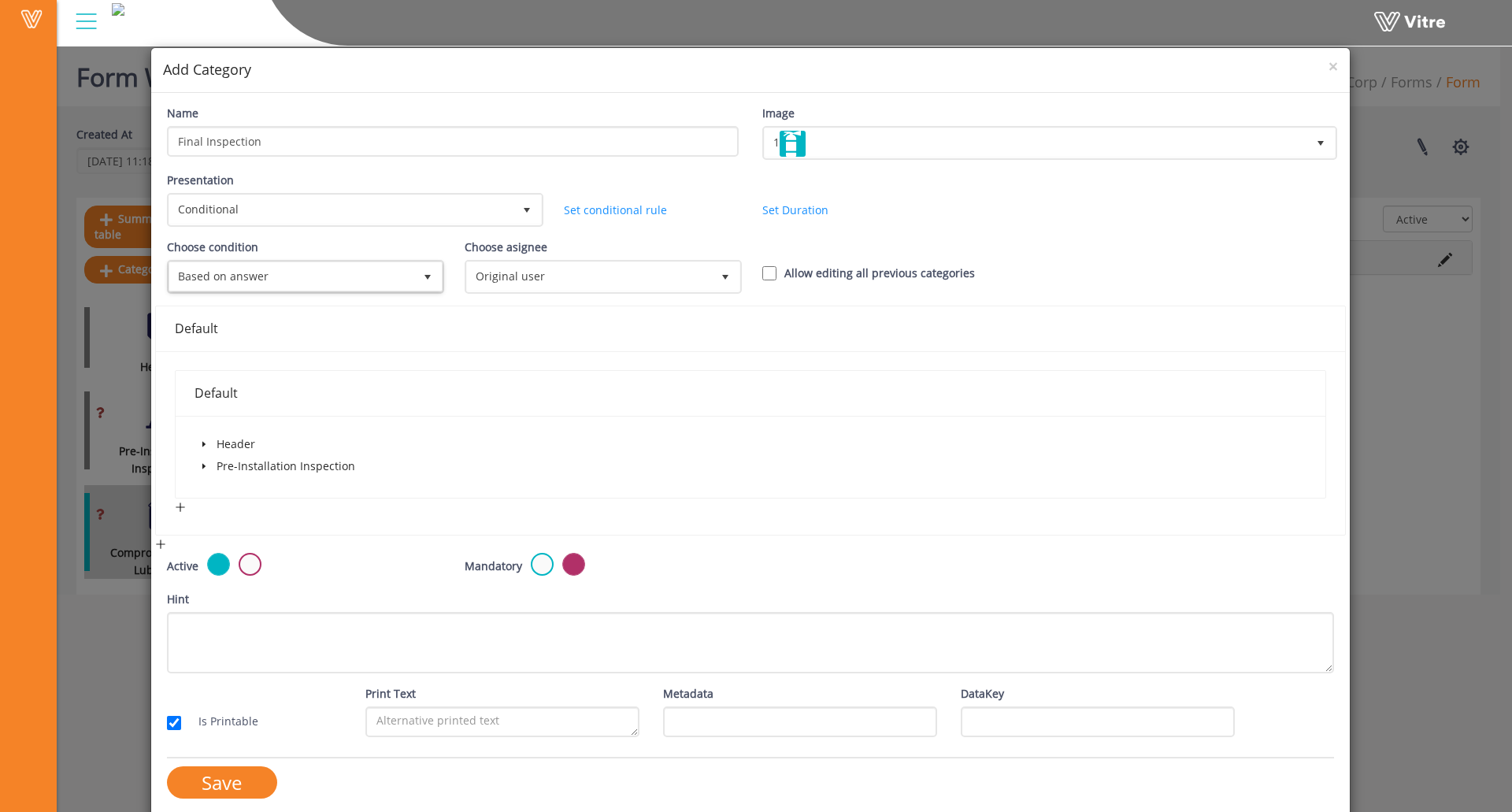
click at [201, 443] on icon "caret-down" at bounding box center [202, 445] width 3 height 5
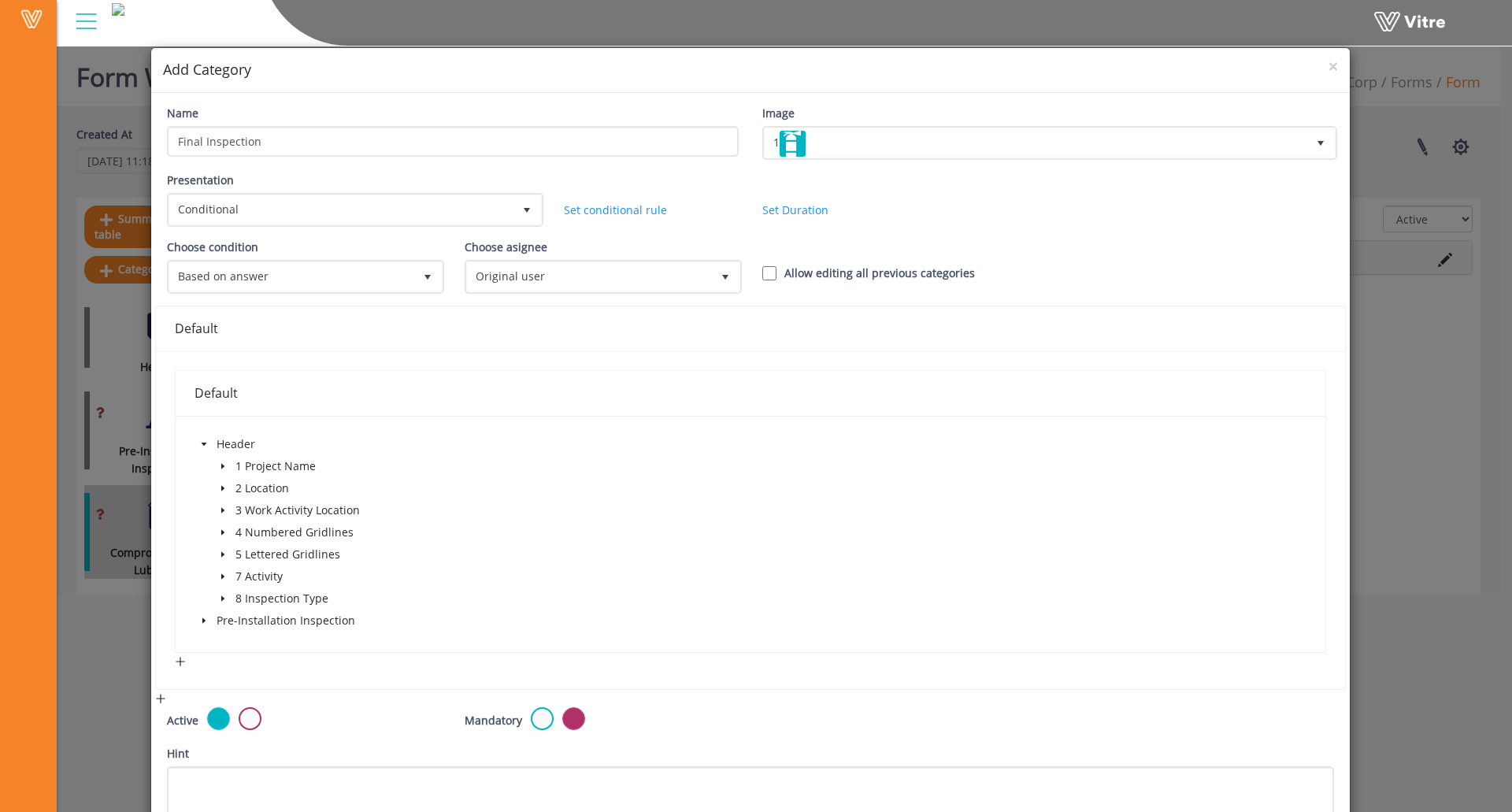
click at [217, 596] on span at bounding box center [222, 599] width 19 height 19
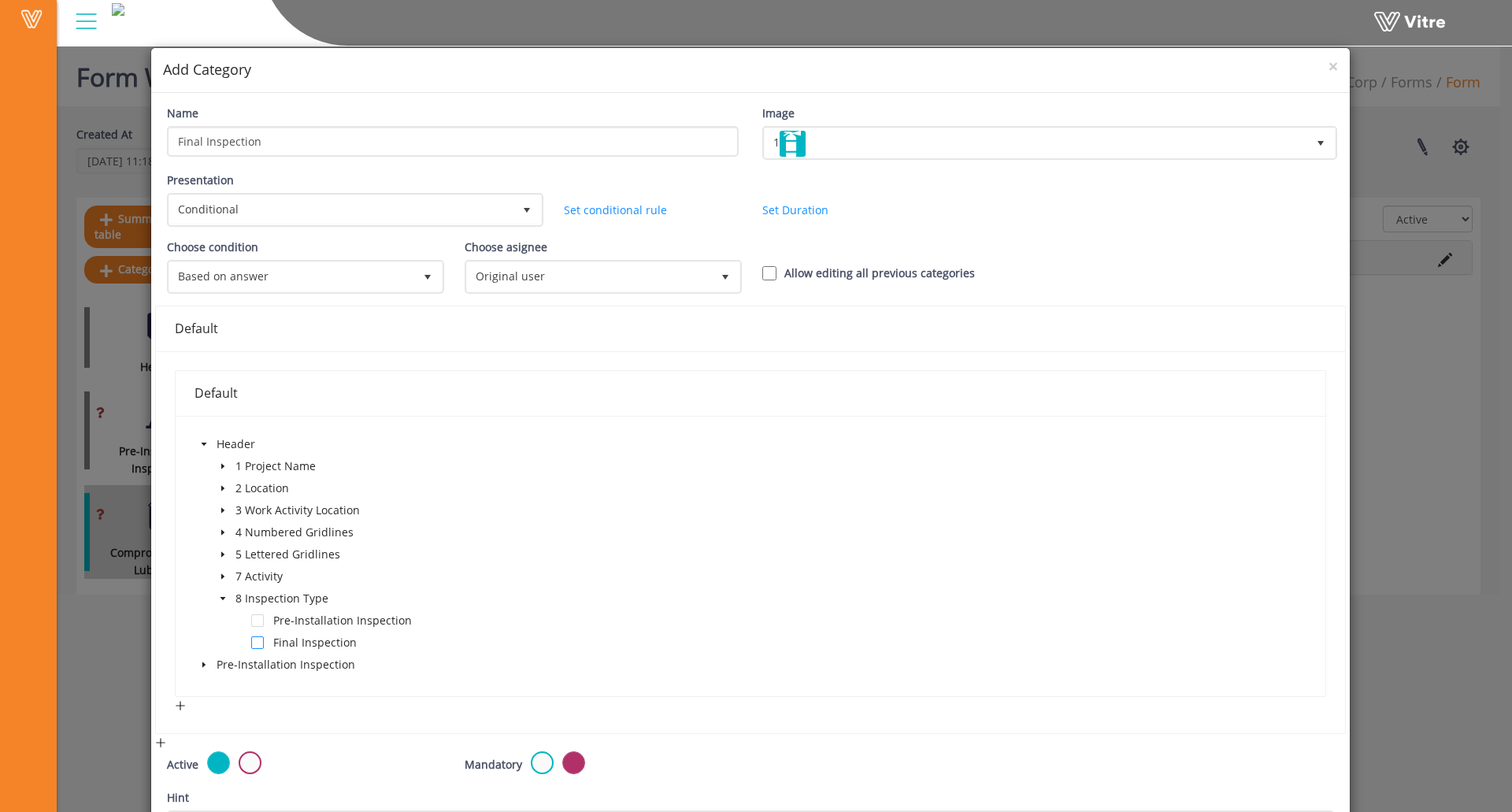
click at [257, 638] on span at bounding box center [258, 643] width 13 height 13
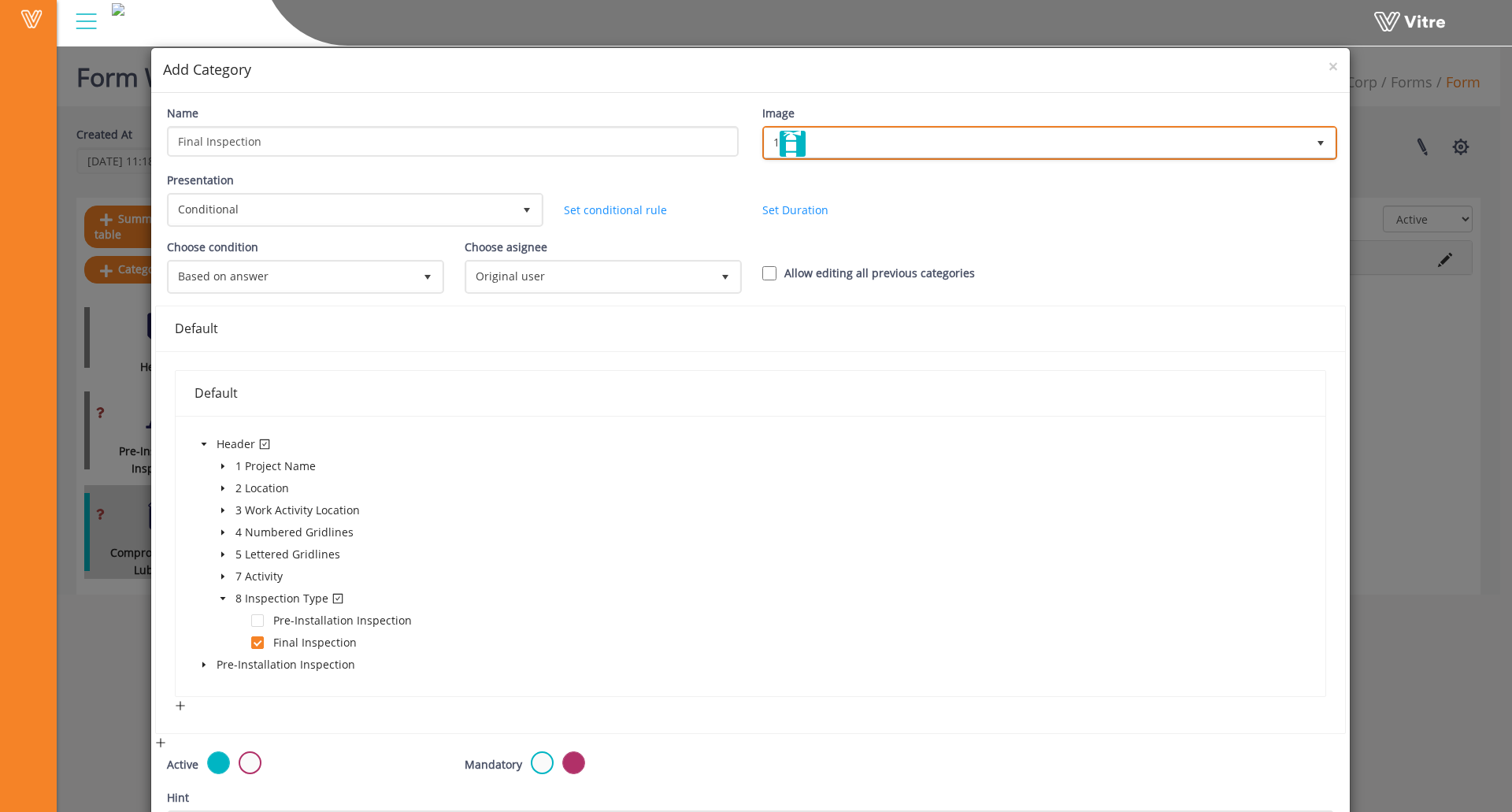
click at [916, 146] on span "1" at bounding box center [1036, 142] width 542 height 28
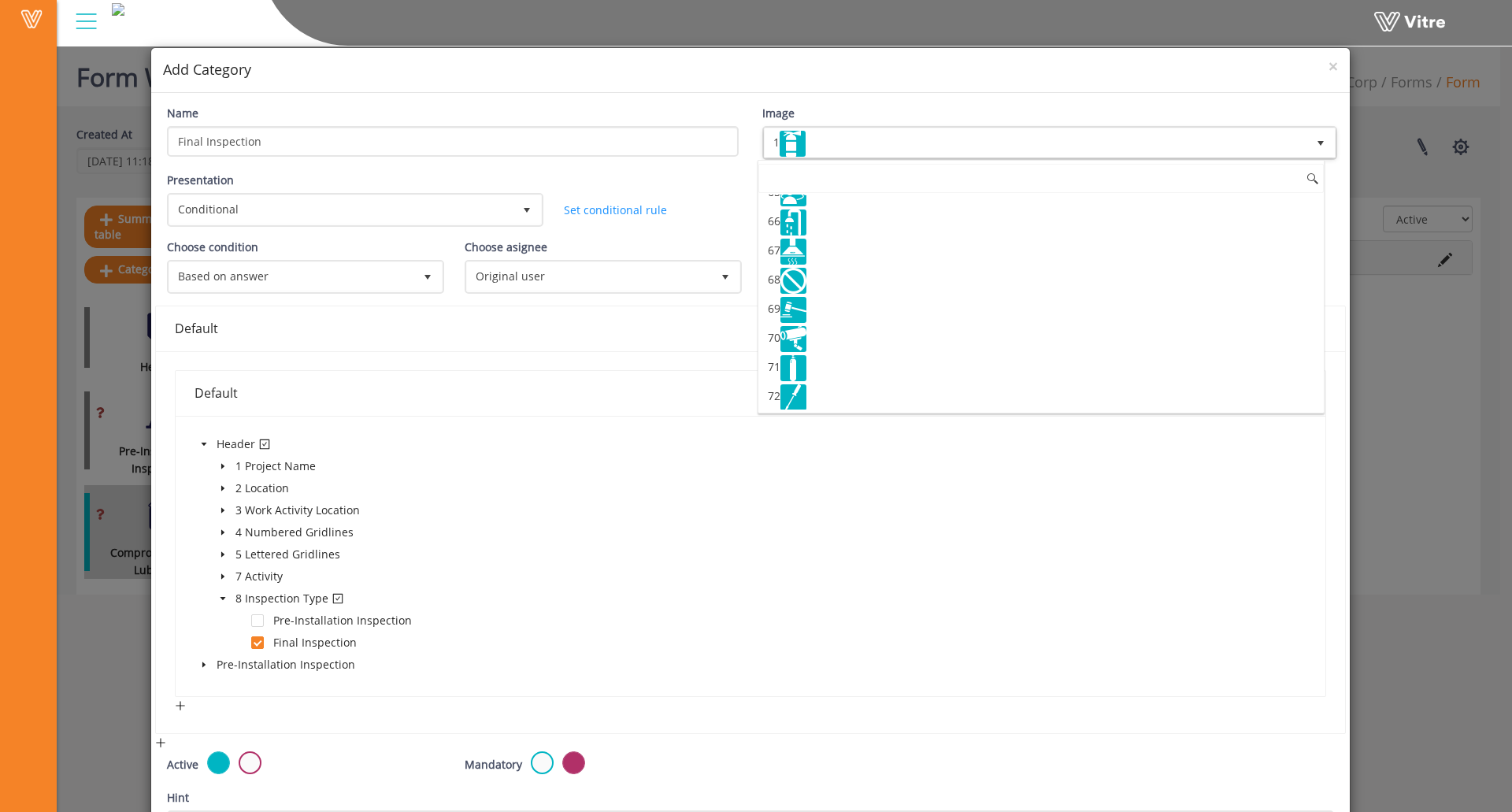
scroll to position [1561, 0]
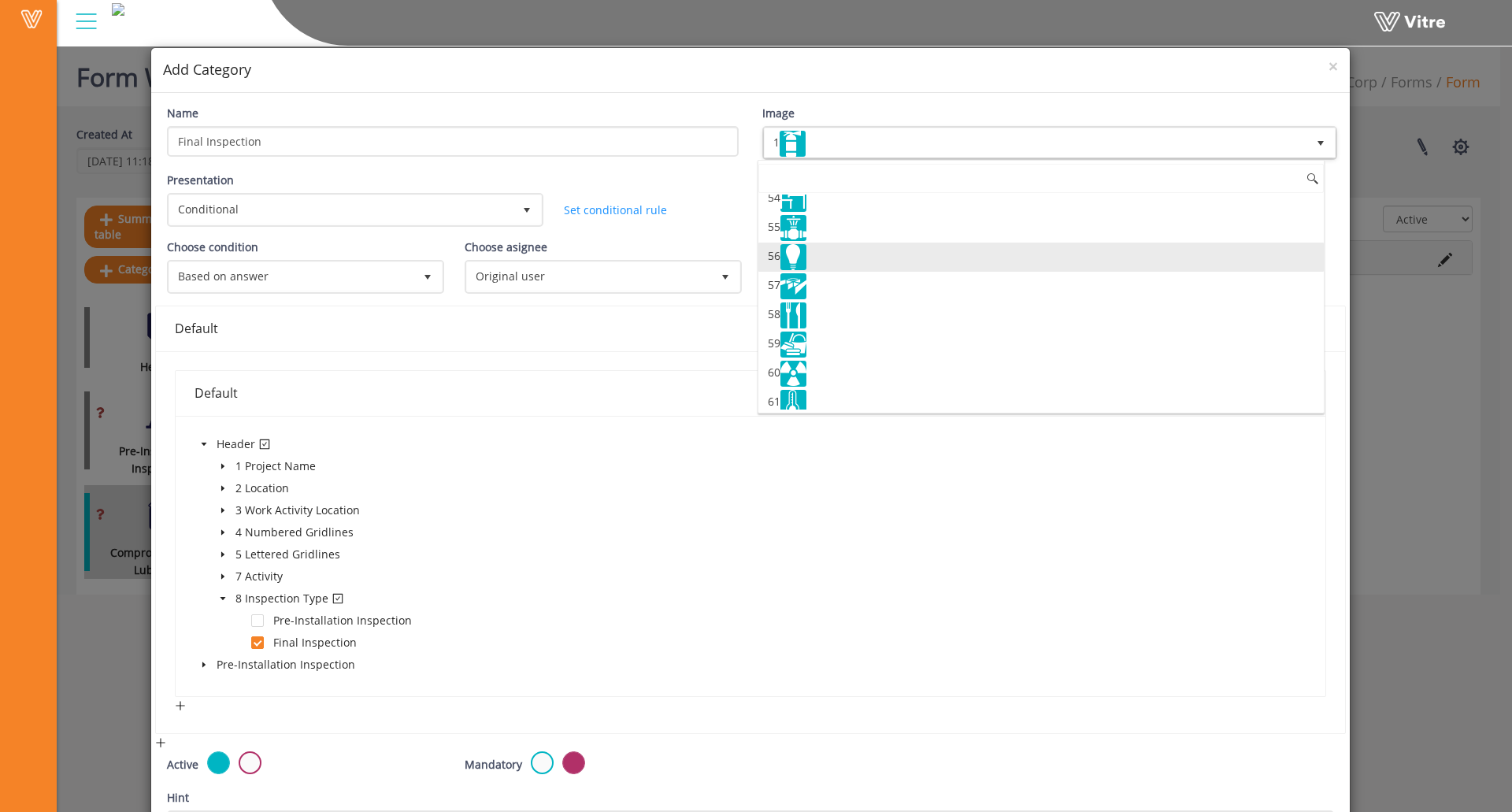
click at [839, 256] on li "56" at bounding box center [1042, 257] width 566 height 29
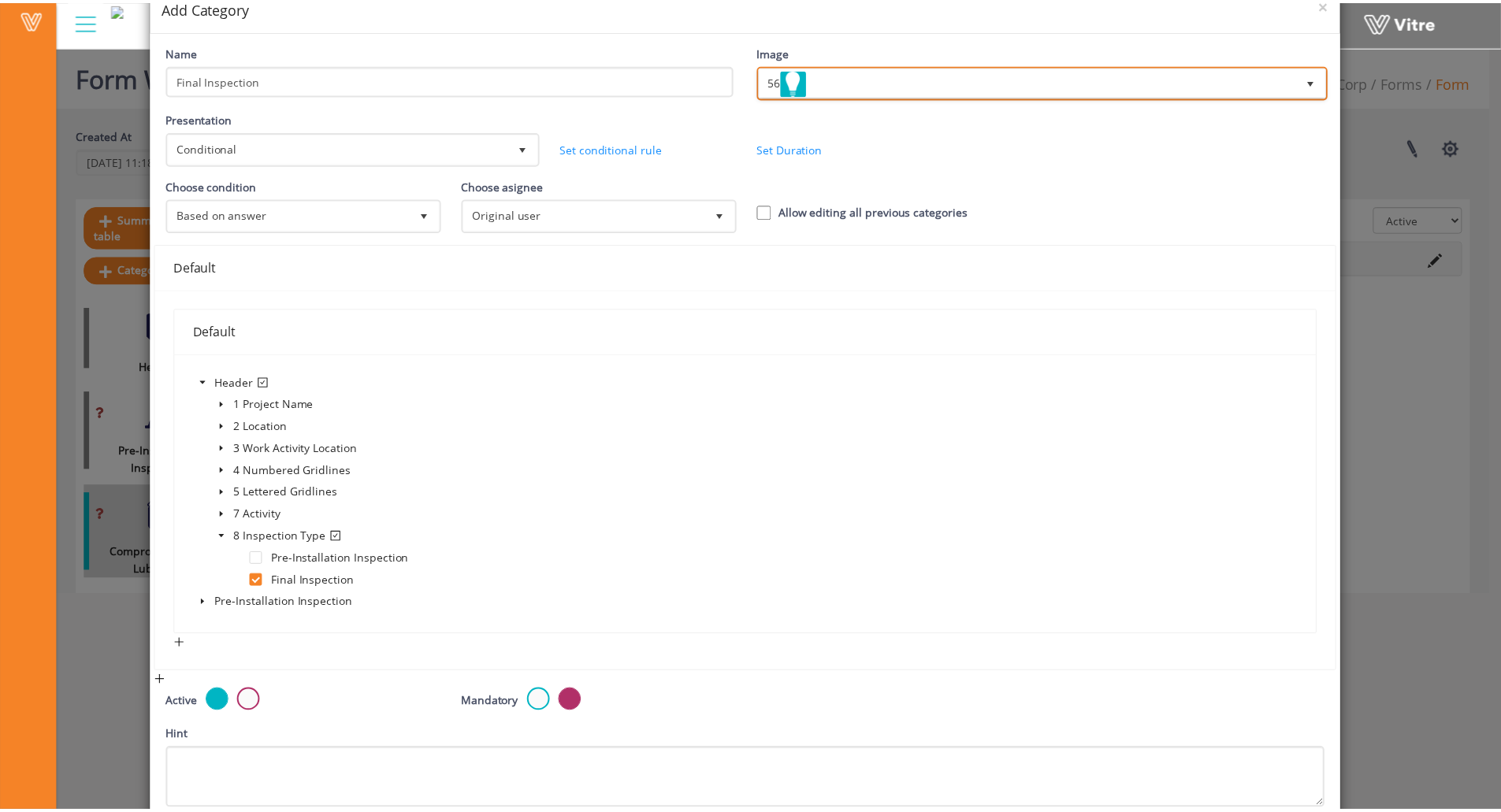
scroll to position [210, 0]
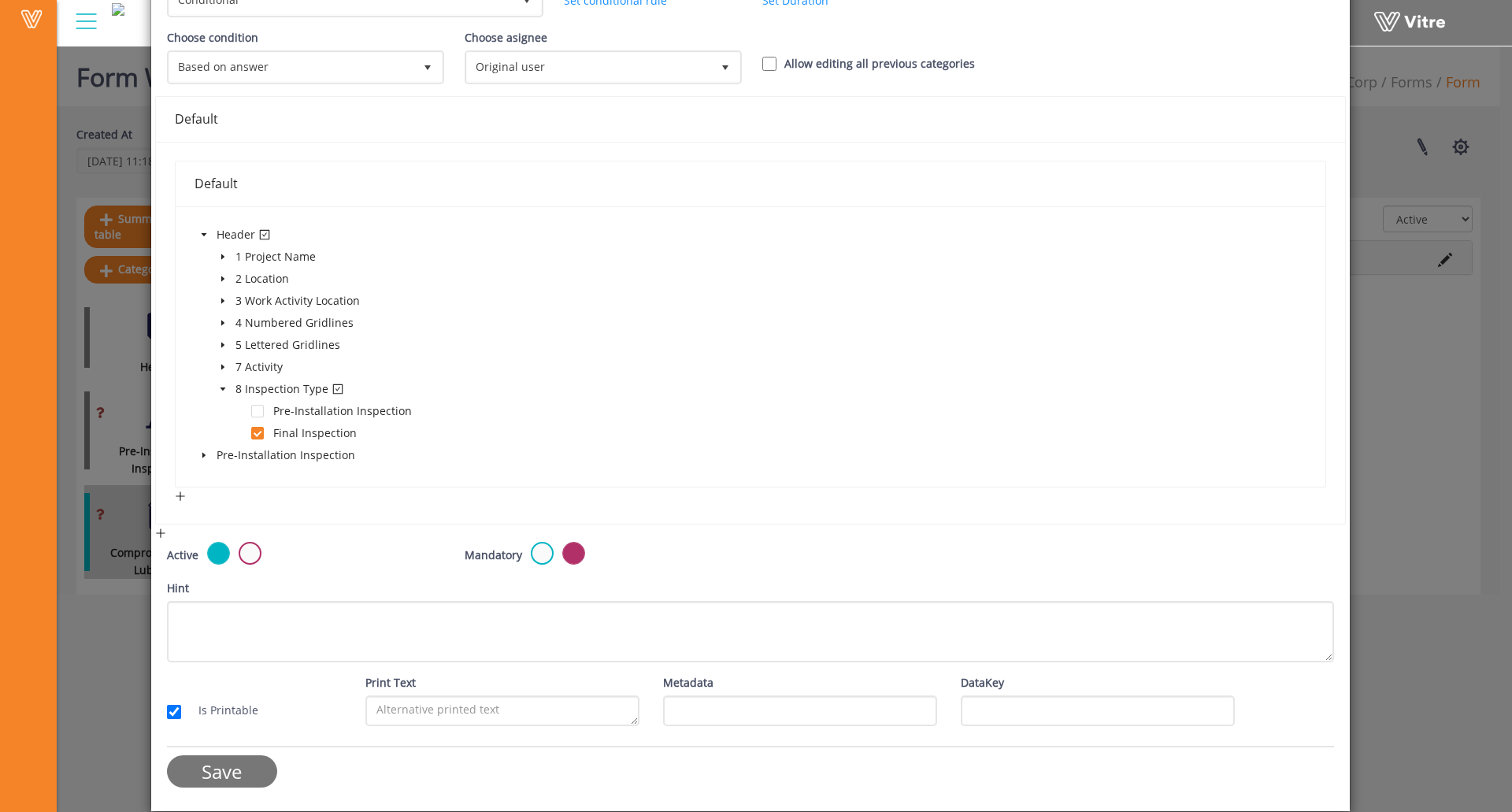
click at [251, 765] on input "Save" at bounding box center [221, 771] width 110 height 32
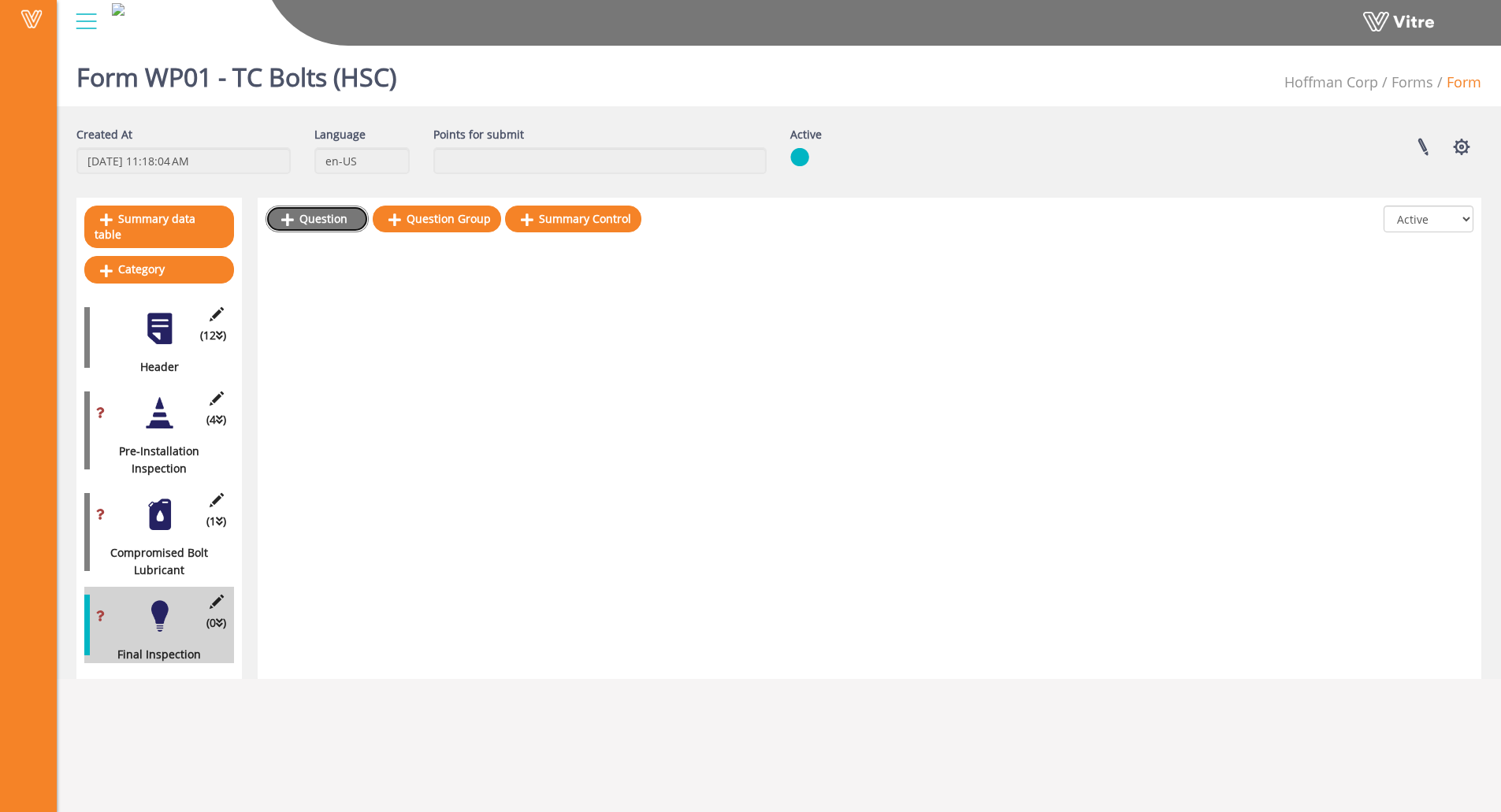
click at [336, 227] on link "Question" at bounding box center [317, 219] width 103 height 27
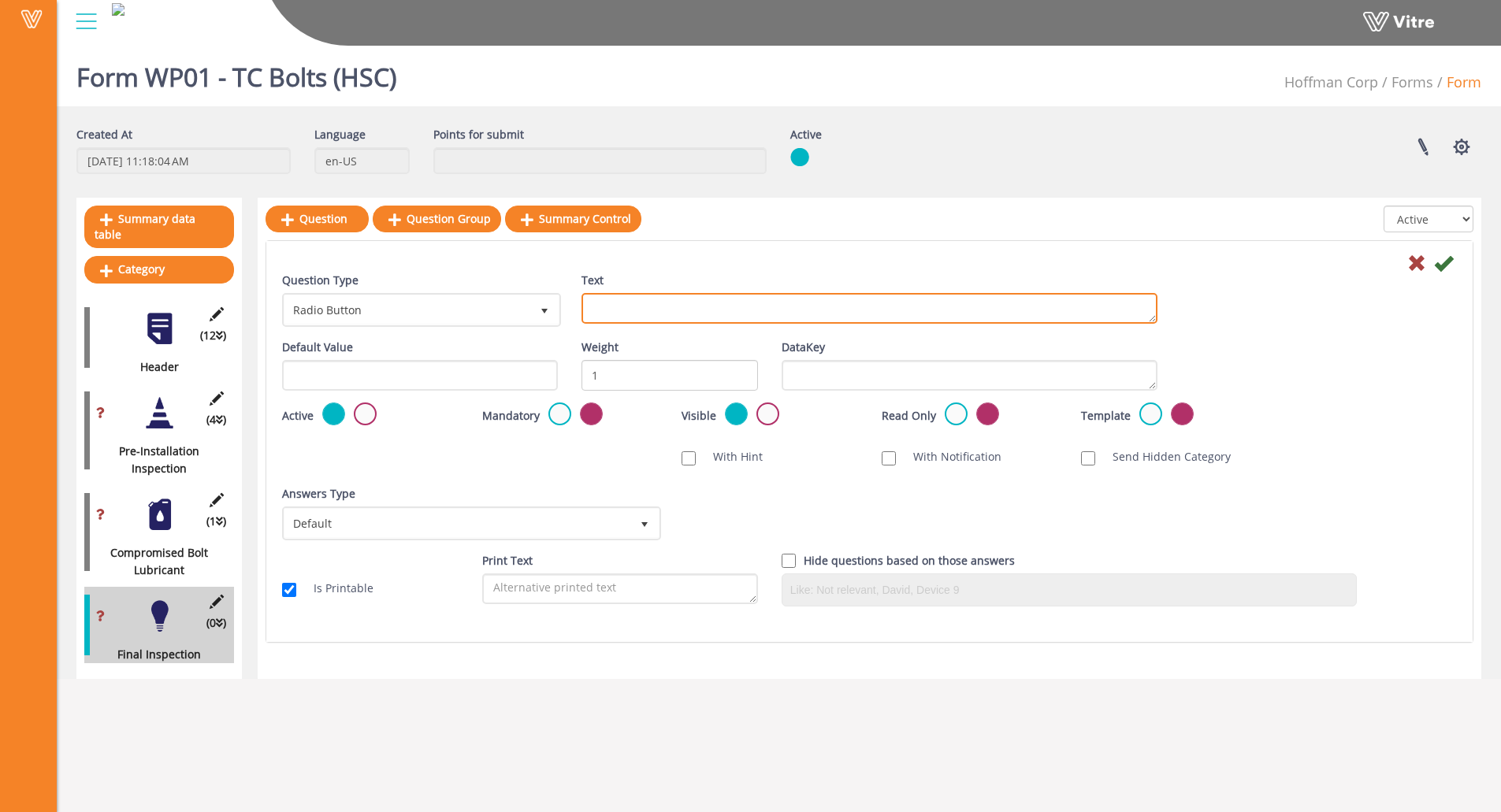
click at [893, 313] on textarea "Text" at bounding box center [869, 309] width 576 height 31
paste textarea "Center marks align with laser? +/- 1/8"?"
type textarea "Center marks align with laser? +/- 1/8"?"
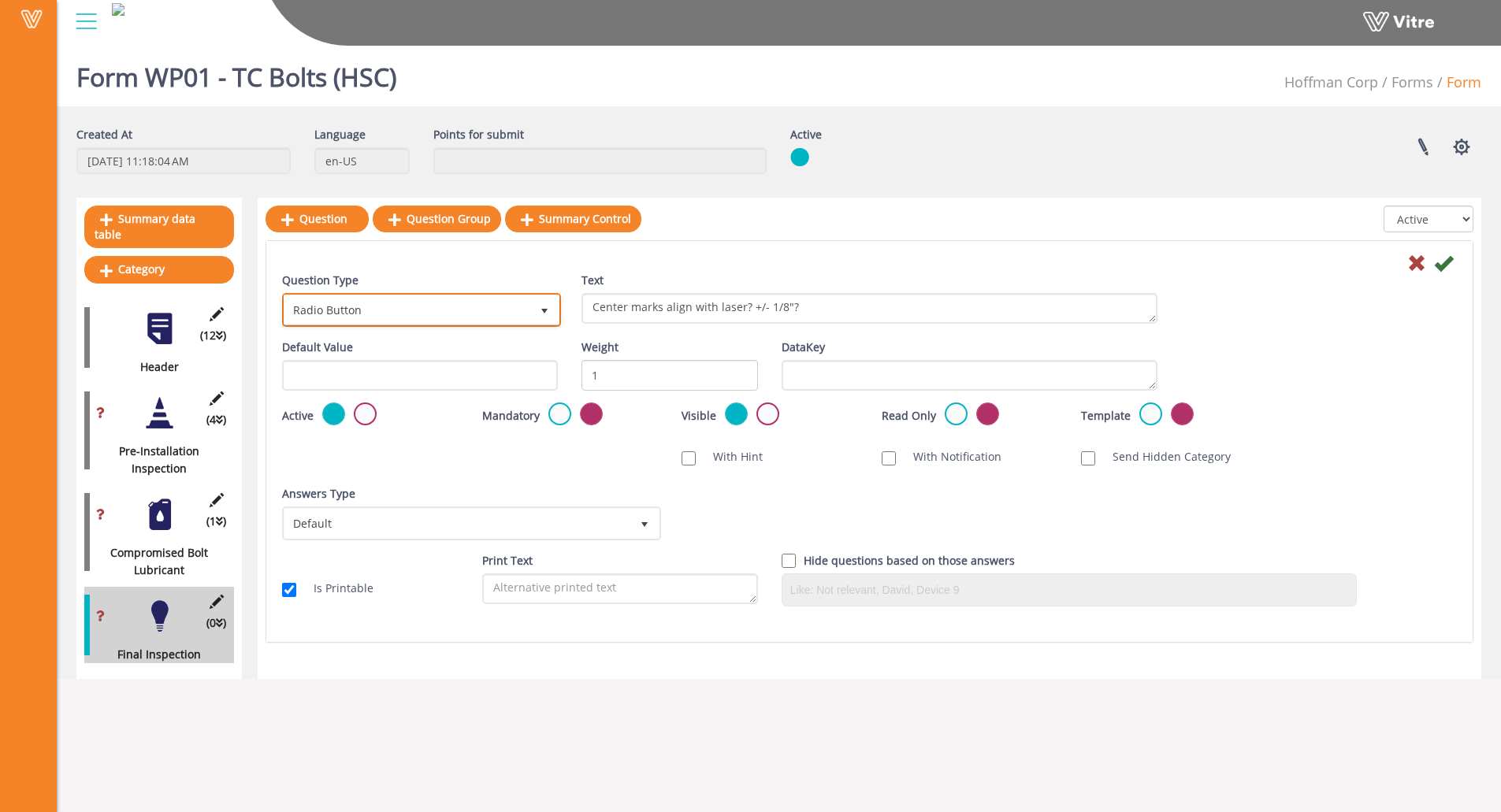
click at [459, 310] on span "Radio Button" at bounding box center [408, 309] width 245 height 28
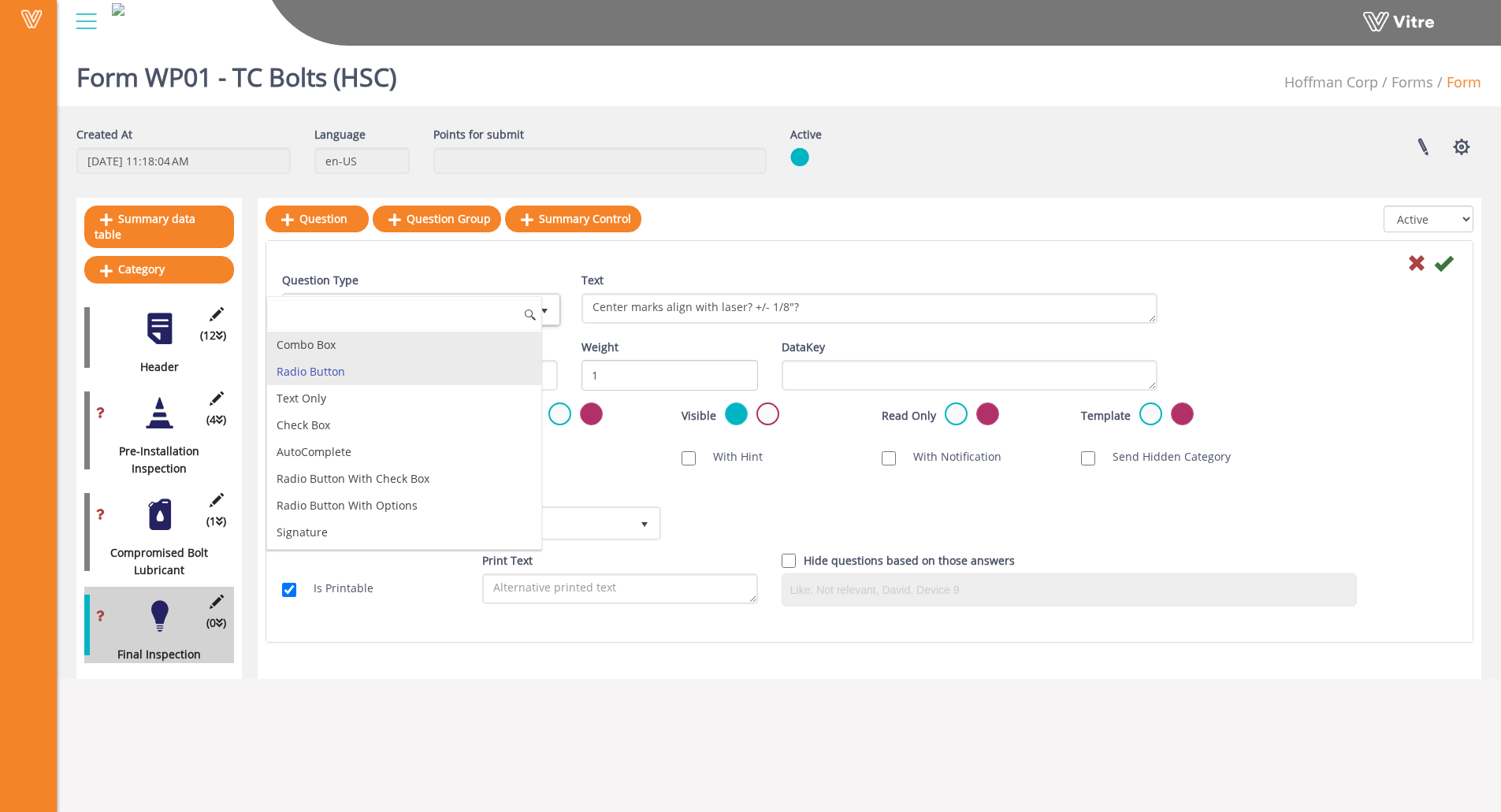
click at [429, 352] on li "Combo Box" at bounding box center [404, 344] width 274 height 27
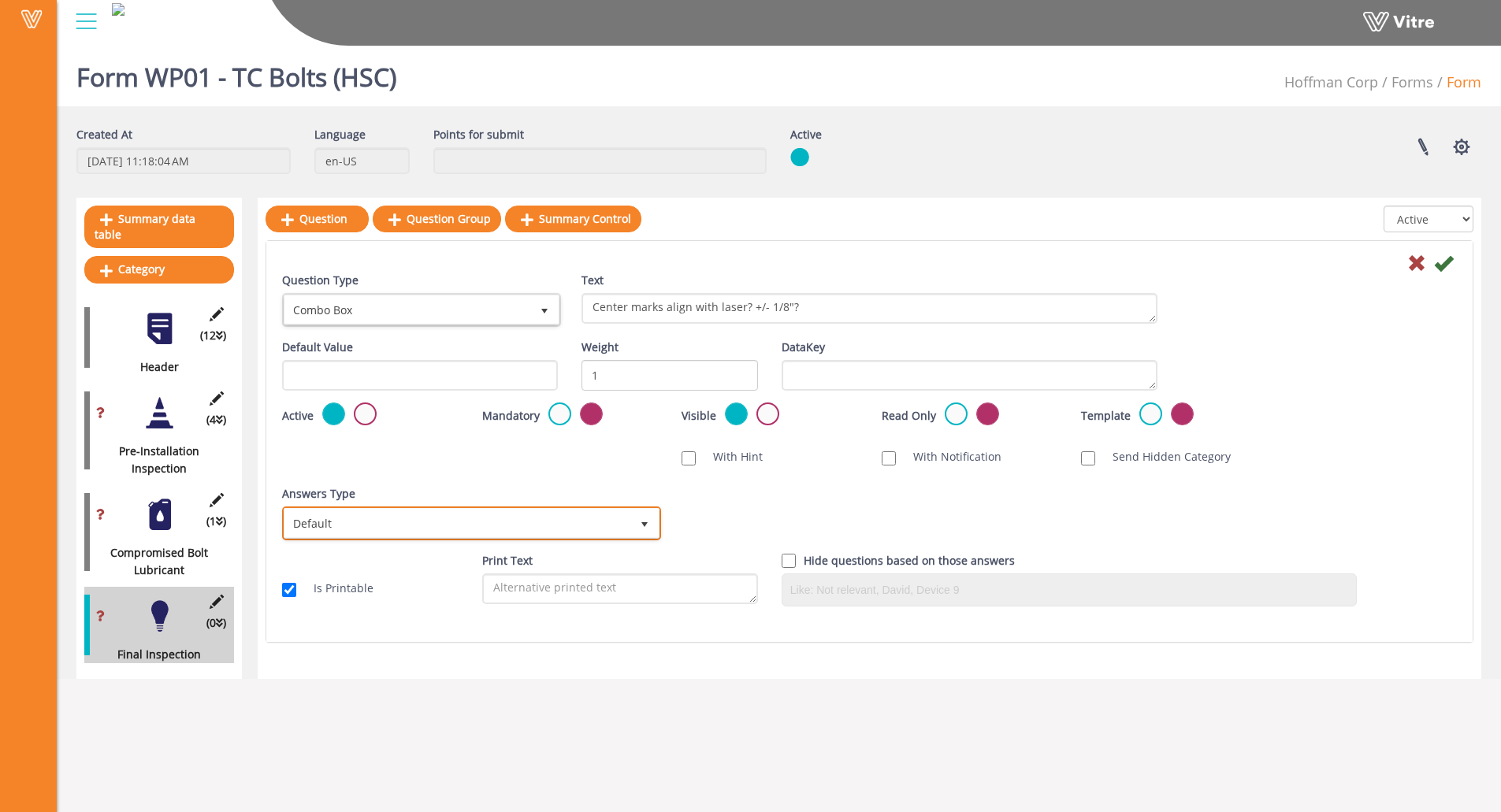
click at [607, 511] on span "Default" at bounding box center [458, 523] width 346 height 28
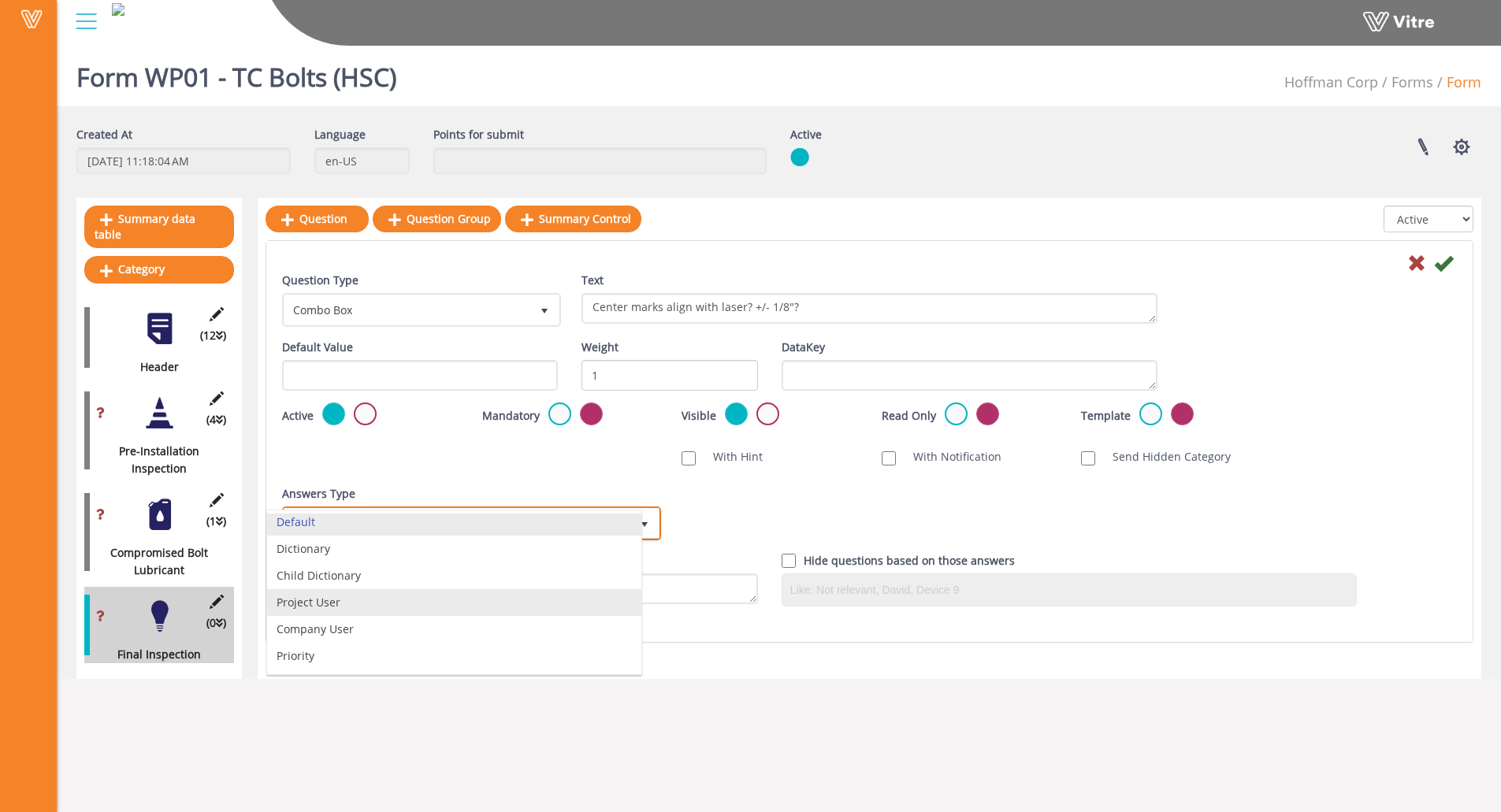
scroll to position [0, 0]
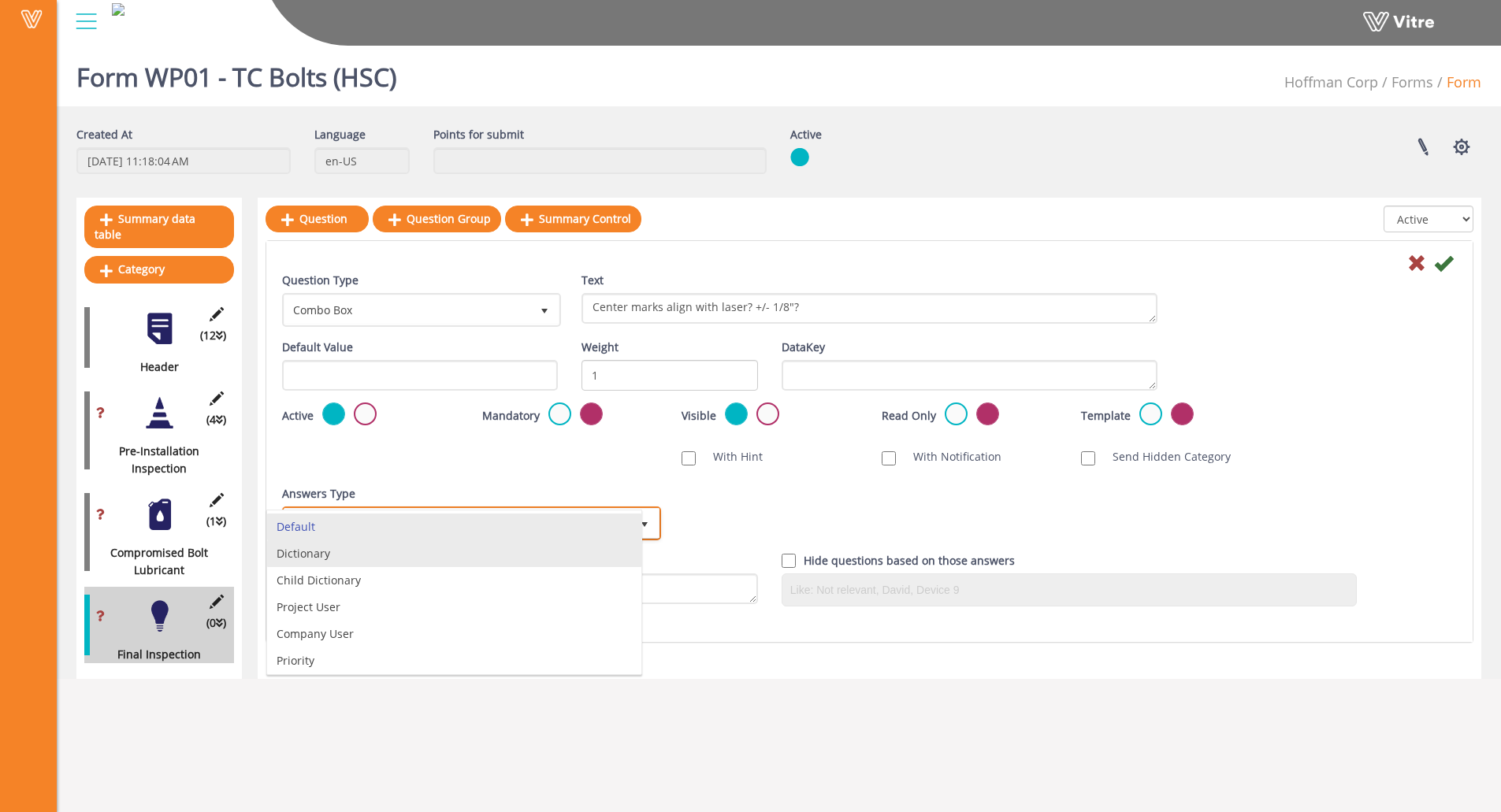
click at [383, 550] on li "Dictionary" at bounding box center [454, 553] width 375 height 27
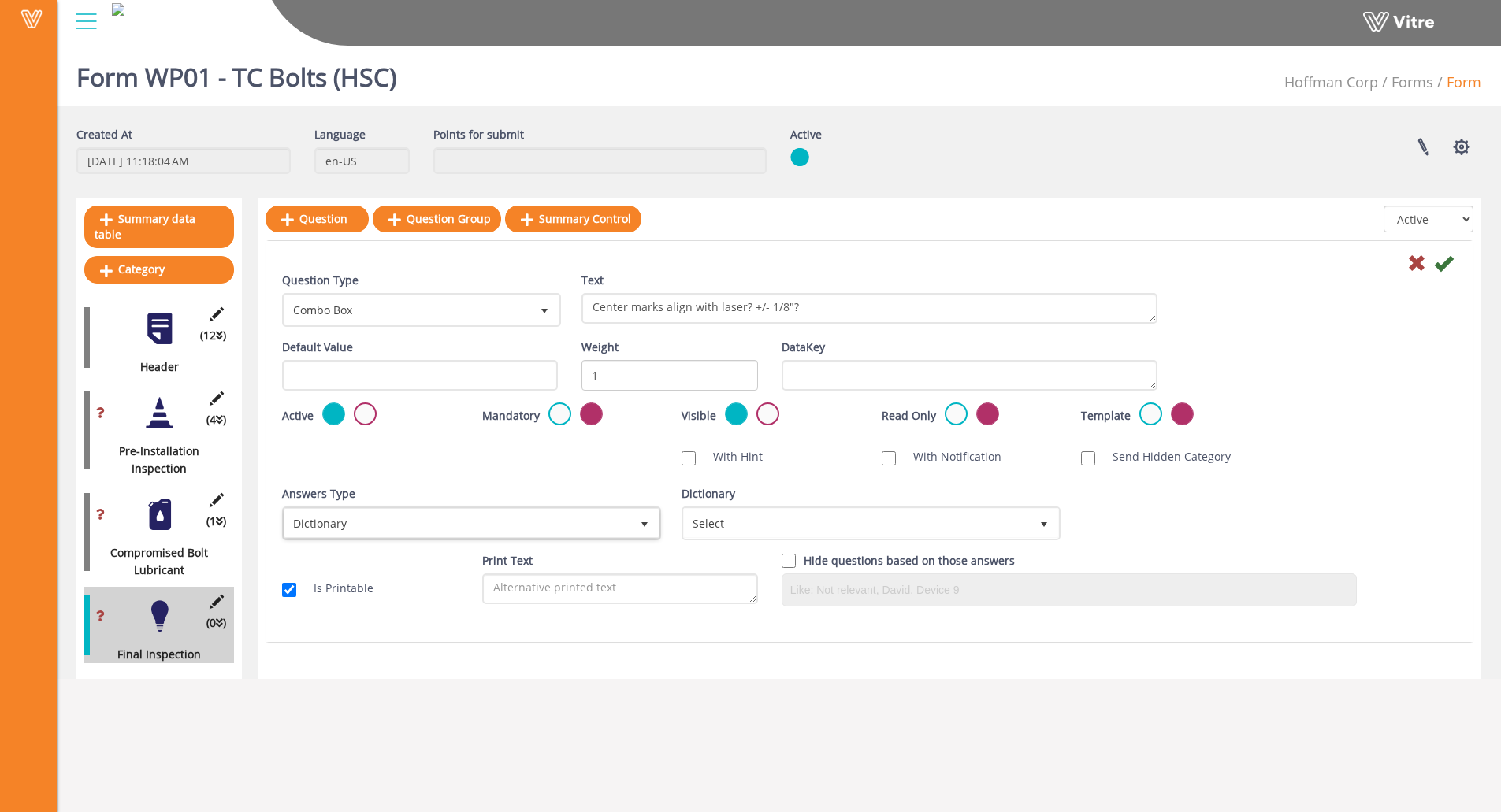
click at [742, 497] on div "Dictionary Select" at bounding box center [869, 513] width 375 height 55
click at [745, 520] on span "Select" at bounding box center [857, 523] width 346 height 28
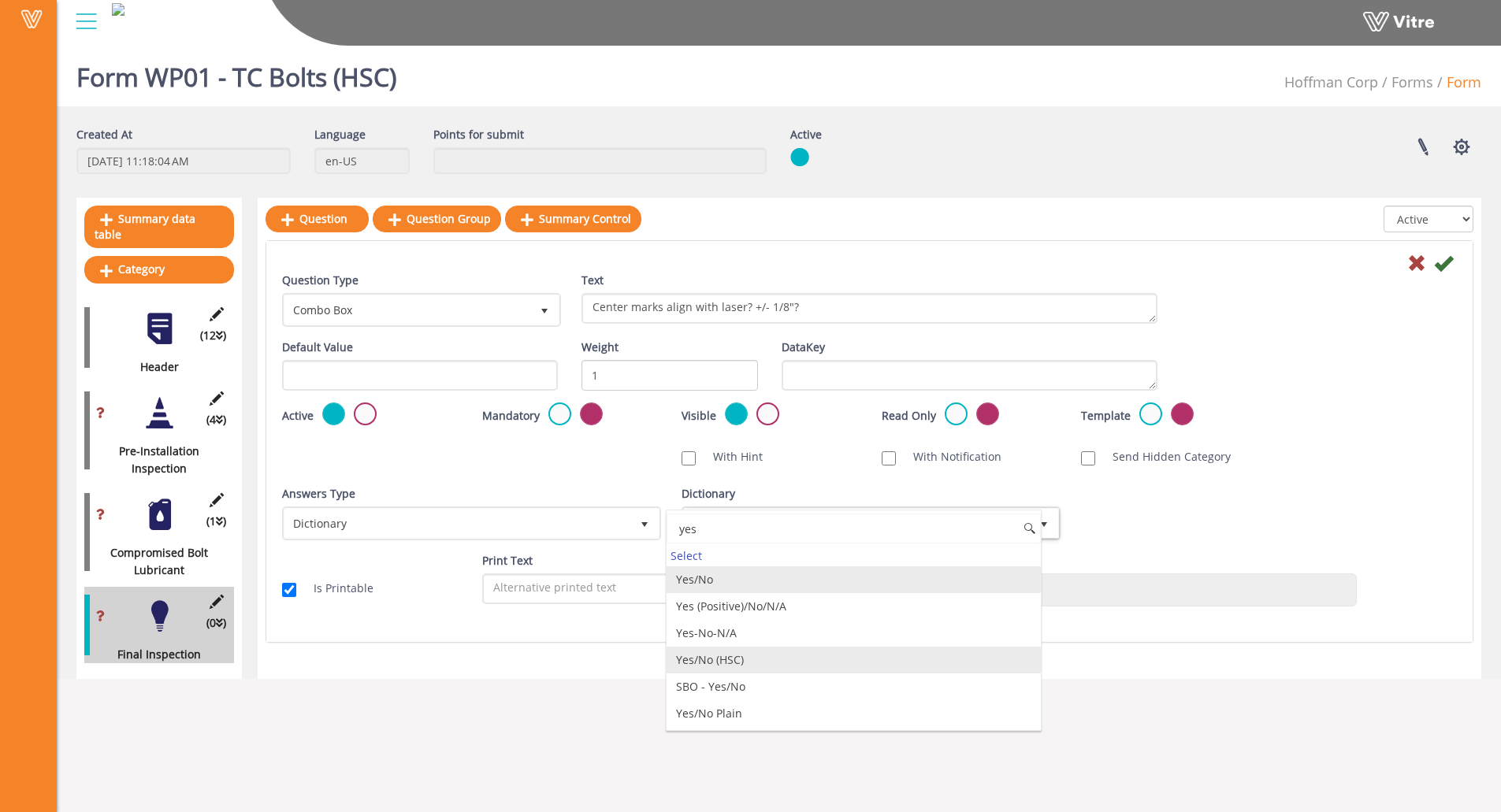
click at [794, 664] on li "Yes/No (HSC)" at bounding box center [854, 660] width 375 height 27
type input "yes"
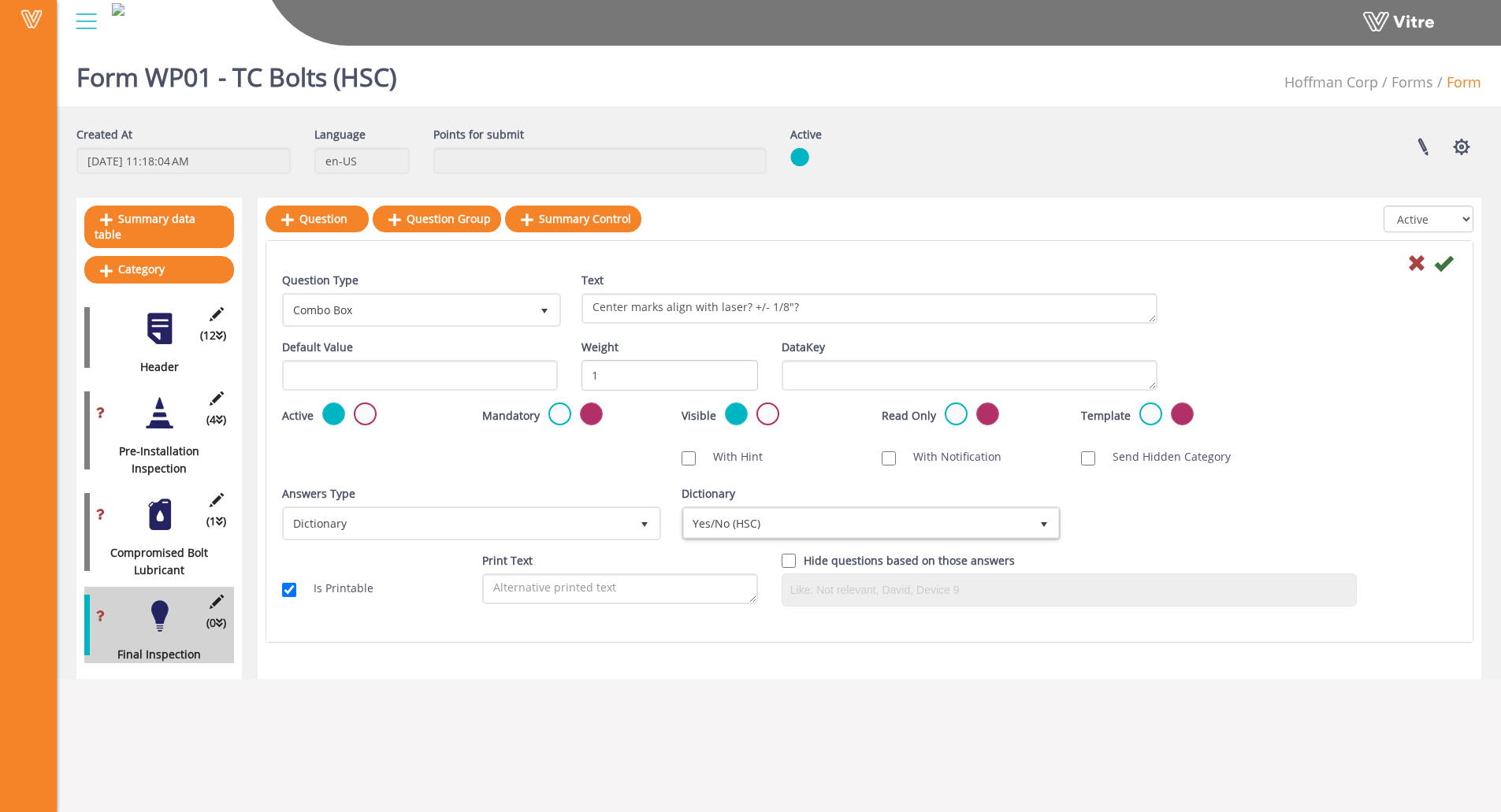
click at [1223, 538] on div "Answers Type Dictionary 1 Answers Type Default 0 Module Select Form Context (li…" at bounding box center [869, 518] width 1199 height 67
click at [469, 302] on span "Combo Box" at bounding box center [408, 309] width 245 height 28
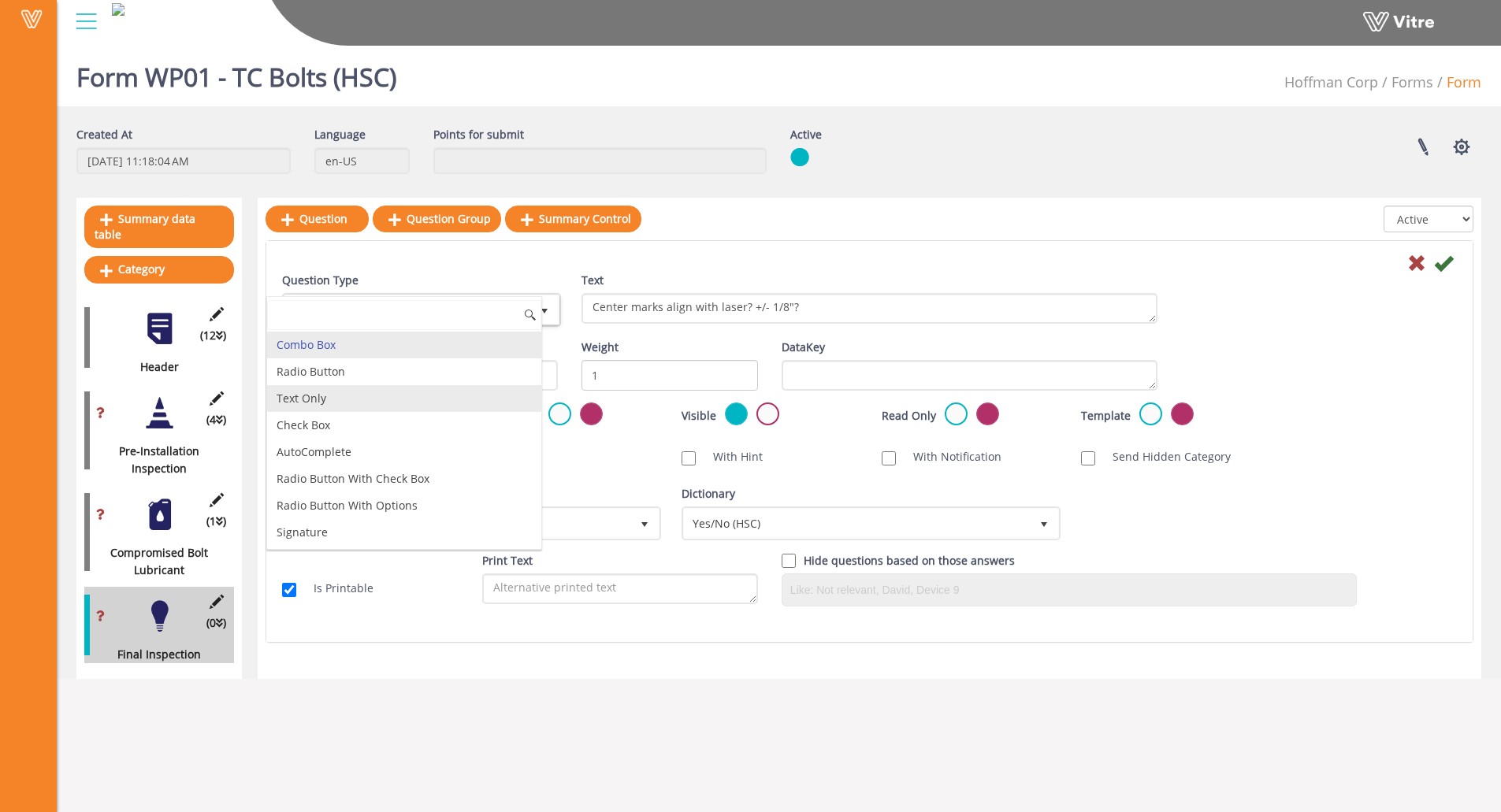
click at [416, 400] on li "Text Only" at bounding box center [404, 398] width 274 height 27
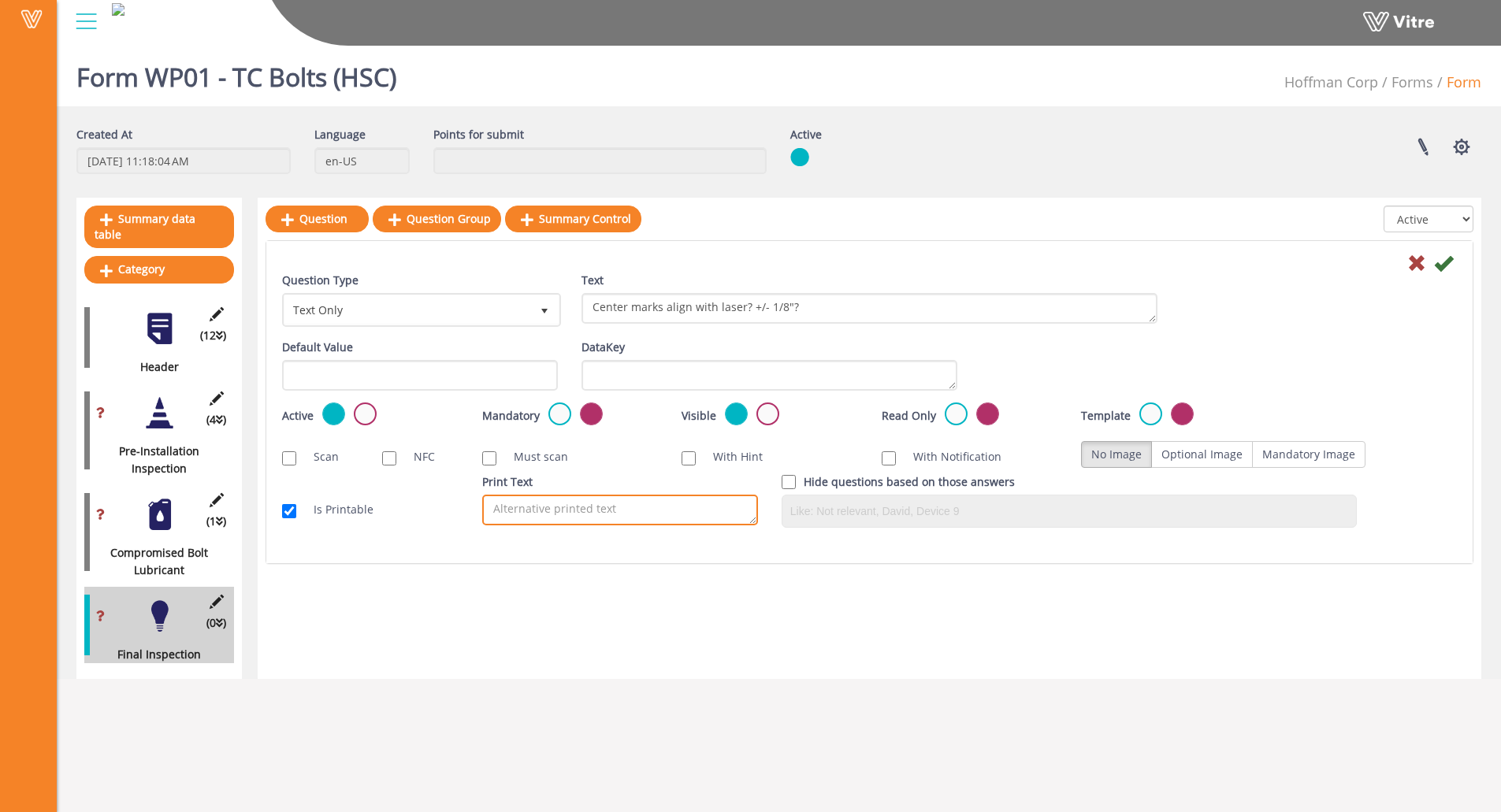
click at [540, 518] on textarea "Print Text" at bounding box center [620, 510] width 276 height 31
paste textarea "Record measurement and location of clips"
type textarea "Record measurement and location of clips"
drag, startPoint x: 553, startPoint y: 501, endPoint x: 409, endPoint y: 494, distance: 144.2
click at [409, 494] on div "Is Printable Print Text Record measurement and location of clips Hide questions…" at bounding box center [869, 506] width 1199 height 66
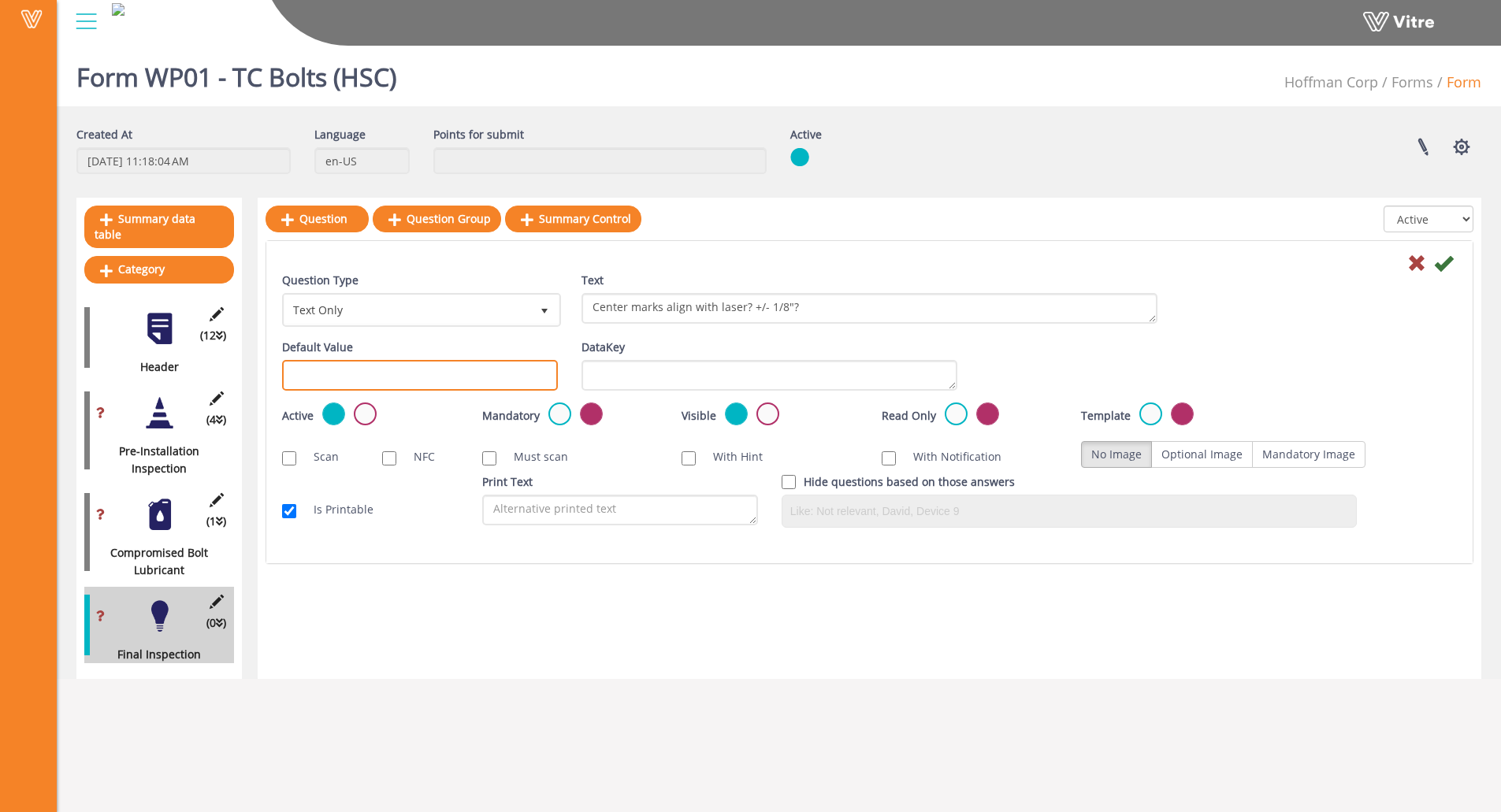
click at [395, 374] on input "text" at bounding box center [419, 375] width 276 height 31
paste input "Record measurement and location of clips"
type input "Record measurement and location of clips"
click at [431, 348] on div "Default Value Record measurement and location of clips" at bounding box center [419, 364] width 276 height 52
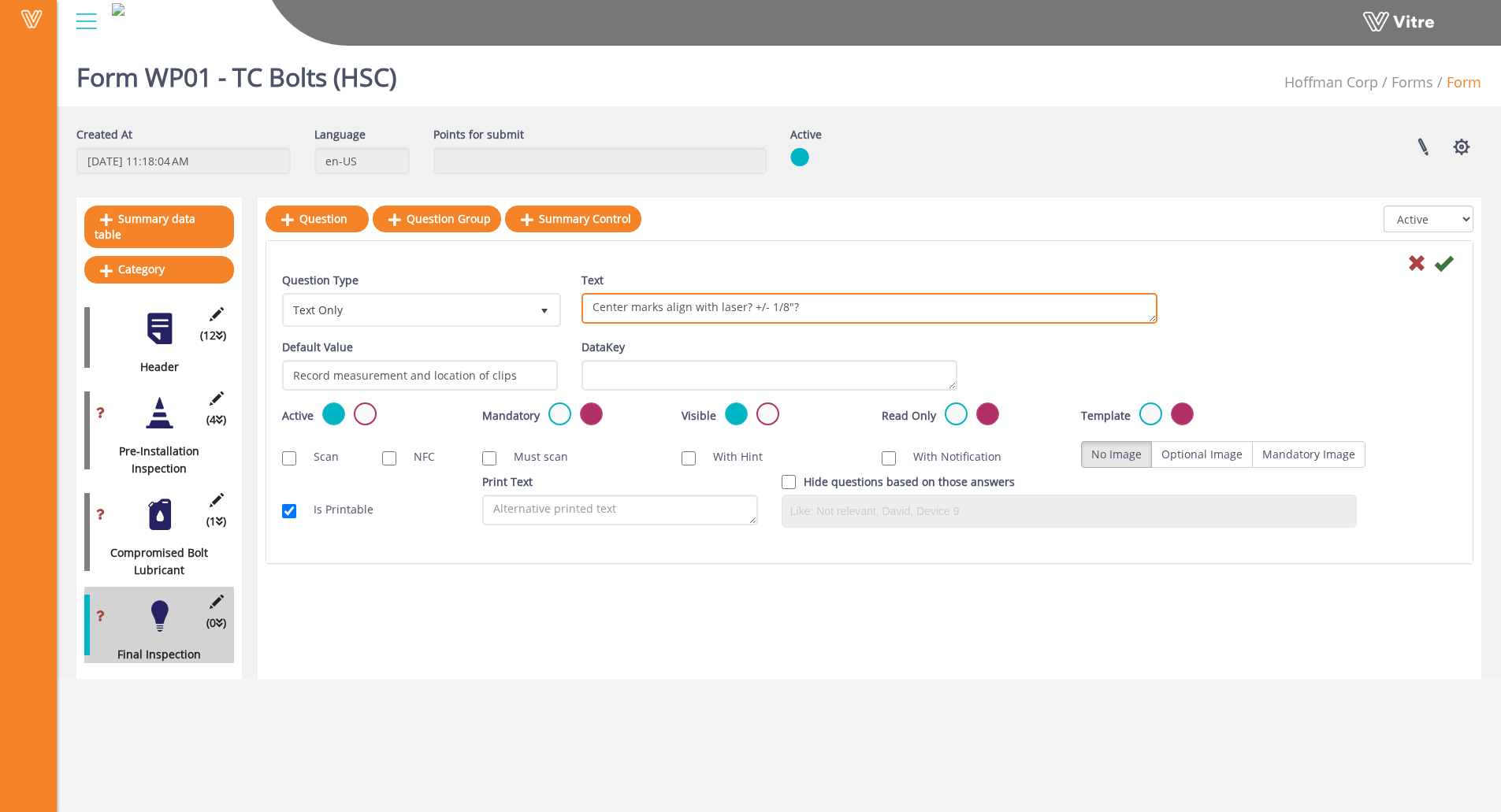
click at [812, 309] on textarea "Center marks align with laser? +/- 1/8"?" at bounding box center [869, 309] width 576 height 31
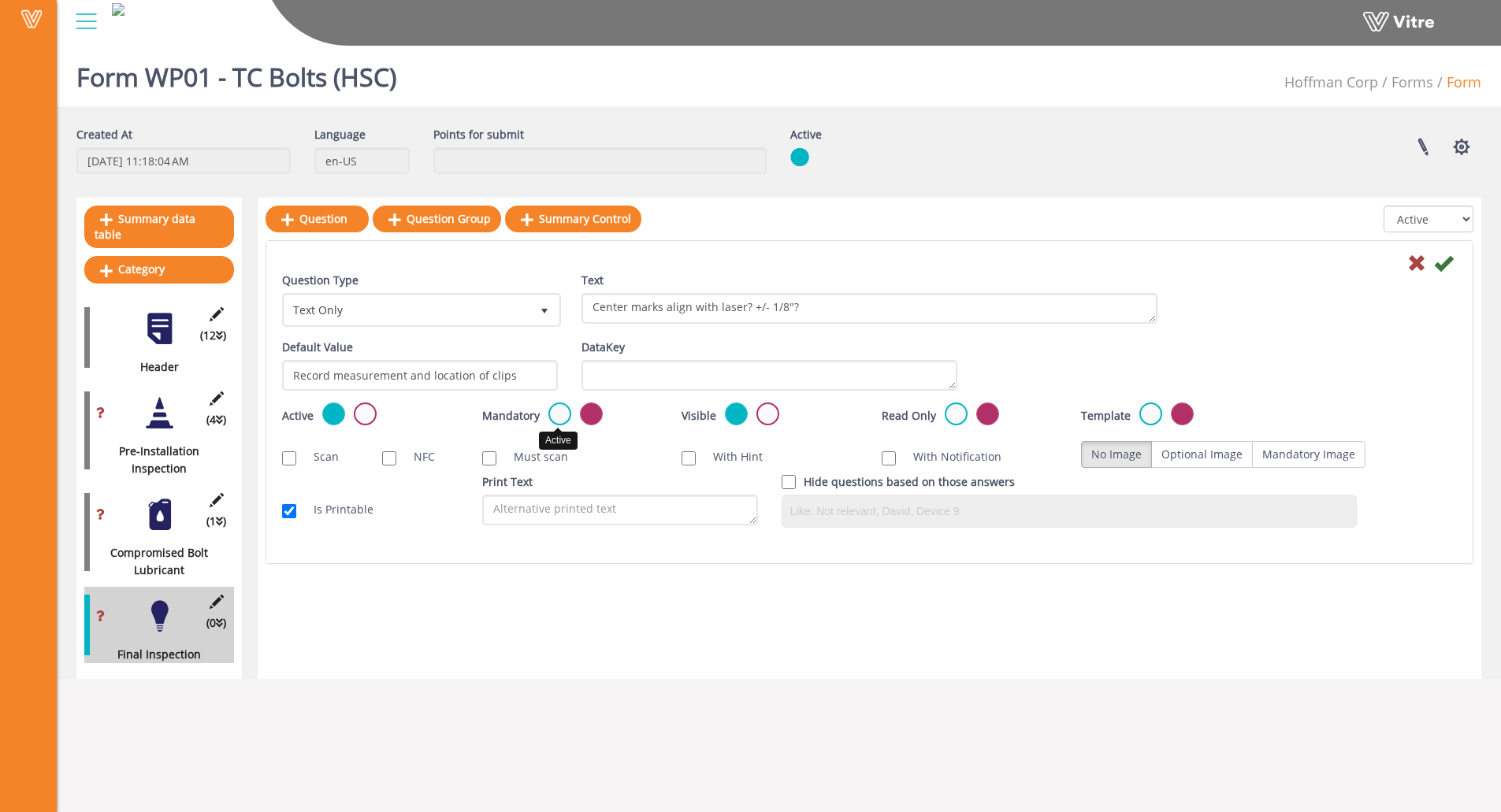
click at [556, 421] on label at bounding box center [560, 414] width 23 height 23
click at [0, 0] on input "radio" at bounding box center [0, 0] width 0 height 0
click at [1452, 265] on icon at bounding box center [1443, 263] width 19 height 19
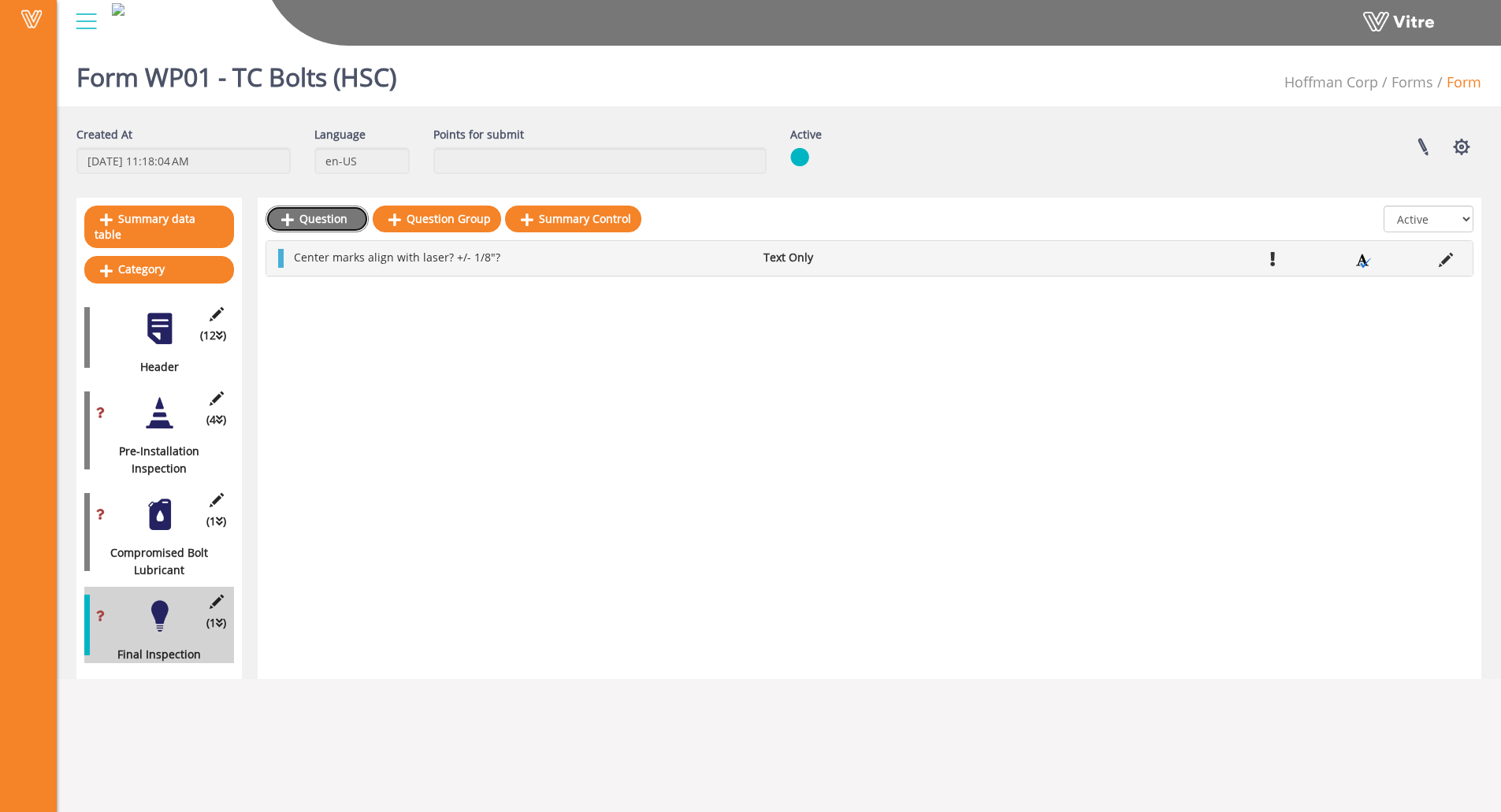
click at [322, 210] on link "Question" at bounding box center [317, 219] width 103 height 27
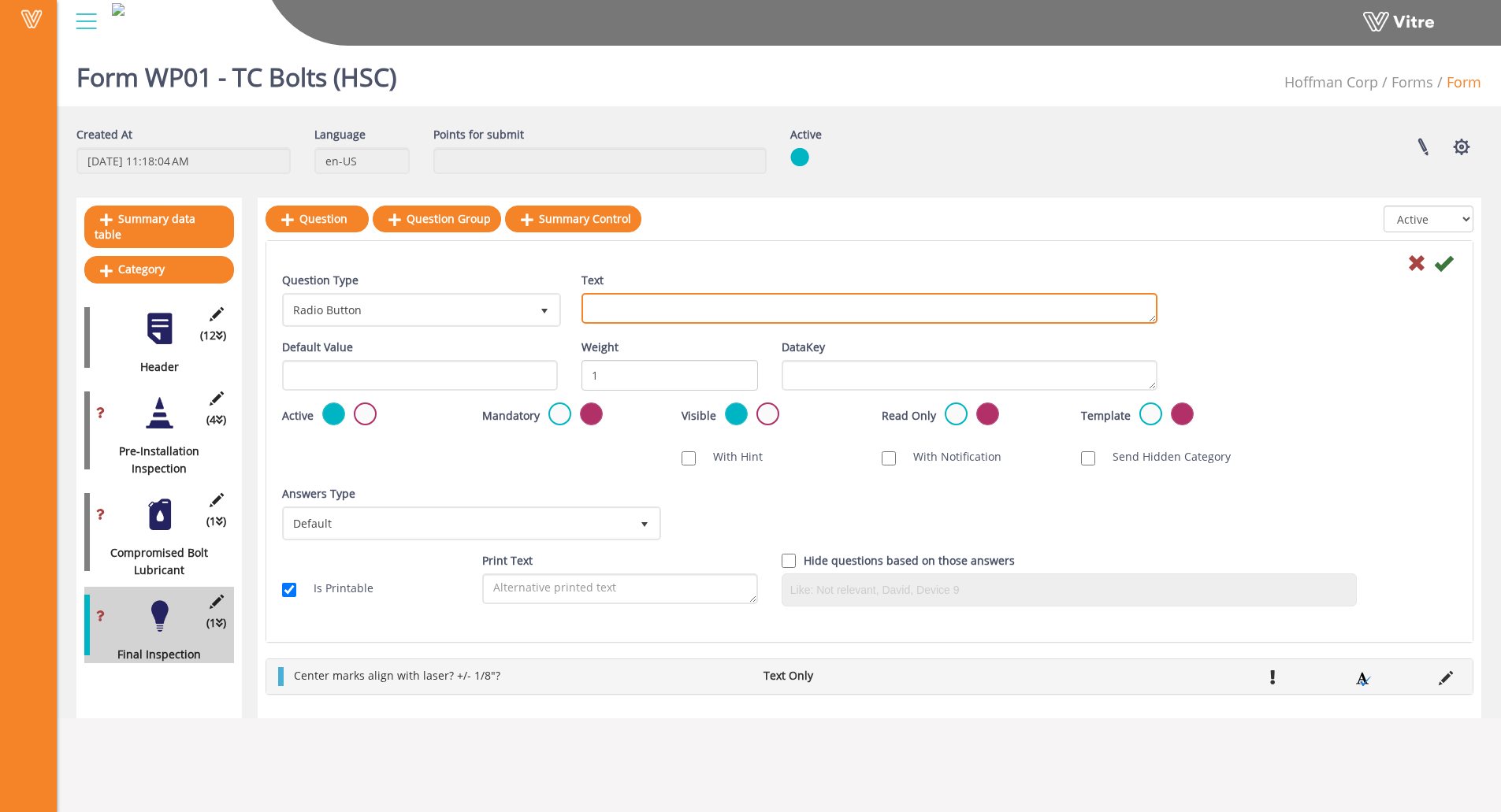
click at [786, 300] on textarea "Text" at bounding box center [869, 309] width 576 height 31
paste textarea "List names of Workers Trained on LaJune gun pretensioning"
drag, startPoint x: 844, startPoint y: 306, endPoint x: 828, endPoint y: 309, distance: 16.3
click at [828, 308] on textarea "List names of Workers Trained on LaJune gun pretensioning" at bounding box center [869, 309] width 576 height 31
type textarea "List names of Workers Trained on LaJune gun pretensioning"
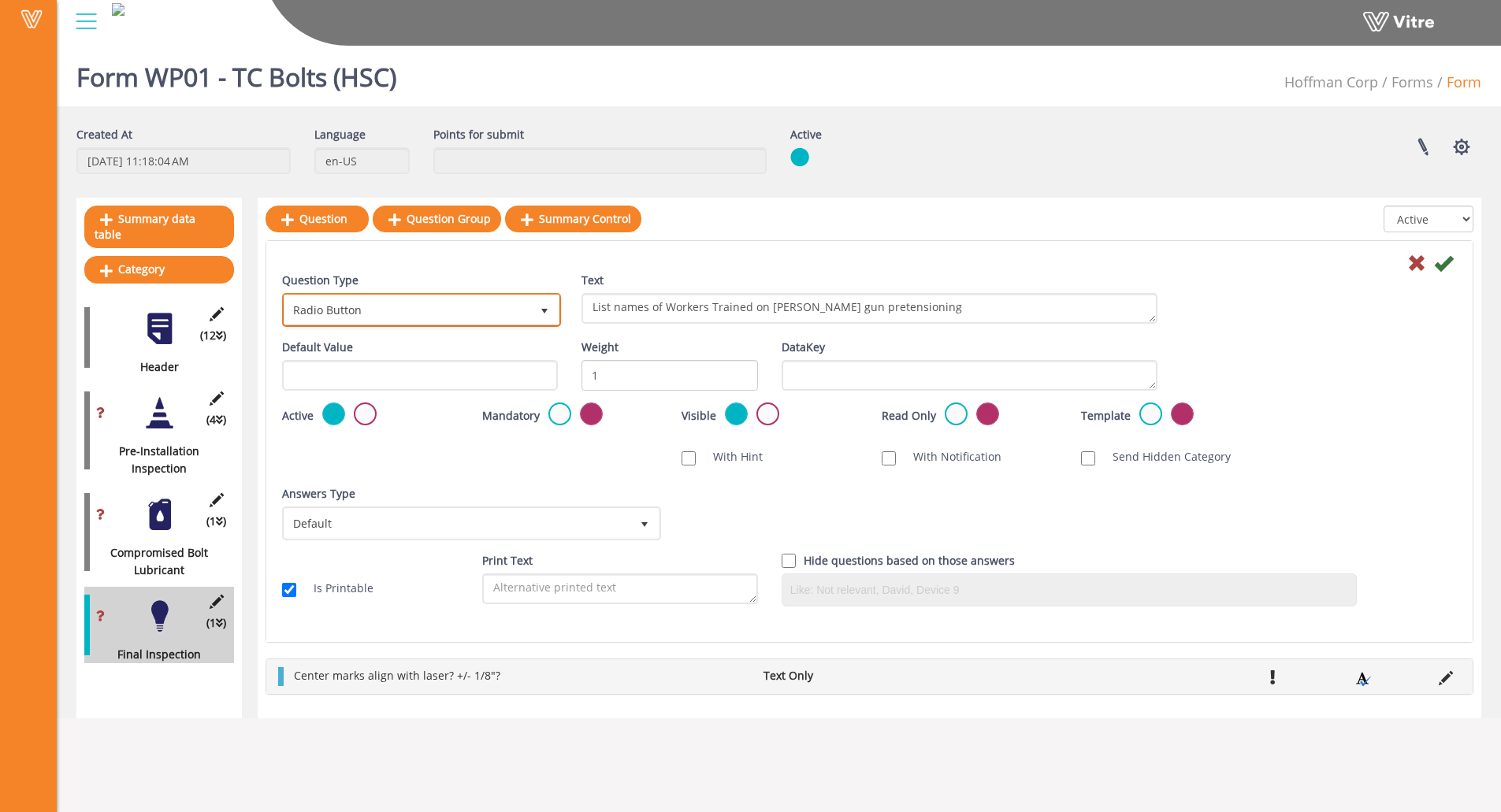
click at [430, 302] on span "Radio Button" at bounding box center [408, 309] width 245 height 28
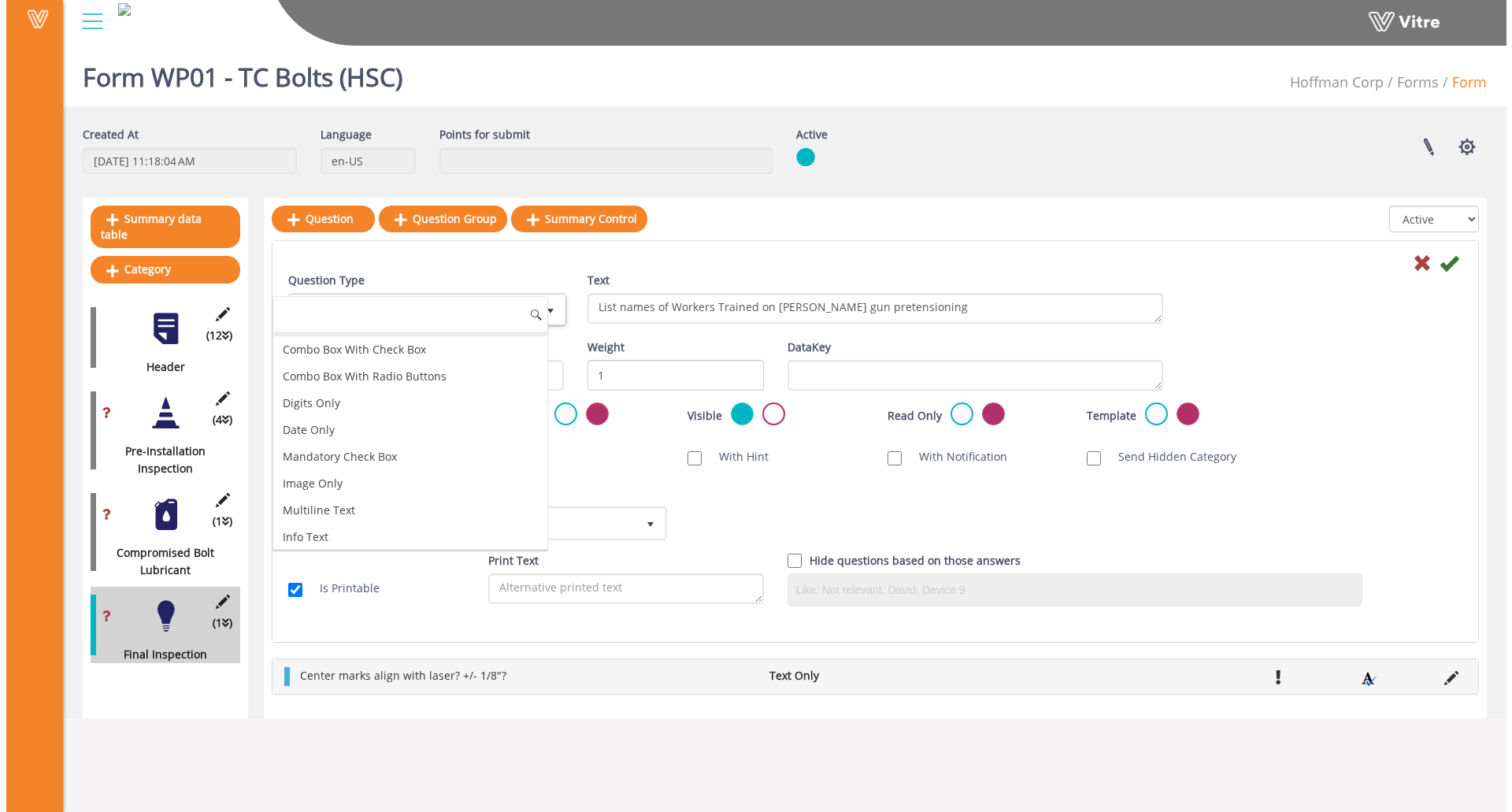
scroll to position [236, 0]
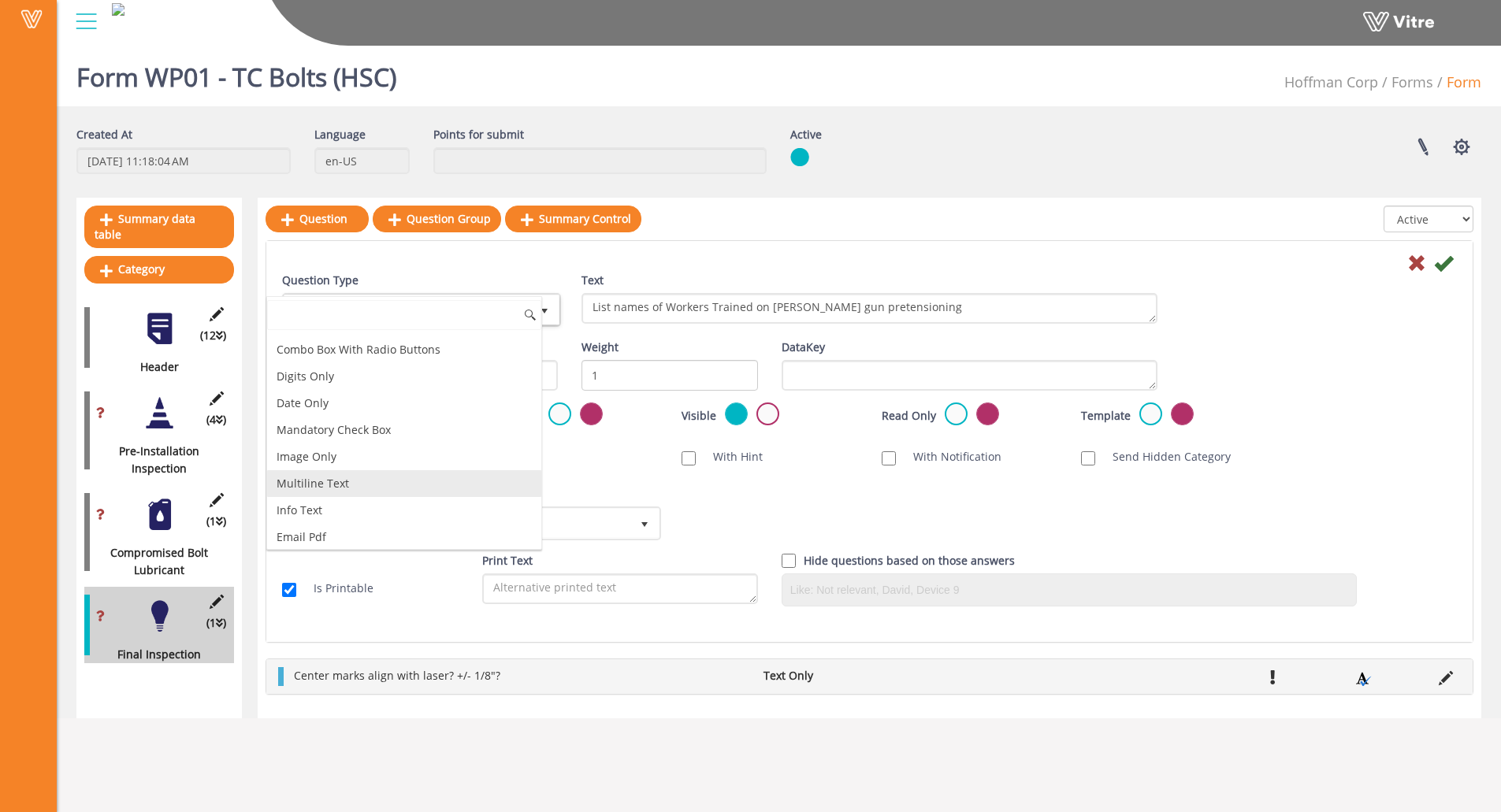
click at [314, 474] on li "Multiline Text" at bounding box center [404, 483] width 274 height 27
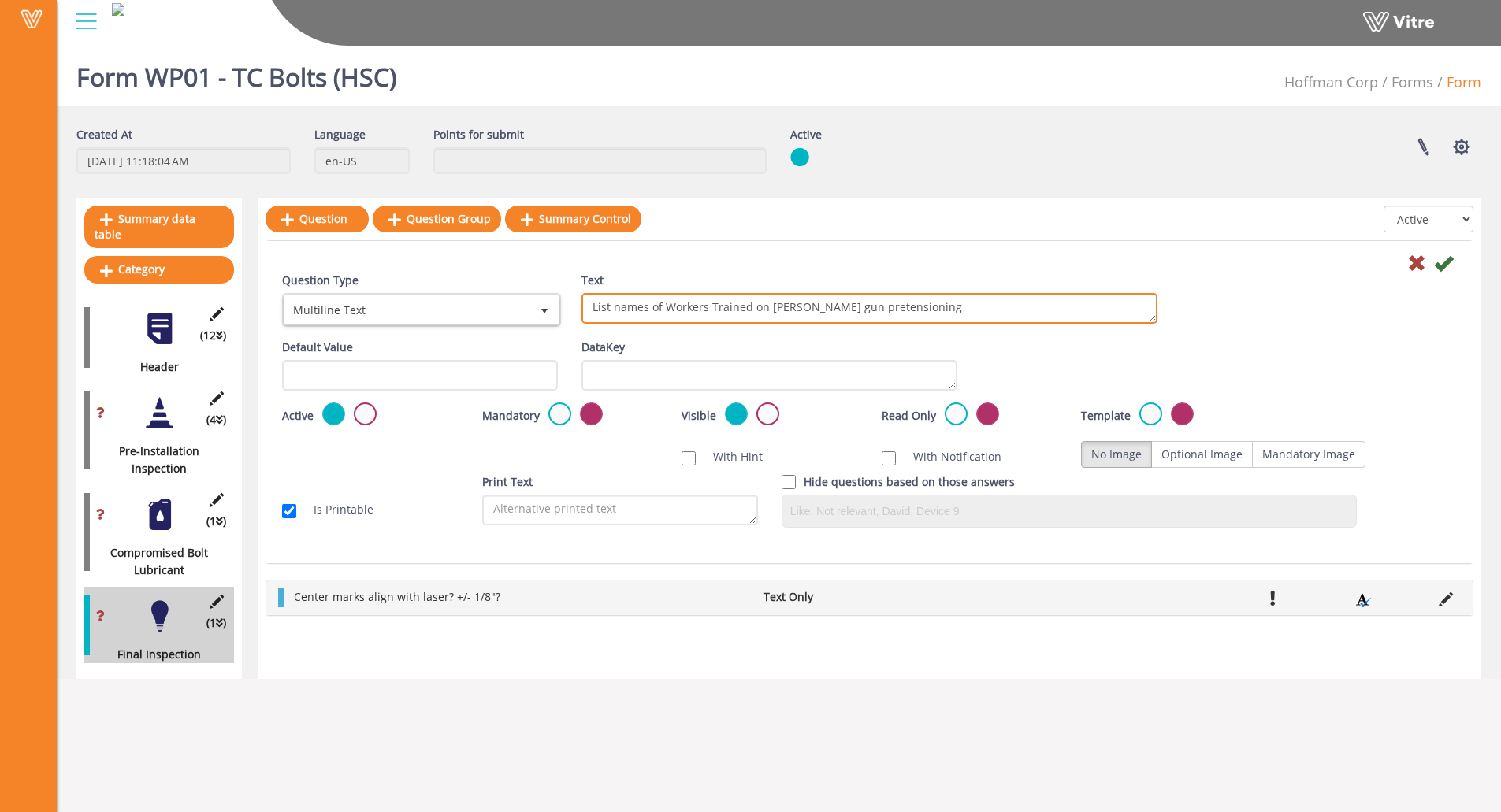
click at [948, 314] on textarea "List names of Workers Trained on LaJune gun pretensioning" at bounding box center [869, 309] width 576 height 31
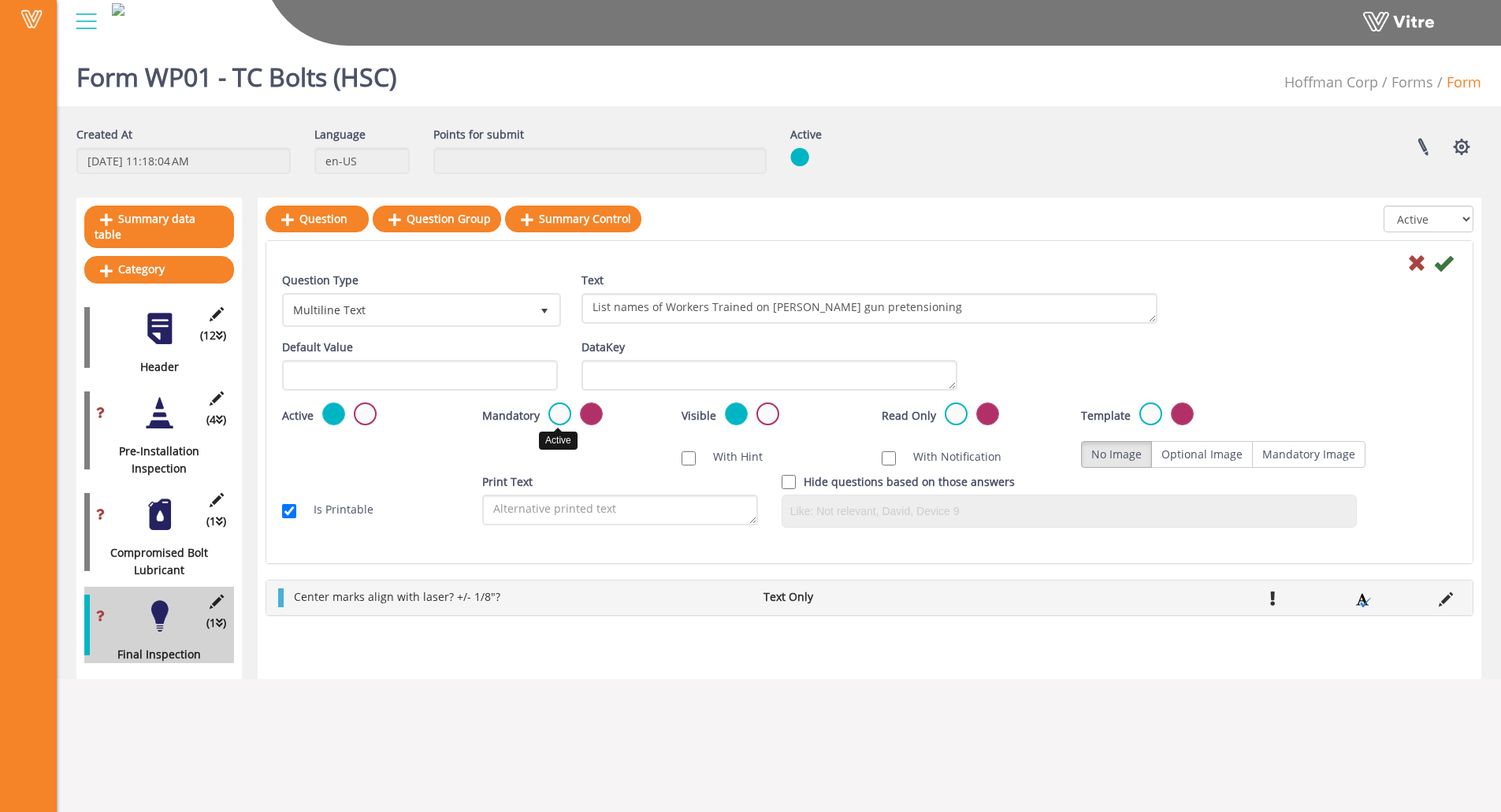
click at [553, 417] on label at bounding box center [560, 414] width 23 height 23
click at [0, 0] on input "radio" at bounding box center [0, 0] width 0 height 0
click at [1449, 268] on icon at bounding box center [1443, 263] width 19 height 19
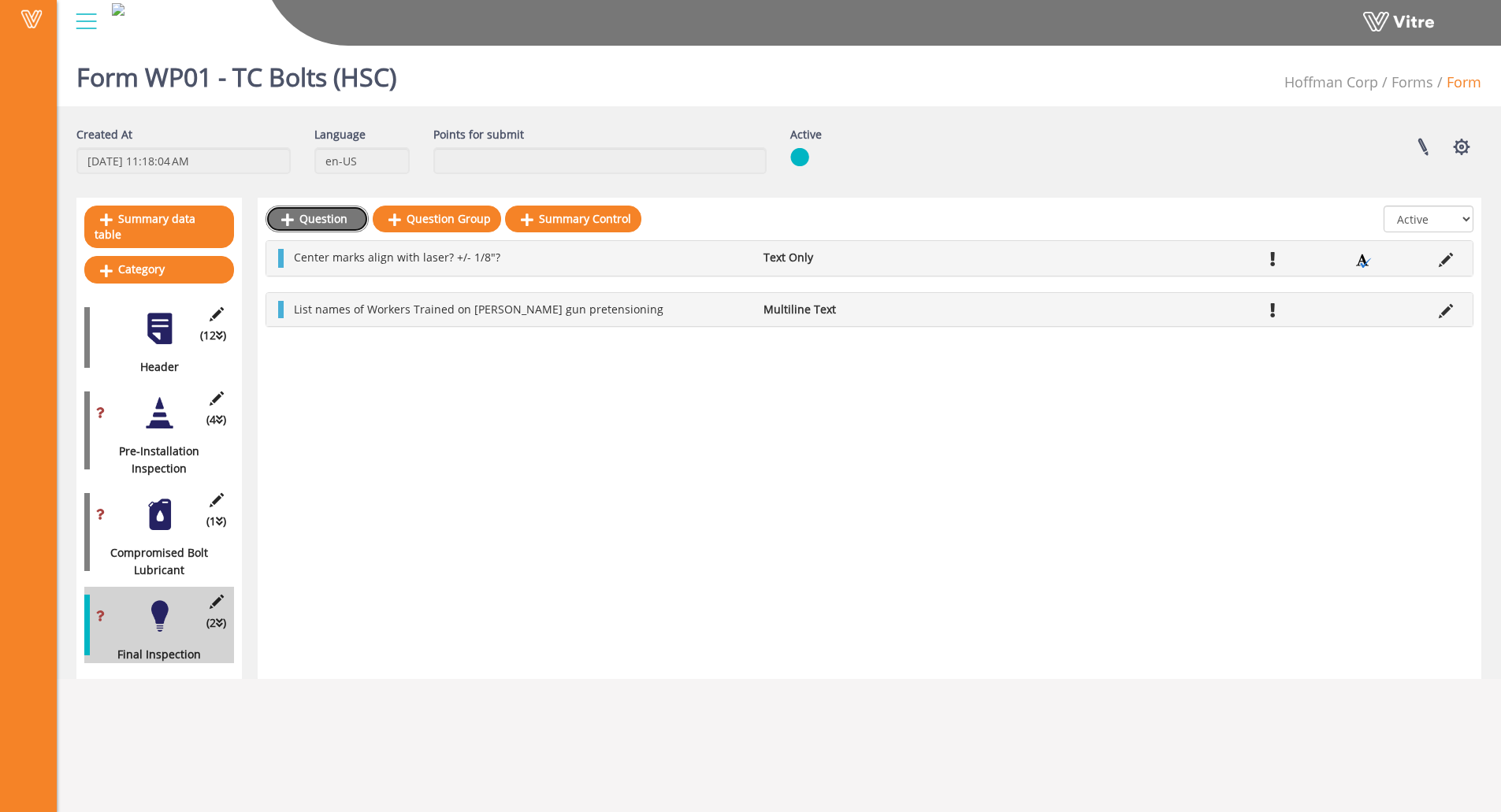
click at [291, 206] on link "Question" at bounding box center [317, 219] width 103 height 27
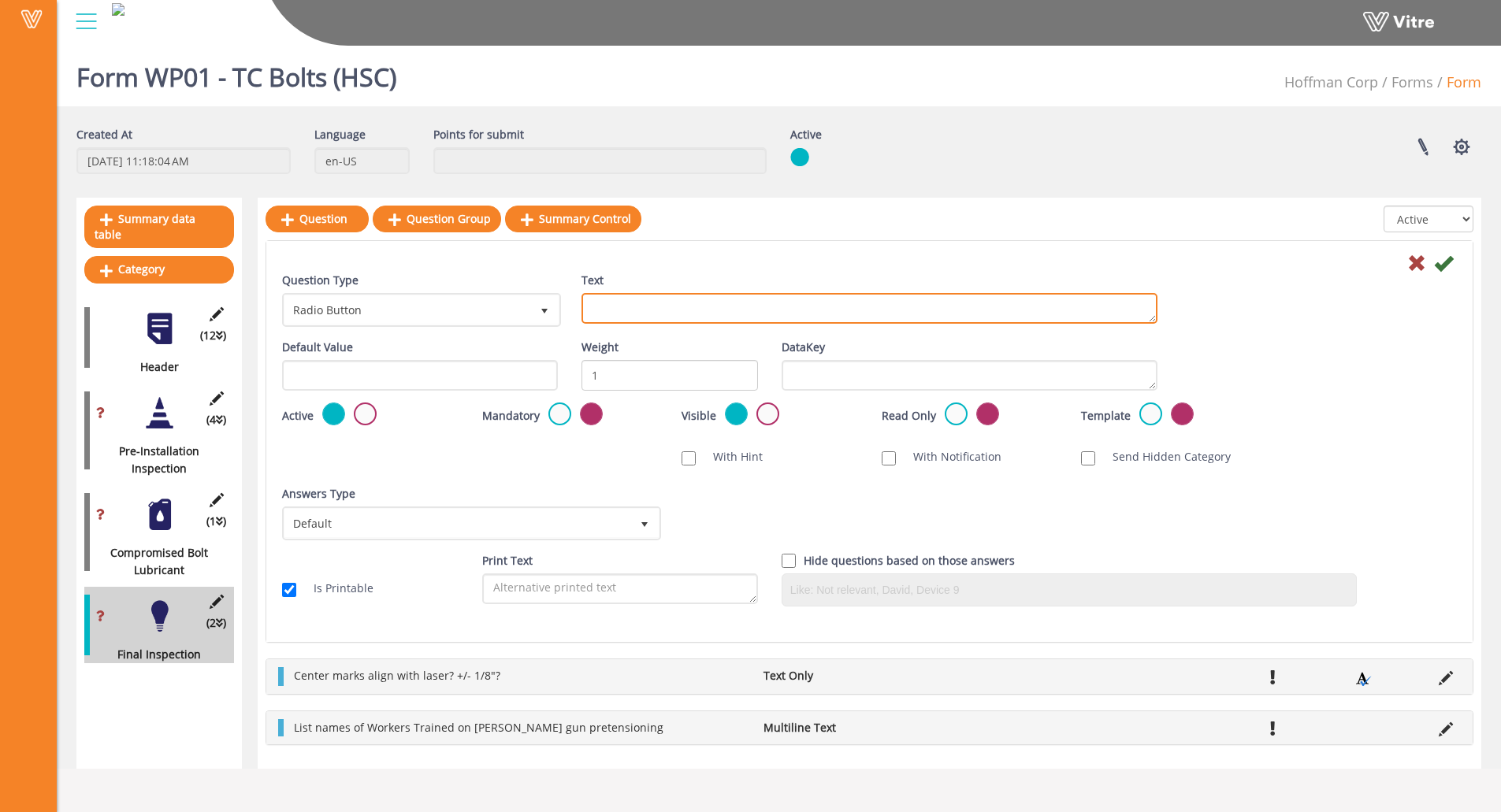
click at [647, 298] on textarea "Text" at bounding box center [869, 309] width 576 height 31
paste textarea "Verify all TC bolts snapped following tensioning"
type textarea "Verify all TC bolts snapped following tensioning"
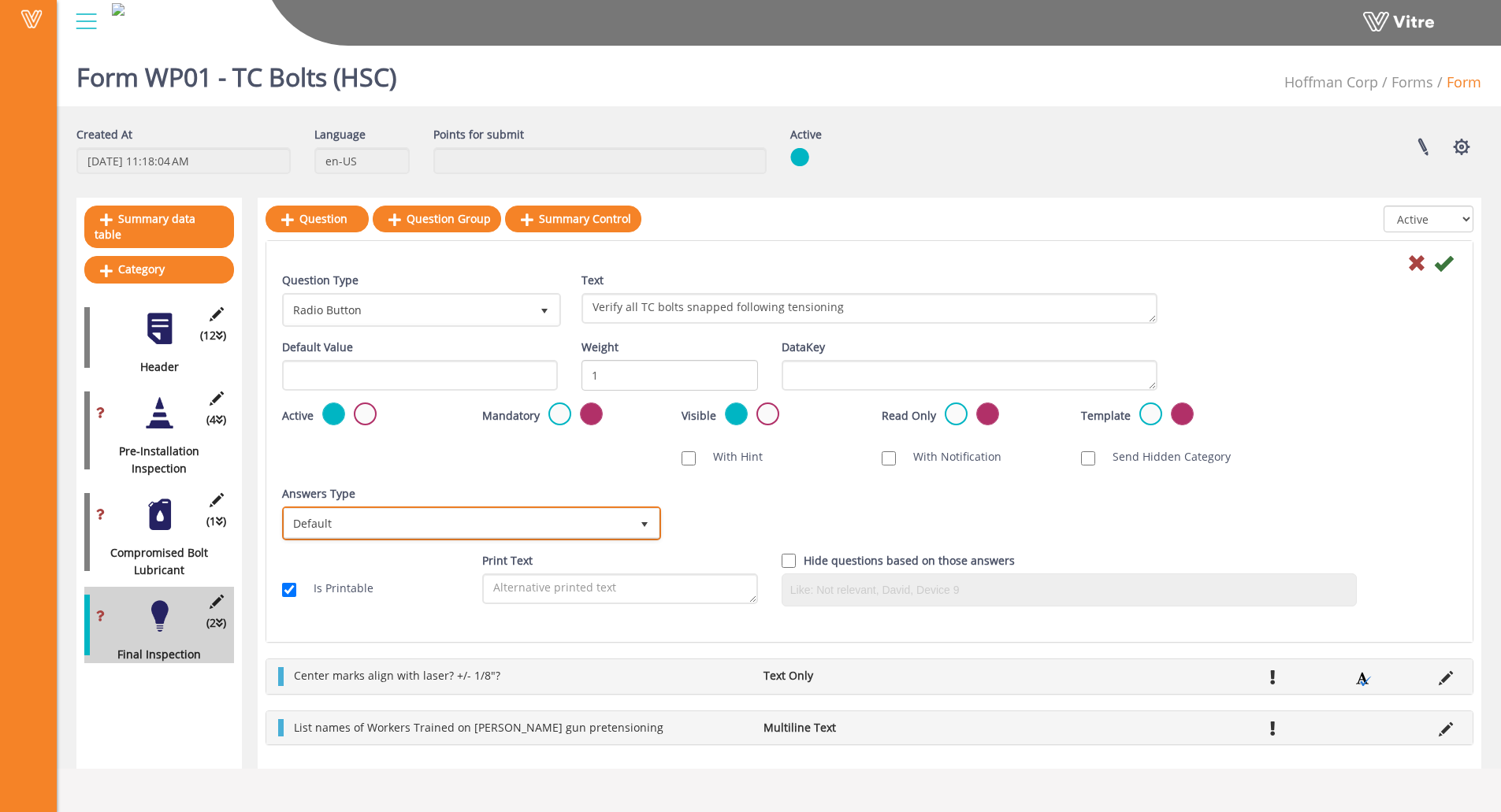
click at [541, 528] on span "Default" at bounding box center [458, 523] width 346 height 28
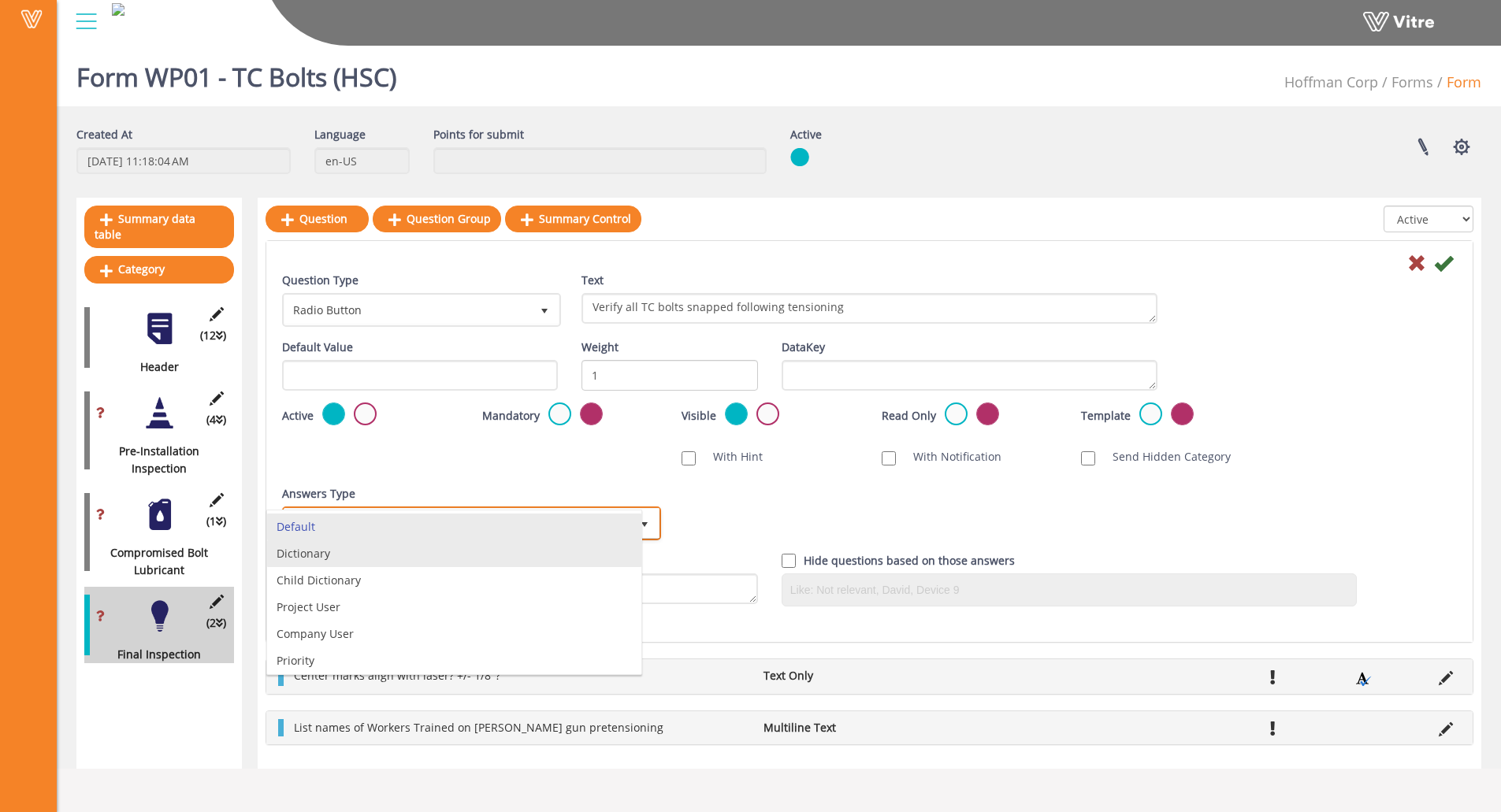
drag, startPoint x: 538, startPoint y: 563, endPoint x: 558, endPoint y: 564, distance: 20.0
click at [539, 563] on li "Dictionary" at bounding box center [454, 553] width 375 height 27
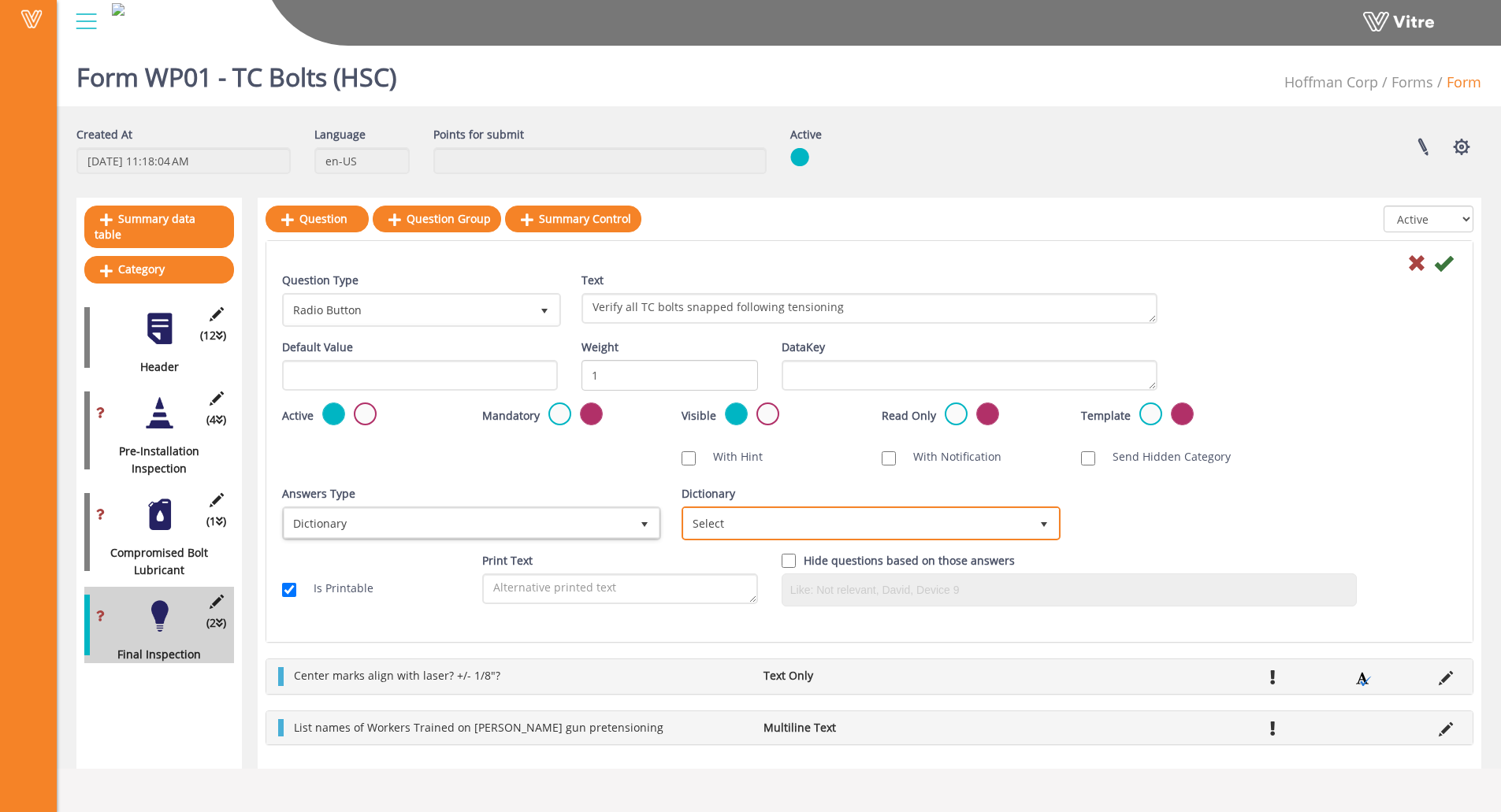
click at [849, 536] on span "Select" at bounding box center [857, 523] width 346 height 28
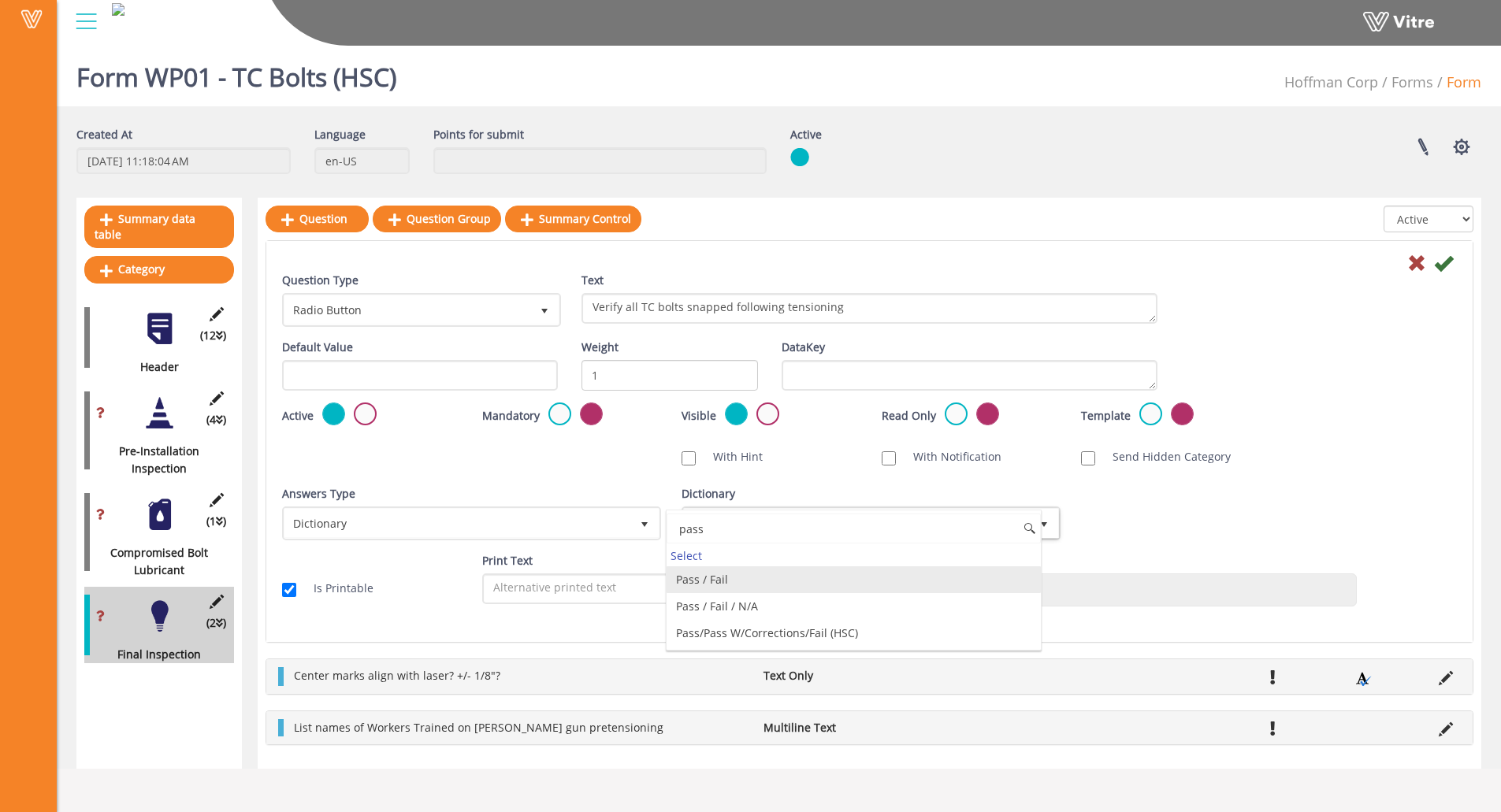
click at [764, 585] on li "Pass / Fail" at bounding box center [854, 579] width 375 height 27
type input "pass"
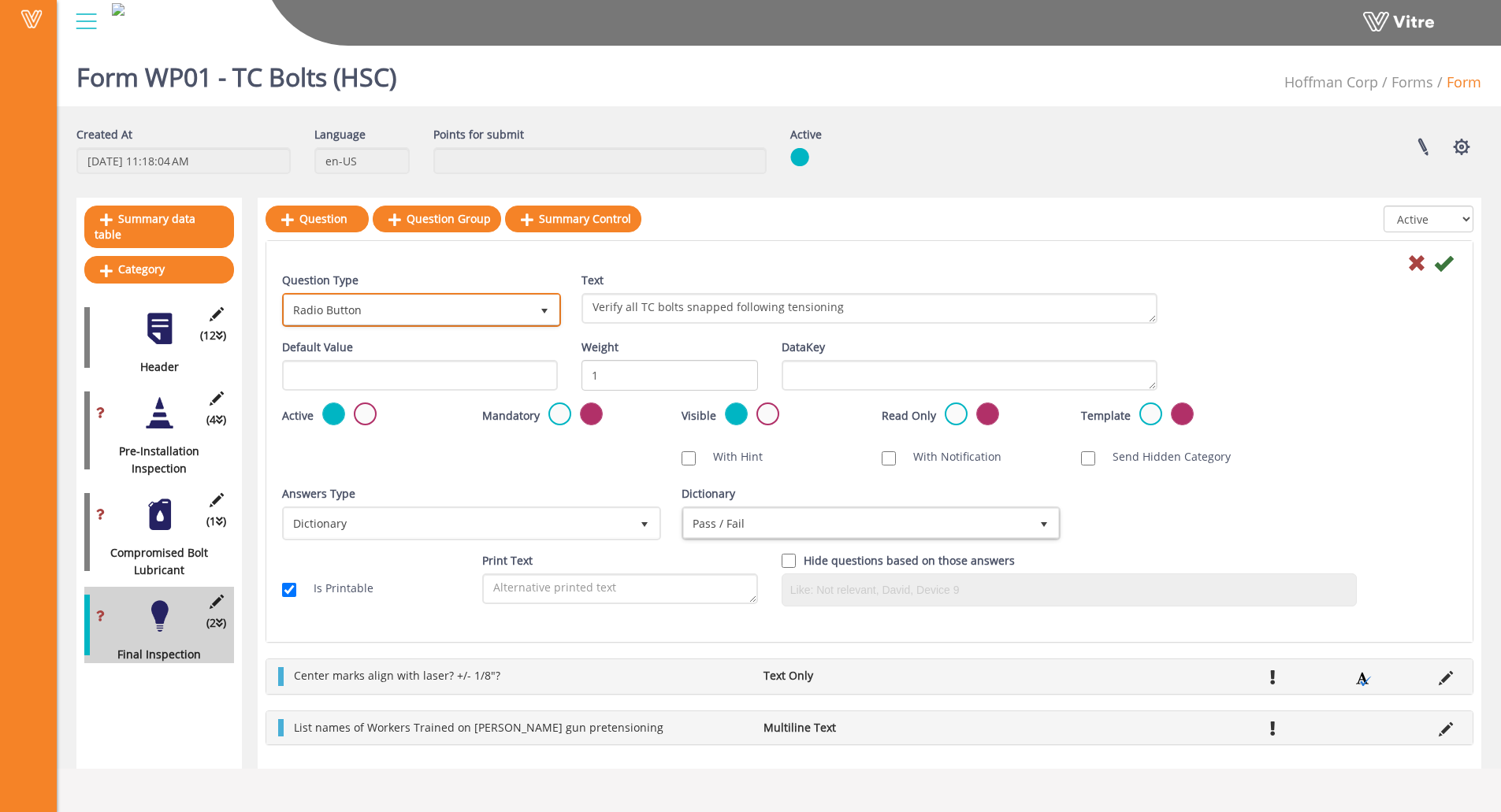
click at [414, 311] on span "Radio Button" at bounding box center [408, 309] width 245 height 28
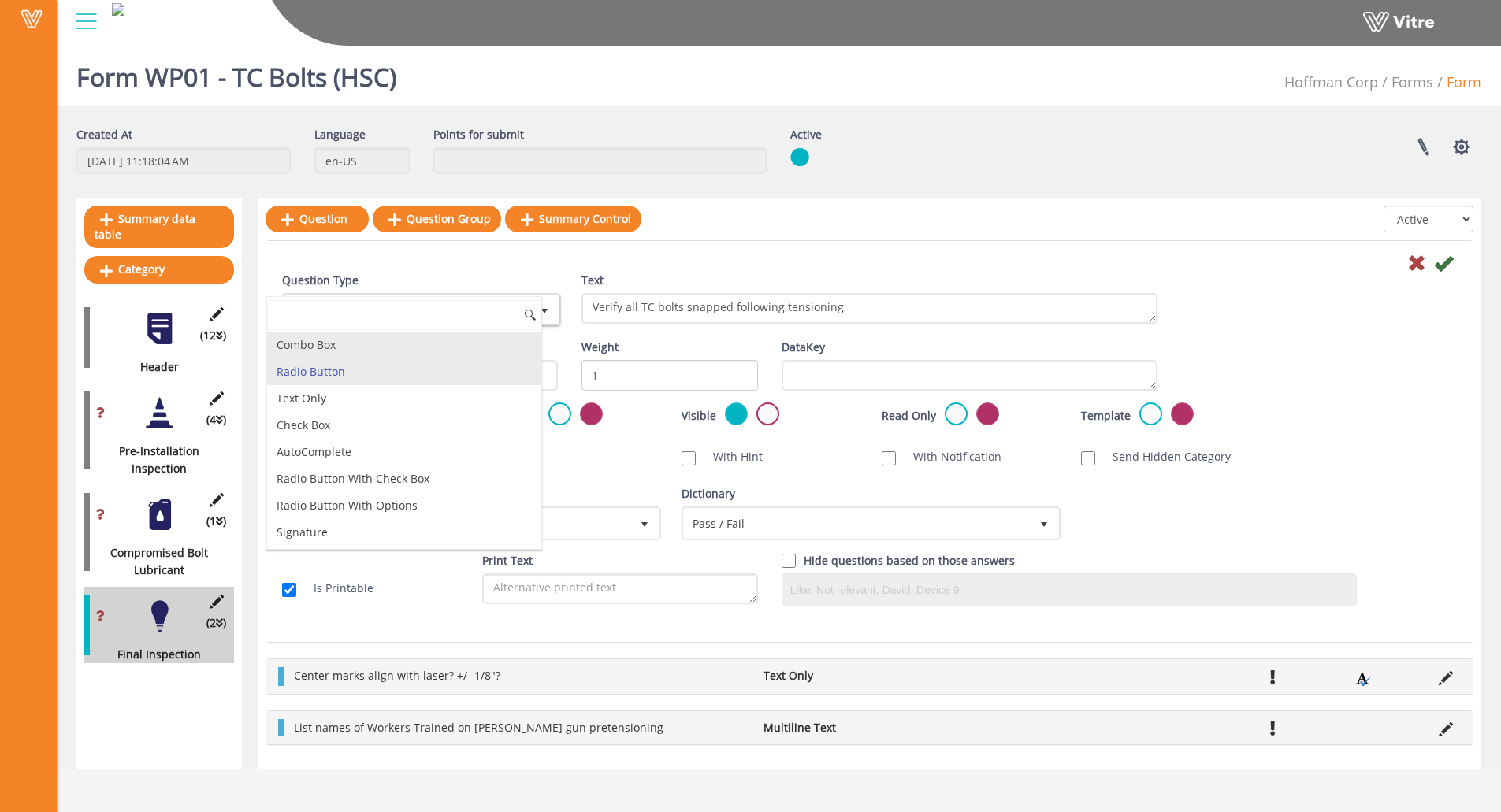
click at [373, 353] on li "Combo Box" at bounding box center [404, 344] width 274 height 27
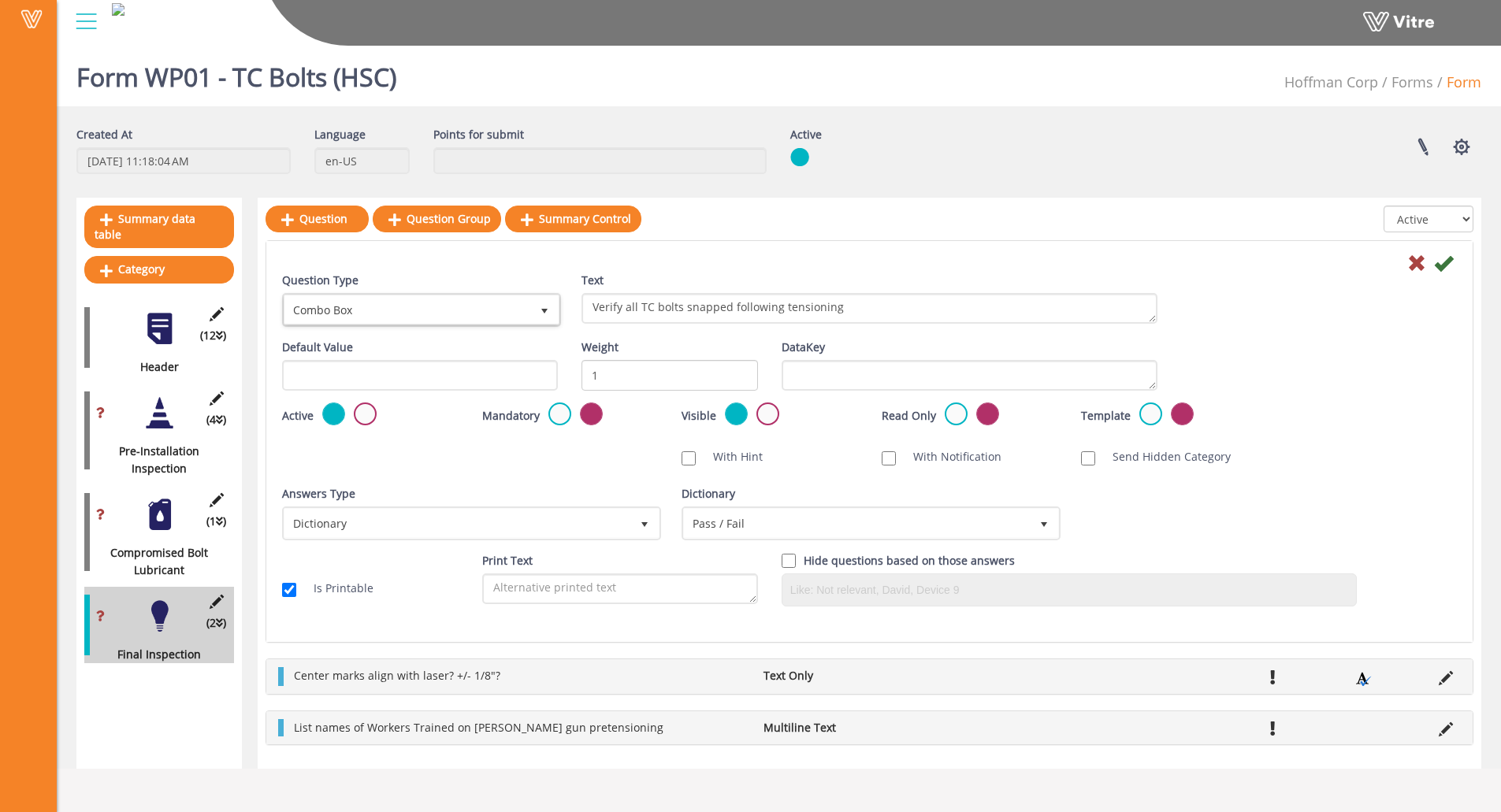
drag, startPoint x: 503, startPoint y: 477, endPoint x: 515, endPoint y: 460, distance: 20.8
click at [505, 473] on div "Question Type Combo Box 2 Text Verify all TC bolts snapped following tensioning…" at bounding box center [869, 445] width 1175 height 347
click at [560, 414] on label at bounding box center [560, 414] width 23 height 23
click at [0, 0] on input "radio" at bounding box center [0, 0] width 0 height 0
click at [548, 491] on div "Answers Type Dictionary 1" at bounding box center [470, 513] width 375 height 55
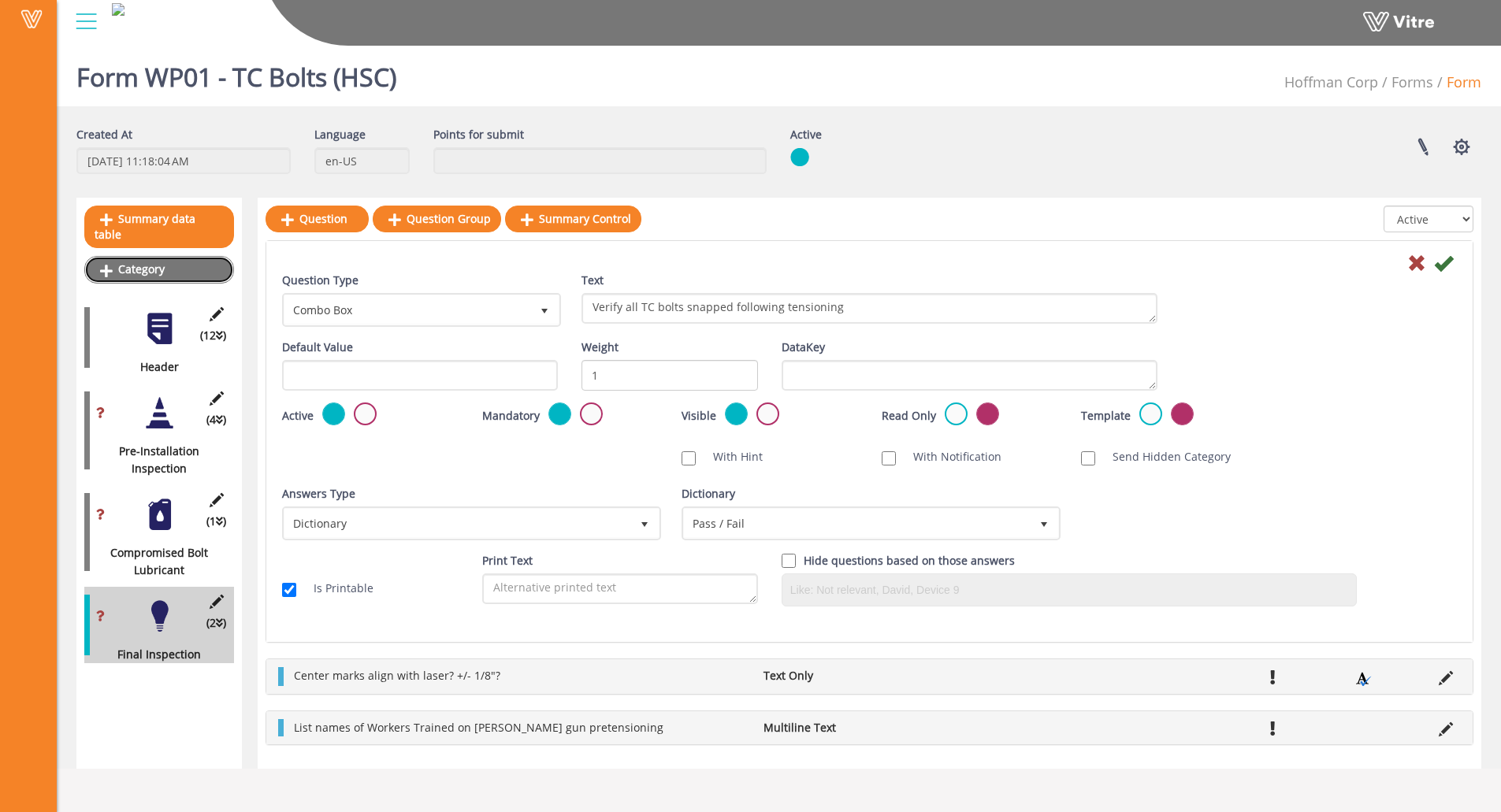
click at [179, 256] on link "Category" at bounding box center [159, 269] width 150 height 27
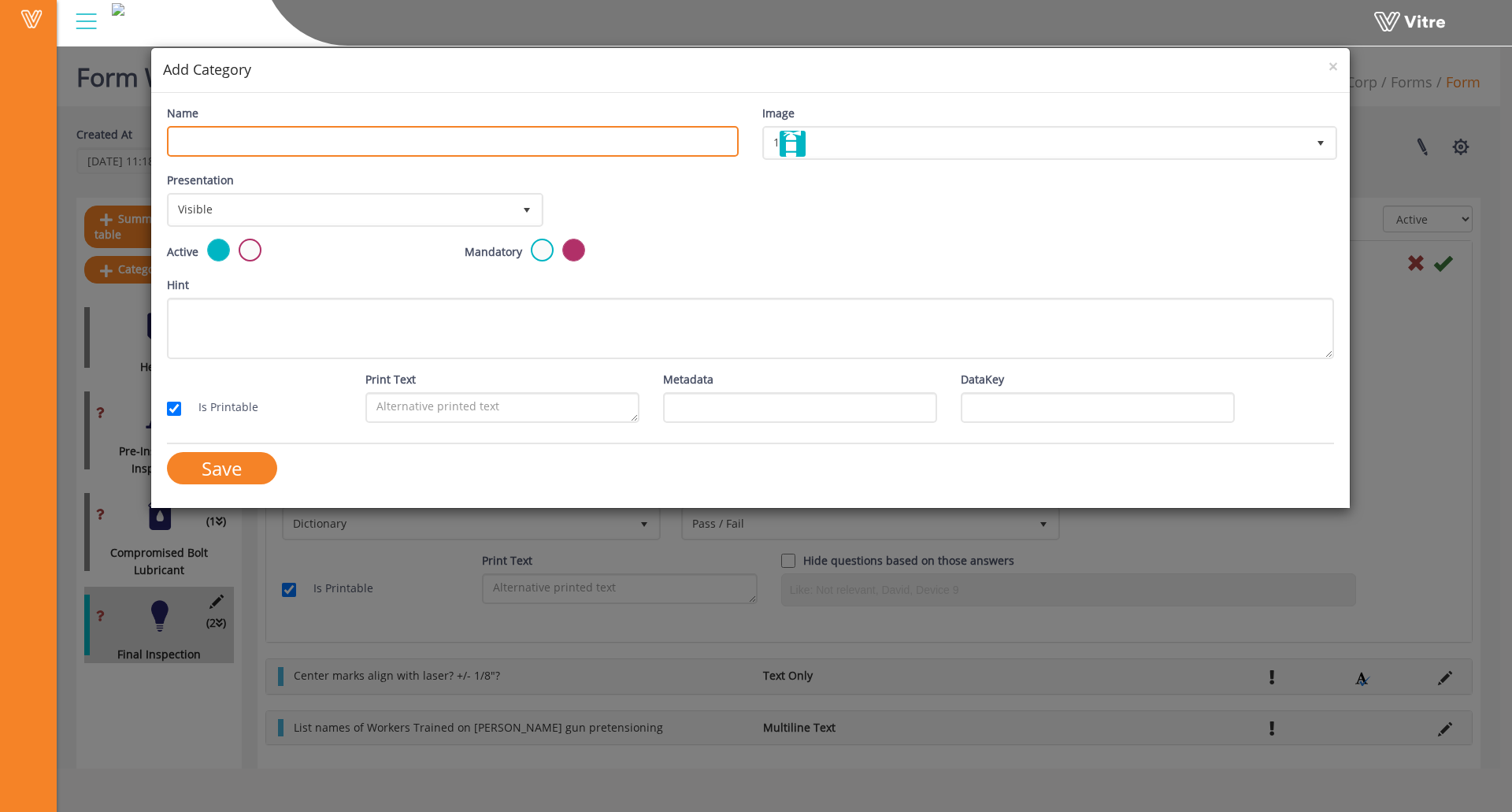
click at [254, 143] on input "Name" at bounding box center [452, 142] width 572 height 31
type input "Schedule 3rd party Inspection"
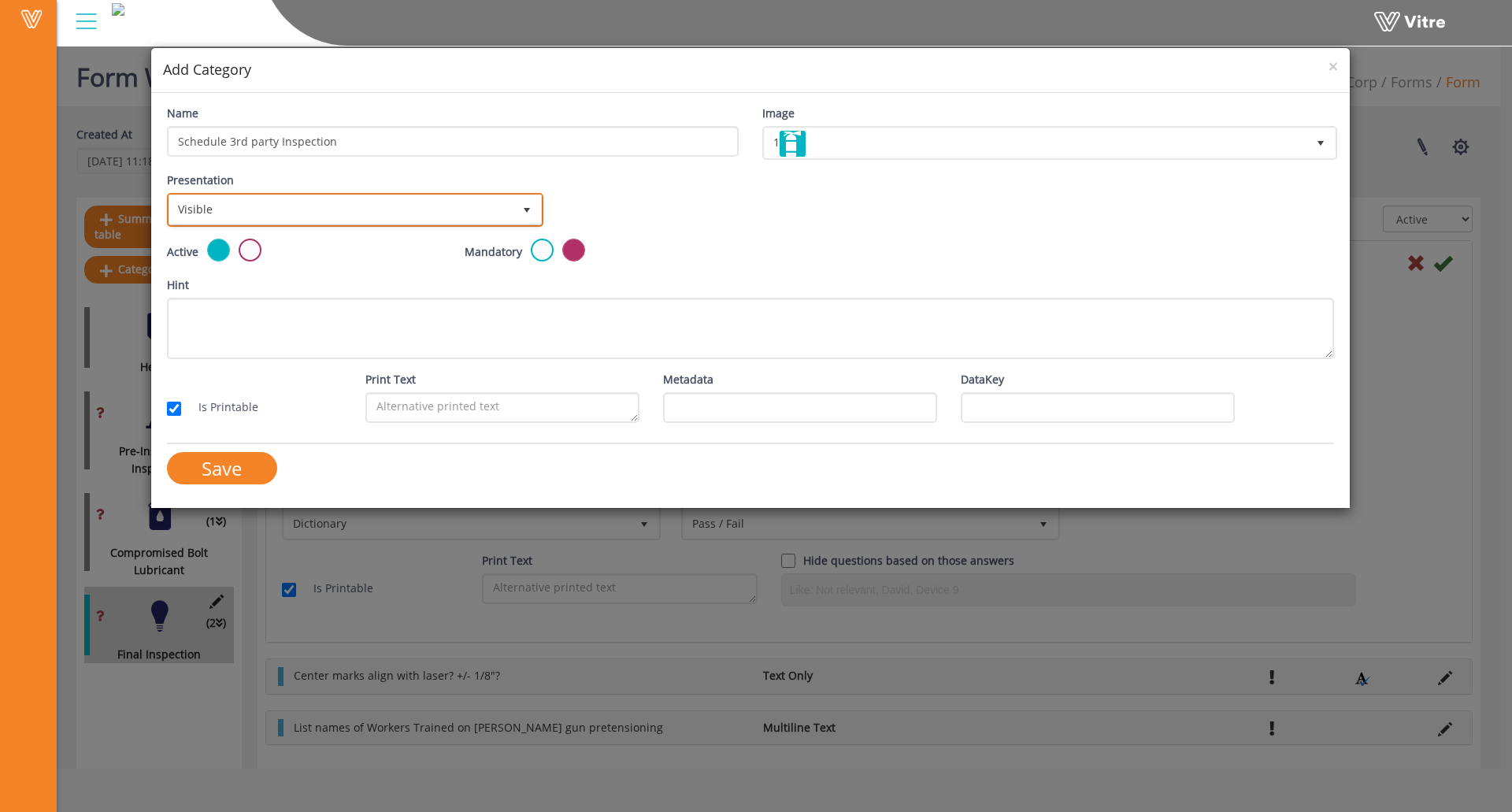
click at [250, 212] on span "Visible" at bounding box center [340, 209] width 343 height 28
click at [295, 273] on li "Invisible" at bounding box center [353, 270] width 372 height 27
click at [308, 199] on span "Invisible" at bounding box center [340, 209] width 343 height 28
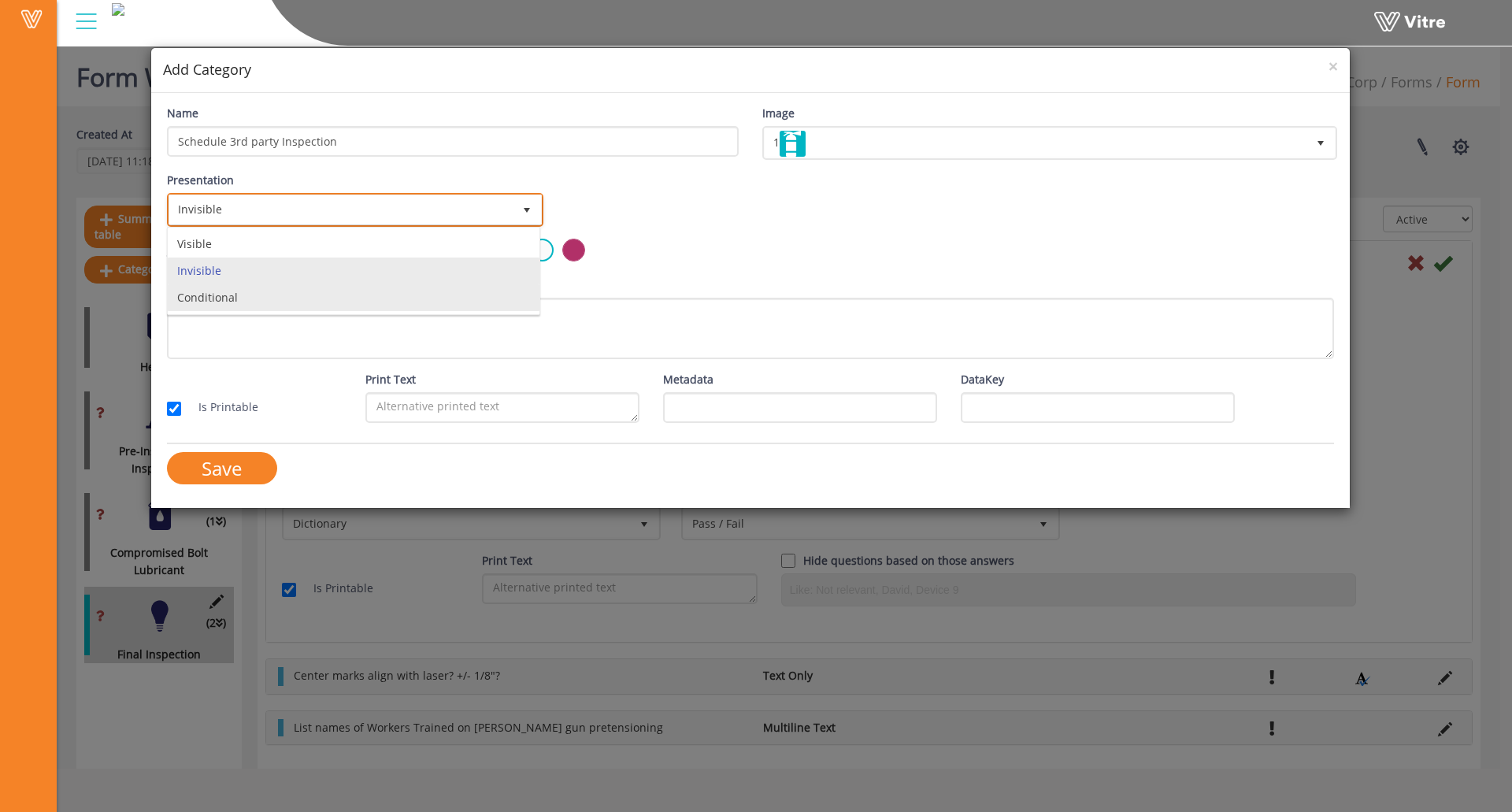
click at [291, 297] on li "Conditional" at bounding box center [353, 298] width 372 height 27
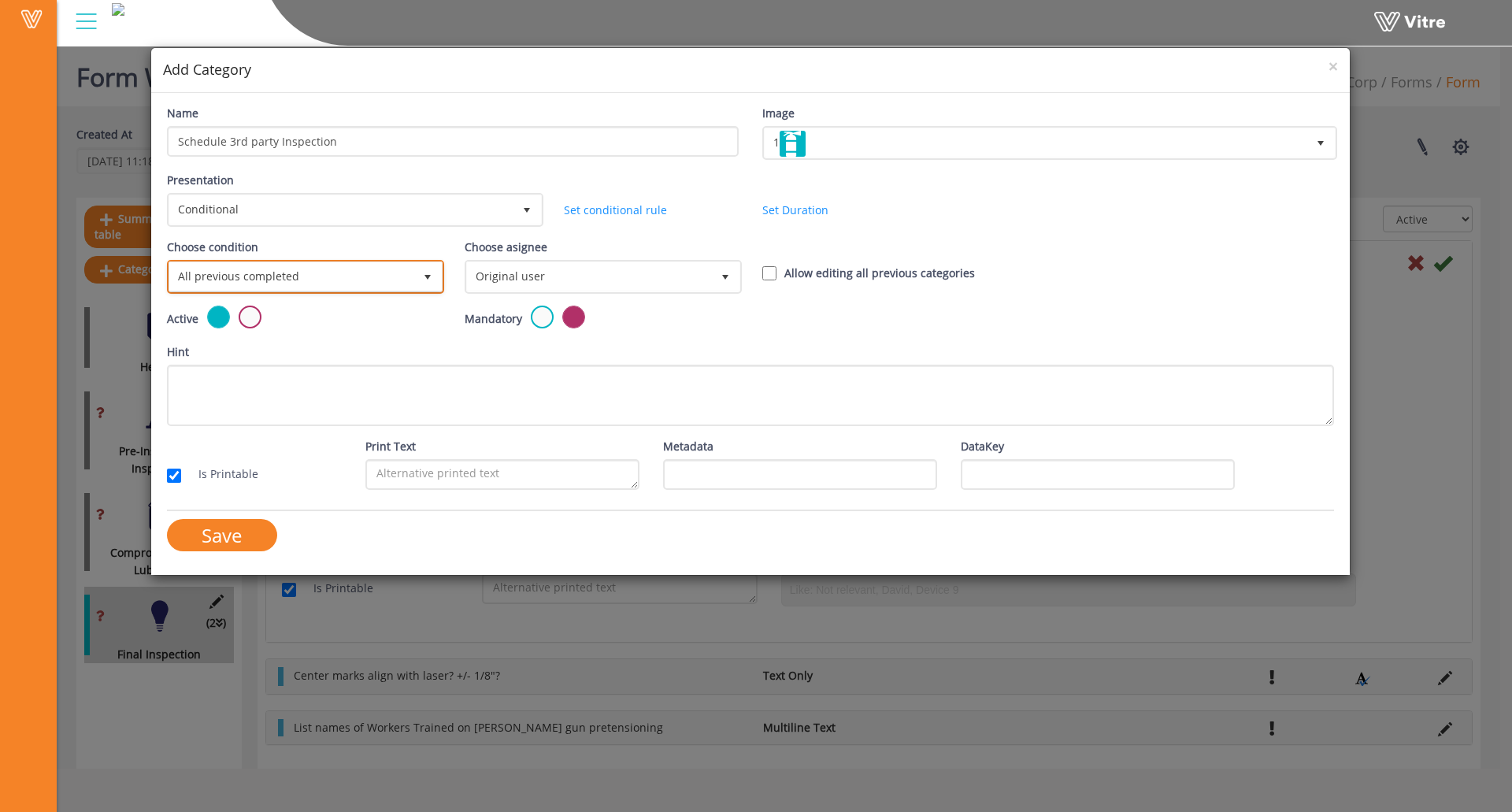
click at [298, 276] on span "All previous completed" at bounding box center [291, 276] width 244 height 28
click at [251, 341] on li "Based on answer" at bounding box center [304, 338] width 273 height 27
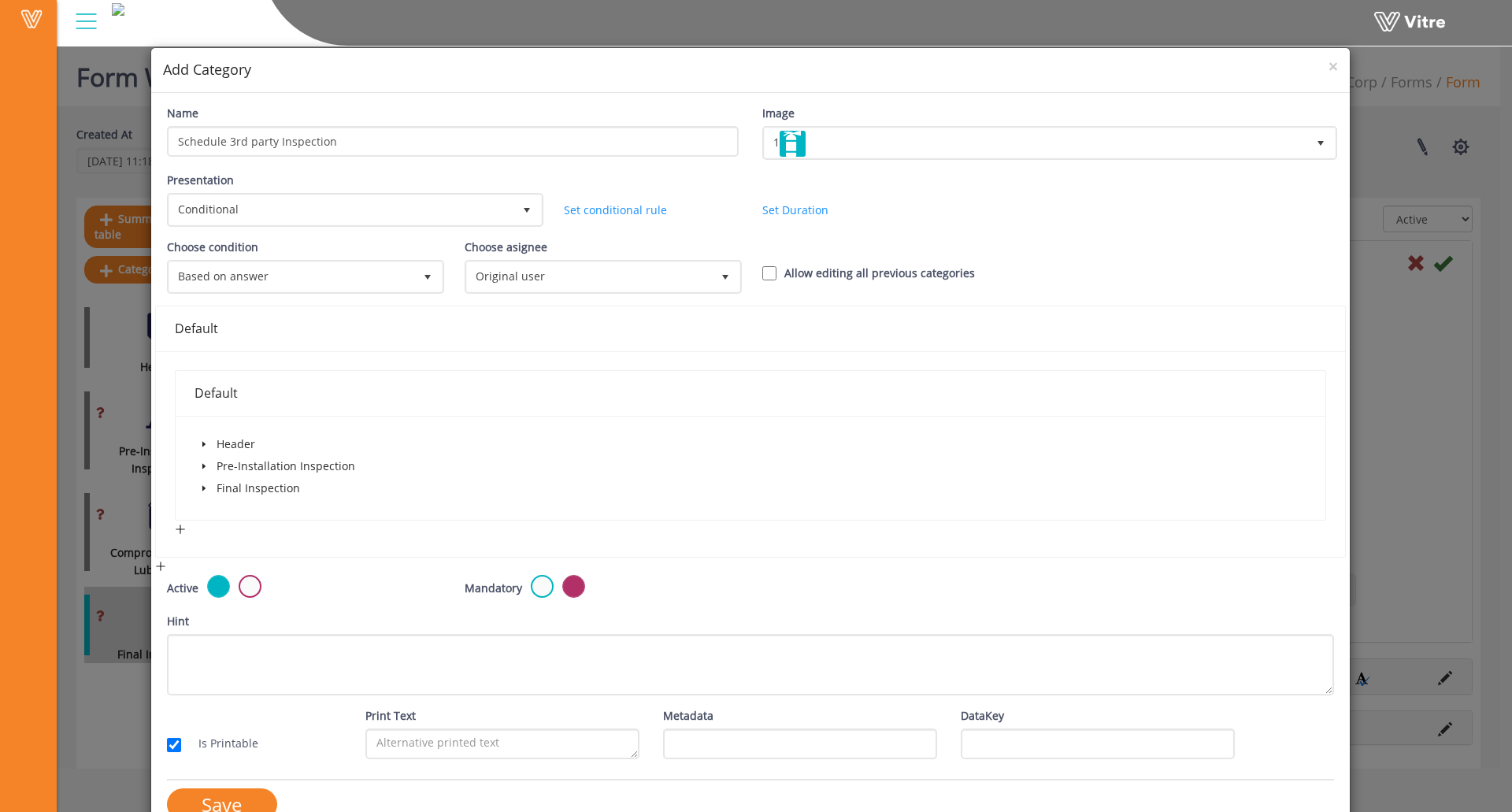
click at [201, 491] on icon "caret-down" at bounding box center [202, 489] width 3 height 5
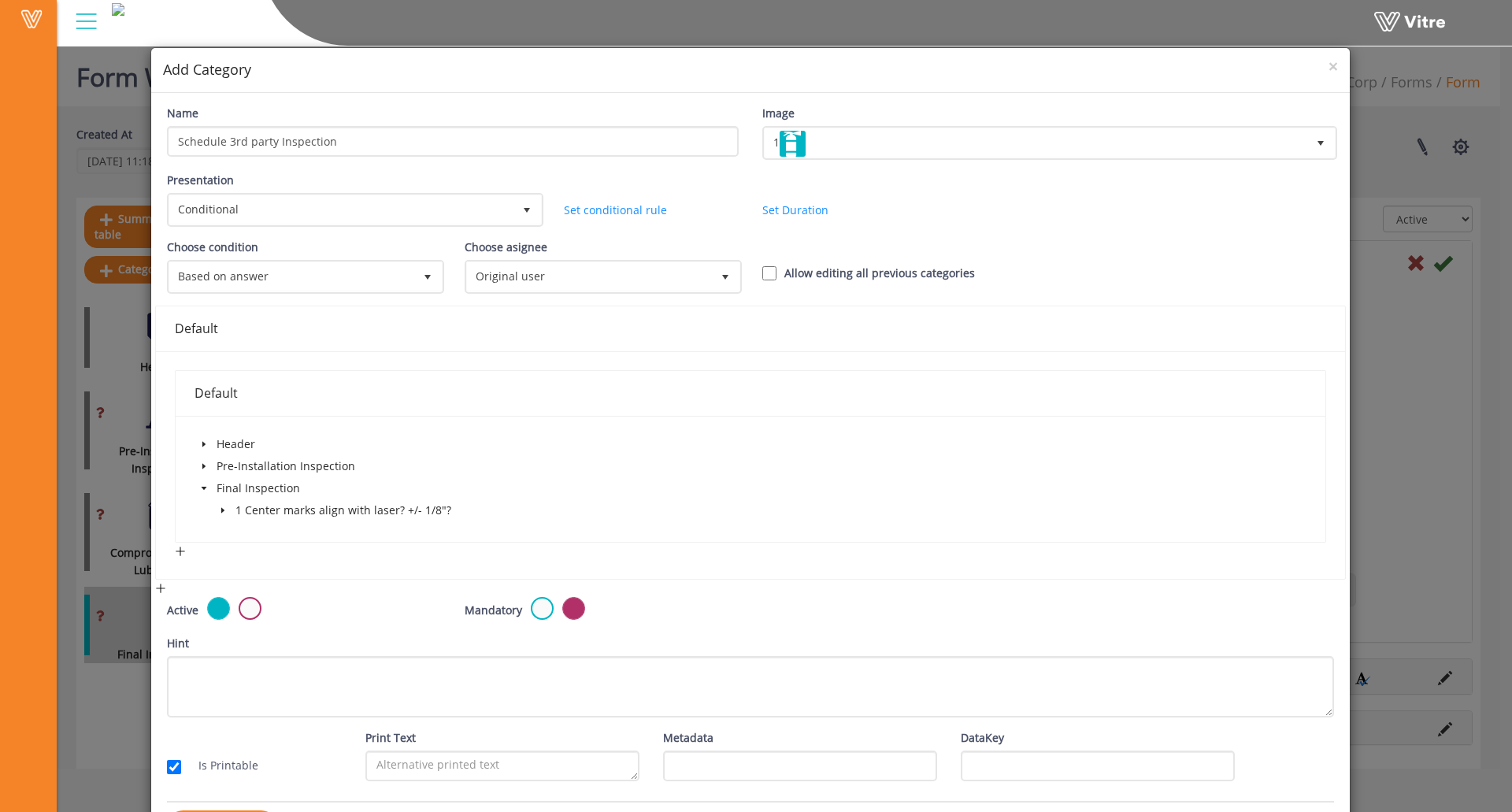
click at [224, 512] on icon "caret-down" at bounding box center [222, 510] width 8 height 8
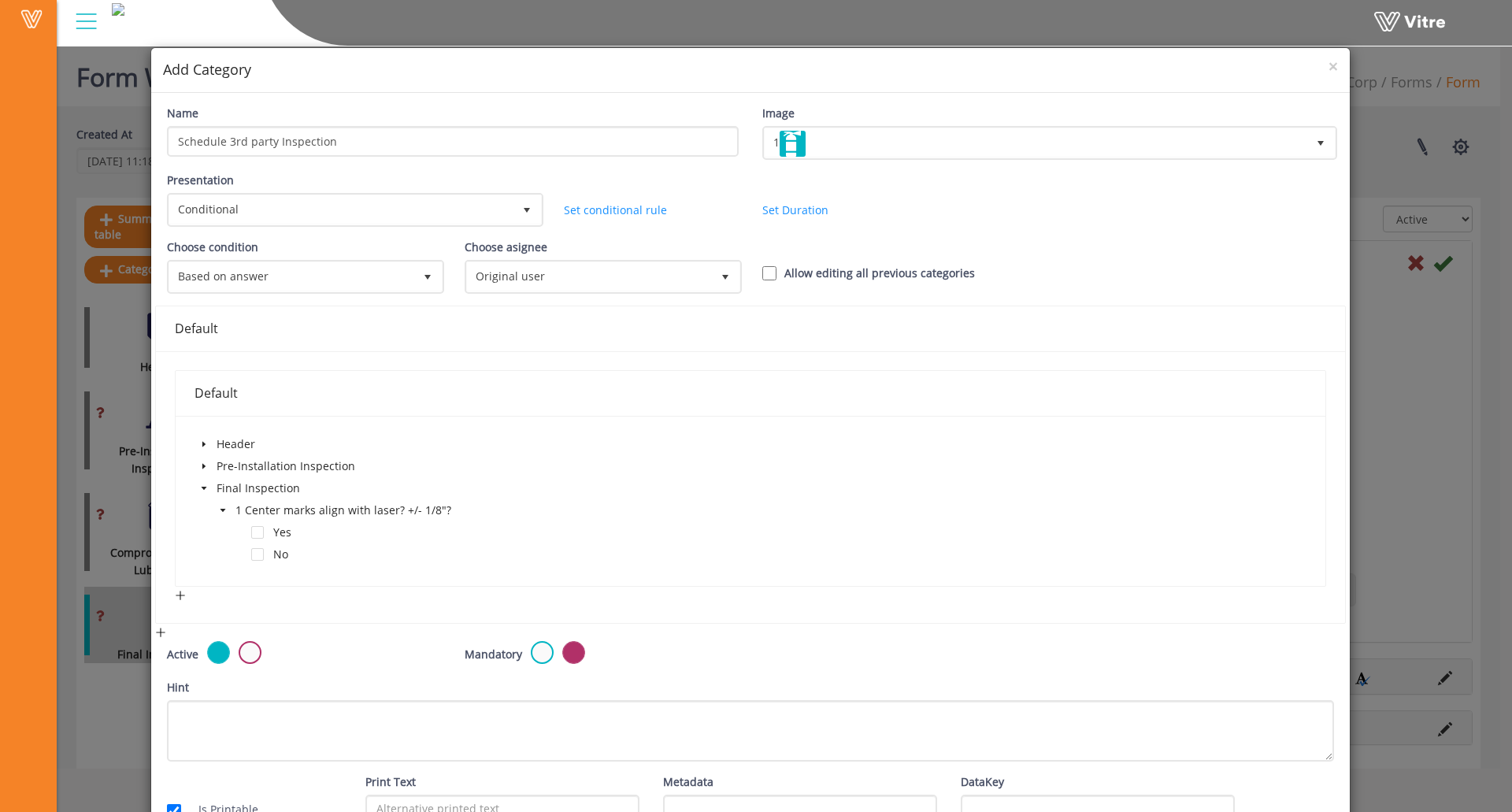
click at [224, 512] on icon "caret-down" at bounding box center [222, 510] width 8 height 8
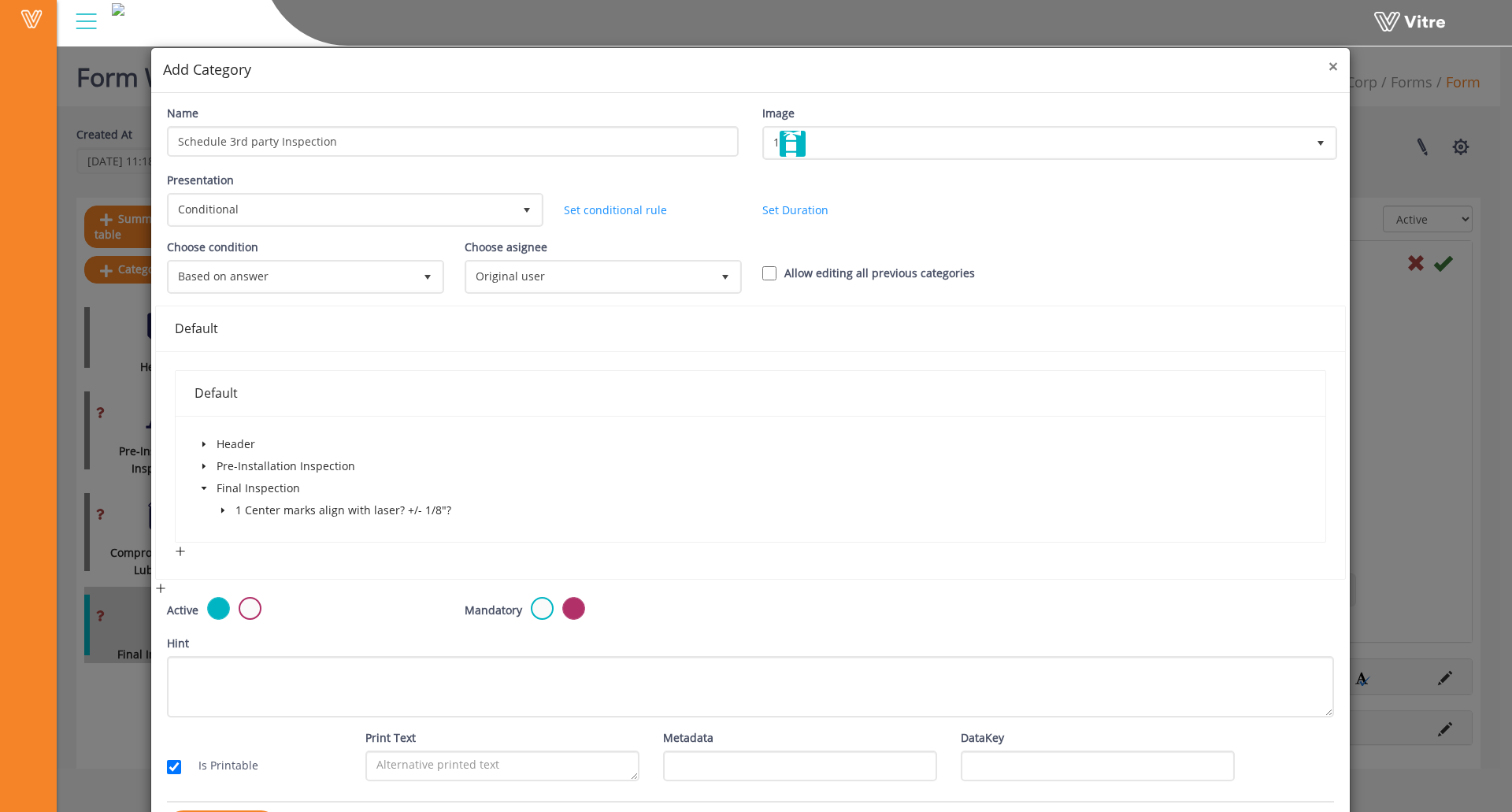
click at [1329, 68] on span "×" at bounding box center [1334, 66] width 9 height 22
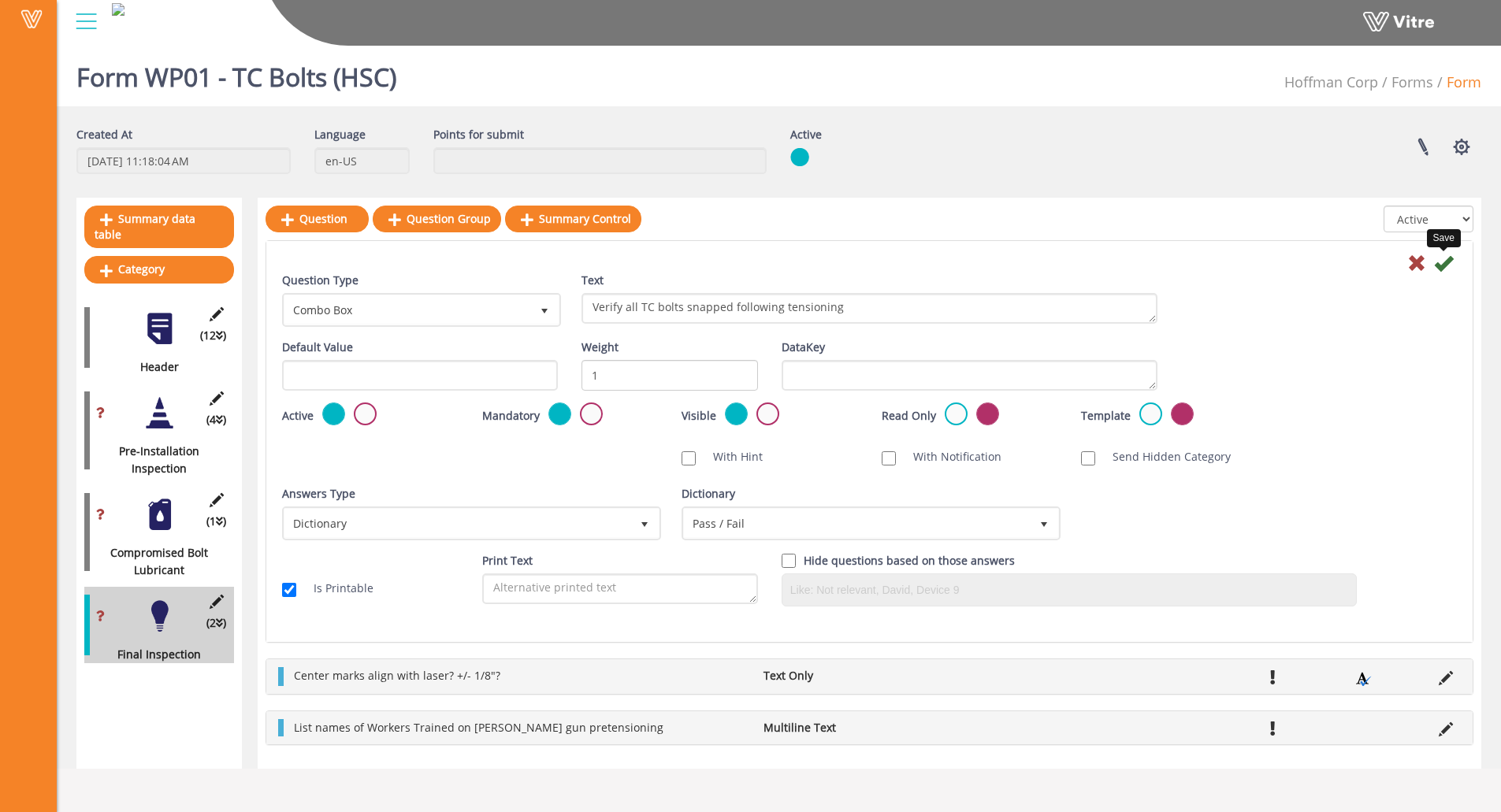
click at [1445, 266] on icon at bounding box center [1443, 263] width 19 height 19
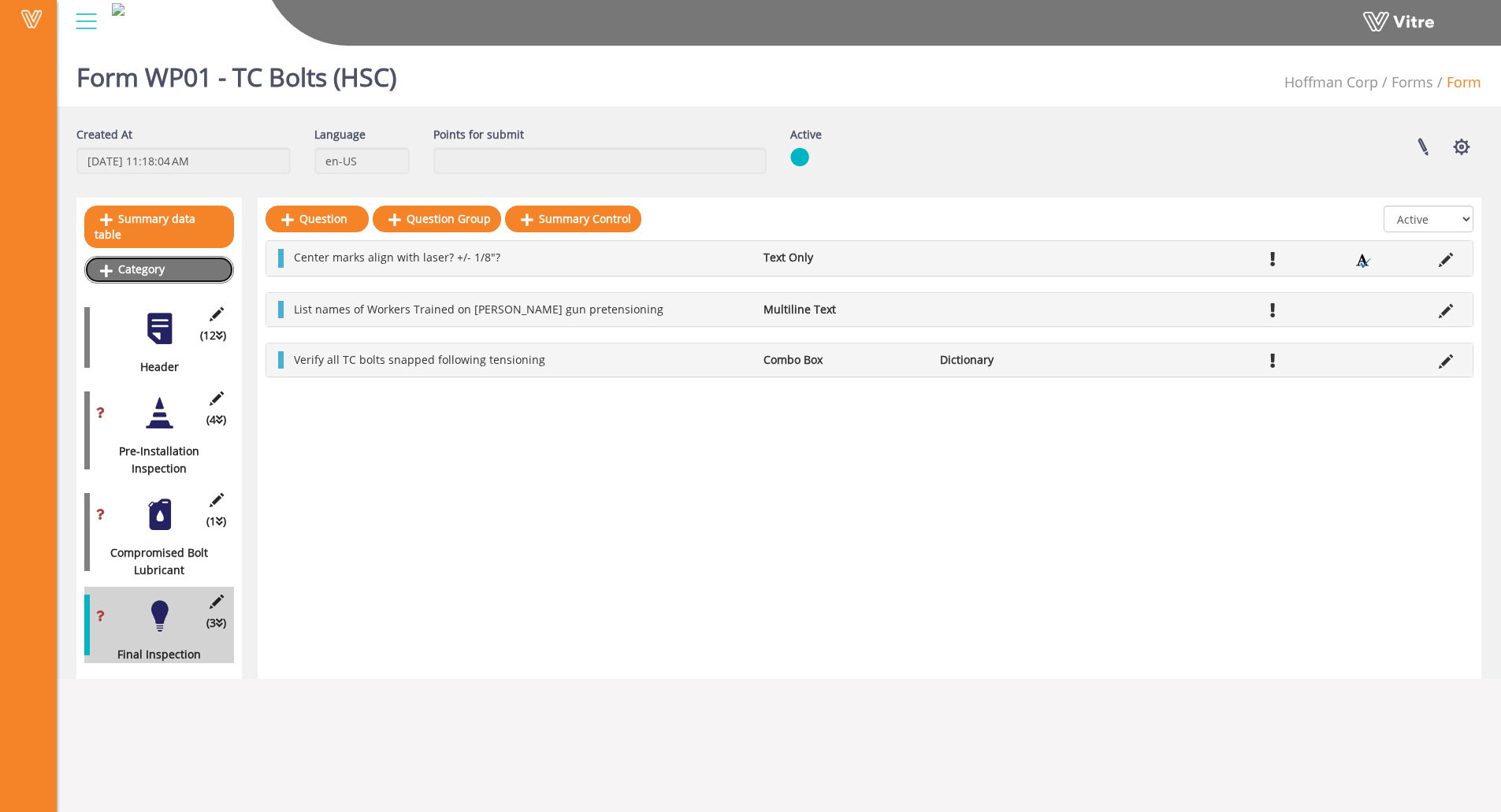
click at [161, 256] on link "Category" at bounding box center [159, 269] width 150 height 27
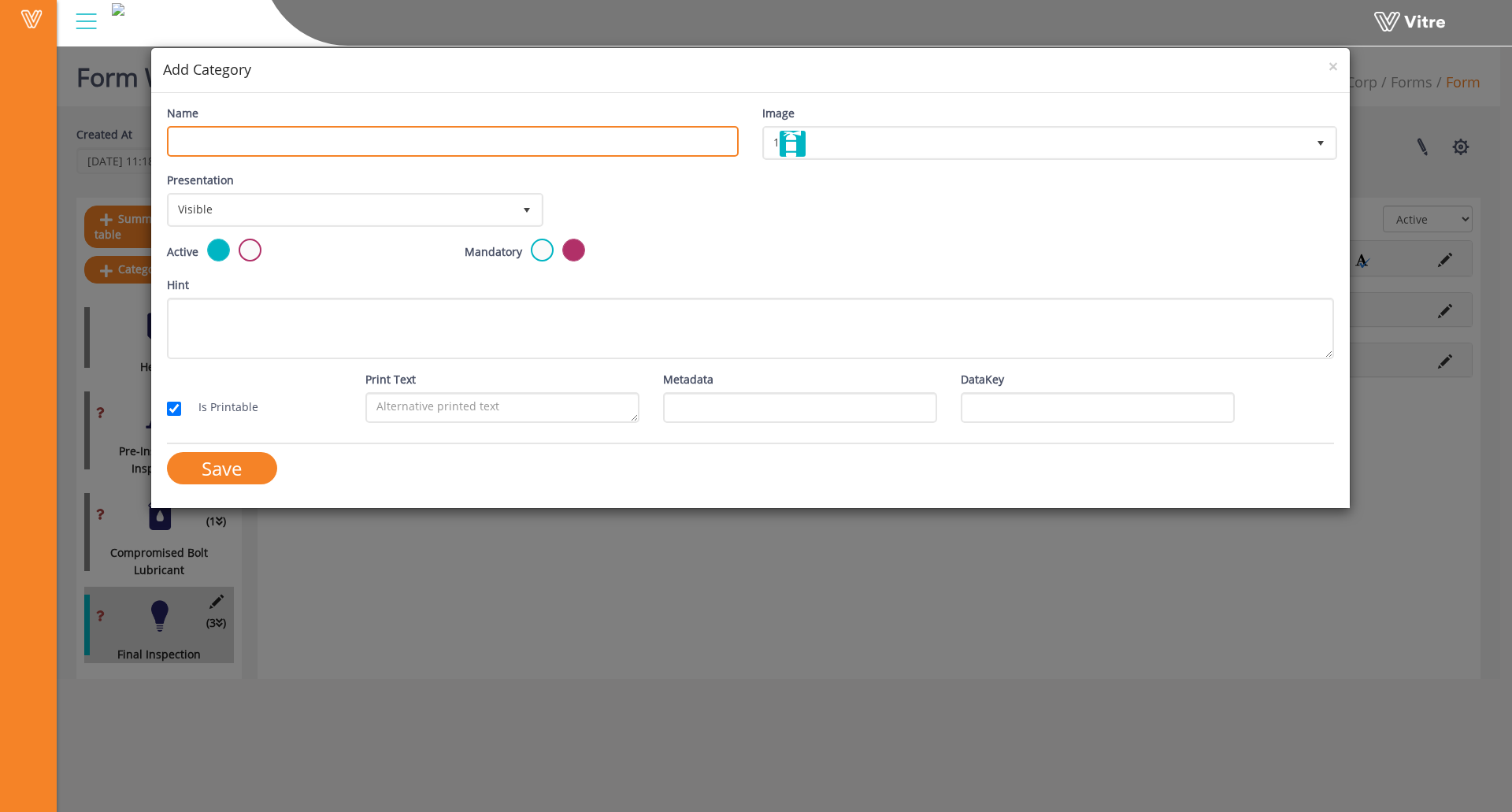
click at [351, 140] on input "Name" at bounding box center [452, 142] width 572 height 31
type input "Schedule 3rd party inspection"
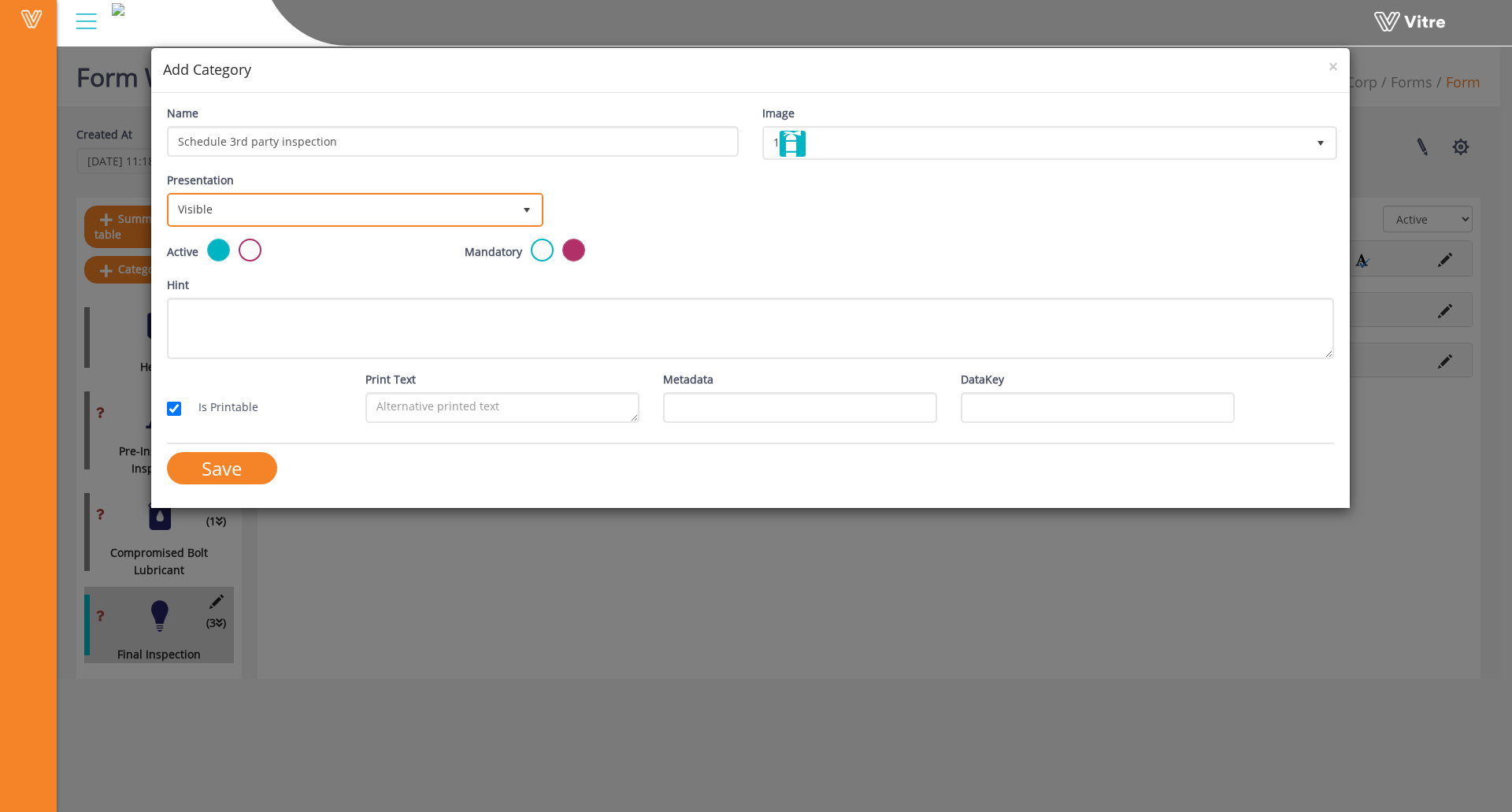
click at [308, 218] on span "Visible" at bounding box center [340, 209] width 343 height 28
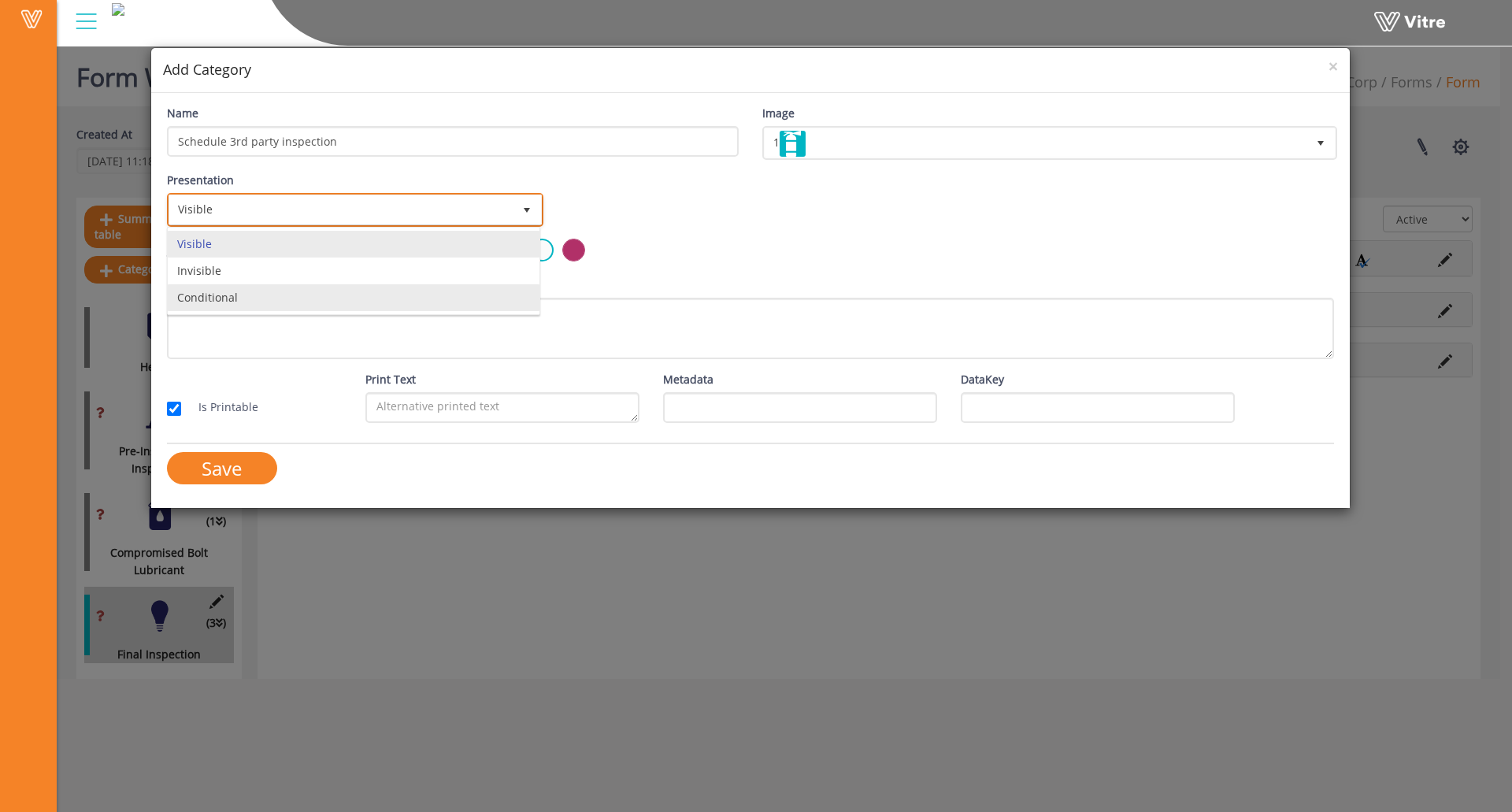
click at [301, 295] on li "Conditional" at bounding box center [353, 298] width 372 height 27
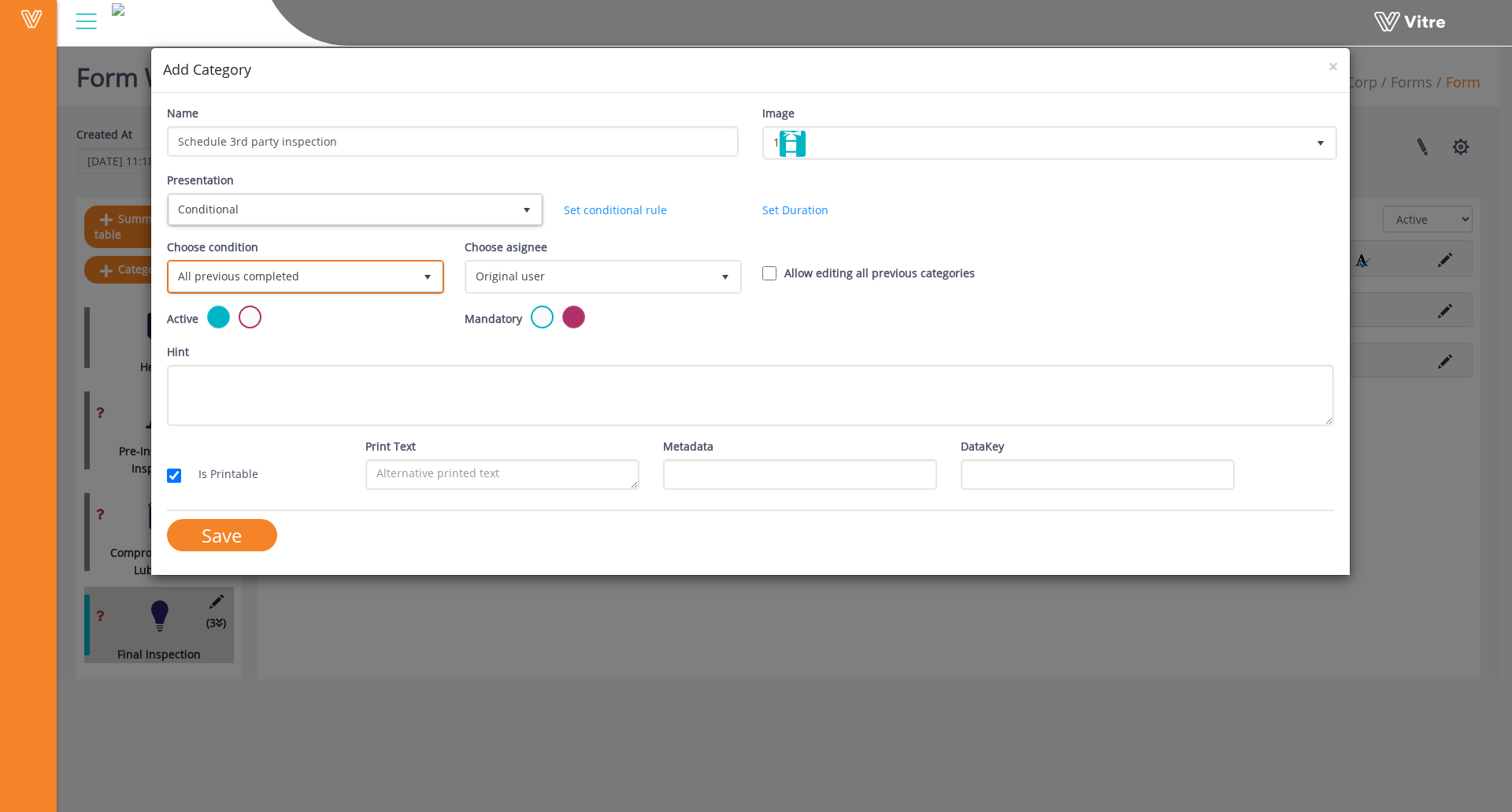
click at [290, 267] on span "All previous completed" at bounding box center [291, 276] width 244 height 28
click at [302, 341] on li "Based on answer" at bounding box center [304, 338] width 273 height 27
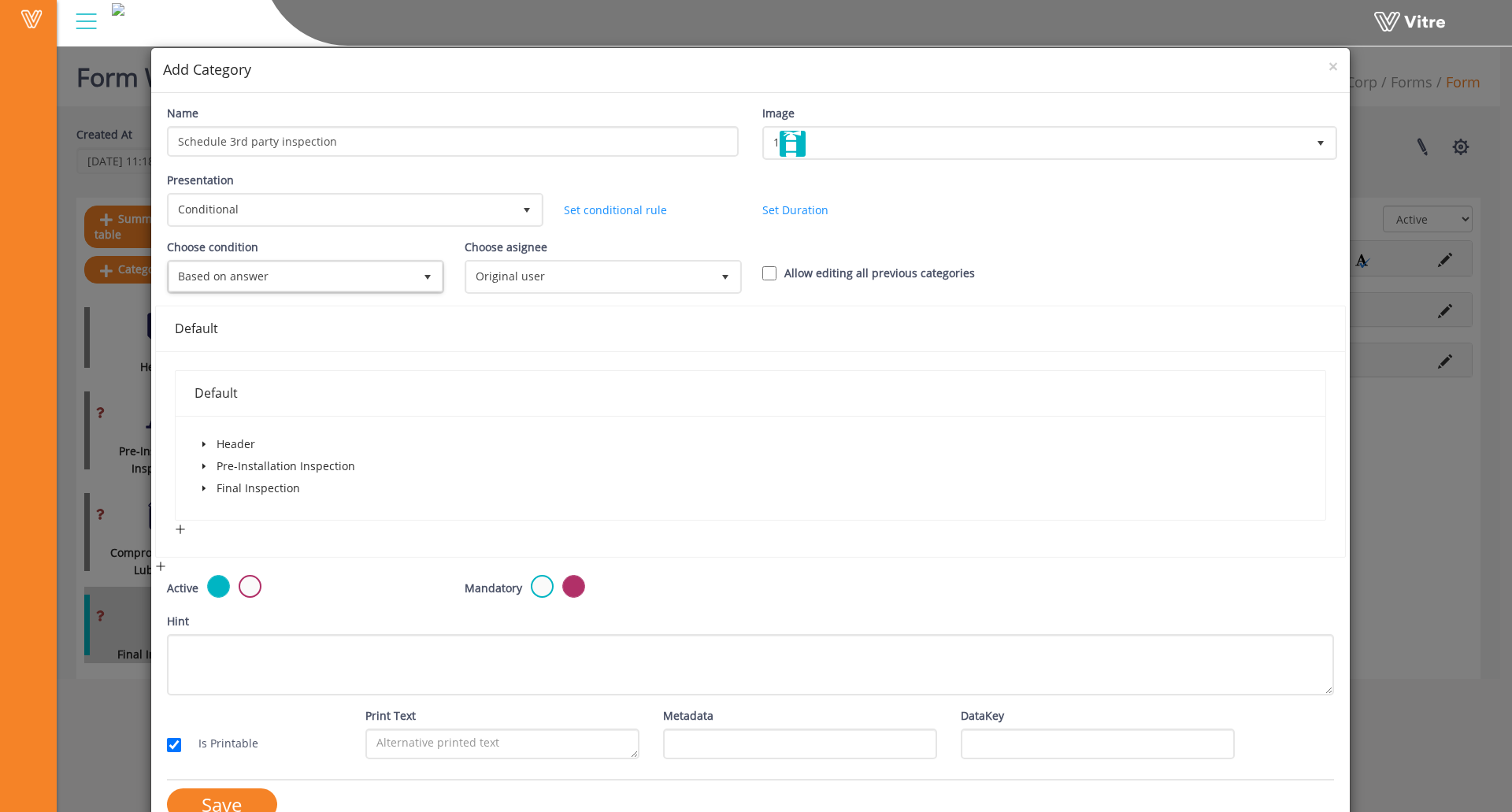
click at [197, 479] on span at bounding box center [204, 488] width 19 height 19
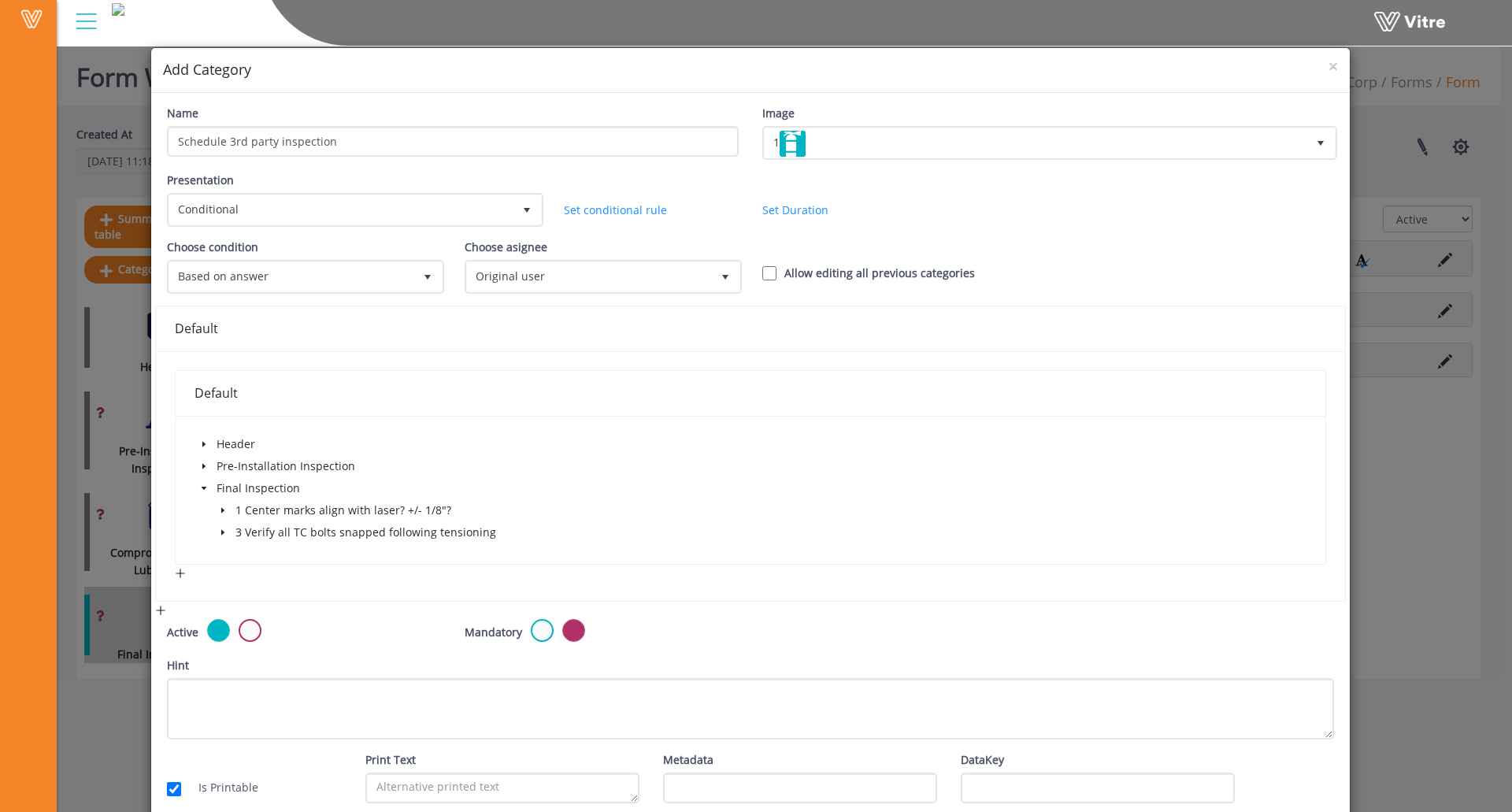
click at [227, 531] on span at bounding box center [222, 532] width 19 height 19
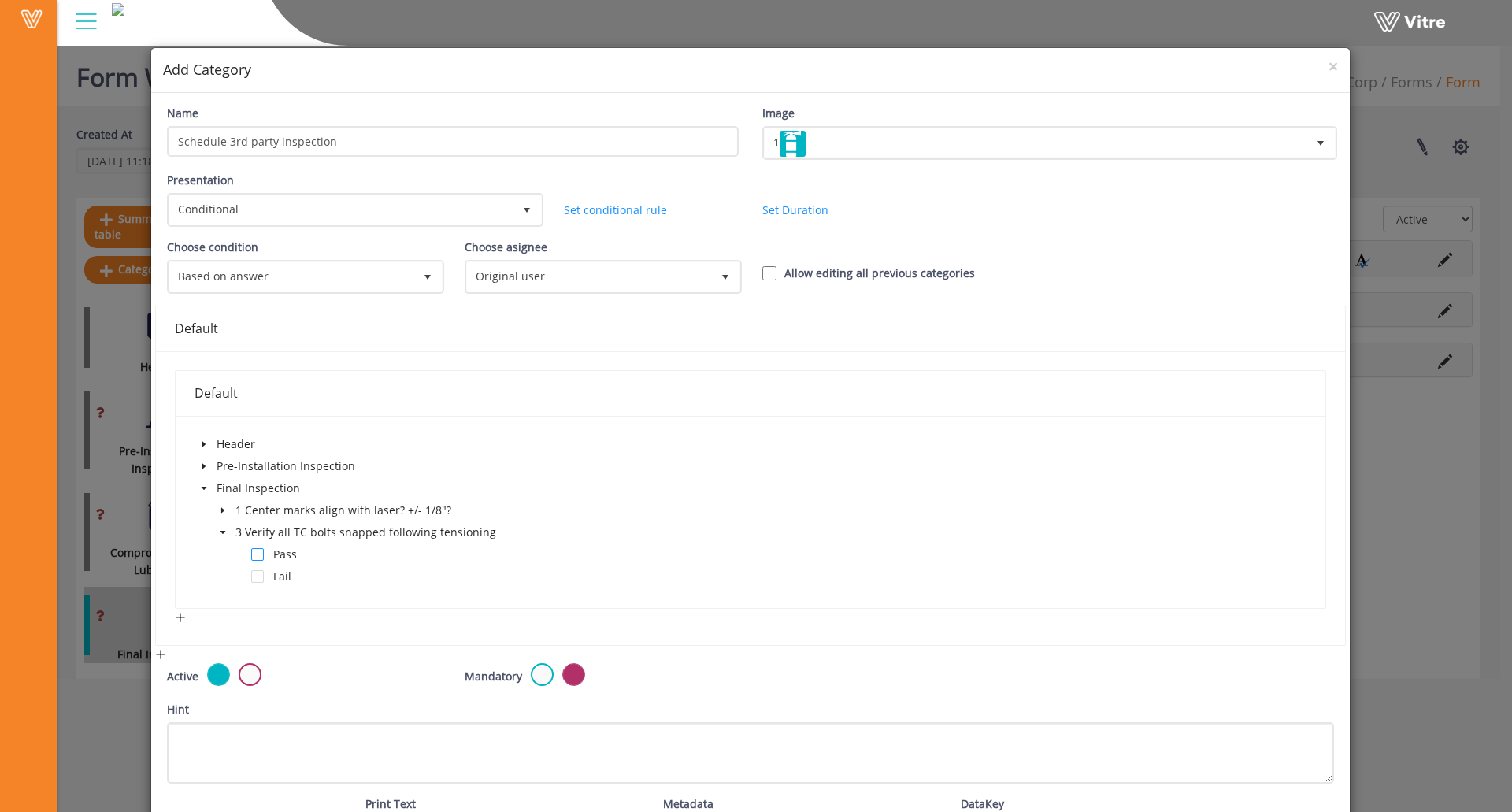
click at [256, 558] on span at bounding box center [258, 555] width 13 height 13
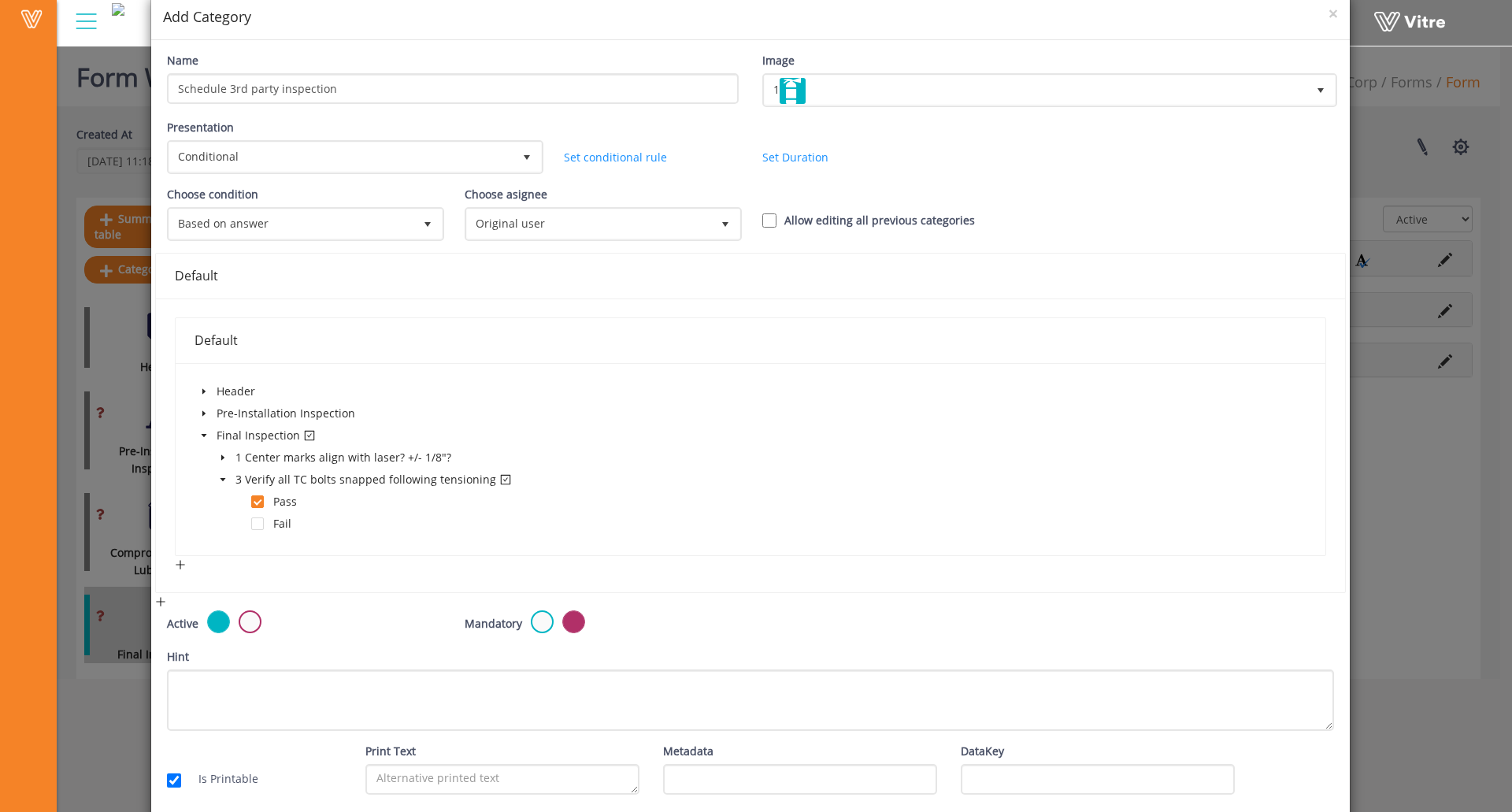
scroll to position [122, 0]
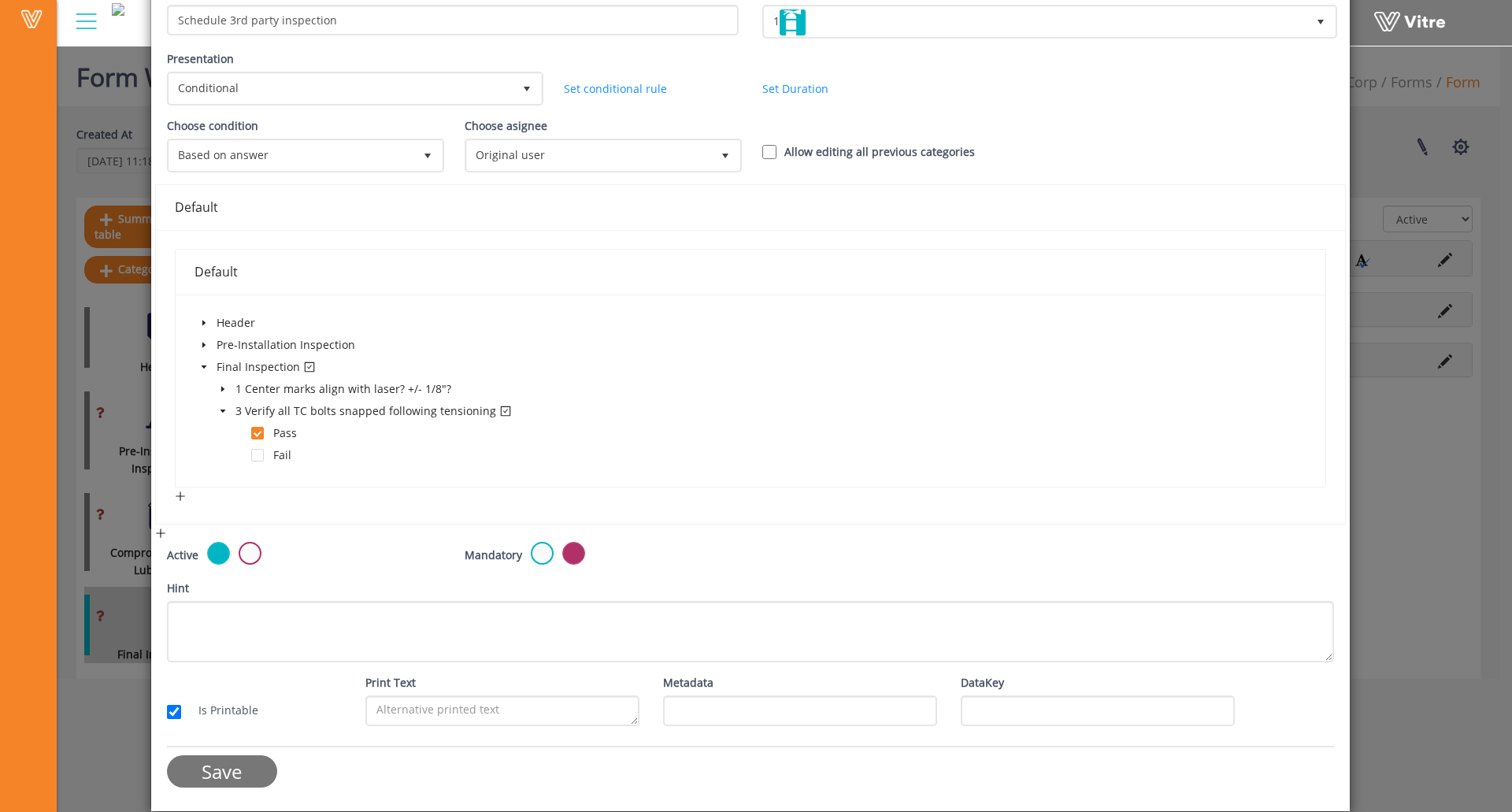
click at [252, 767] on input "Save" at bounding box center [221, 771] width 110 height 32
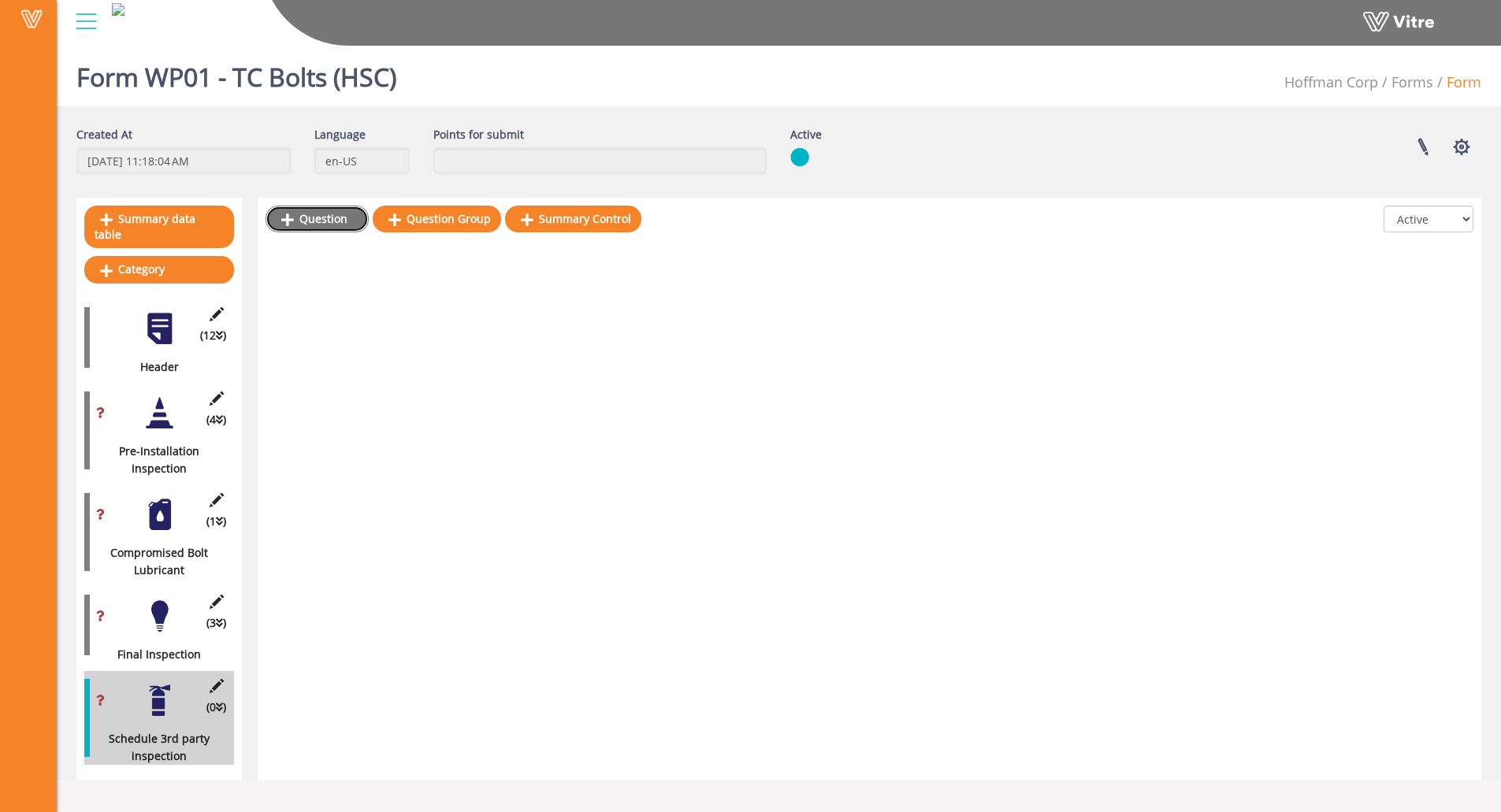
click at [293, 212] on icon at bounding box center [288, 219] width 13 height 14
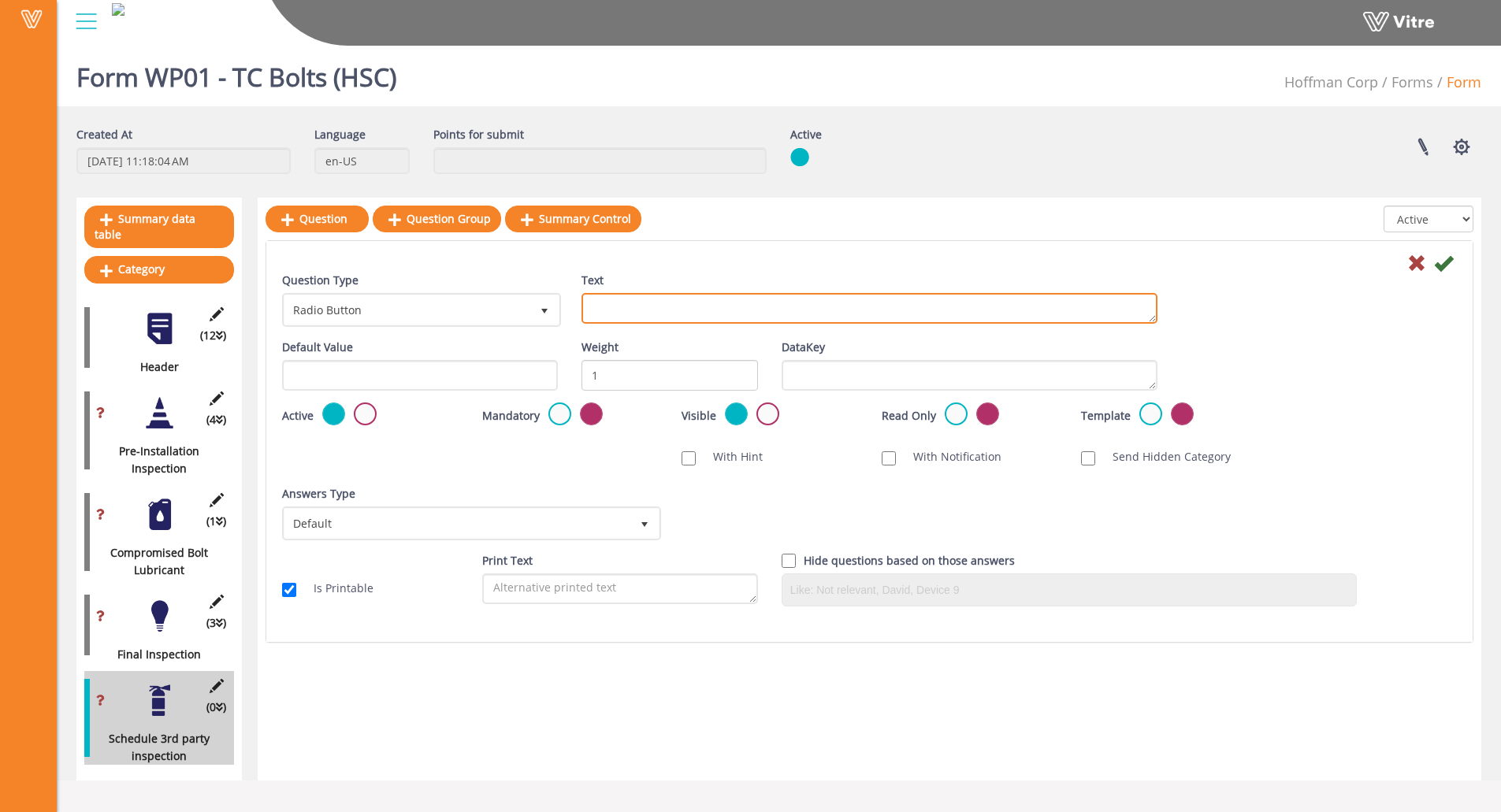
click at [675, 310] on textarea "Text" at bounding box center [869, 309] width 576 height 31
type textarea "H"
click at [665, 305] on textarea "Schedule 3rd party Final Inspection" at bounding box center [869, 309] width 576 height 31
type textarea "Schedule 3rd Party Final Inspection"
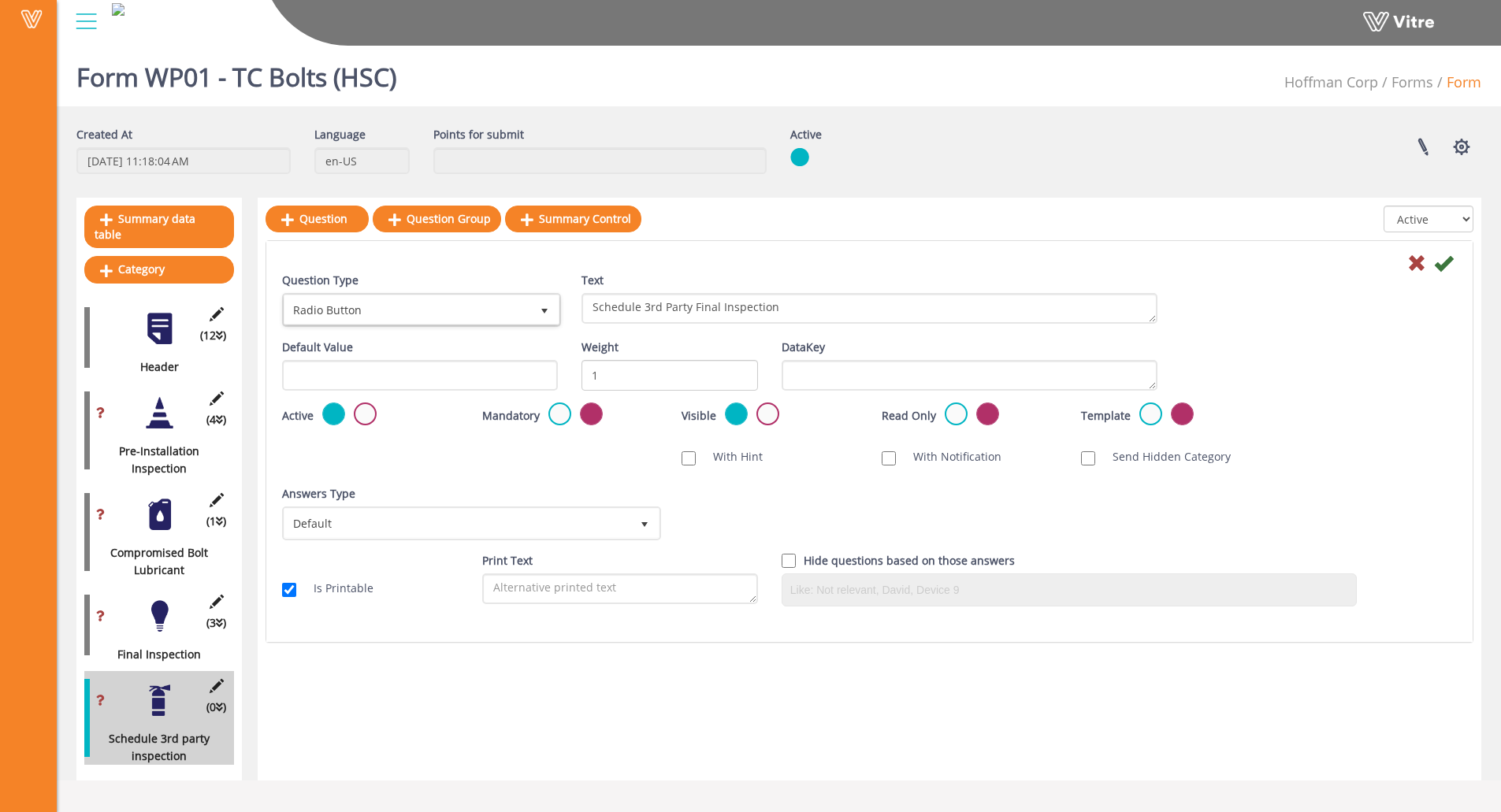
click at [415, 287] on div "Question Type Radio Button 3" at bounding box center [419, 299] width 276 height 55
click at [411, 304] on span "Radio Button" at bounding box center [408, 309] width 245 height 28
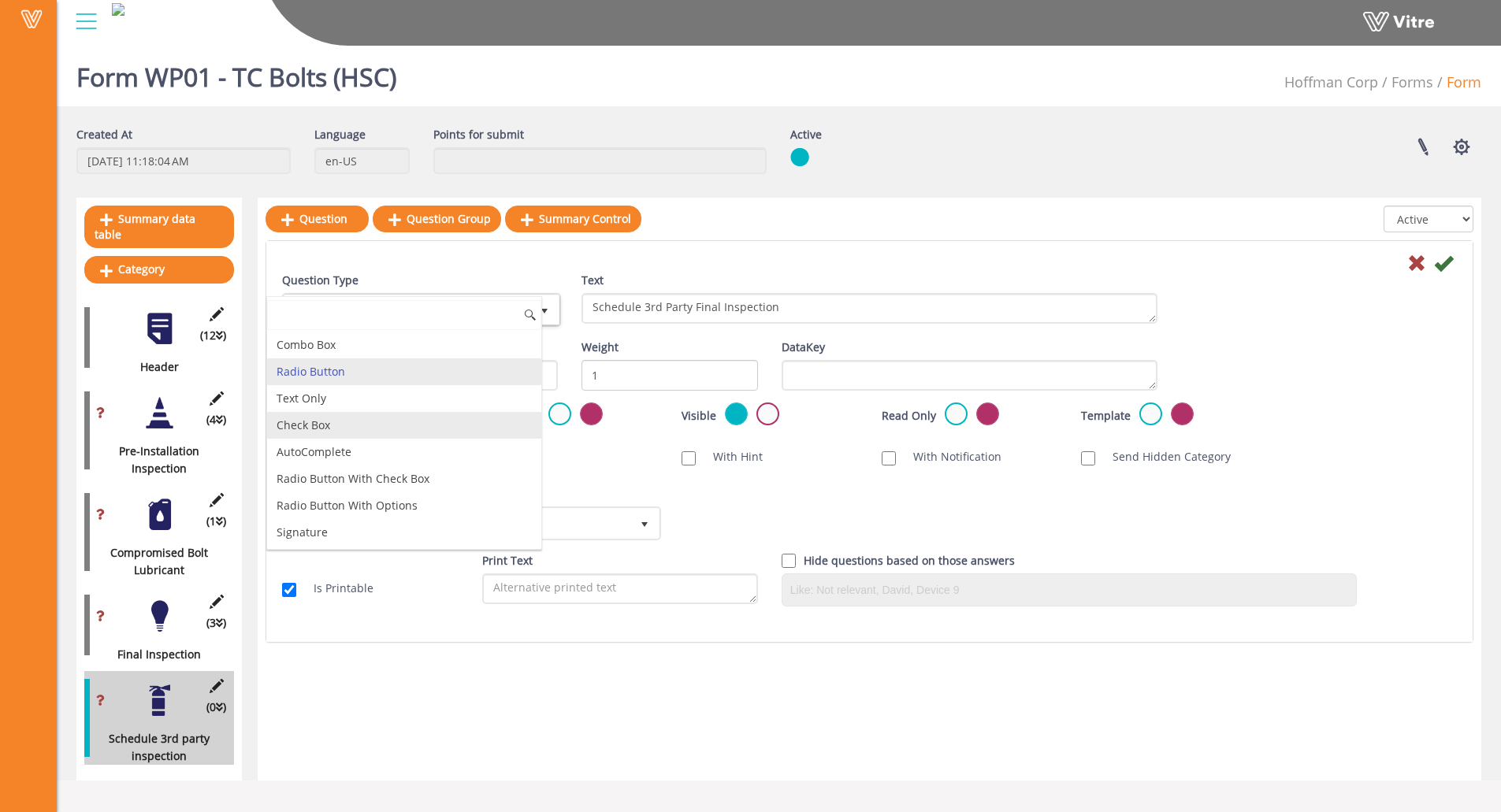
click at [324, 416] on li "Check Box" at bounding box center [404, 425] width 274 height 27
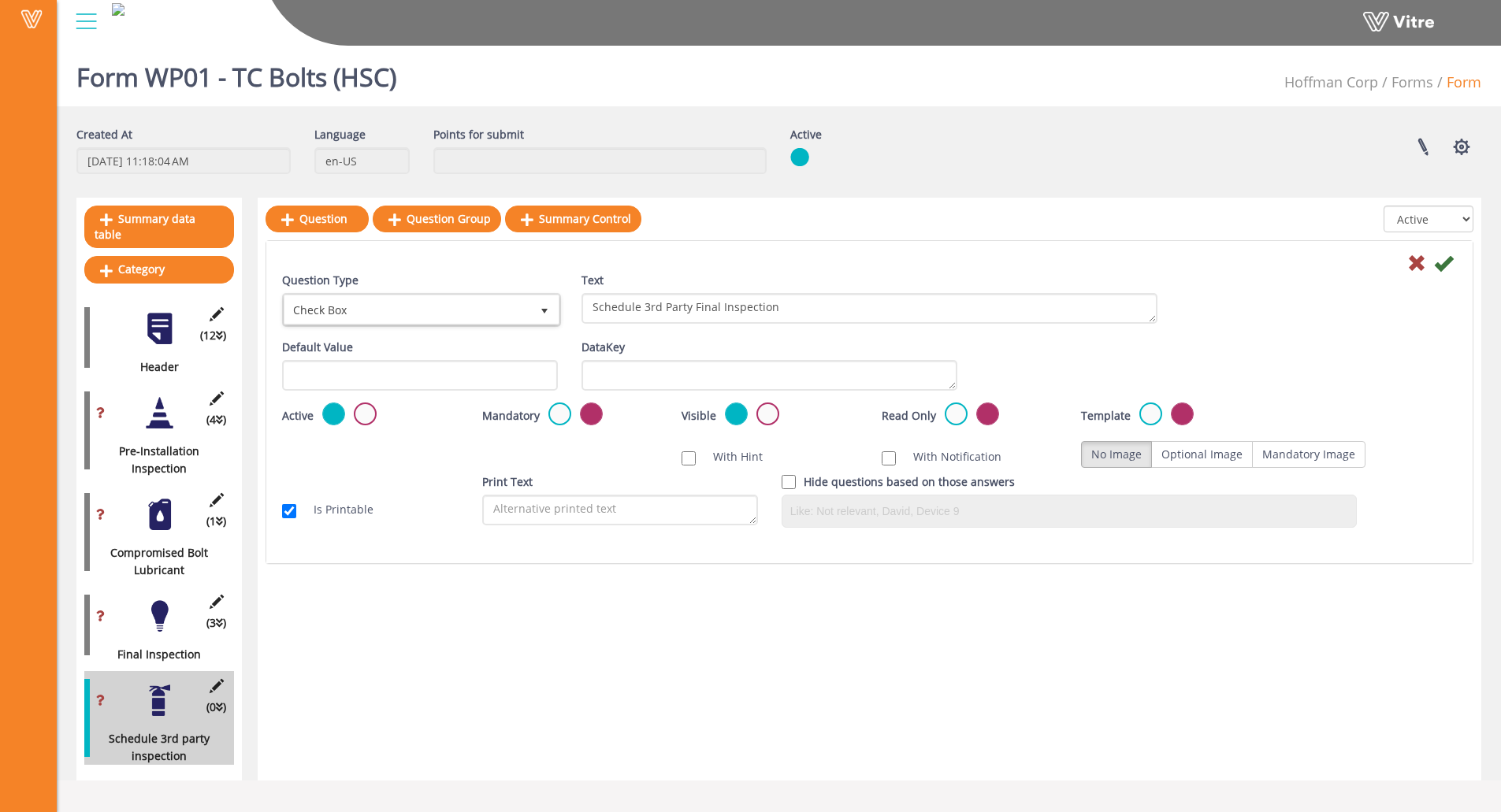
click at [554, 418] on label at bounding box center [560, 414] width 23 height 23
click at [0, 0] on input "radio" at bounding box center [0, 0] width 0 height 0
click at [1453, 268] on div at bounding box center [869, 262] width 1199 height 19
click at [1444, 263] on icon at bounding box center [1443, 263] width 19 height 19
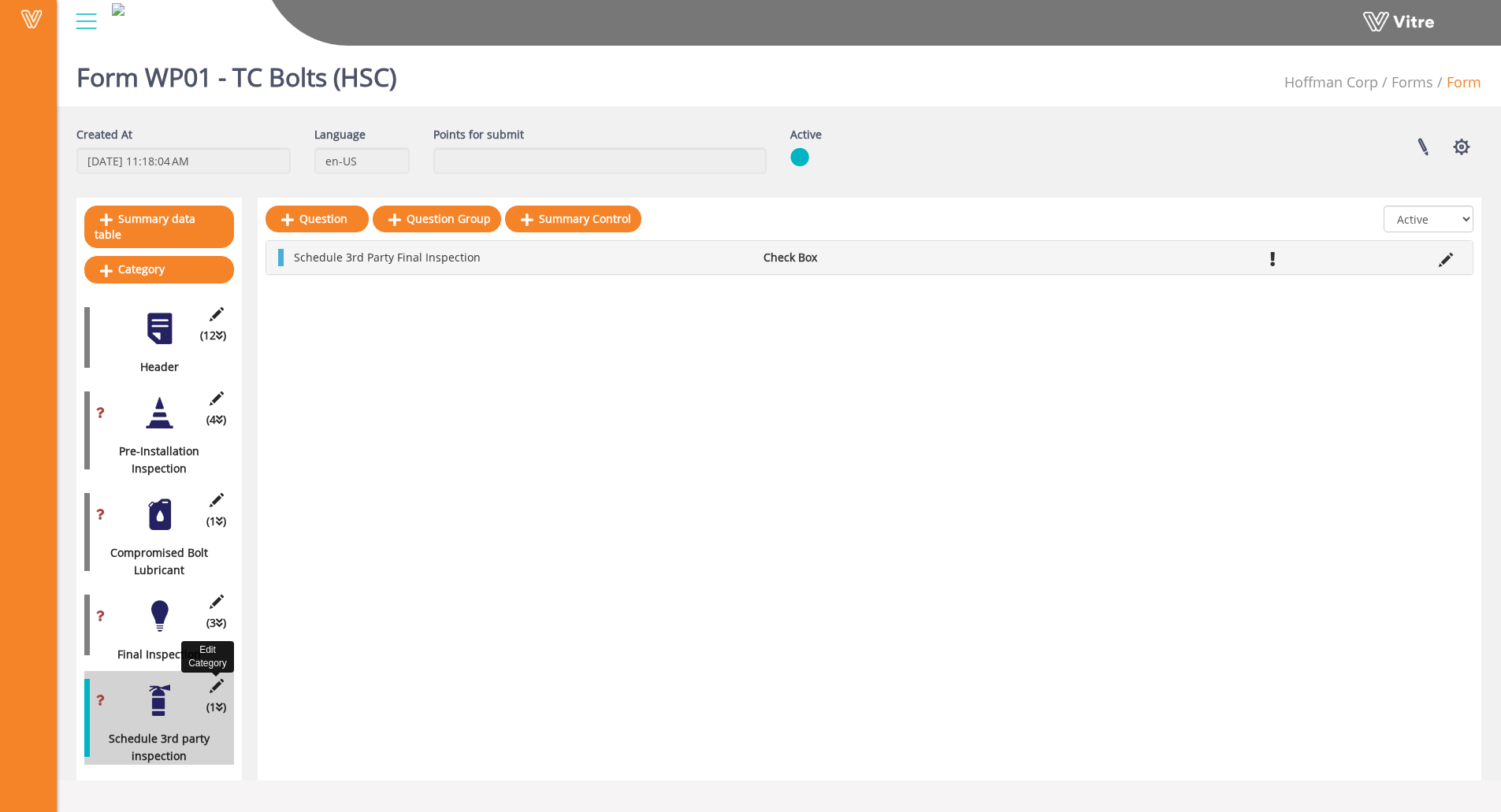
click at [215, 679] on icon at bounding box center [216, 686] width 20 height 14
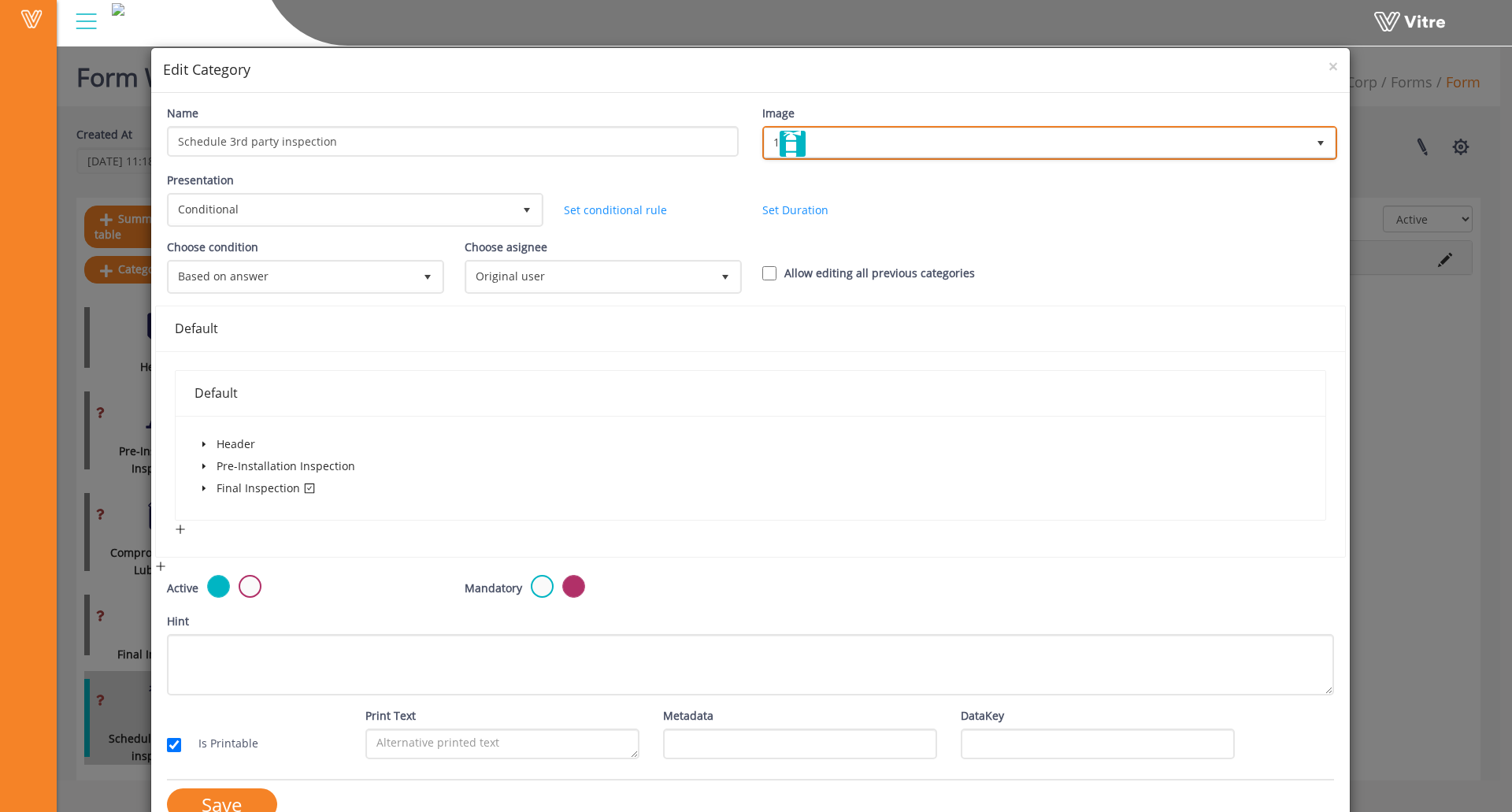
click at [1176, 158] on span "1 1" at bounding box center [1050, 143] width 575 height 34
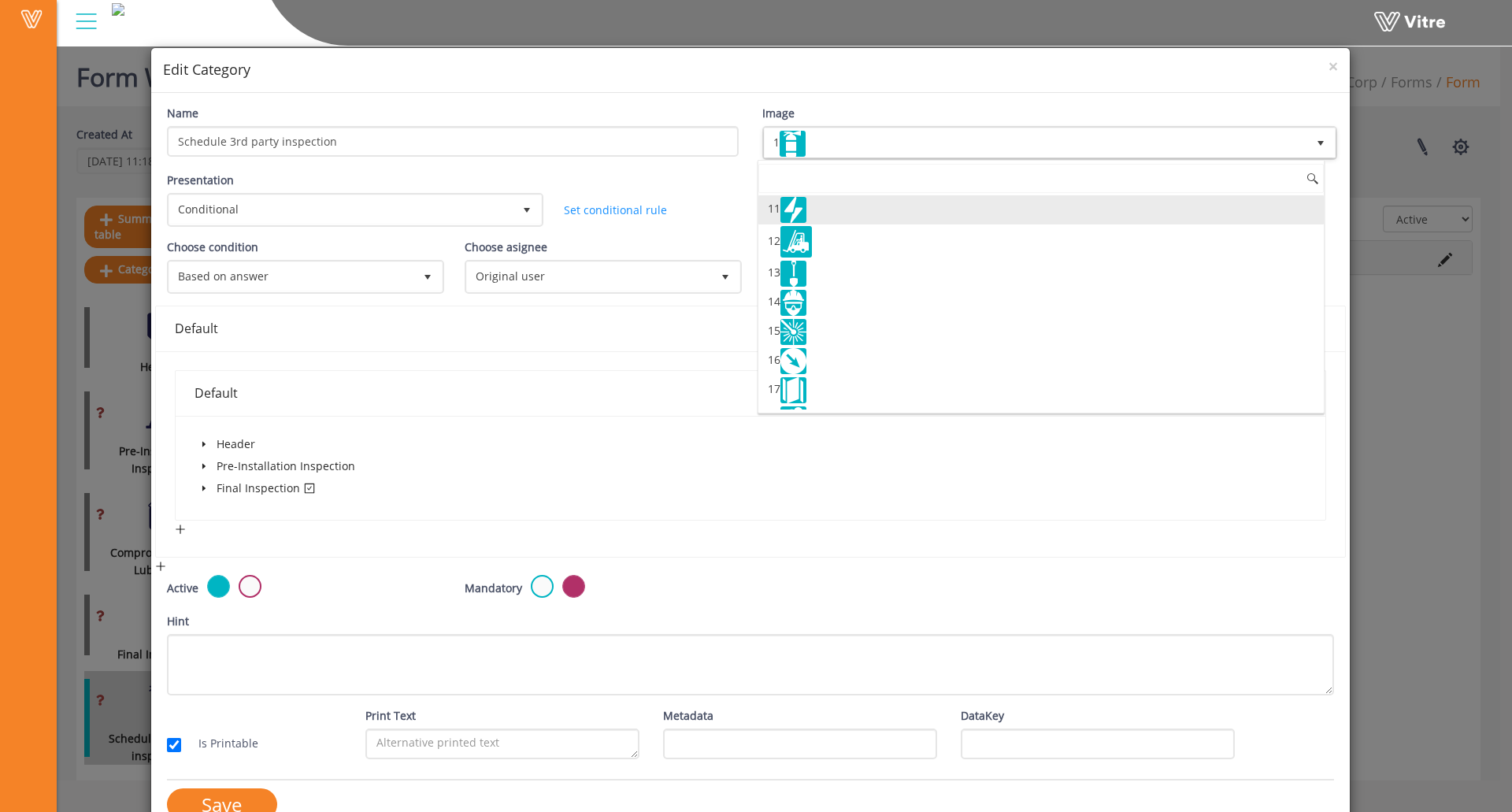
scroll to position [315, 0]
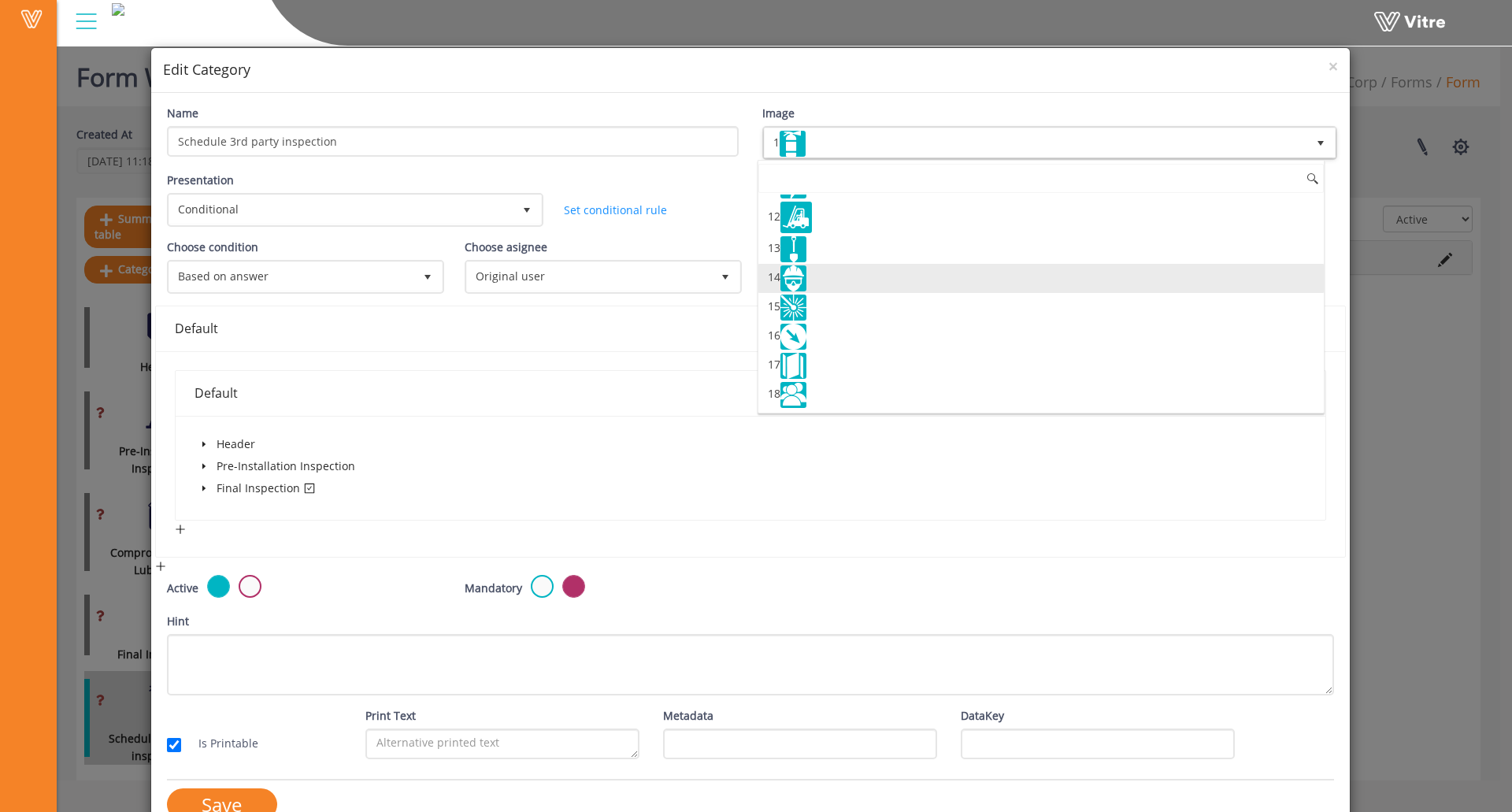
click at [845, 286] on li "14" at bounding box center [1042, 278] width 566 height 29
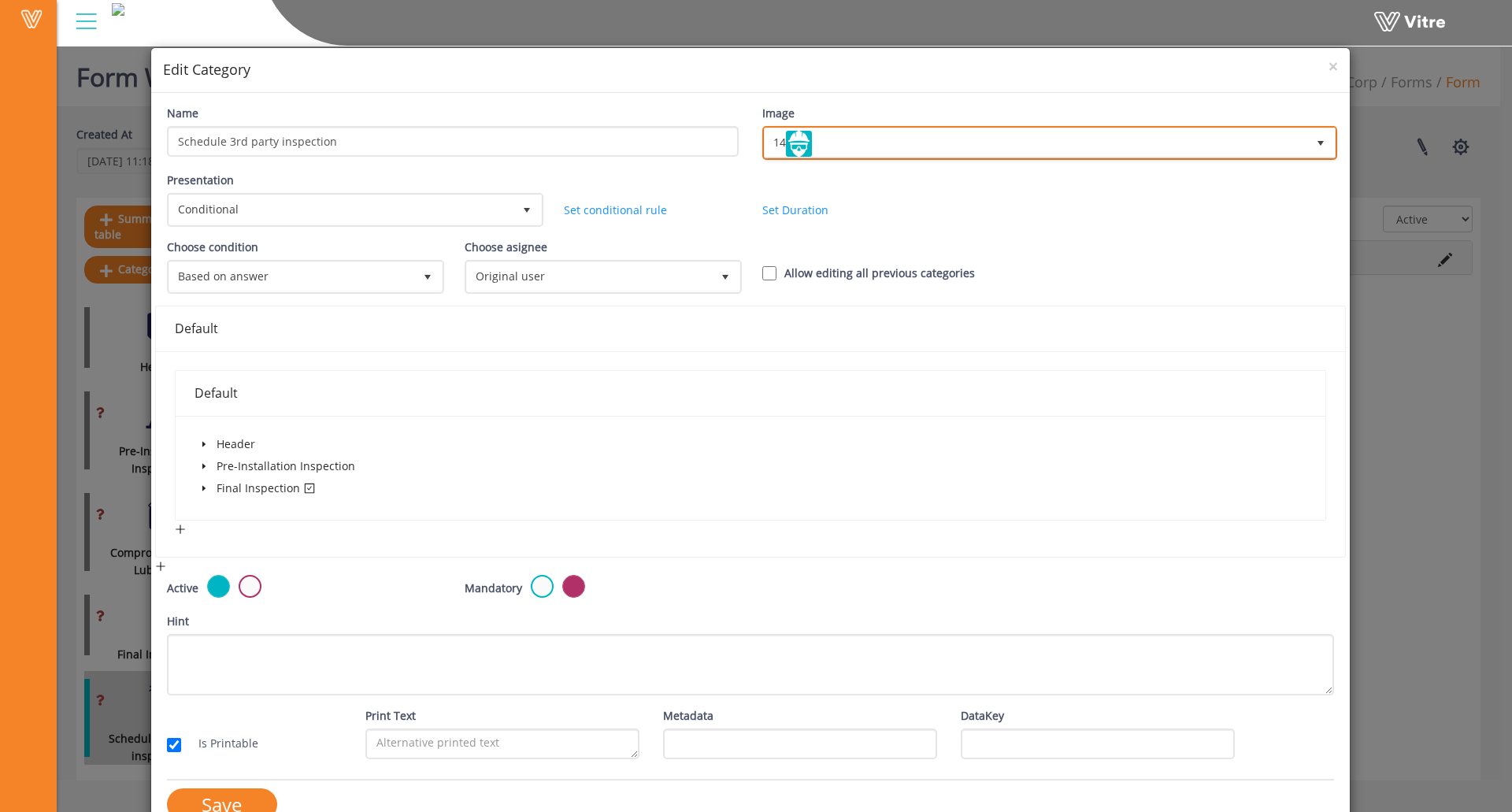
click at [866, 146] on span "14" at bounding box center [1036, 142] width 542 height 28
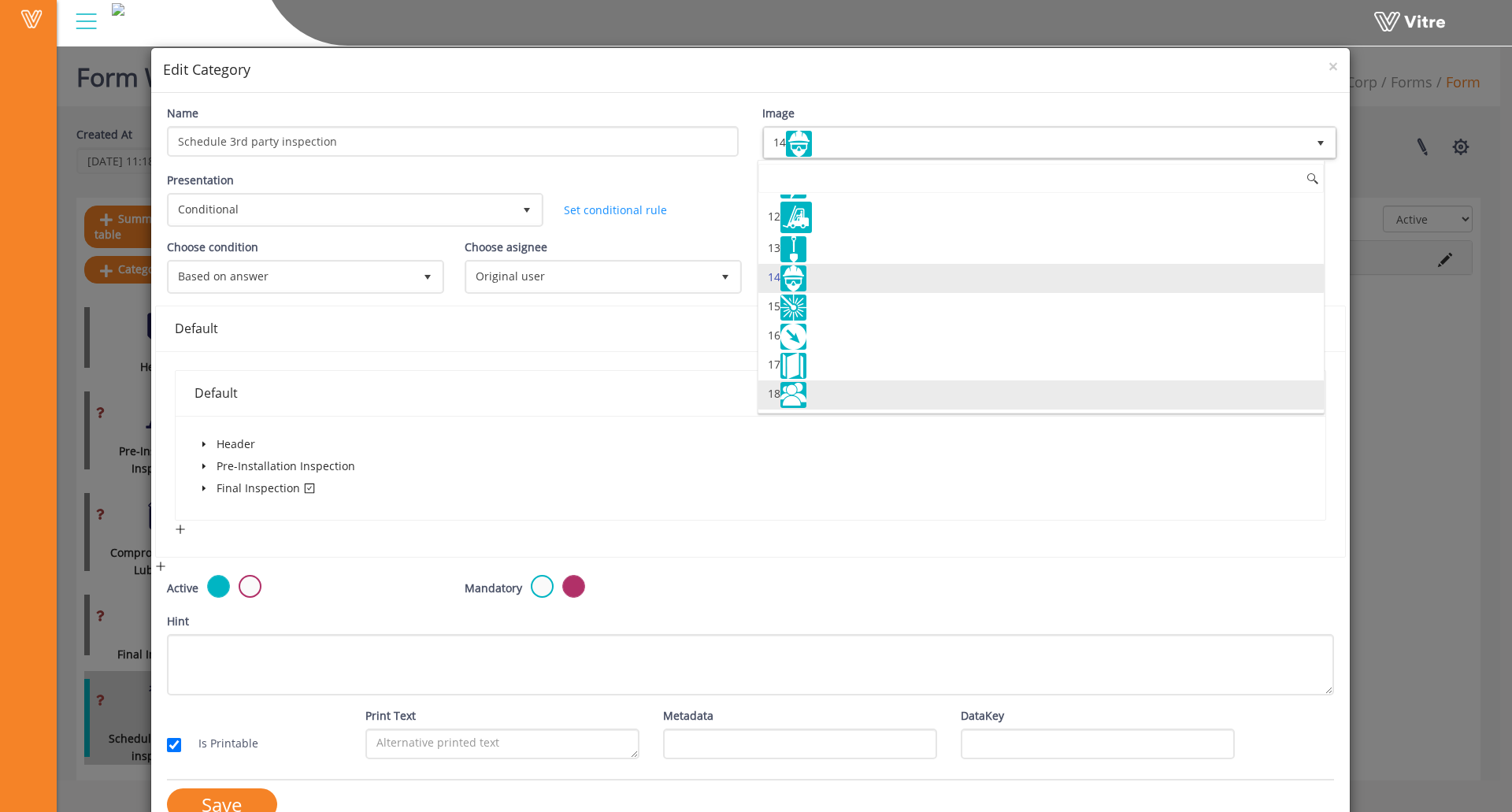
click at [837, 403] on li "18" at bounding box center [1042, 395] width 566 height 29
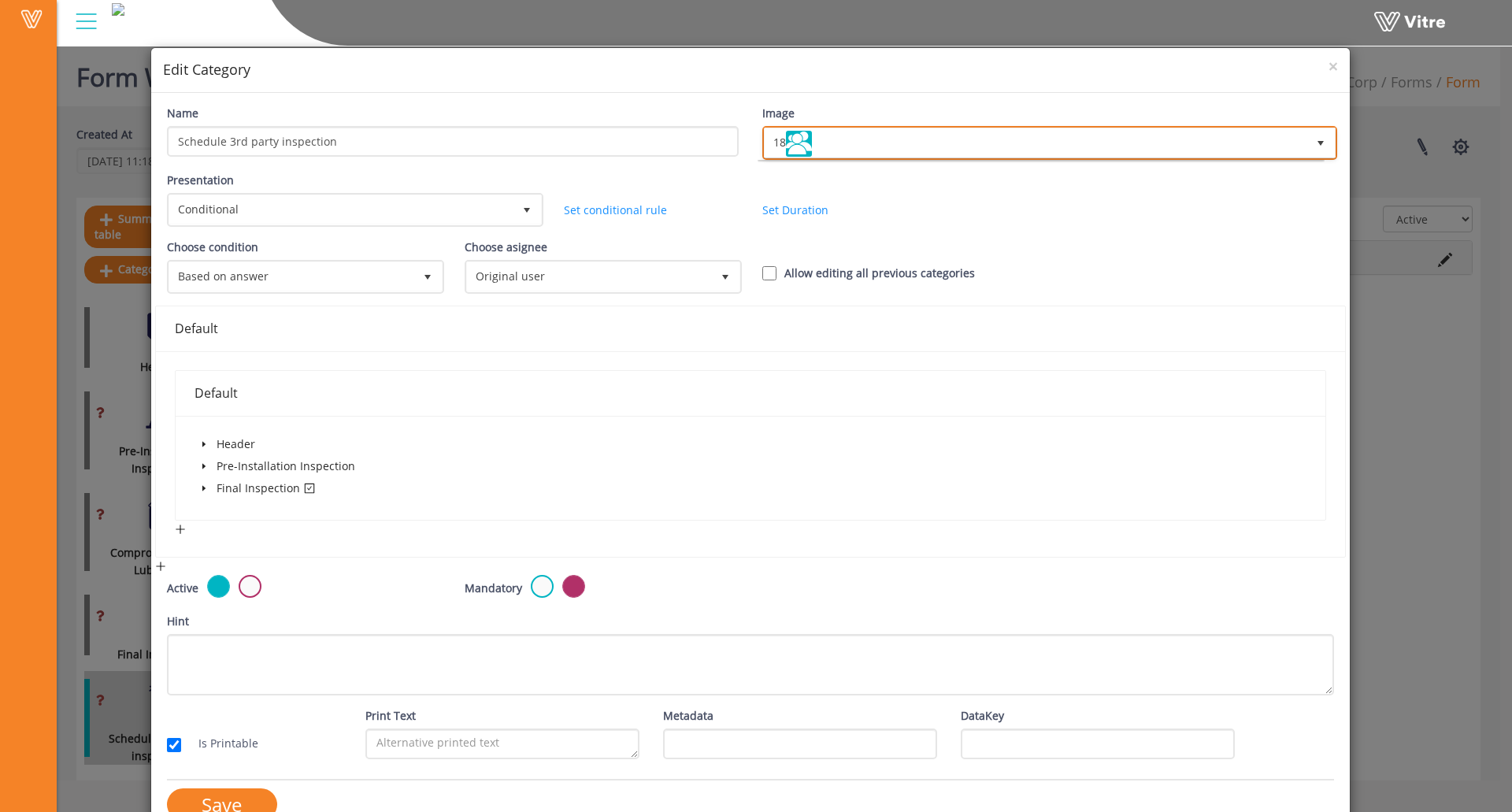
scroll to position [0, 0]
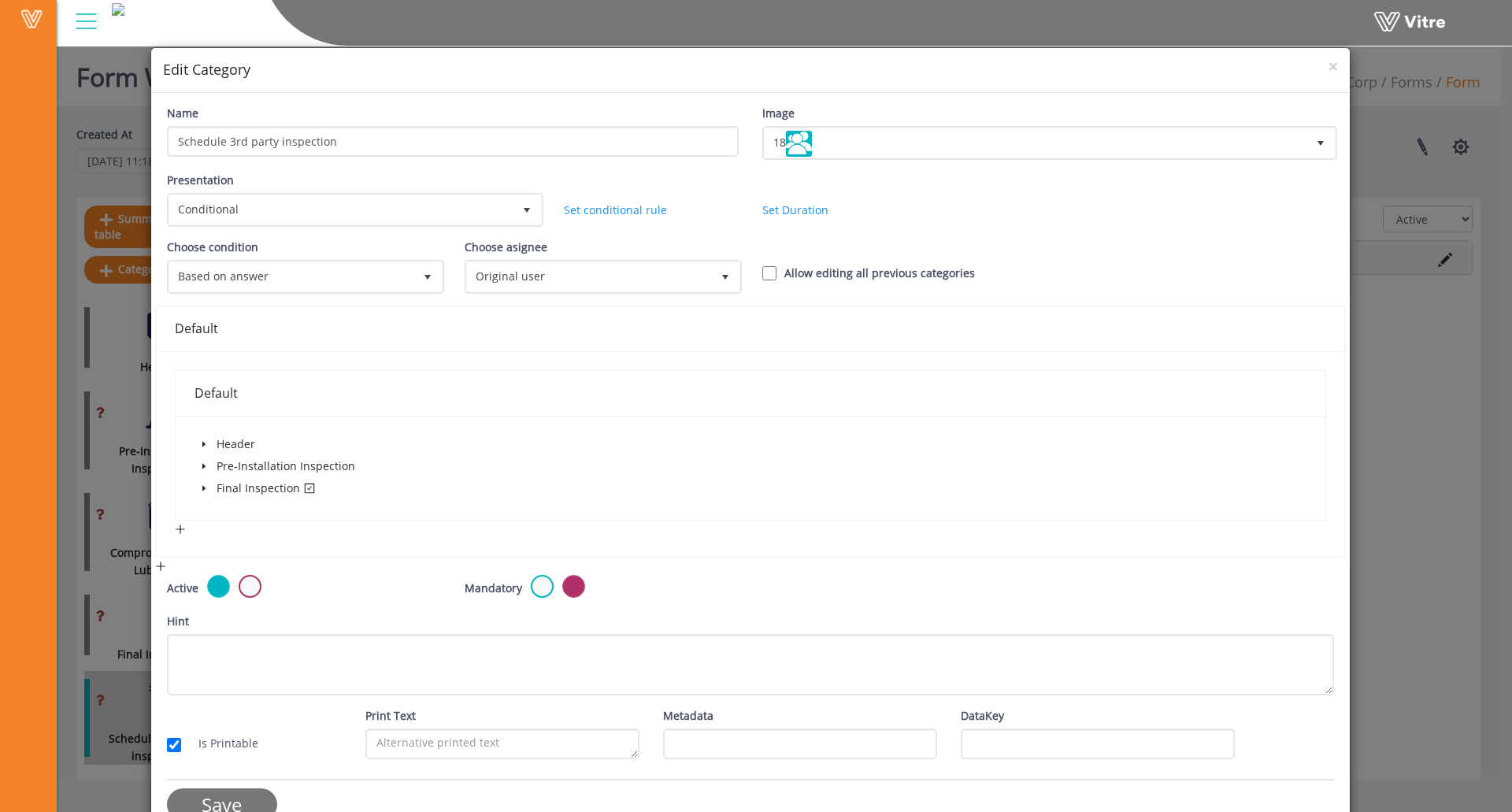
click at [248, 800] on input "Save" at bounding box center [221, 804] width 110 height 32
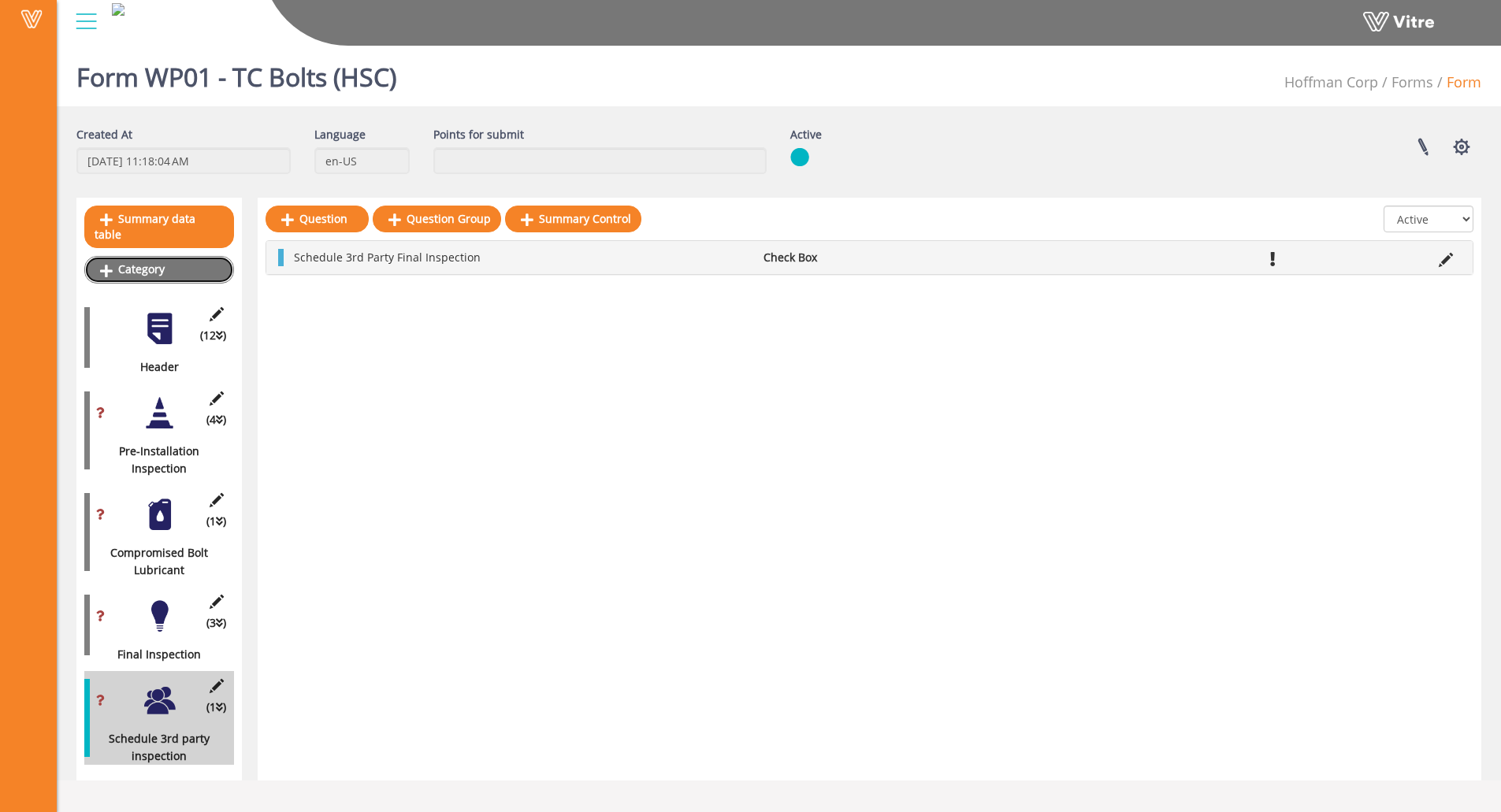
click at [176, 256] on link "Category" at bounding box center [159, 269] width 150 height 27
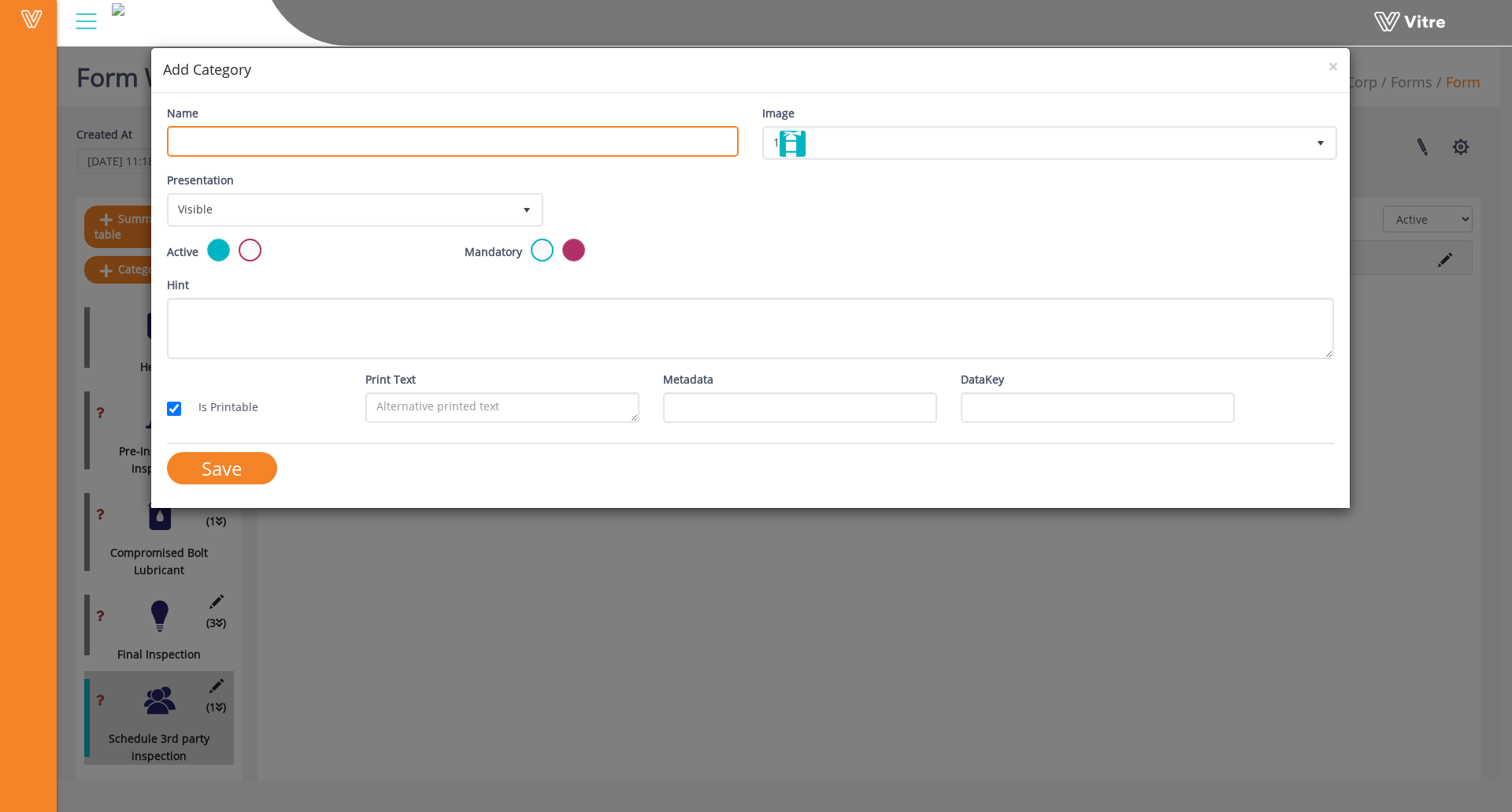
click at [340, 145] on input "Name" at bounding box center [452, 142] width 572 height 31
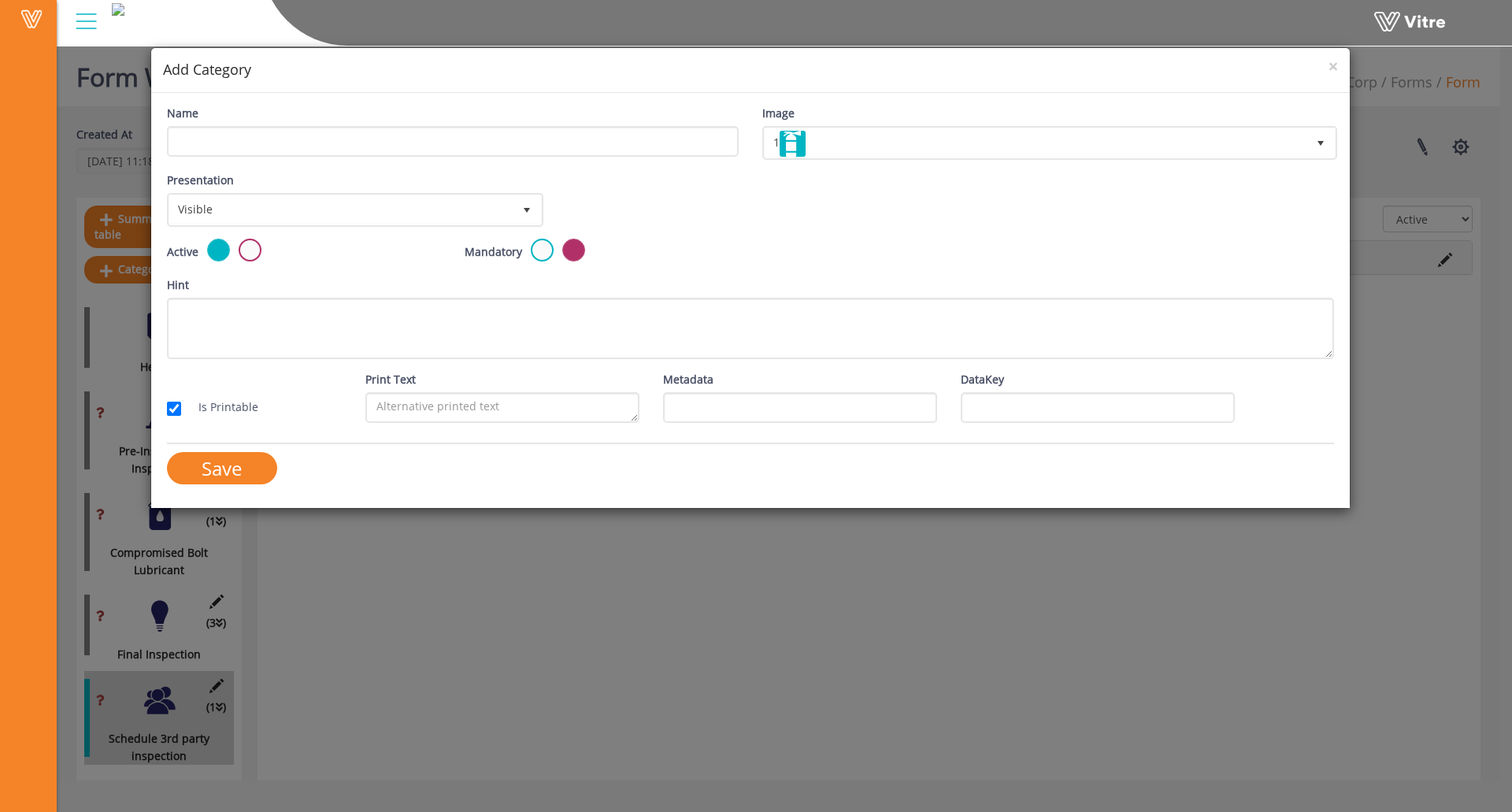
click at [1325, 65] on h4 "Add Category" at bounding box center [751, 70] width 1175 height 20
click at [1330, 66] on span "×" at bounding box center [1334, 66] width 9 height 22
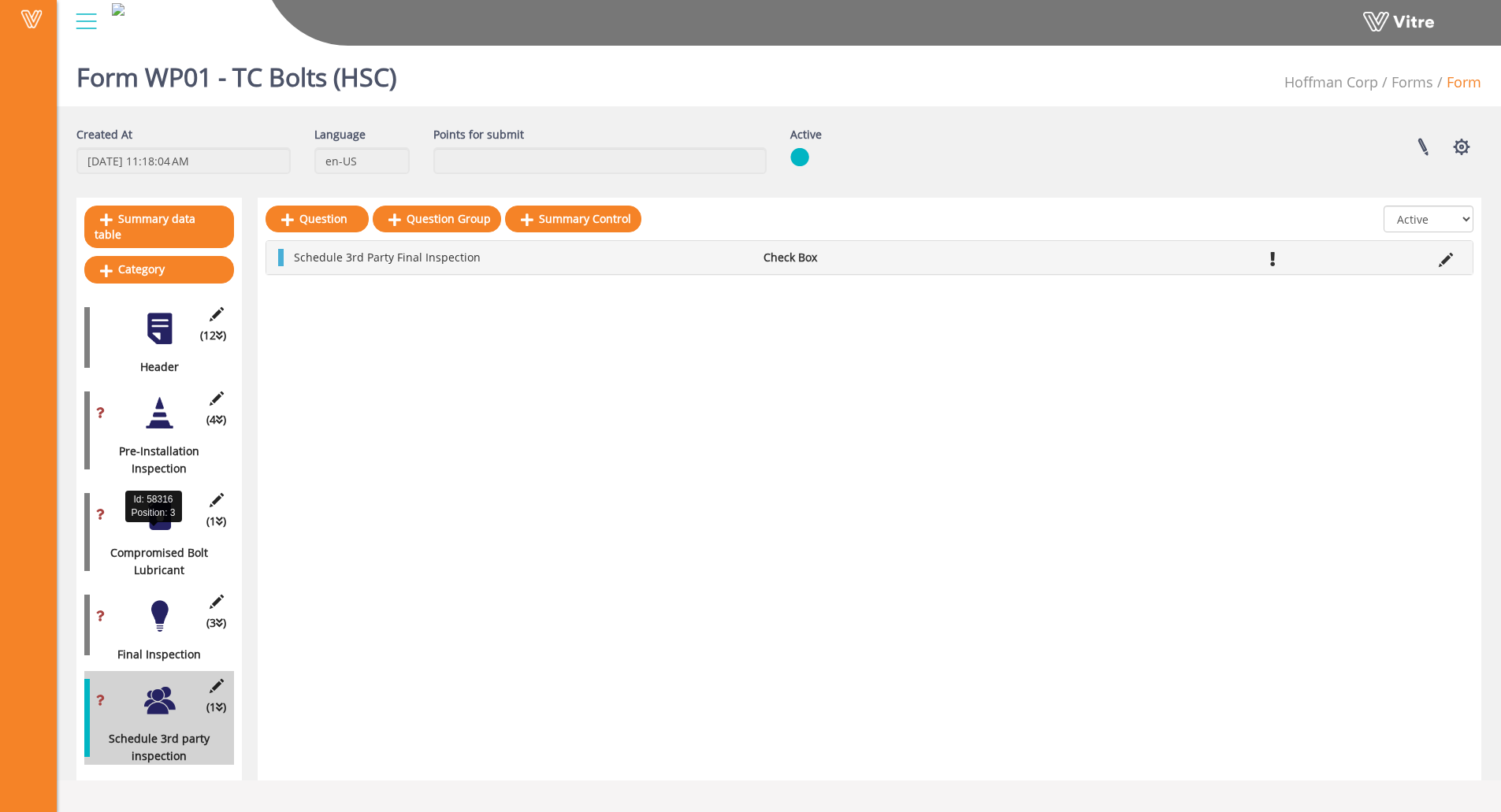
click at [176, 545] on div "Compromised Bolt Lubricant" at bounding box center [153, 562] width 138 height 35
click at [153, 510] on div at bounding box center [159, 514] width 36 height 36
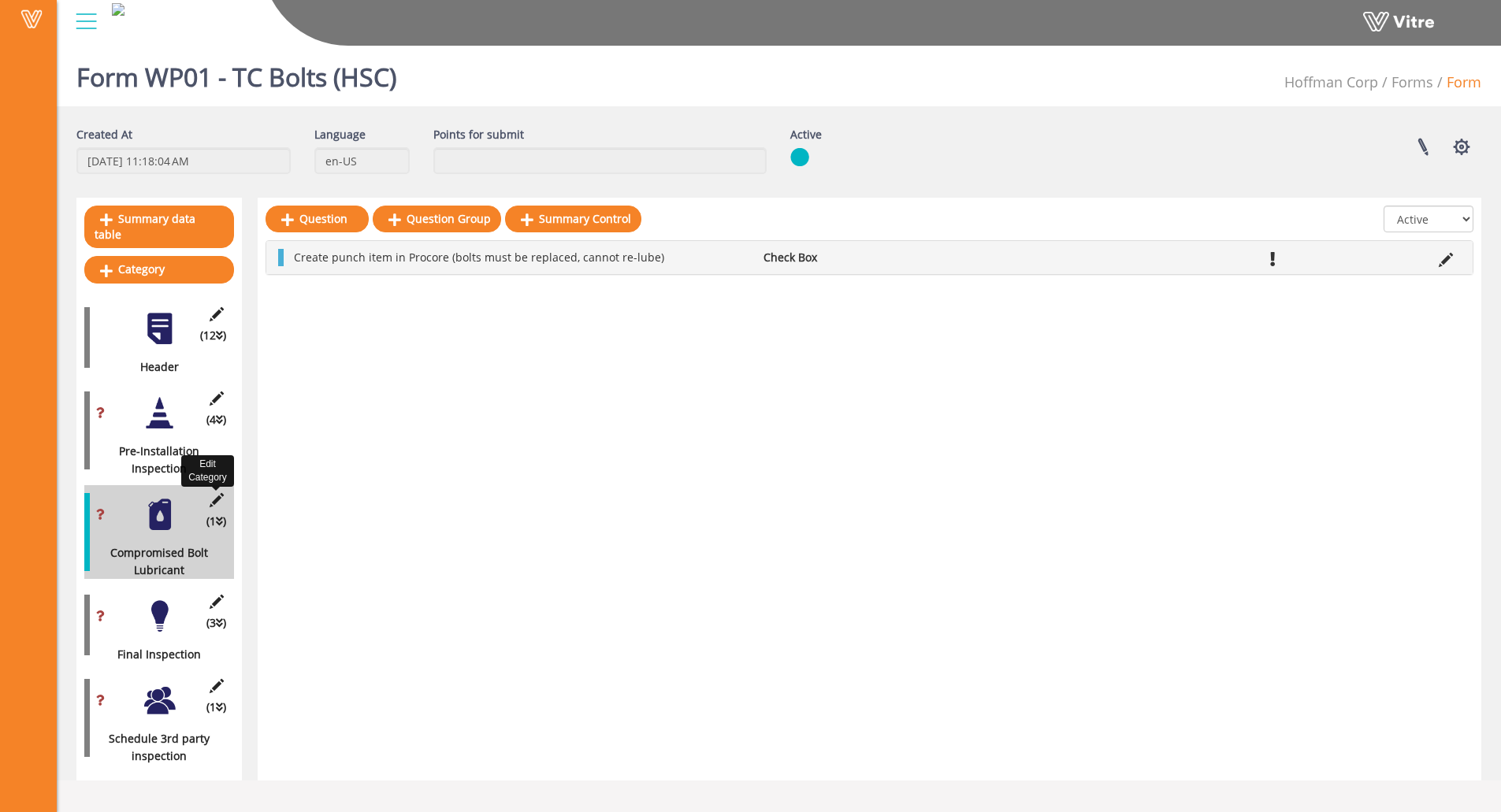
click at [218, 493] on icon at bounding box center [216, 500] width 20 height 14
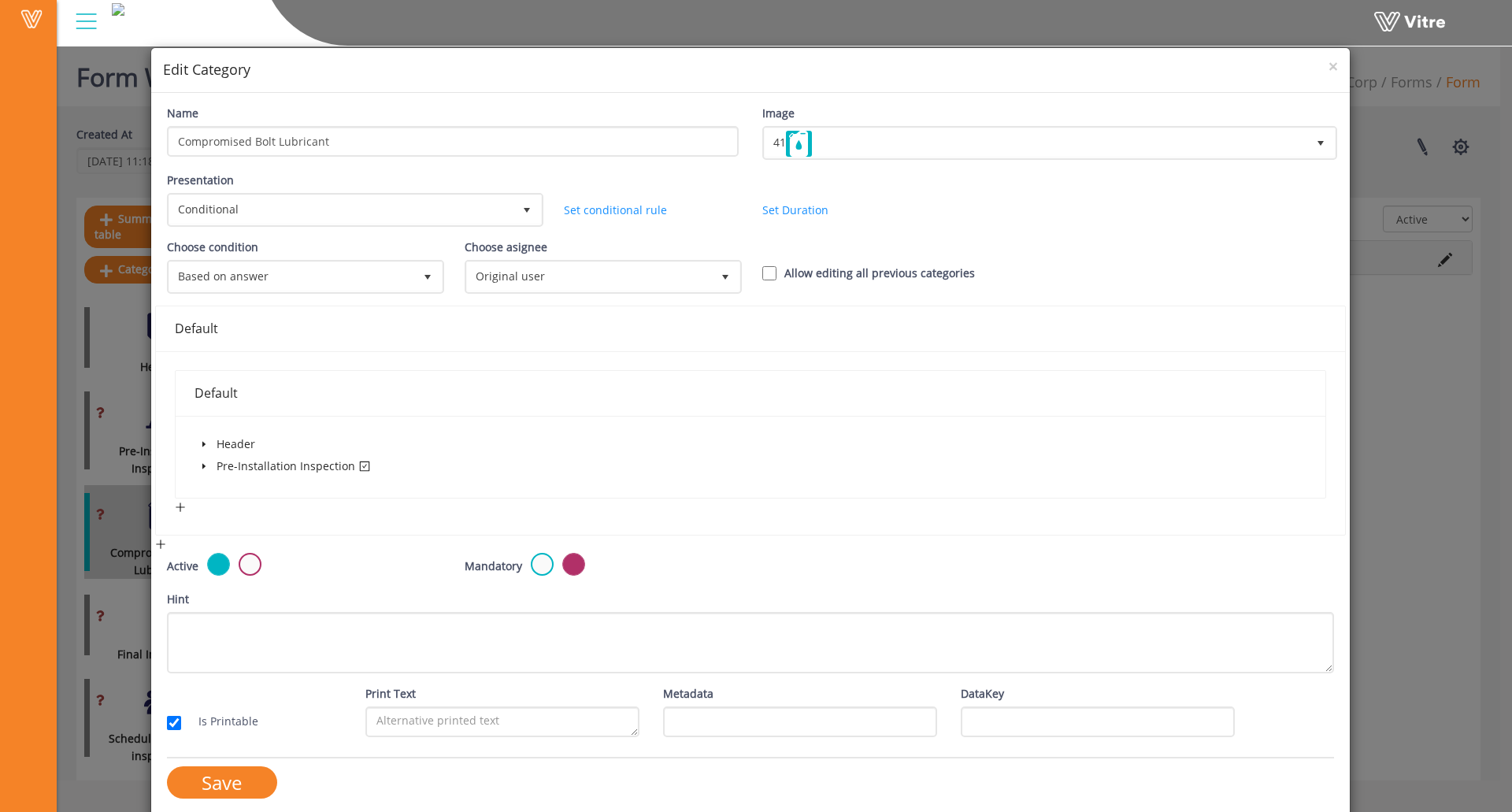
scroll to position [11, 0]
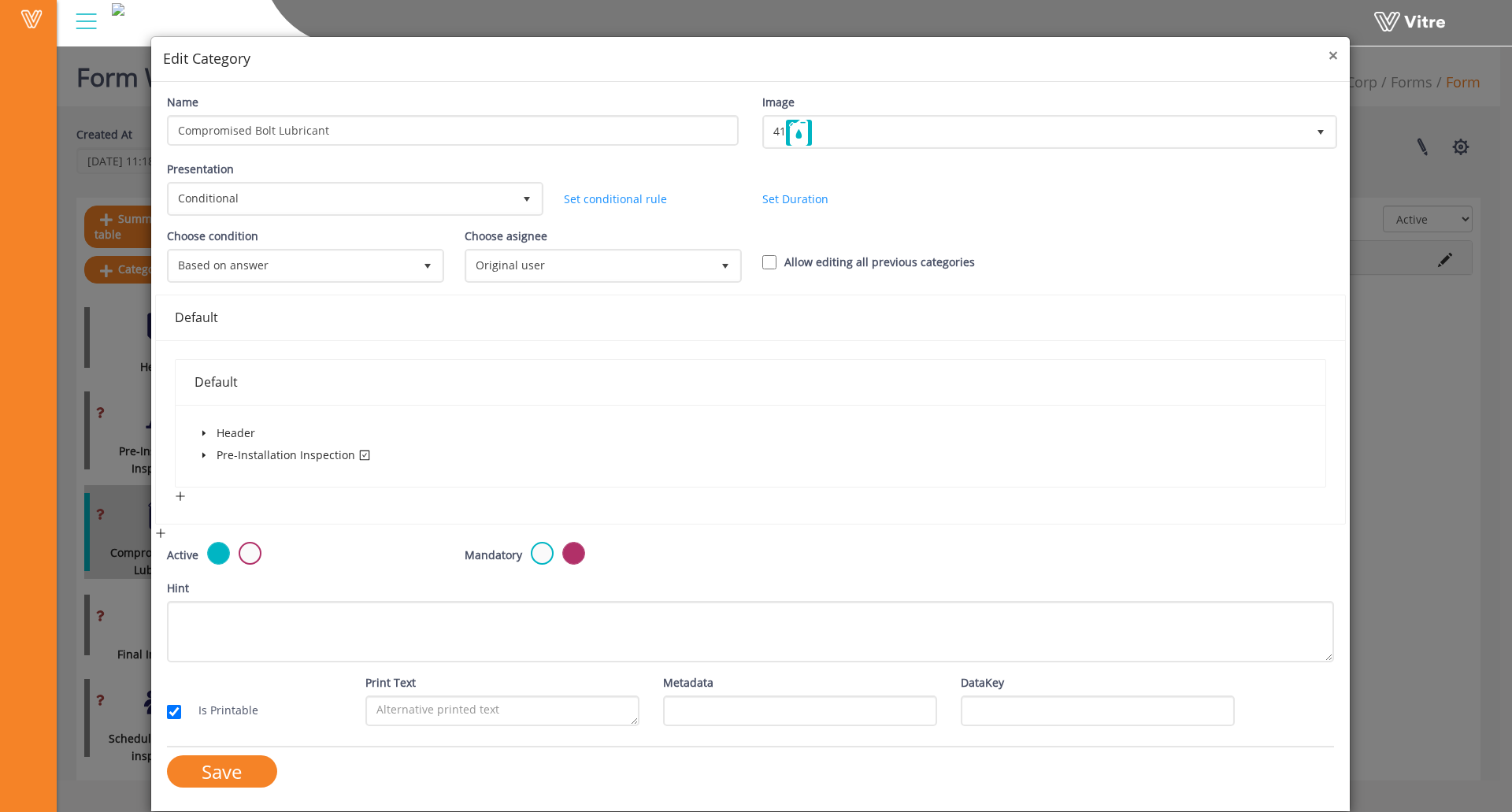
click at [1329, 54] on span "×" at bounding box center [1334, 55] width 9 height 22
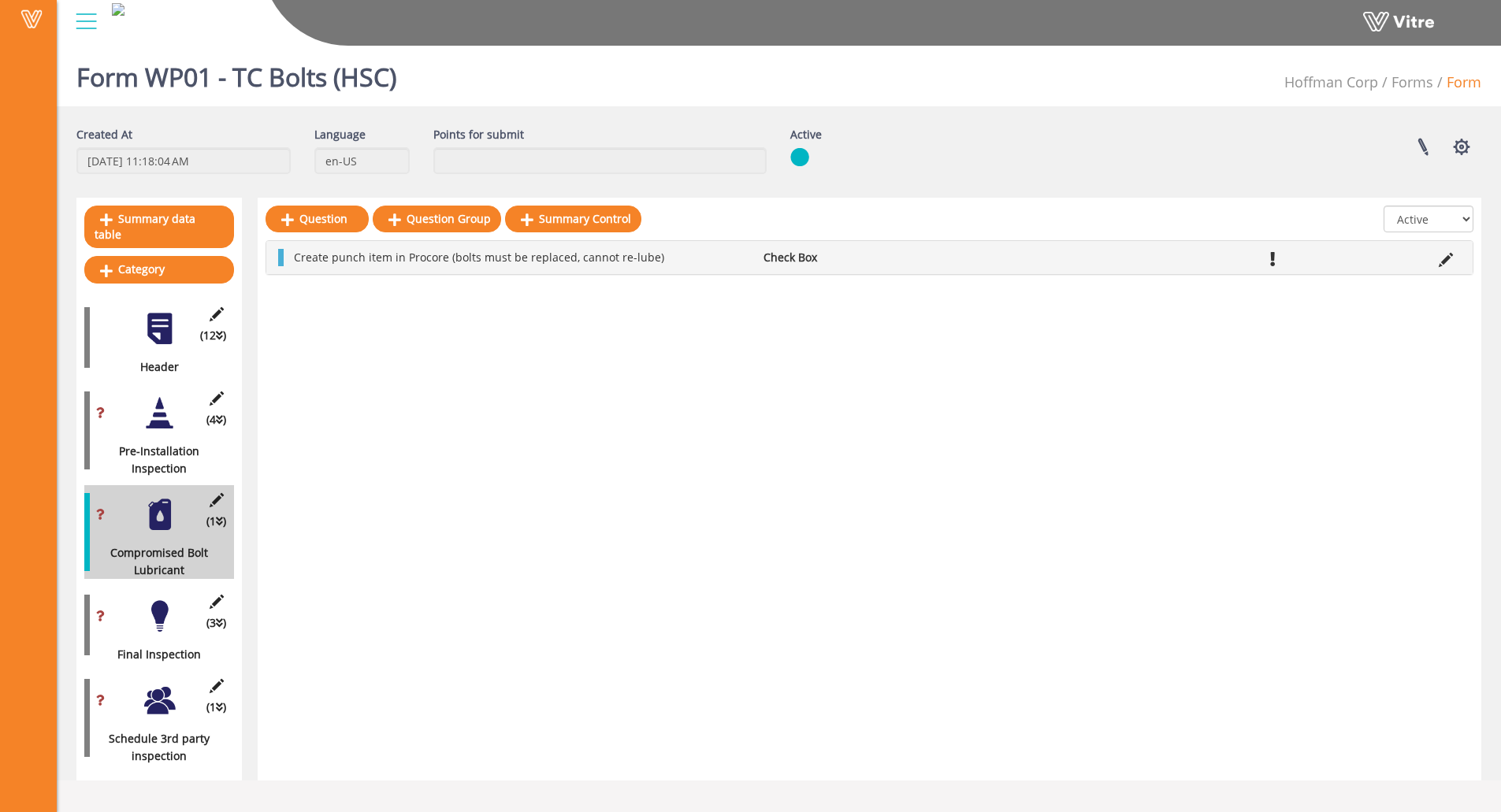
drag, startPoint x: 155, startPoint y: 516, endPoint x: 549, endPoint y: 626, distance: 409.1
click at [549, 626] on div "Question Question Group Summary Control All Active Not Active Create punch item…" at bounding box center [869, 489] width 1224 height 583
click at [511, 616] on div "Question Question Group Summary Control All Active Not Active Create punch item…" at bounding box center [869, 489] width 1224 height 583
click at [288, 422] on div "Question Question Group Summary Control All Active Not Active Create punch item…" at bounding box center [869, 489] width 1224 height 583
click at [156, 265] on link "Category" at bounding box center [159, 269] width 150 height 27
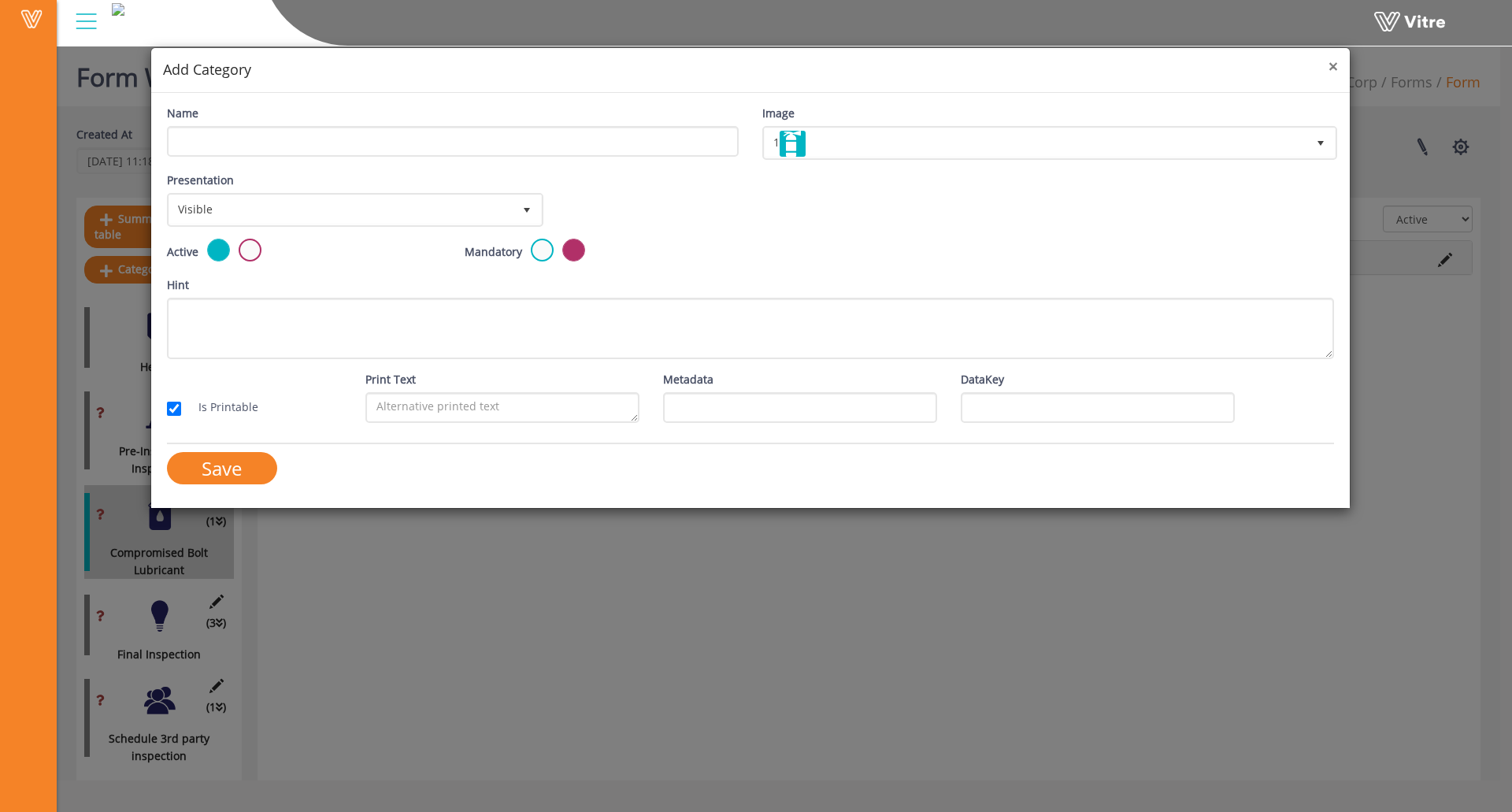
click at [1334, 67] on span "×" at bounding box center [1334, 66] width 9 height 22
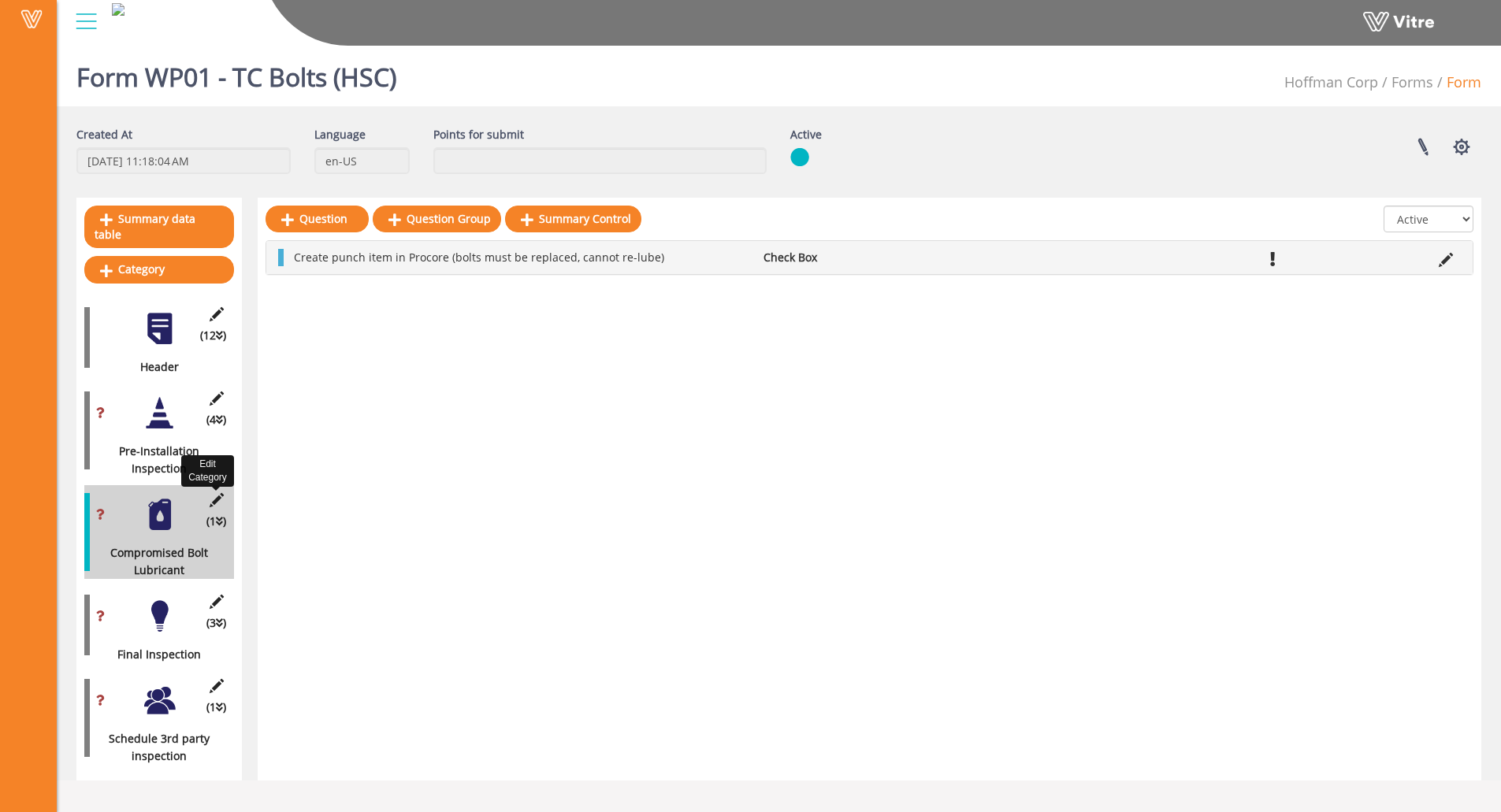
click at [216, 493] on icon at bounding box center [216, 500] width 20 height 14
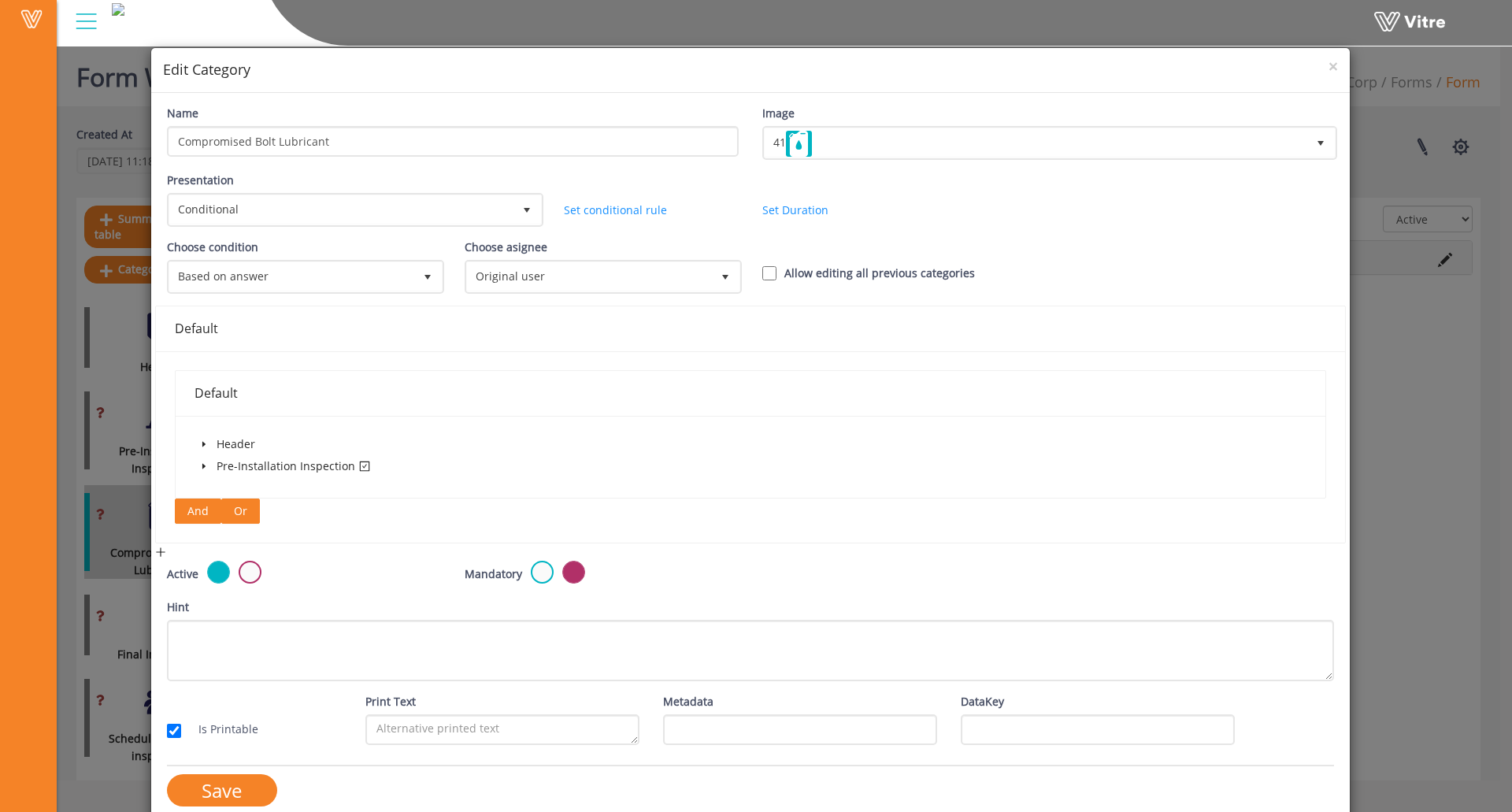
click at [234, 510] on span "Or" at bounding box center [241, 511] width 14 height 17
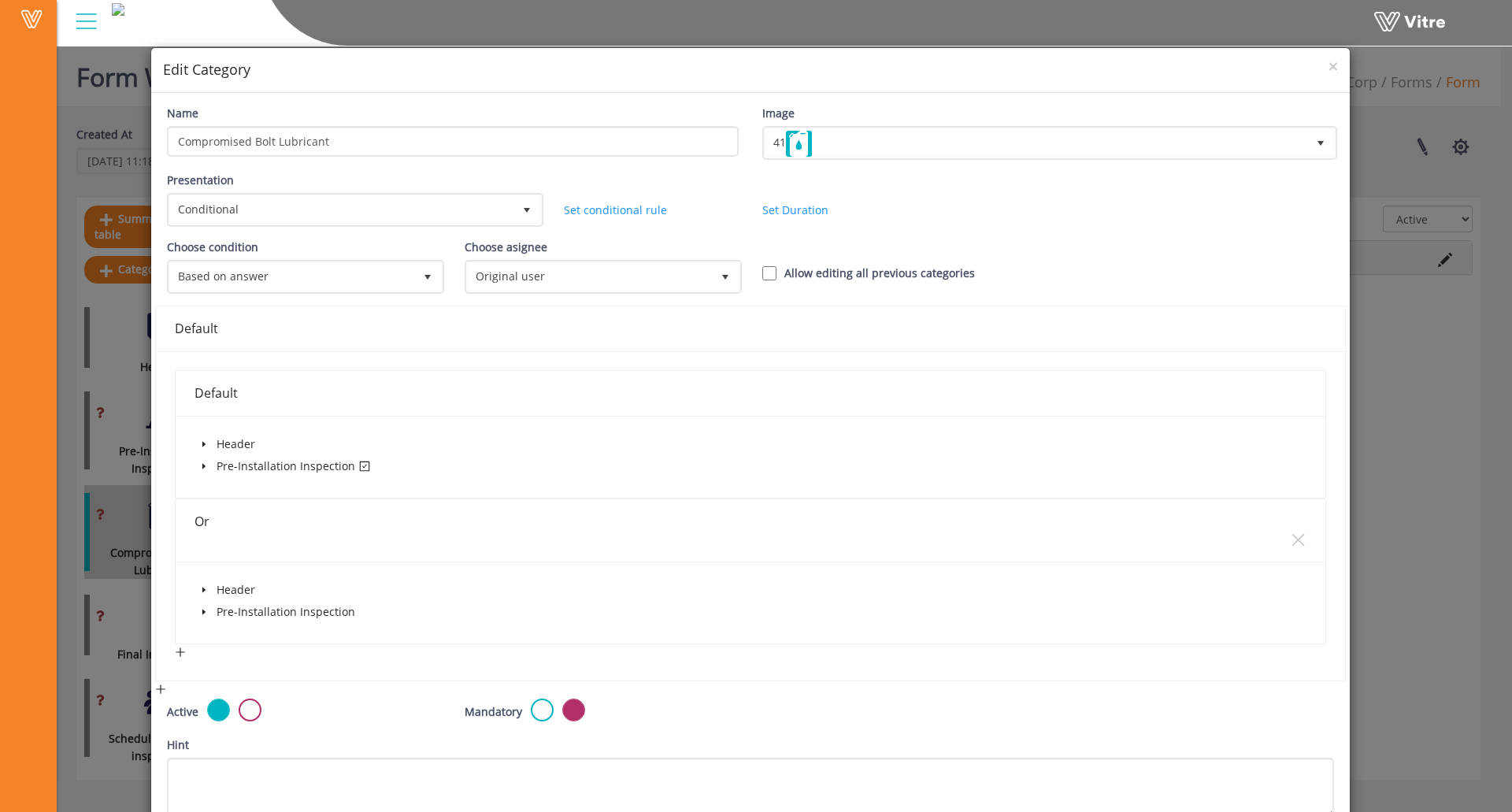
click at [205, 613] on icon "caret-down" at bounding box center [204, 612] width 8 height 8
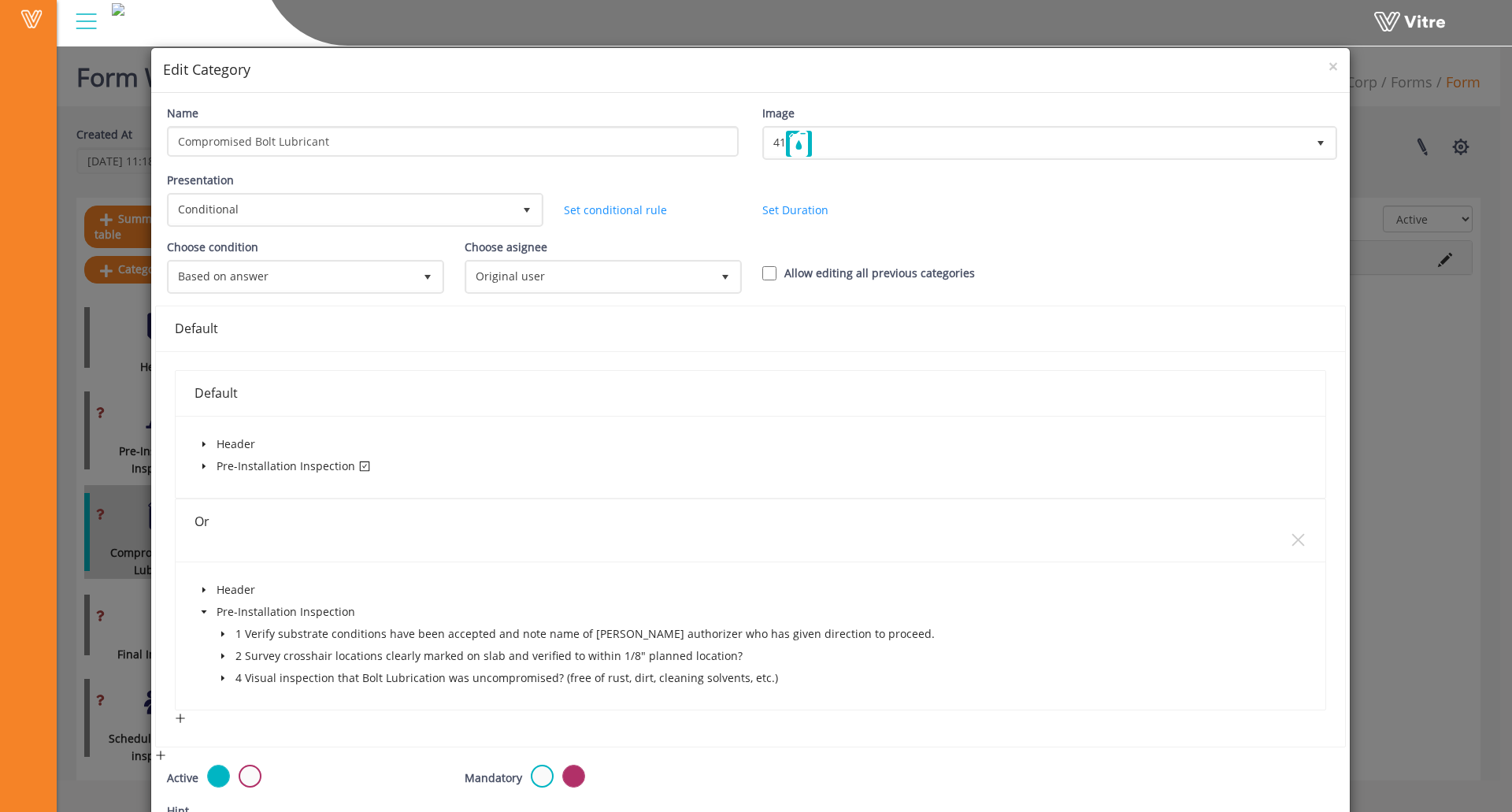
click at [205, 613] on icon "caret-down" at bounding box center [204, 612] width 8 height 8
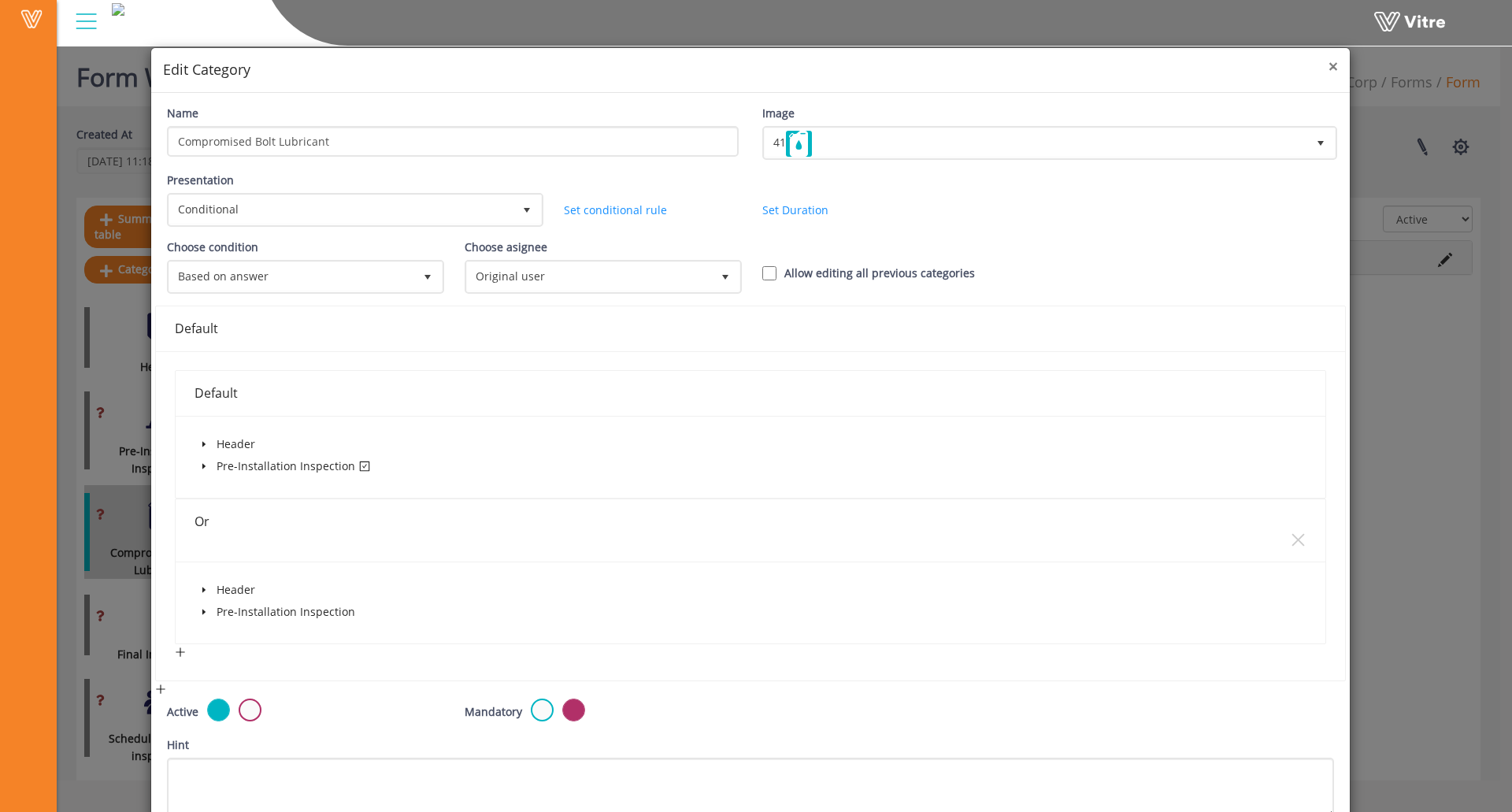
click at [1329, 66] on span "×" at bounding box center [1334, 66] width 9 height 22
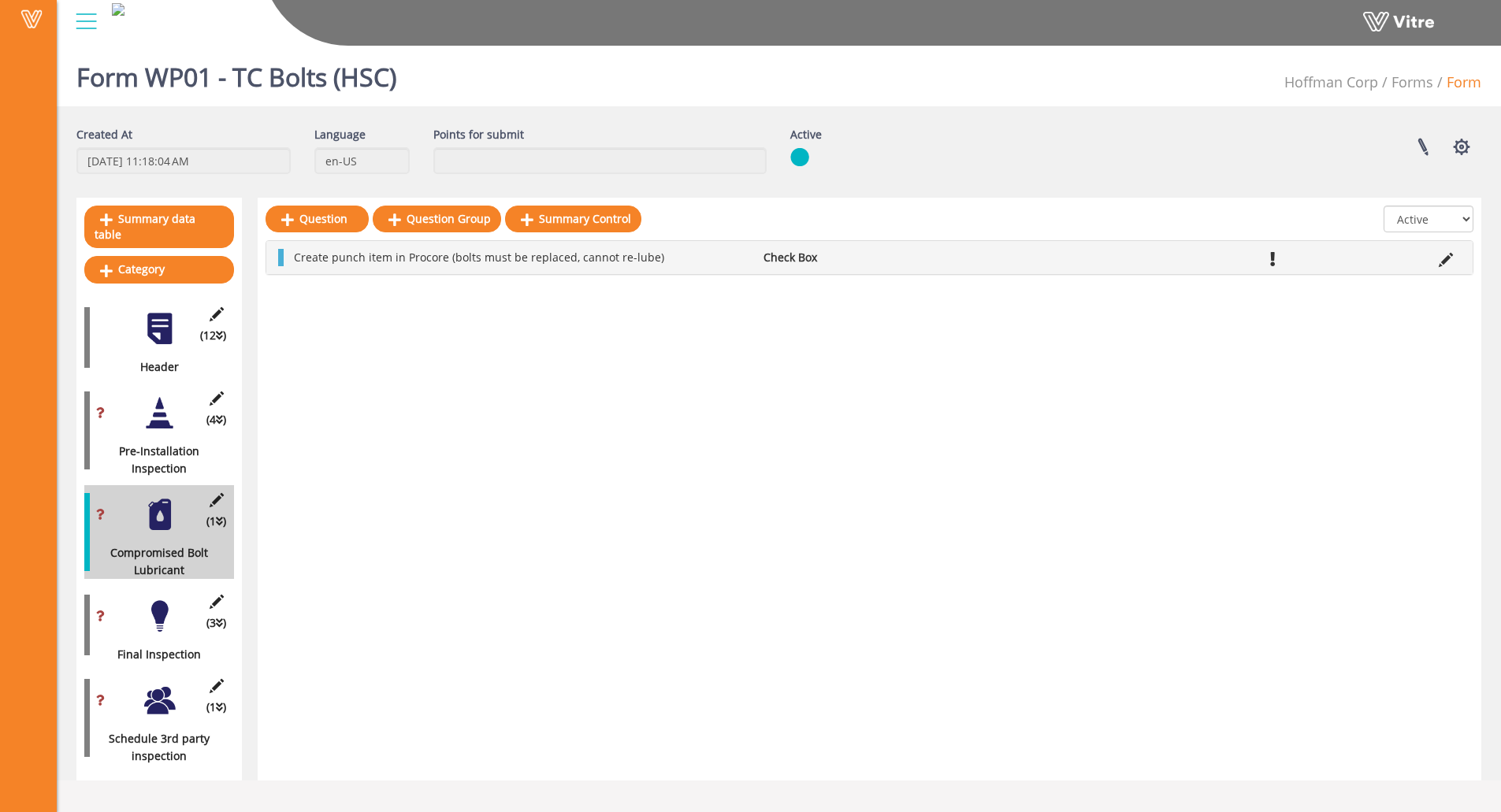
drag, startPoint x: 156, startPoint y: 494, endPoint x: 150, endPoint y: 489, distance: 7.8
click at [150, 497] on div at bounding box center [159, 514] width 36 height 36
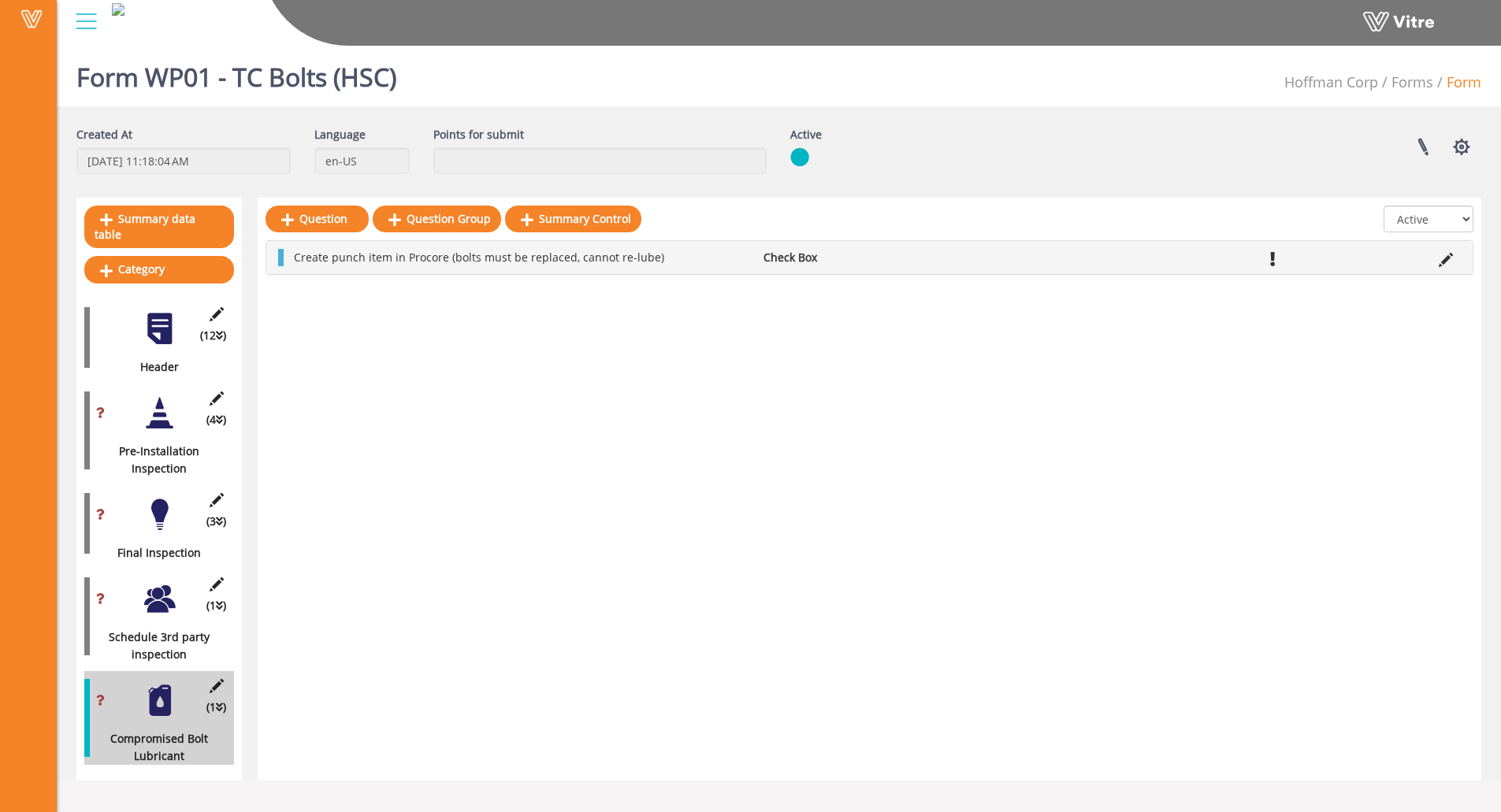
click at [215, 671] on div "(1 ) Compromised Bolt Lubricant" at bounding box center [159, 718] width 150 height 93
click at [215, 679] on icon at bounding box center [216, 686] width 20 height 14
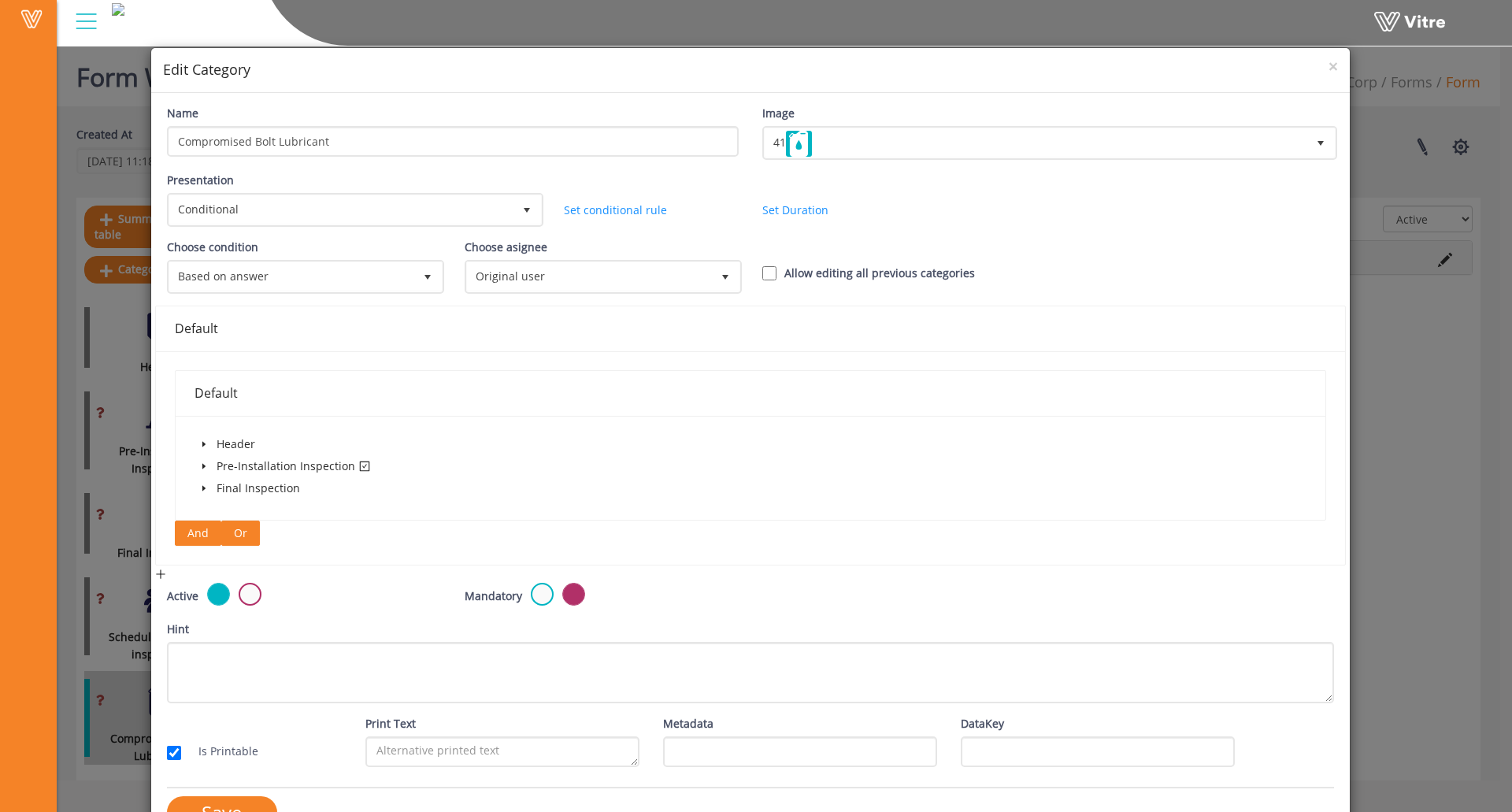
click at [234, 528] on span "Or" at bounding box center [241, 533] width 14 height 17
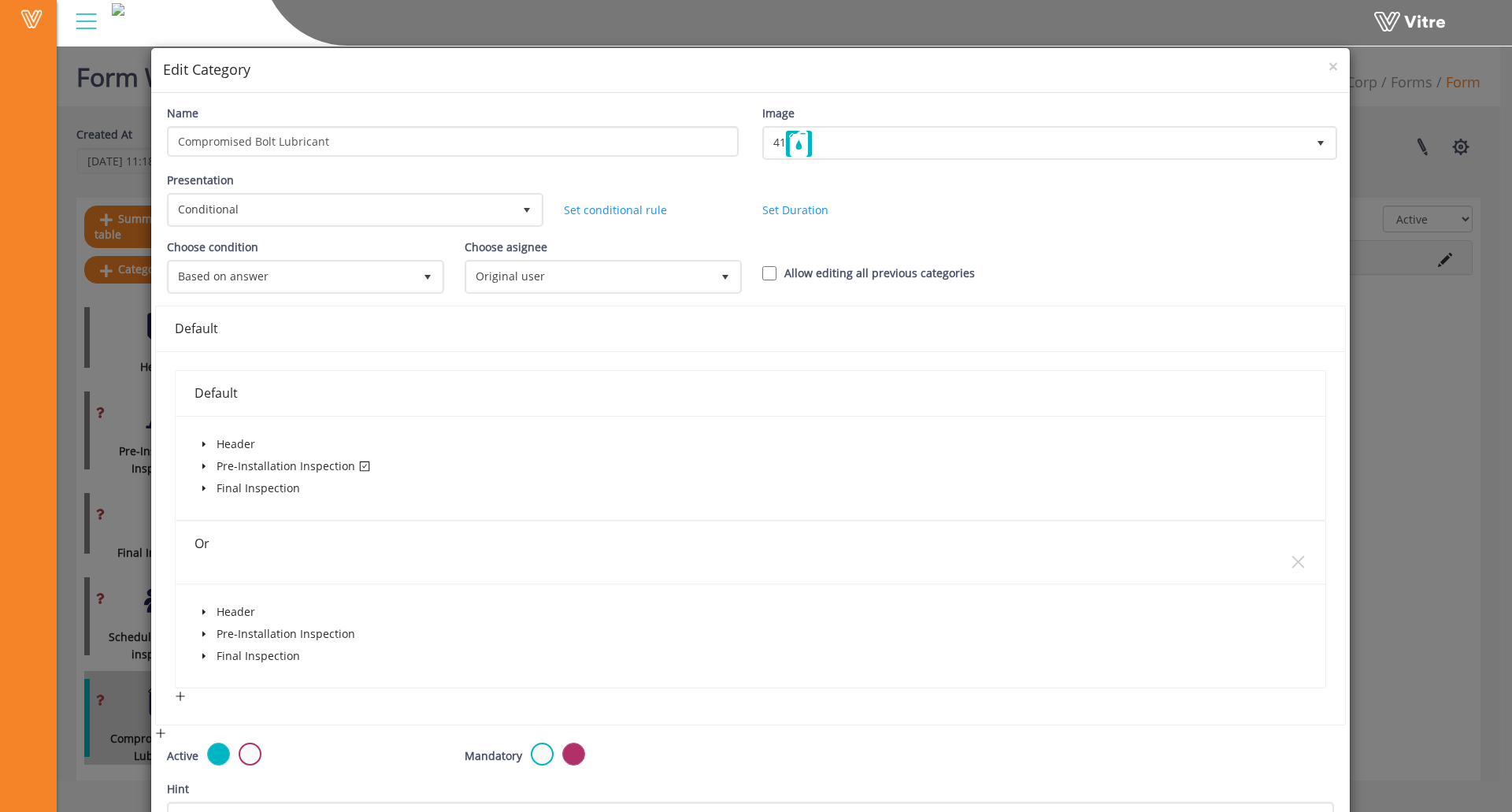
click at [202, 649] on span at bounding box center [204, 656] width 19 height 19
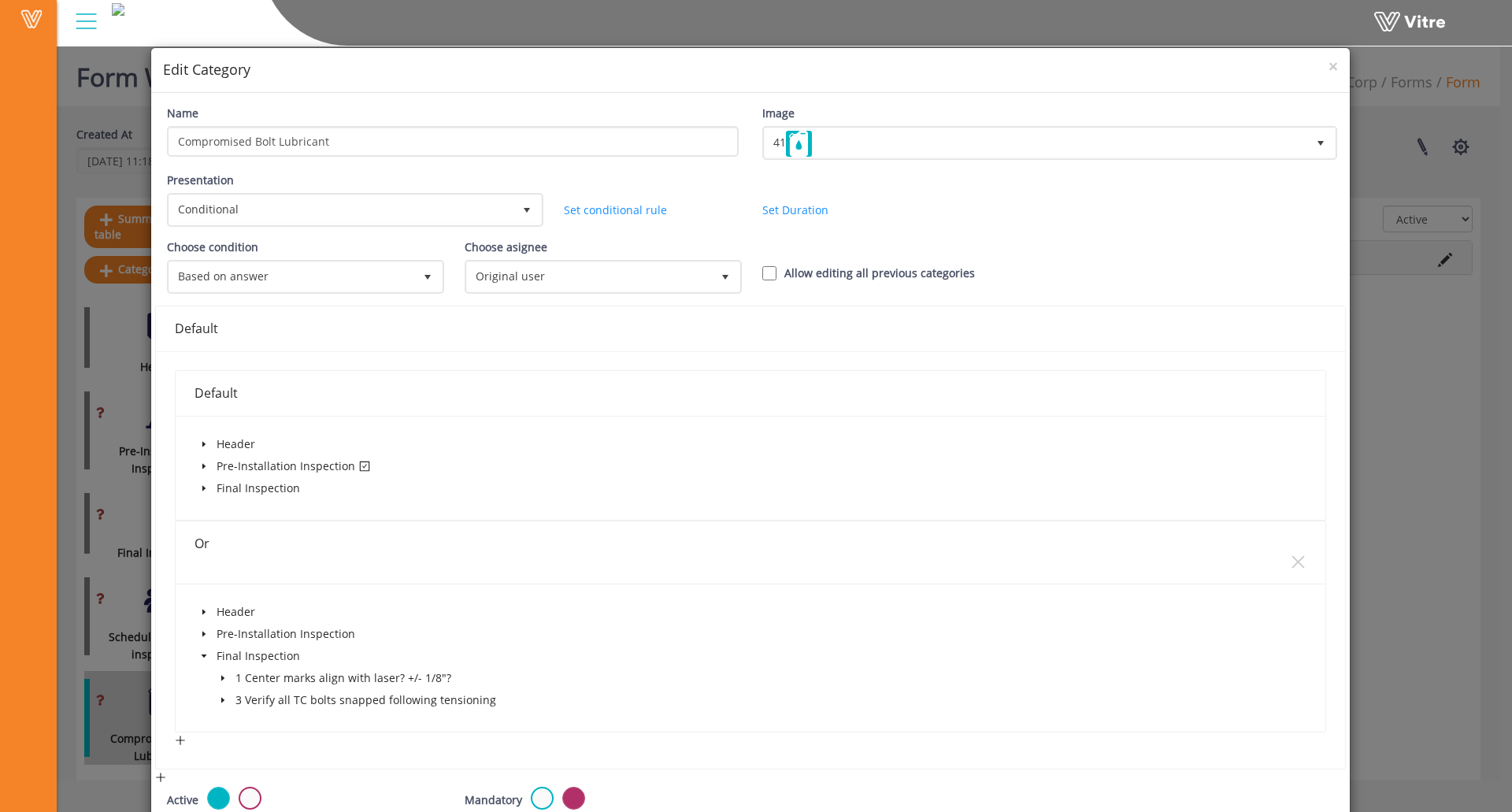
click at [226, 697] on span at bounding box center [222, 700] width 19 height 19
click at [255, 743] on span at bounding box center [258, 744] width 13 height 13
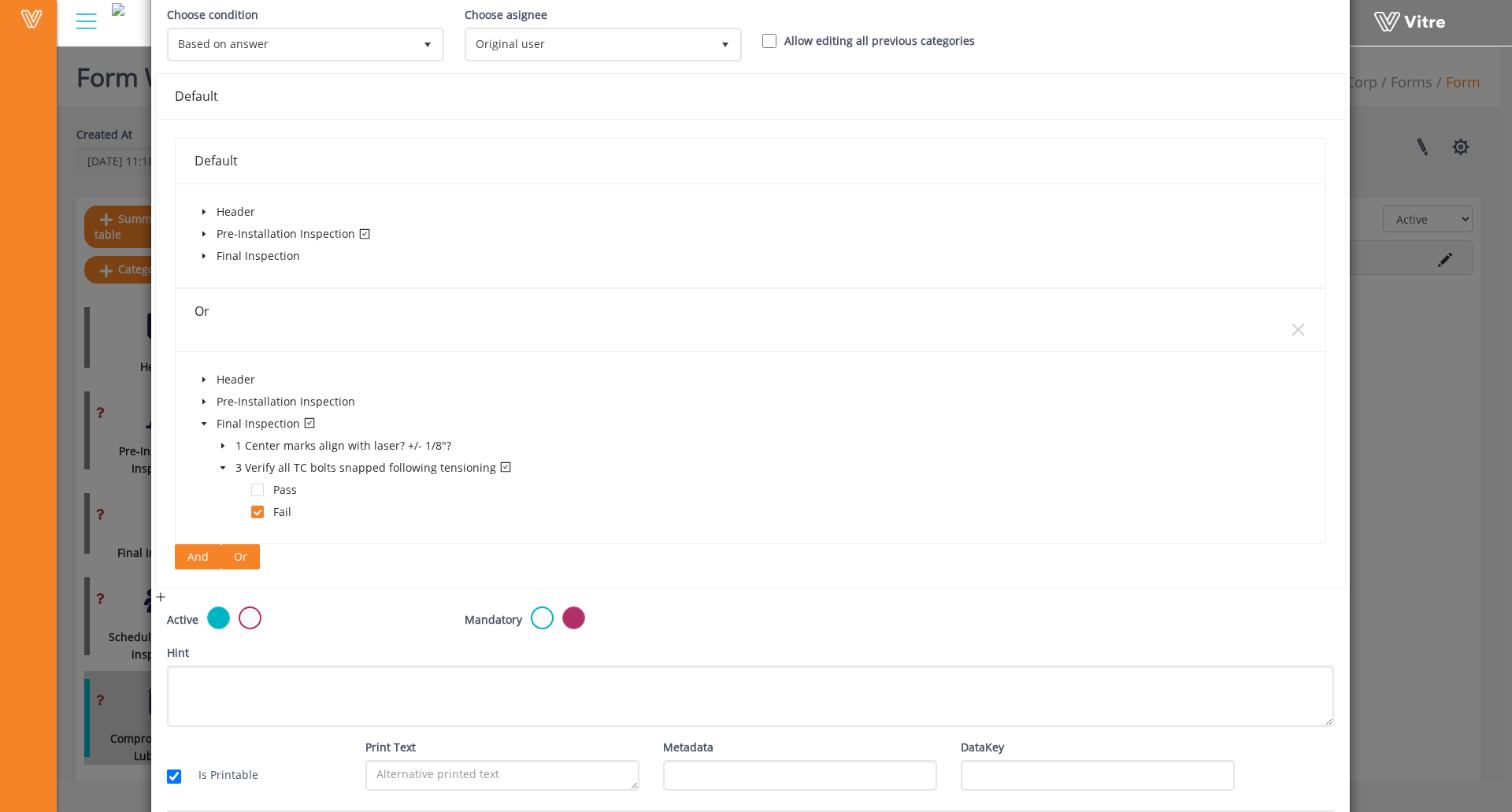
scroll to position [289, 0]
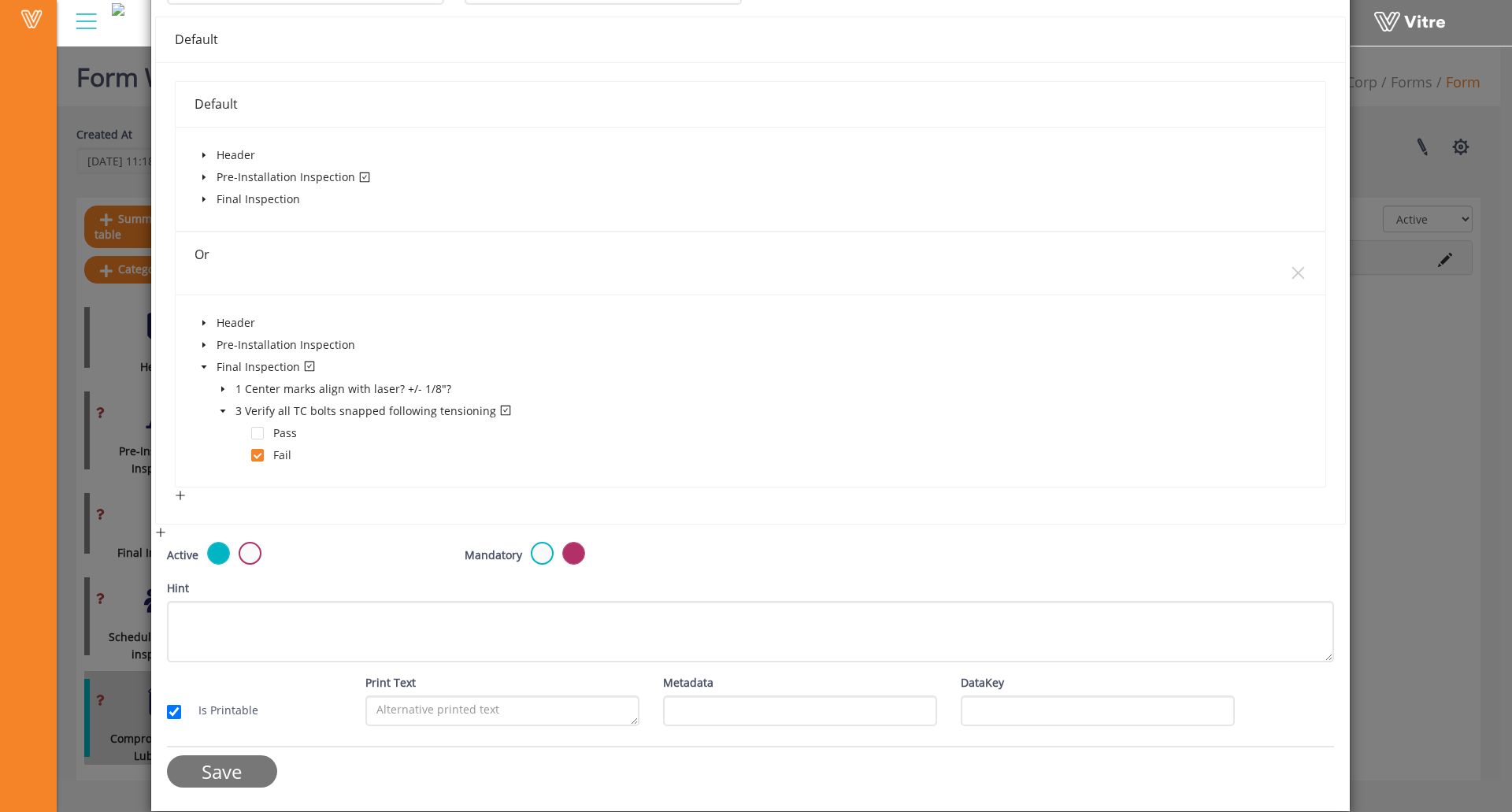
click at [221, 760] on input "Save" at bounding box center [221, 771] width 110 height 32
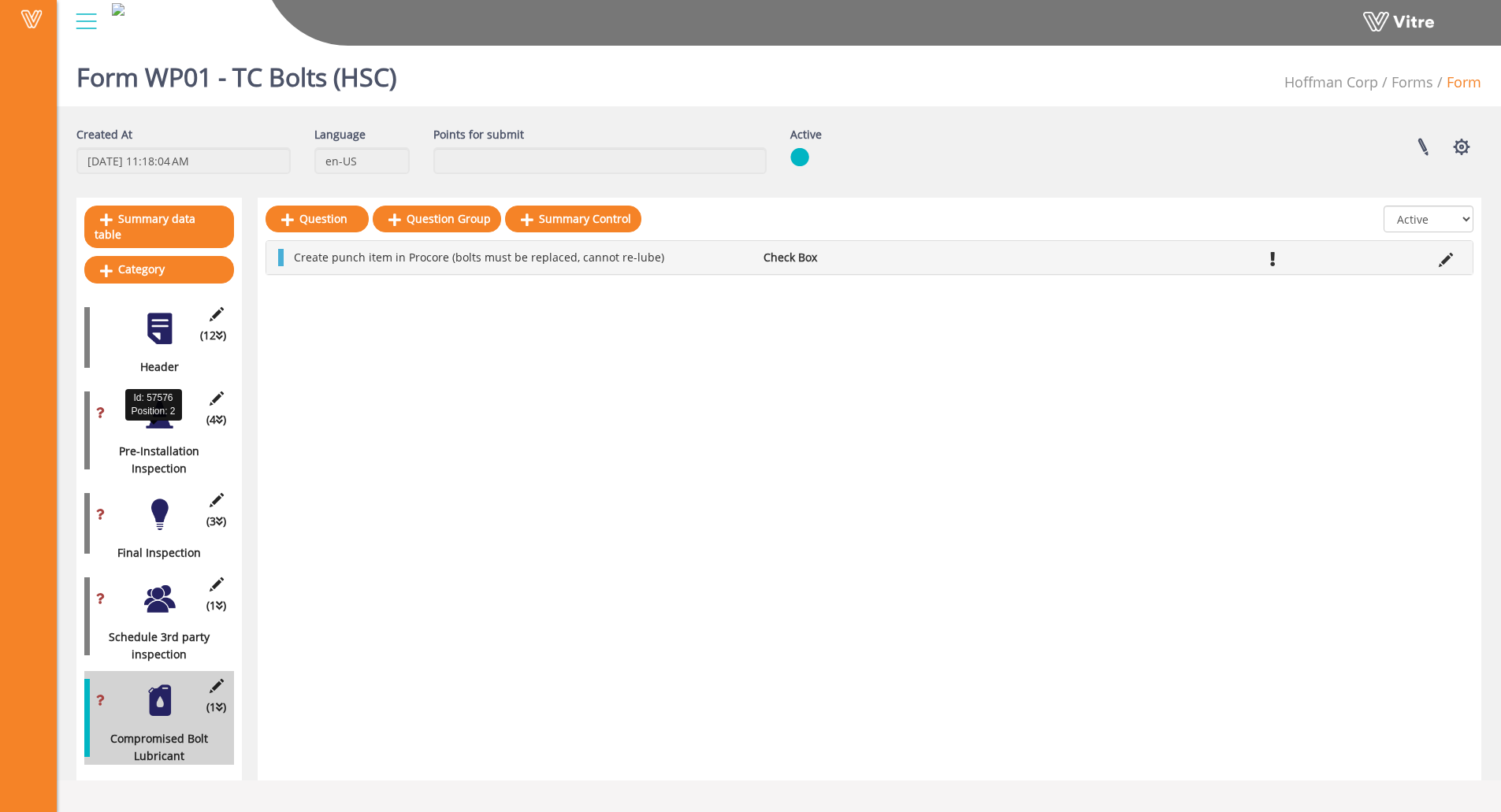
click at [134, 451] on div "Pre-Installation Inspection" at bounding box center [153, 460] width 138 height 35
click at [163, 415] on div at bounding box center [159, 413] width 36 height 36
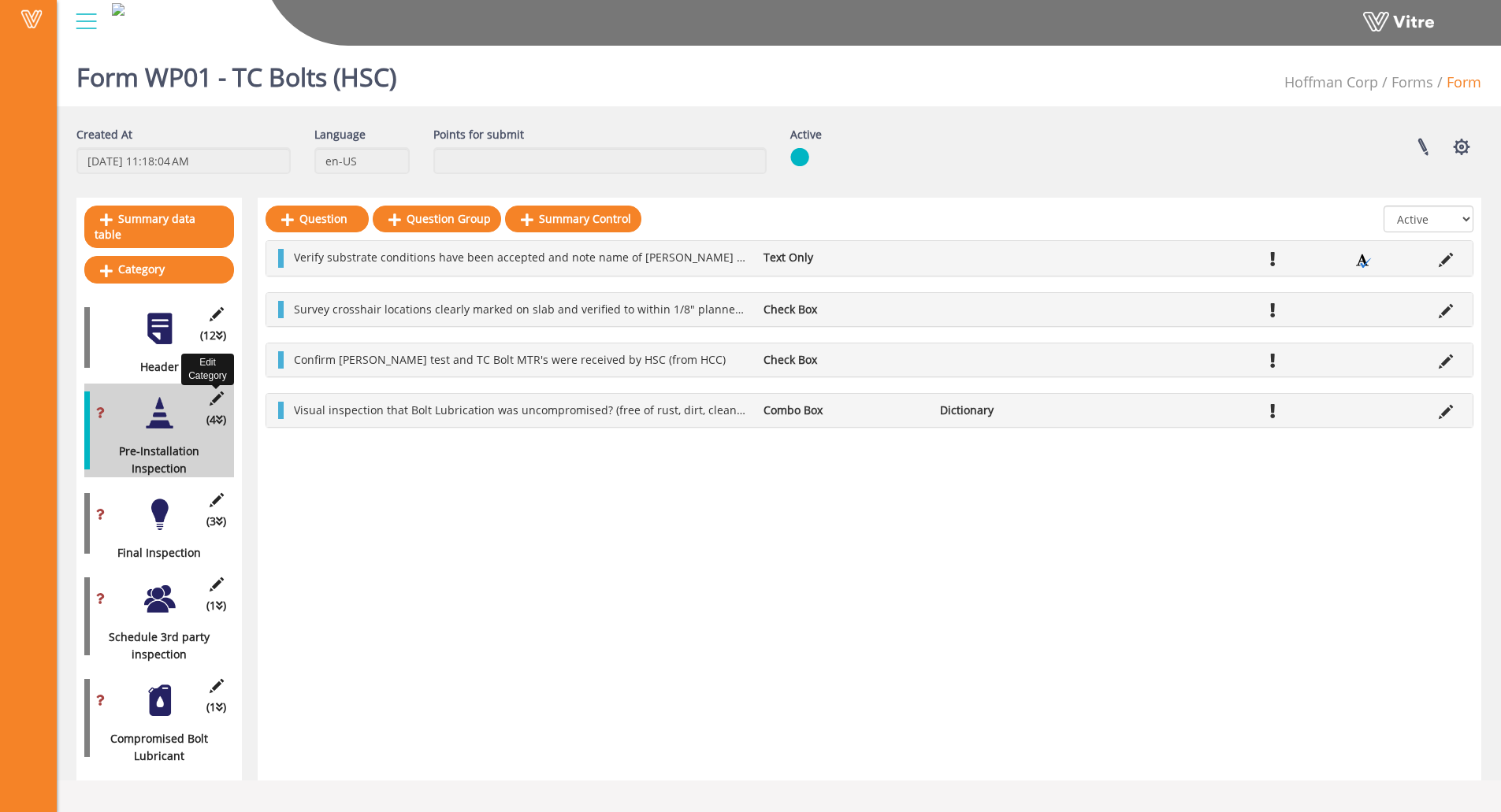
click at [212, 392] on icon at bounding box center [216, 398] width 20 height 14
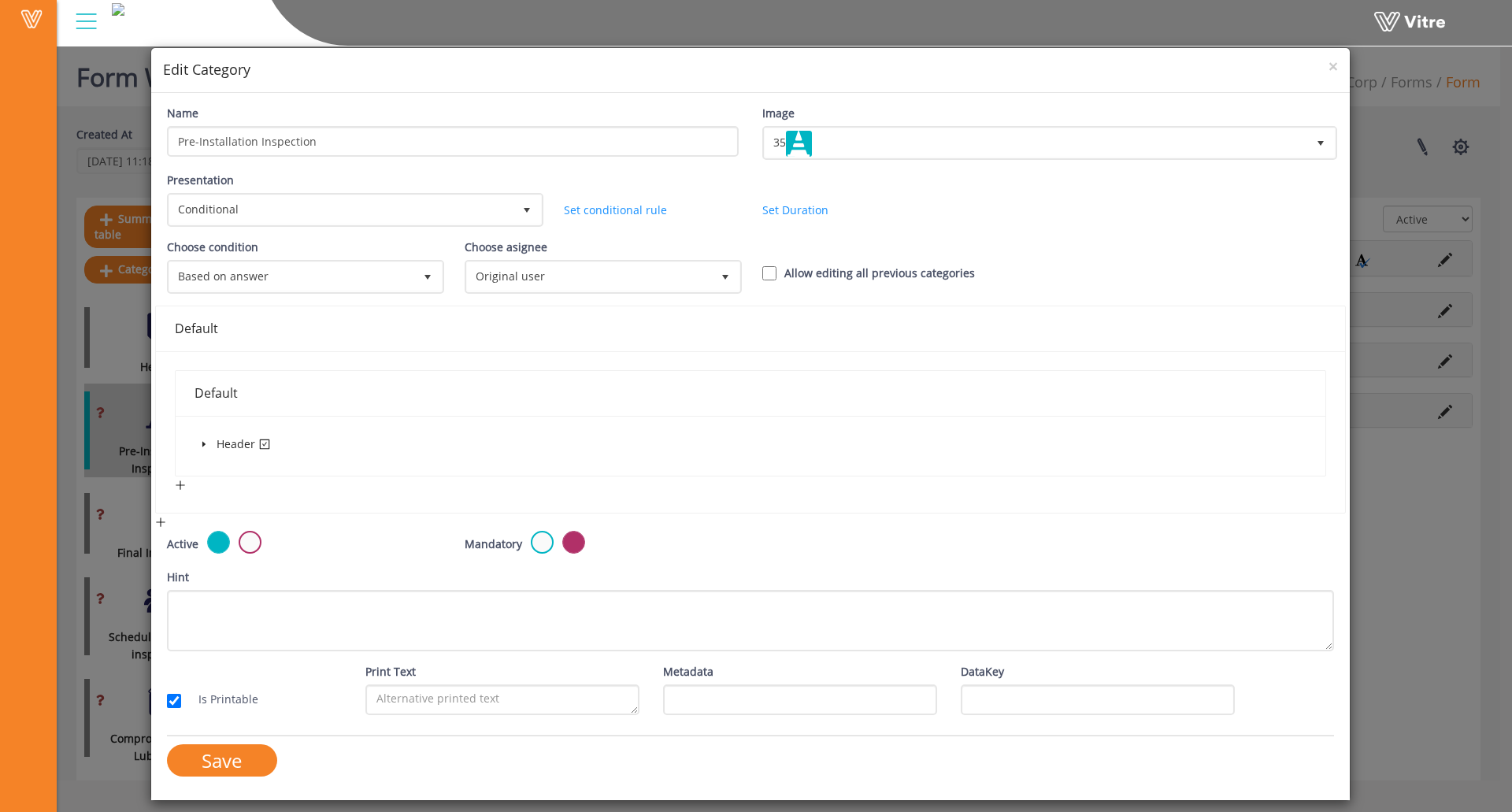
click at [201, 443] on icon "caret-down" at bounding box center [204, 444] width 8 height 8
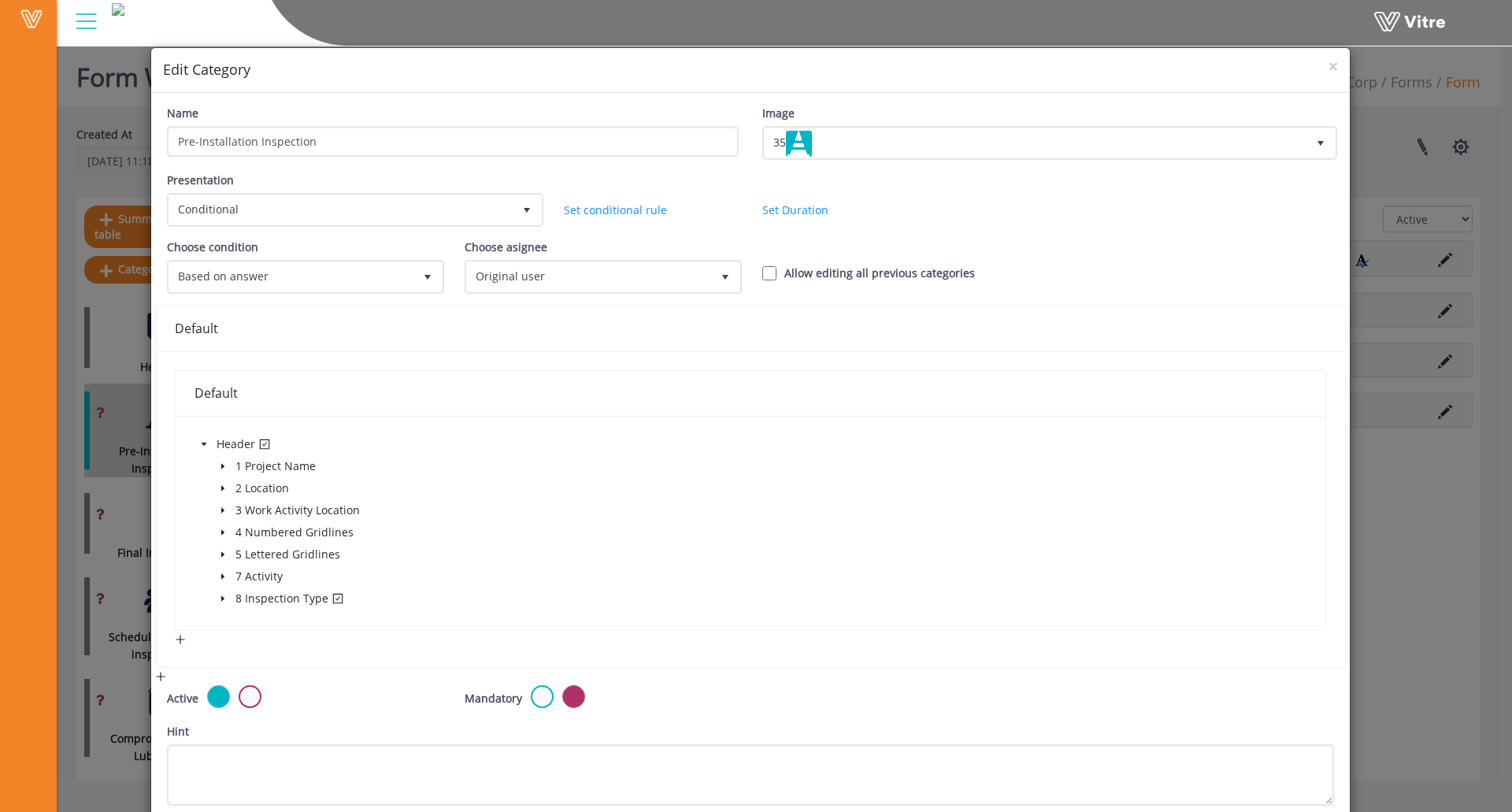
click at [229, 600] on div "8 Inspection Type" at bounding box center [273, 601] width 156 height 22
click at [224, 600] on icon "caret-down" at bounding box center [222, 599] width 8 height 8
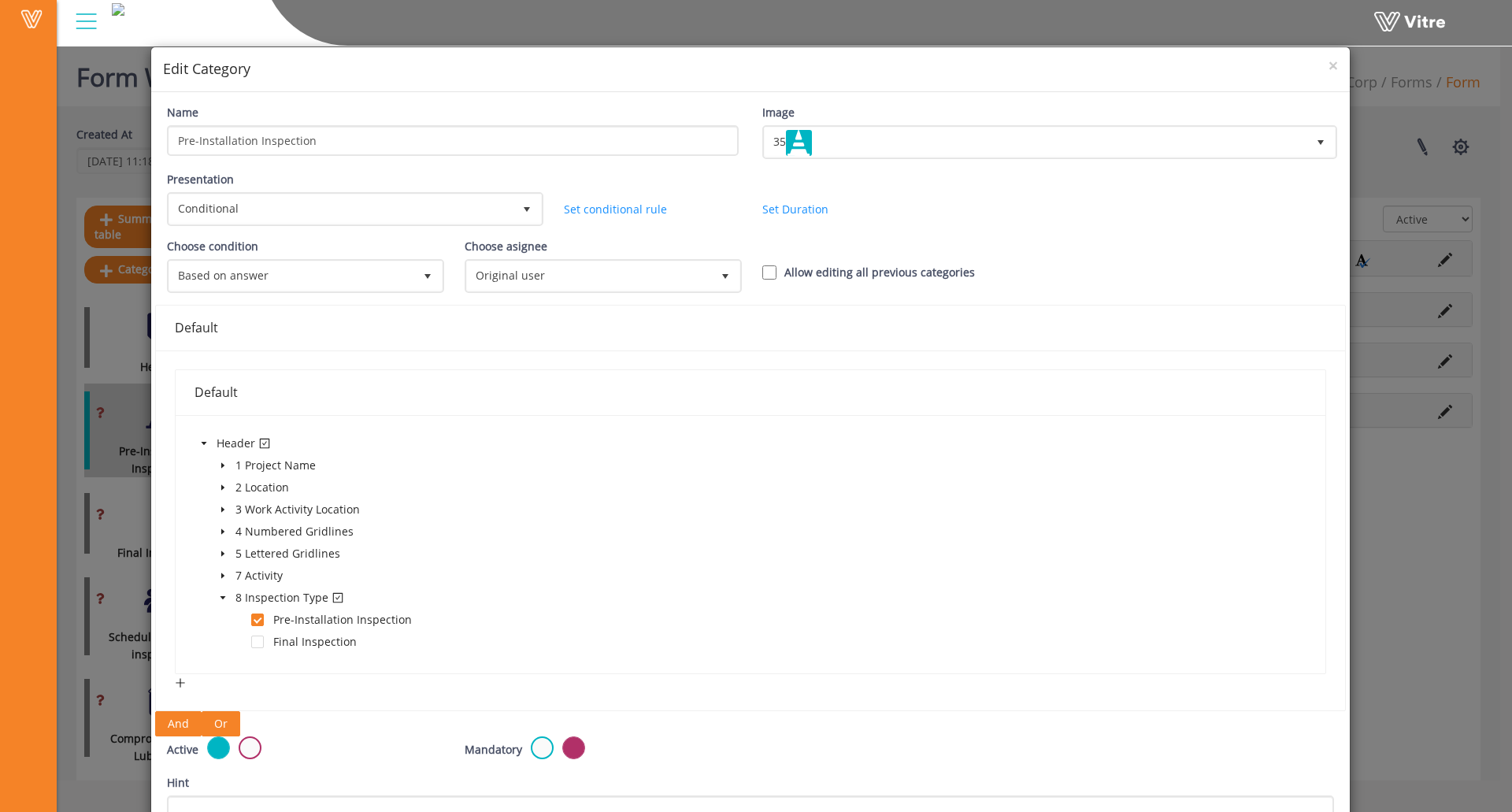
scroll to position [0, 0]
click at [566, 205] on link "Set conditional rule" at bounding box center [615, 210] width 103 height 15
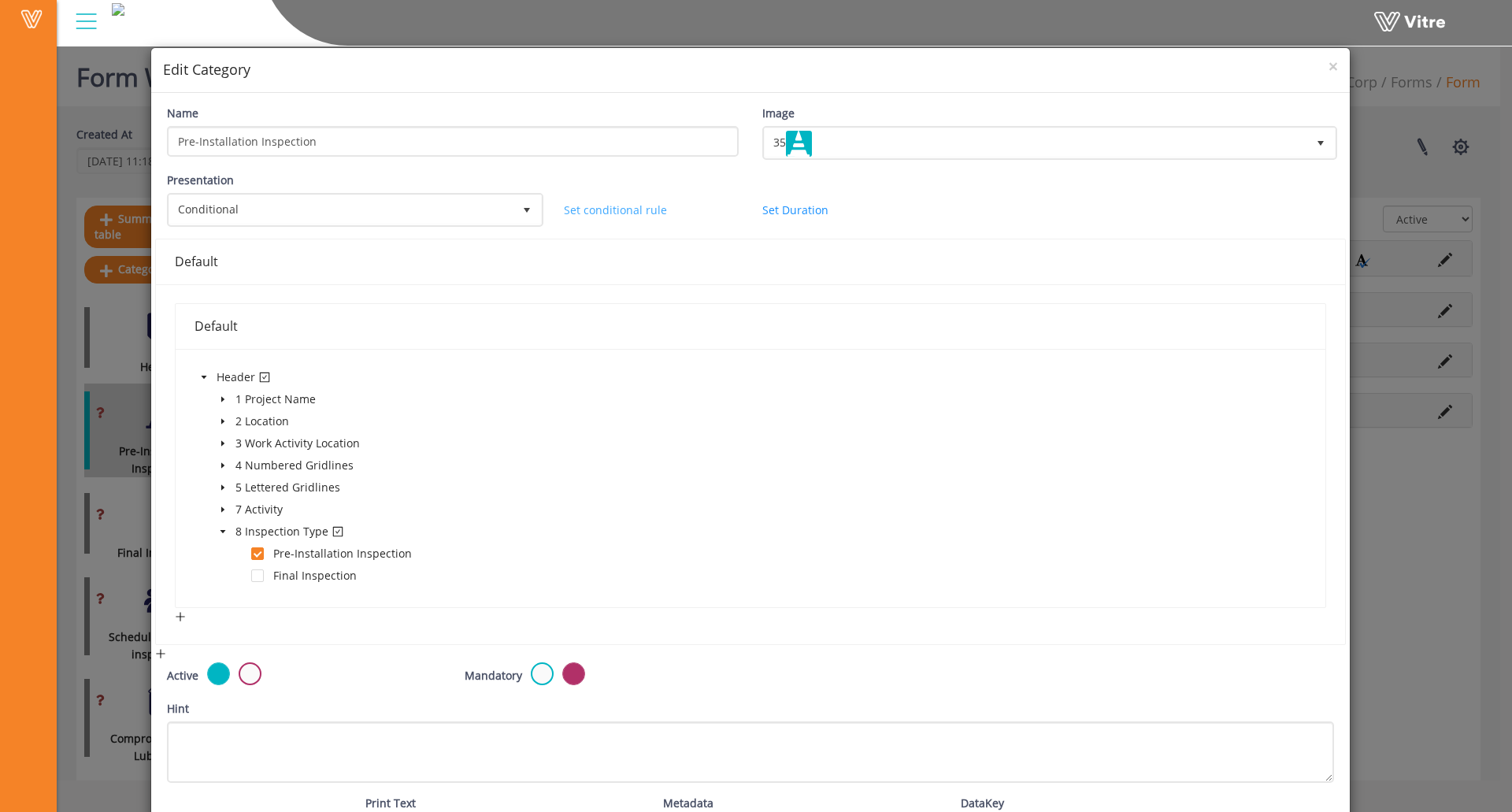
click at [575, 211] on link "Set conditional rule" at bounding box center [615, 210] width 103 height 15
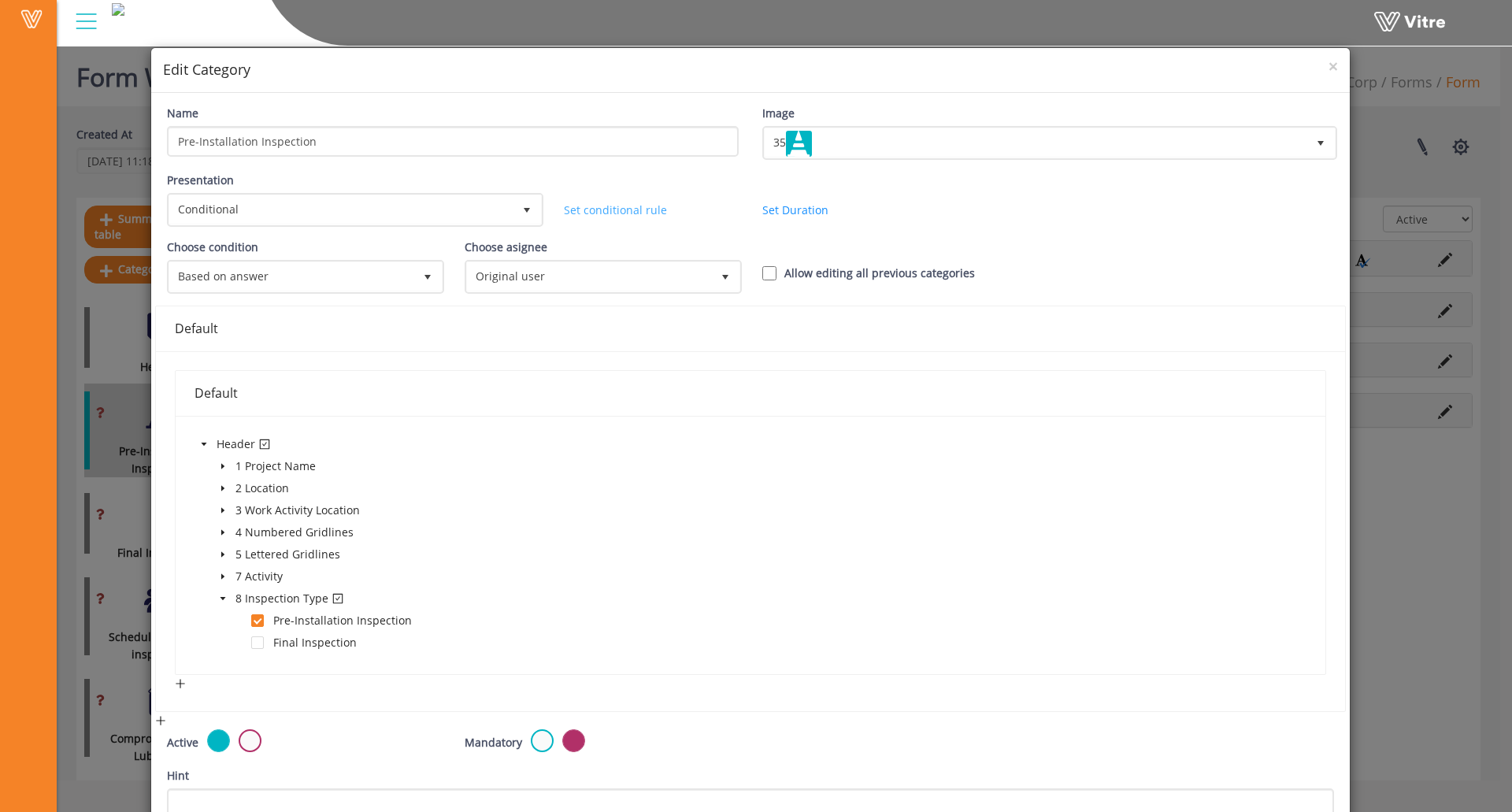
click at [575, 211] on link "Set conditional rule" at bounding box center [615, 210] width 103 height 15
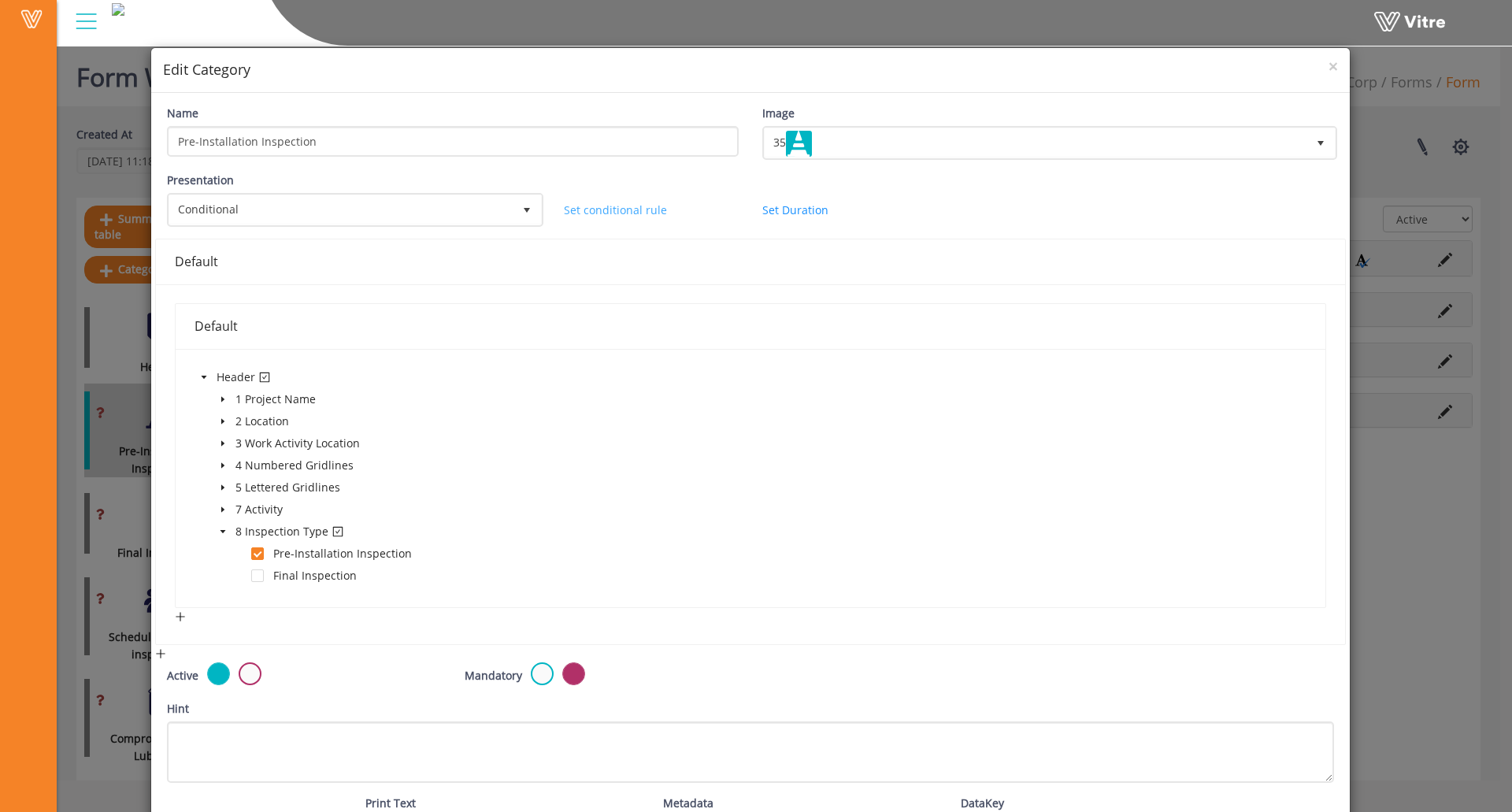
click at [575, 211] on link "Set conditional rule" at bounding box center [615, 210] width 103 height 15
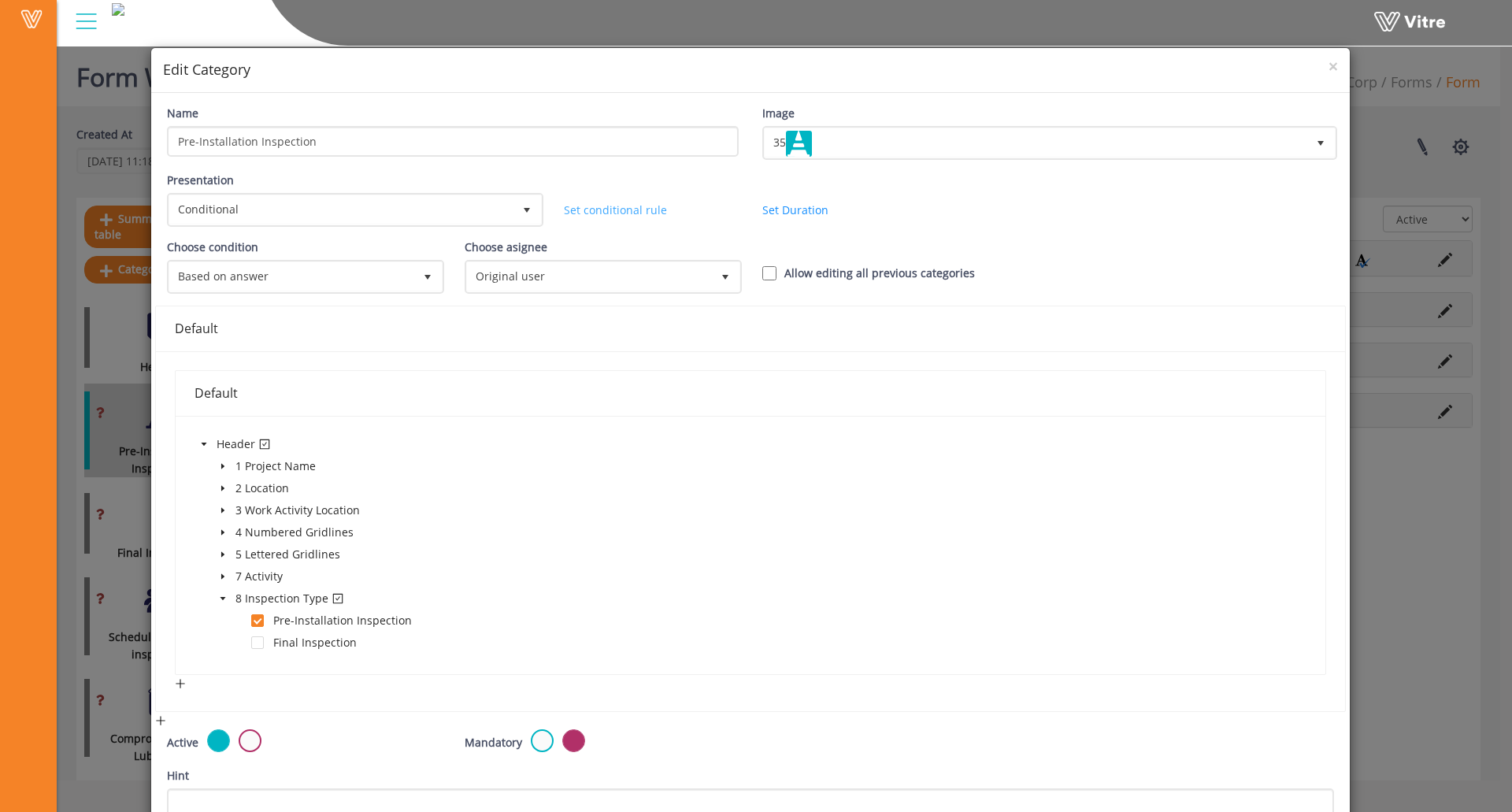
click at [575, 211] on link "Set conditional rule" at bounding box center [615, 210] width 103 height 15
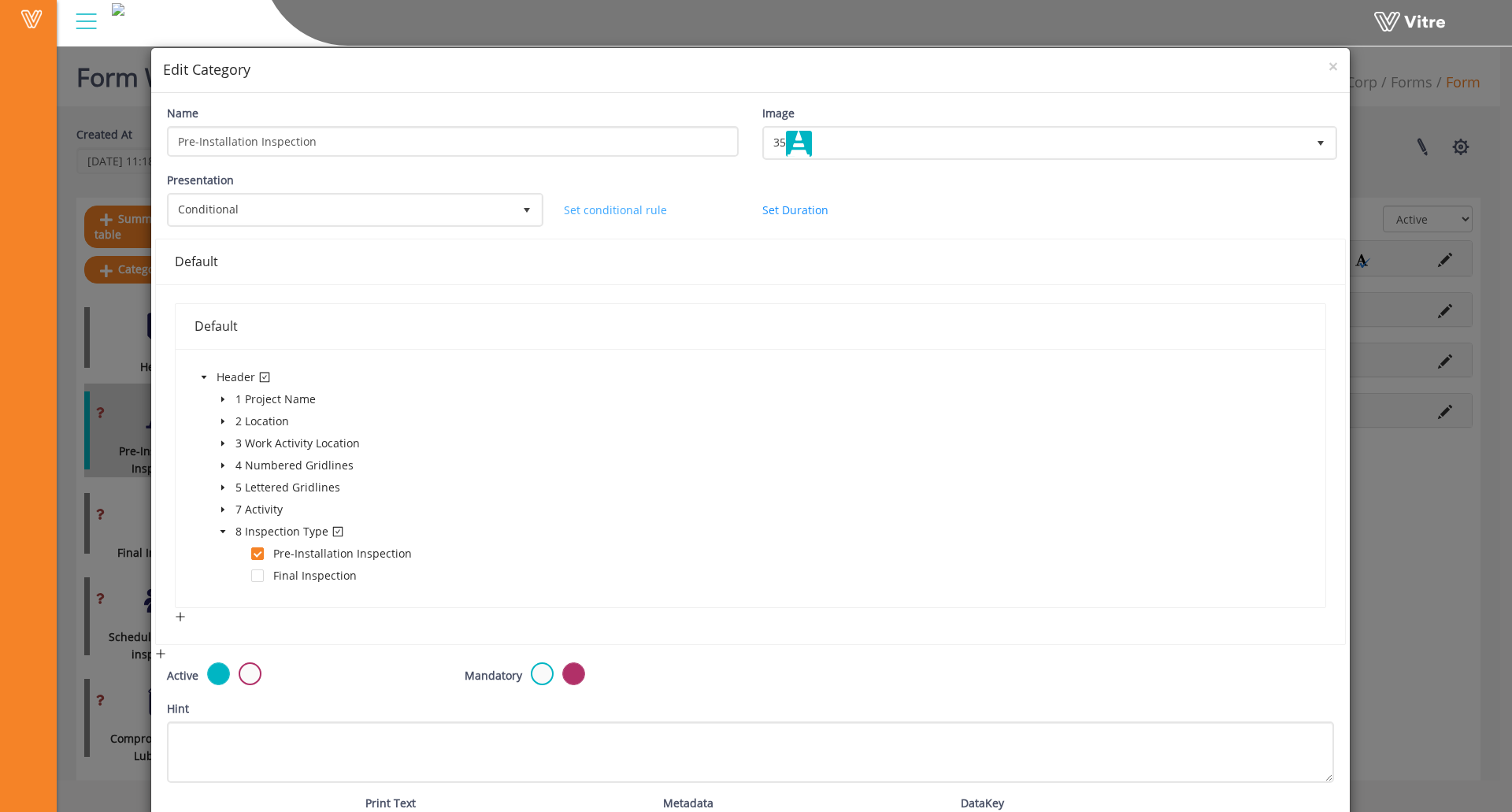
click at [575, 211] on link "Set conditional rule" at bounding box center [615, 210] width 103 height 15
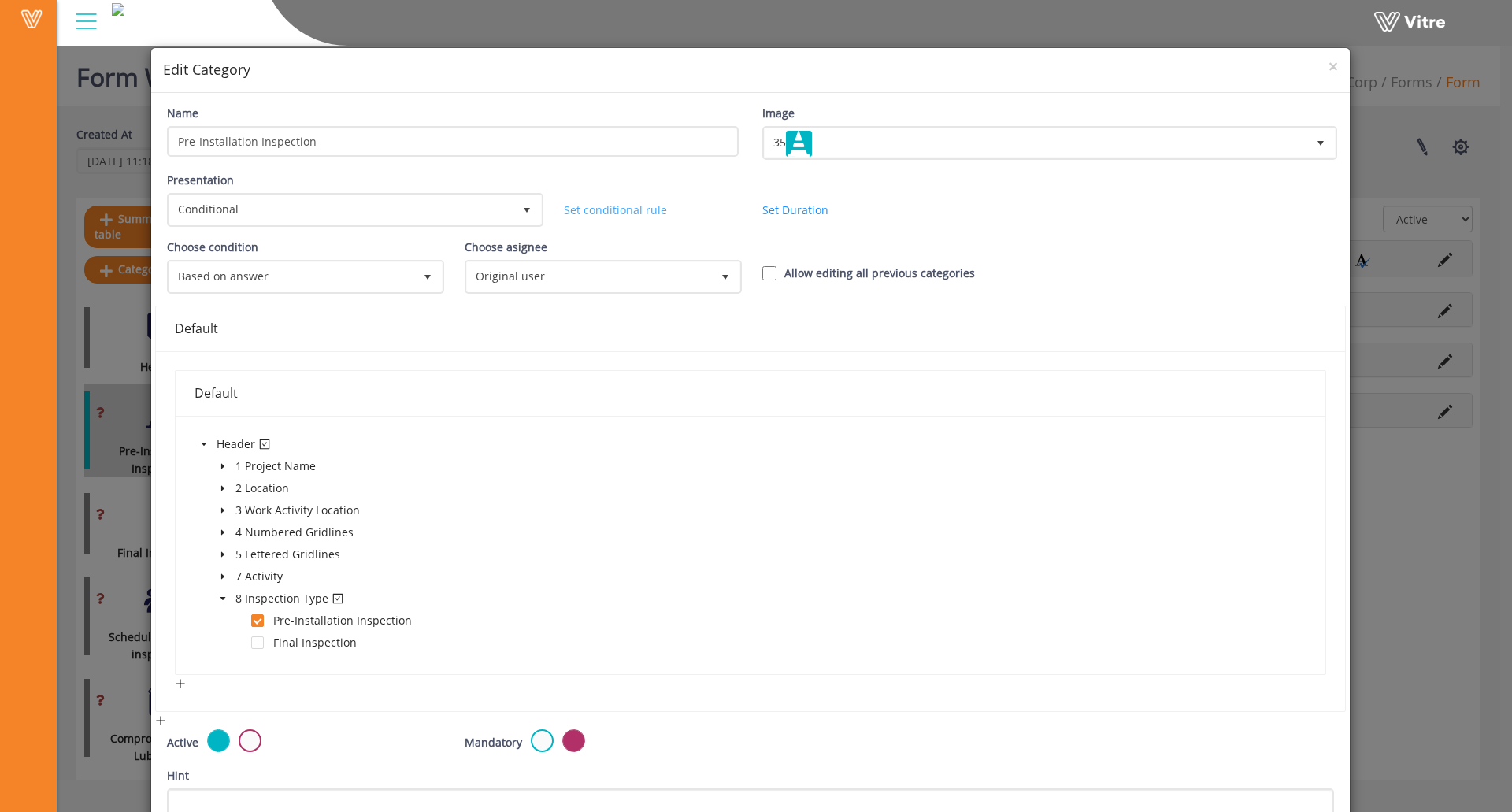
click at [585, 211] on link "Set conditional rule" at bounding box center [615, 210] width 103 height 15
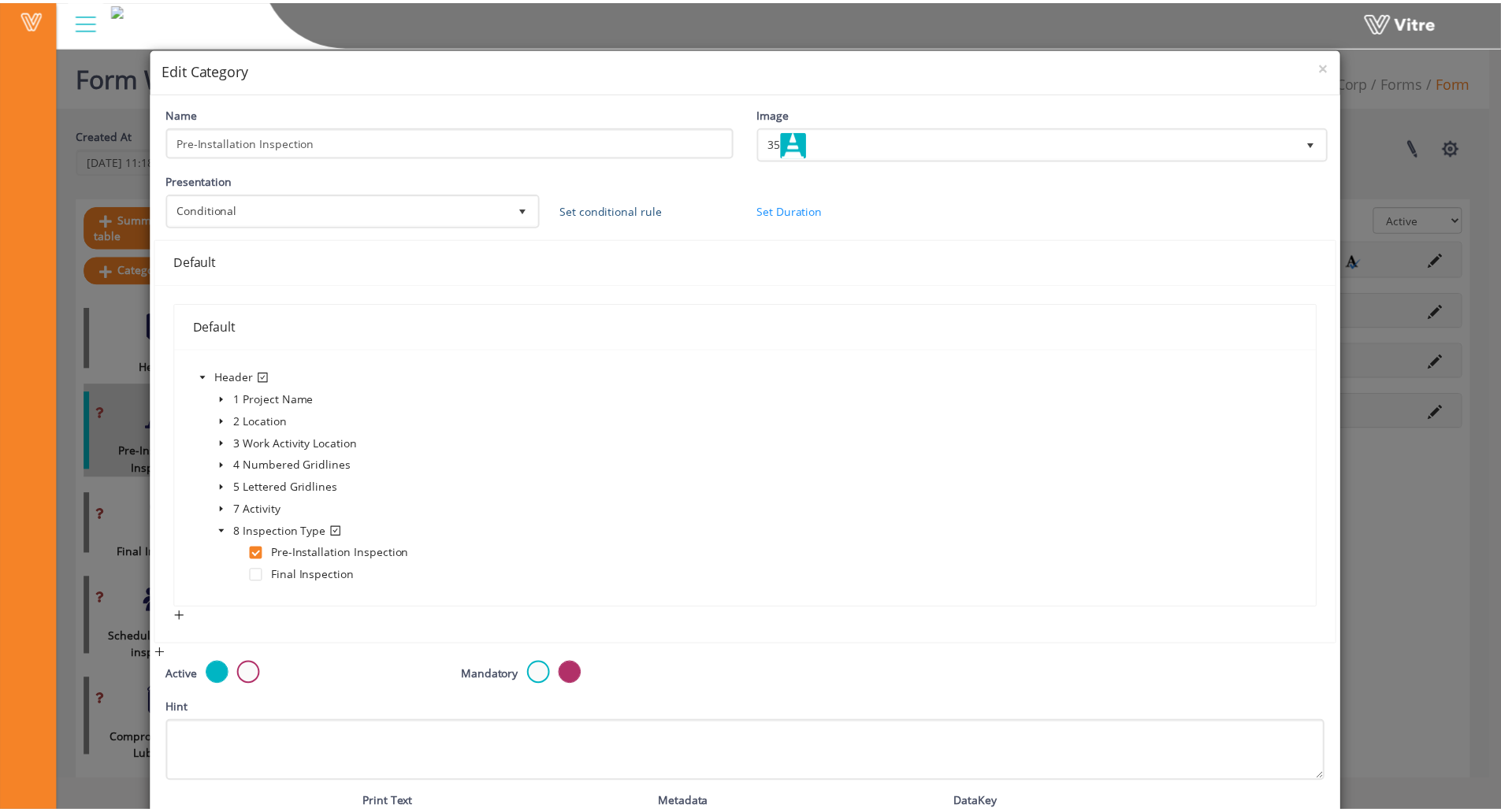
scroll to position [121, 0]
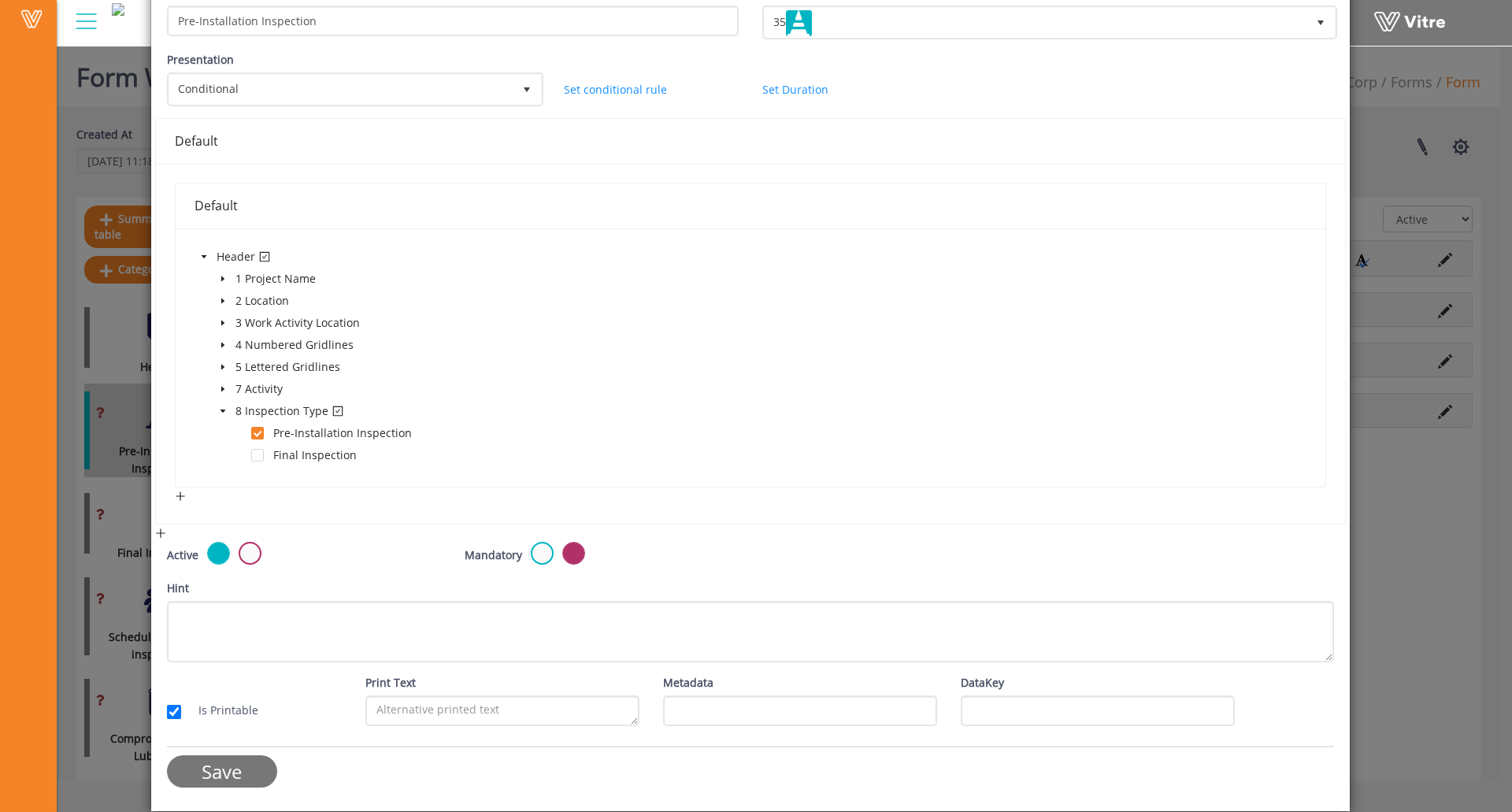
click at [221, 772] on input "Save" at bounding box center [221, 771] width 110 height 32
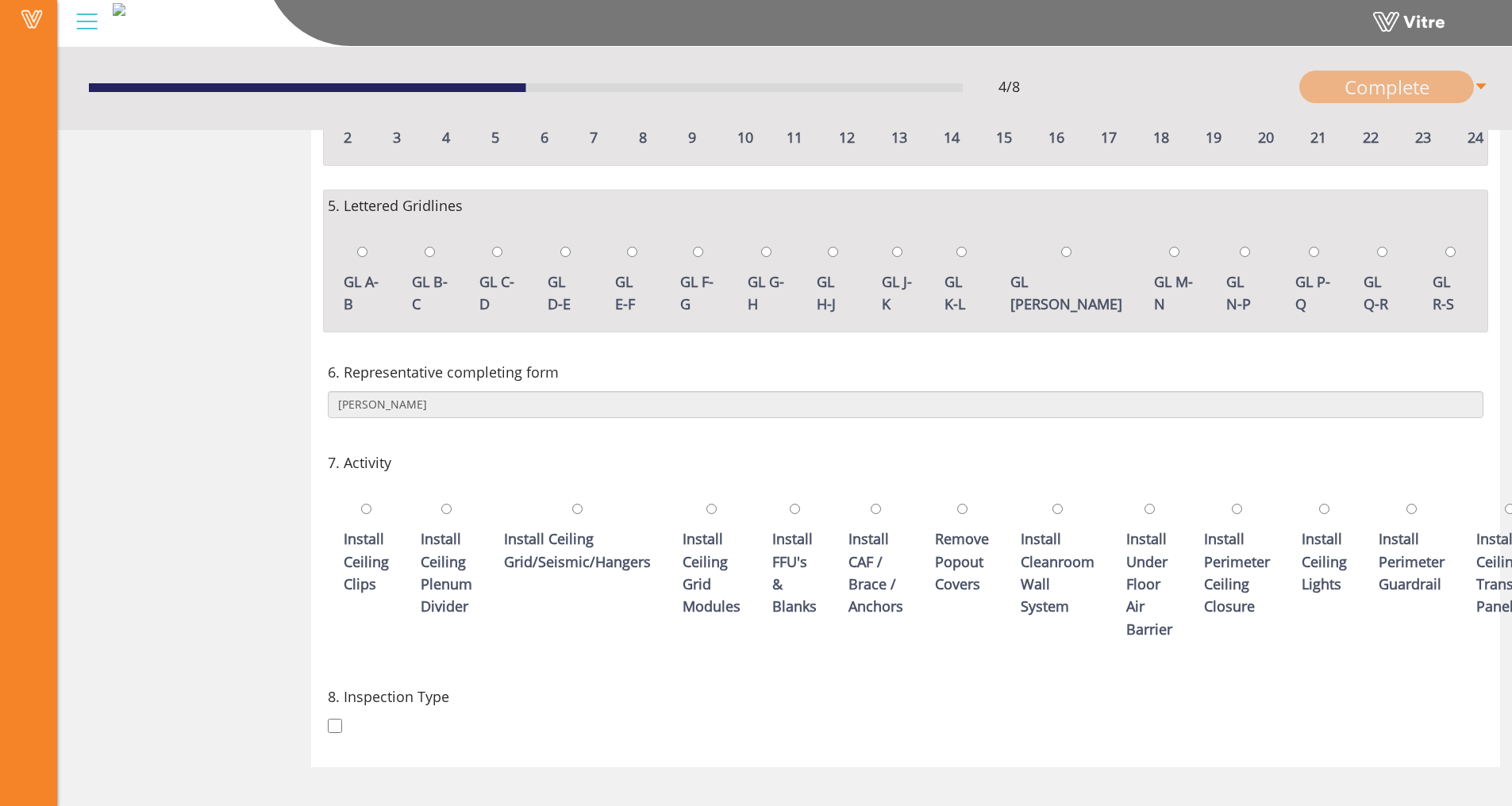
scroll to position [514, 0]
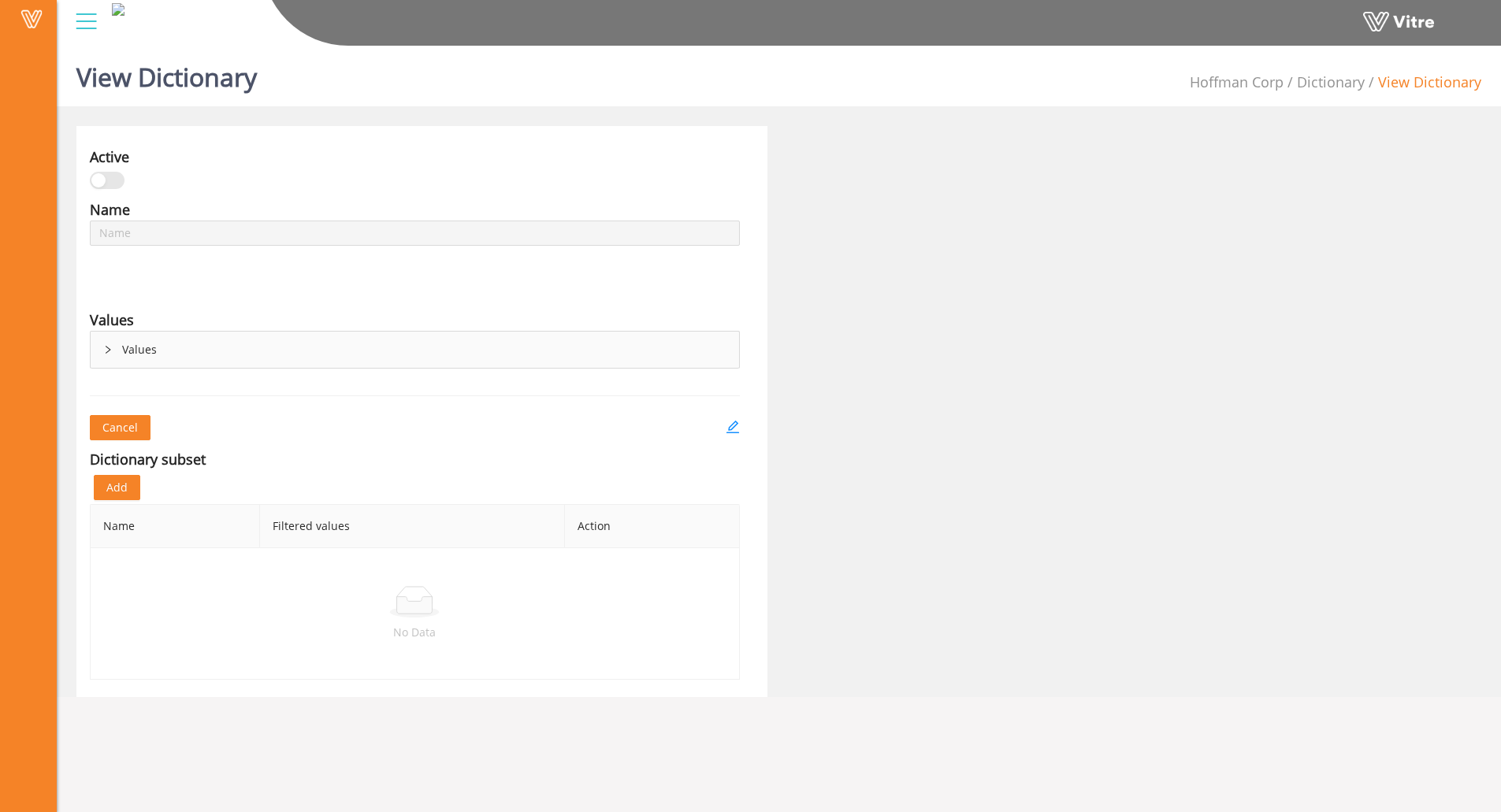
type input "WP01-TC Bolts Inspection Type (HSC)"
click at [105, 341] on div "Values" at bounding box center [415, 350] width 648 height 37
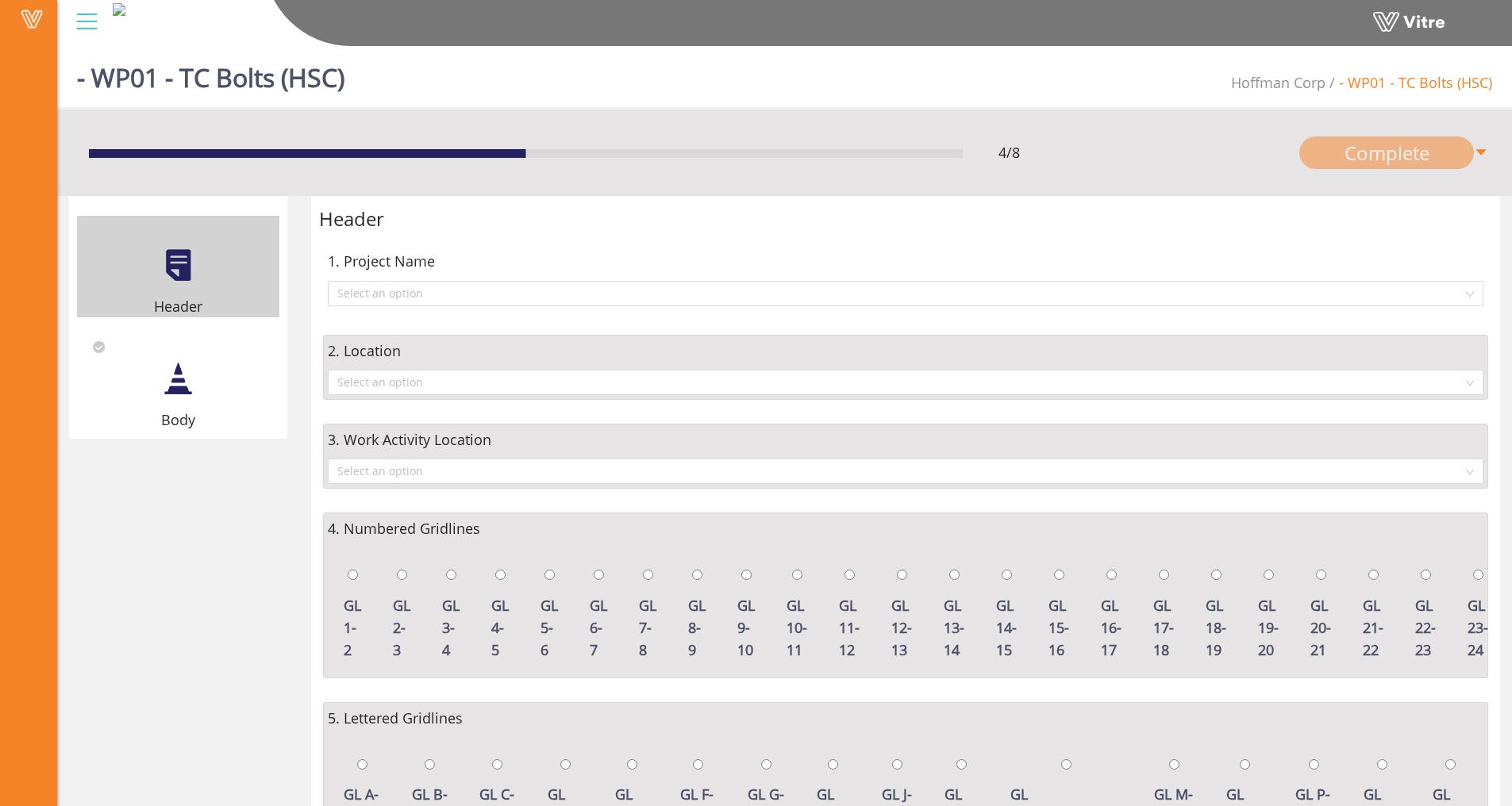
click at [89, 31] on div at bounding box center [87, 21] width 36 height 42
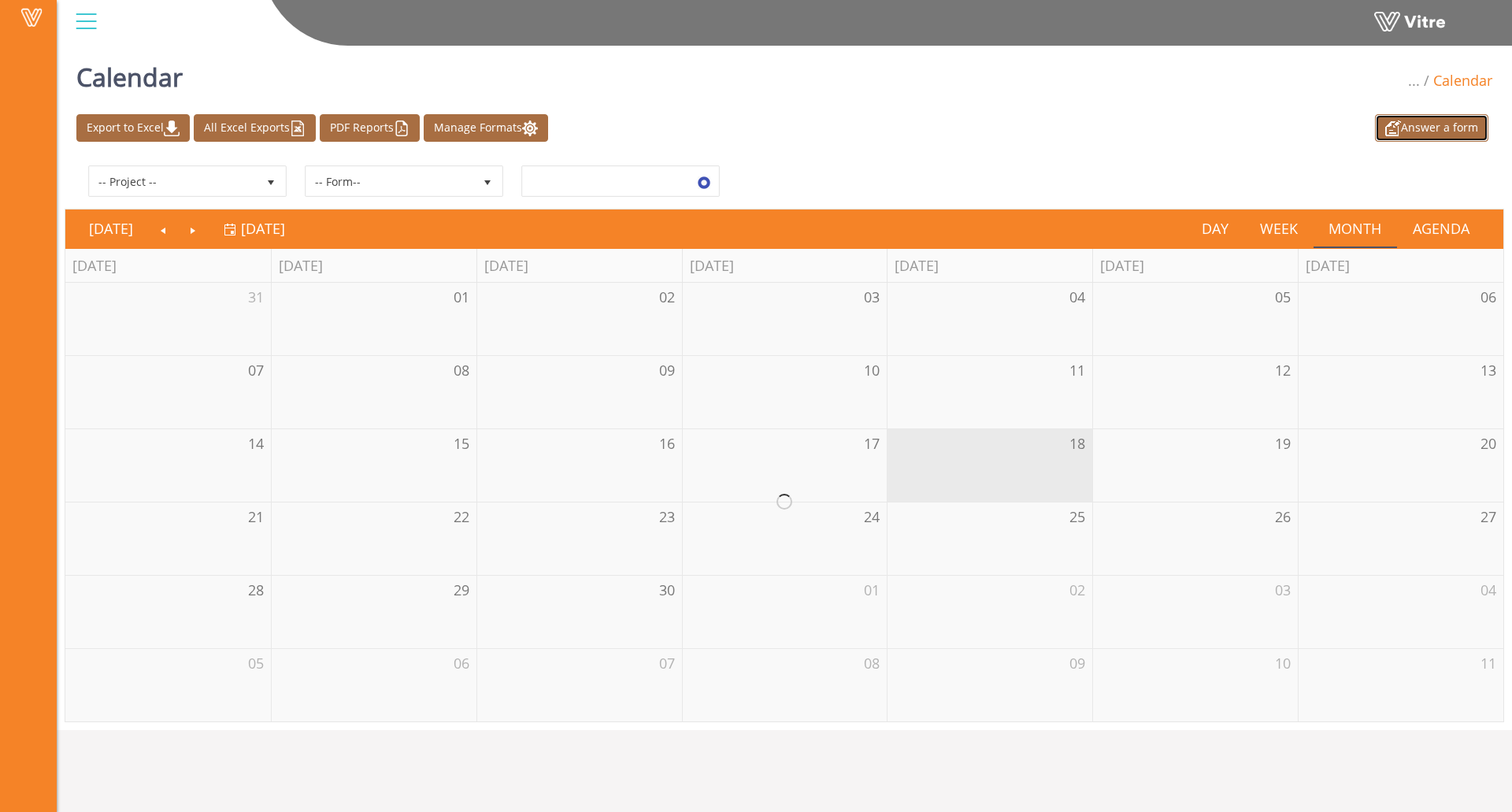
click at [1438, 128] on link "Answer a form" at bounding box center [1432, 128] width 113 height 27
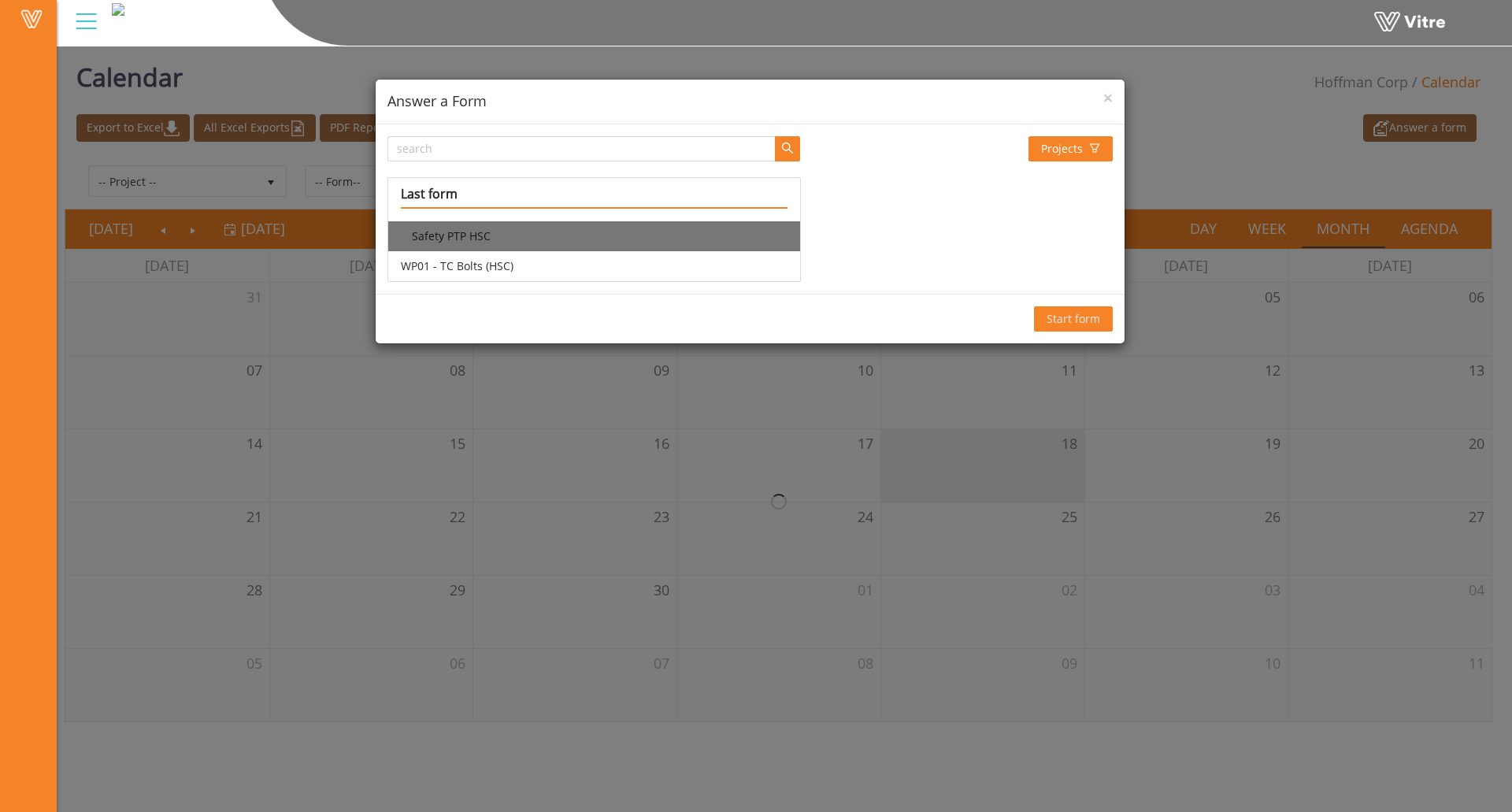
click at [508, 234] on li "Safety PTP HSC" at bounding box center [593, 236] width 411 height 30
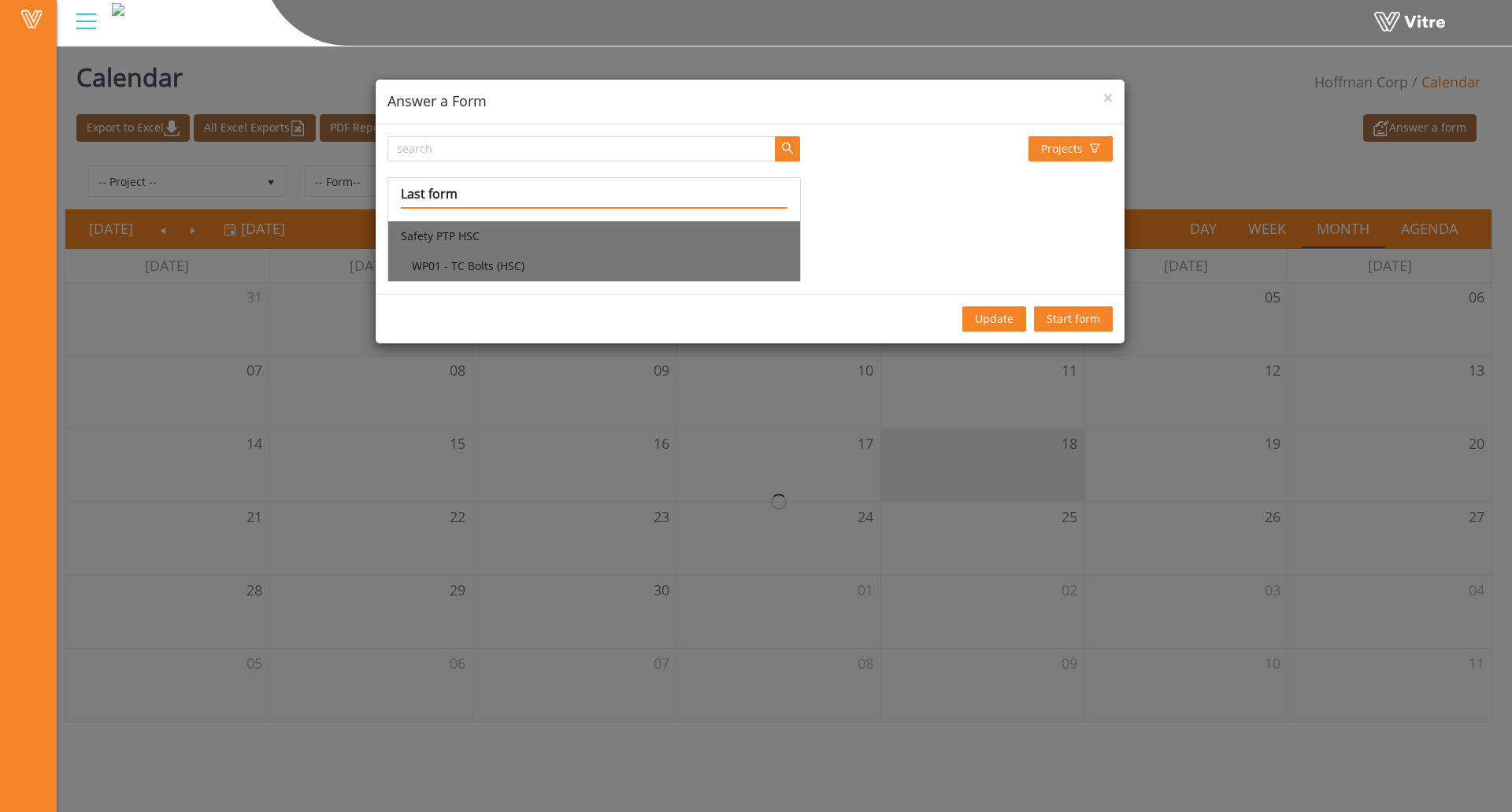
click at [510, 257] on li "WP01 - TC Bolts (HSC)" at bounding box center [593, 266] width 411 height 30
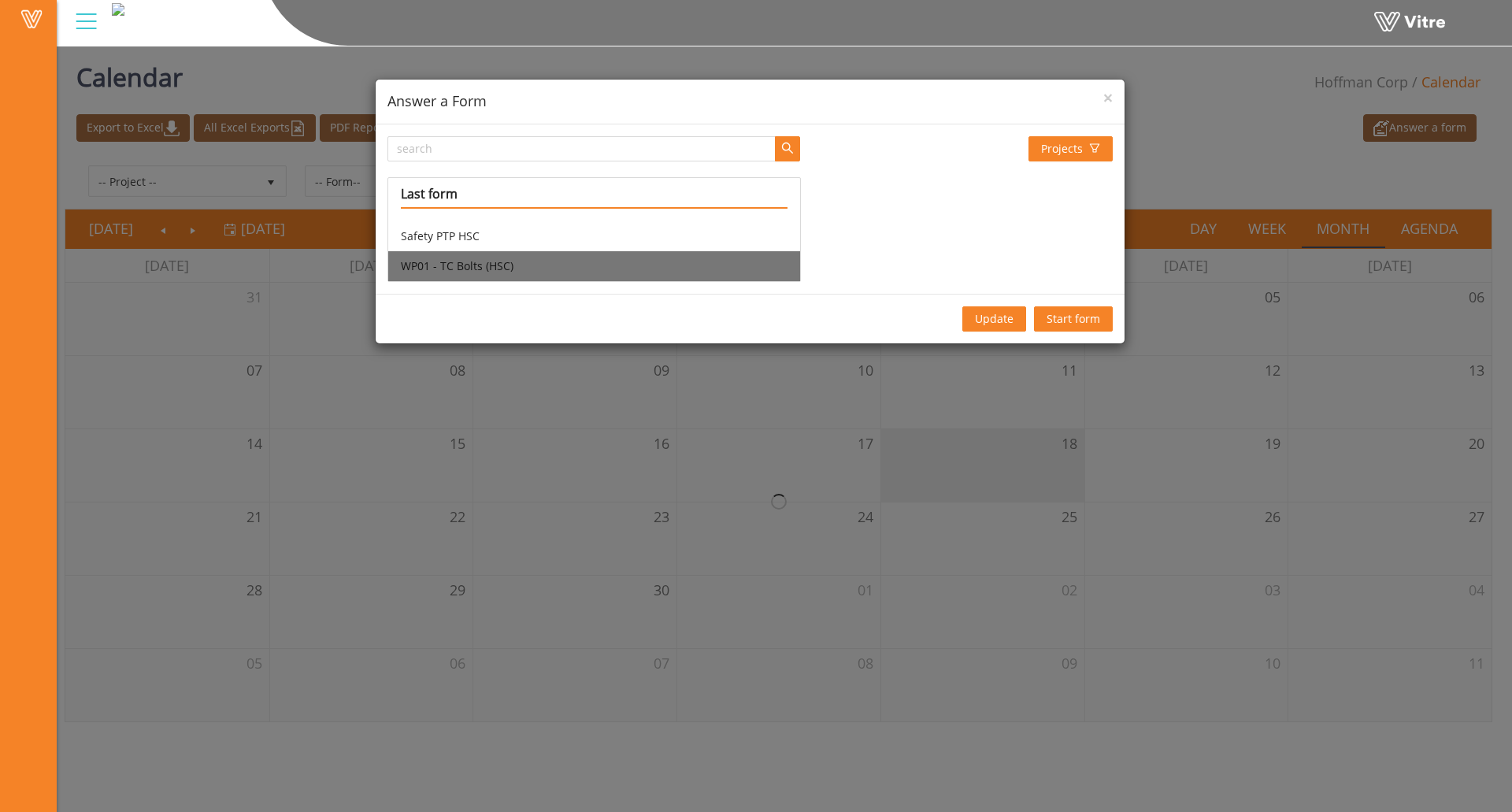
click at [1070, 316] on span "Start form" at bounding box center [1074, 319] width 54 height 17
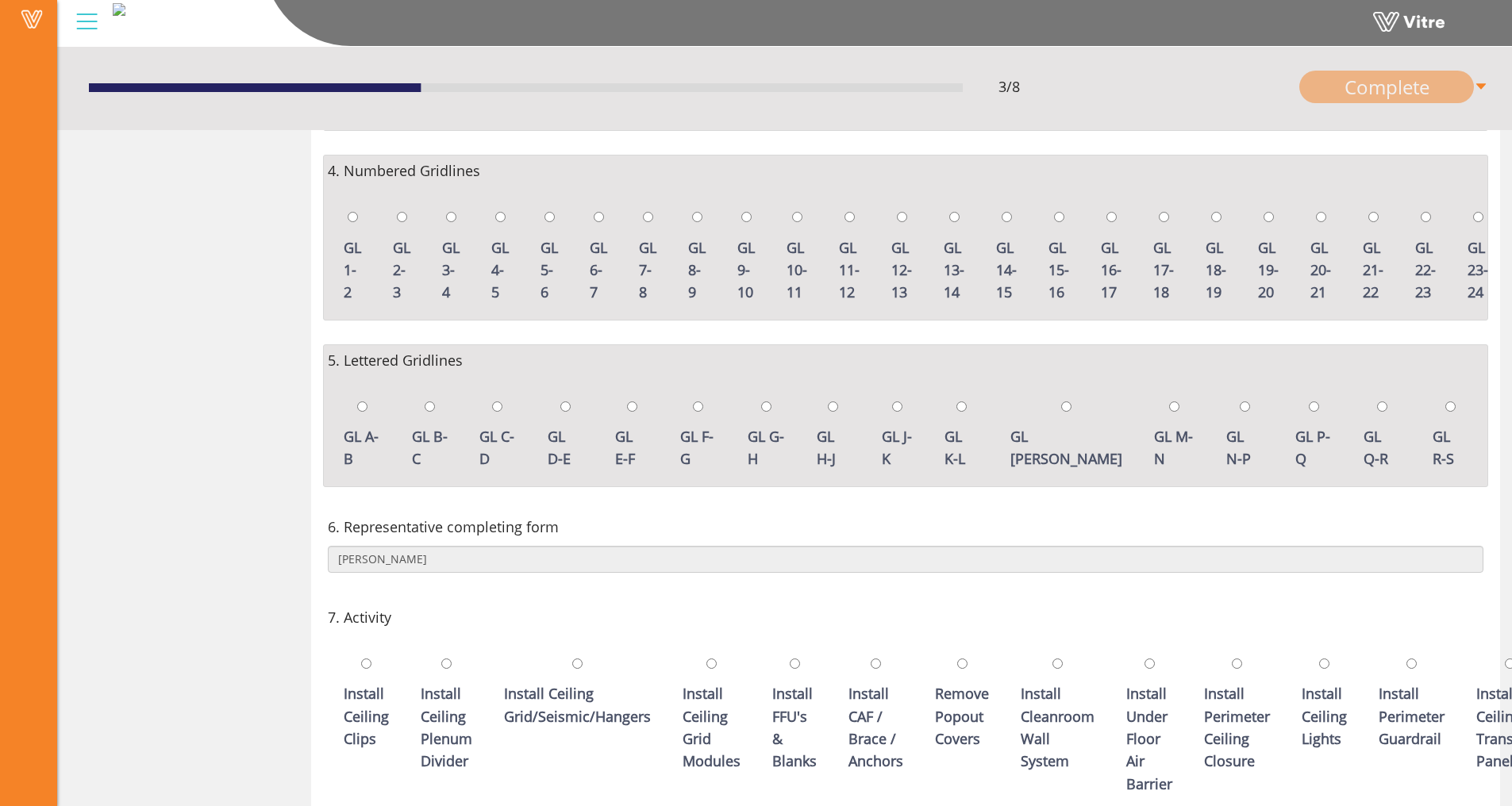
scroll to position [512, 0]
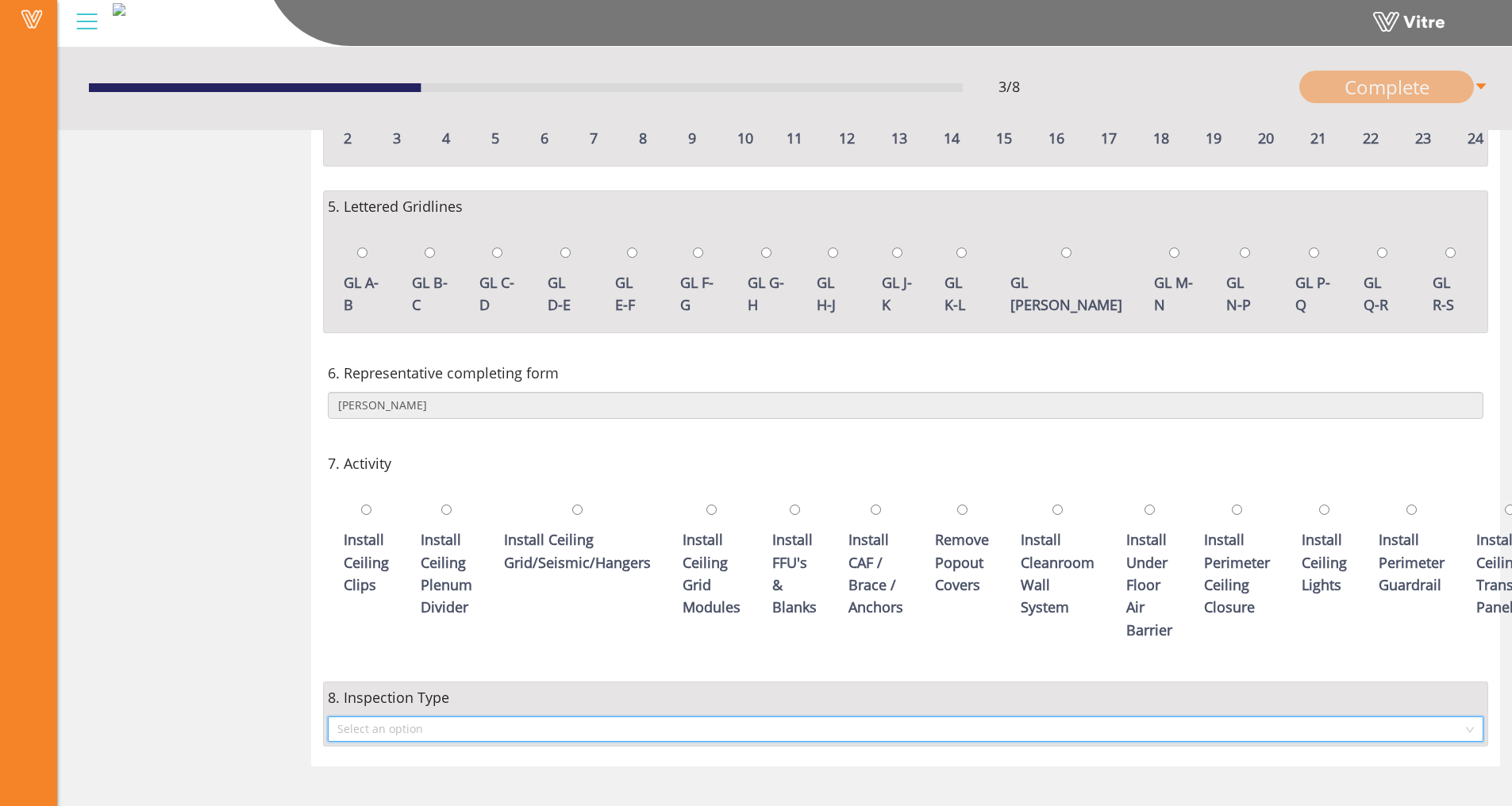
click at [685, 726] on input "search" at bounding box center [900, 729] width 1125 height 24
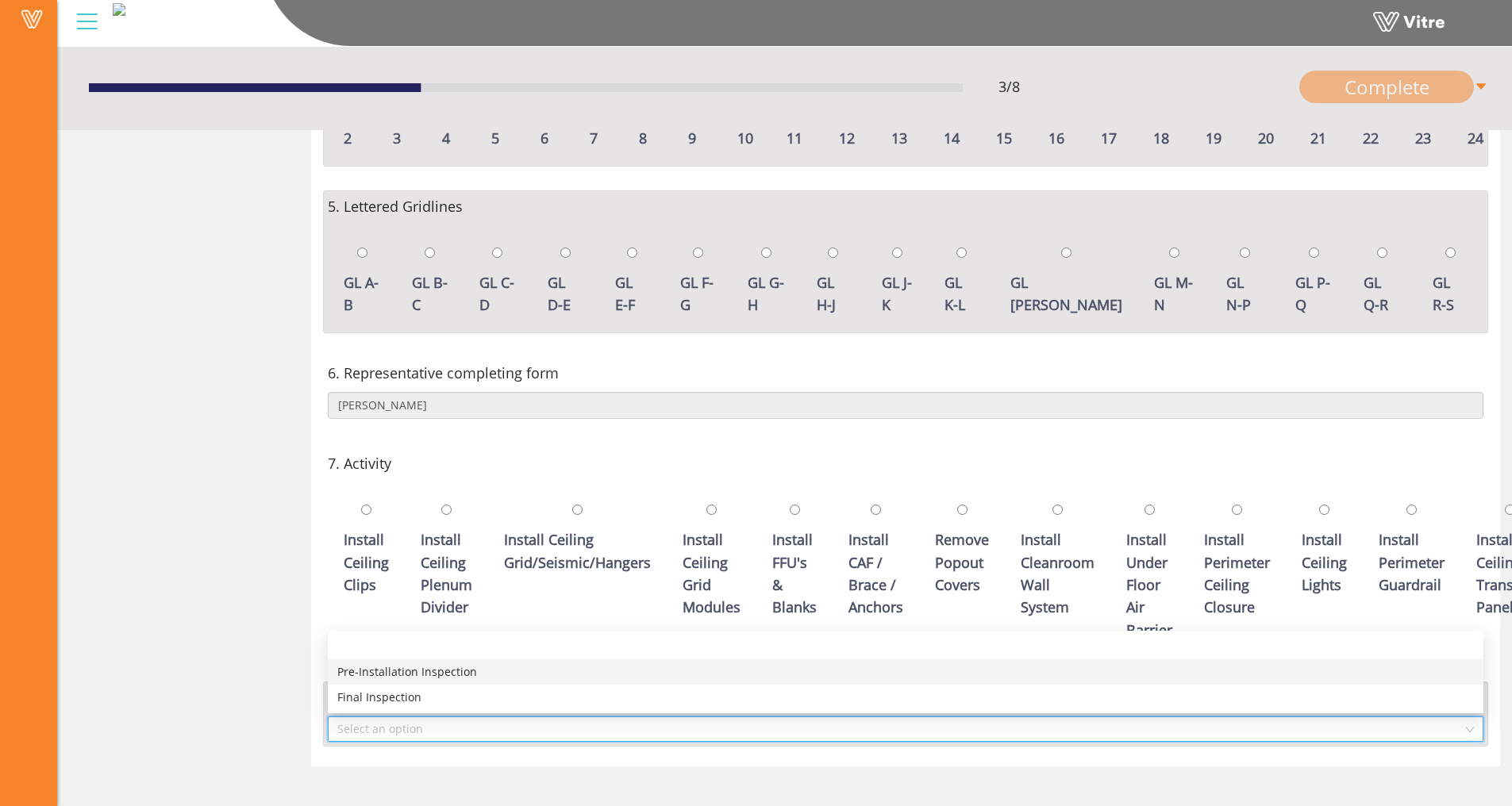
click at [703, 671] on div "Pre-Installation Inspection" at bounding box center [906, 671] width 1137 height 18
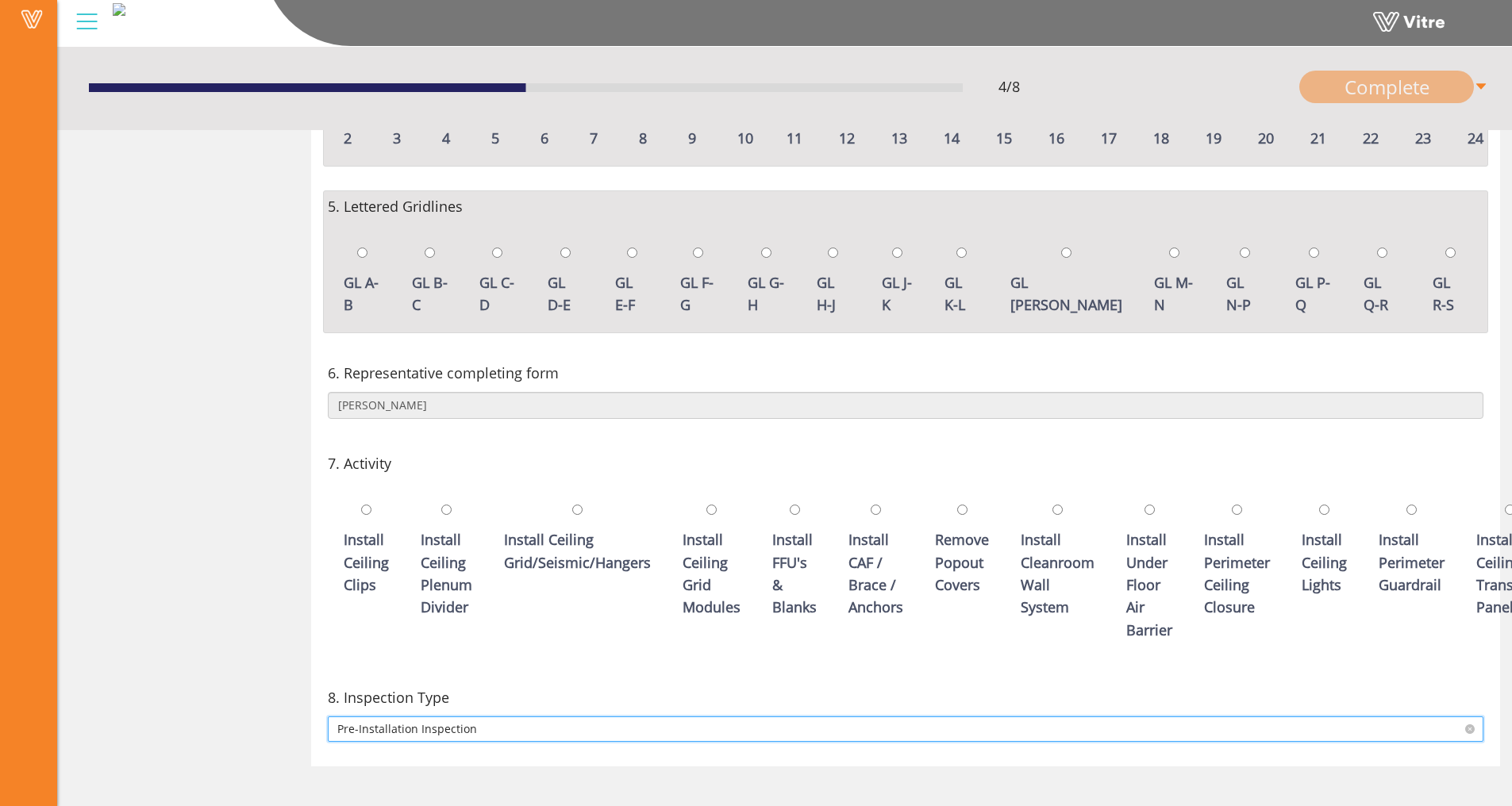
click at [663, 725] on span "Pre-Installation Inspection" at bounding box center [906, 729] width 1137 height 24
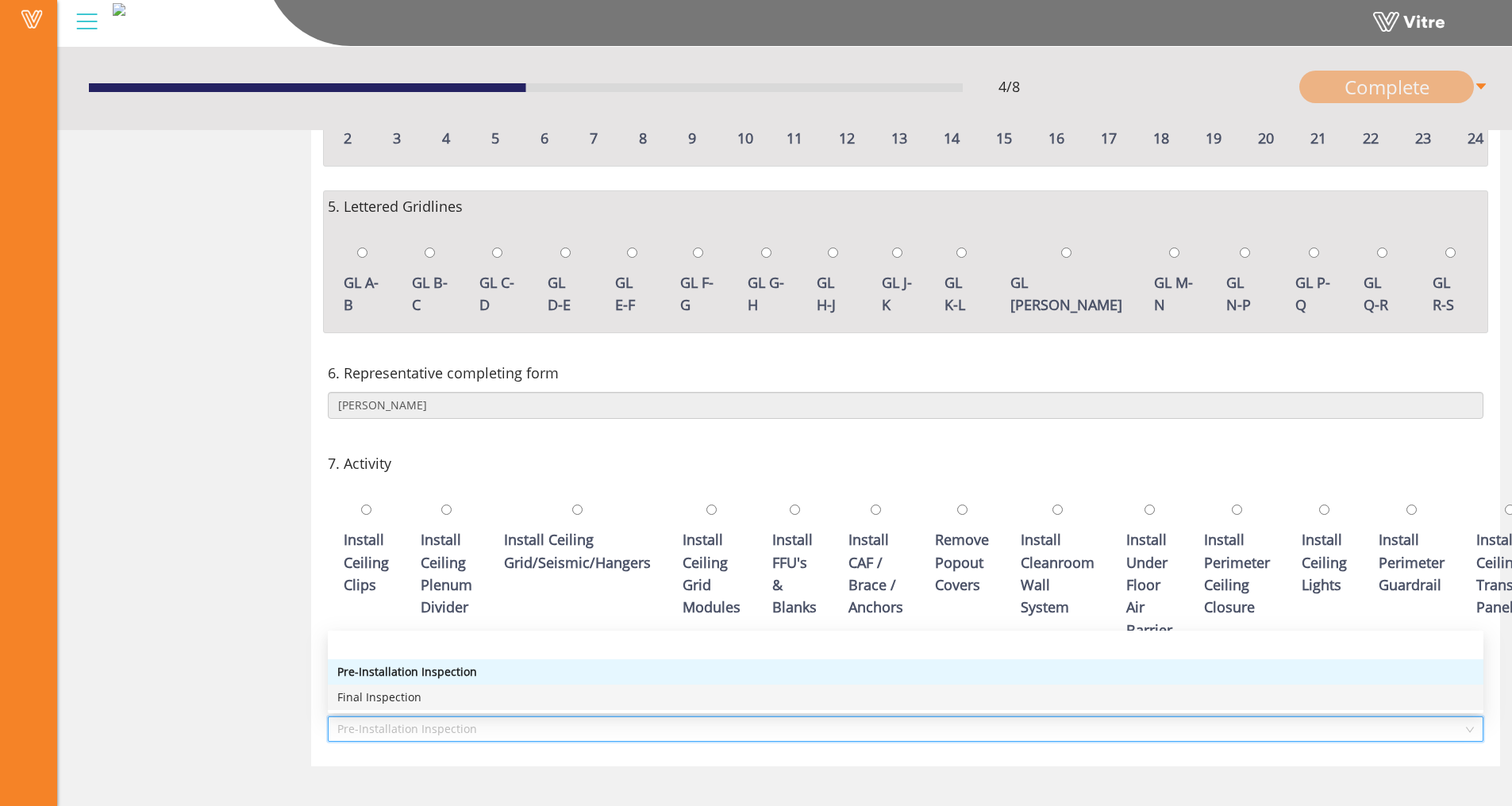
click at [635, 693] on div "Final Inspection" at bounding box center [906, 697] width 1137 height 18
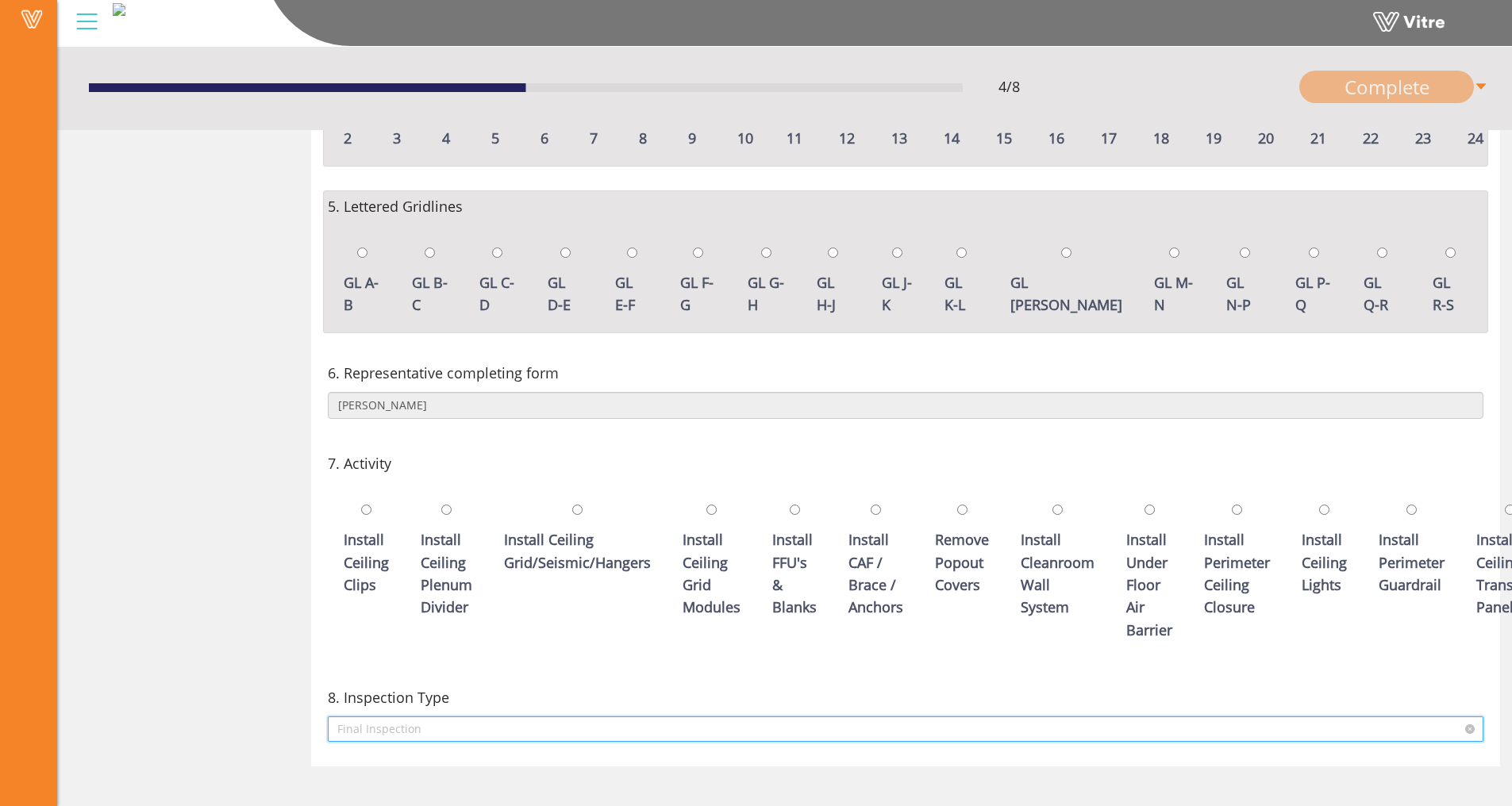
click at [640, 727] on span "Final Inspection" at bounding box center [906, 729] width 1137 height 24
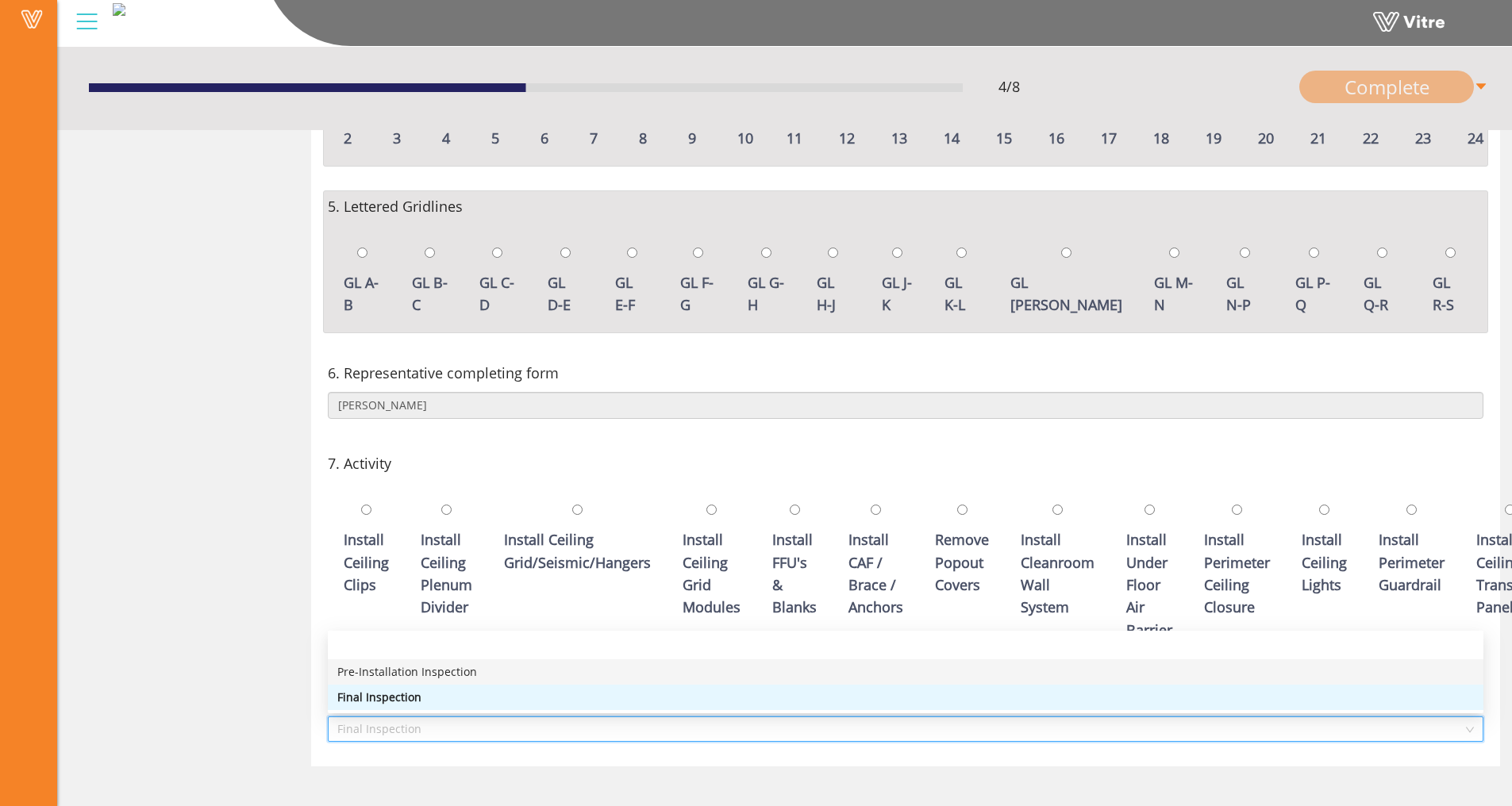
click at [648, 674] on div "Pre-Installation Inspection" at bounding box center [906, 671] width 1137 height 18
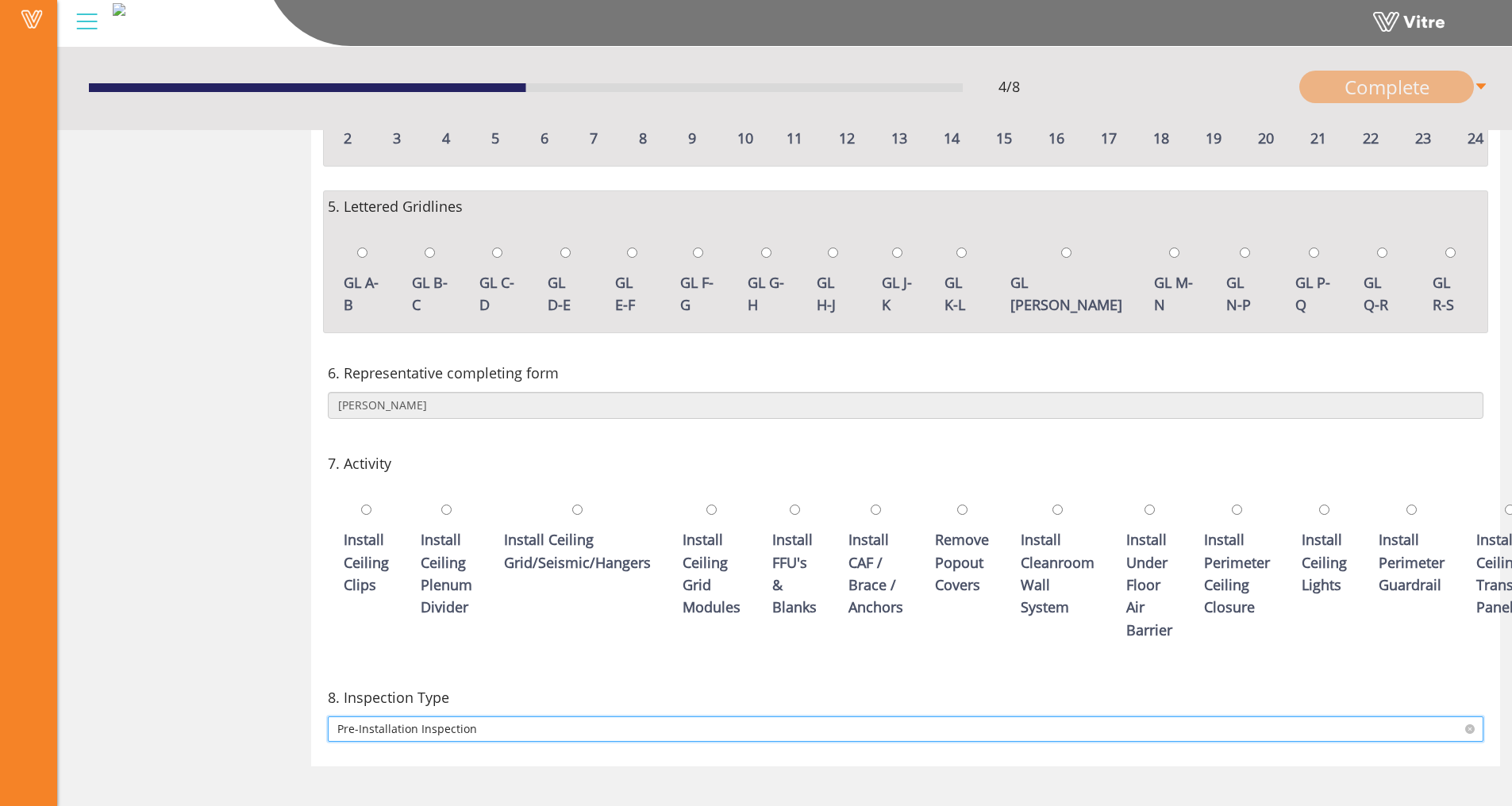
click at [592, 720] on span "Pre-Installation Inspection" at bounding box center [906, 729] width 1137 height 24
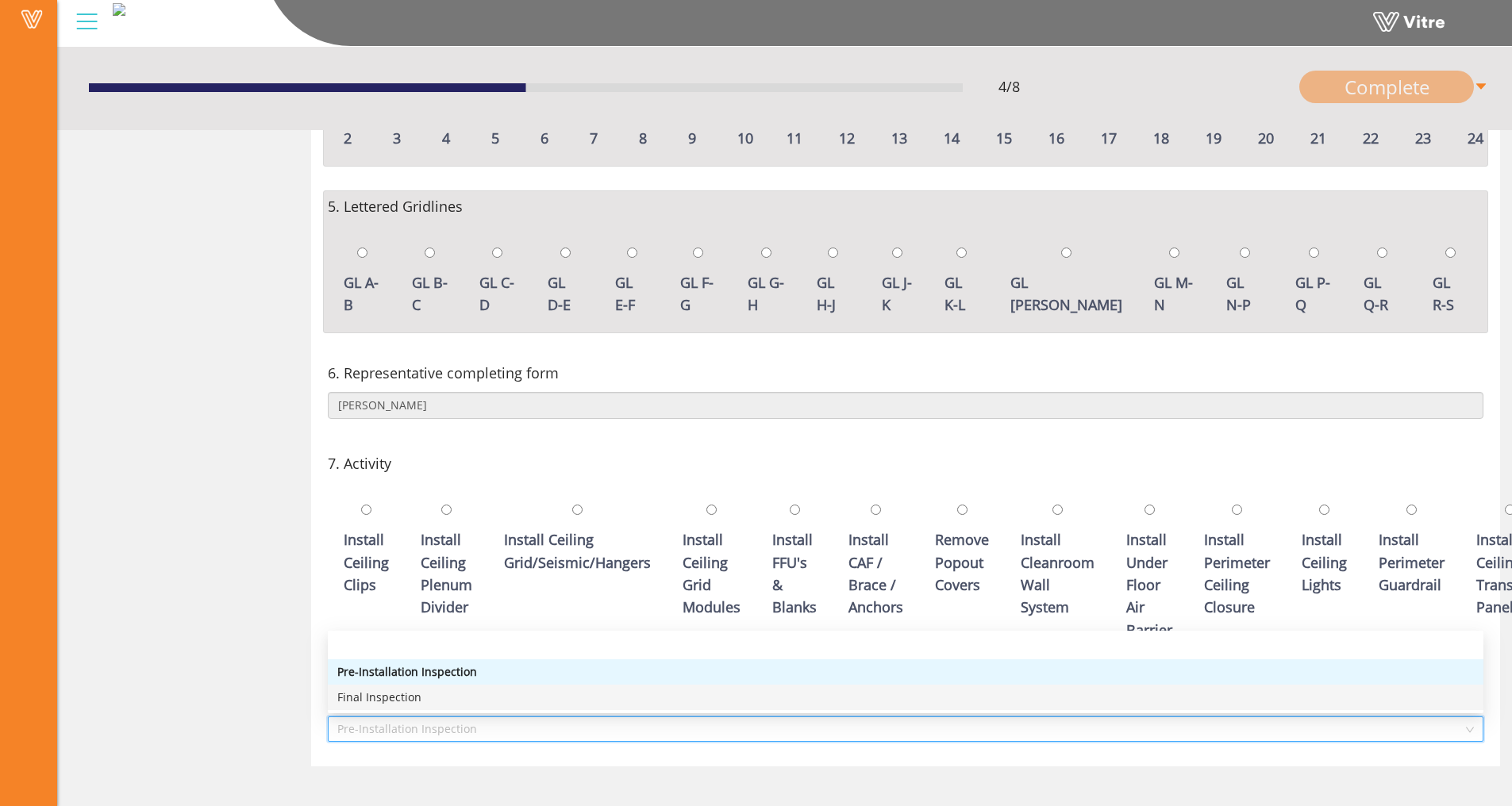
click at [577, 691] on div "Final Inspection" at bounding box center [906, 697] width 1137 height 18
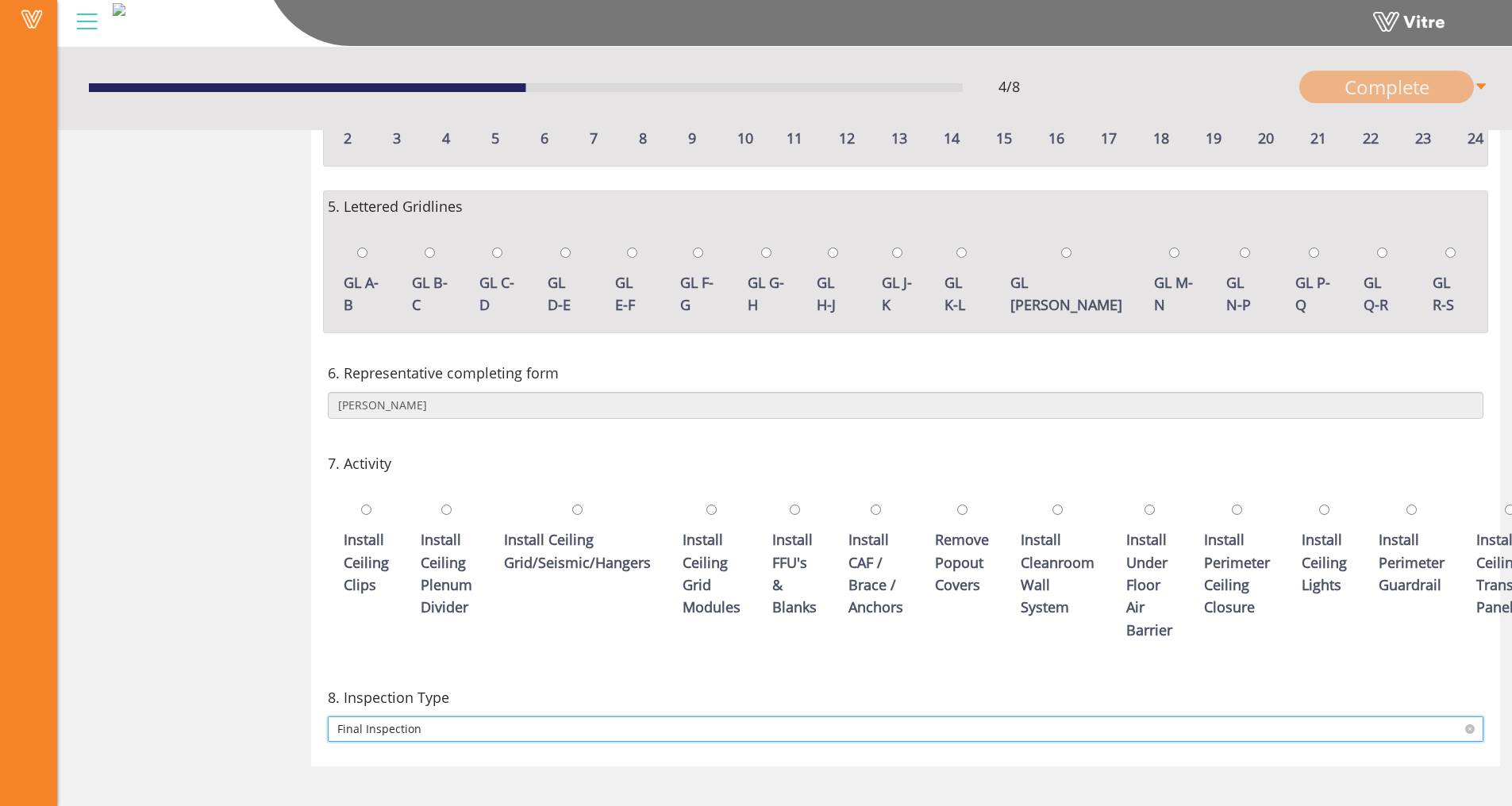
click at [396, 729] on span "Final Inspection" at bounding box center [906, 729] width 1137 height 24
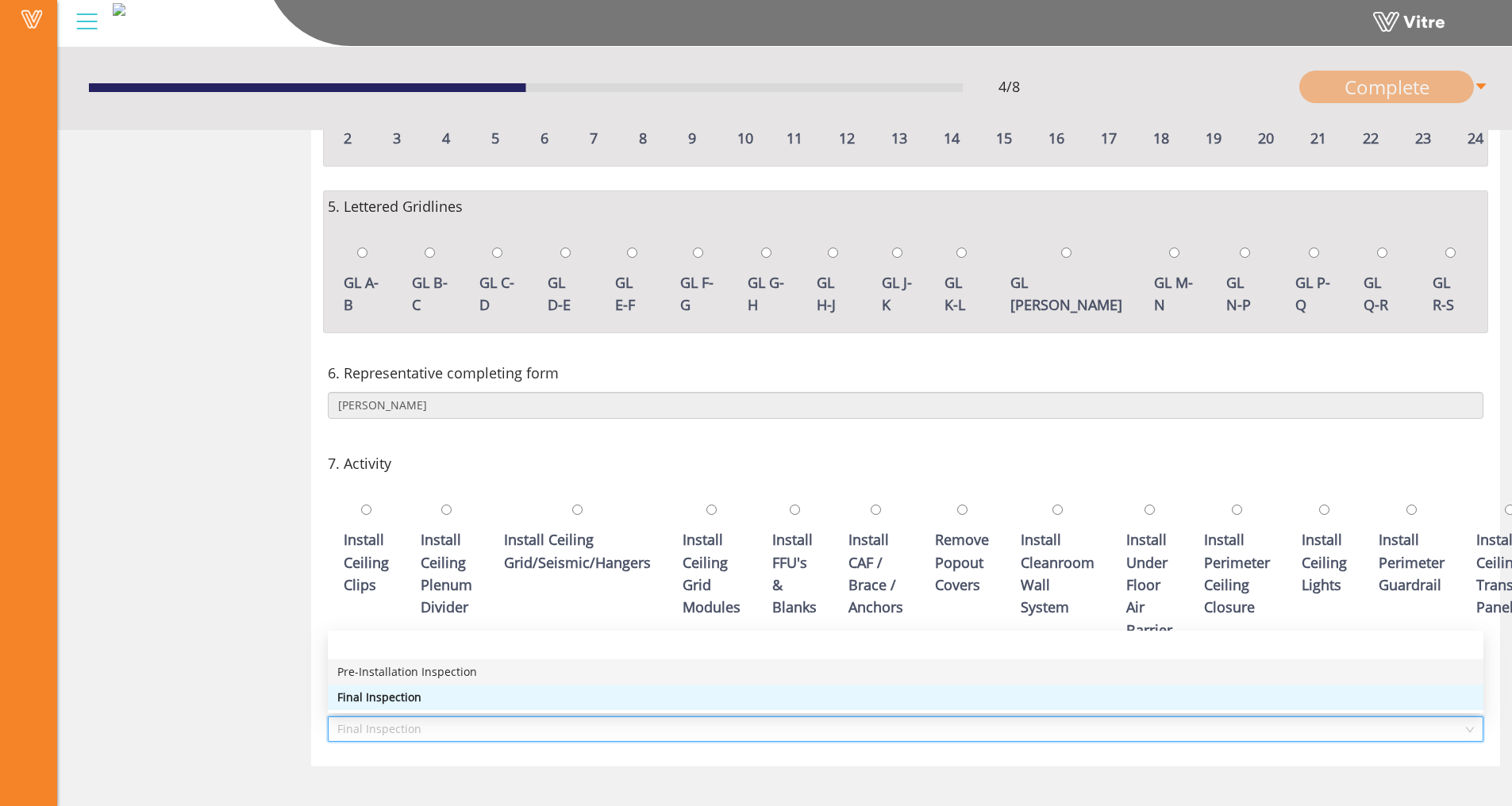
click at [412, 678] on div "Pre-Installation Inspection" at bounding box center [906, 671] width 1137 height 18
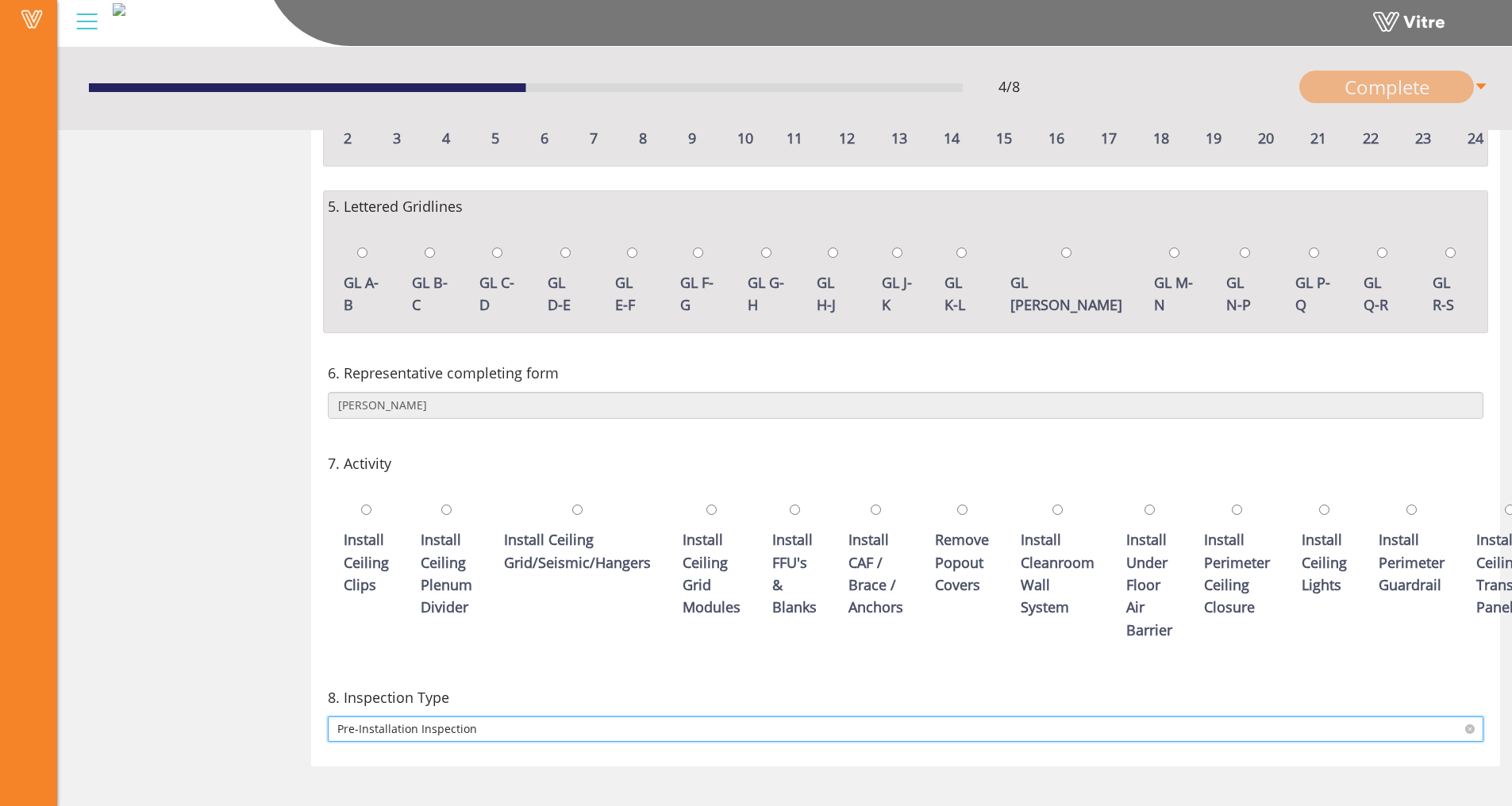
click at [471, 727] on span "Pre-Installation Inspection" at bounding box center [906, 729] width 1137 height 24
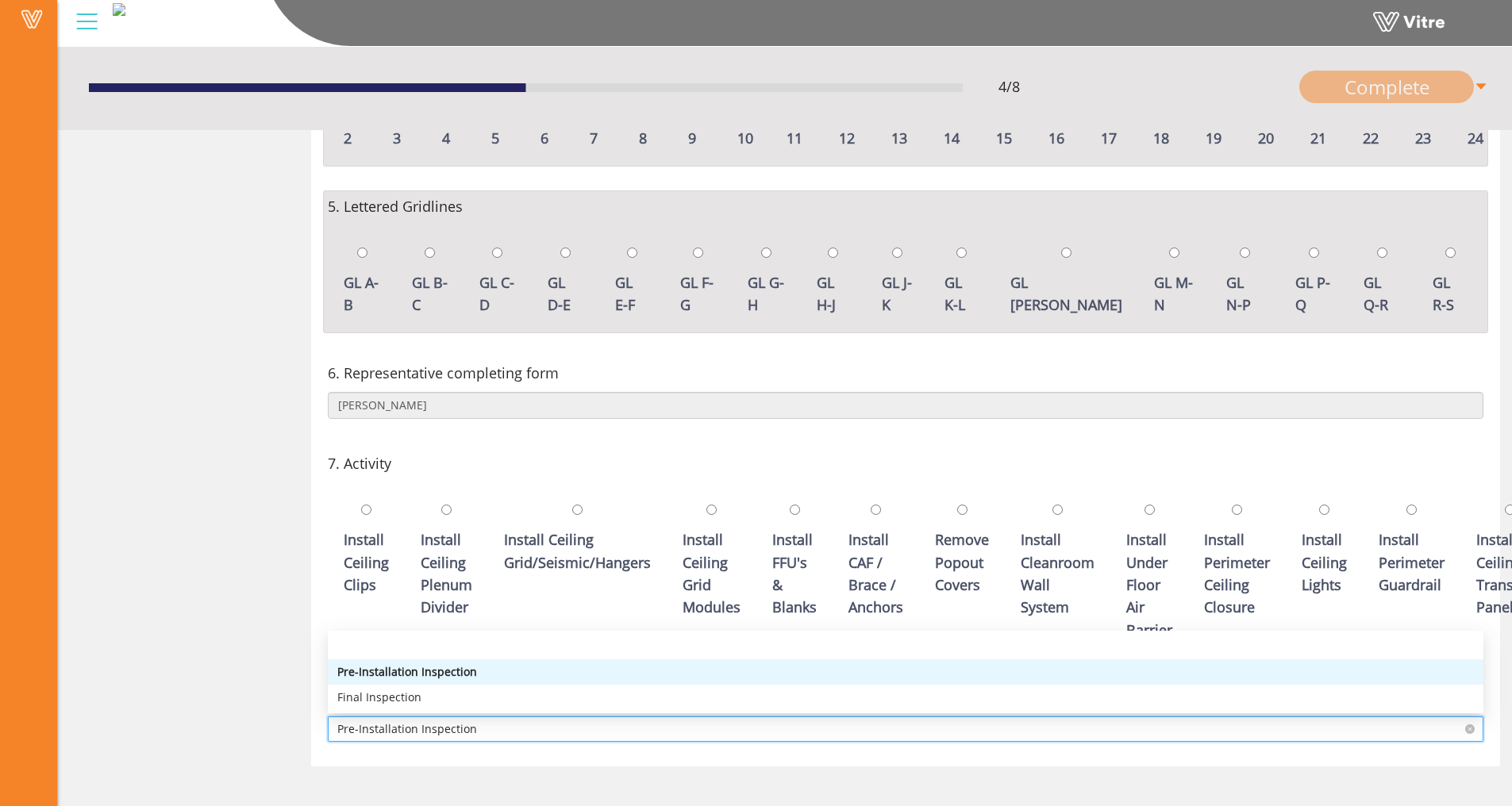
click at [471, 726] on span "Pre-Installation Inspection" at bounding box center [906, 729] width 1137 height 24
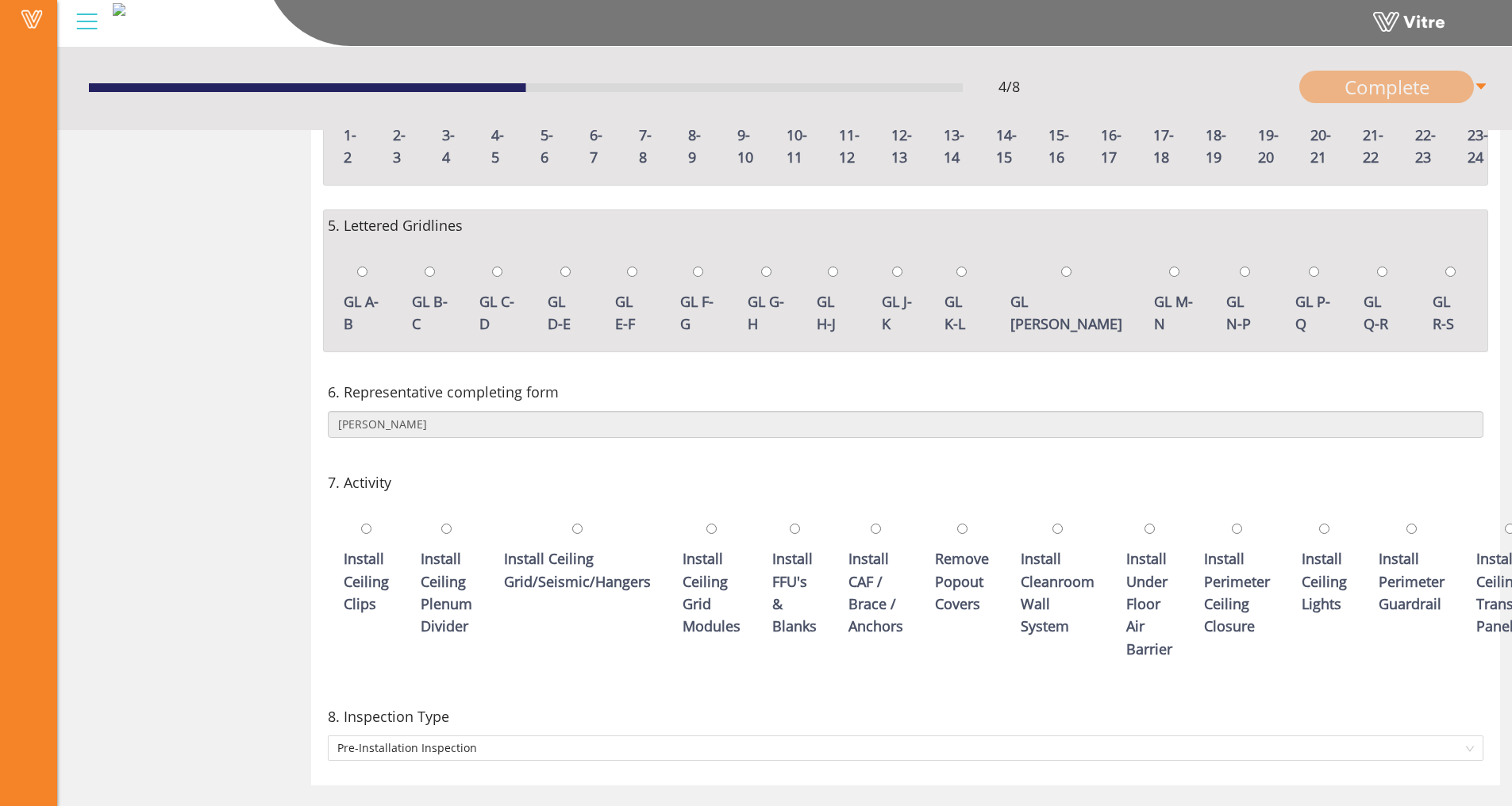
scroll to position [512, 0]
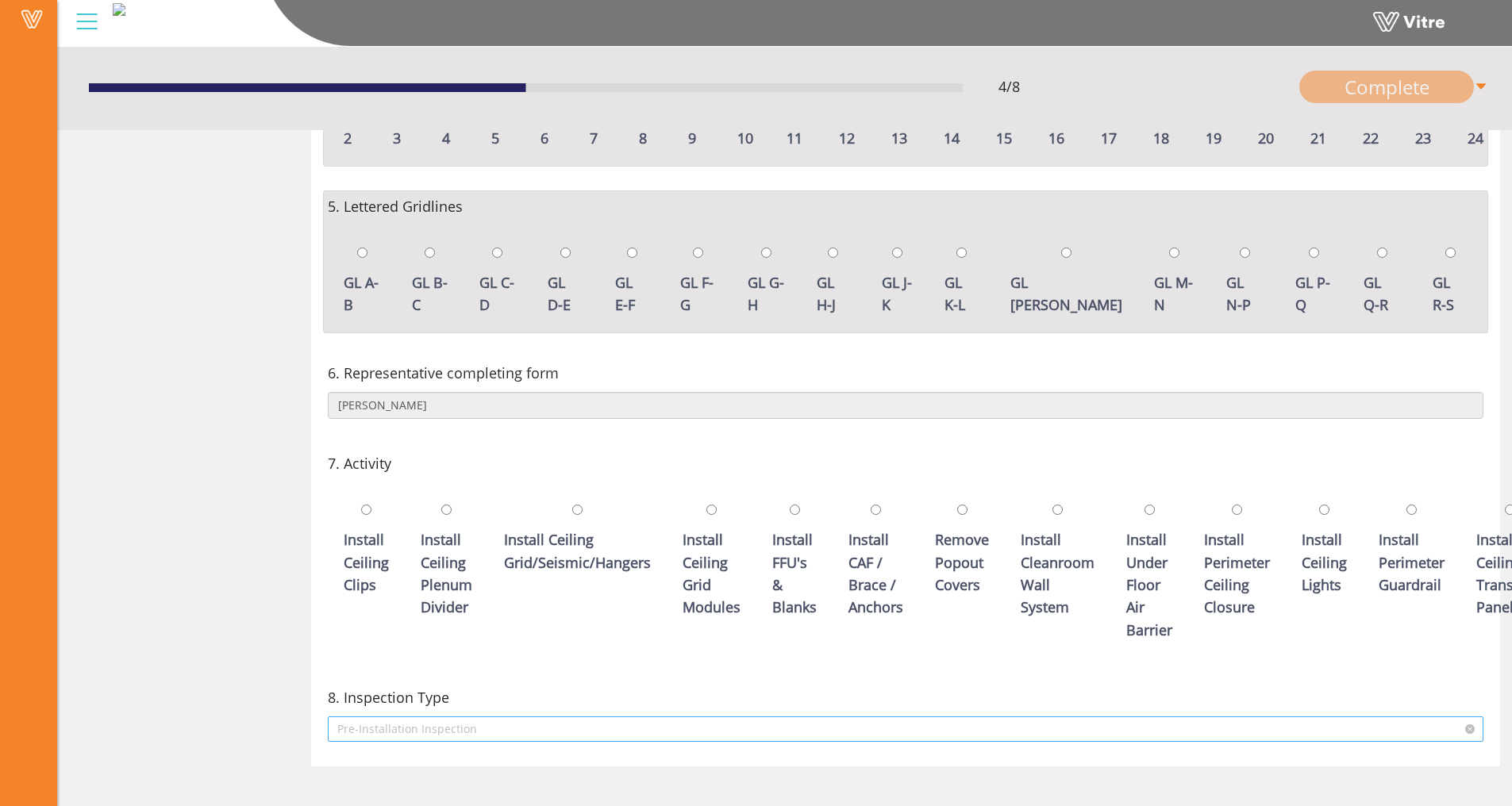
click at [468, 731] on span "Pre-Installation Inspection" at bounding box center [906, 729] width 1137 height 24
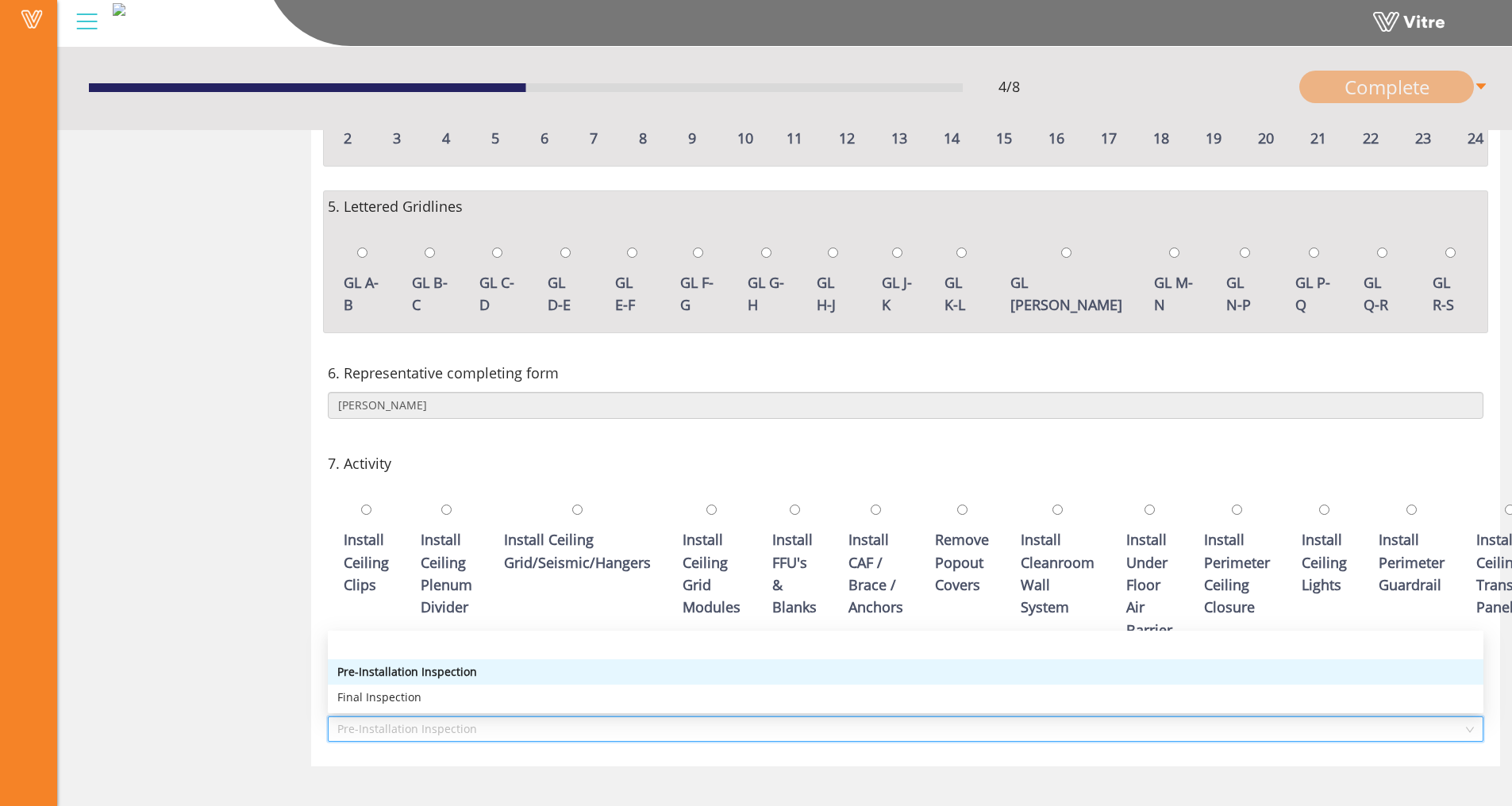
click at [475, 669] on div "Pre-Installation Inspection" at bounding box center [906, 671] width 1137 height 18
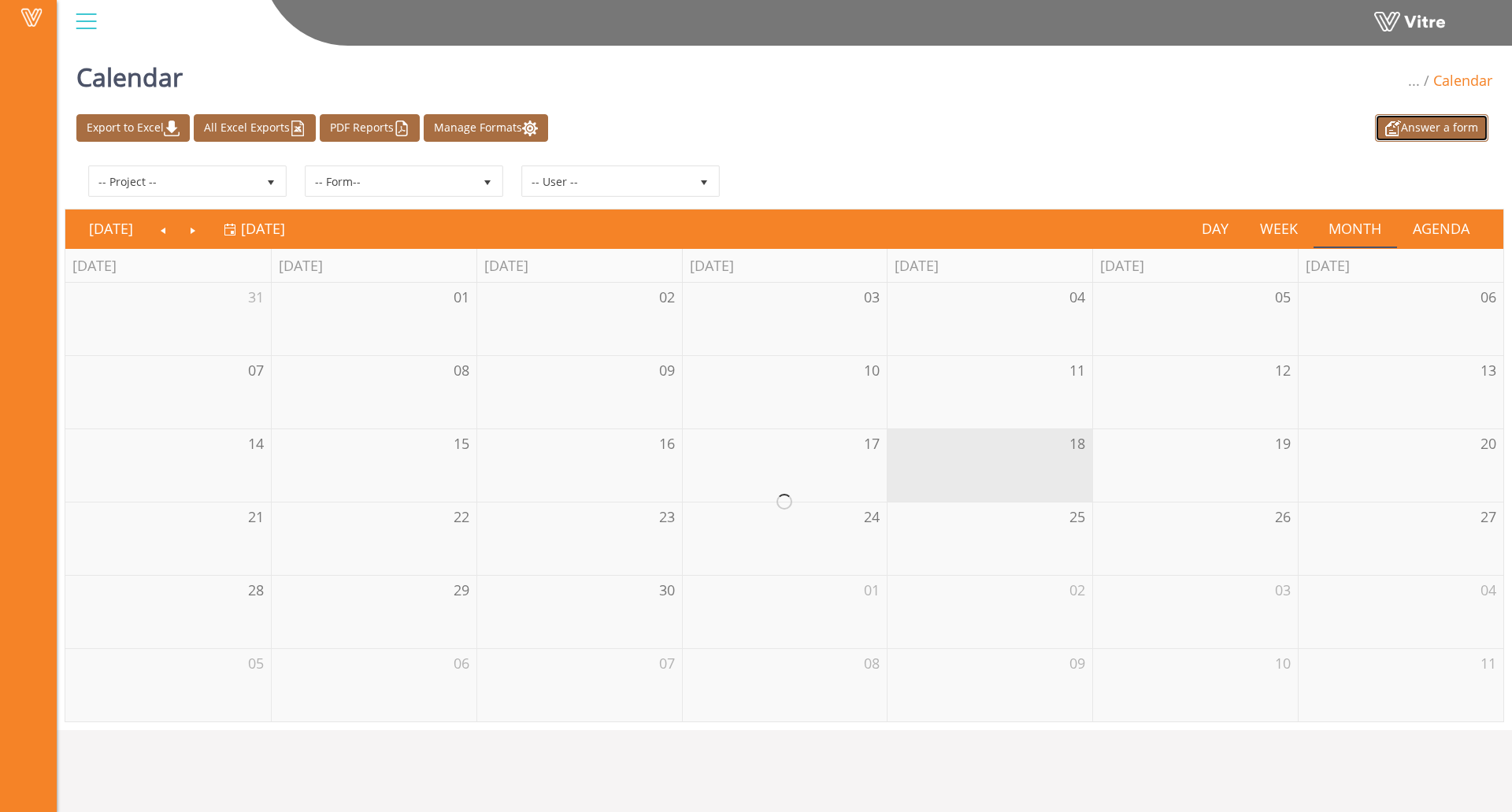
click at [1438, 122] on link "Answer a form" at bounding box center [1432, 128] width 113 height 27
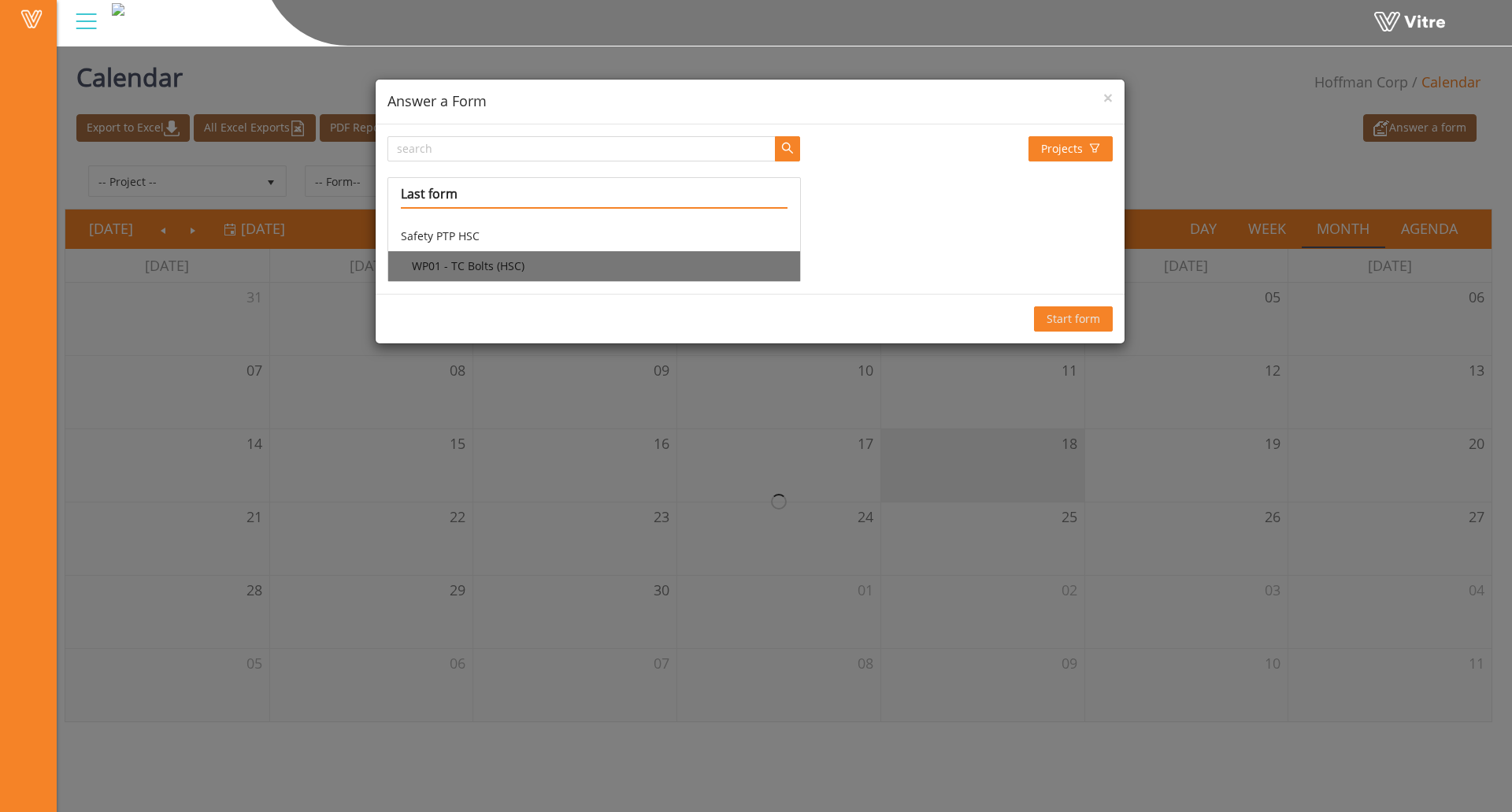
click at [512, 258] on li "WP01 - TC Bolts (HSC)" at bounding box center [593, 266] width 411 height 30
click at [1058, 313] on span "Start form" at bounding box center [1074, 319] width 54 height 17
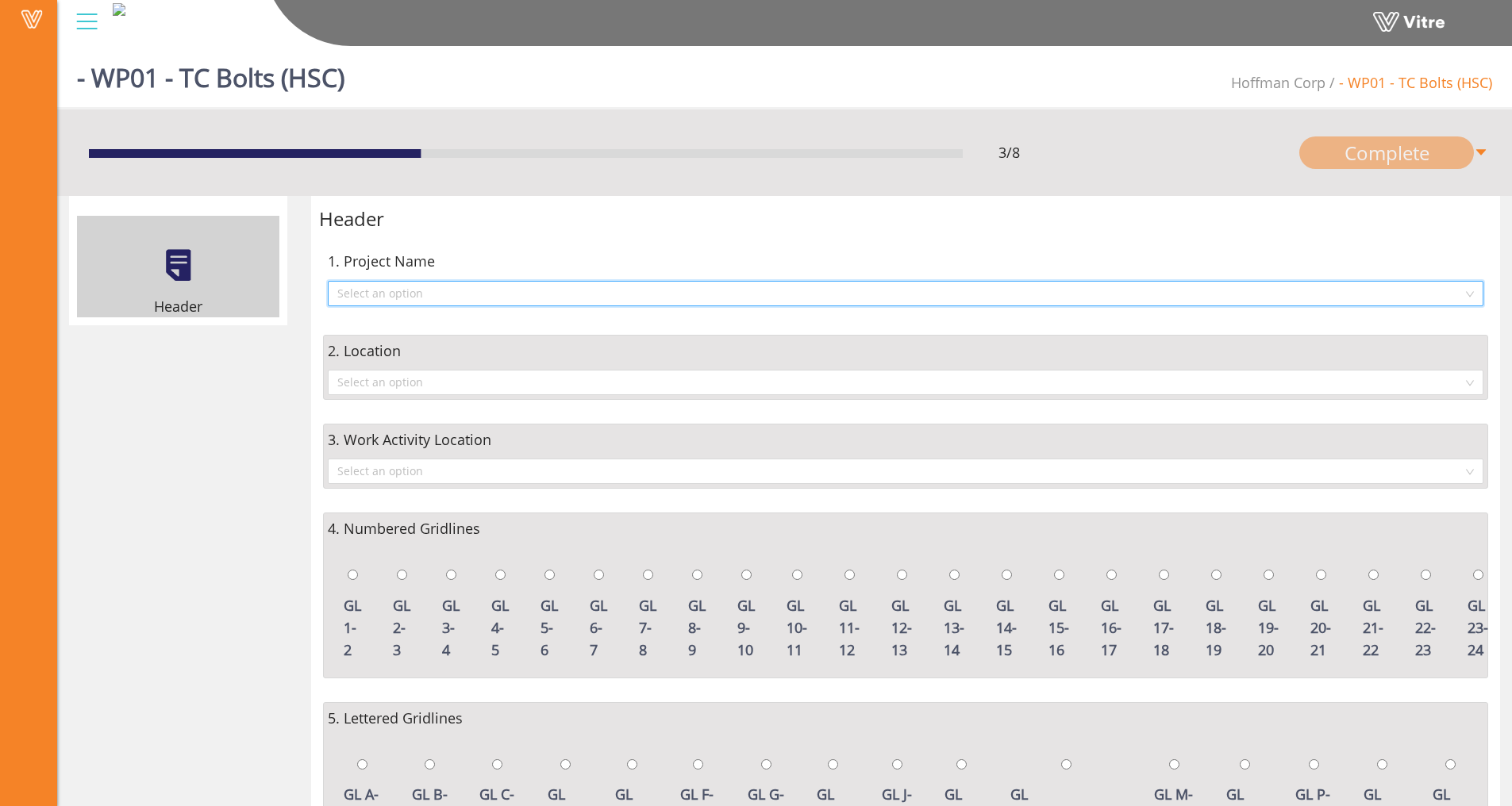
click at [475, 286] on input "search" at bounding box center [900, 293] width 1125 height 24
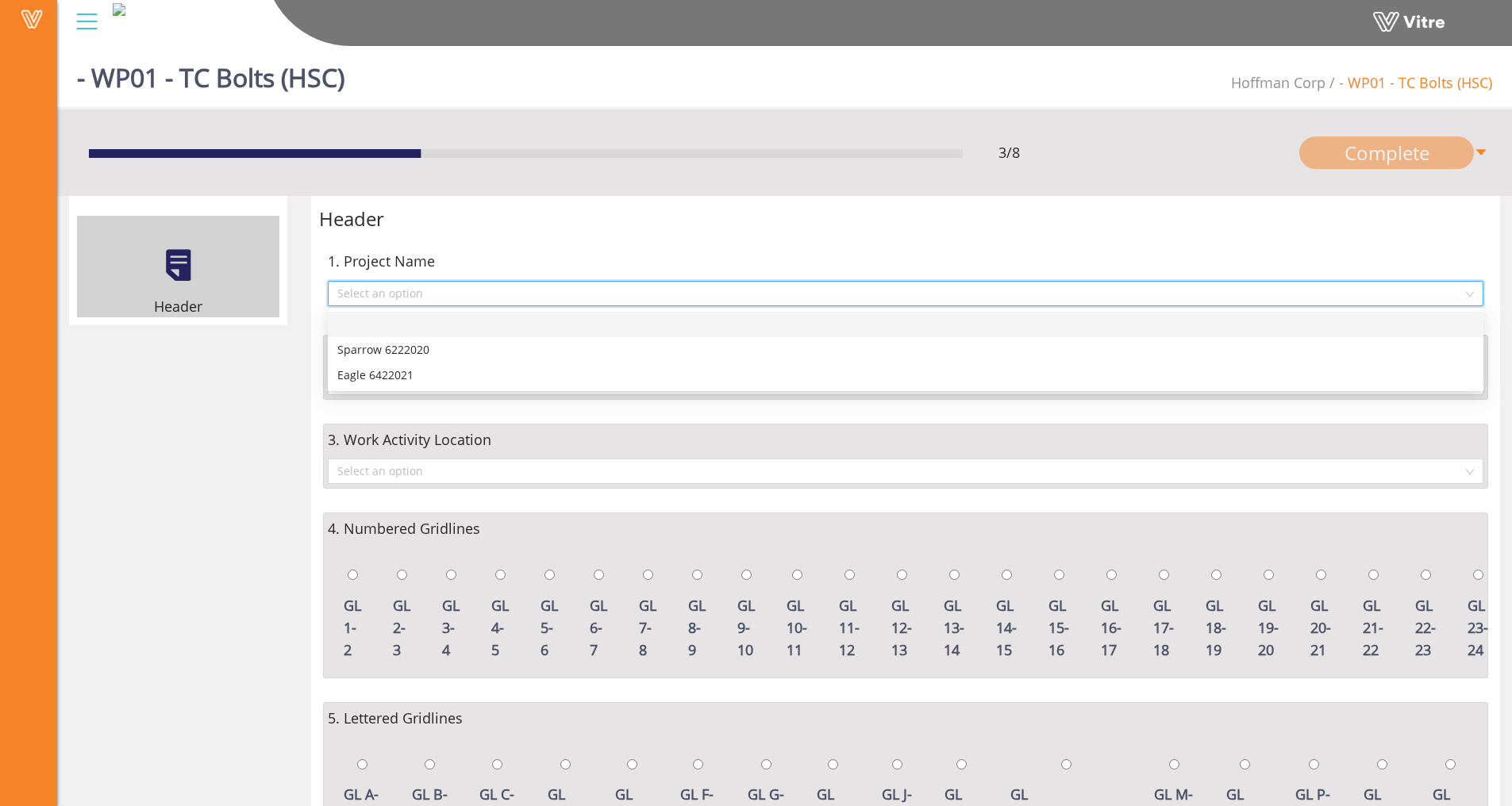
click at [446, 299] on input "search" at bounding box center [900, 293] width 1125 height 24
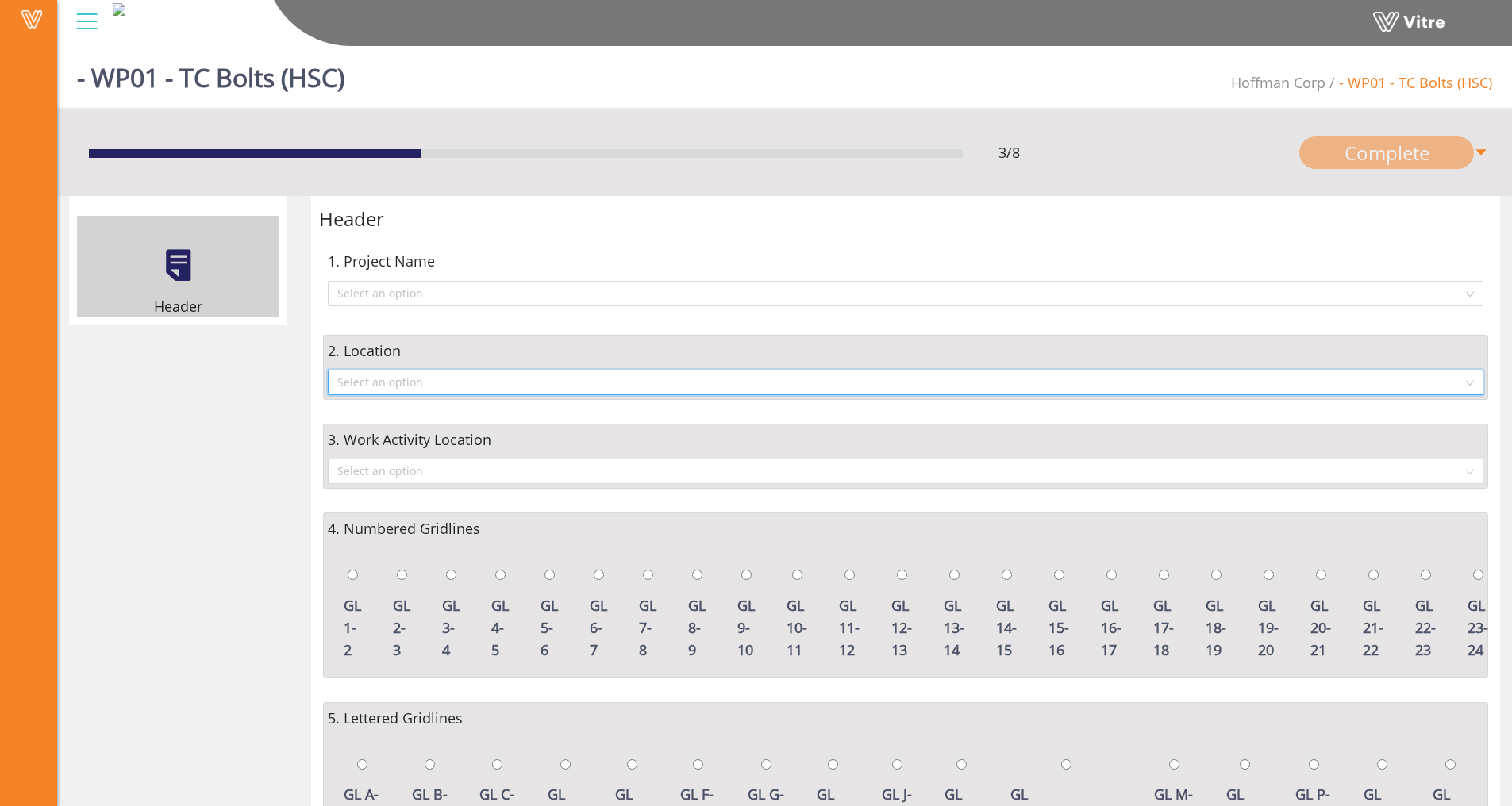
click at [381, 378] on input "search" at bounding box center [900, 383] width 1125 height 24
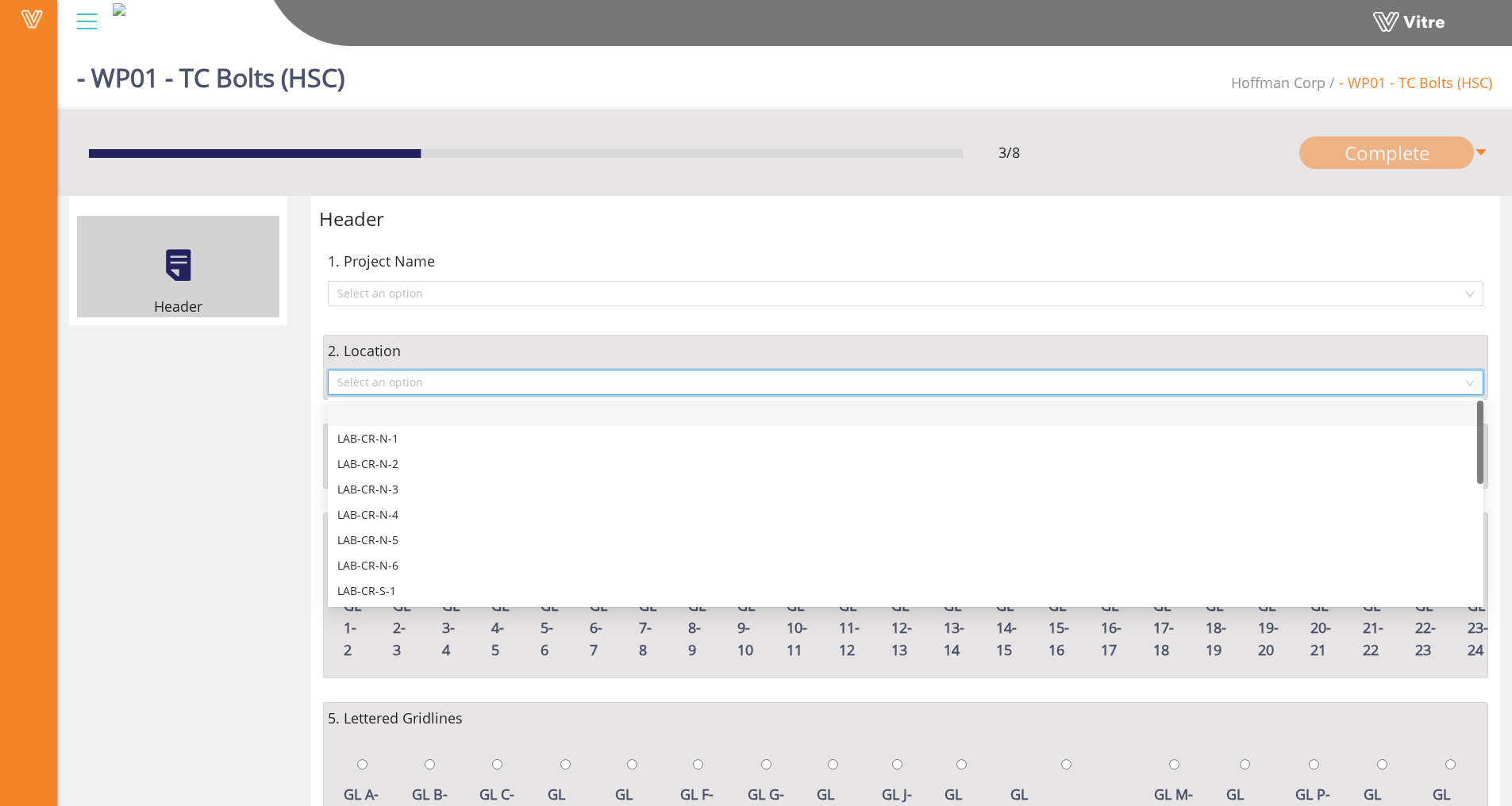
click at [368, 371] on input "search" at bounding box center [900, 383] width 1125 height 24
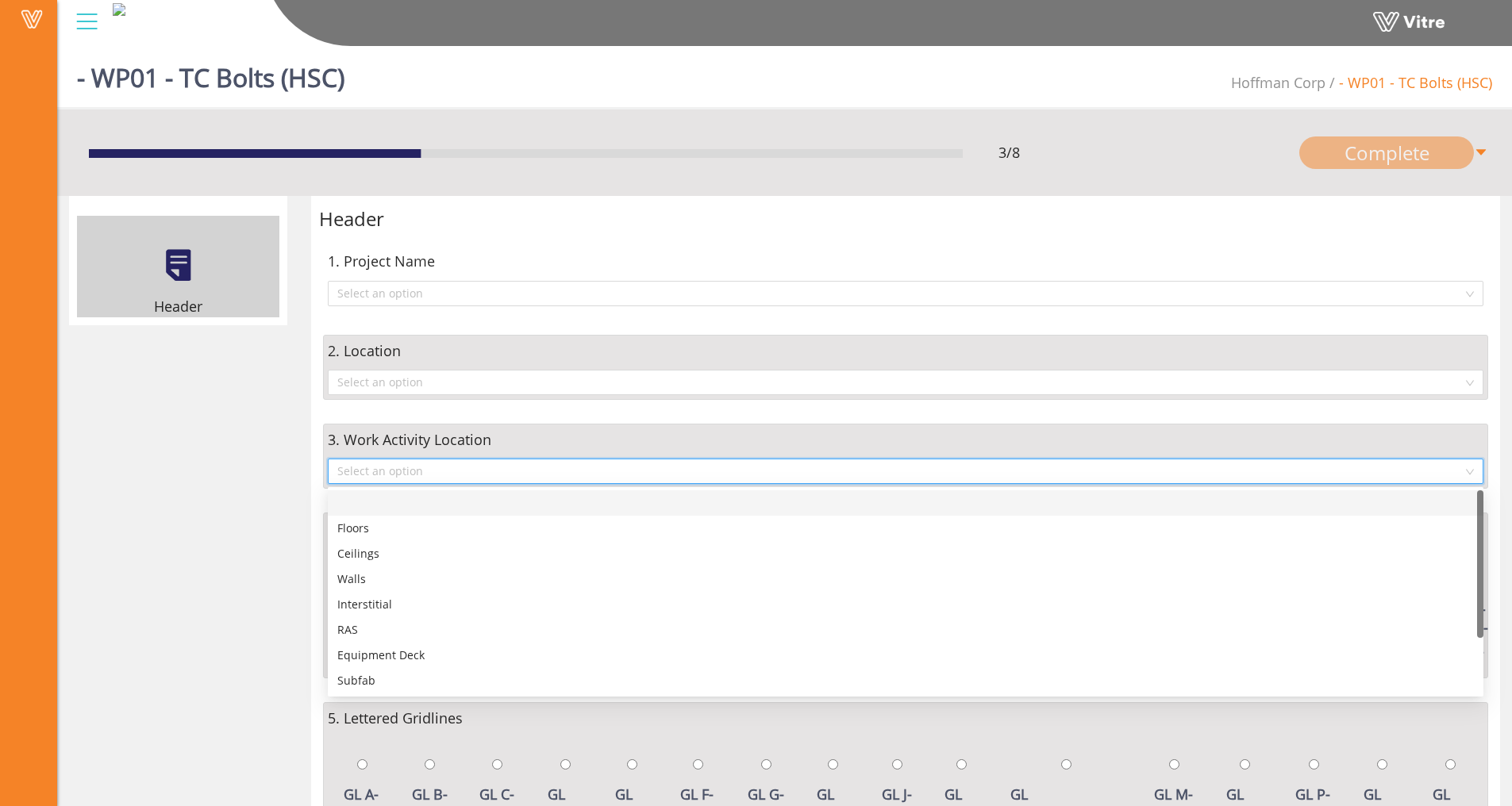
click at [359, 471] on input "search" at bounding box center [900, 471] width 1125 height 24
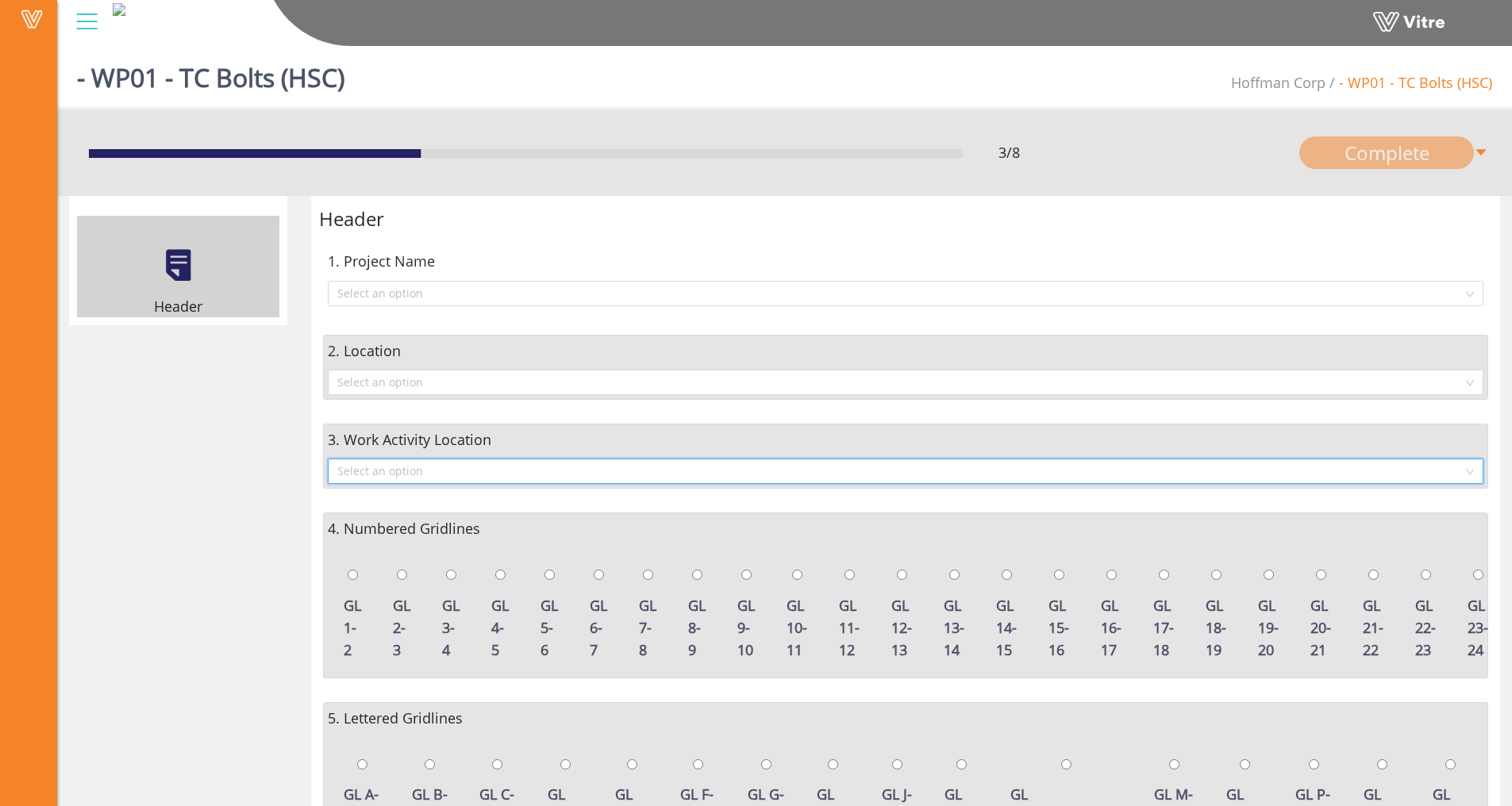
click at [322, 470] on div "3. Work Activity Location Select an option" at bounding box center [906, 456] width 1173 height 89
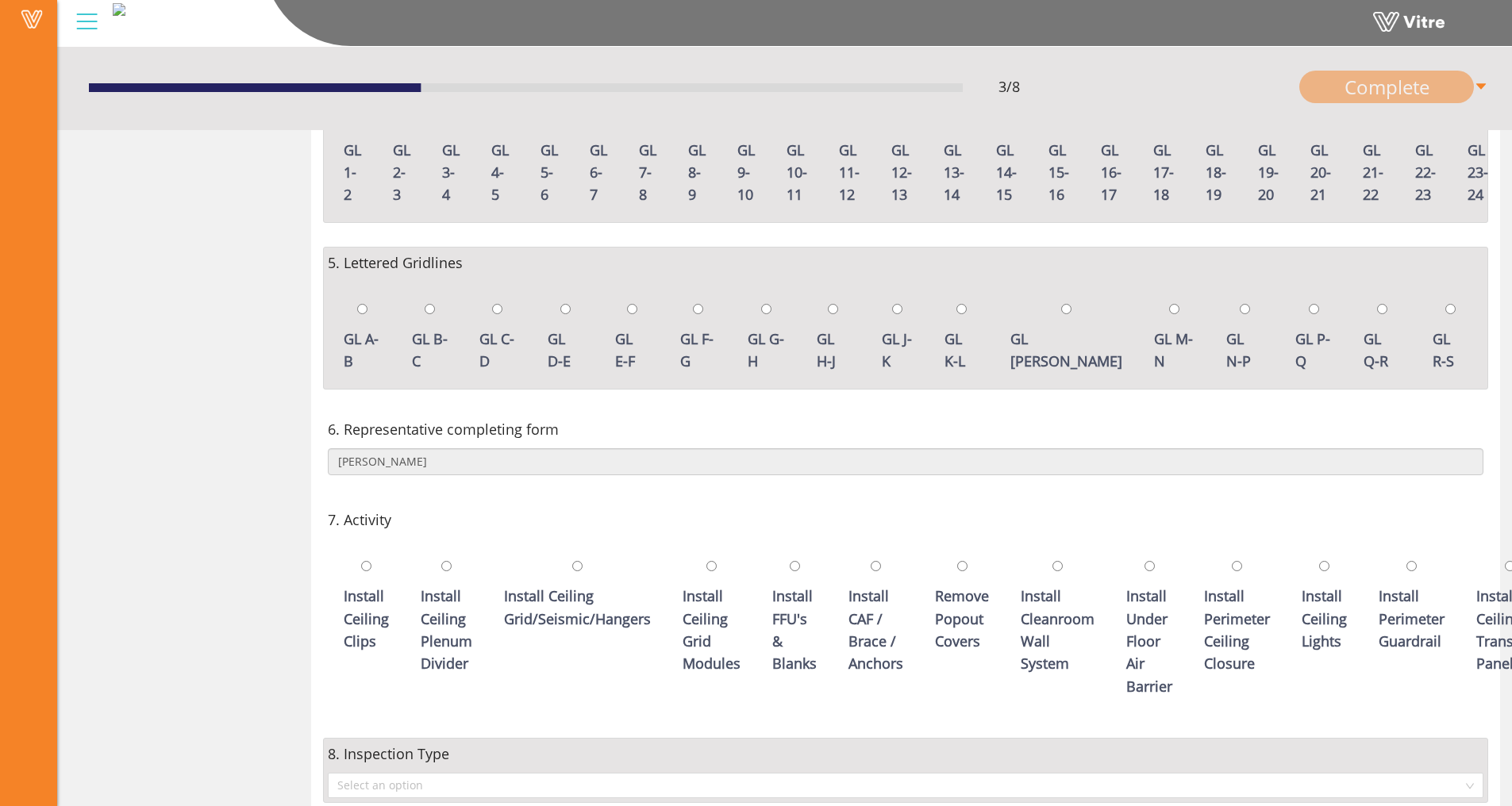
scroll to position [512, 0]
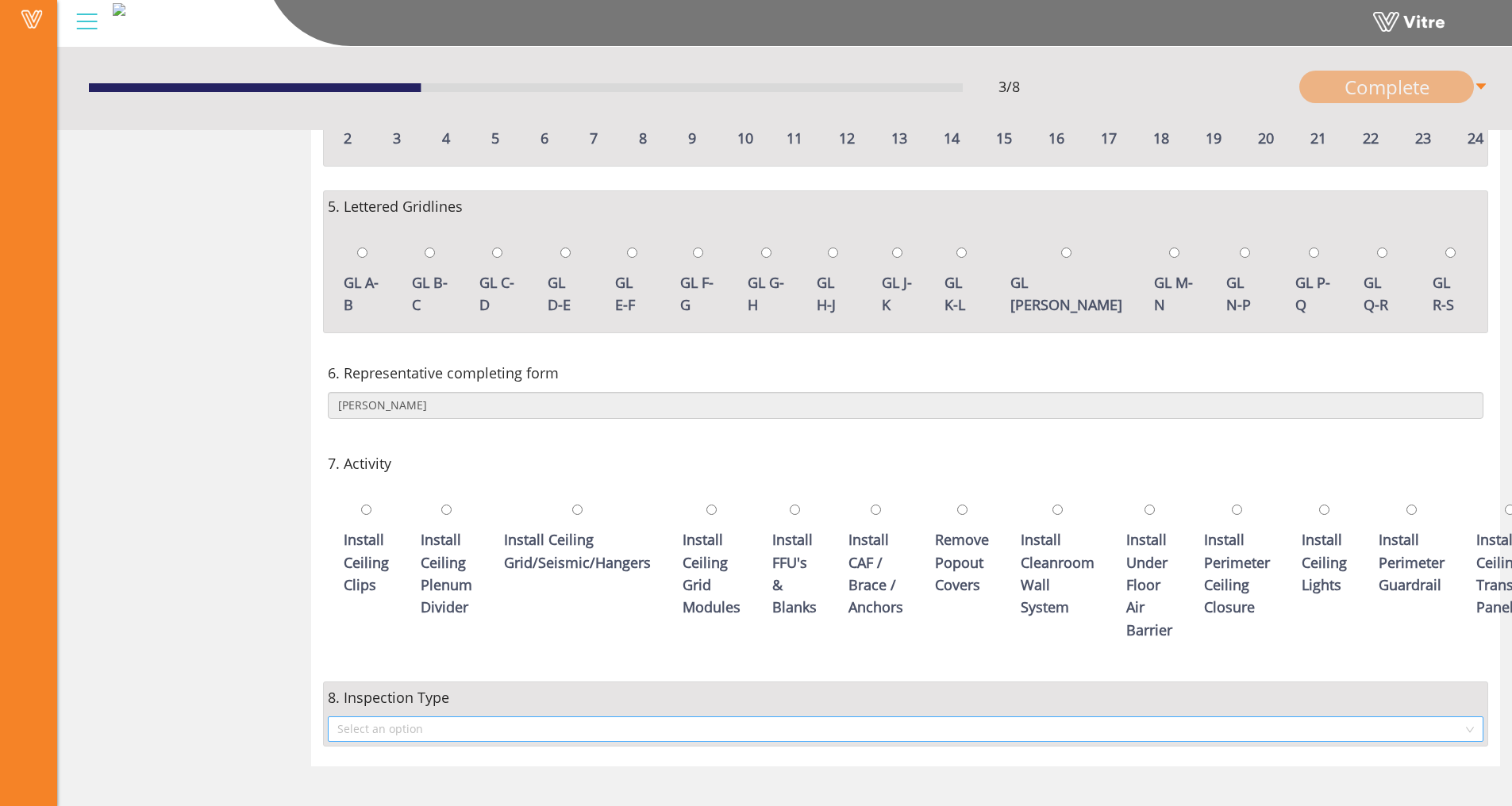
click at [427, 729] on input "search" at bounding box center [900, 729] width 1125 height 24
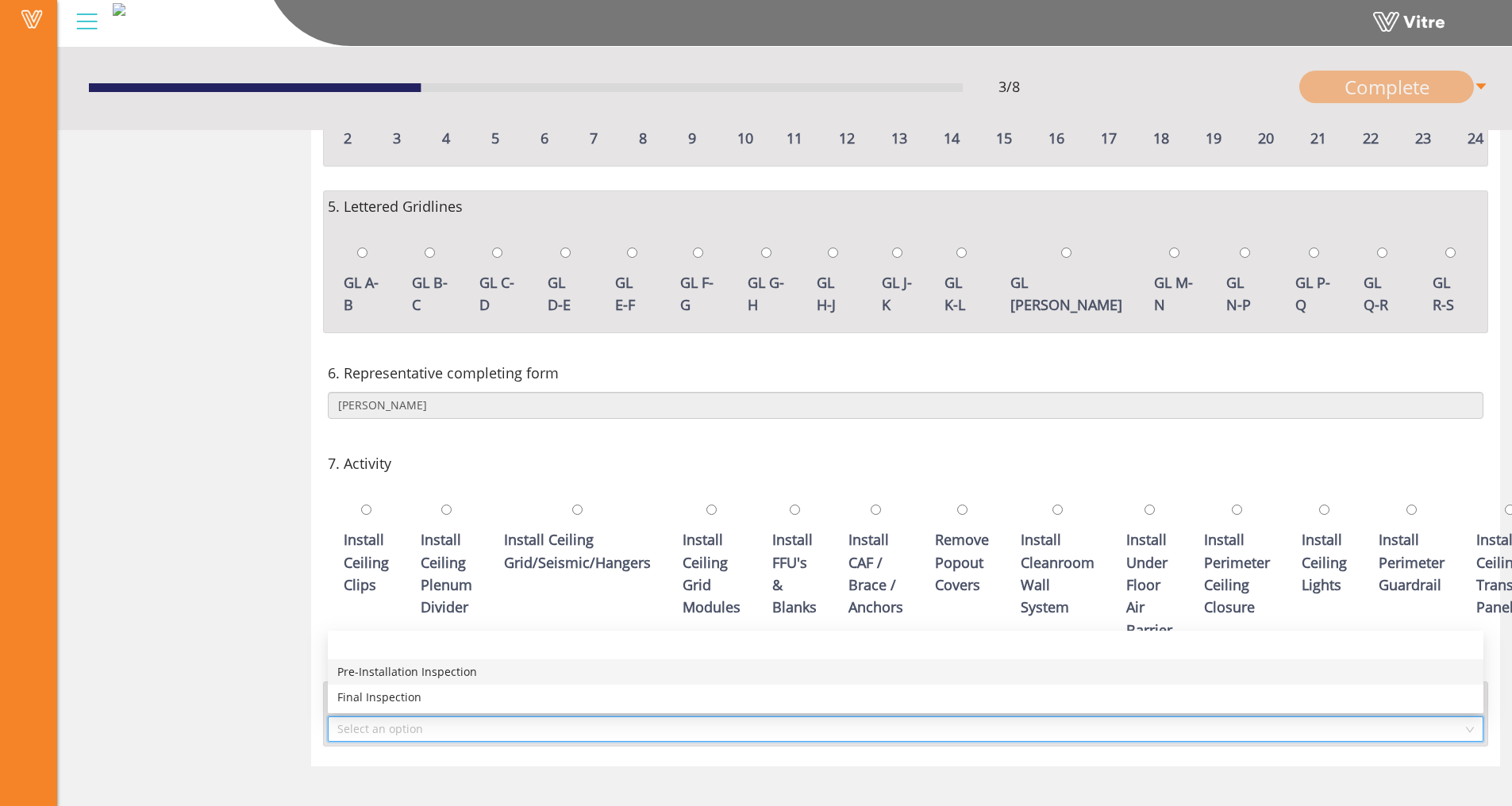
click at [436, 676] on div "Pre-Installation Inspection" at bounding box center [906, 671] width 1137 height 18
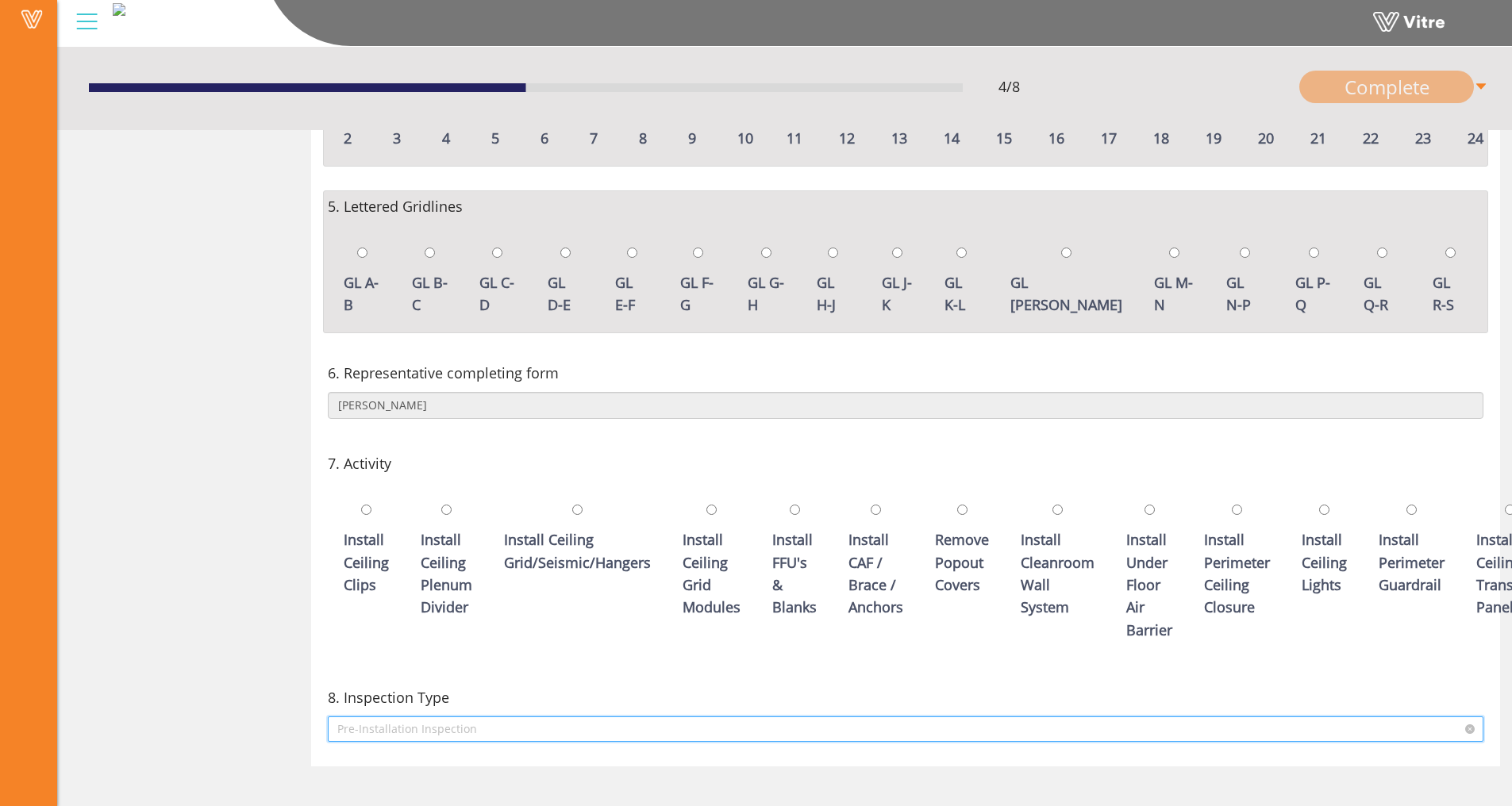
click at [680, 739] on span "Pre-Installation Inspection" at bounding box center [906, 729] width 1137 height 24
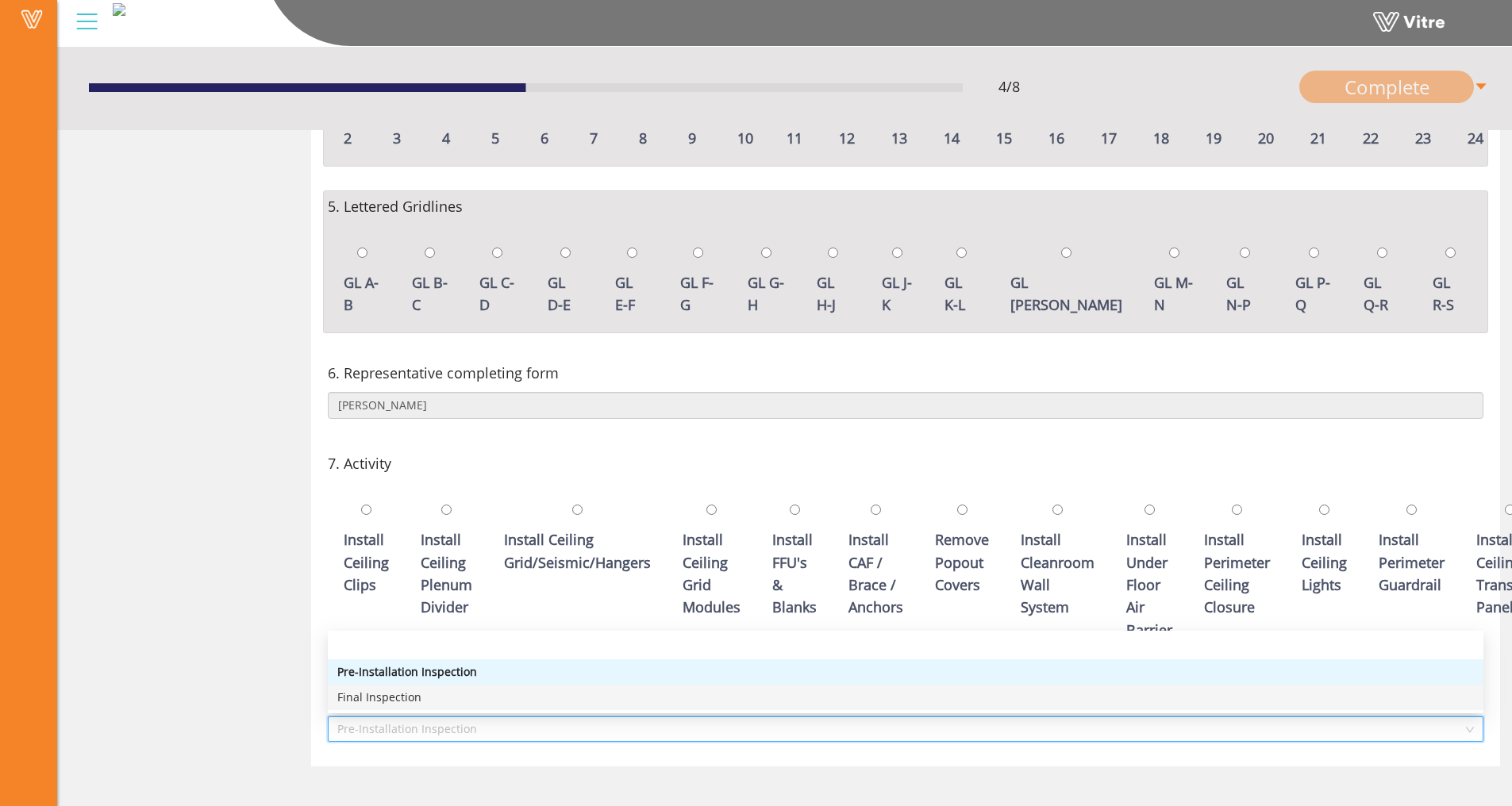
click at [662, 692] on div "Final Inspection" at bounding box center [906, 697] width 1137 height 18
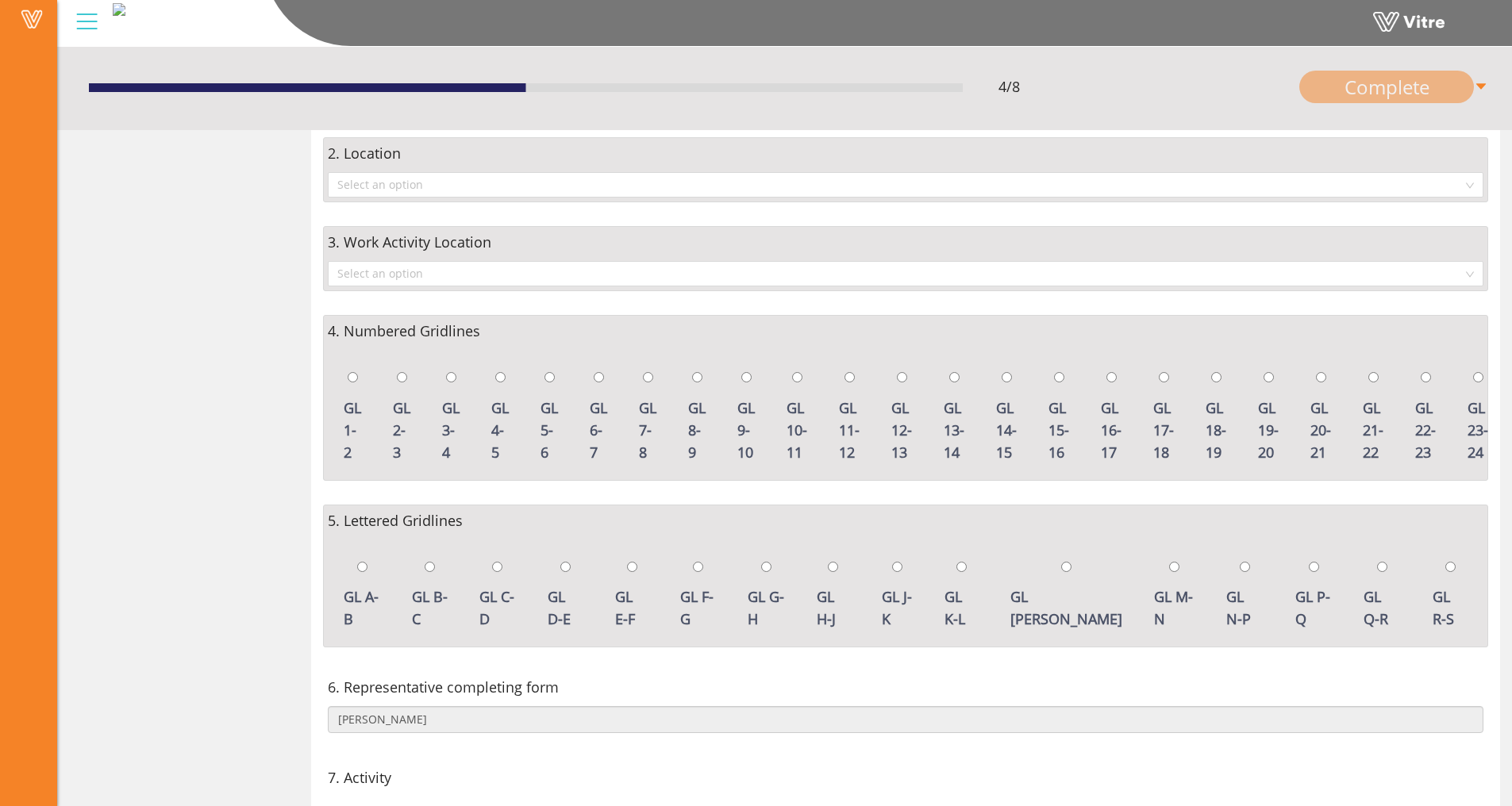
scroll to position [0, 0]
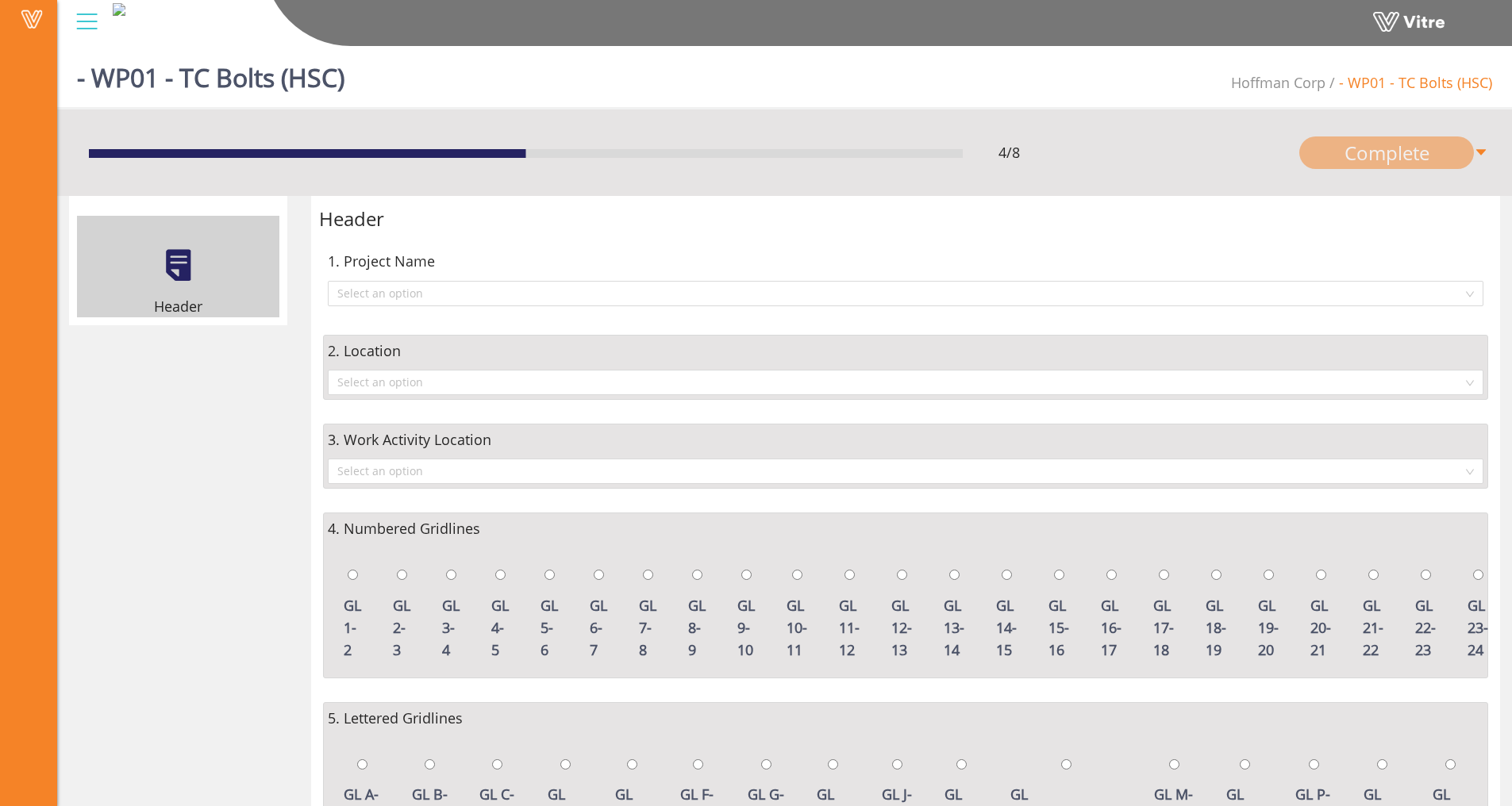
click at [173, 377] on div "Header Header 1. Project Name Select an option 2. Location Select an option 3. …" at bounding box center [784, 738] width 1455 height 1084
click at [591, 276] on div "1. Project Name Select an option" at bounding box center [905, 278] width 1165 height 65
click at [578, 288] on input "search" at bounding box center [900, 293] width 1125 height 24
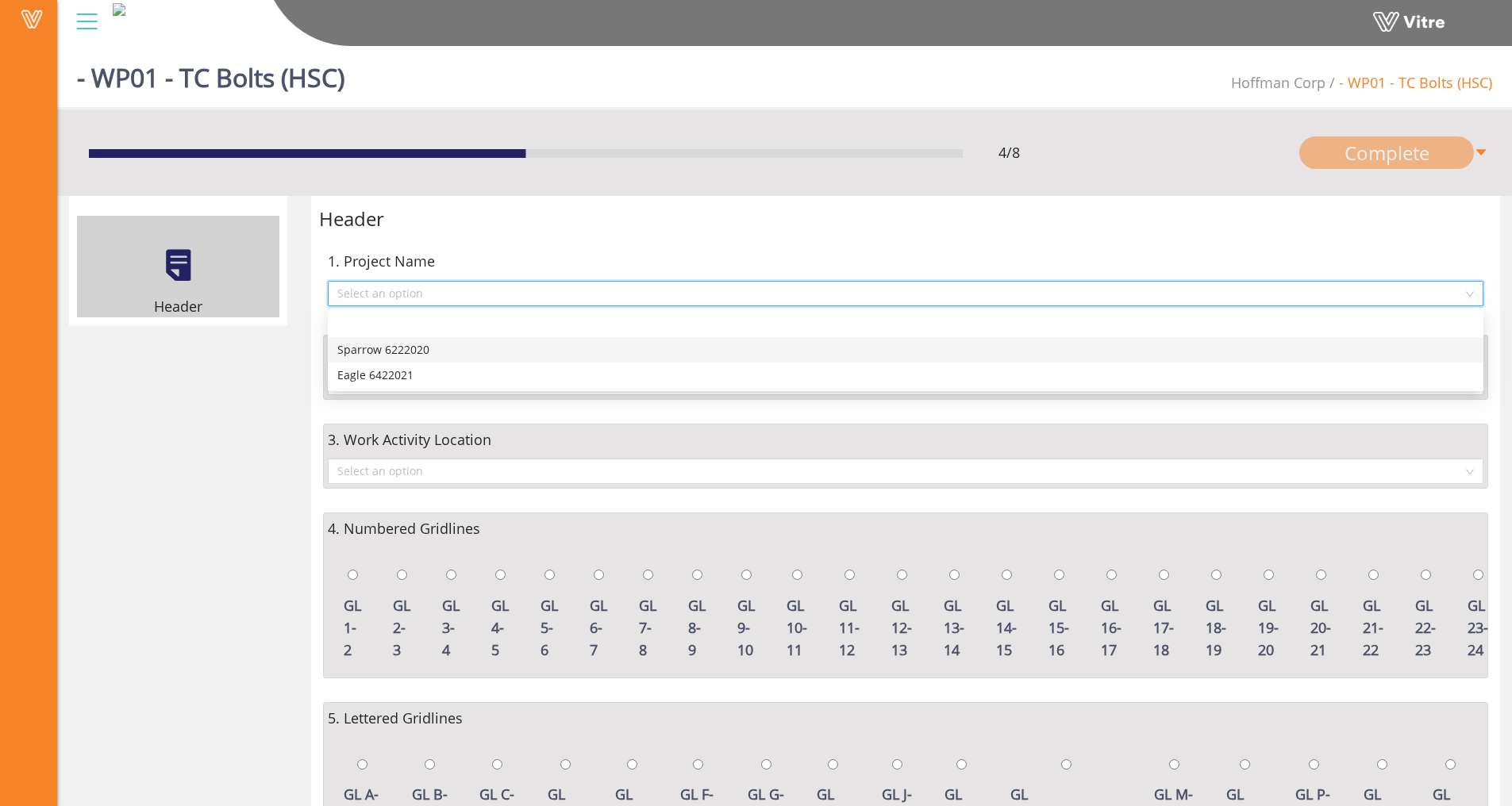
click at [435, 341] on div "Sparrow 6222020" at bounding box center [906, 350] width 1137 height 18
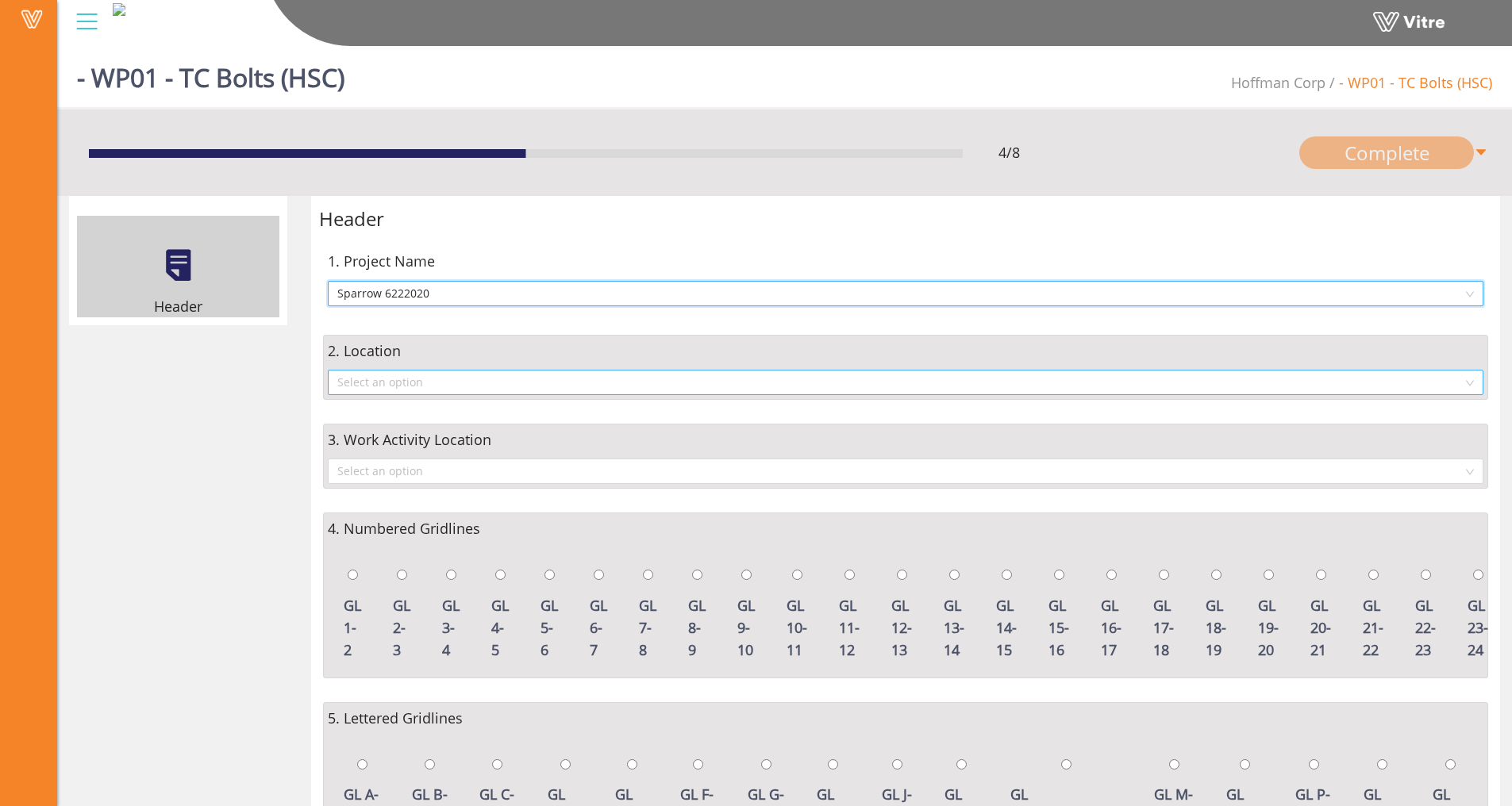
click at [472, 376] on input "search" at bounding box center [900, 383] width 1125 height 24
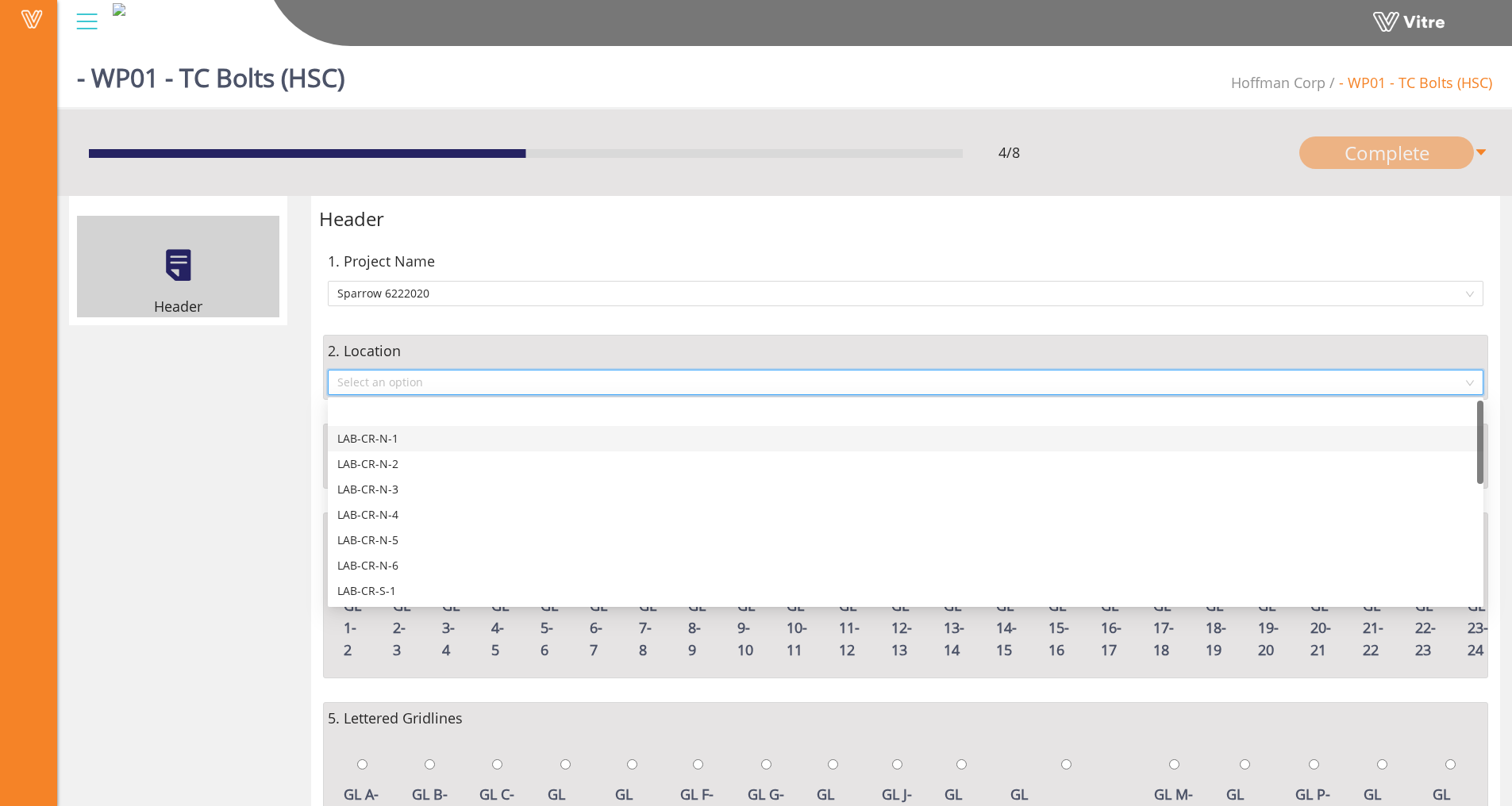
click at [413, 443] on div "LAB-CR-N-1" at bounding box center [906, 438] width 1137 height 18
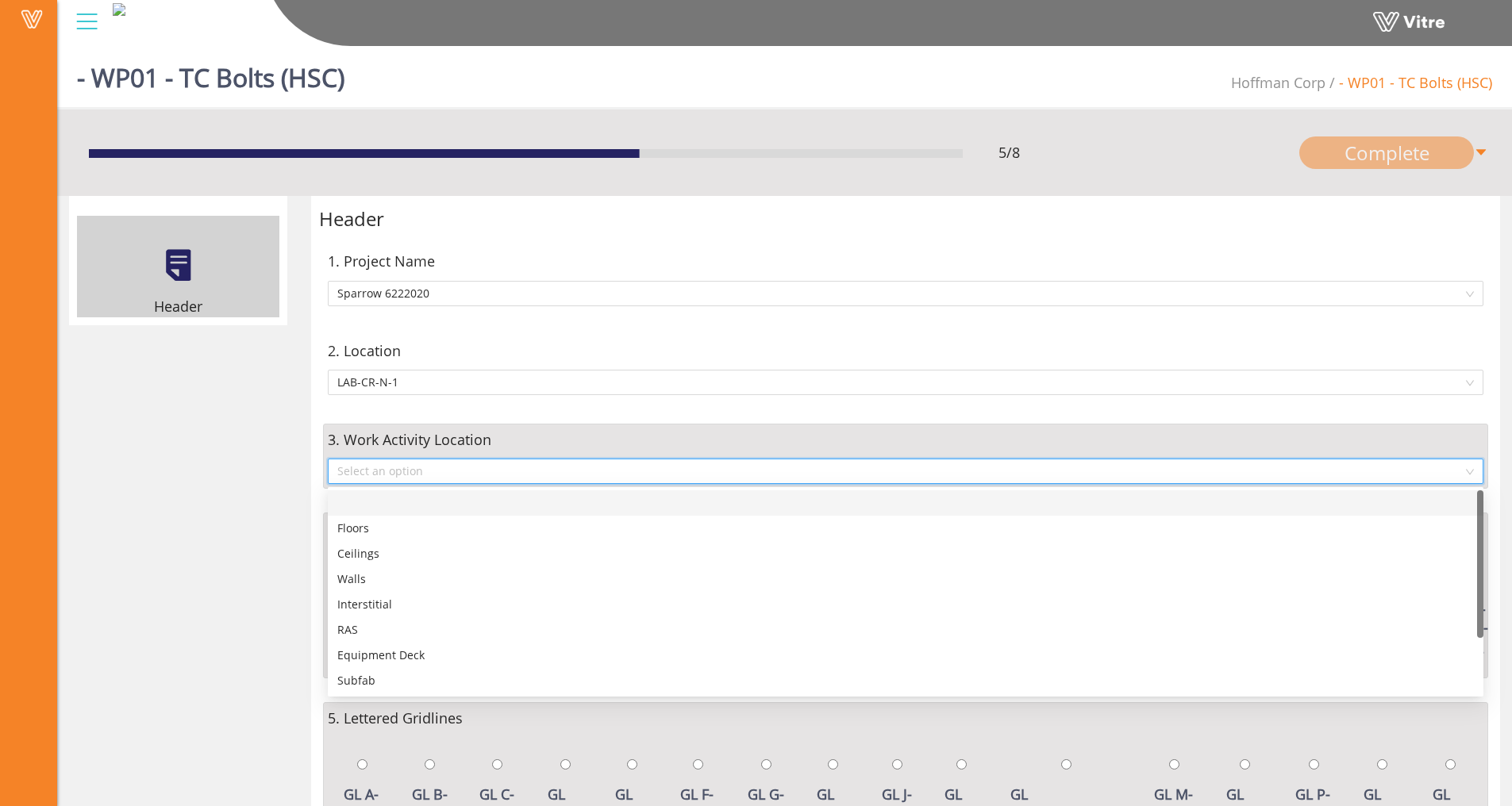
click at [503, 475] on input "search" at bounding box center [900, 471] width 1125 height 24
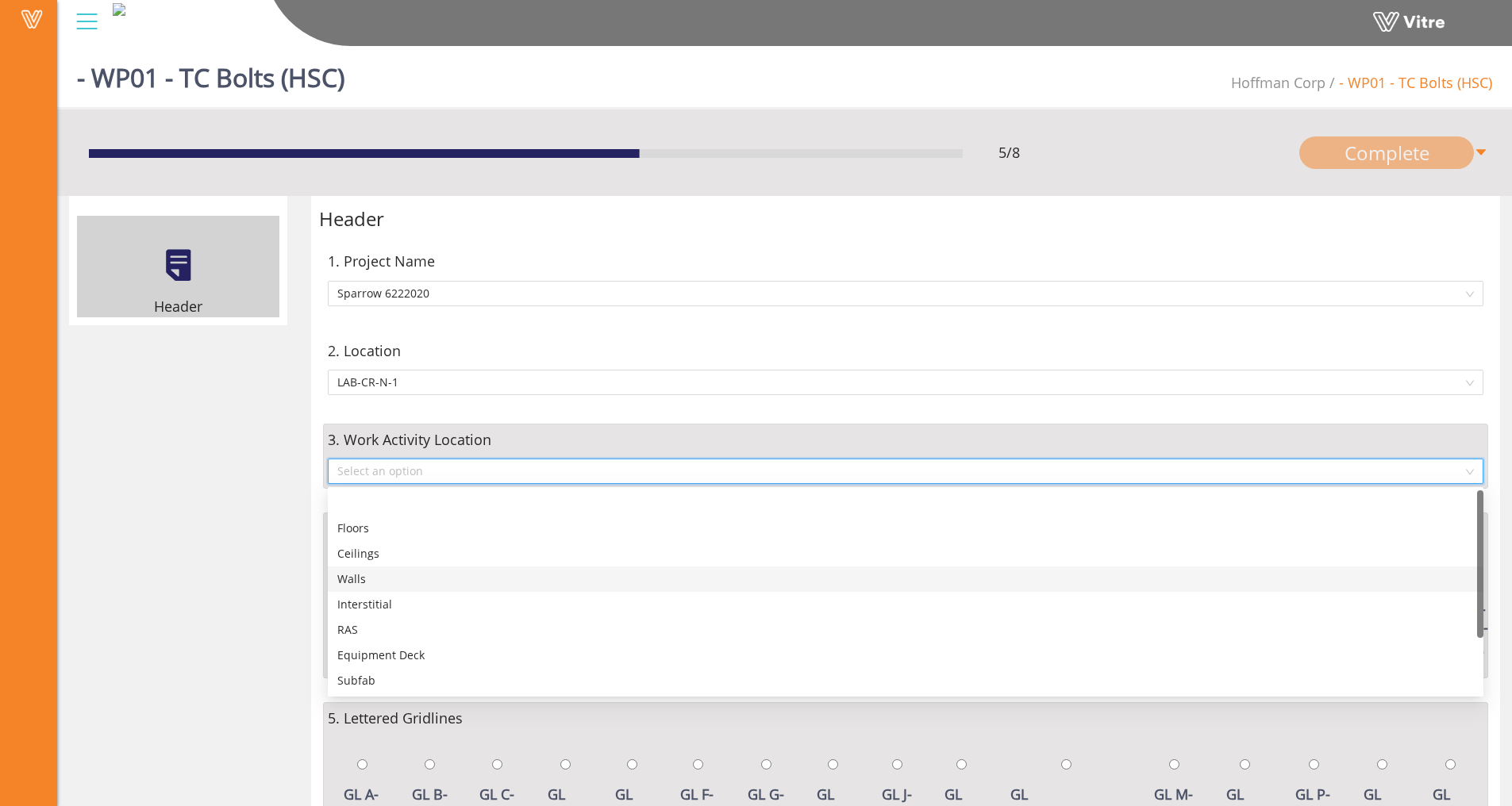
click at [457, 571] on div "Walls" at bounding box center [906, 579] width 1137 height 18
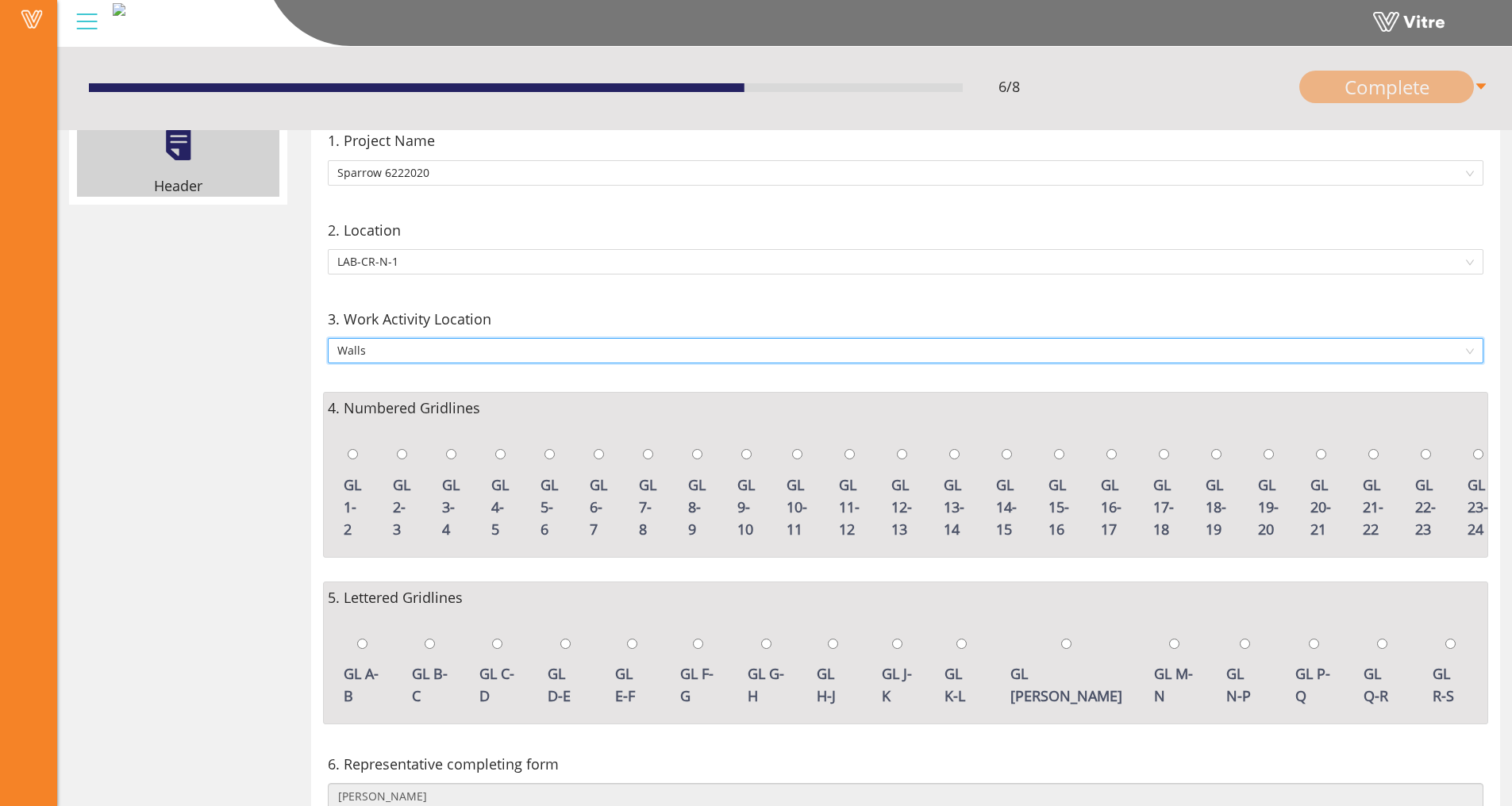
scroll to position [317, 0]
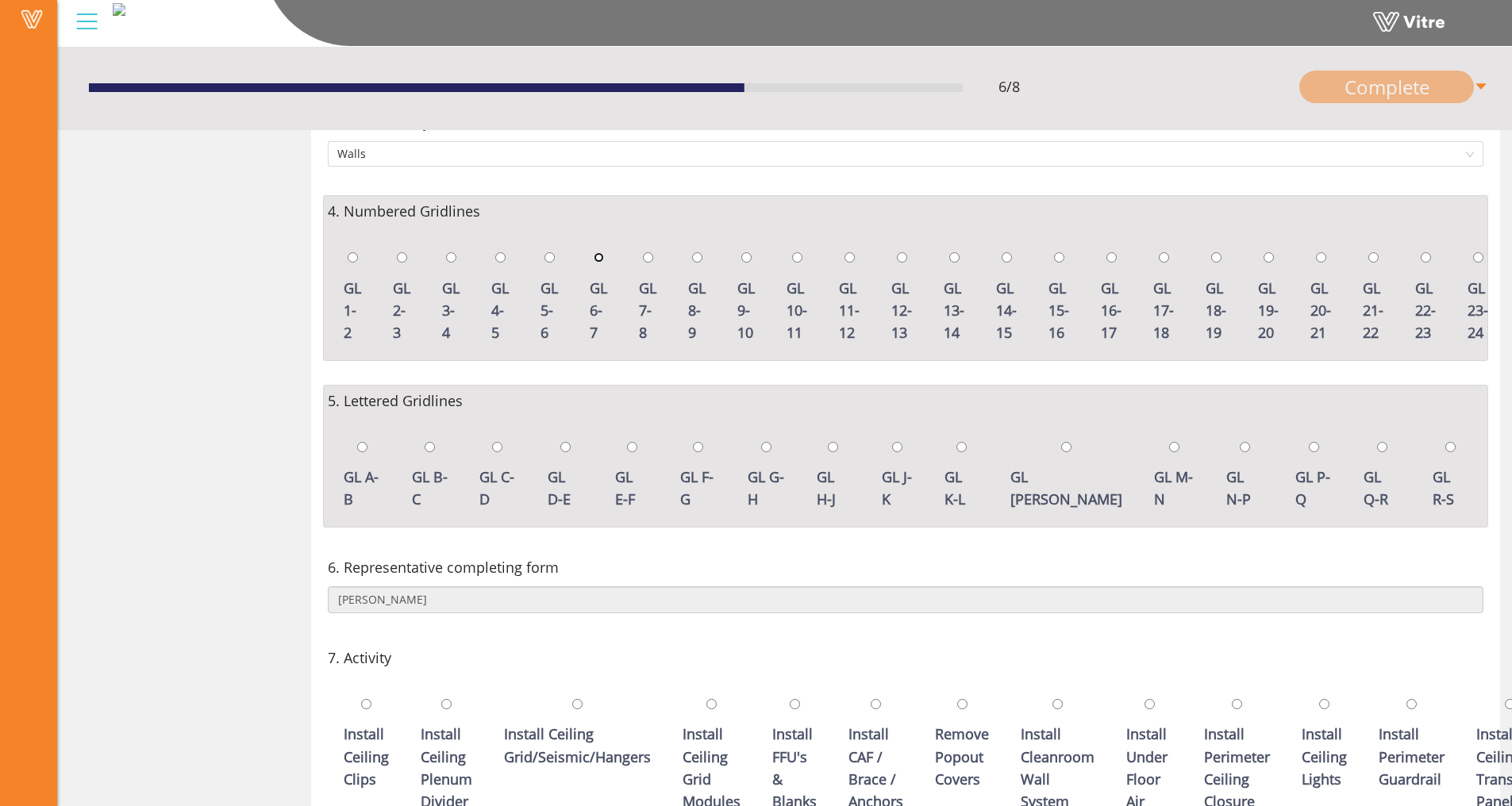
click at [600, 255] on input "radio" at bounding box center [599, 257] width 10 height 10
radio input "true"
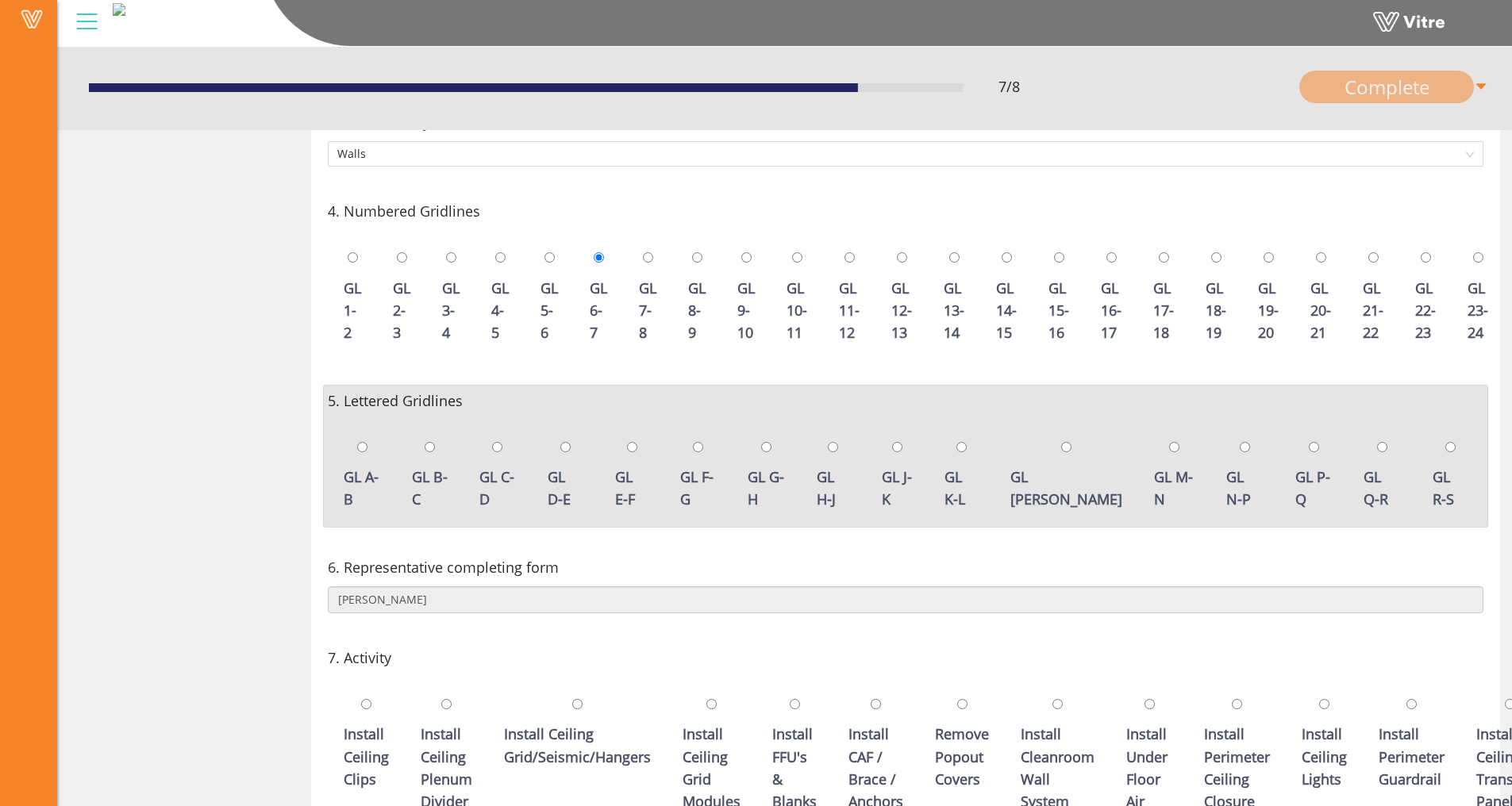
click at [503, 448] on div "GL C-D" at bounding box center [497, 475] width 53 height 95
radio input "true"
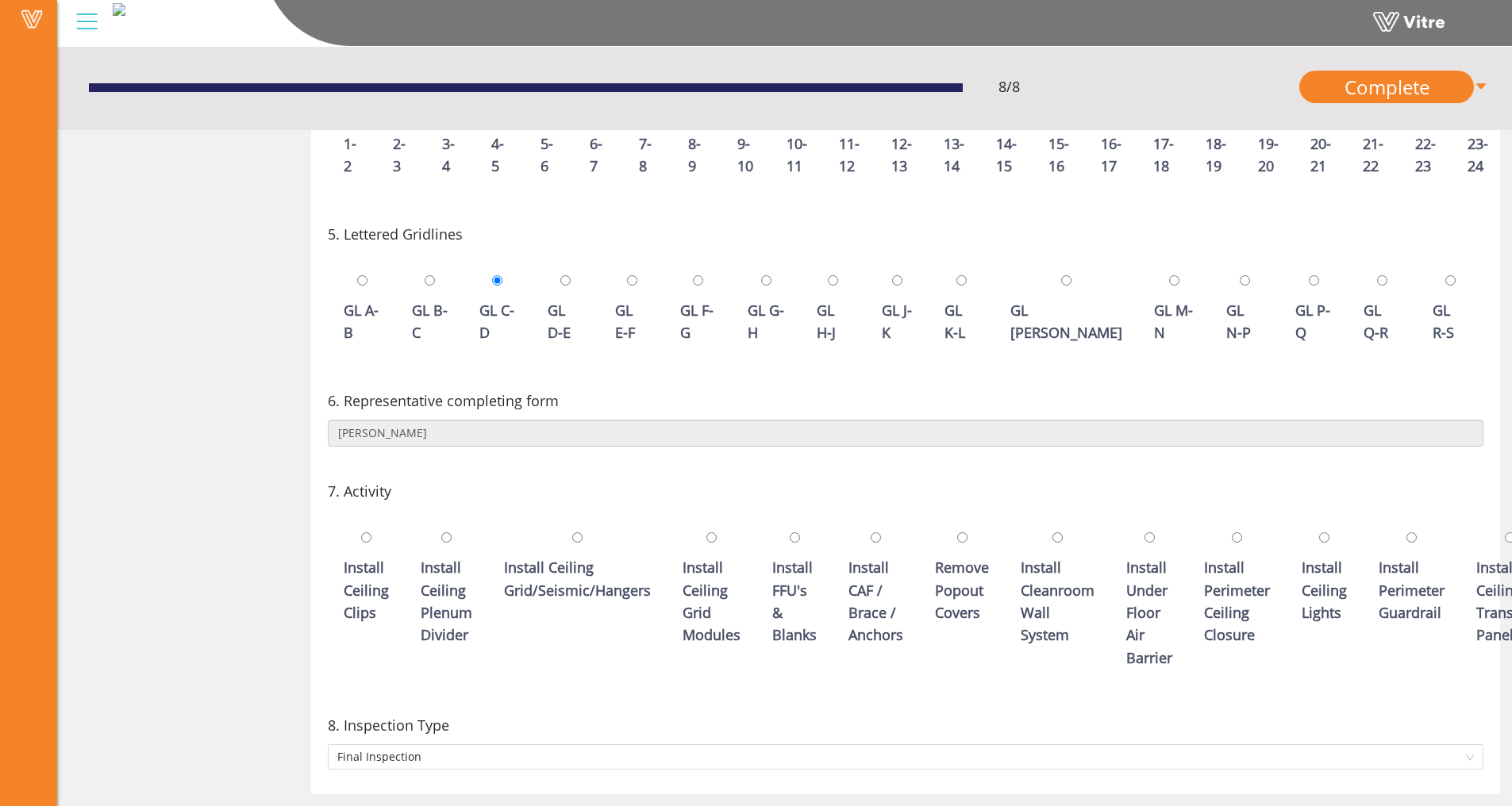
scroll to position [512, 0]
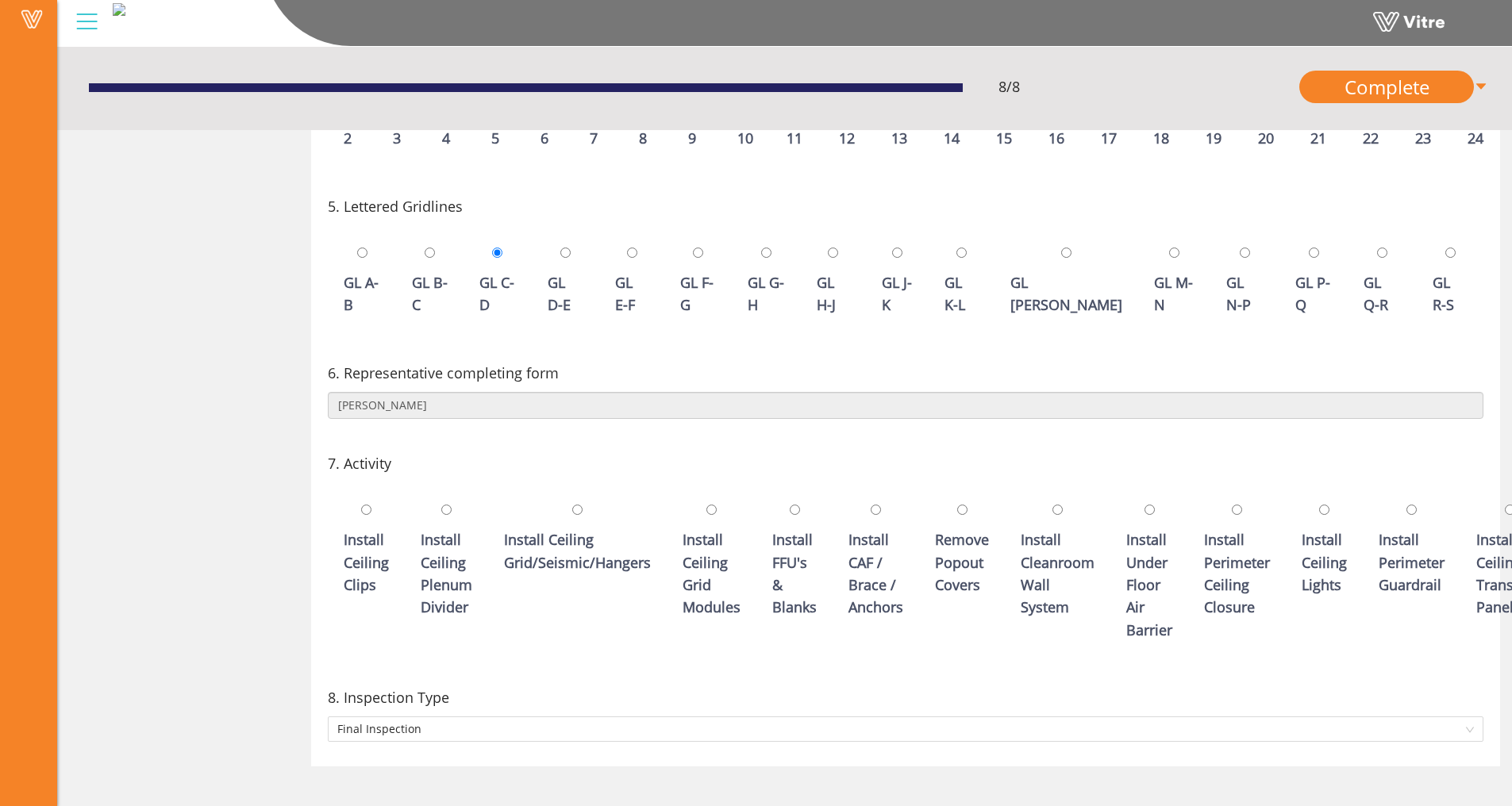
click at [435, 505] on div "Install Ceiling Plenum Divider" at bounding box center [446, 560] width 67 height 139
click at [565, 507] on div "Install Ceiling Grid/Seismic/Hangers" at bounding box center [577, 538] width 162 height 95
radio input "false"
radio input "true"
click at [714, 505] on input "radio" at bounding box center [711, 509] width 10 height 10
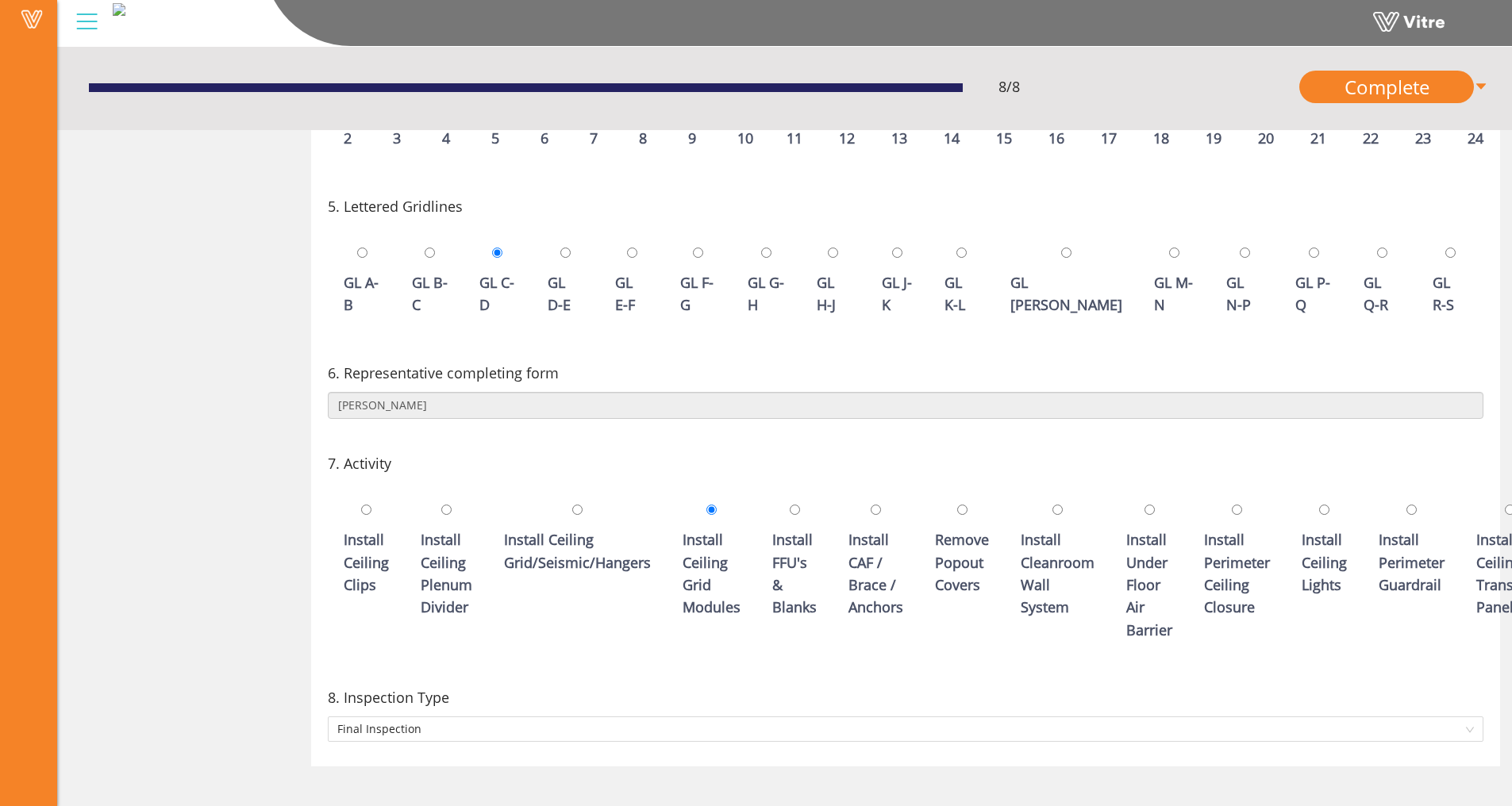
click at [784, 506] on div "Install FFU's & Blanks" at bounding box center [794, 560] width 60 height 139
radio input "false"
radio input "true"
click at [491, 735] on span "Final Inspection" at bounding box center [906, 729] width 1137 height 24
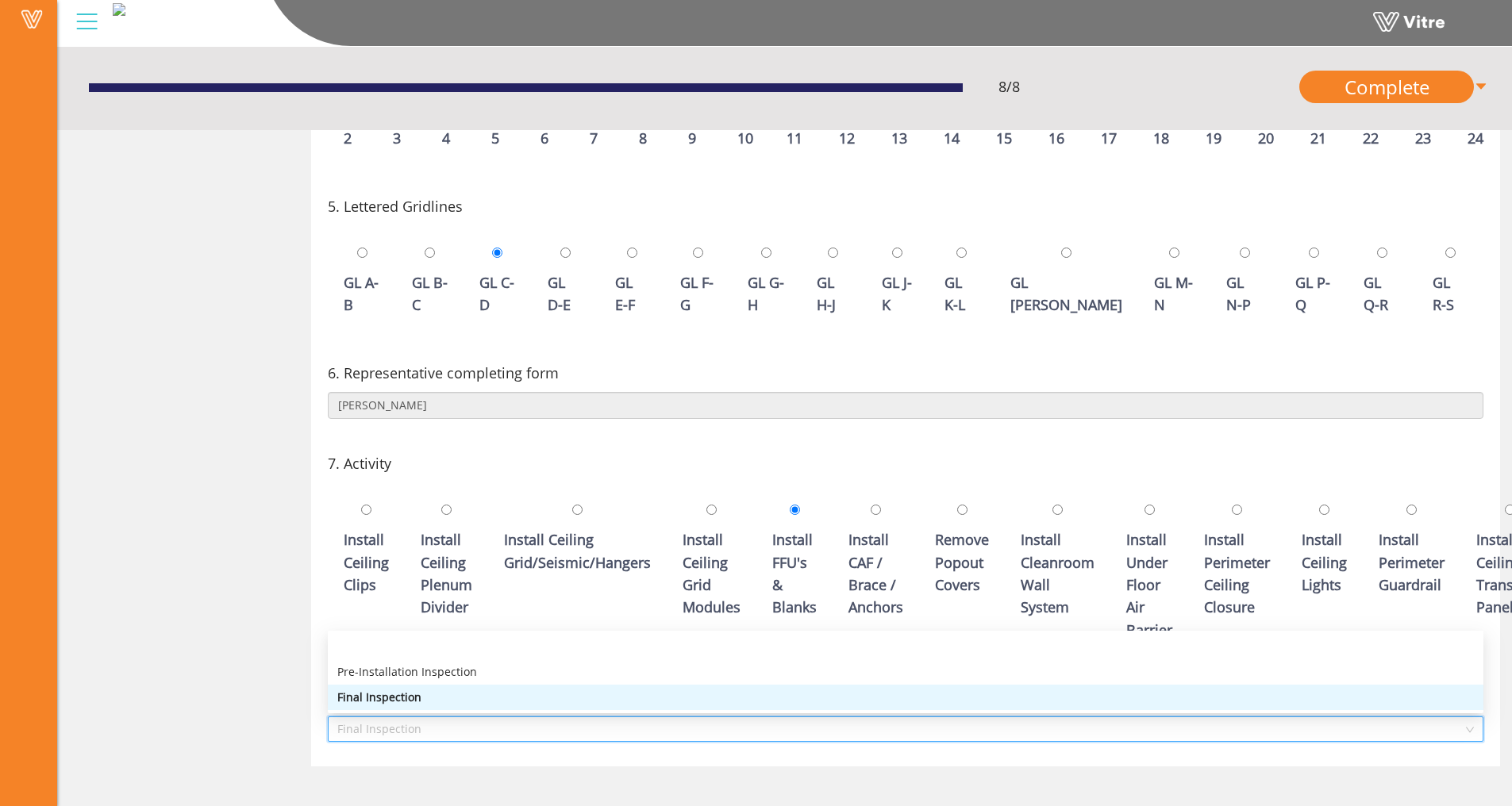
click at [506, 688] on div "Final Inspection" at bounding box center [905, 698] width 1156 height 26
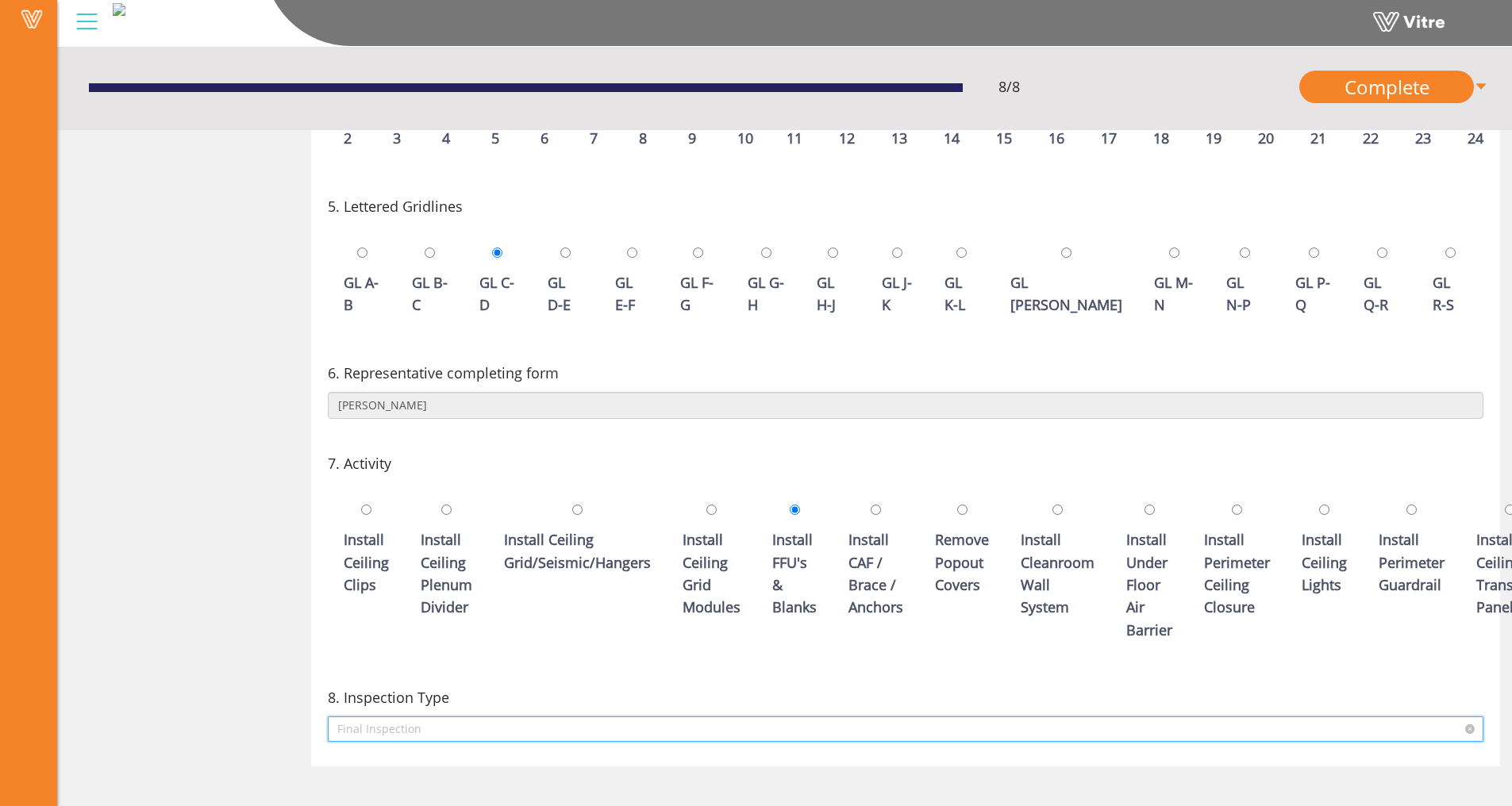
click at [435, 727] on span "Final Inspection" at bounding box center [906, 729] width 1137 height 24
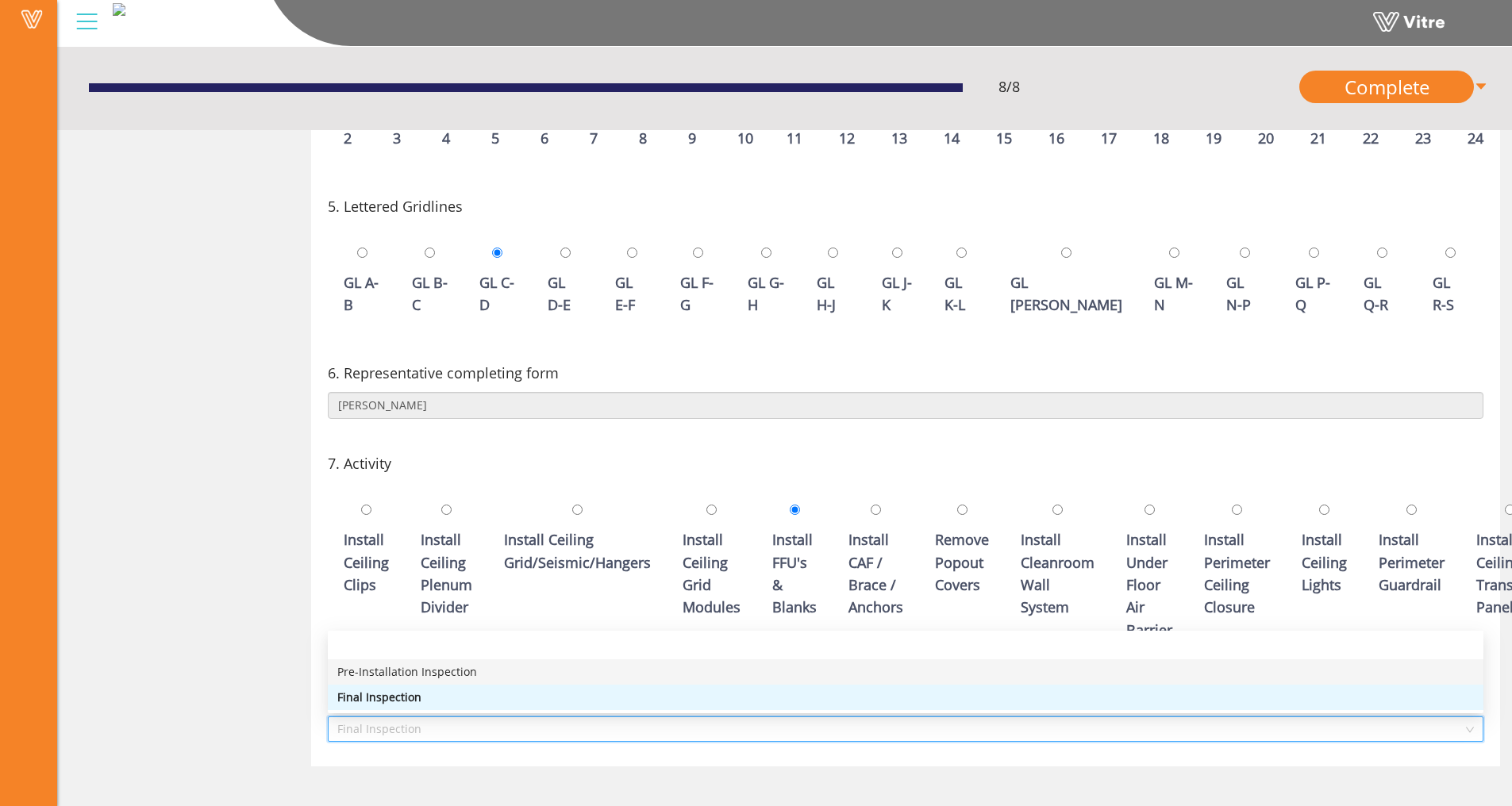
click at [470, 670] on div "Pre-Installation Inspection" at bounding box center [906, 671] width 1137 height 18
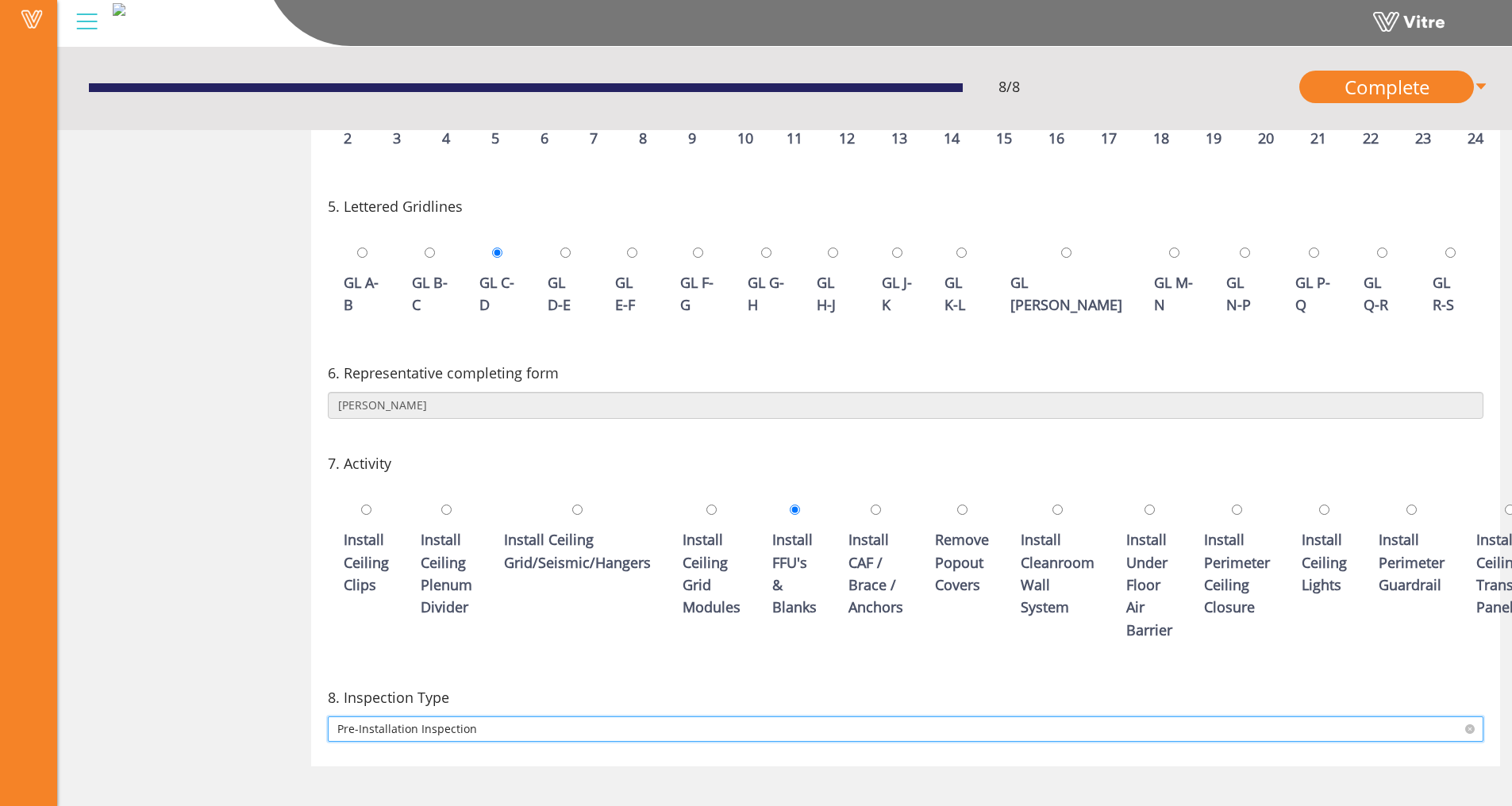
click at [466, 730] on span "Pre-Installation Inspection" at bounding box center [906, 729] width 1137 height 24
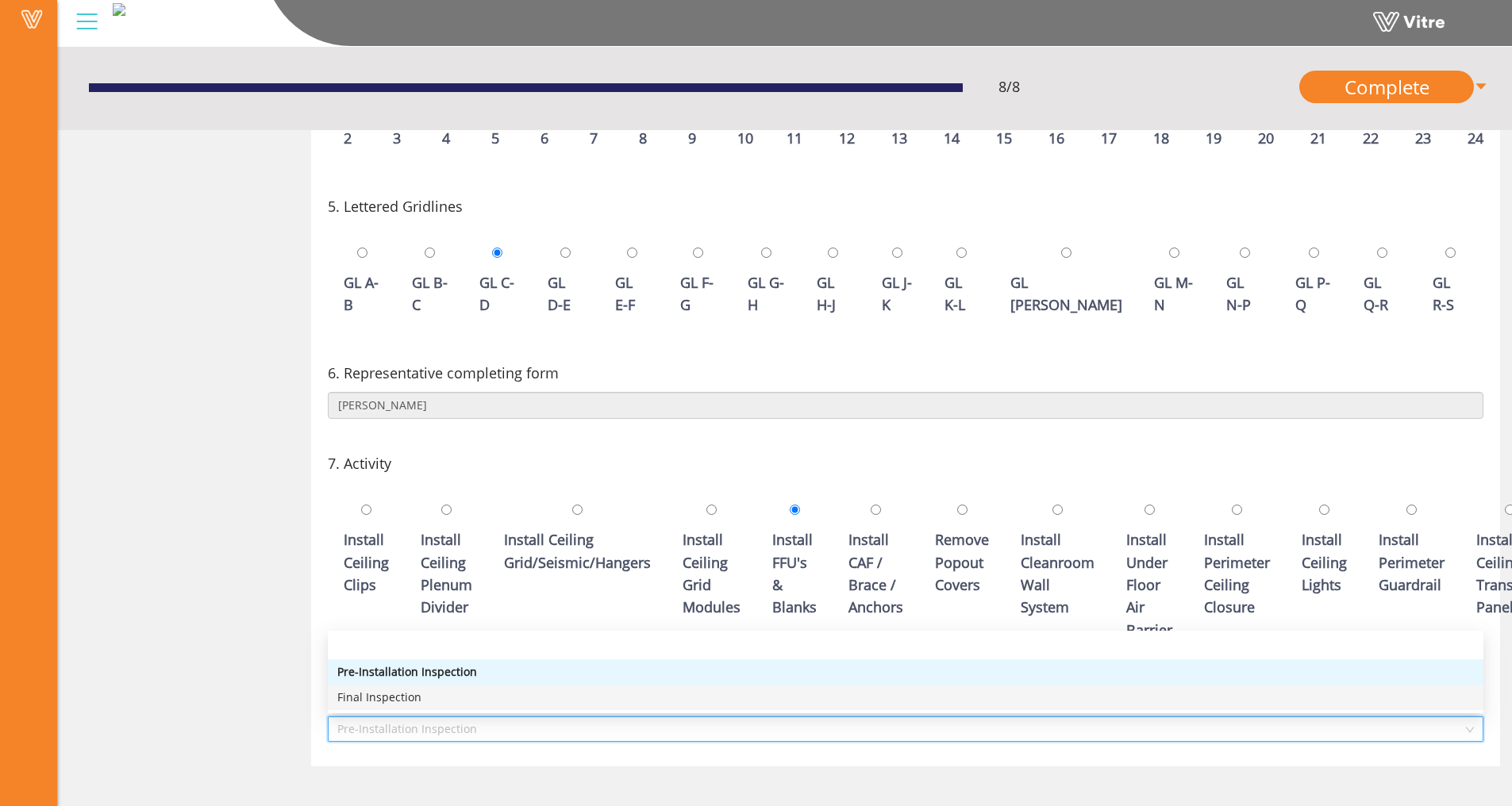
click at [472, 693] on div "Final Inspection" at bounding box center [906, 697] width 1137 height 18
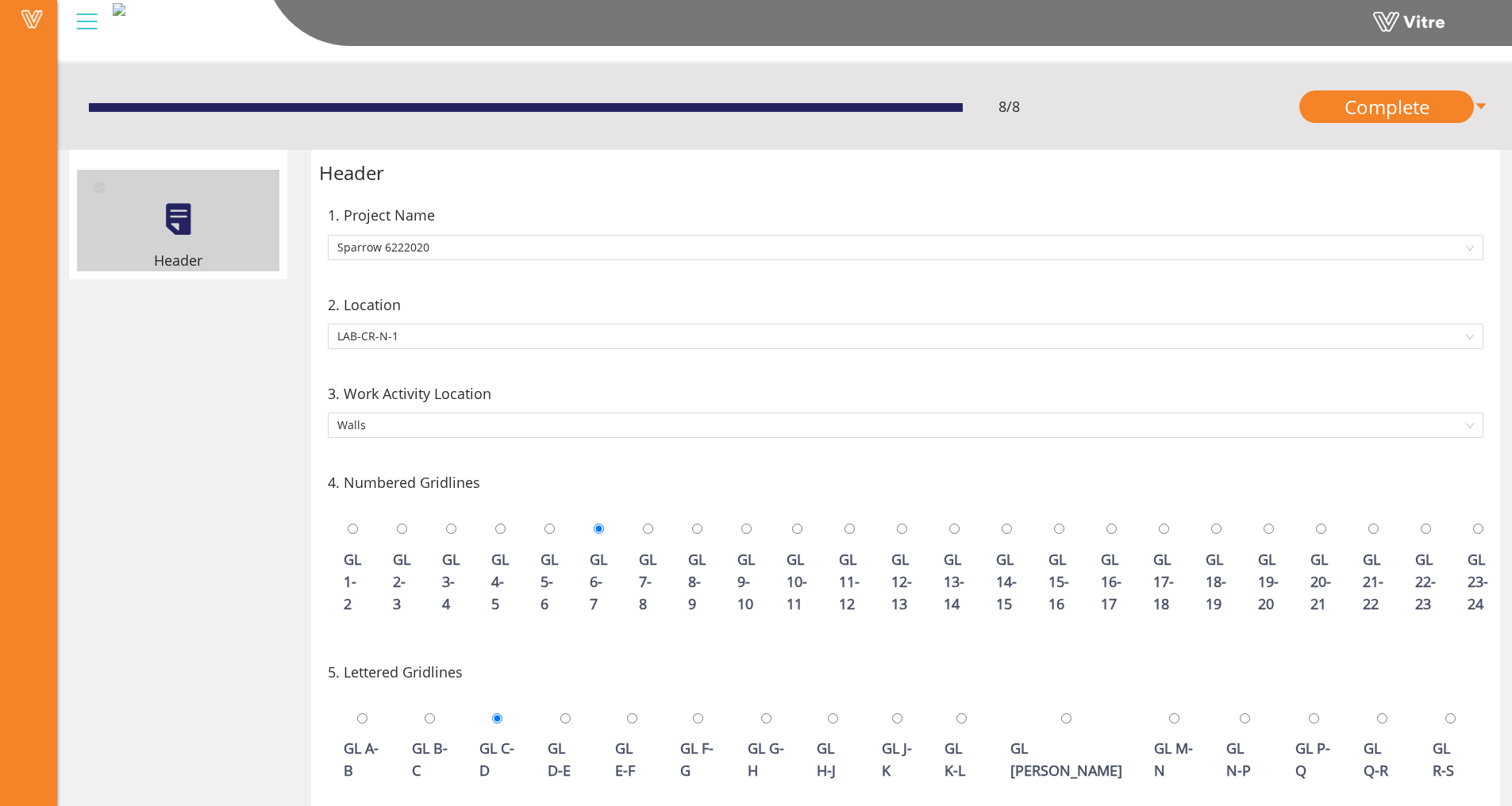
scroll to position [0, 0]
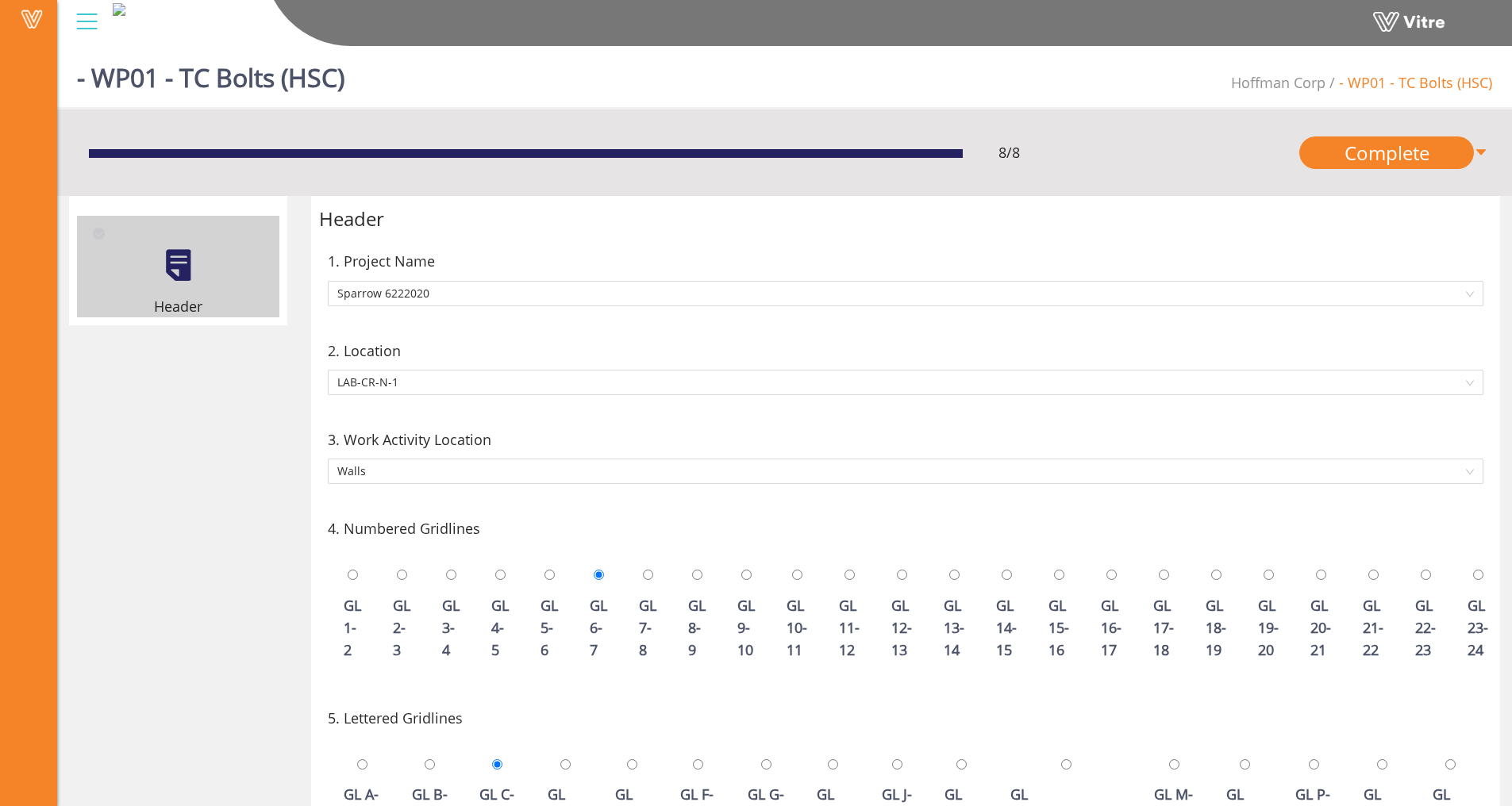
click at [183, 293] on div "Header" at bounding box center [177, 267] width 202 height 101
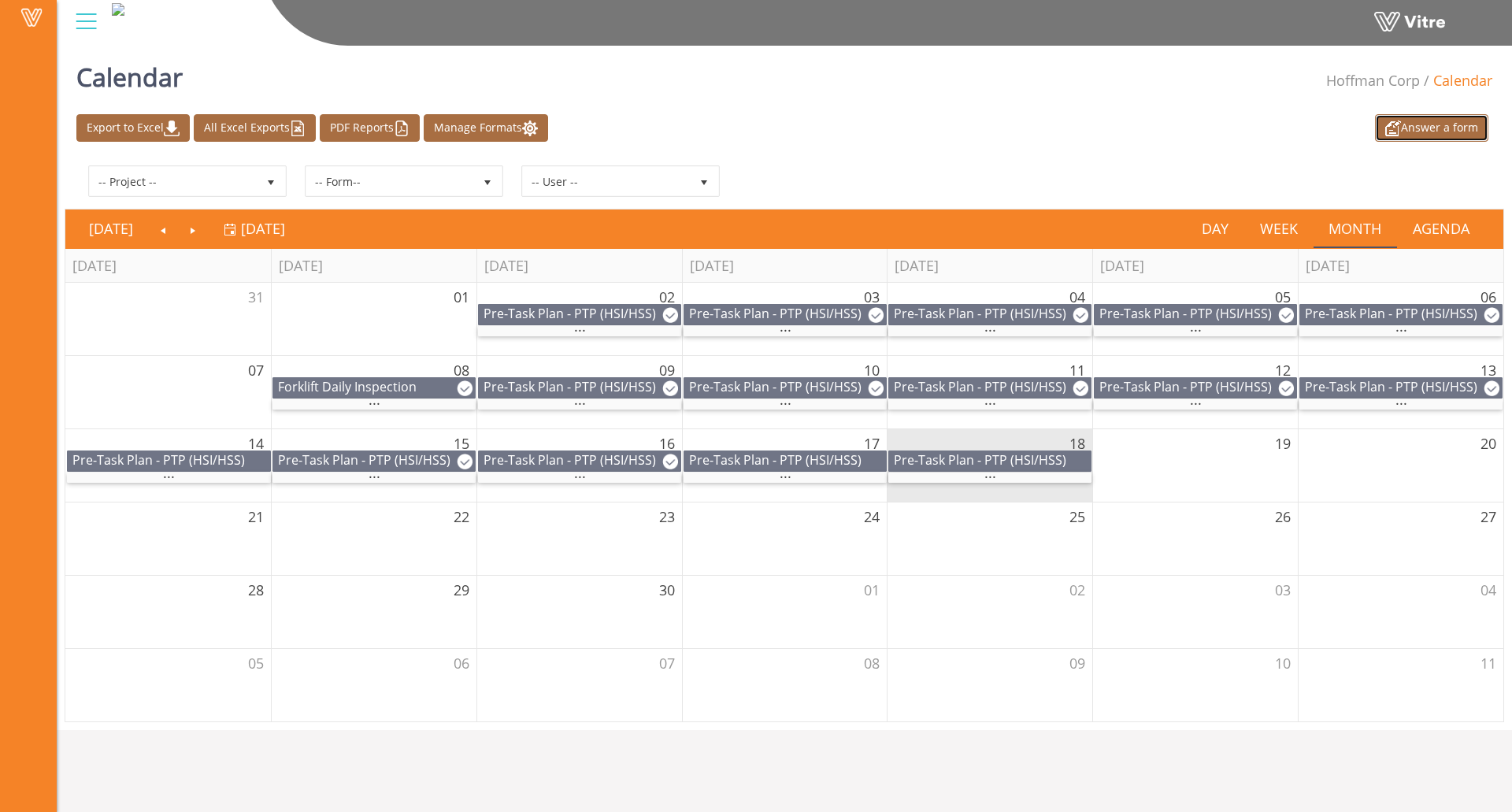
click at [1449, 125] on link "Answer a form" at bounding box center [1432, 128] width 113 height 27
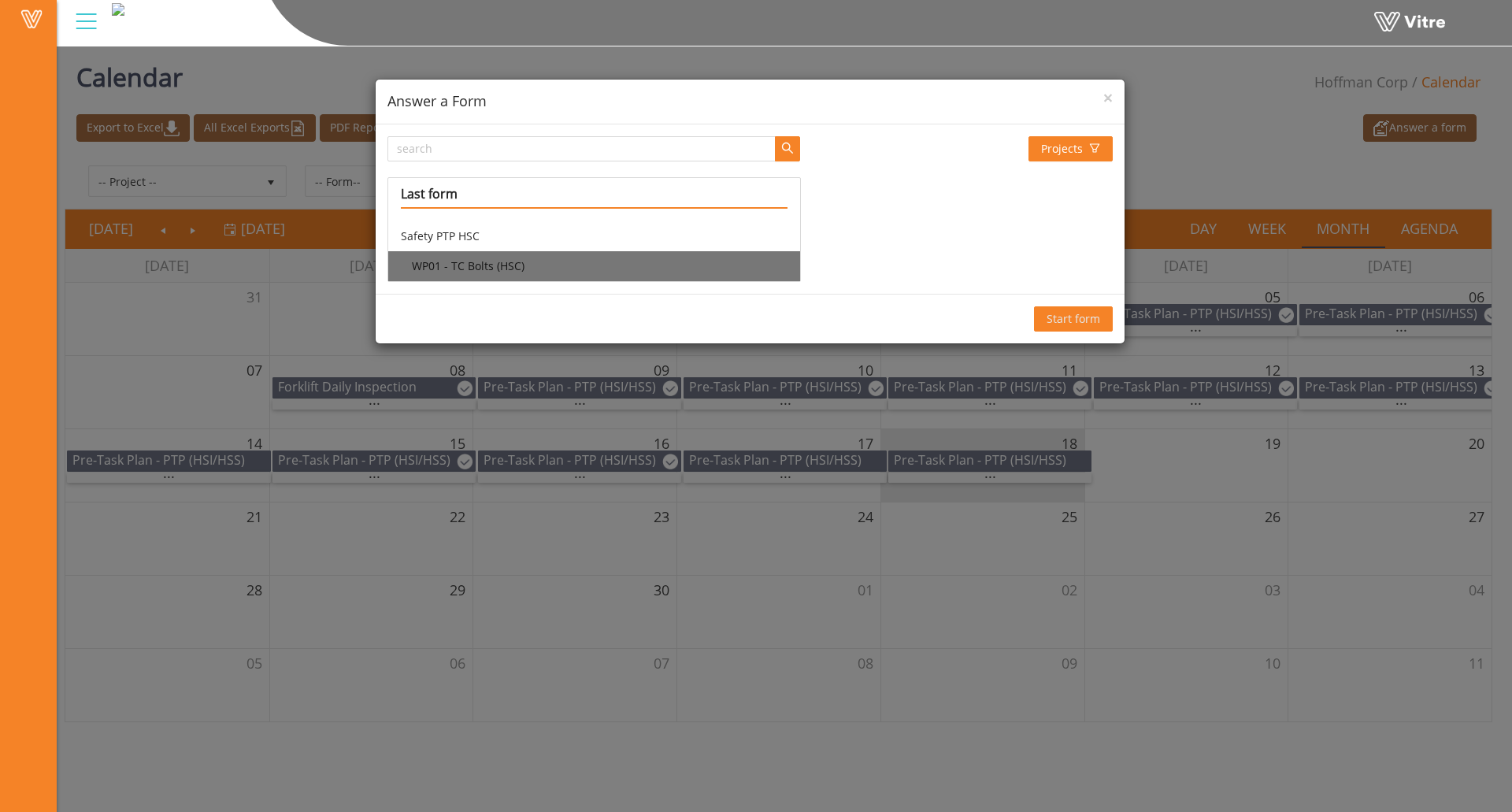
click at [559, 257] on li "WP01 - TC Bolts (HSC)" at bounding box center [593, 266] width 411 height 30
drag, startPoint x: 1069, startPoint y: 317, endPoint x: 1059, endPoint y: 317, distance: 10.0
click at [1060, 317] on span "Start form" at bounding box center [1074, 319] width 54 height 17
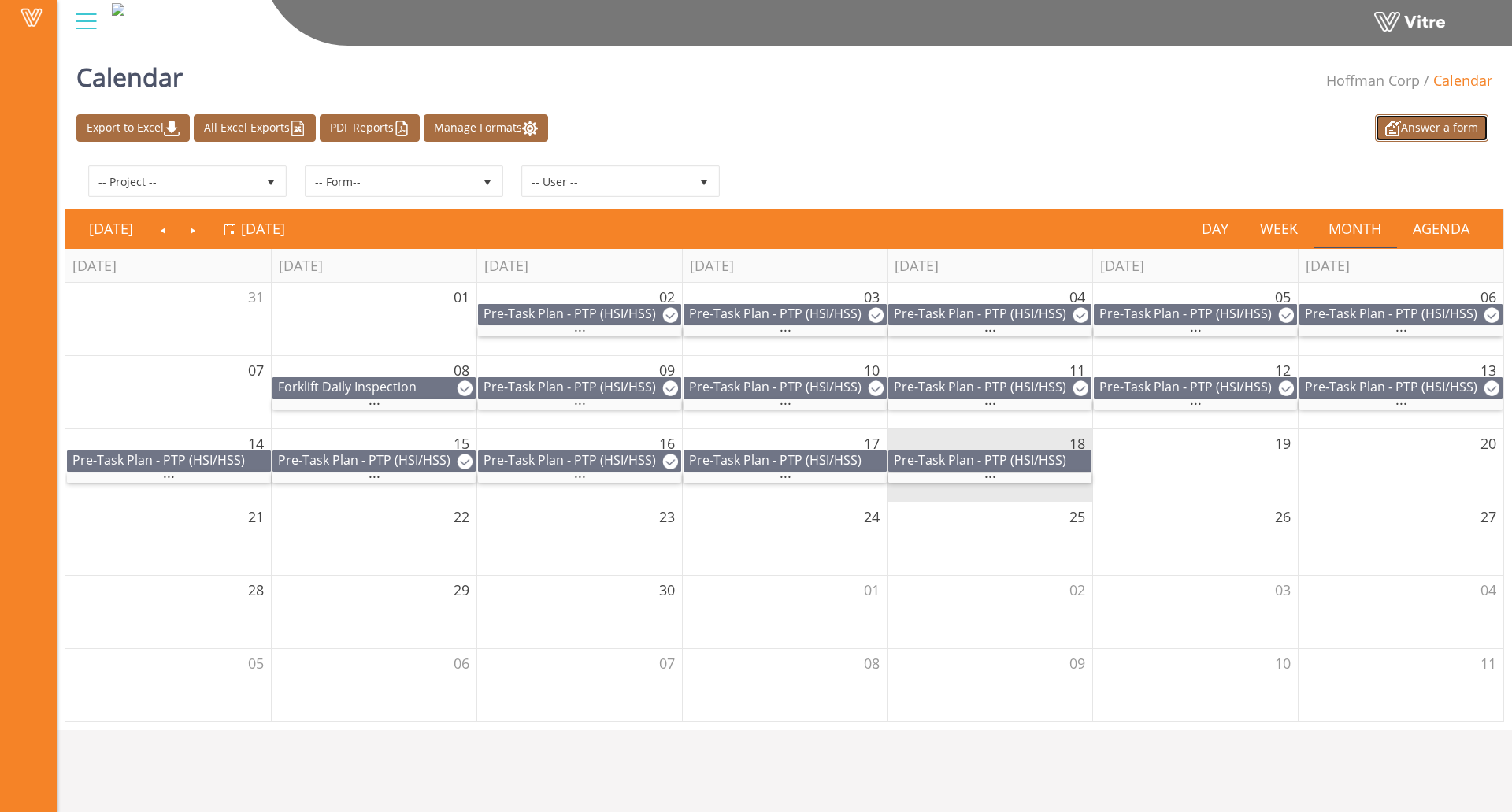
click at [1377, 122] on link "Answer a form" at bounding box center [1432, 128] width 113 height 27
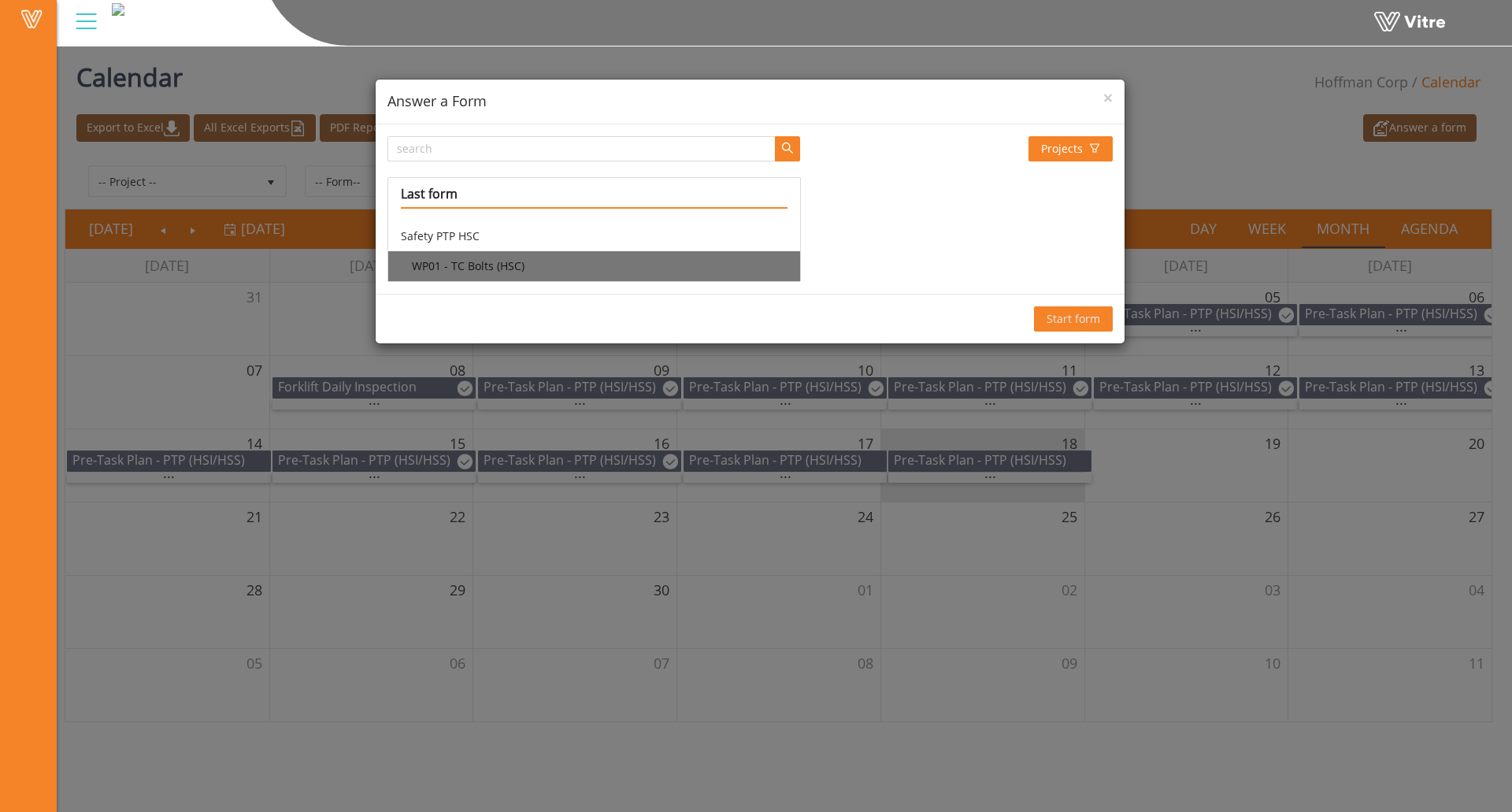
click at [510, 270] on li "WP01 - TC Bolts (HSC)" at bounding box center [593, 266] width 411 height 30
click at [1064, 326] on span "Start form" at bounding box center [1074, 319] width 54 height 17
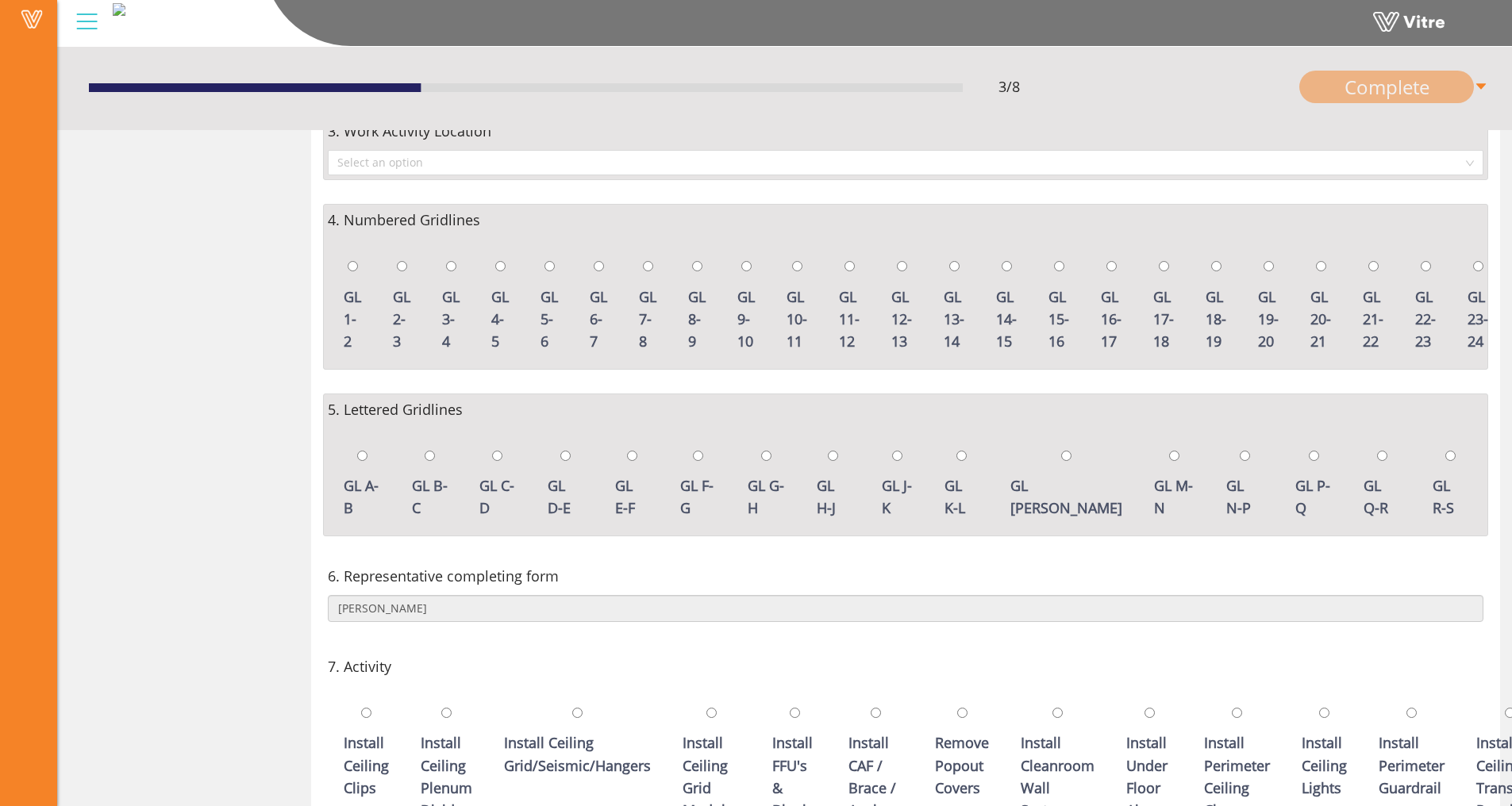
scroll to position [476, 0]
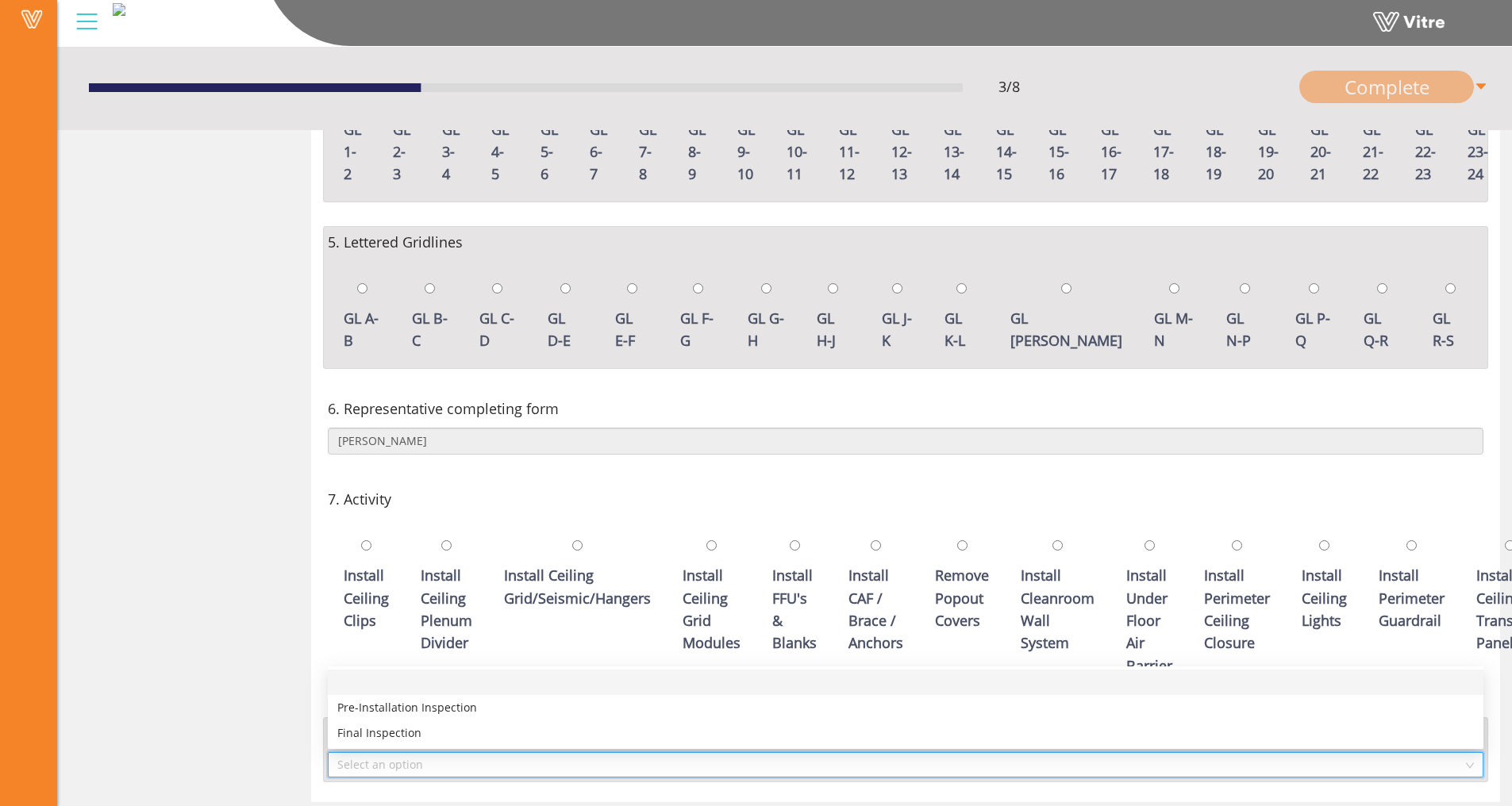
click at [486, 760] on input "search" at bounding box center [900, 765] width 1125 height 24
click at [493, 708] on div "Pre-Installation Inspection" at bounding box center [906, 707] width 1137 height 18
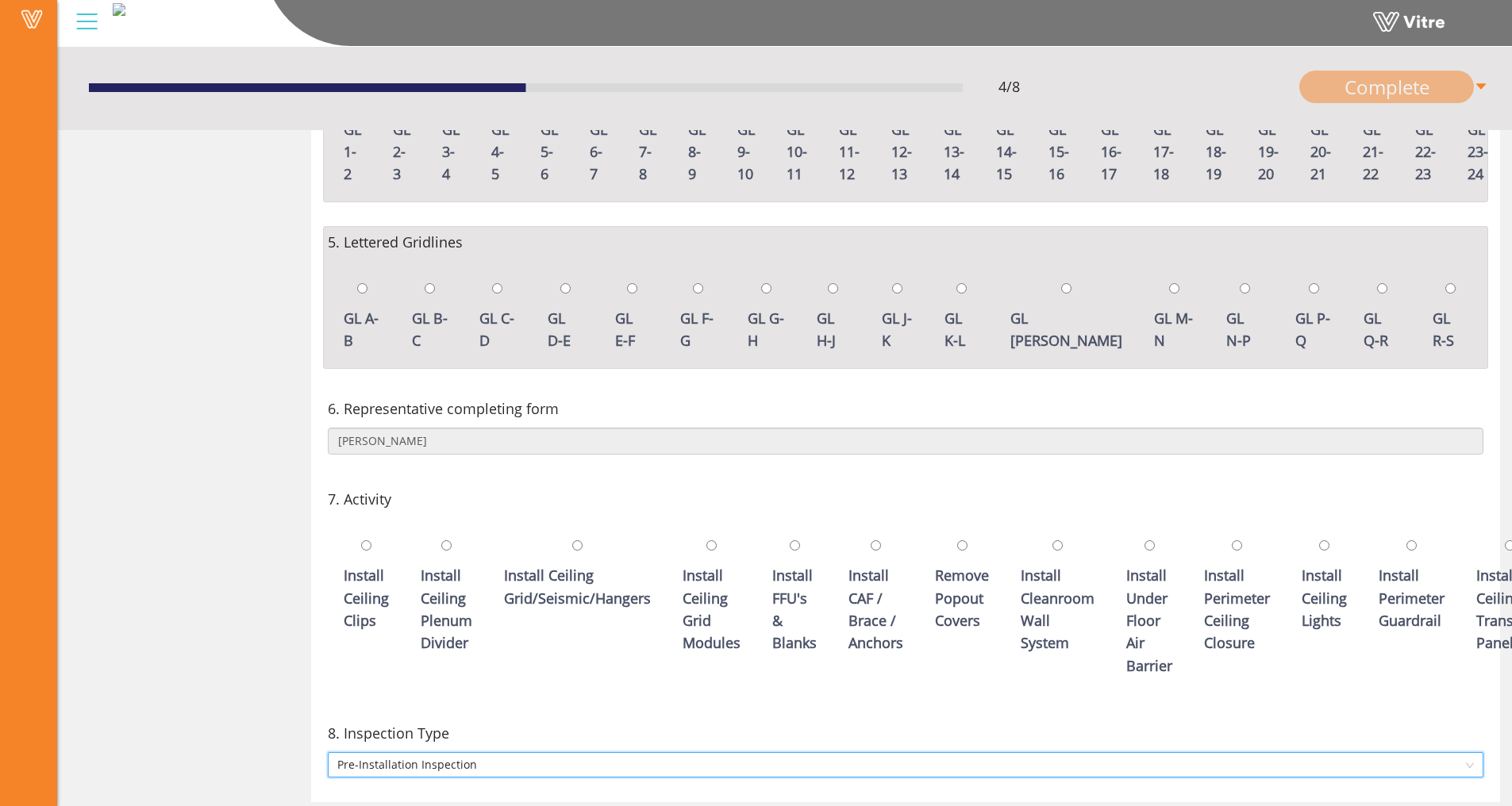
click at [465, 746] on div "8. Inspection Type 121317 Pre-Installation Inspection" at bounding box center [905, 750] width 1165 height 65
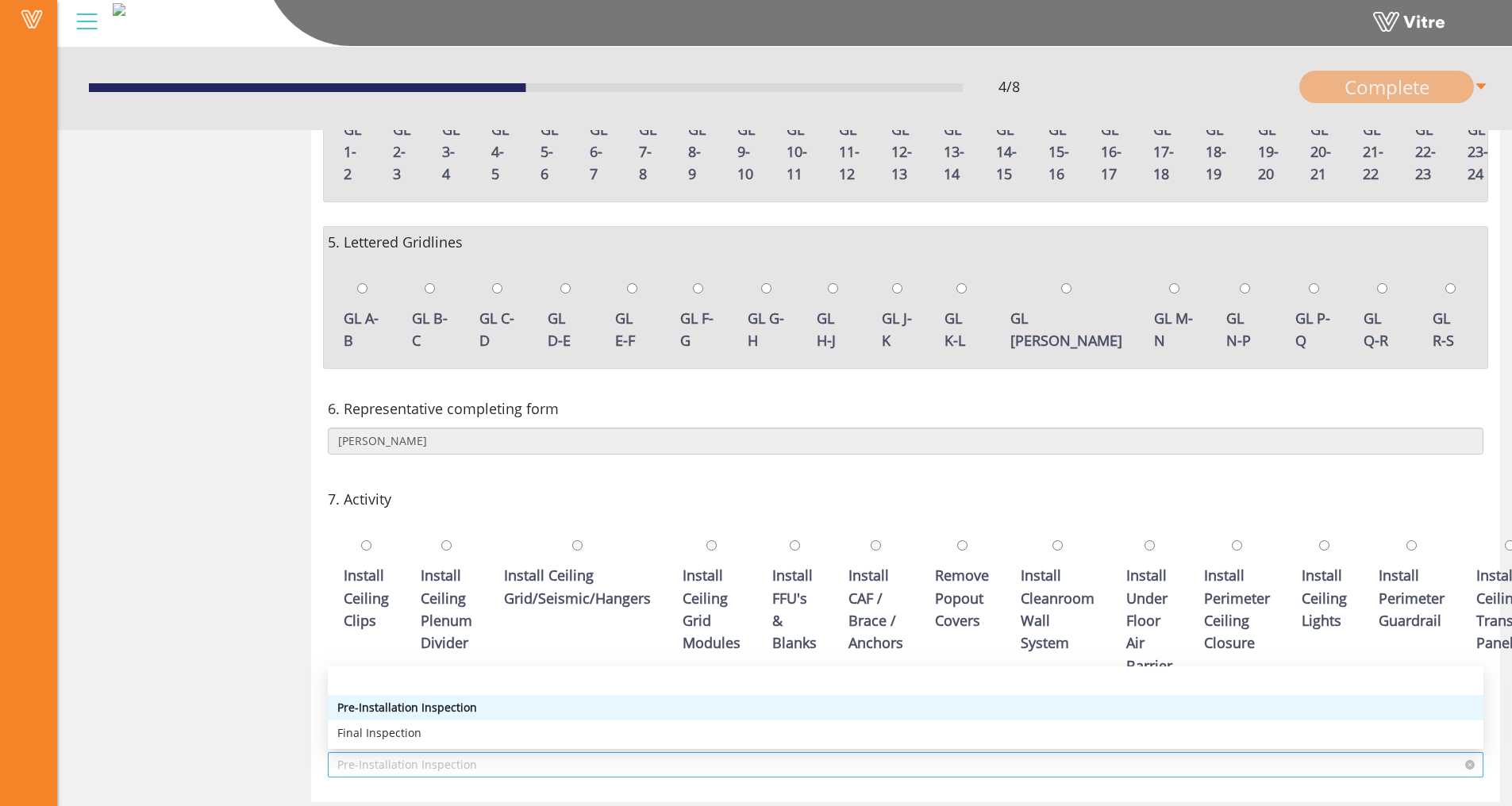
click at [463, 756] on span "Pre-Installation Inspection" at bounding box center [906, 765] width 1137 height 24
click at [470, 729] on div "Final Inspection" at bounding box center [906, 733] width 1137 height 18
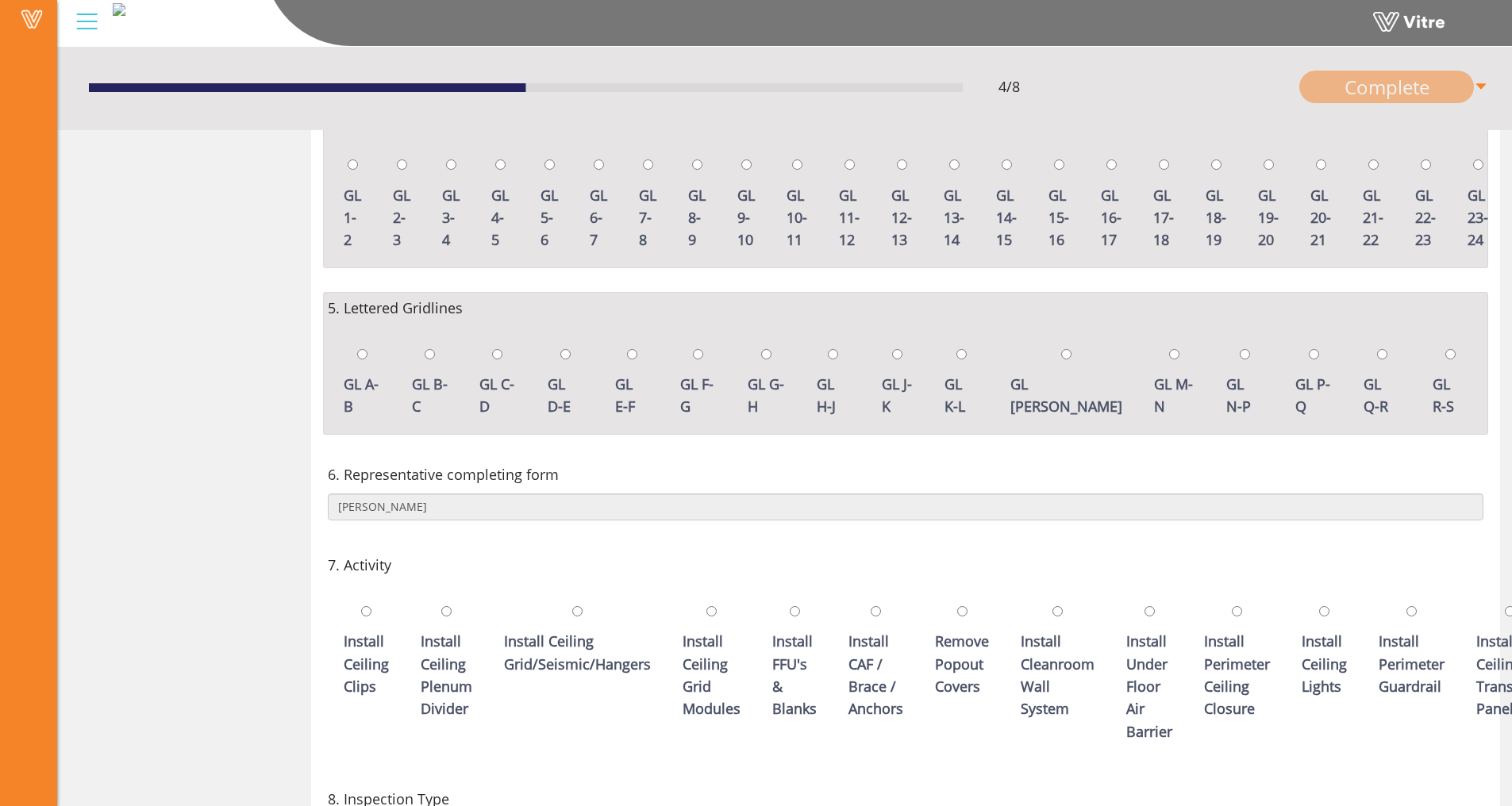
scroll to position [512, 0]
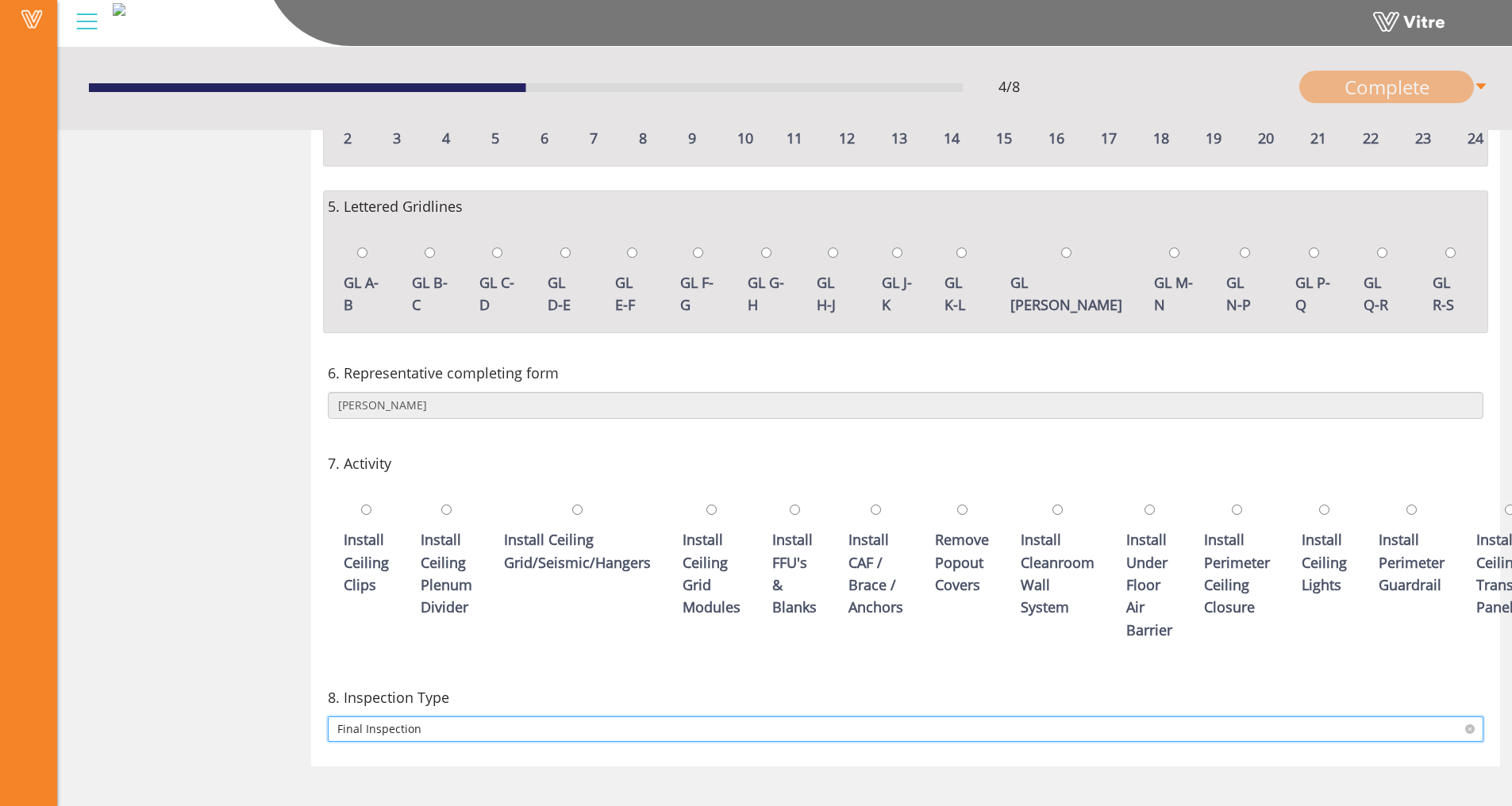
click at [403, 719] on span "Final Inspection" at bounding box center [906, 729] width 1137 height 24
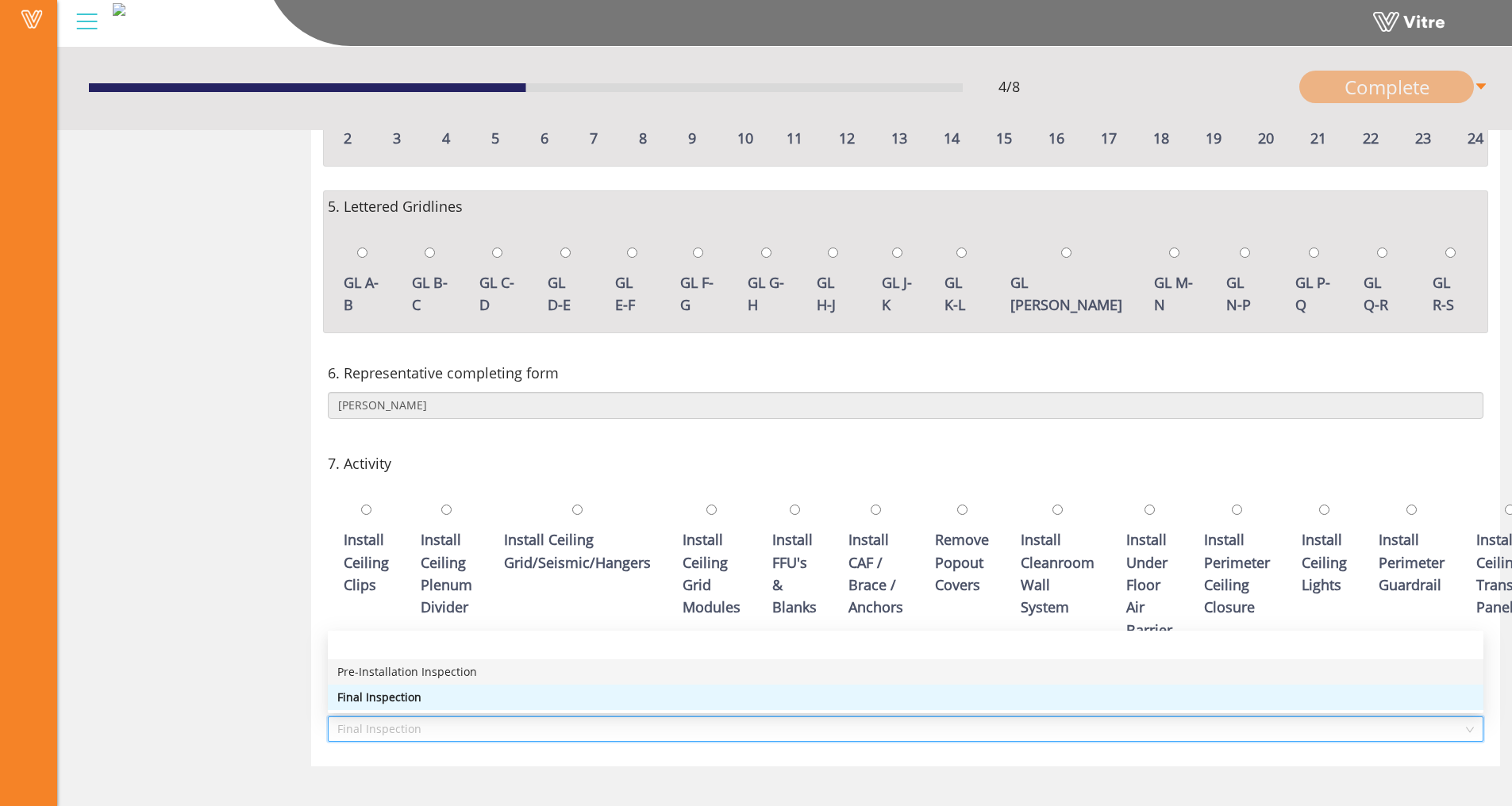
click at [415, 671] on div "Pre-Installation Inspection" at bounding box center [906, 671] width 1137 height 18
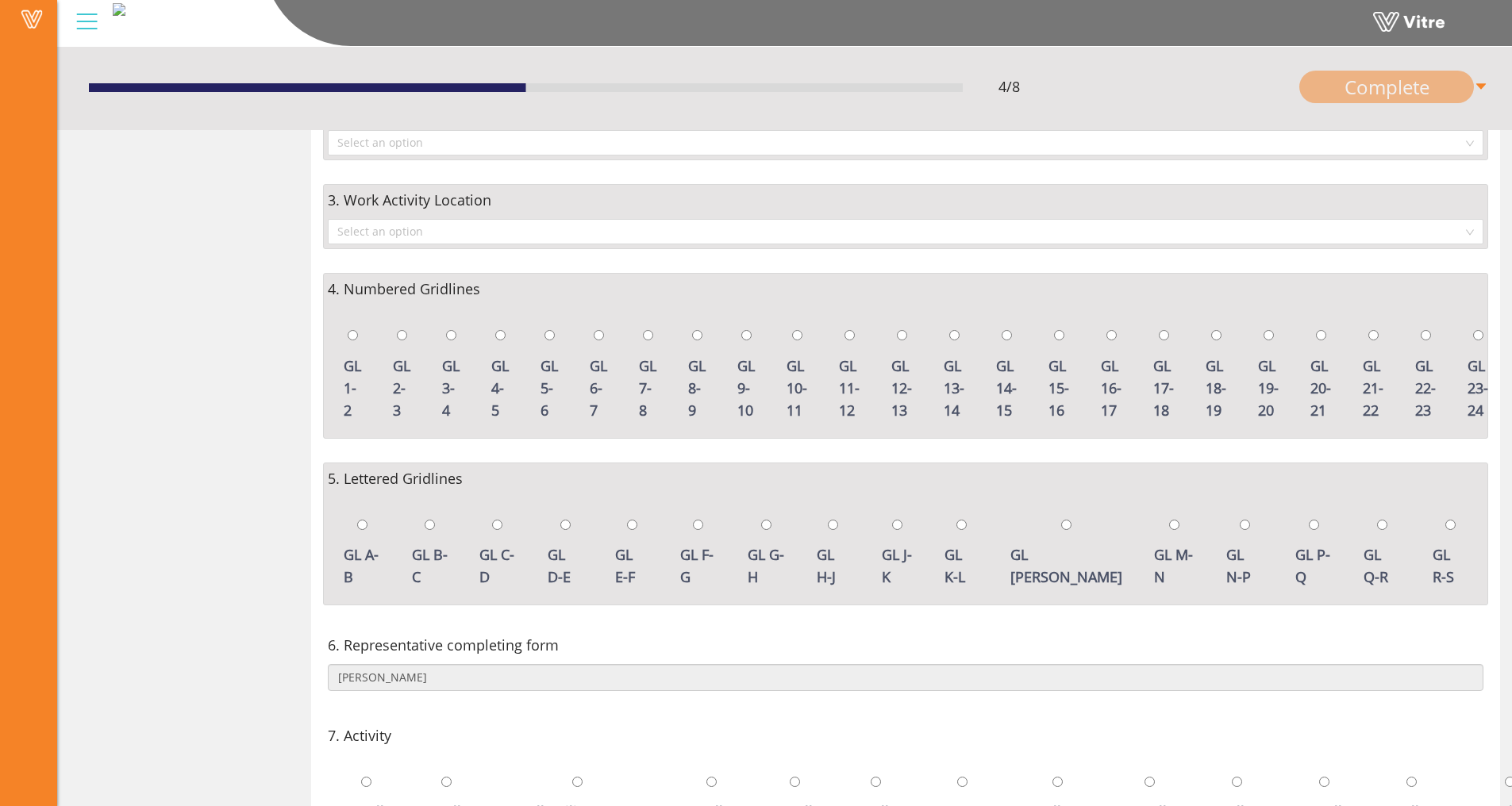
scroll to position [0, 0]
